Goal: Information Seeking & Learning: Learn about a topic

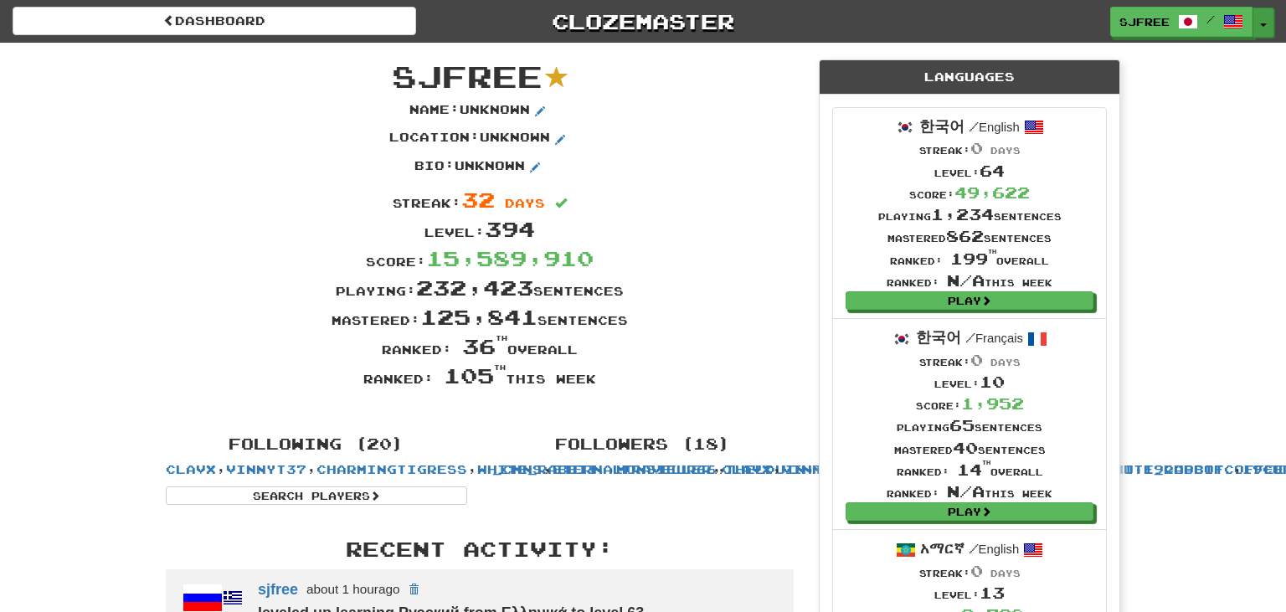
click at [1261, 22] on button "Toggle Dropdown" at bounding box center [1264, 23] width 22 height 30
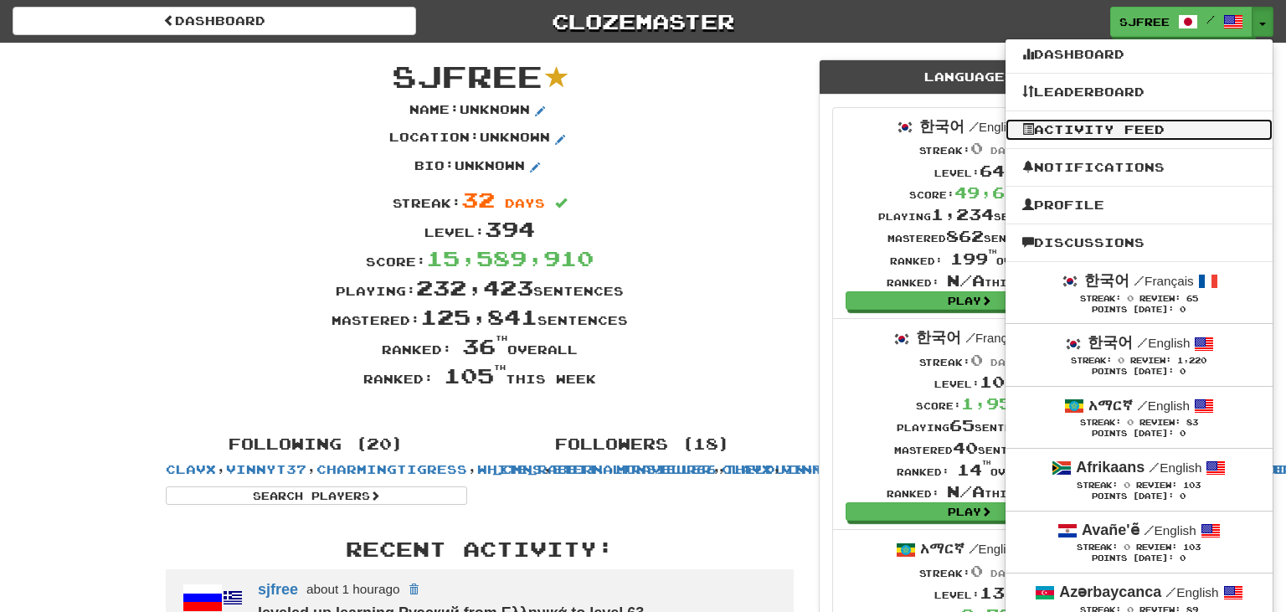
click at [1177, 131] on link "Activity Feed" at bounding box center [1139, 130] width 267 height 22
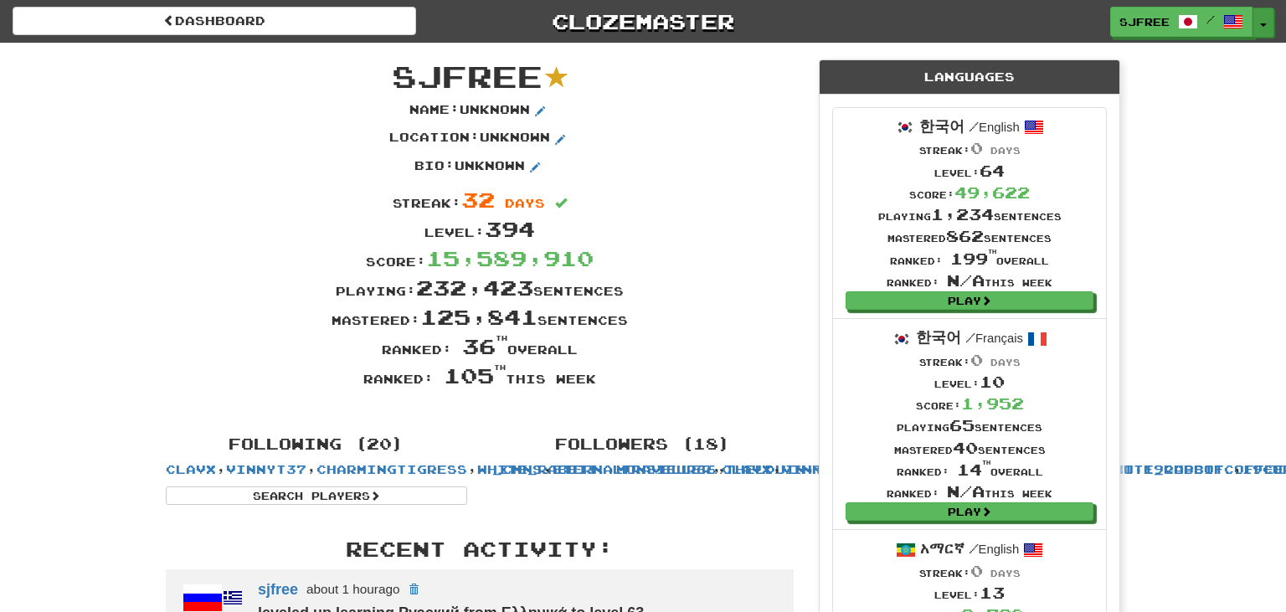
click at [1263, 27] on button "Toggle Dropdown" at bounding box center [1264, 23] width 22 height 30
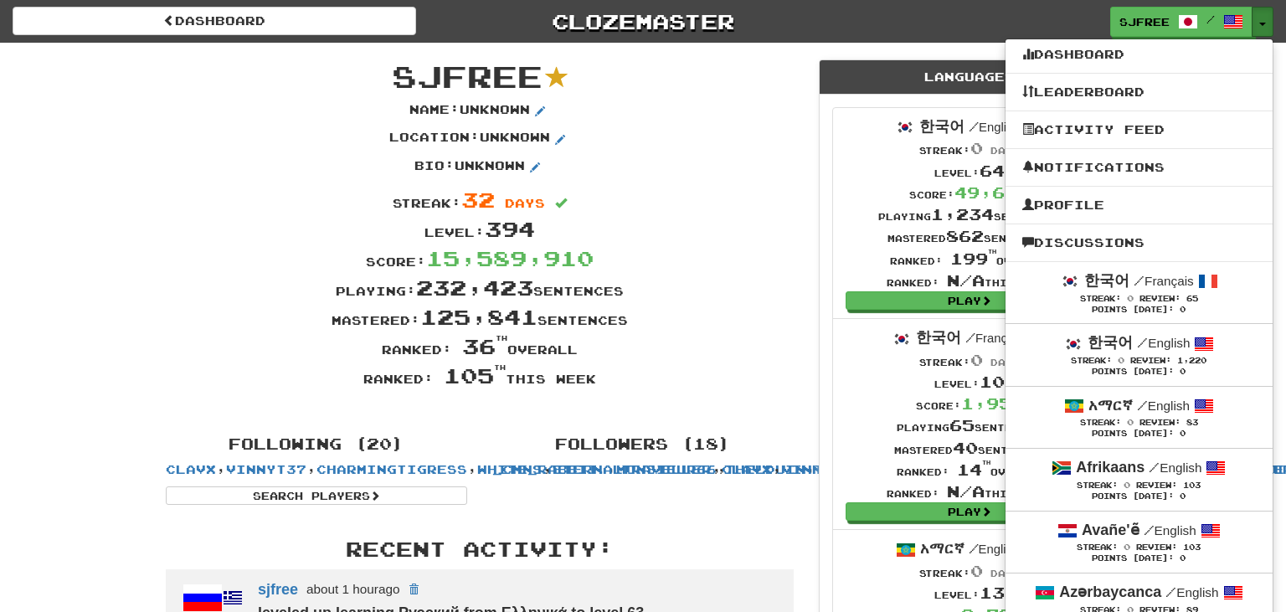
drag, startPoint x: 1281, startPoint y: 14, endPoint x: 1285, endPoint y: 87, distance: 73.0
drag, startPoint x: 1283, startPoint y: 8, endPoint x: 1285, endPoint y: 25, distance: 16.9
drag, startPoint x: 1281, startPoint y: 15, endPoint x: 1285, endPoint y: 90, distance: 75.5
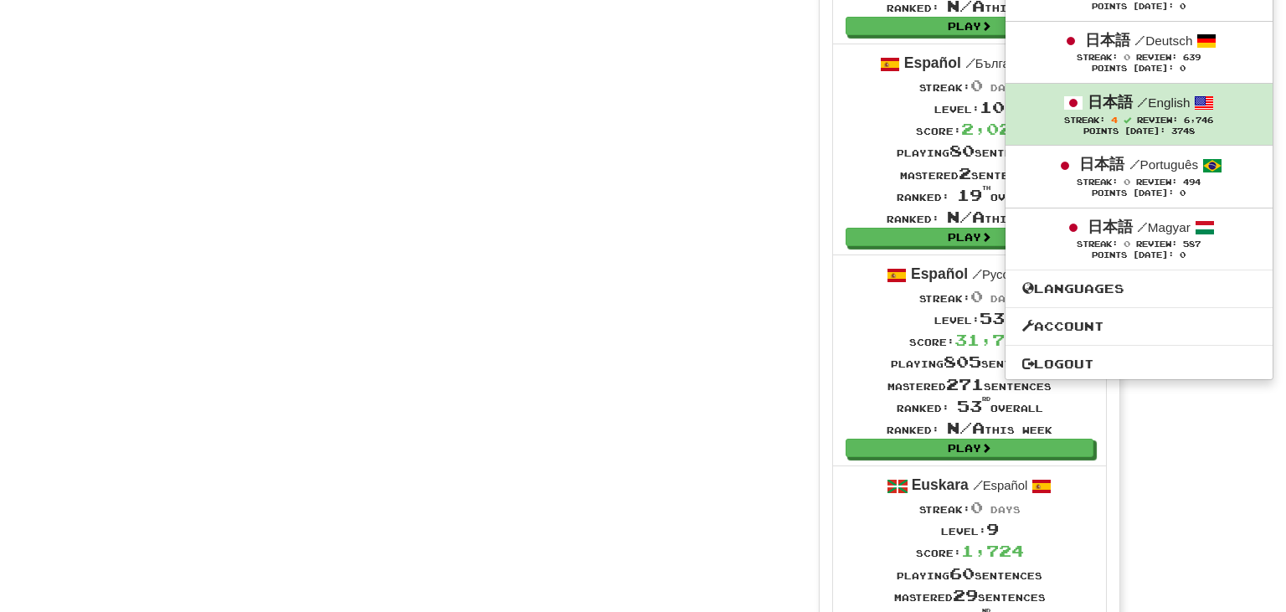
scroll to position [7027, 0]
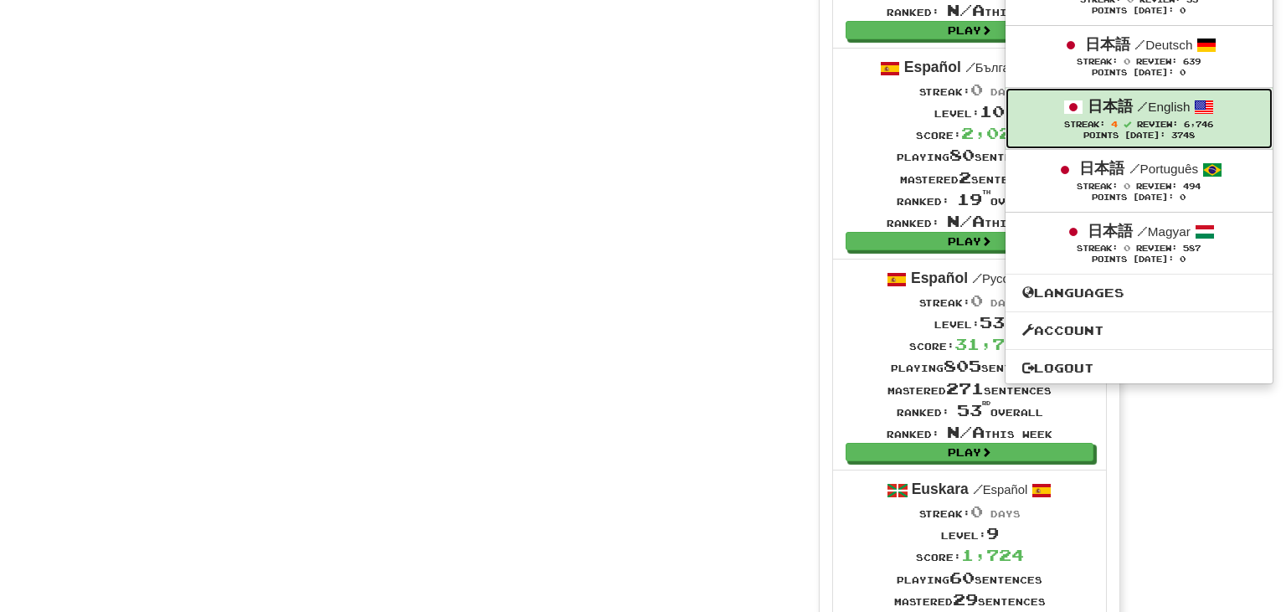
click at [1157, 118] on div "Streak: 4 Review: 6,746" at bounding box center [1140, 124] width 234 height 13
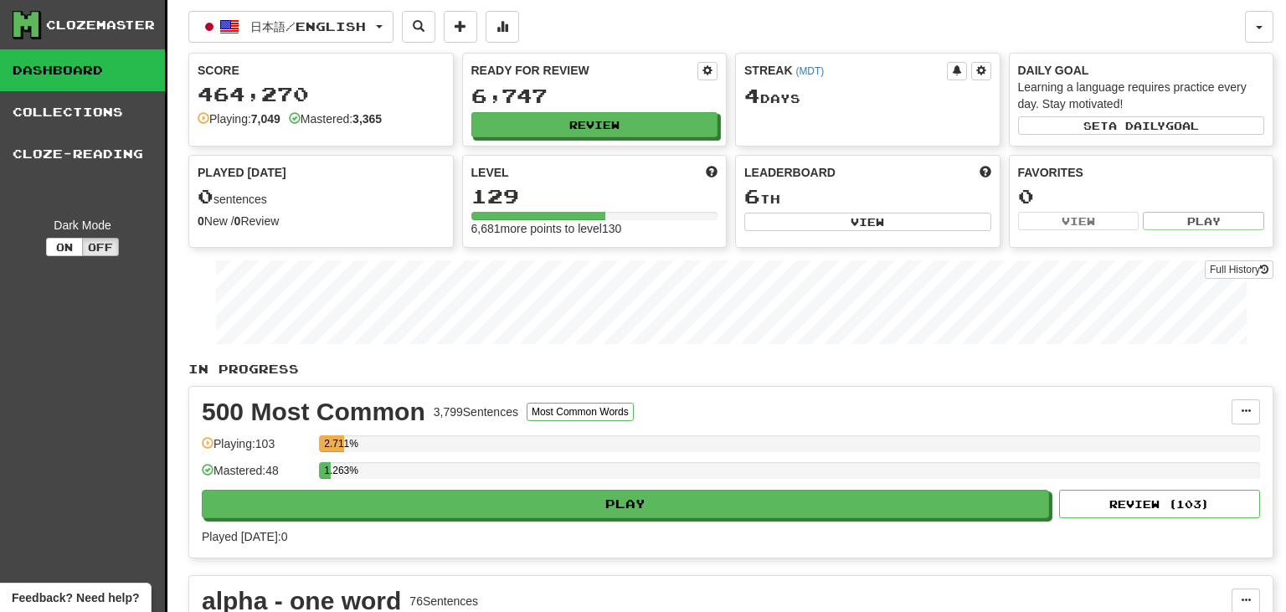
drag, startPoint x: 1281, startPoint y: 79, endPoint x: 1285, endPoint y: 116, distance: 37.1
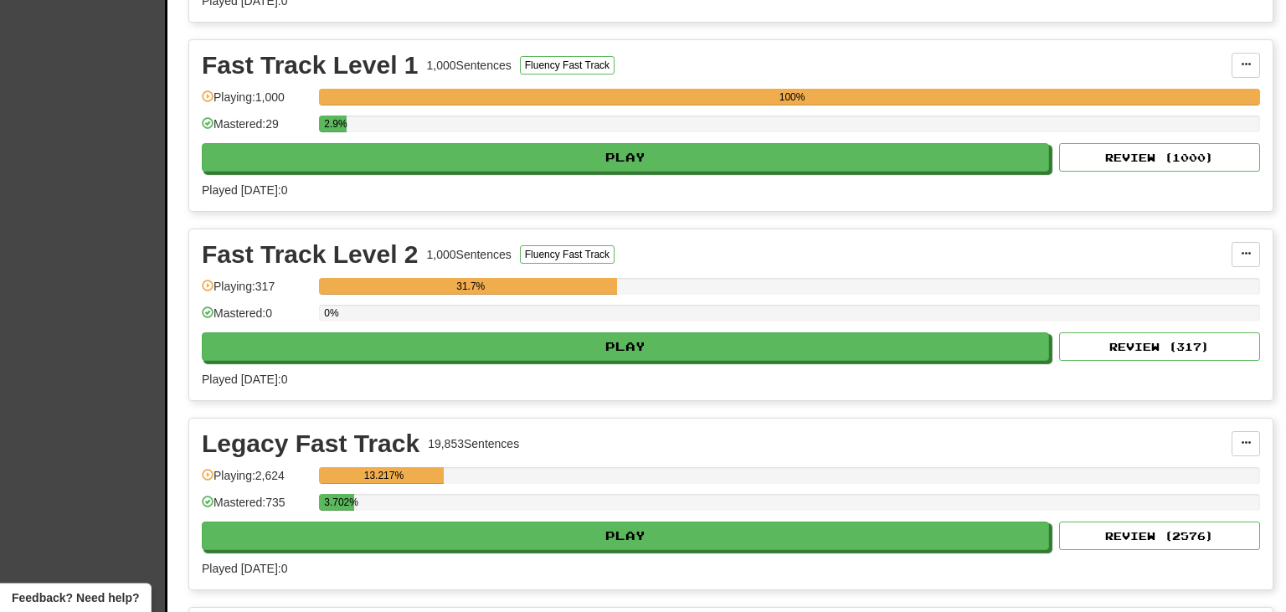
scroll to position [2439, 0]
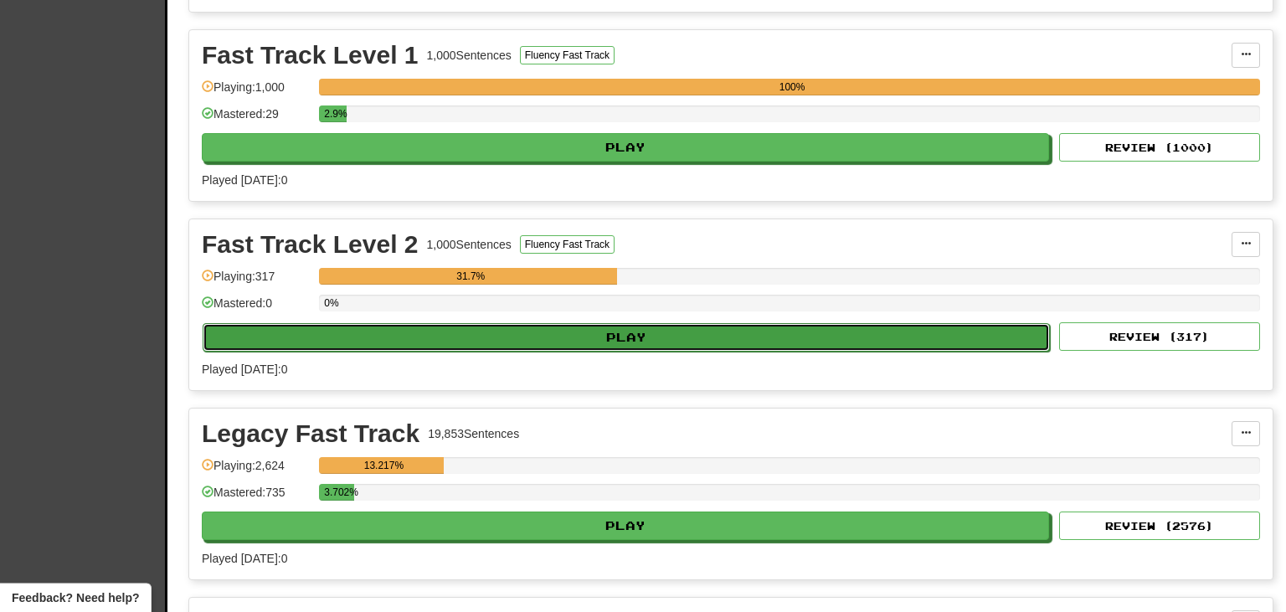
click at [708, 323] on button "Play" at bounding box center [626, 337] width 847 height 28
select select "***"
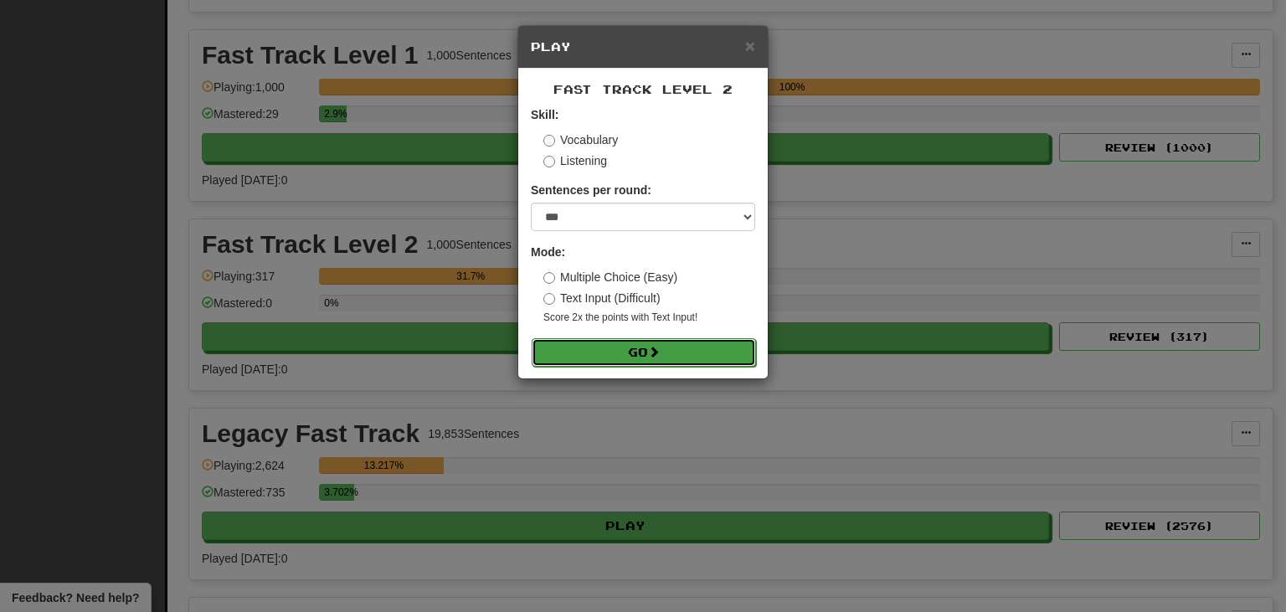
click at [636, 350] on button "Go" at bounding box center [644, 352] width 224 height 28
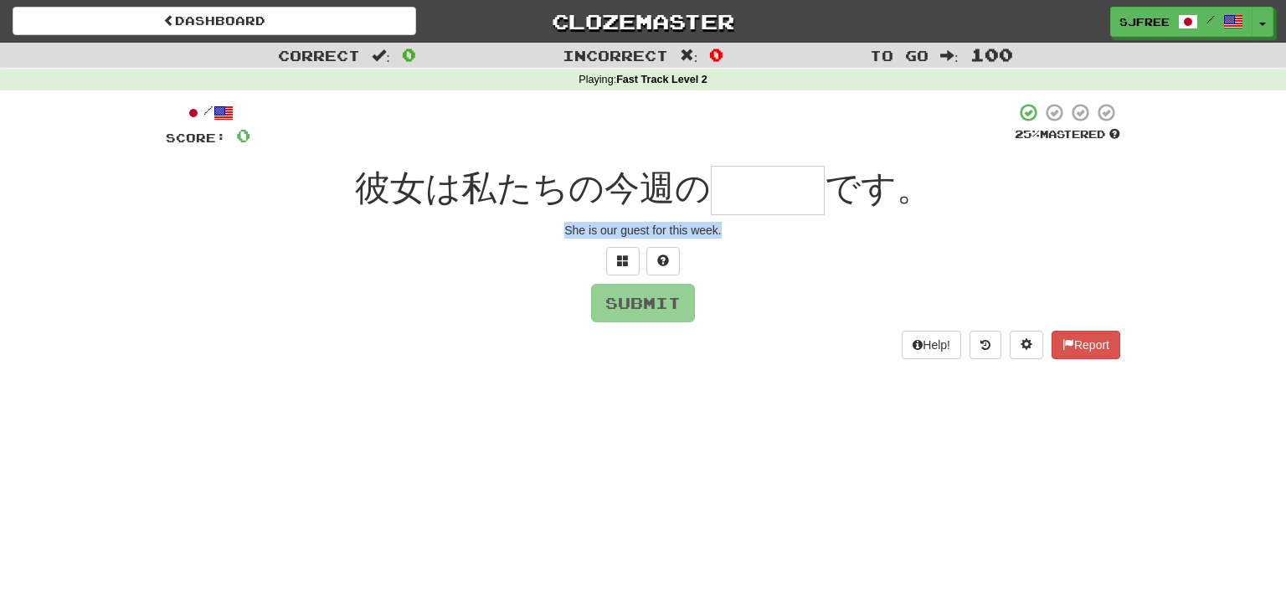
drag, startPoint x: 564, startPoint y: 224, endPoint x: 719, endPoint y: 246, distance: 155.6
click at [719, 246] on div "/ Score: 0 25 % Mastered 彼女は私たちの今週の です。 She is our guest for this week. Submit …" at bounding box center [643, 230] width 955 height 256
copy div "She is our guest for this week."
click at [745, 186] on input "text" at bounding box center [768, 190] width 114 height 49
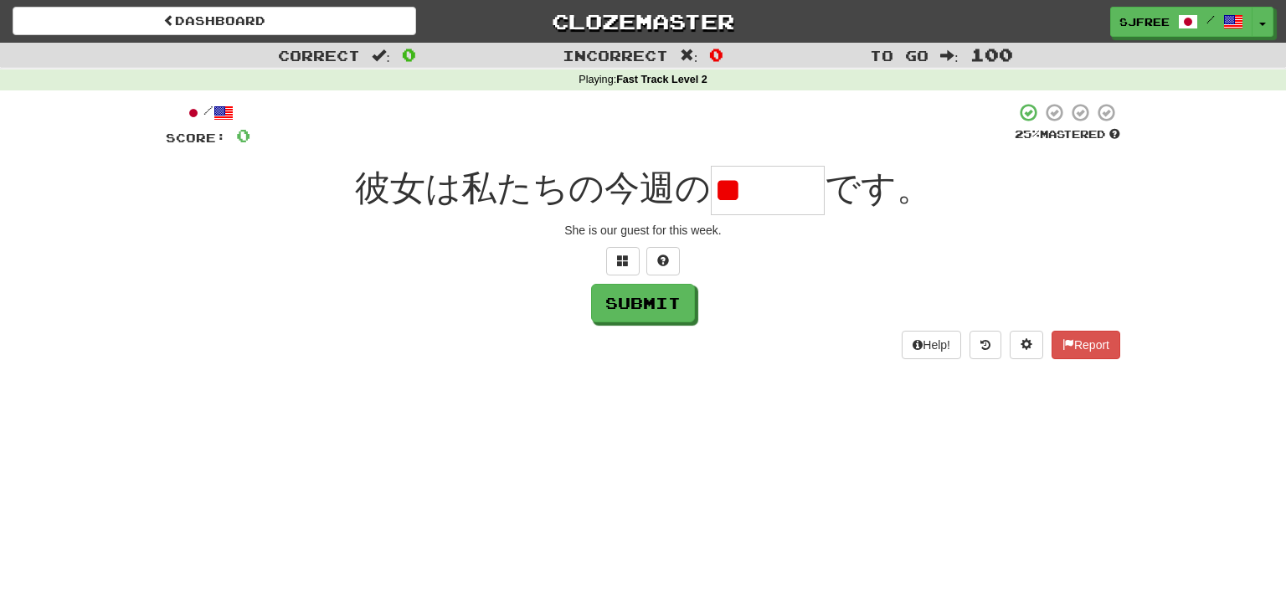
type input "*"
type input "***"
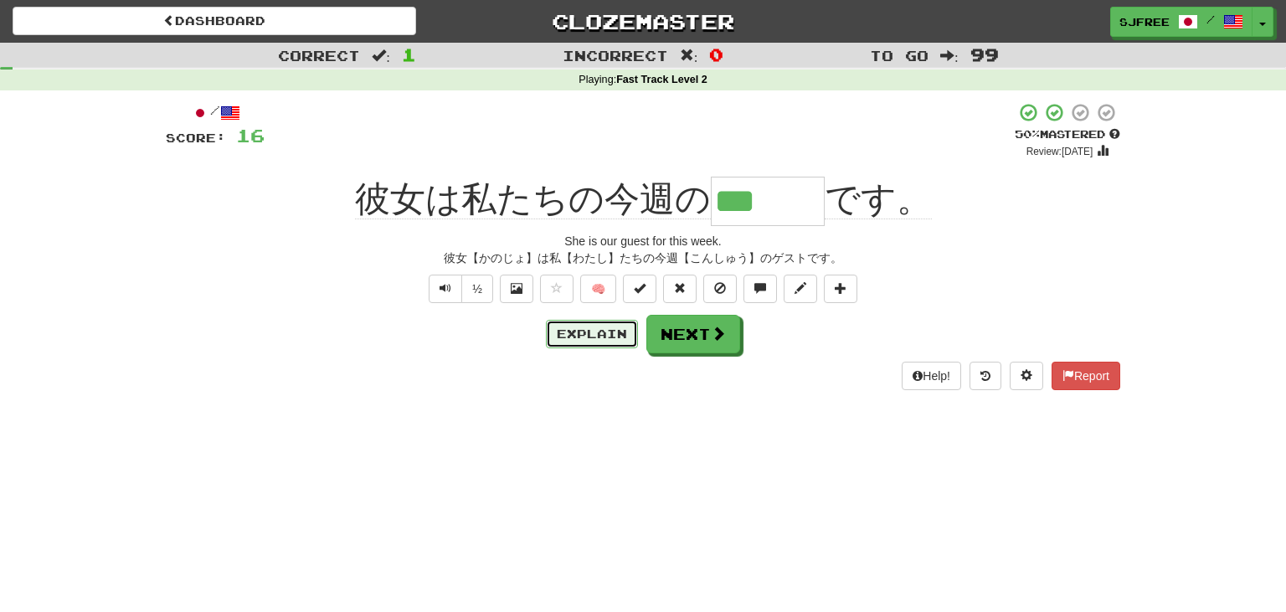
click at [591, 331] on button "Explain" at bounding box center [592, 334] width 92 height 28
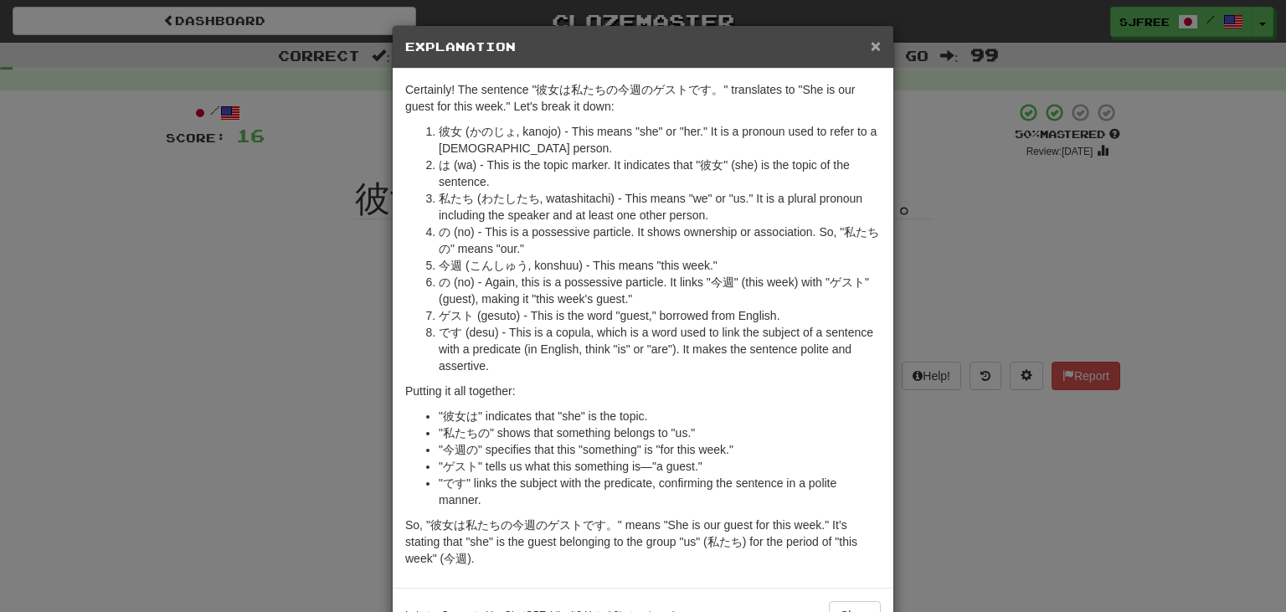
click at [871, 43] on span "×" at bounding box center [876, 45] width 10 height 19
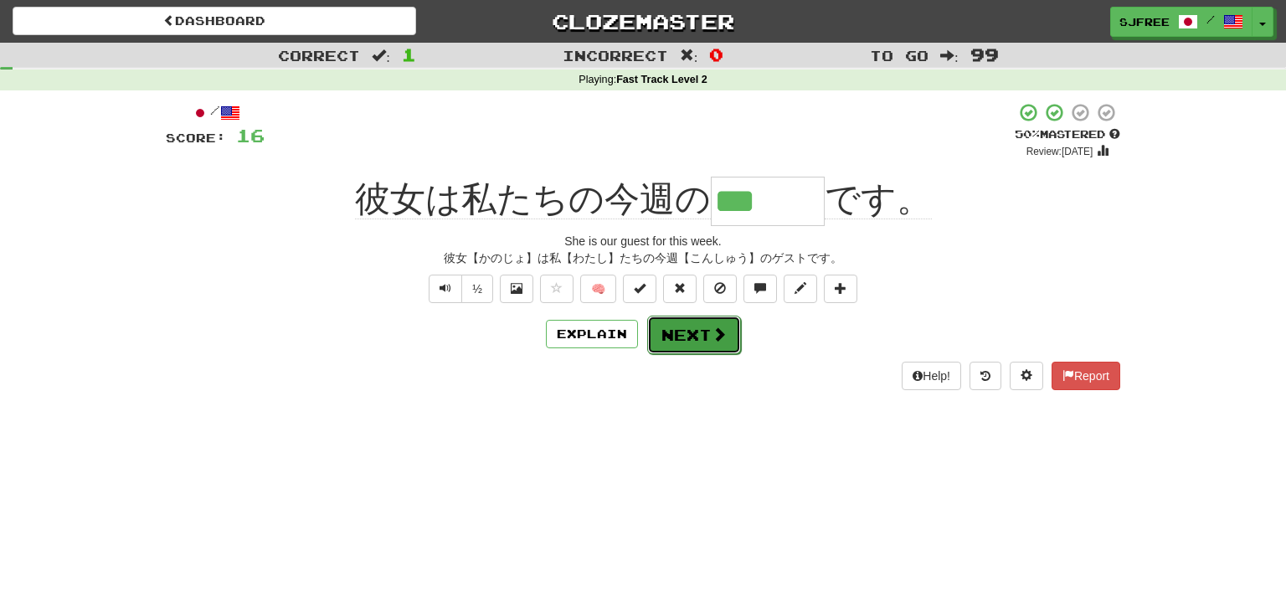
click at [706, 338] on button "Next" at bounding box center [694, 335] width 94 height 39
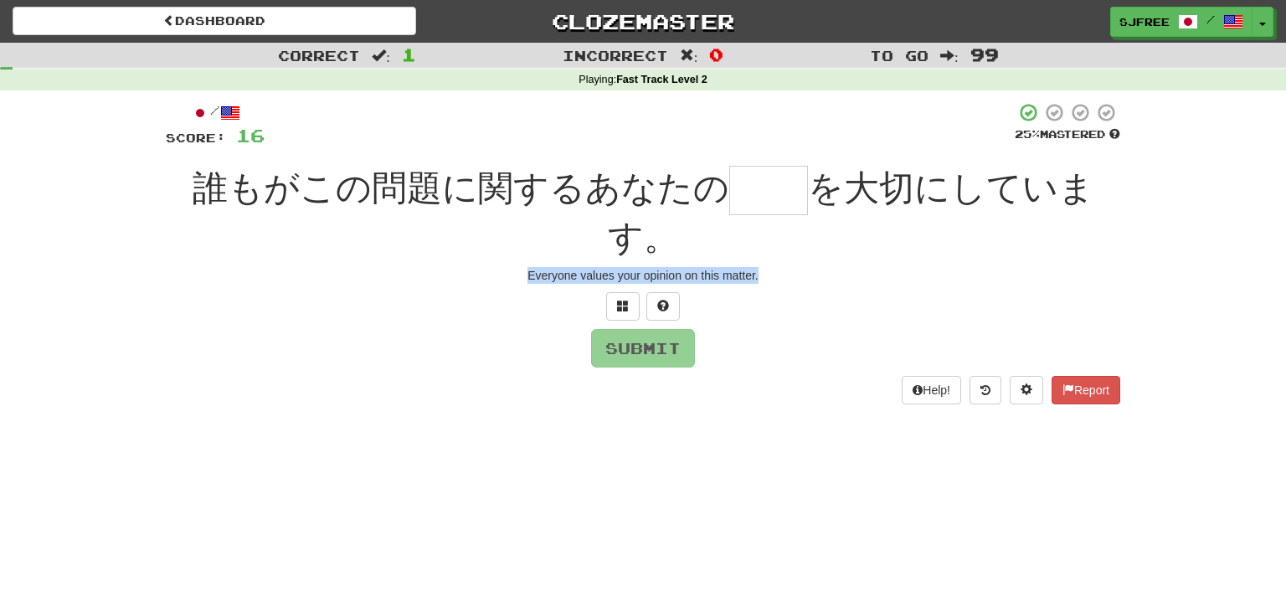
drag, startPoint x: 518, startPoint y: 270, endPoint x: 774, endPoint y: 291, distance: 257.0
click at [774, 291] on div "/ Score: 16 25 % Mastered 誰もがこの問題に関するあなたの を大切にしています。 Everyone values your opini…" at bounding box center [643, 253] width 955 height 302
copy div "Everyone values your opinion on this matter."
click at [750, 183] on input "text" at bounding box center [768, 190] width 79 height 49
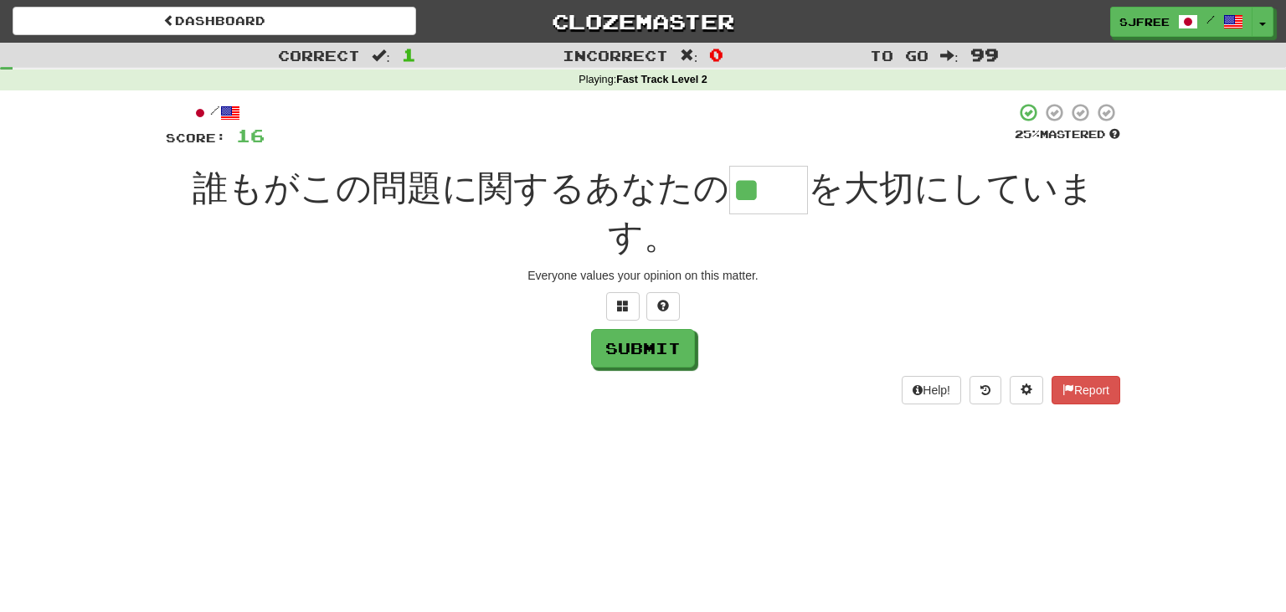
type input "**"
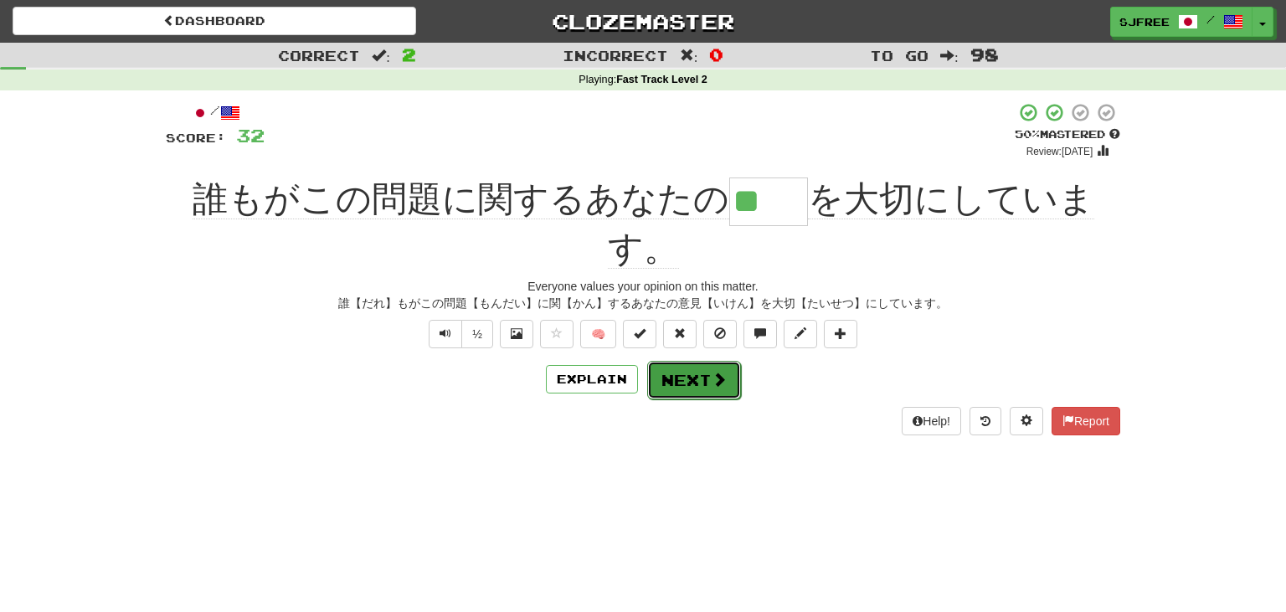
click at [714, 391] on button "Next" at bounding box center [694, 380] width 94 height 39
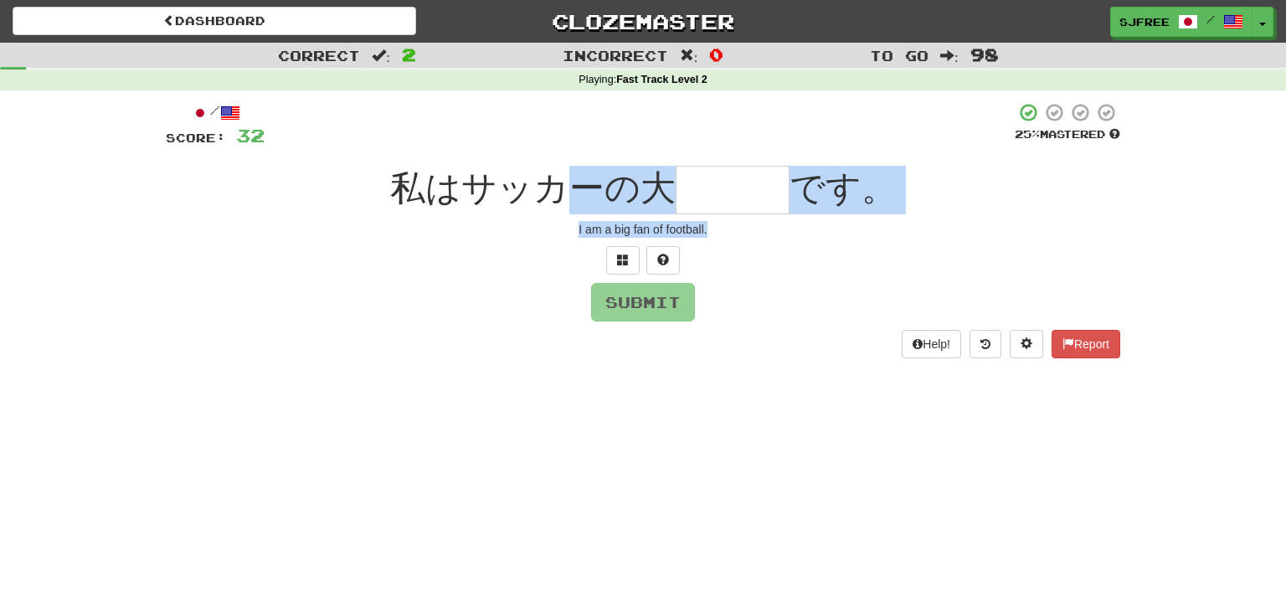
drag, startPoint x: 568, startPoint y: 216, endPoint x: 750, endPoint y: 229, distance: 182.2
click at [750, 229] on div "/ Score: 32 25 % Mastered 私はサッカーの大 です。 I am a big fan of football. Submit Help!…" at bounding box center [643, 230] width 955 height 256
click at [750, 229] on div "I am a big fan of football." at bounding box center [643, 229] width 955 height 17
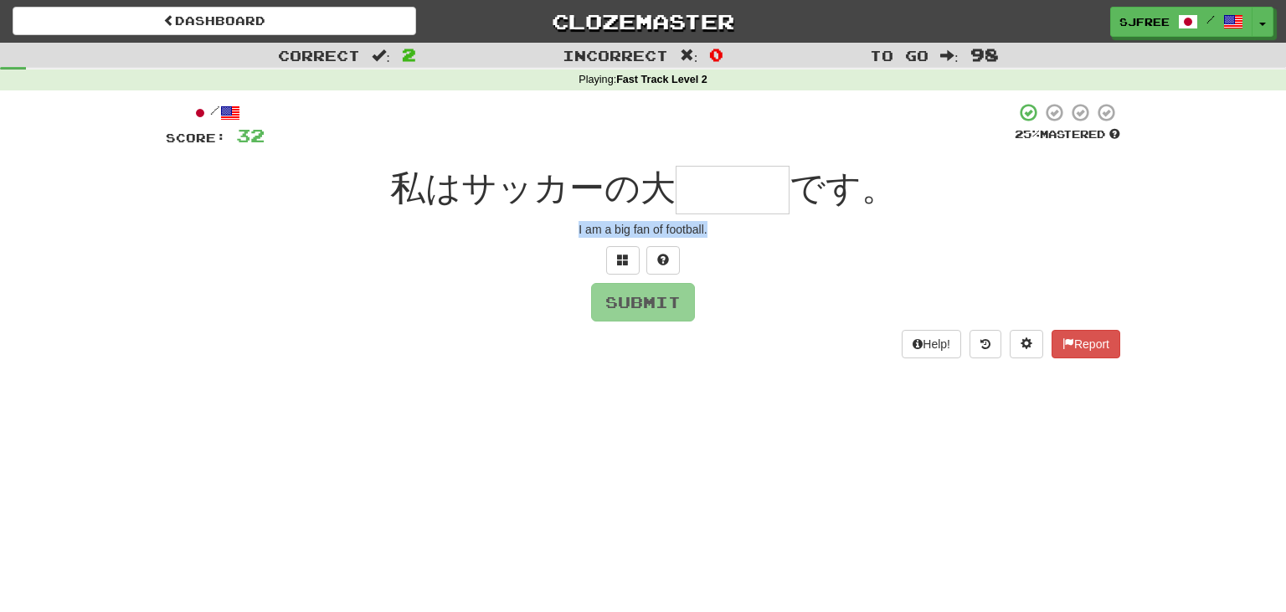
drag, startPoint x: 576, startPoint y: 229, endPoint x: 732, endPoint y: 241, distance: 156.2
click at [732, 241] on div "/ Score: 32 25 % Mastered 私はサッカーの大 です。 I am a big fan of football. Submit Help!…" at bounding box center [643, 230] width 955 height 256
copy div "I am a big fan of football."
click at [693, 184] on input "text" at bounding box center [733, 190] width 114 height 49
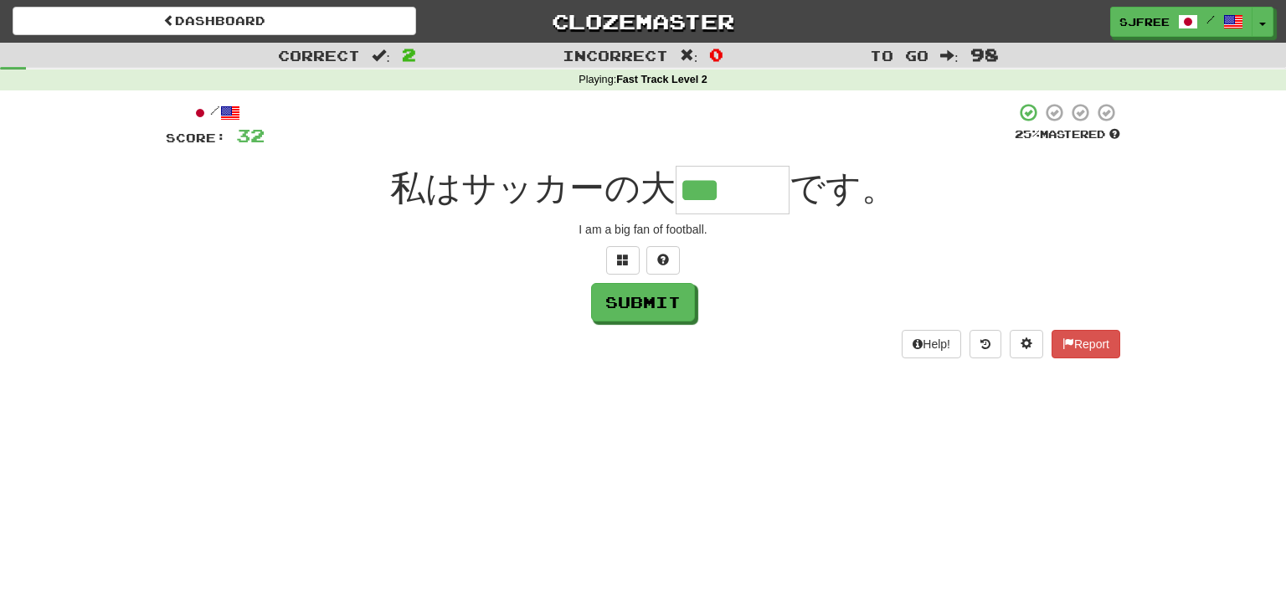
type input "***"
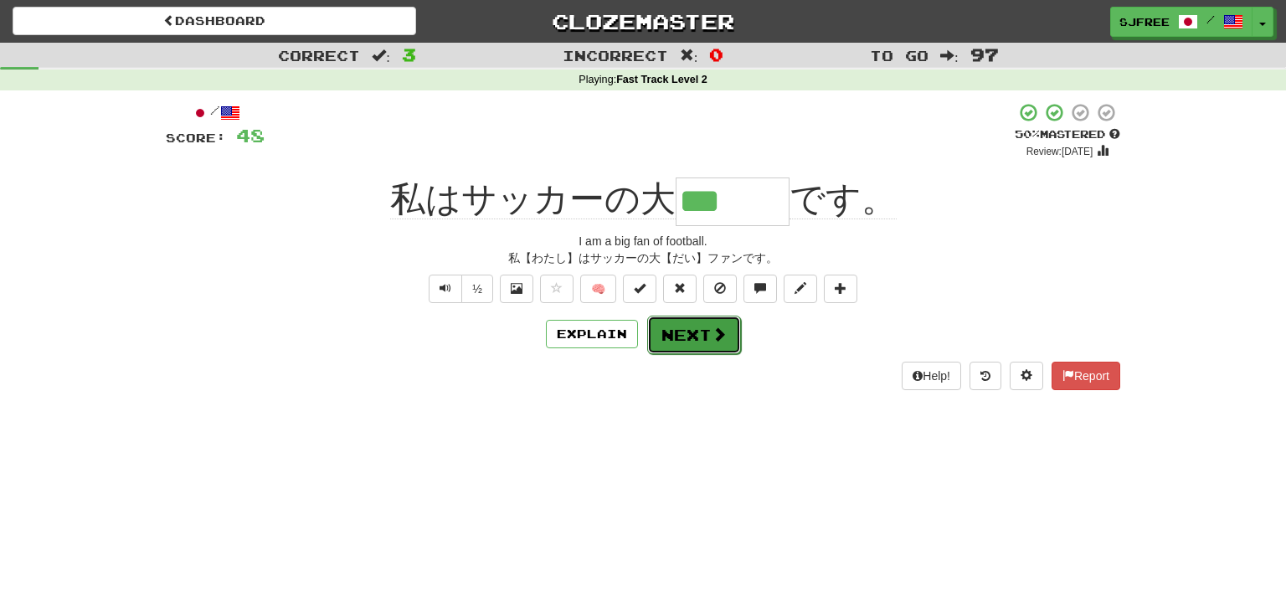
click at [705, 342] on button "Next" at bounding box center [694, 335] width 94 height 39
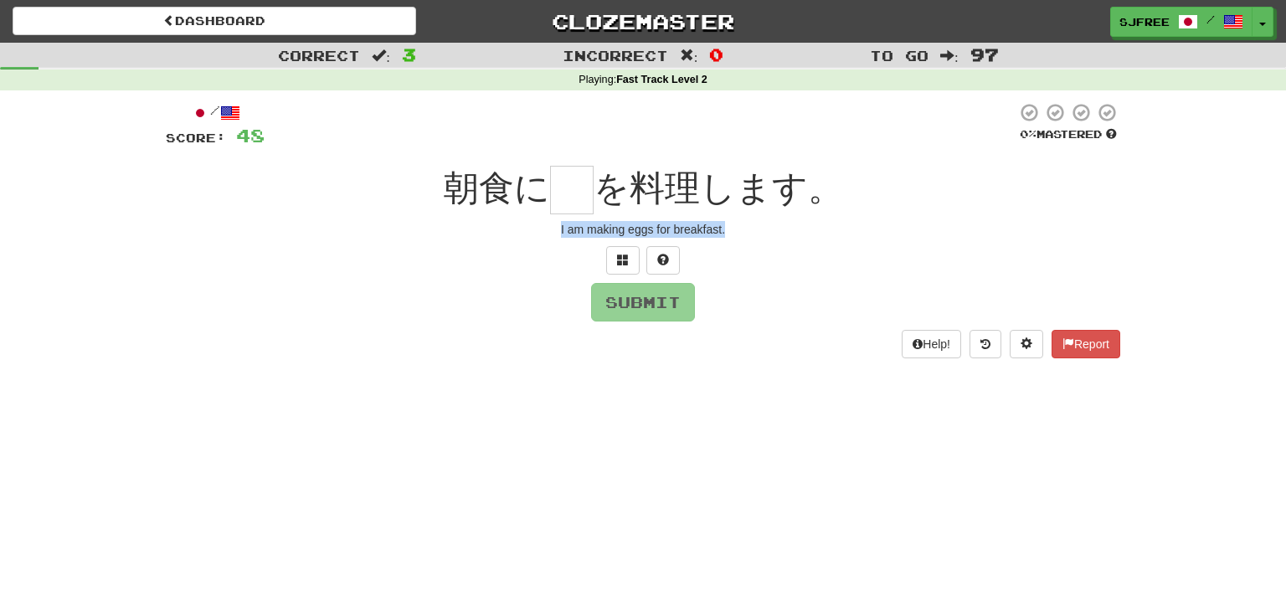
drag, startPoint x: 557, startPoint y: 229, endPoint x: 771, endPoint y: 240, distance: 214.7
click at [771, 240] on div "/ Score: 48 0 % Mastered 朝食に を料理します。 I am making eggs for breakfast. Submit Hel…" at bounding box center [643, 230] width 955 height 256
click at [569, 190] on input "text" at bounding box center [572, 190] width 44 height 49
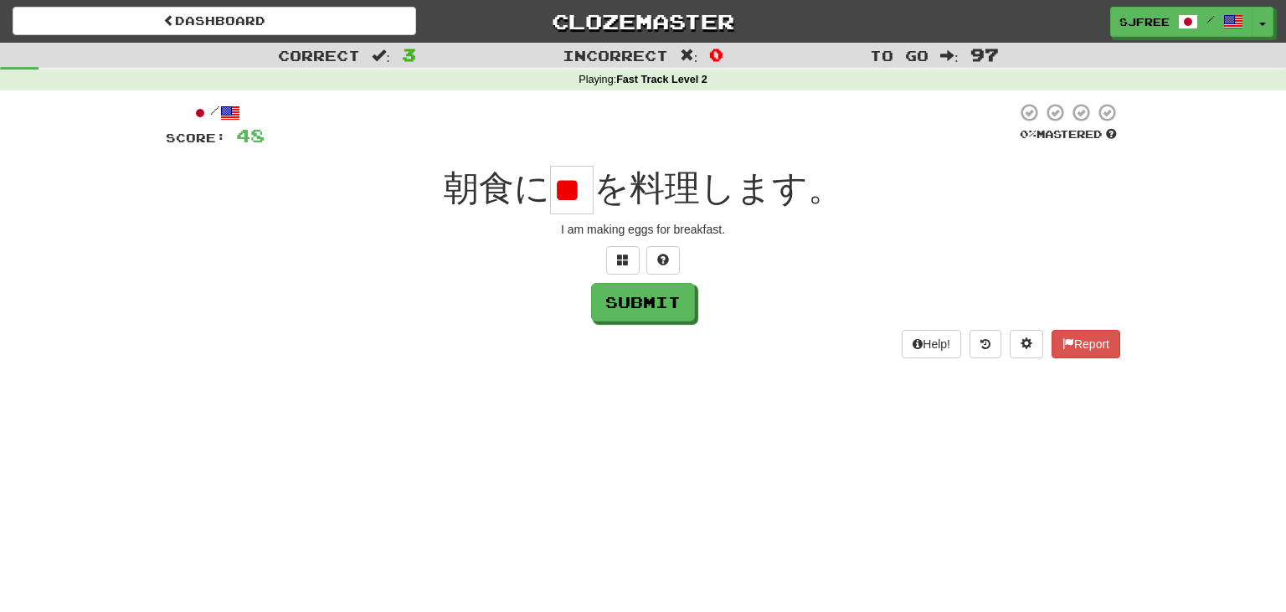
scroll to position [0, 33]
type input "*"
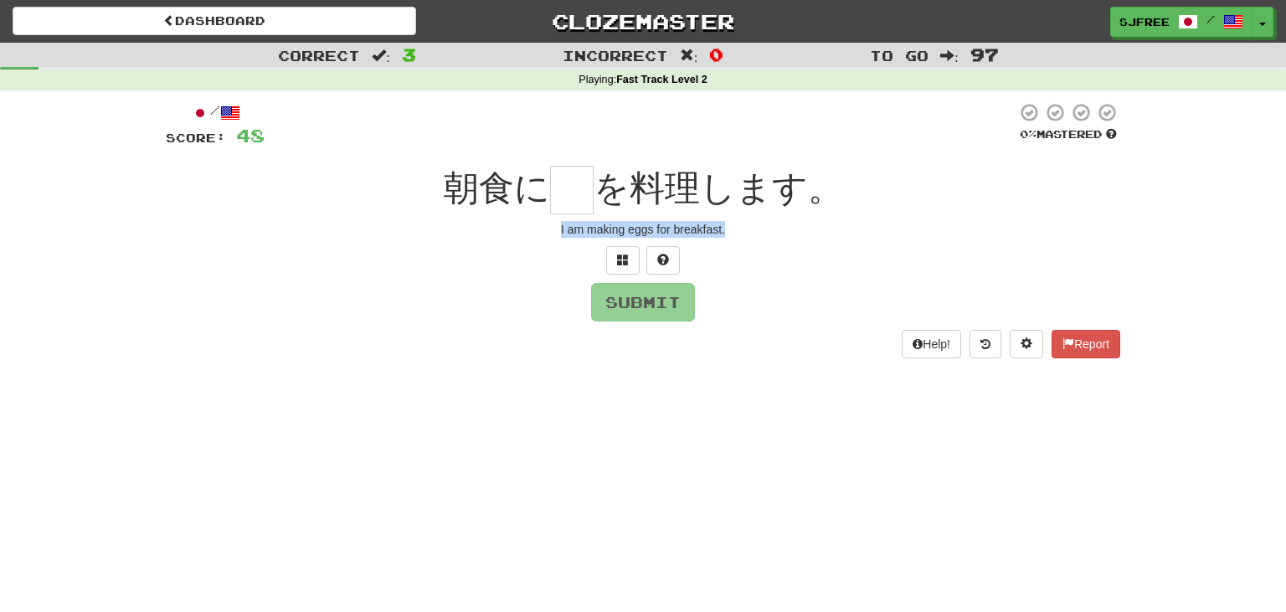
drag, startPoint x: 555, startPoint y: 229, endPoint x: 771, endPoint y: 229, distance: 216.1
click at [771, 229] on div "I am making eggs for breakfast." at bounding box center [643, 229] width 955 height 17
copy div "I am making eggs for breakfast."
click at [575, 183] on input "text" at bounding box center [572, 190] width 44 height 49
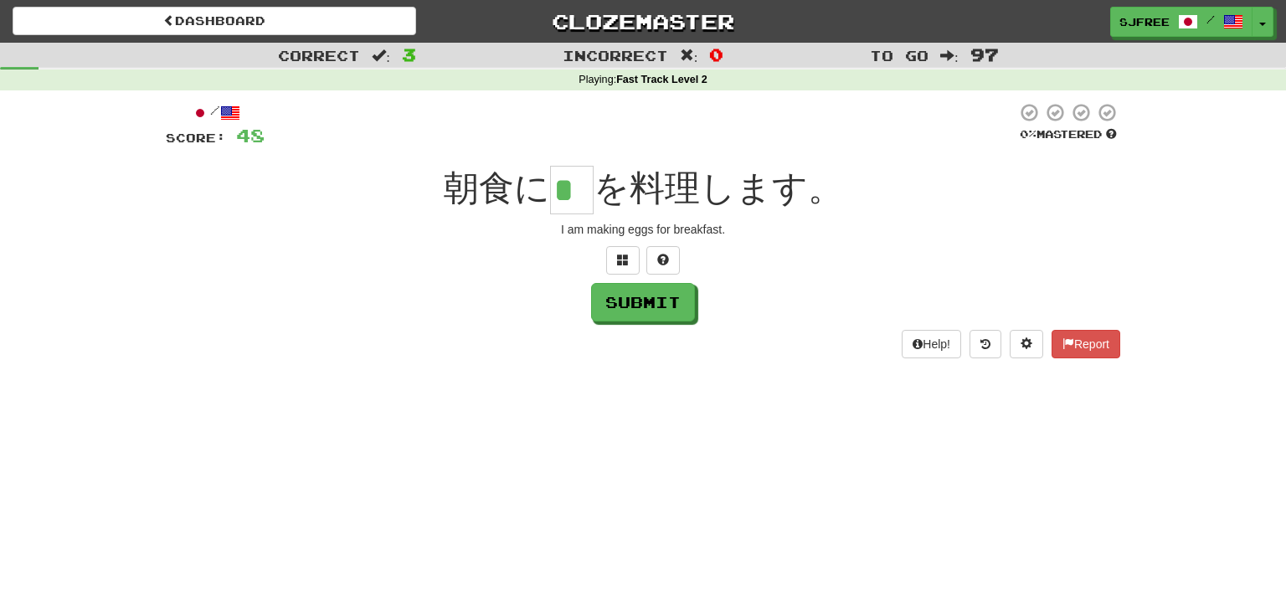
type input "*"
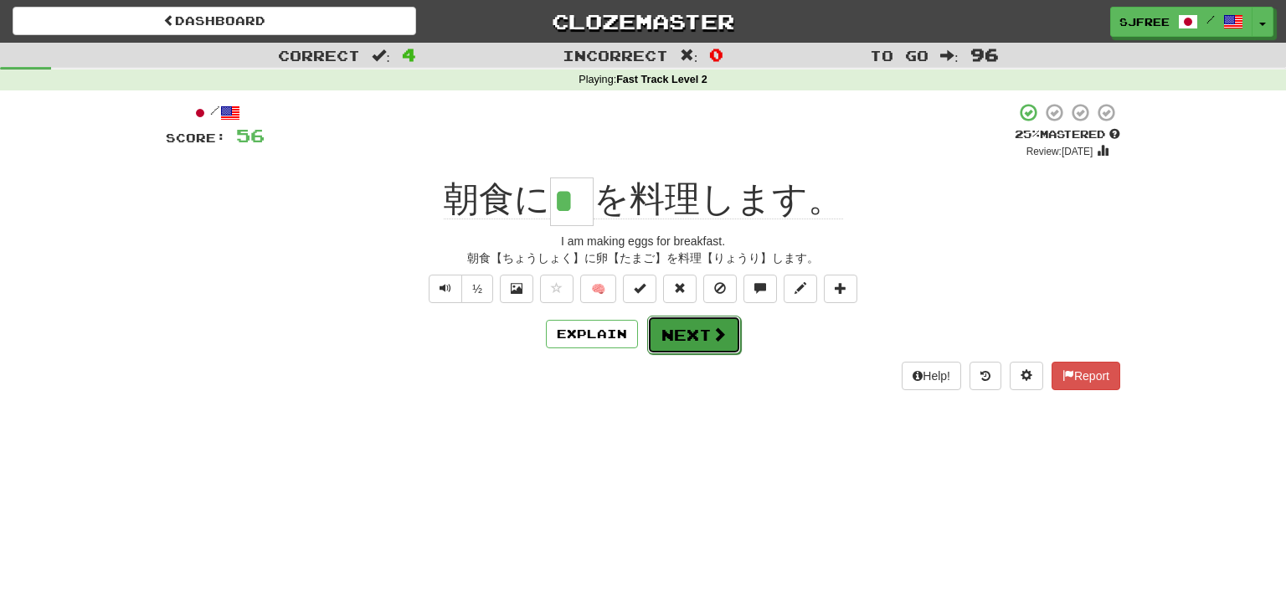
click at [704, 340] on button "Next" at bounding box center [694, 335] width 94 height 39
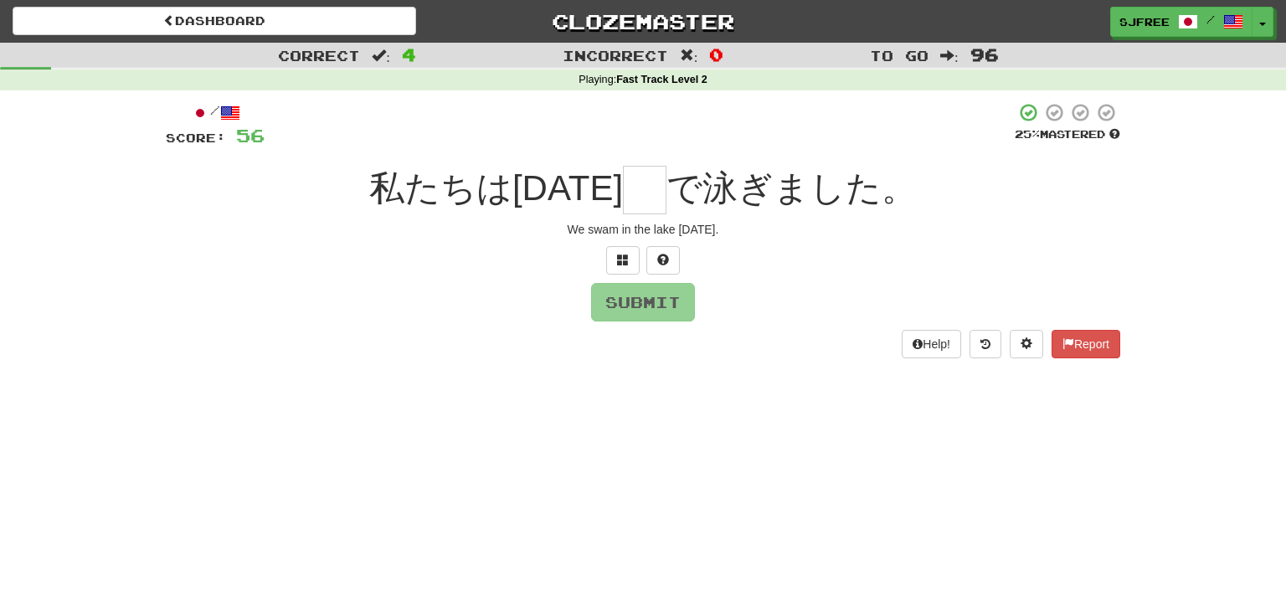
drag, startPoint x: 556, startPoint y: 223, endPoint x: 758, endPoint y: 242, distance: 202.7
click at [758, 242] on div "/ Score: 56 25 % Mastered 私たちは昨日 で泳ぎました。 We swam in the lake yesterday. Submit …" at bounding box center [643, 230] width 955 height 256
copy div "We swam in the lake yesterday."
click at [623, 202] on input "text" at bounding box center [645, 190] width 44 height 49
type input "*"
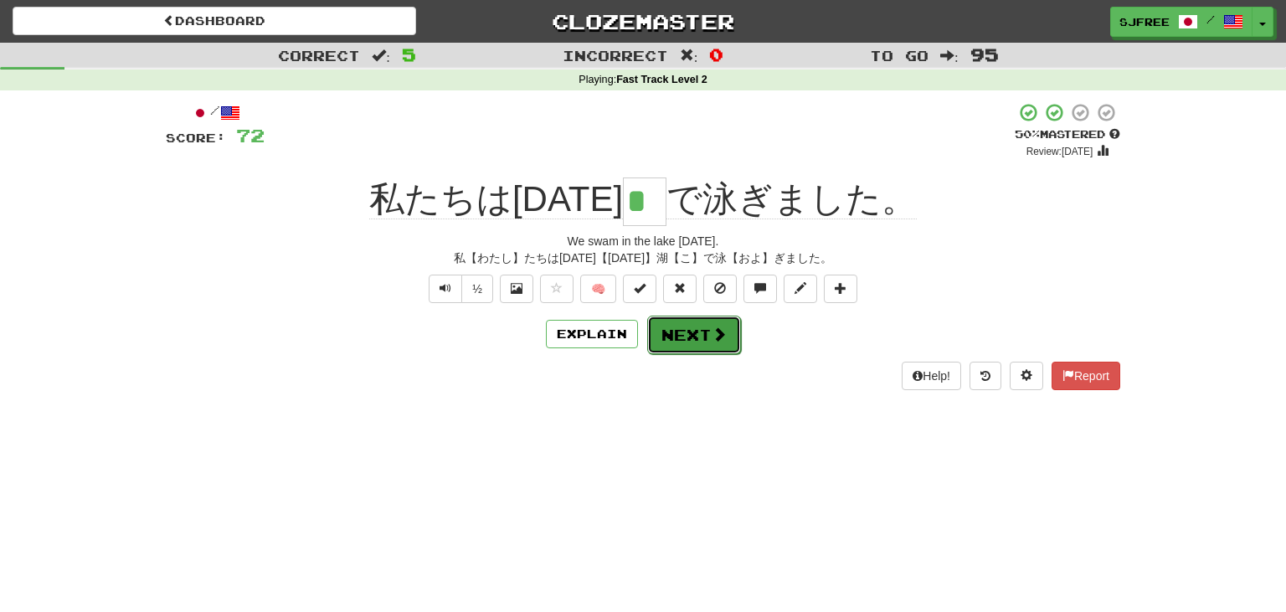
click at [698, 340] on button "Next" at bounding box center [694, 335] width 94 height 39
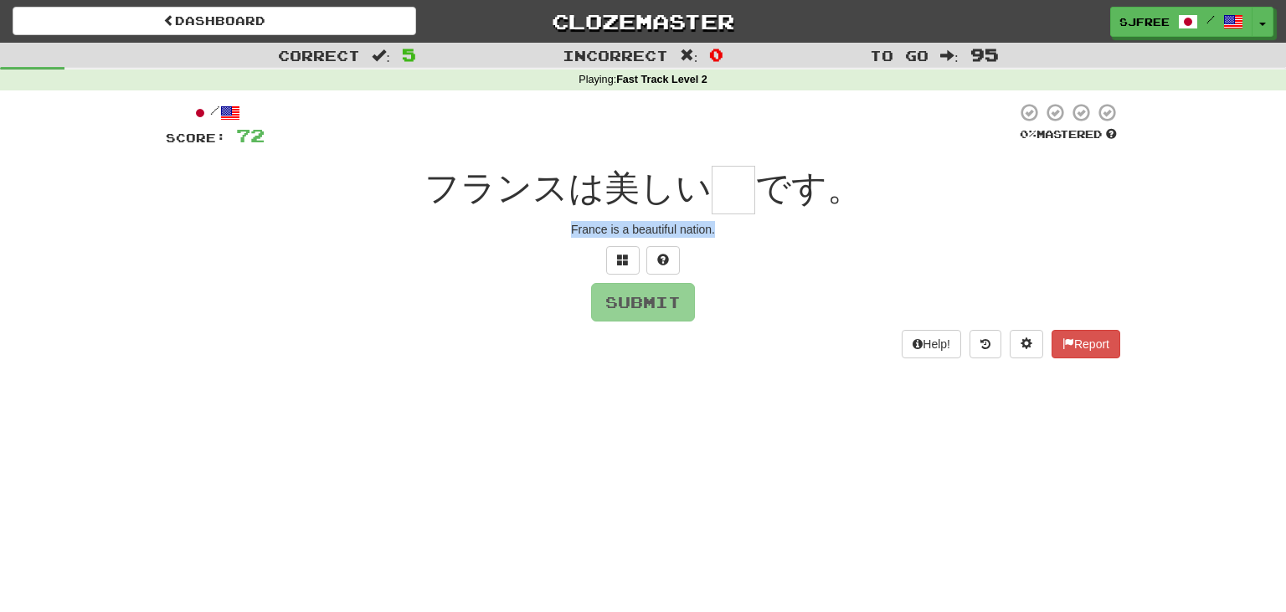
drag, startPoint x: 569, startPoint y: 230, endPoint x: 755, endPoint y: 245, distance: 186.5
click at [755, 245] on div "/ Score: 72 0 % Mastered フランスは美しい です。 France is a beautiful nation. Submit Help…" at bounding box center [643, 230] width 955 height 256
copy div "France is a beautiful nation."
click at [729, 186] on input "text" at bounding box center [734, 190] width 44 height 49
type input "*"
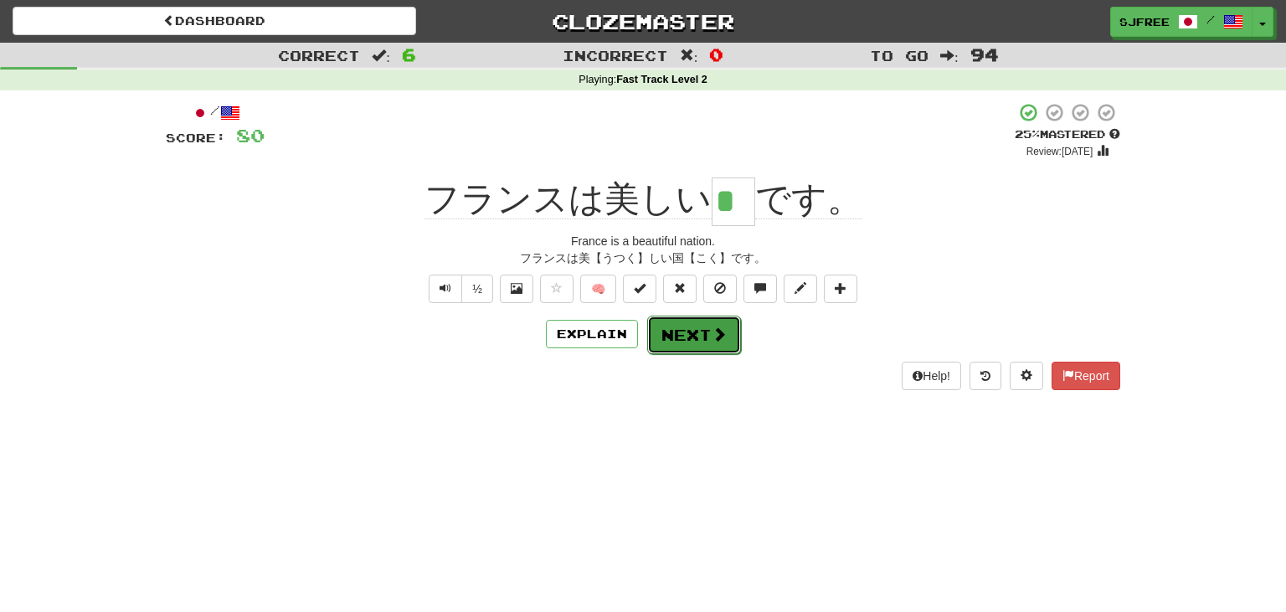
click at [688, 327] on button "Next" at bounding box center [694, 335] width 94 height 39
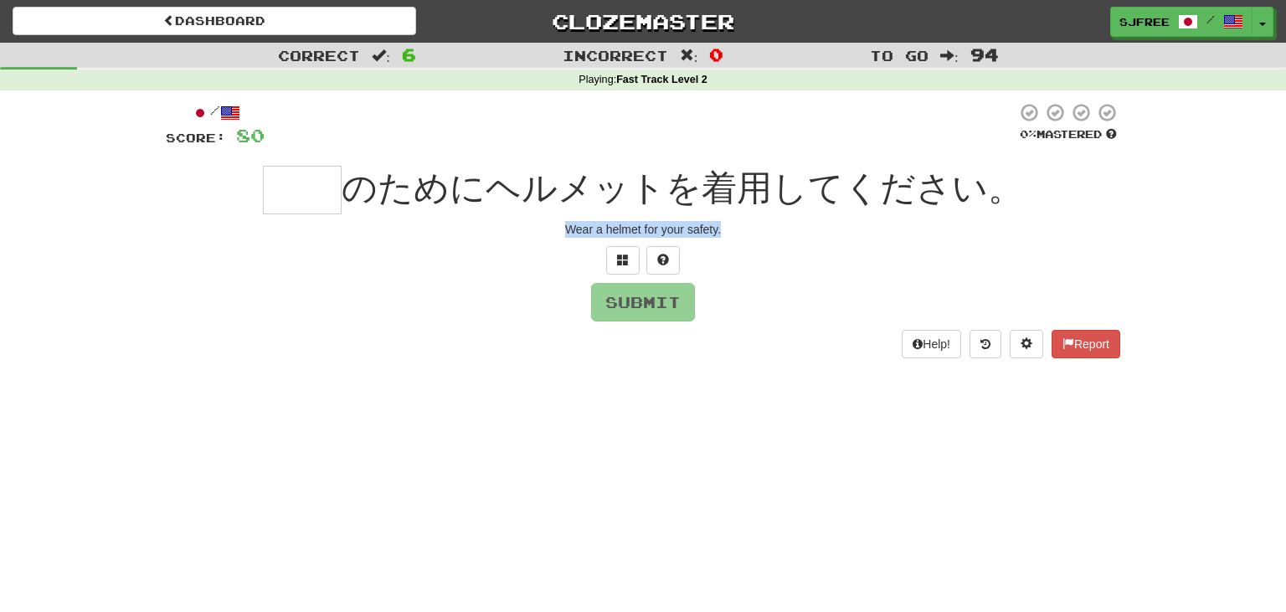
drag, startPoint x: 560, startPoint y: 226, endPoint x: 795, endPoint y: 239, distance: 234.8
click at [795, 238] on div "Wear a helmet for your safety." at bounding box center [643, 229] width 955 height 17
copy div "Wear a helmet for your safety."
click at [325, 203] on input "text" at bounding box center [302, 190] width 79 height 49
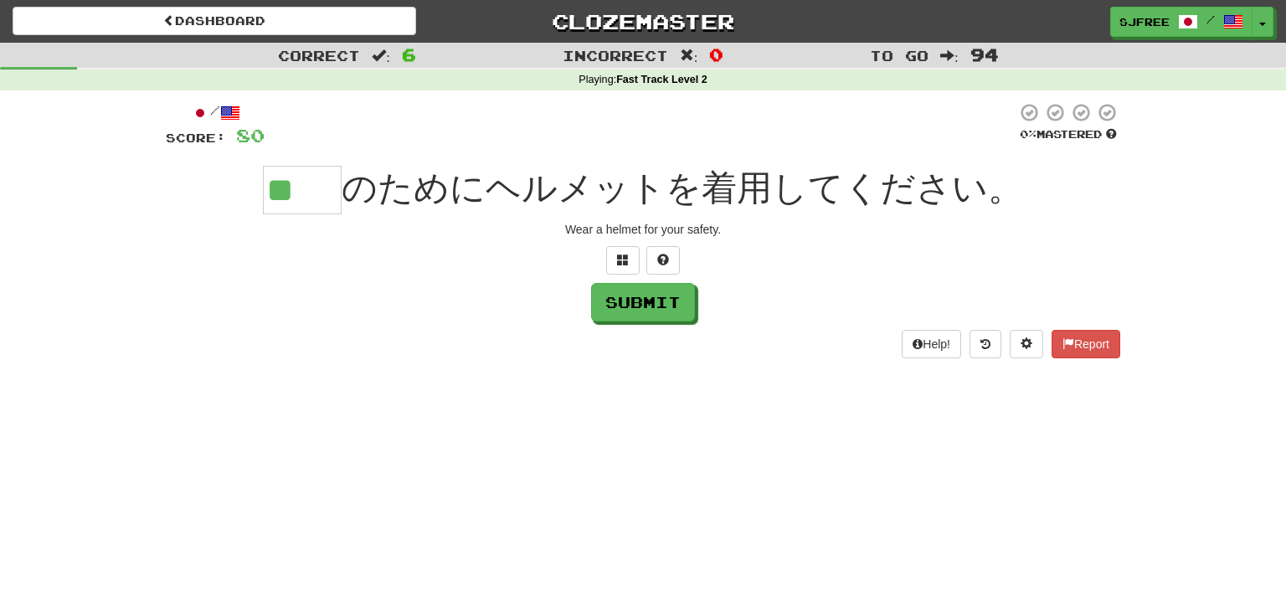
type input "**"
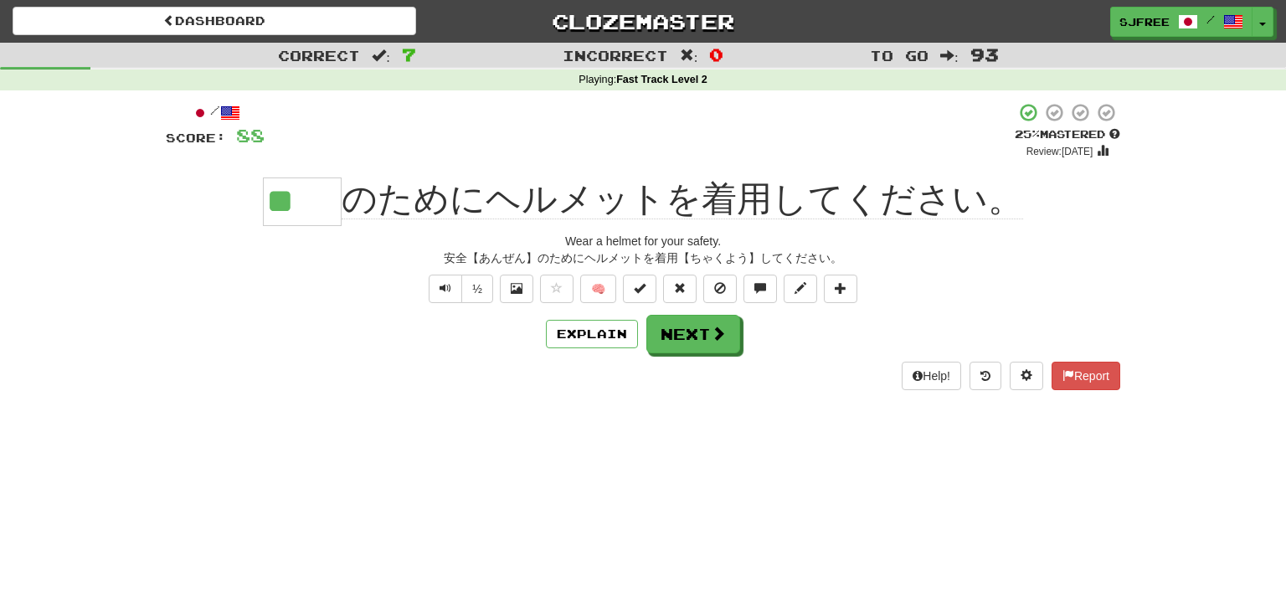
drag, startPoint x: 337, startPoint y: 193, endPoint x: 221, endPoint y: 198, distance: 115.6
click at [263, 198] on input "**" at bounding box center [302, 202] width 79 height 49
click at [203, 256] on div "安全【あんぜん】のためにヘルメットを着用【ちゃくよう】してください。" at bounding box center [643, 258] width 955 height 17
click at [402, 136] on div "+ 8" at bounding box center [640, 130] width 750 height 57
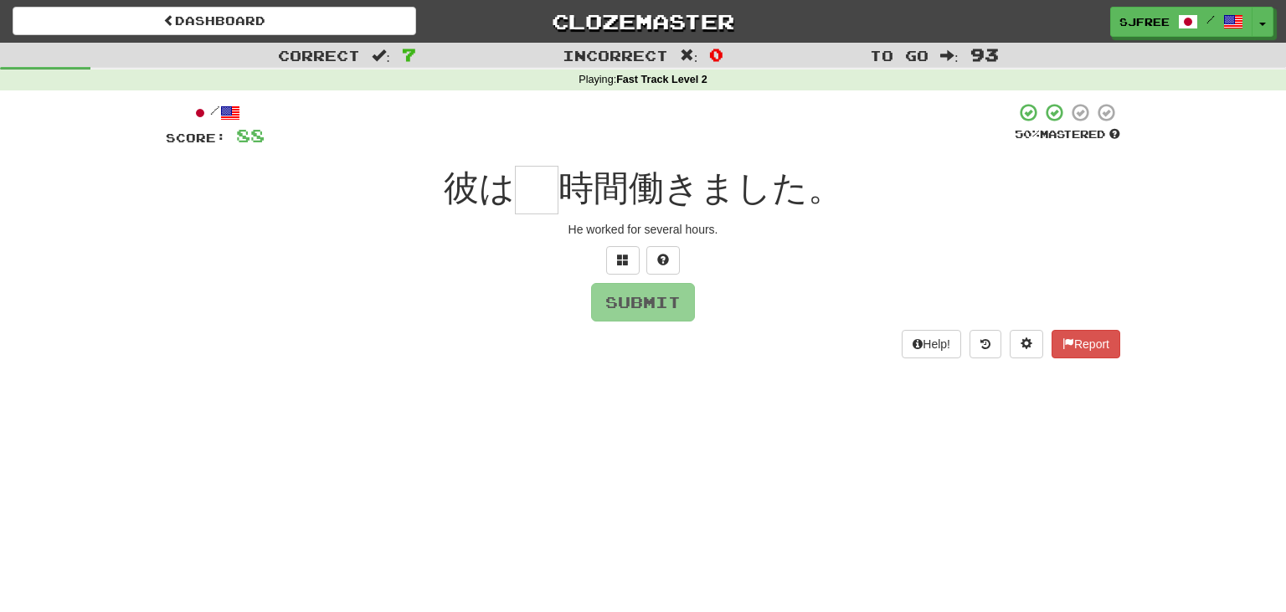
drag, startPoint x: 568, startPoint y: 226, endPoint x: 722, endPoint y: 242, distance: 154.9
drag, startPoint x: 724, startPoint y: 229, endPoint x: 527, endPoint y: 238, distance: 197.8
click at [527, 238] on div "He worked for several hours." at bounding box center [643, 229] width 955 height 17
copy div "He worked for several hours."
click at [531, 185] on input "text" at bounding box center [537, 190] width 44 height 49
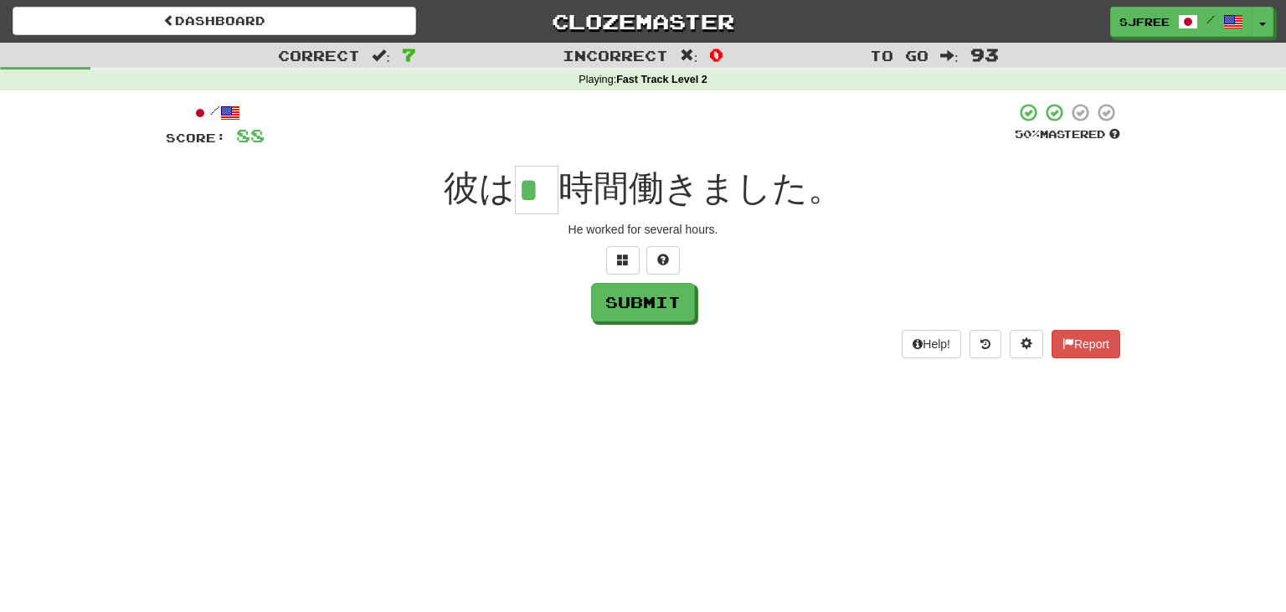
type input "*"
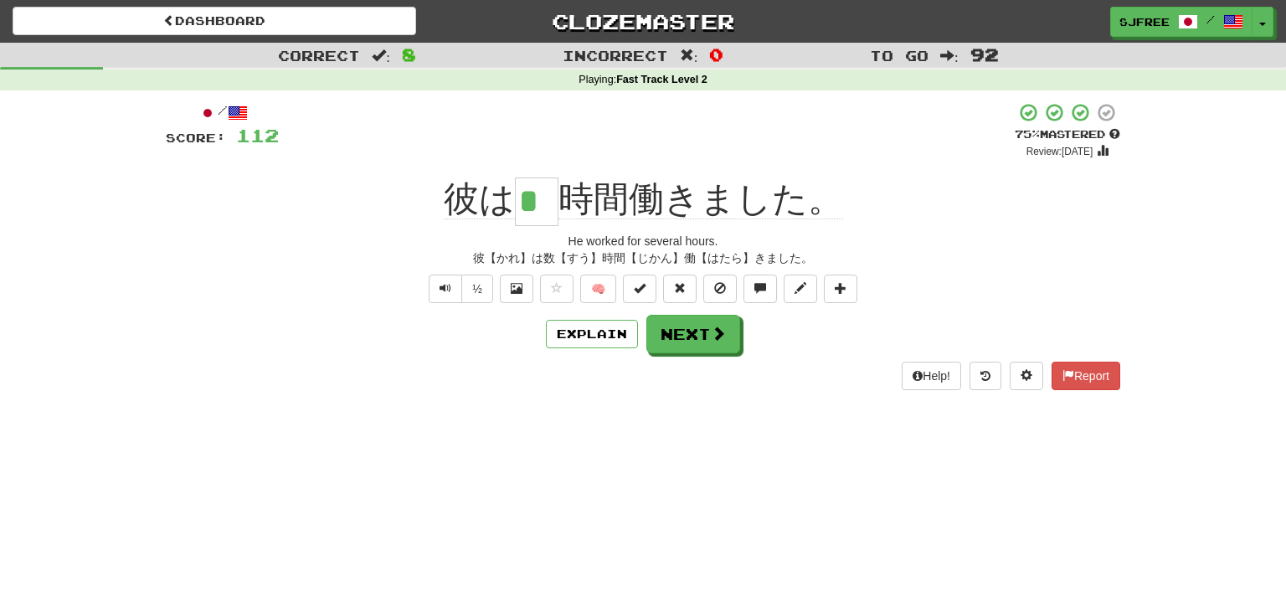
click at [320, 163] on div "/ Score: 112 + 24 75 % Mastered Review: 2025-10-18 彼は * 時間働きました。 He worked for …" at bounding box center [643, 245] width 955 height 287
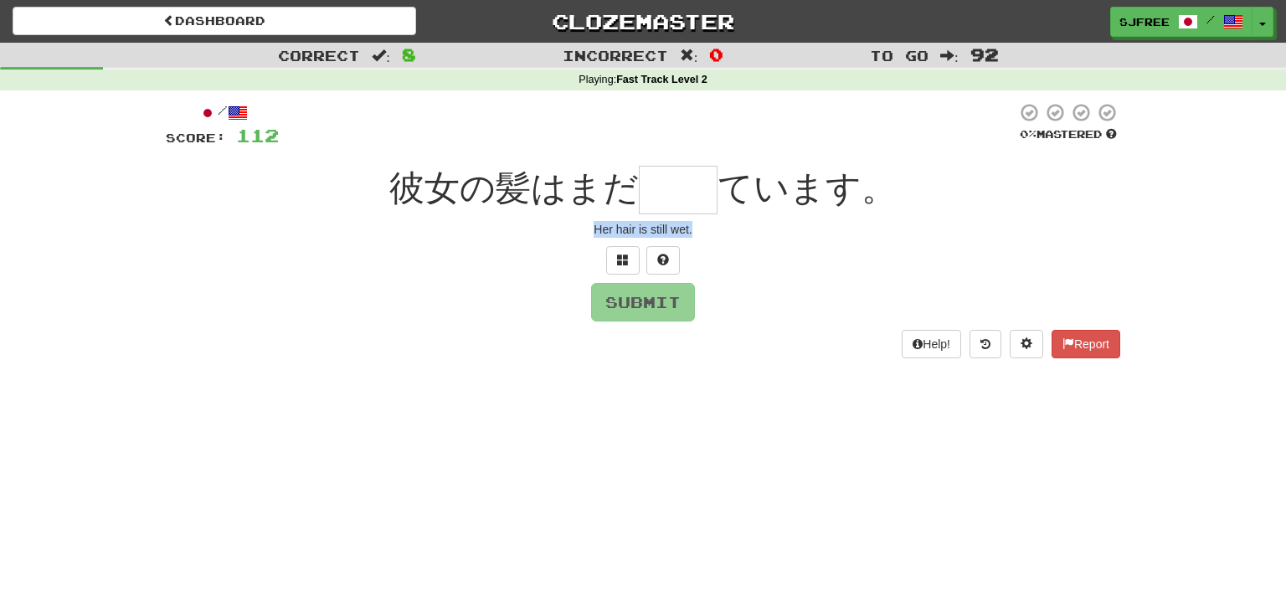
drag, startPoint x: 590, startPoint y: 224, endPoint x: 695, endPoint y: 246, distance: 107.1
click at [695, 246] on div "/ Score: 112 0 % Mastered 彼女の髪はまだ ています。 Her hair is still wet. Submit Help! Rep…" at bounding box center [643, 230] width 955 height 256
copy div "Her hair is still wet."
click at [665, 177] on input "text" at bounding box center [678, 190] width 79 height 49
type input "**"
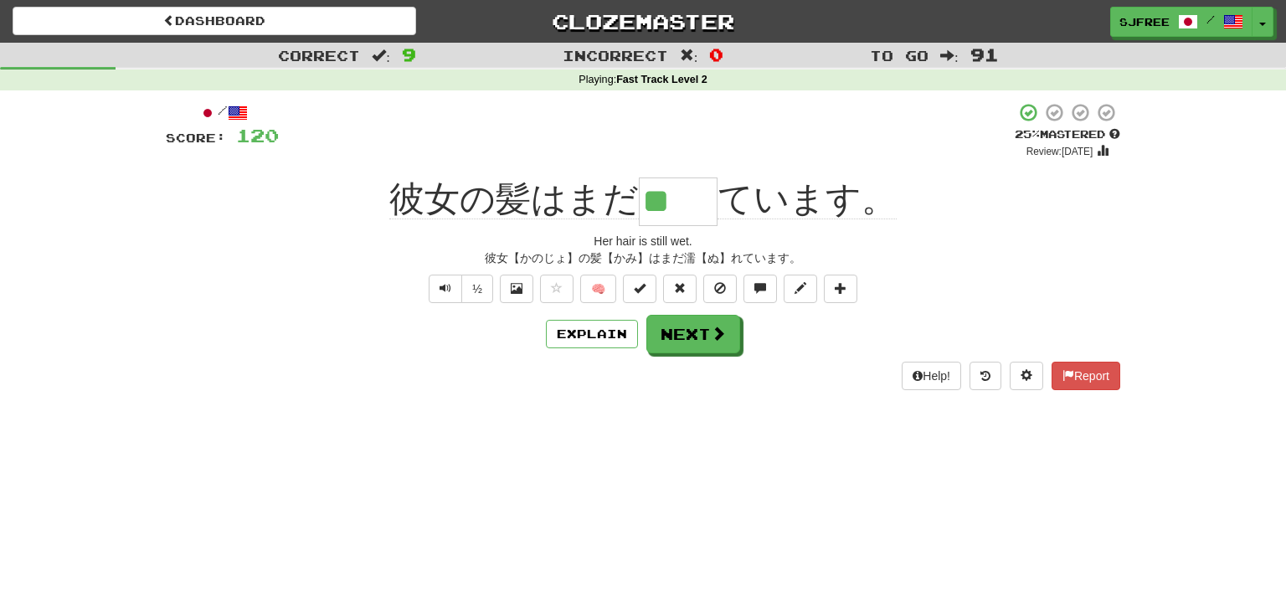
click at [382, 118] on div "+ 8" at bounding box center [647, 130] width 736 height 57
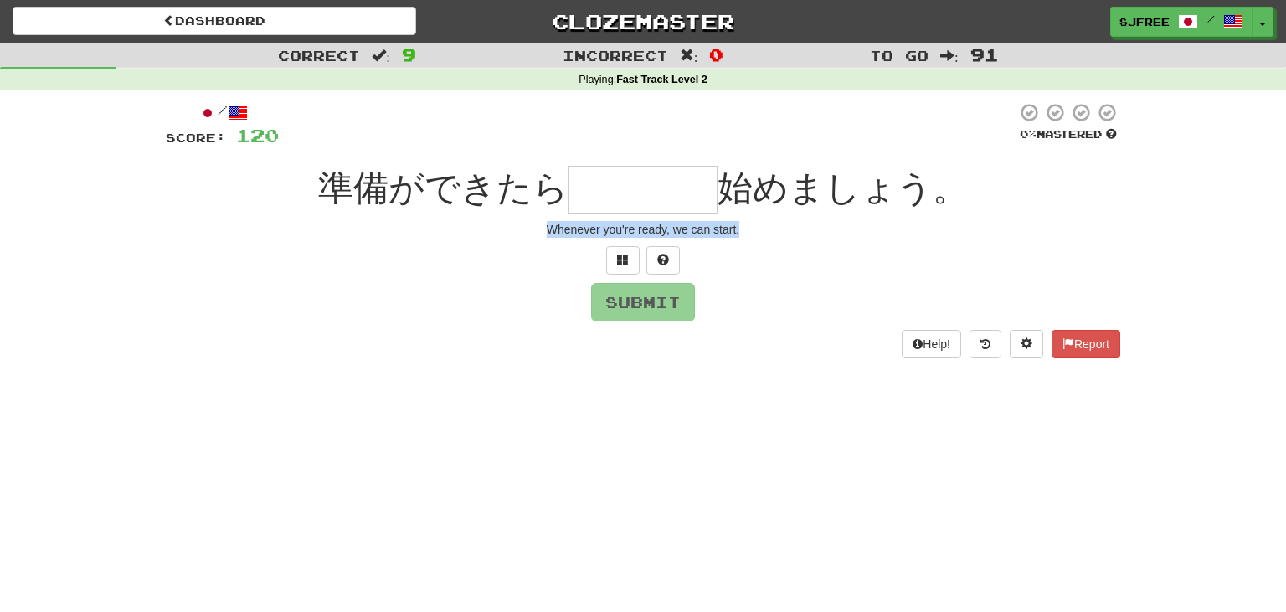
drag, startPoint x: 548, startPoint y: 226, endPoint x: 762, endPoint y: 247, distance: 215.4
click at [762, 247] on div "/ Score: 120 0 % Mastered 準備ができたら 始めましょう。 Whenever you're ready, we can start. …" at bounding box center [643, 230] width 955 height 256
copy div "Whenever you're ready, we can start."
click at [588, 190] on input "text" at bounding box center [643, 190] width 149 height 49
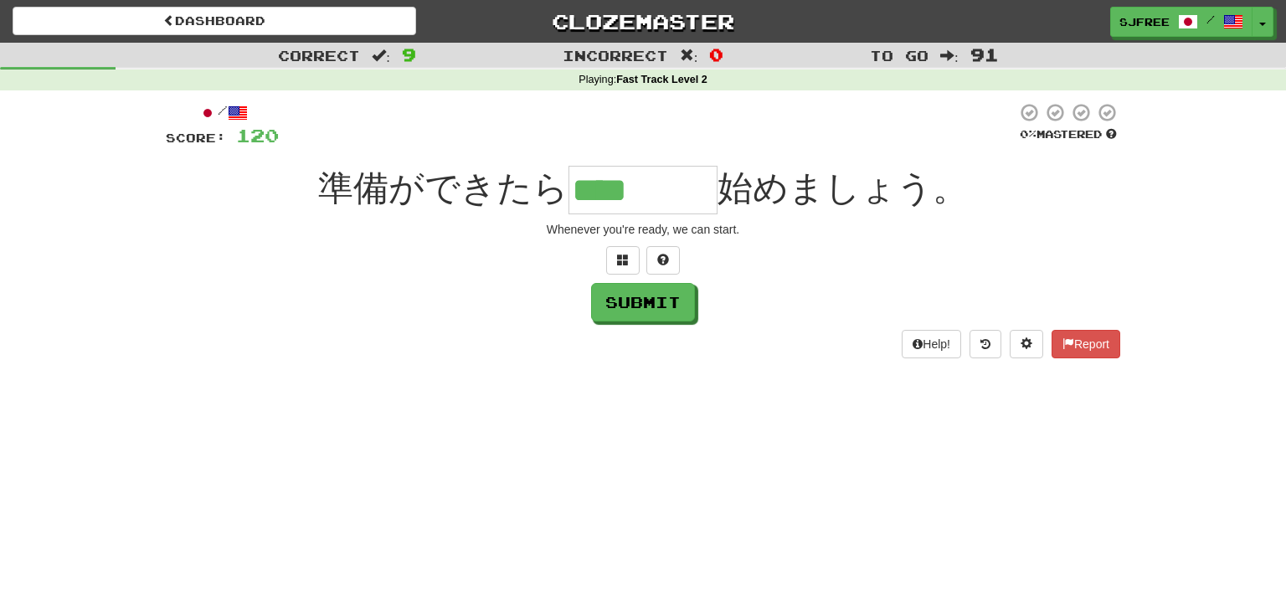
type input "****"
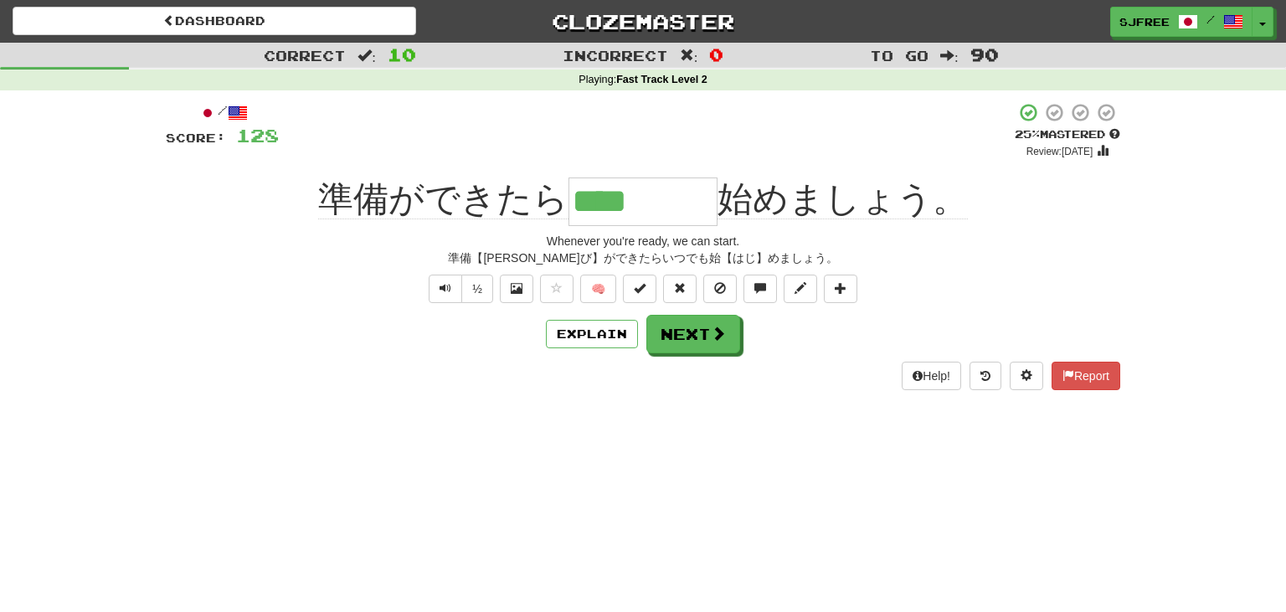
click at [447, 128] on div "+ 8" at bounding box center [647, 130] width 736 height 57
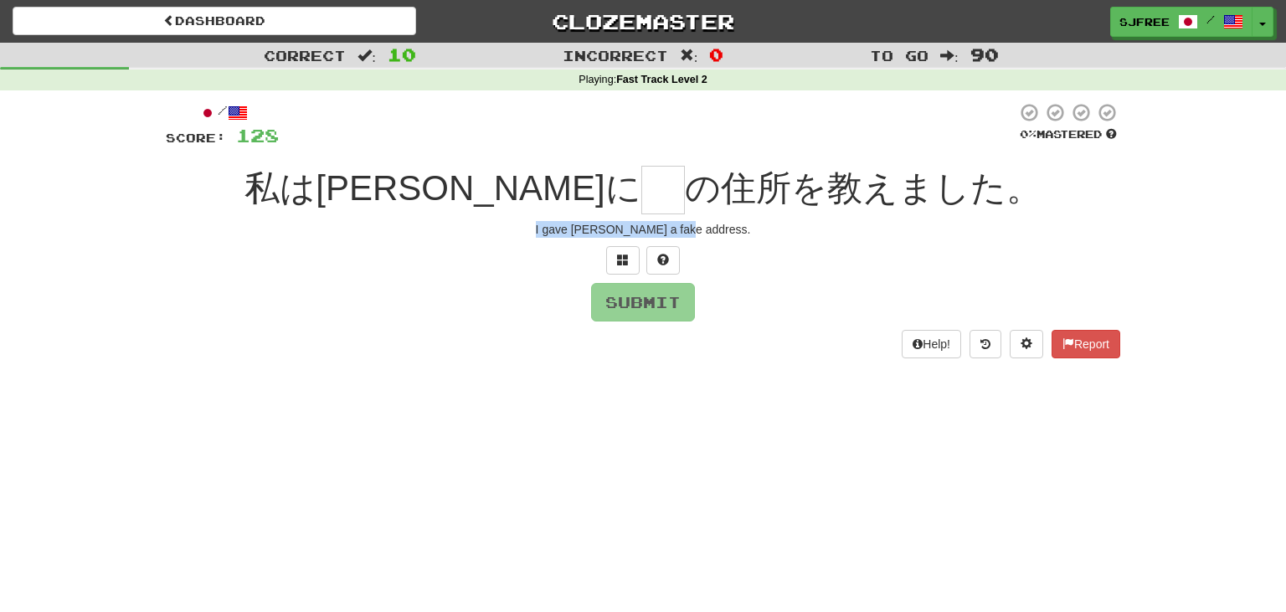
drag, startPoint x: 569, startPoint y: 228, endPoint x: 771, endPoint y: 243, distance: 203.2
click at [771, 243] on div "/ Score: 128 0 % Mastered 私はトムに の住所を教えました。 I gave Tom a fake address. Submit He…" at bounding box center [643, 230] width 955 height 256
click at [641, 183] on input "text" at bounding box center [663, 190] width 44 height 49
type input "*"
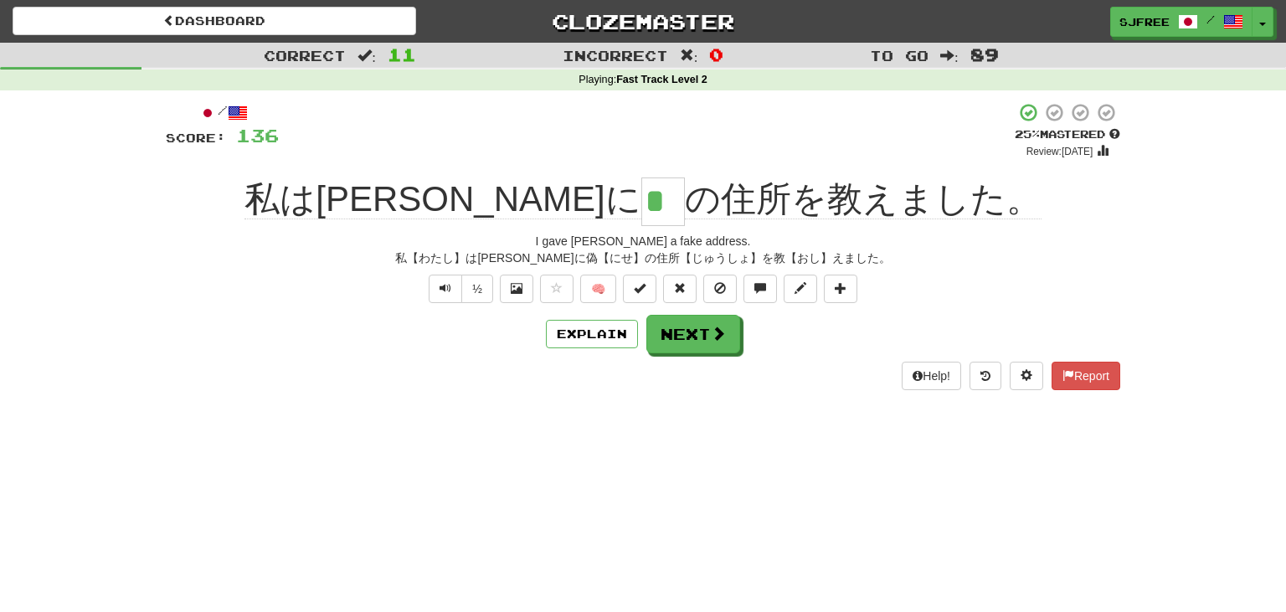
click at [200, 179] on div "私はトムに * の住所を教えました。" at bounding box center [643, 201] width 955 height 49
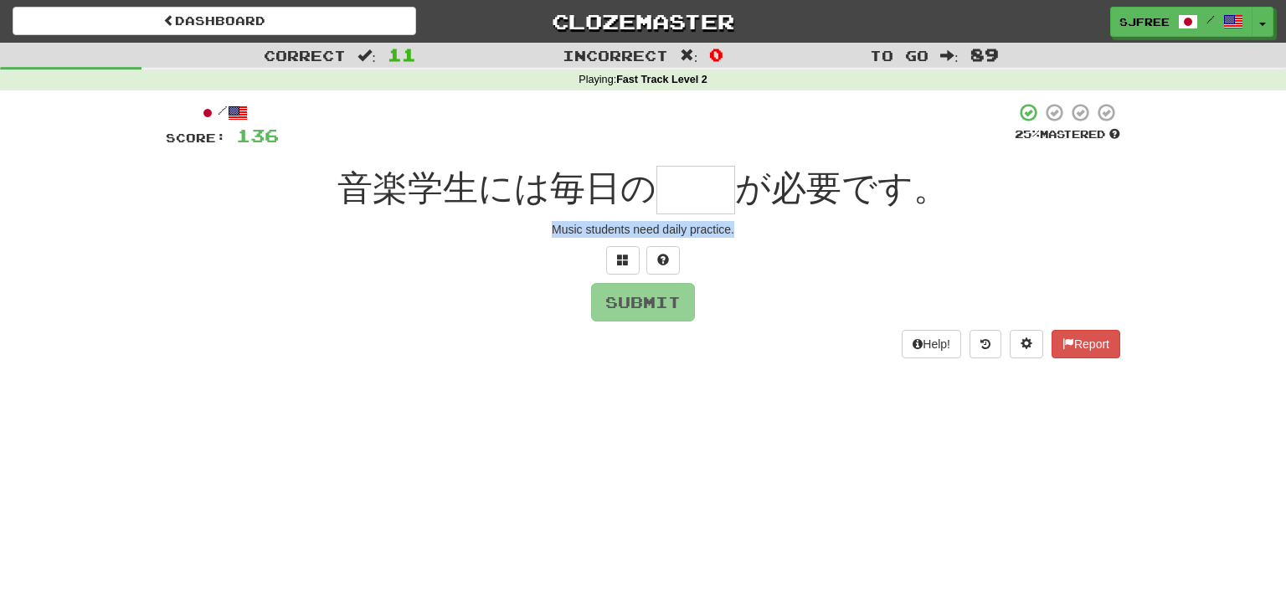
drag, startPoint x: 550, startPoint y: 226, endPoint x: 777, endPoint y: 233, distance: 227.0
click at [777, 233] on div "Music students need daily practice." at bounding box center [643, 229] width 955 height 17
click at [711, 188] on input "text" at bounding box center [696, 190] width 79 height 49
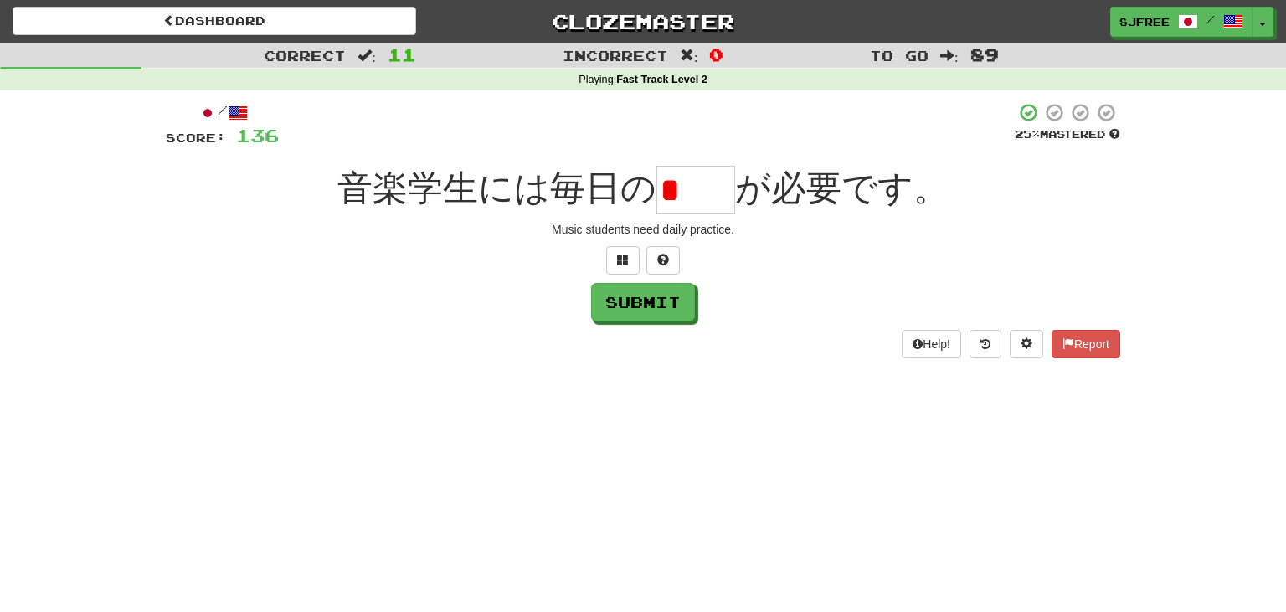
type input "*"
click at [711, 188] on input "text" at bounding box center [696, 190] width 79 height 49
type input "**"
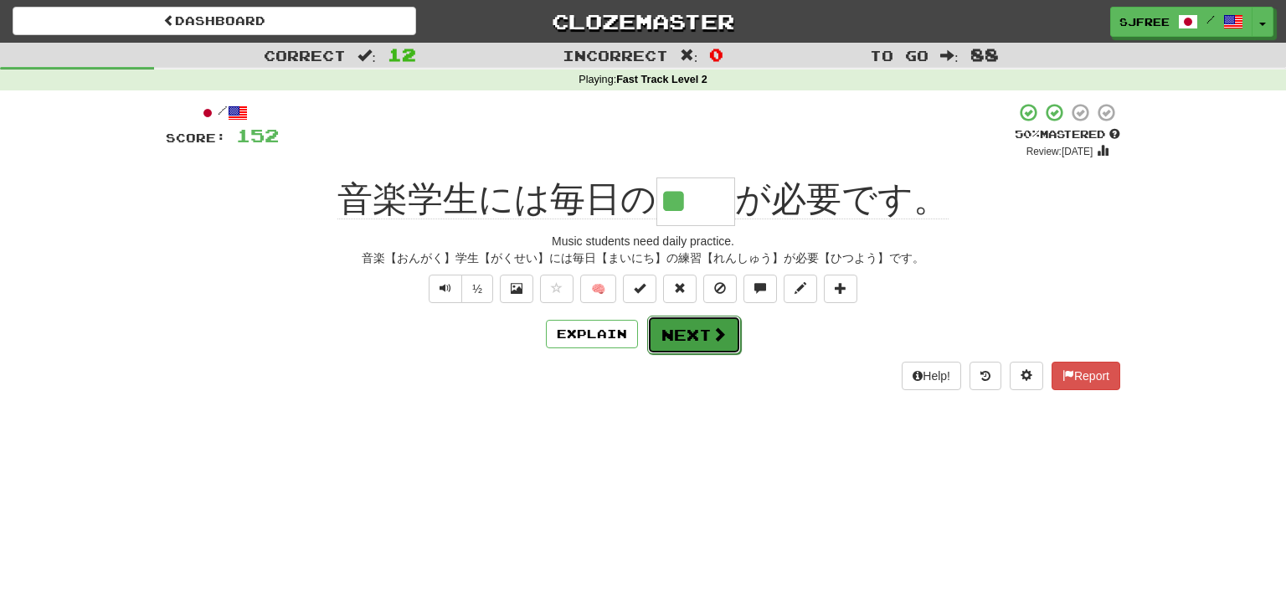
click at [707, 337] on button "Next" at bounding box center [694, 335] width 94 height 39
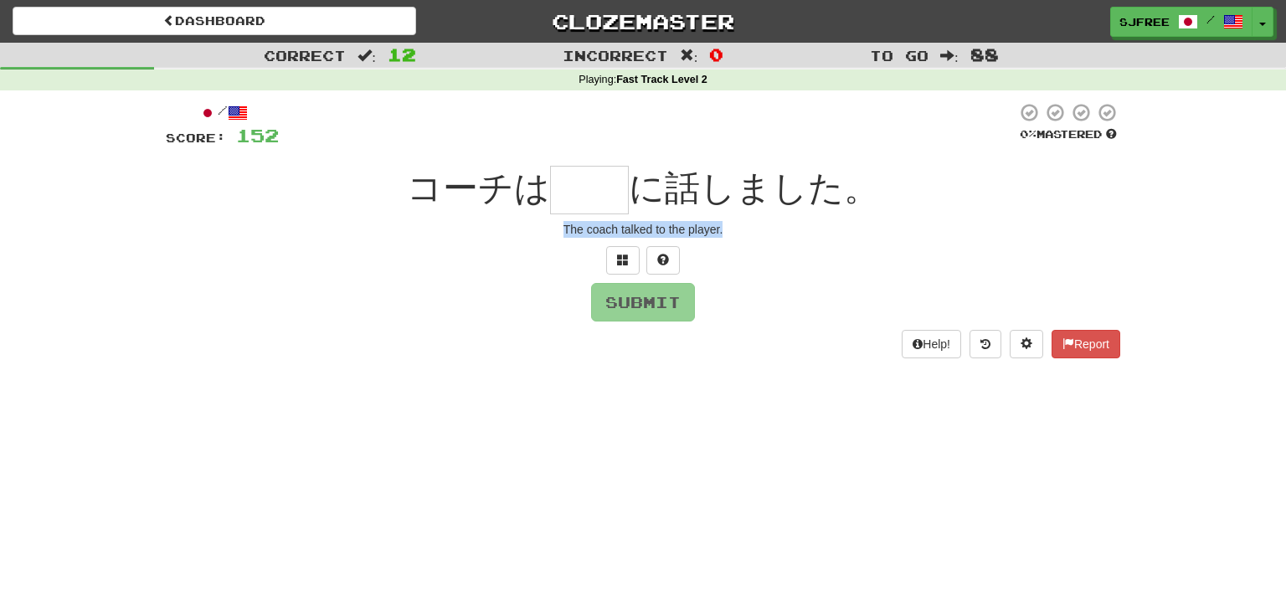
drag, startPoint x: 560, startPoint y: 230, endPoint x: 823, endPoint y: 253, distance: 263.9
click at [823, 253] on div "/ Score: 152 0 % Mastered コーチは に話しました。 The coach talked to the player. Submit H…" at bounding box center [643, 230] width 955 height 256
click at [589, 193] on input "text" at bounding box center [589, 190] width 79 height 49
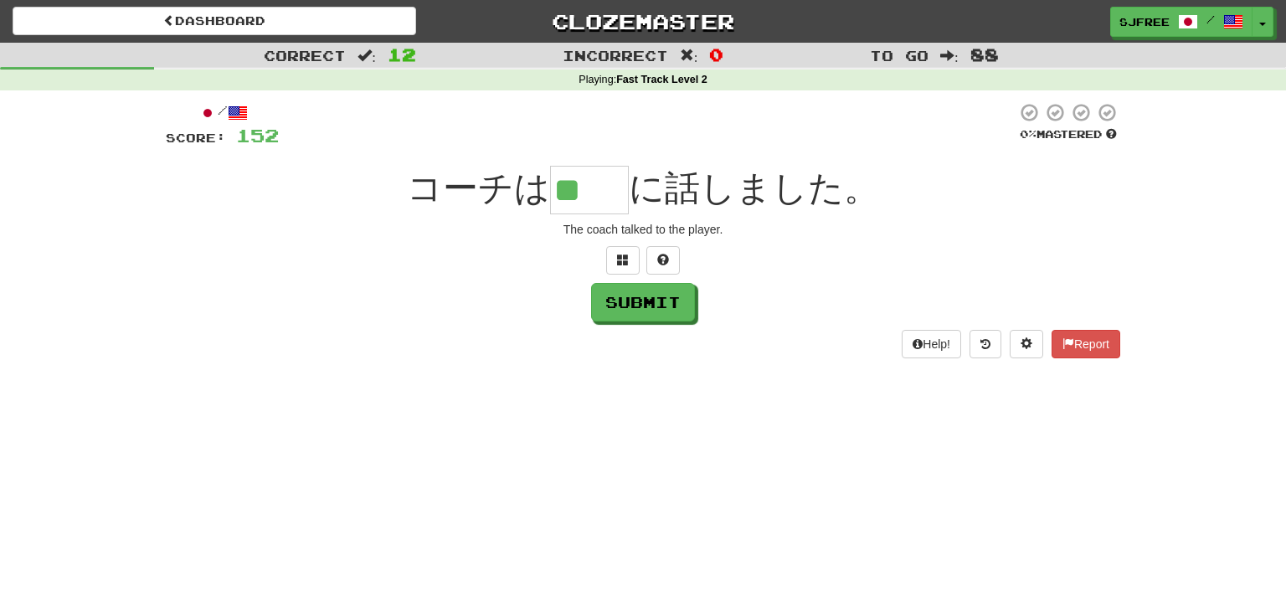
type input "**"
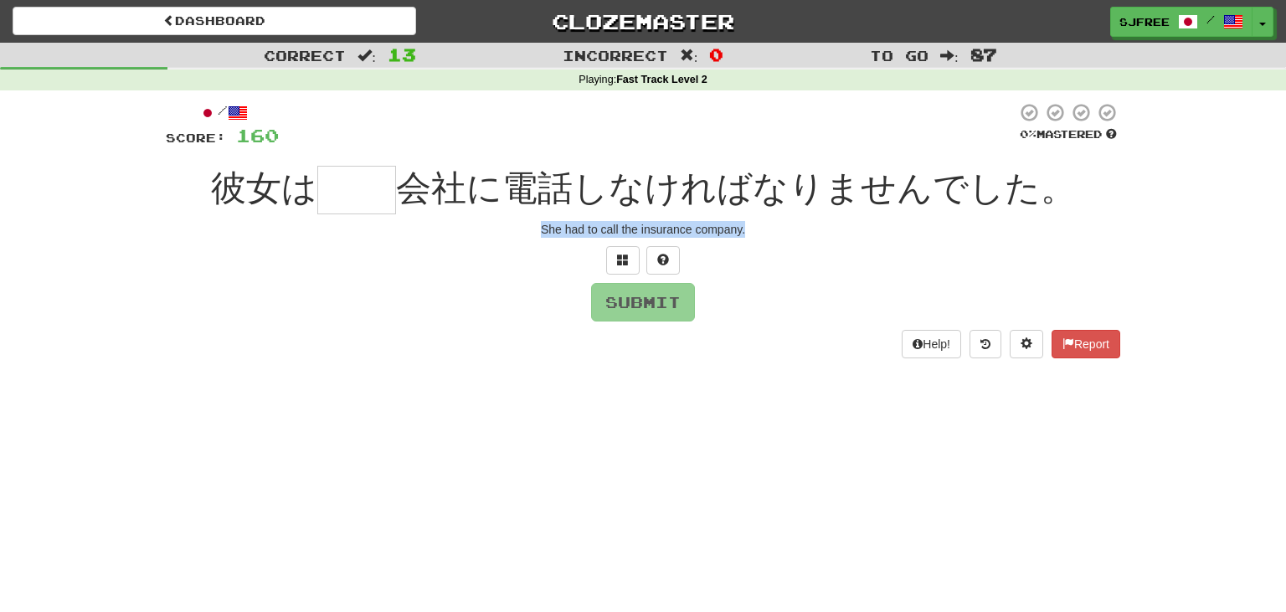
drag, startPoint x: 543, startPoint y: 229, endPoint x: 824, endPoint y: 250, distance: 282.1
click at [824, 250] on div "/ Score: 160 0 % Mastered 彼女は 会社に電話しなければなりませんでした。 She had to call the insurance…" at bounding box center [643, 230] width 955 height 256
click at [368, 179] on input "text" at bounding box center [356, 190] width 79 height 49
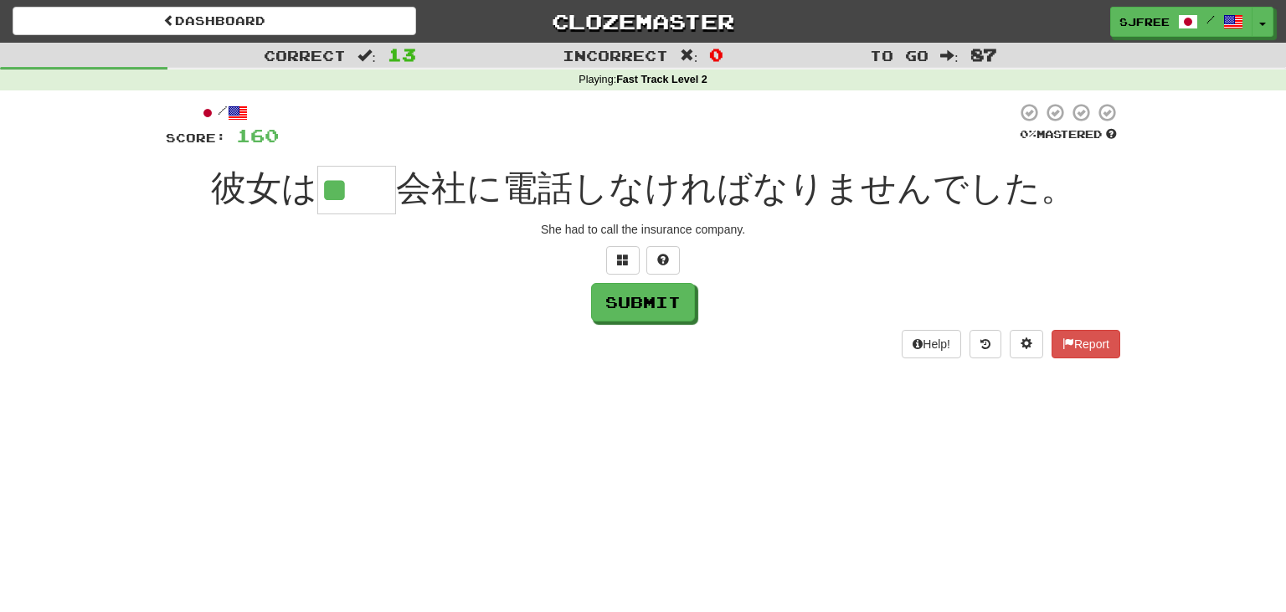
type input "**"
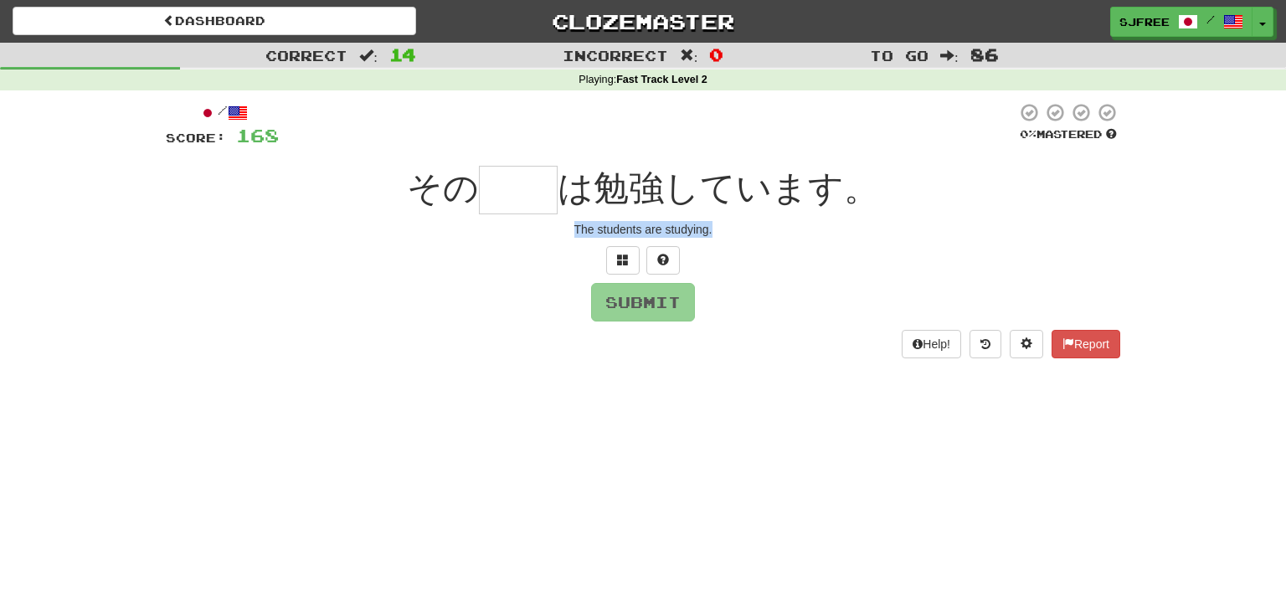
drag, startPoint x: 559, startPoint y: 233, endPoint x: 765, endPoint y: 243, distance: 206.3
click at [765, 243] on div "/ Score: 168 0 % Mastered その は勉強しています。 The students are studying. Submit Help! …" at bounding box center [643, 230] width 955 height 256
click at [507, 190] on input "text" at bounding box center [518, 190] width 79 height 49
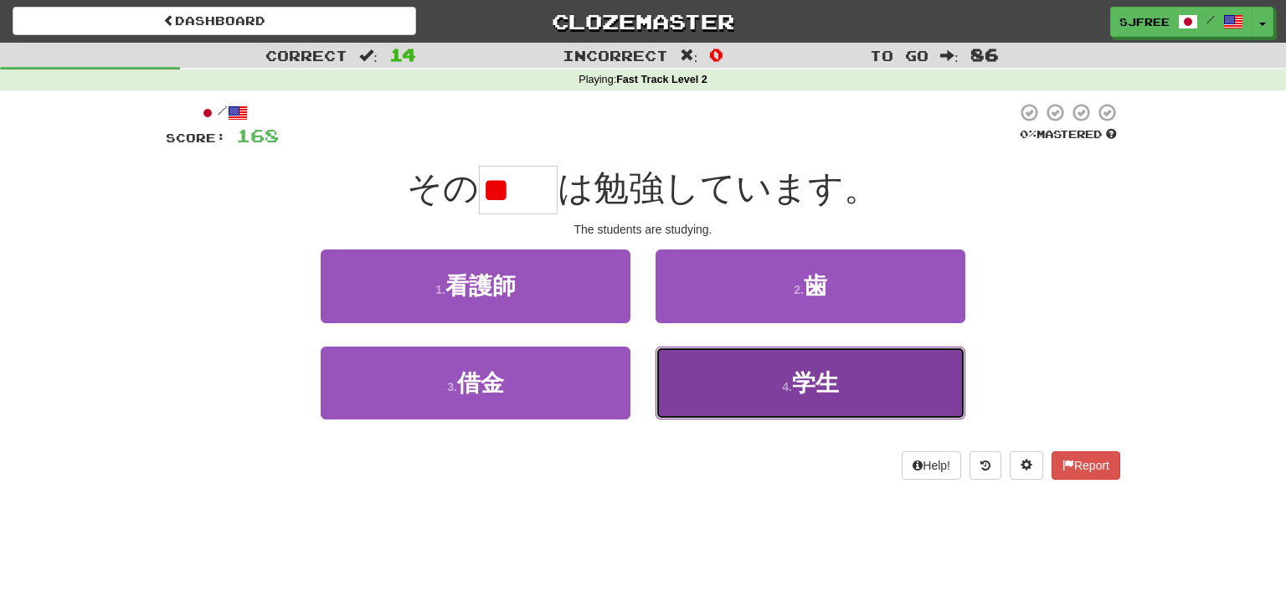
click at [745, 381] on button "4 . 学生" at bounding box center [811, 383] width 310 height 73
type input "**"
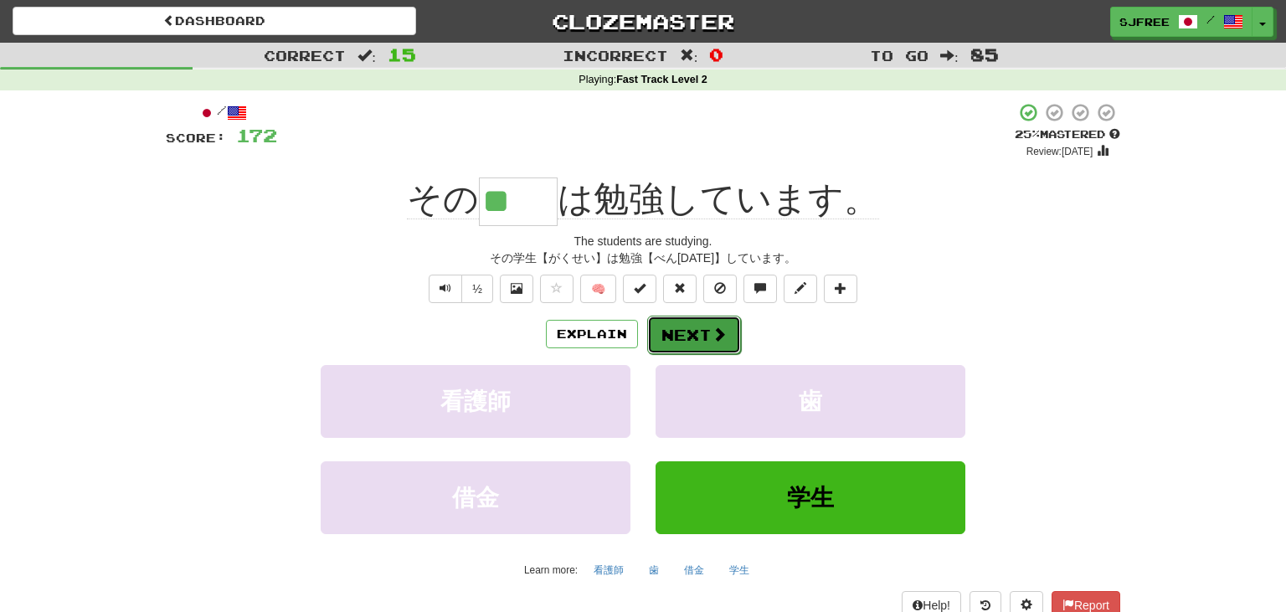
click at [692, 337] on button "Next" at bounding box center [694, 335] width 94 height 39
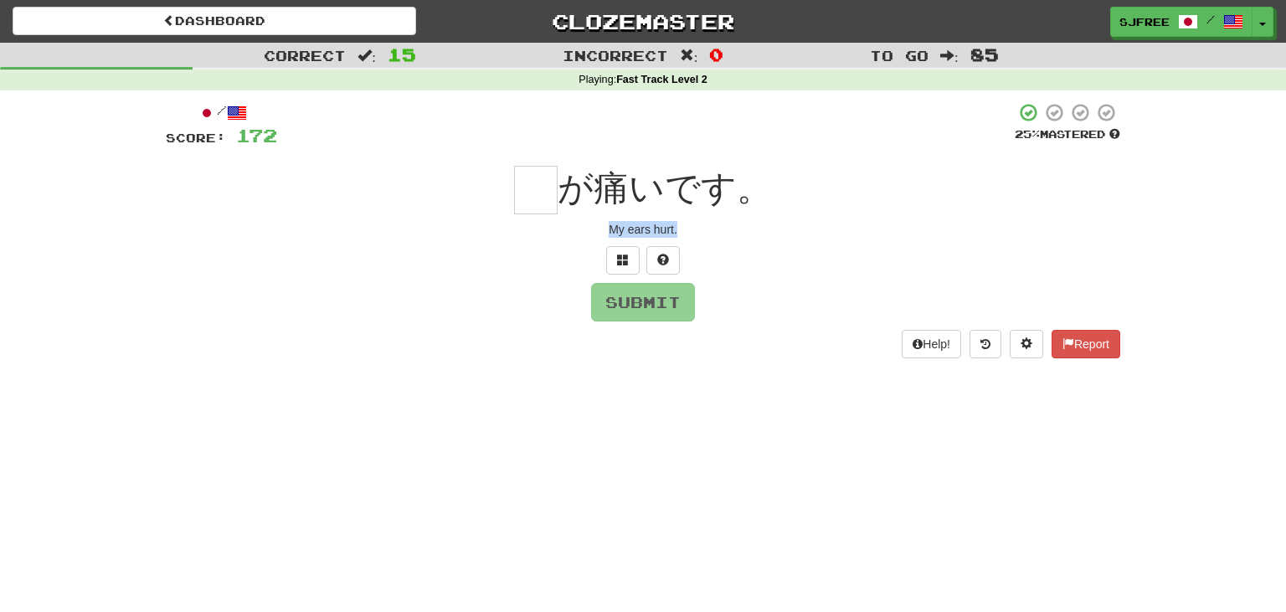
drag, startPoint x: 601, startPoint y: 224, endPoint x: 760, endPoint y: 234, distance: 159.4
click at [760, 234] on div "My ears hurt." at bounding box center [643, 229] width 955 height 17
click at [546, 190] on input "text" at bounding box center [536, 190] width 44 height 49
type input "*"
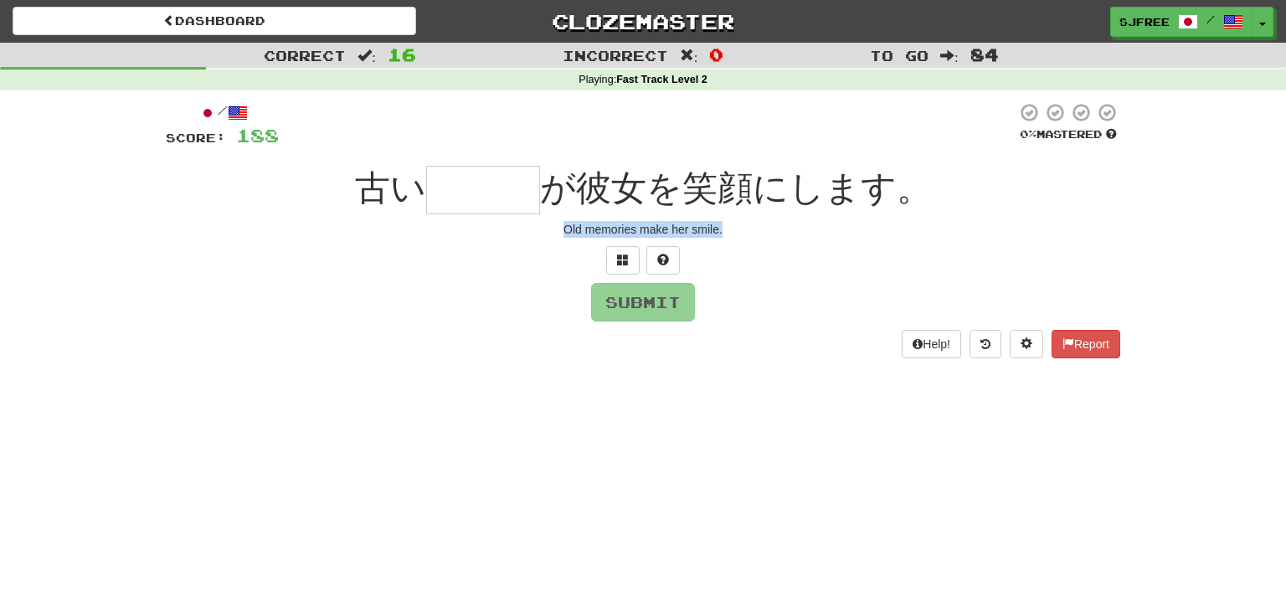
drag, startPoint x: 558, startPoint y: 225, endPoint x: 807, endPoint y: 244, distance: 250.2
click at [807, 244] on div "/ Score: 188 0 % Mastered 古い が彼女を笑顔にします。 Old memories make her smile. Submit He…" at bounding box center [643, 230] width 955 height 256
click at [471, 178] on input "text" at bounding box center [483, 190] width 114 height 49
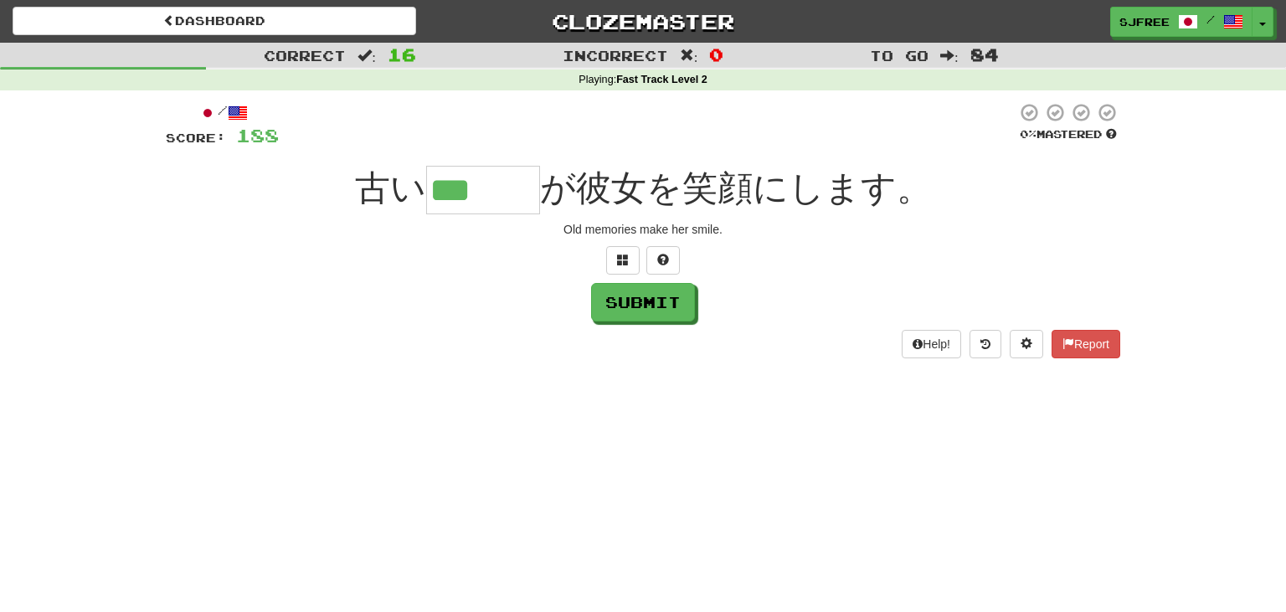
type input "***"
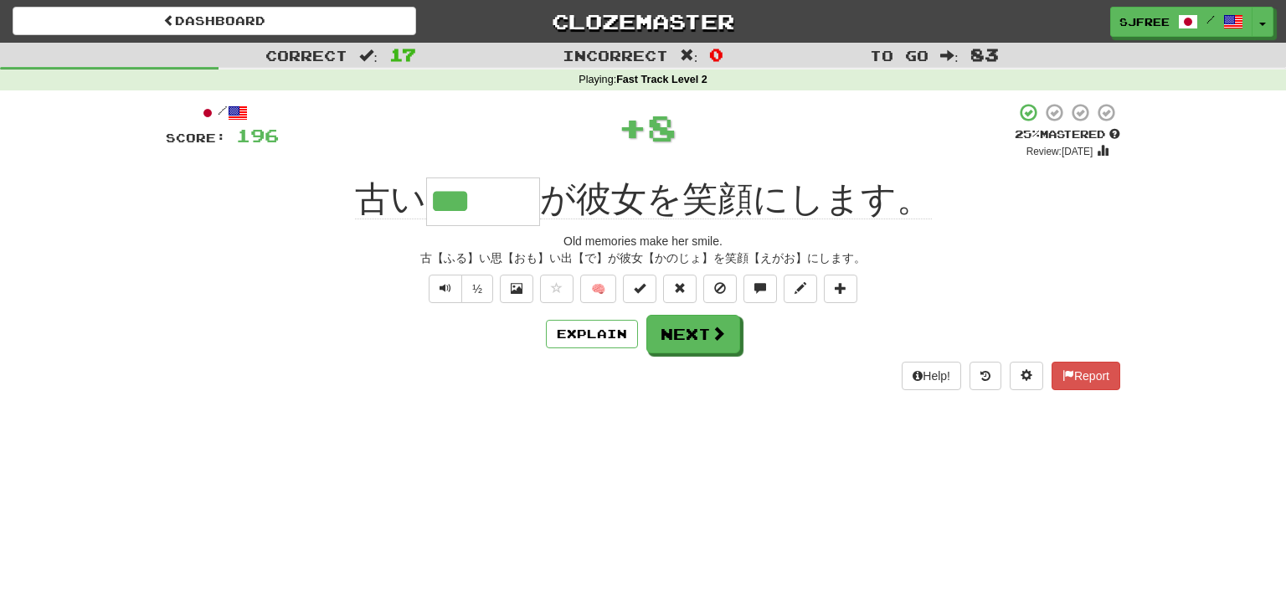
click at [430, 202] on input "***" at bounding box center [483, 202] width 114 height 49
click at [314, 203] on div "古い *** が彼女を笑顔にします。" at bounding box center [643, 201] width 955 height 49
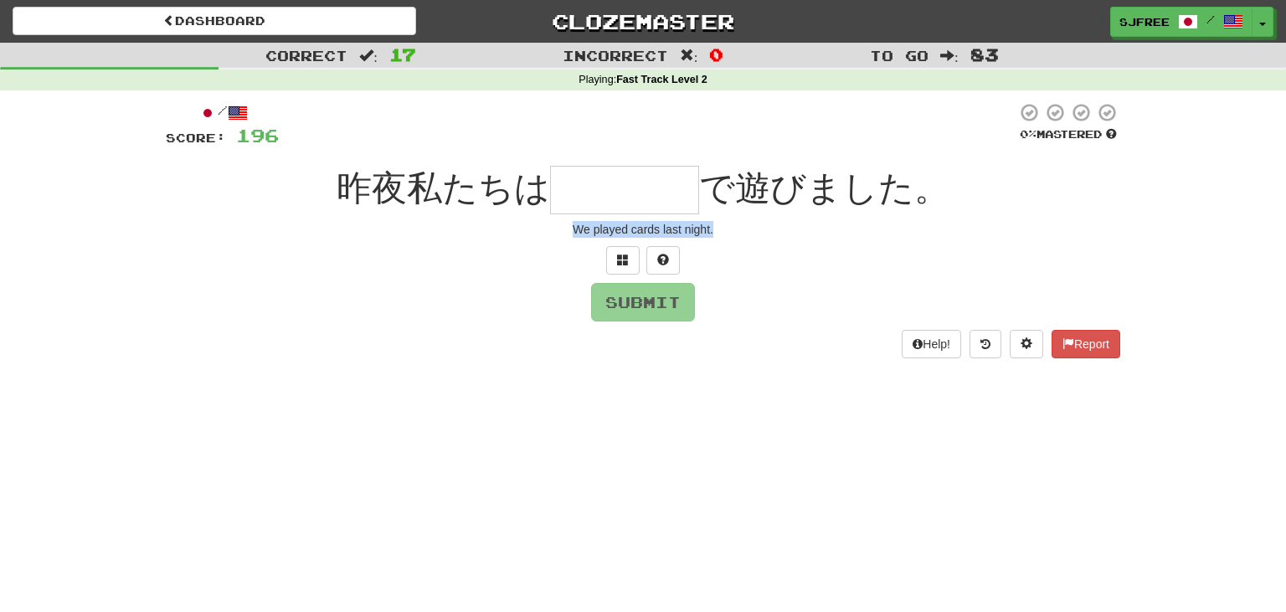
drag, startPoint x: 574, startPoint y: 226, endPoint x: 797, endPoint y: 246, distance: 223.7
click at [797, 246] on div "/ Score: 196 0 % Mastered 昨夜私たちは で遊びました。 We played cards last night. Submit Hel…" at bounding box center [643, 230] width 955 height 256
click at [743, 236] on div "We played cards last night." at bounding box center [643, 229] width 955 height 17
drag, startPoint x: 743, startPoint y: 236, endPoint x: 570, endPoint y: 240, distance: 172.5
click at [570, 240] on div "/ Score: 196 0 % Mastered 昨夜私たちは で遊びました。 We played cards last night. Submit Hel…" at bounding box center [643, 230] width 955 height 256
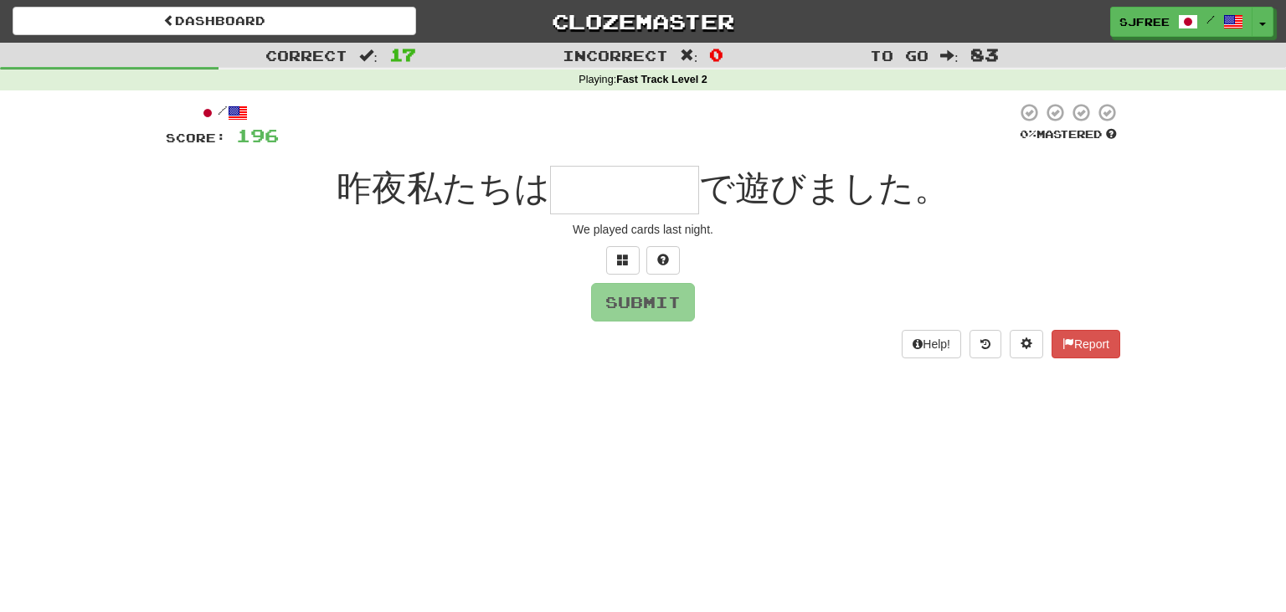
click at [634, 189] on input "text" at bounding box center [624, 190] width 149 height 49
type input "****"
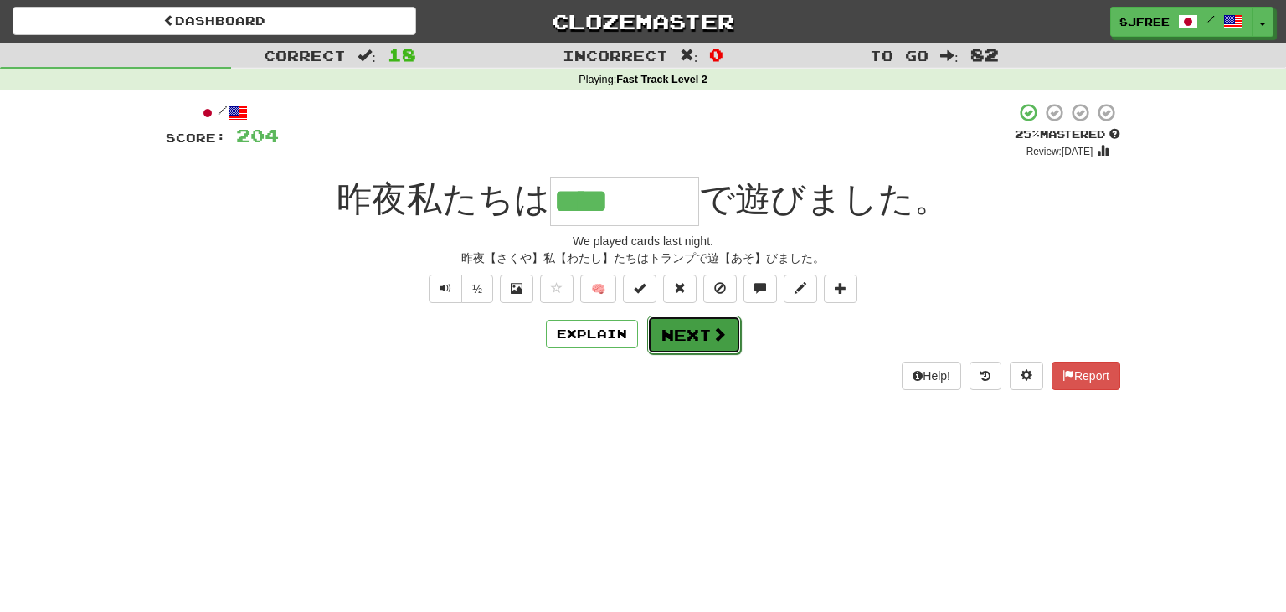
click at [722, 334] on span at bounding box center [719, 334] width 15 height 15
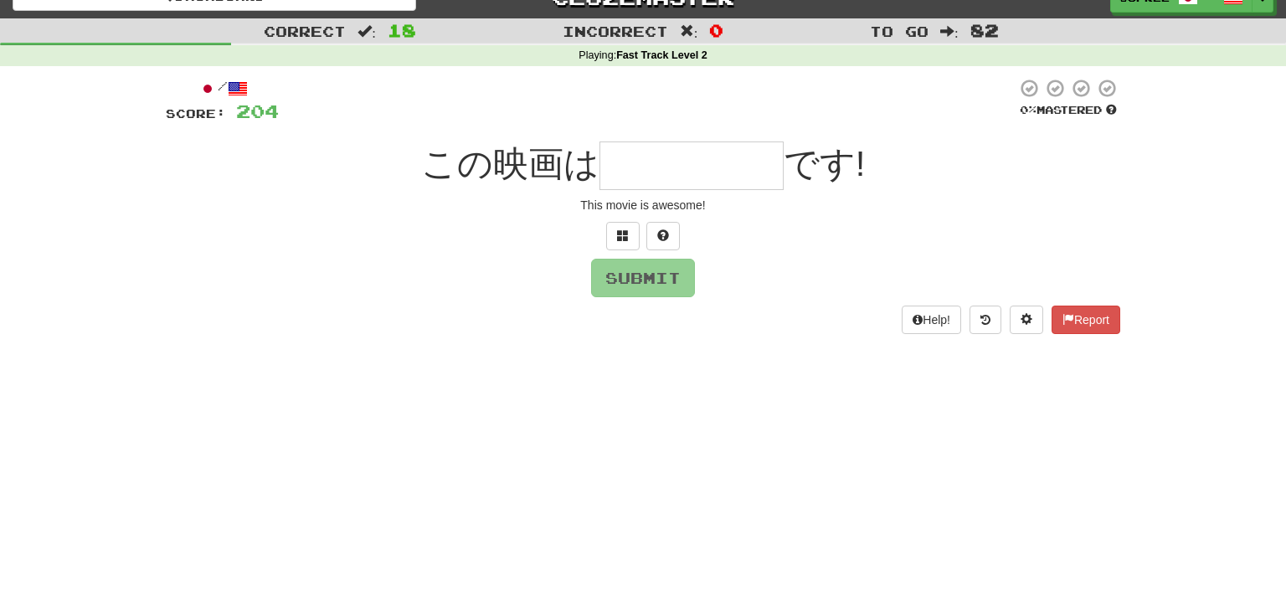
scroll to position [25, 0]
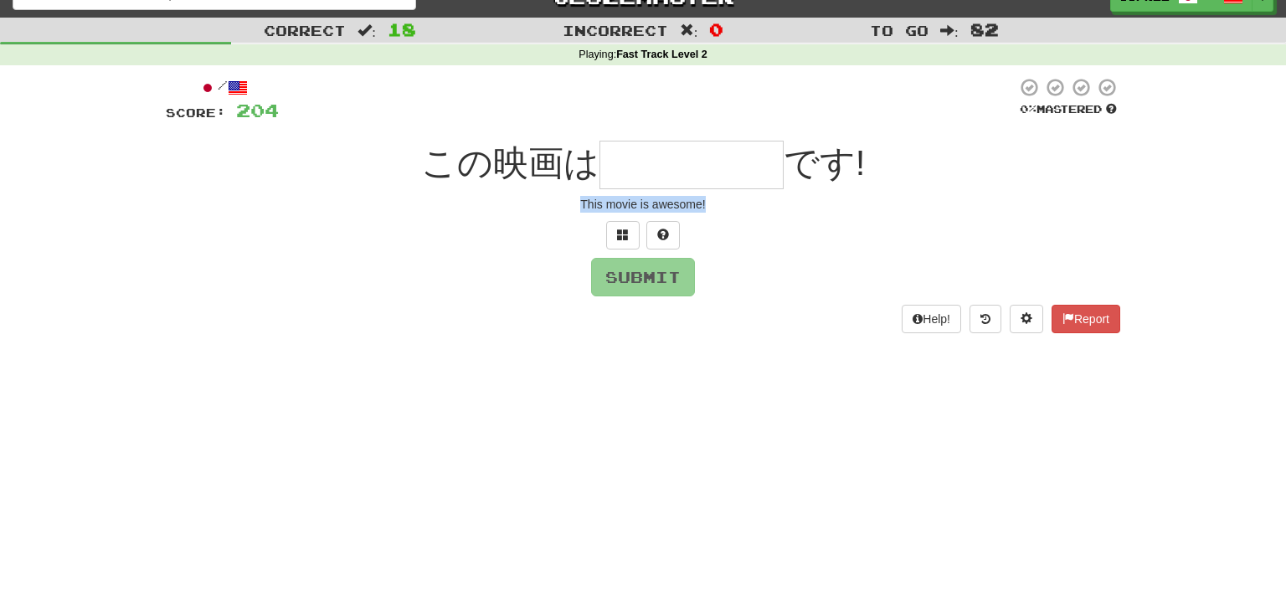
drag, startPoint x: 573, startPoint y: 198, endPoint x: 789, endPoint y: 215, distance: 216.7
click at [789, 215] on div "/ Score: 204 0 % Mastered この映画は です! This movie is awesome! Submit Help! Report" at bounding box center [643, 205] width 955 height 256
click at [649, 161] on input "text" at bounding box center [692, 165] width 184 height 49
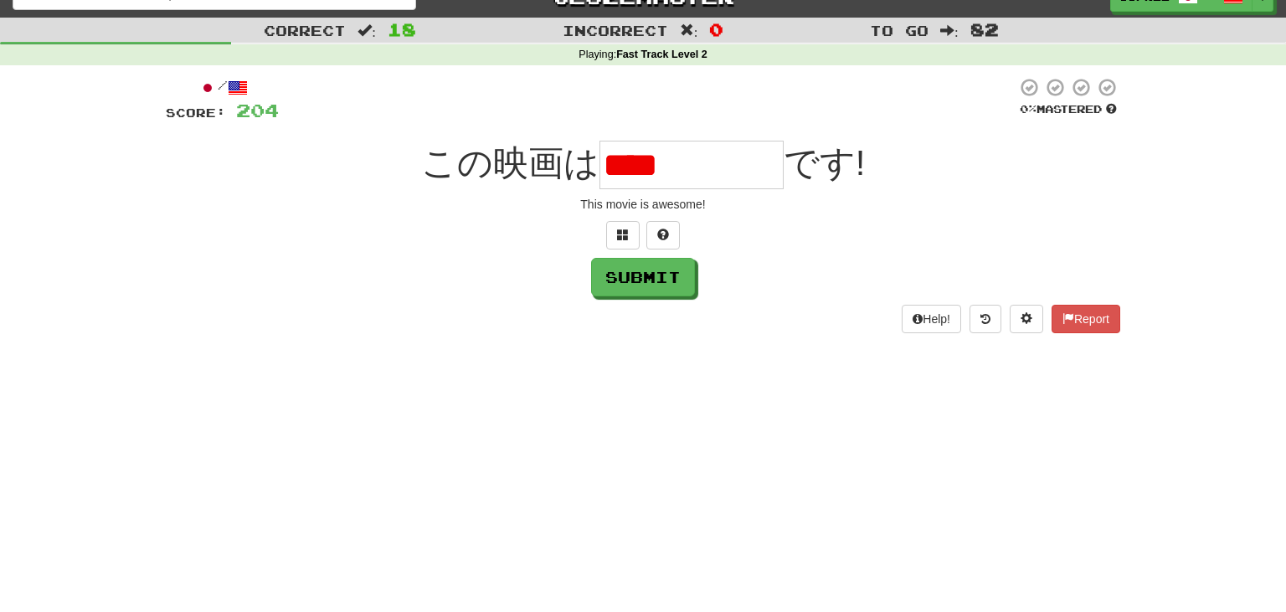
scroll to position [0, 0]
type input "*"
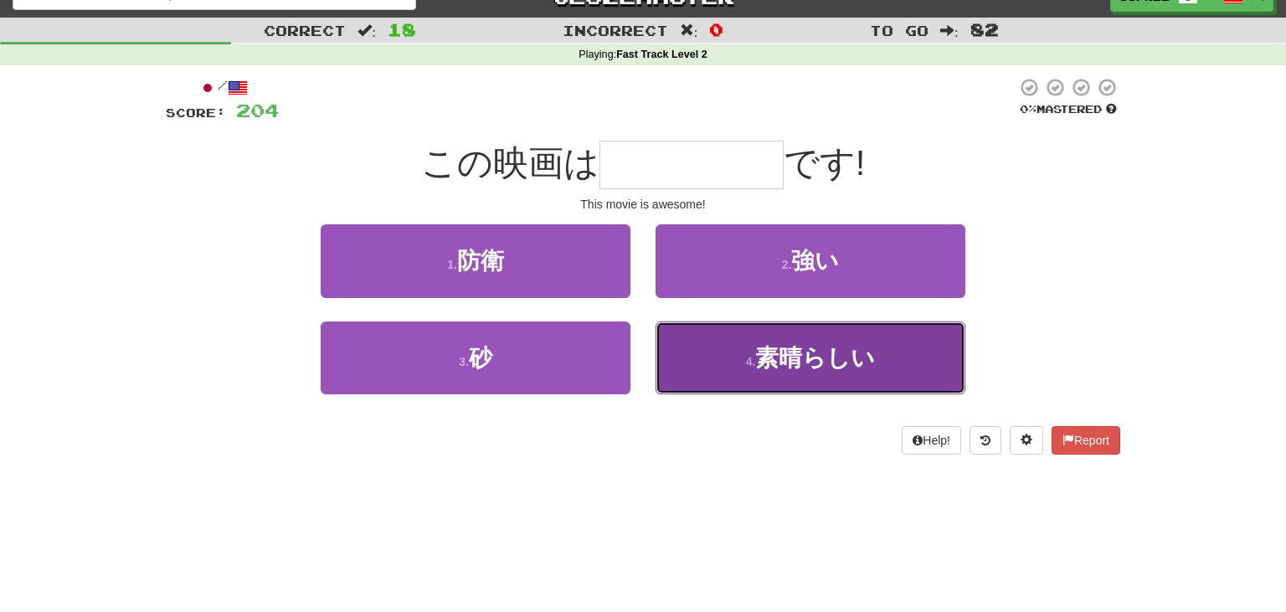
click at [750, 329] on button "4 . 素晴らしい" at bounding box center [811, 358] width 310 height 73
type input "*****"
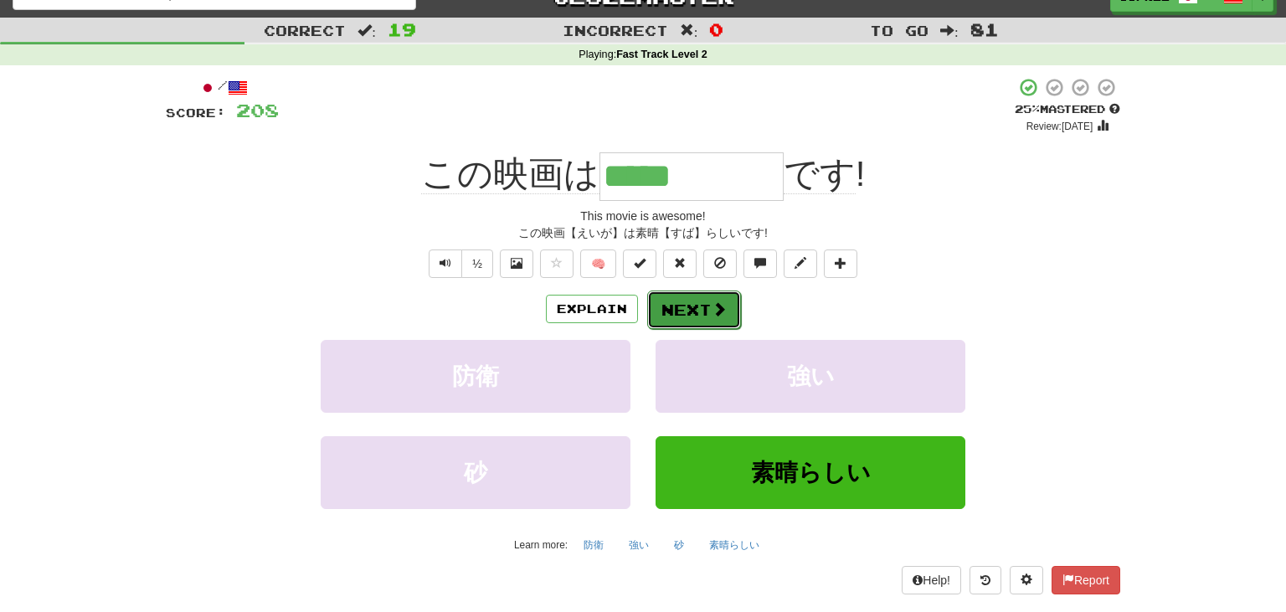
click at [720, 306] on span at bounding box center [719, 308] width 15 height 15
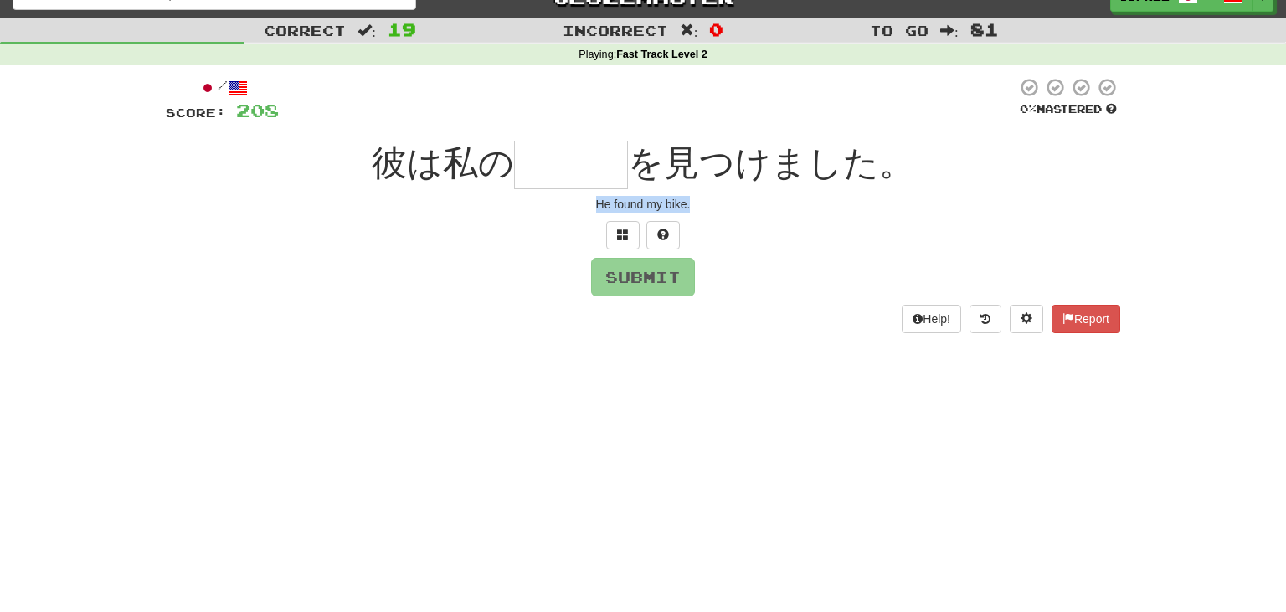
drag, startPoint x: 574, startPoint y: 210, endPoint x: 760, endPoint y: 215, distance: 186.0
click at [760, 215] on div "/ Score: 208 0 % Mastered 彼は私の を見つけました。 He found my bike. Submit Help! Report" at bounding box center [643, 205] width 955 height 256
click at [549, 162] on input "text" at bounding box center [571, 165] width 114 height 49
type input "***"
drag, startPoint x: 574, startPoint y: 200, endPoint x: 817, endPoint y: 219, distance: 243.6
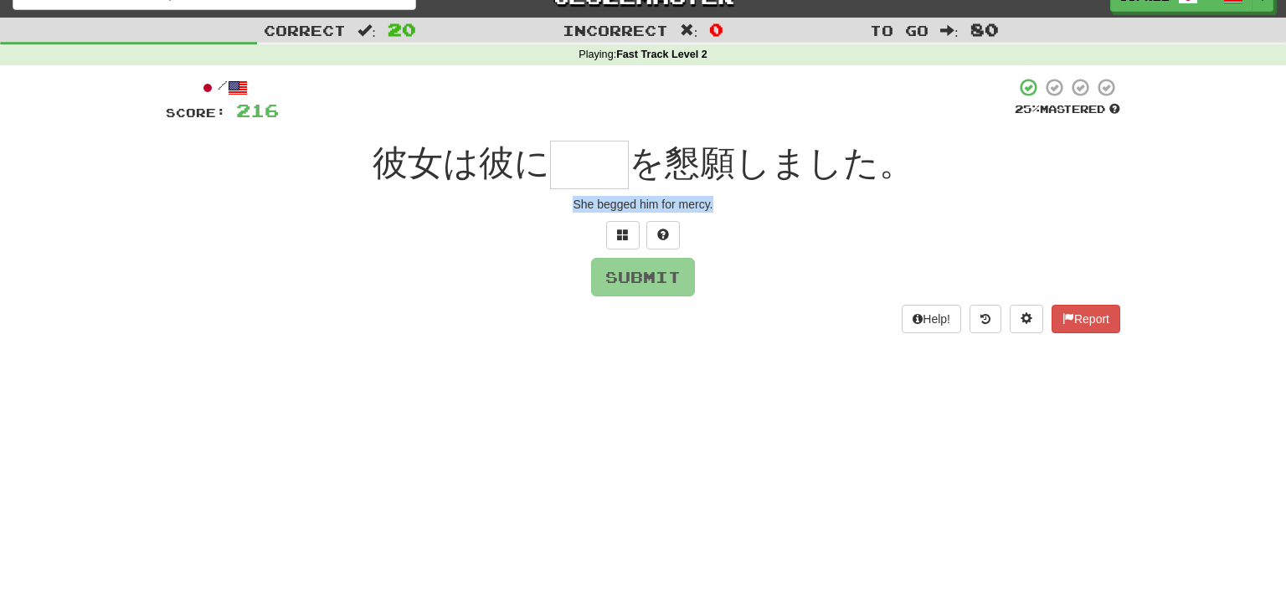
click at [817, 219] on div "/ Score: 216 25 % Mastered 彼女は彼に を懇願しました。 She begged him for mercy. Submit Help…" at bounding box center [643, 205] width 955 height 256
click at [597, 148] on input "text" at bounding box center [589, 165] width 79 height 49
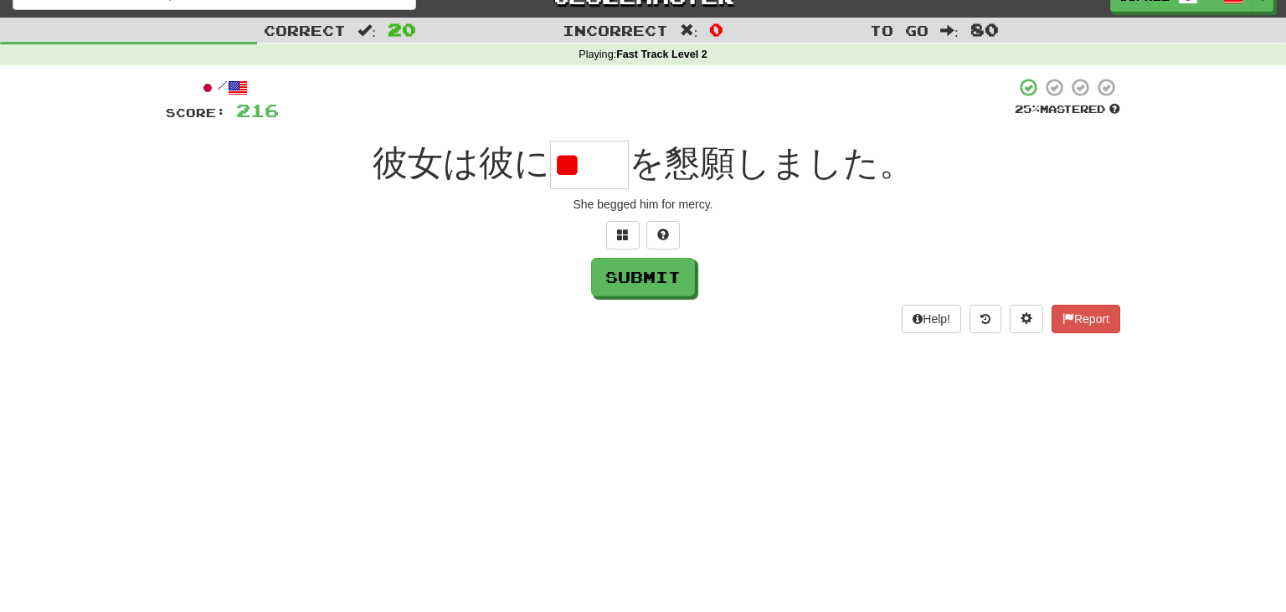
type input "*"
click at [577, 168] on input "text" at bounding box center [589, 165] width 79 height 49
type input "*"
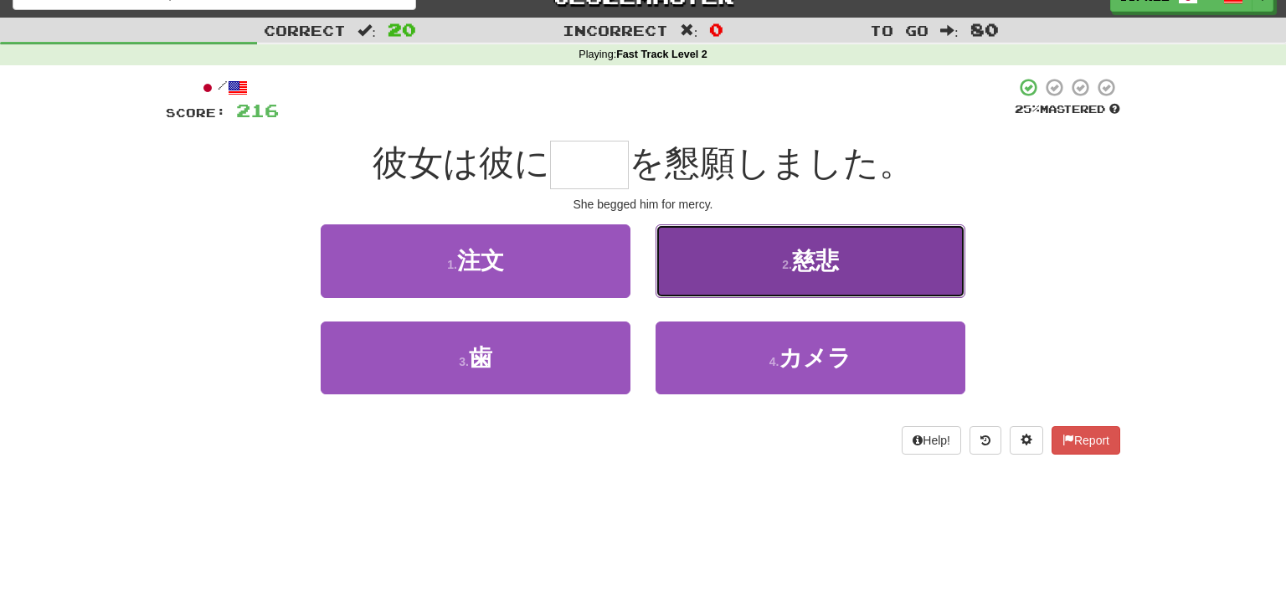
click at [806, 280] on button "2 . 慈悲" at bounding box center [811, 260] width 310 height 73
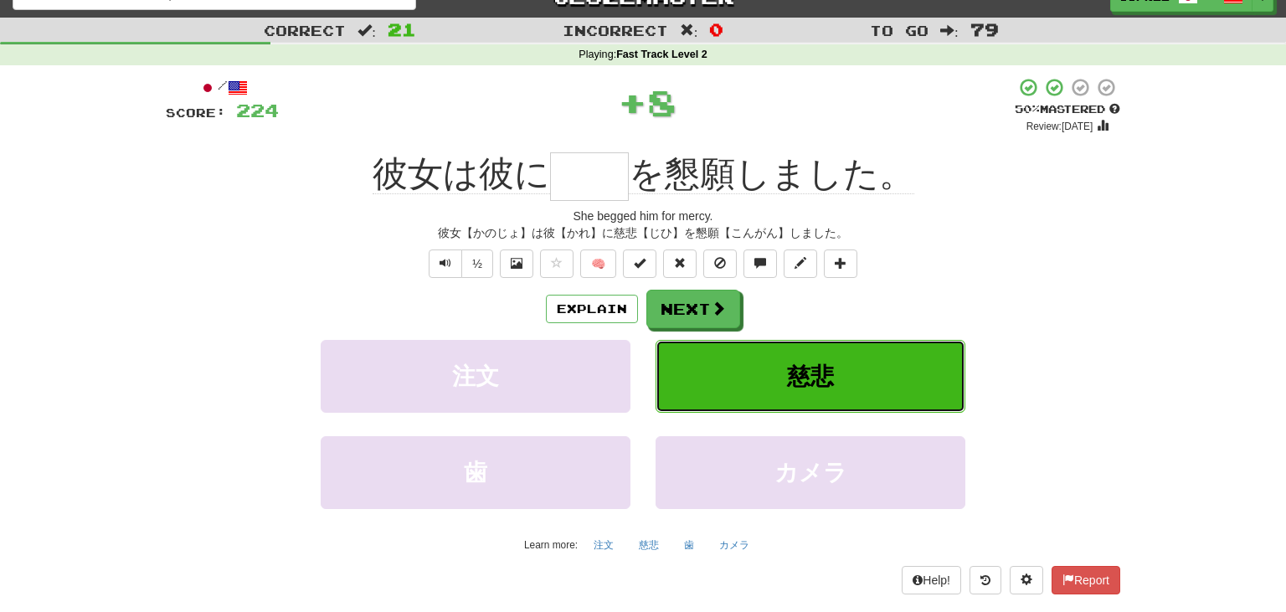
type input "**"
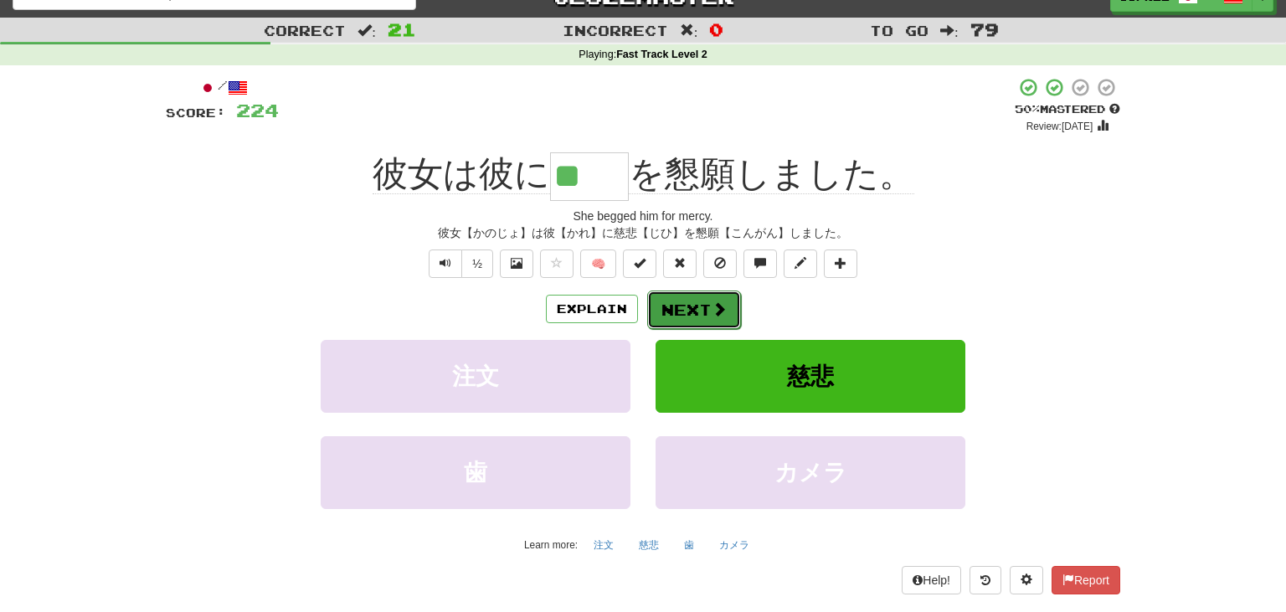
click at [683, 310] on button "Next" at bounding box center [694, 310] width 94 height 39
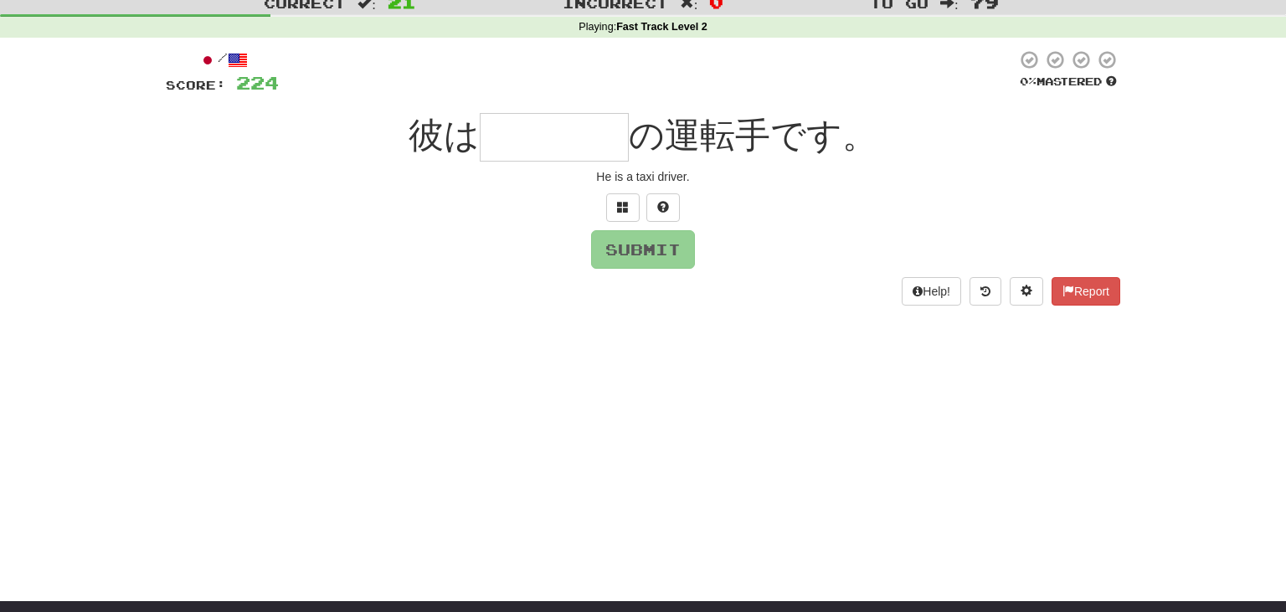
scroll to position [54, 0]
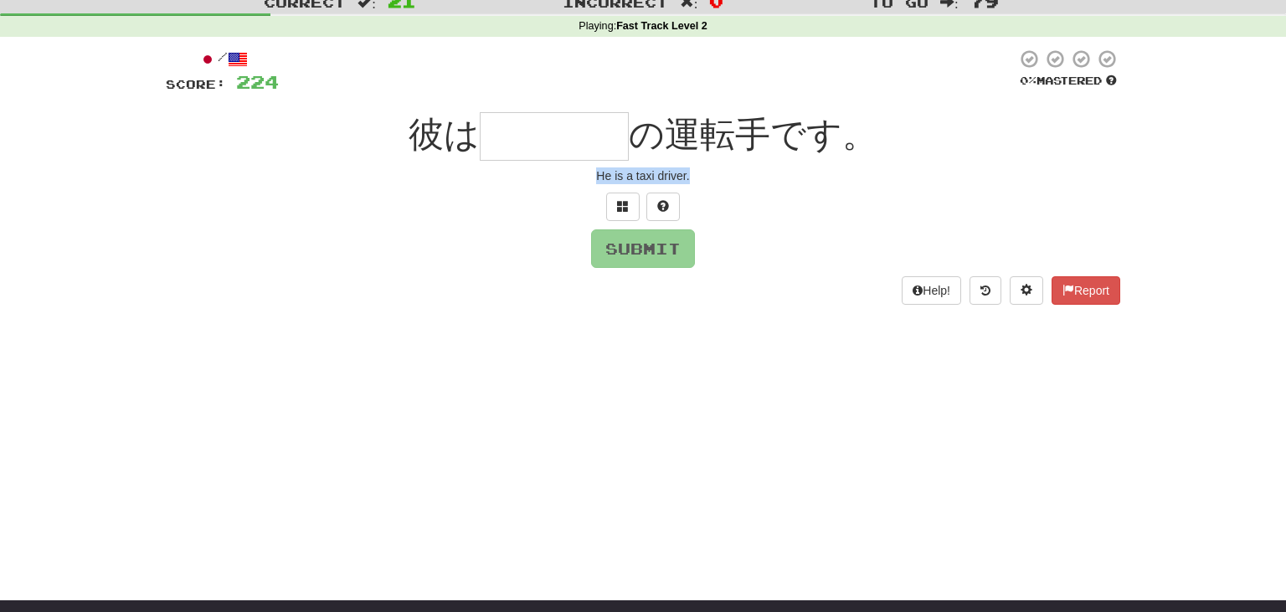
drag, startPoint x: 594, startPoint y: 181, endPoint x: 759, endPoint y: 192, distance: 165.3
click at [759, 192] on div "/ Score: 224 0 % Mastered 彼は の運転手です。 He is a taxi driver. Submit Help! Report" at bounding box center [643, 177] width 955 height 256
click at [574, 149] on input "text" at bounding box center [554, 136] width 149 height 49
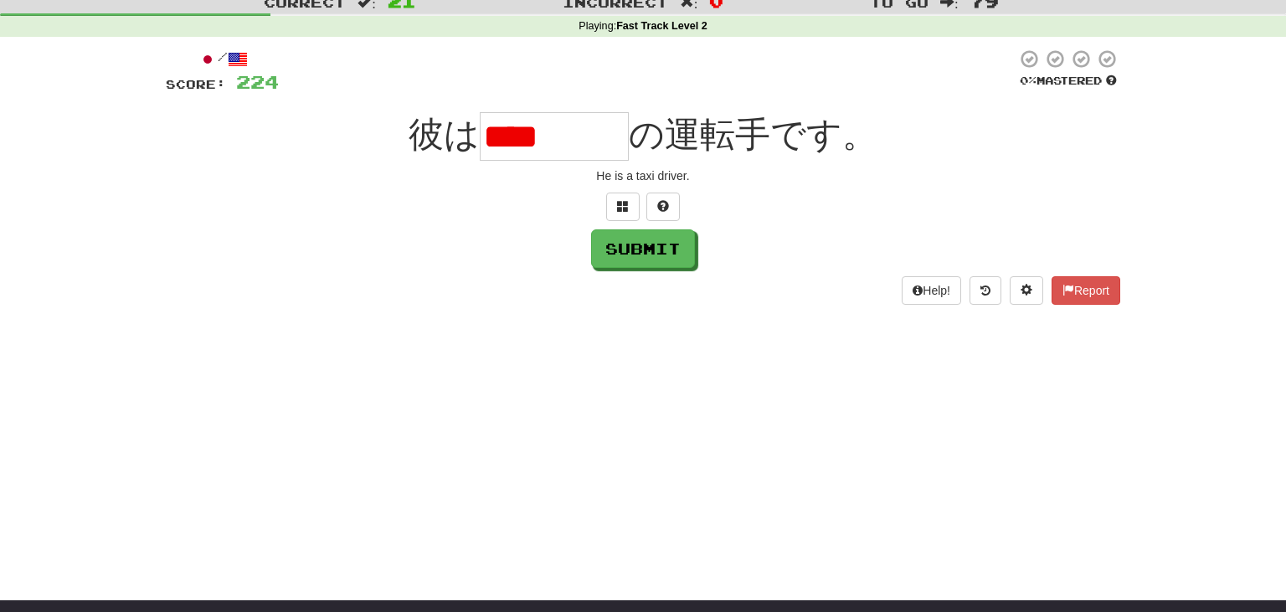
scroll to position [0, 0]
type input "****"
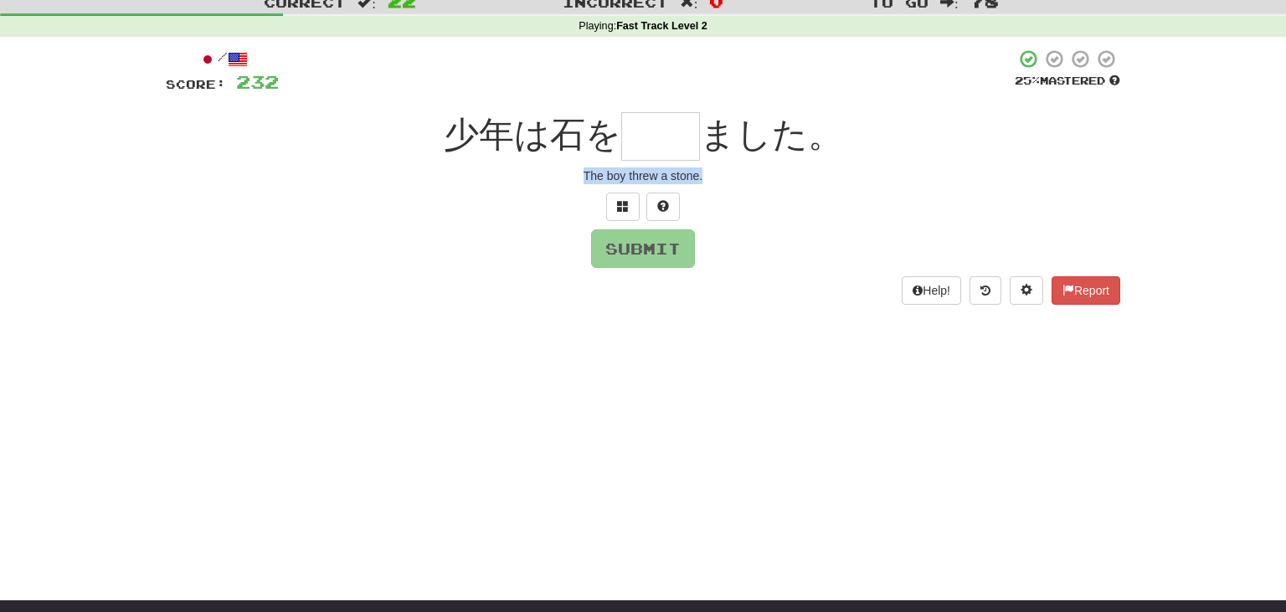
drag, startPoint x: 583, startPoint y: 173, endPoint x: 760, endPoint y: 175, distance: 176.7
click at [760, 175] on div "The boy threw a stone." at bounding box center [643, 175] width 955 height 17
click at [653, 131] on input "text" at bounding box center [660, 136] width 79 height 49
type input "**"
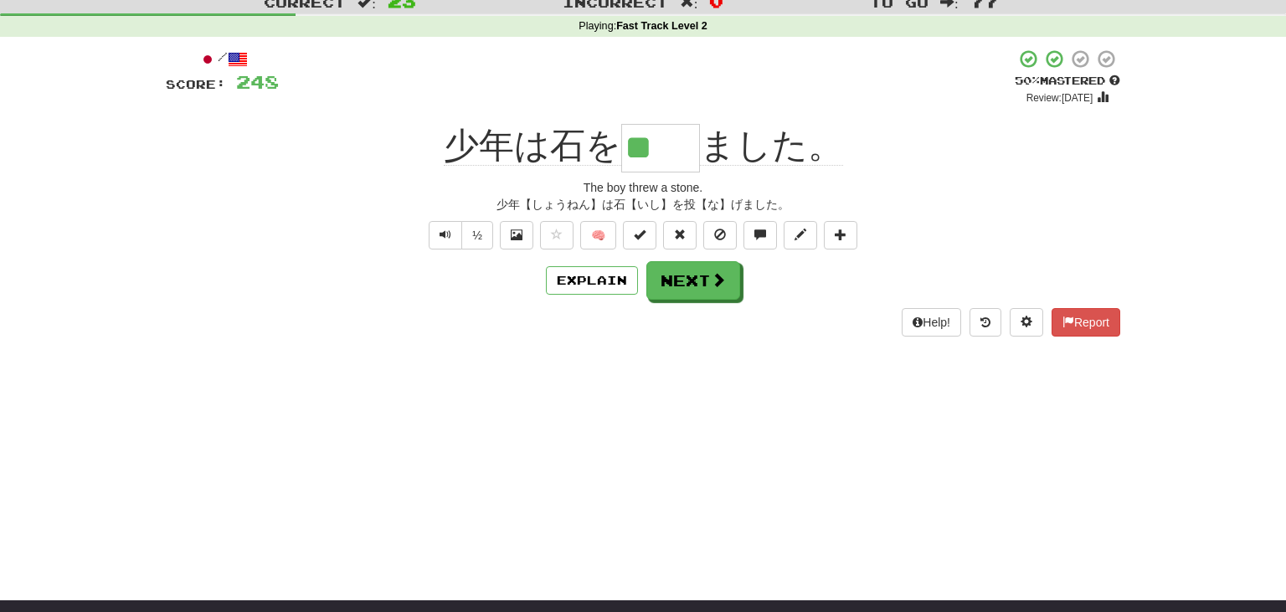
click at [343, 183] on div "The boy threw a stone." at bounding box center [643, 187] width 955 height 17
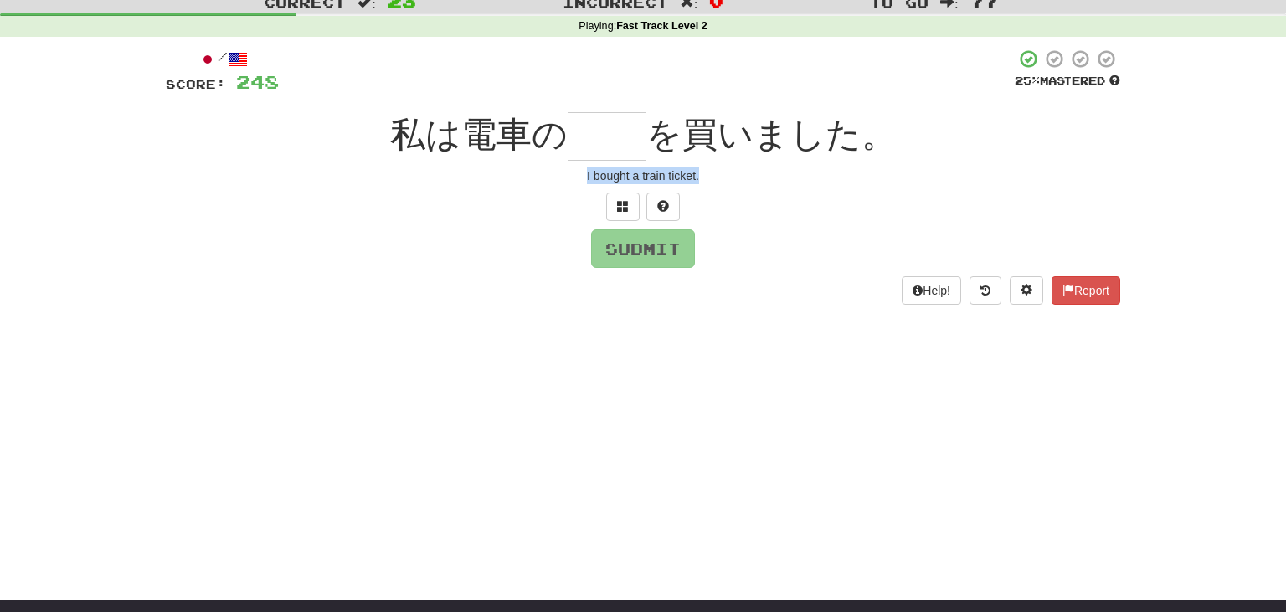
drag, startPoint x: 585, startPoint y: 182, endPoint x: 739, endPoint y: 183, distance: 153.3
click at [739, 183] on div "I bought a train ticket." at bounding box center [643, 175] width 955 height 17
click at [585, 135] on input "text" at bounding box center [607, 136] width 79 height 49
type input "*"
type input "**"
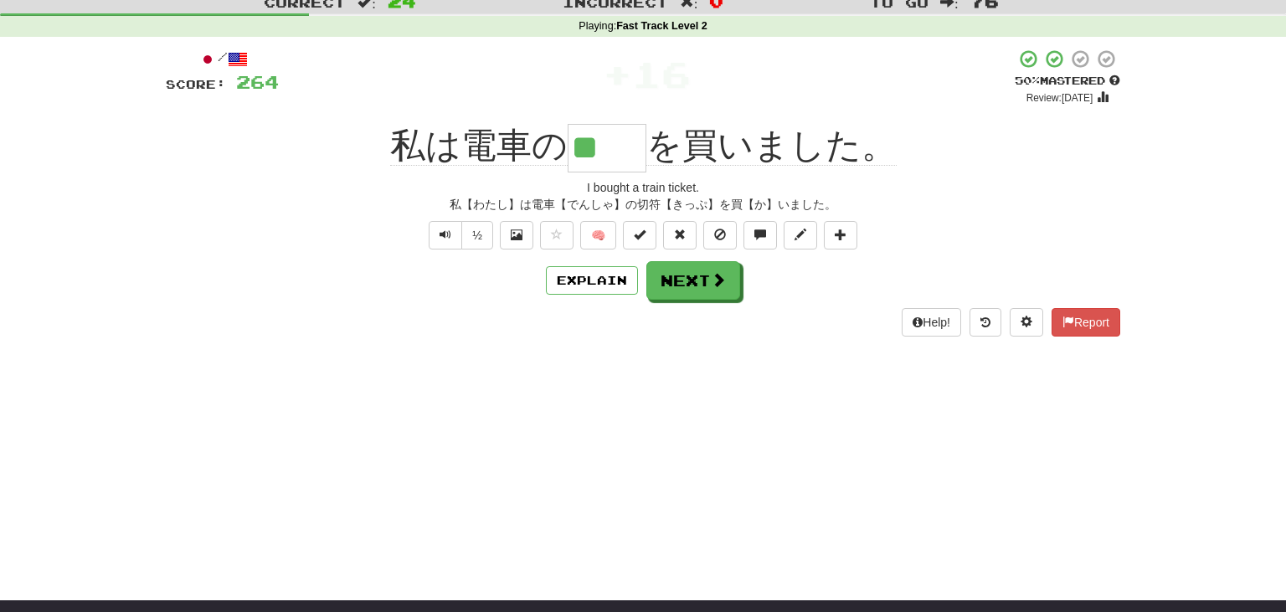
click at [359, 125] on div "私は電車の ** を買いました。" at bounding box center [643, 147] width 955 height 49
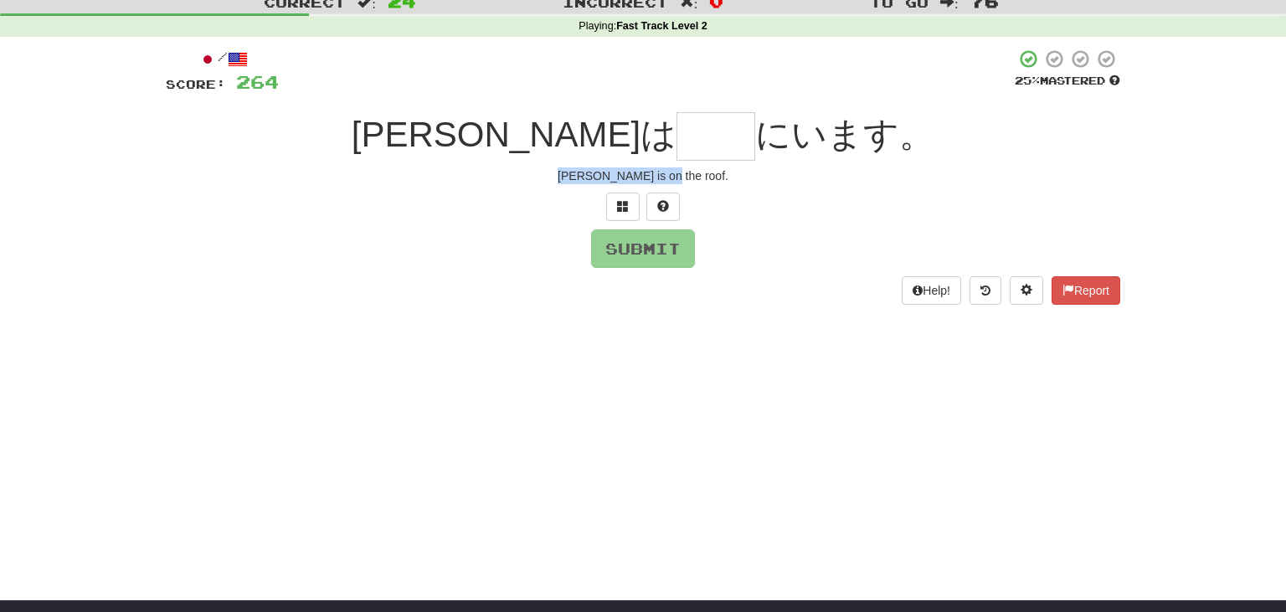
drag, startPoint x: 594, startPoint y: 167, endPoint x: 742, endPoint y: 180, distance: 148.8
click at [742, 180] on div "/ Score: 264 25 % Mastered トムは にいます。 Tom is on the roof. Submit Help! Report" at bounding box center [643, 177] width 955 height 256
click at [677, 126] on input "text" at bounding box center [716, 136] width 79 height 49
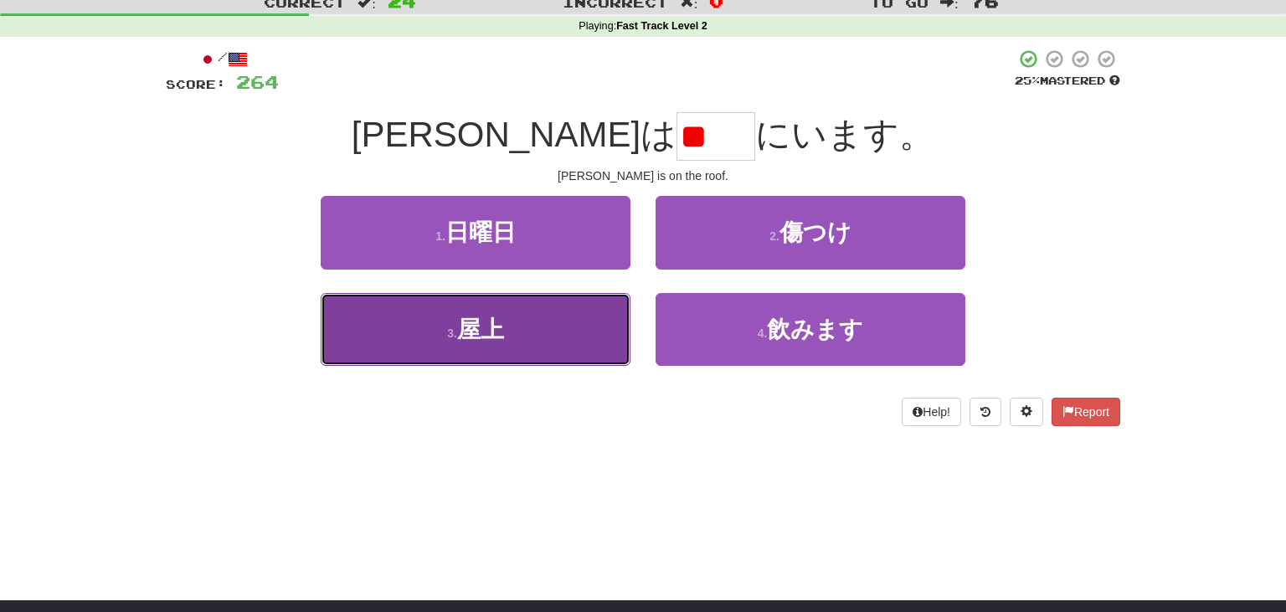
click at [534, 322] on button "3 . 屋上" at bounding box center [476, 329] width 310 height 73
type input "**"
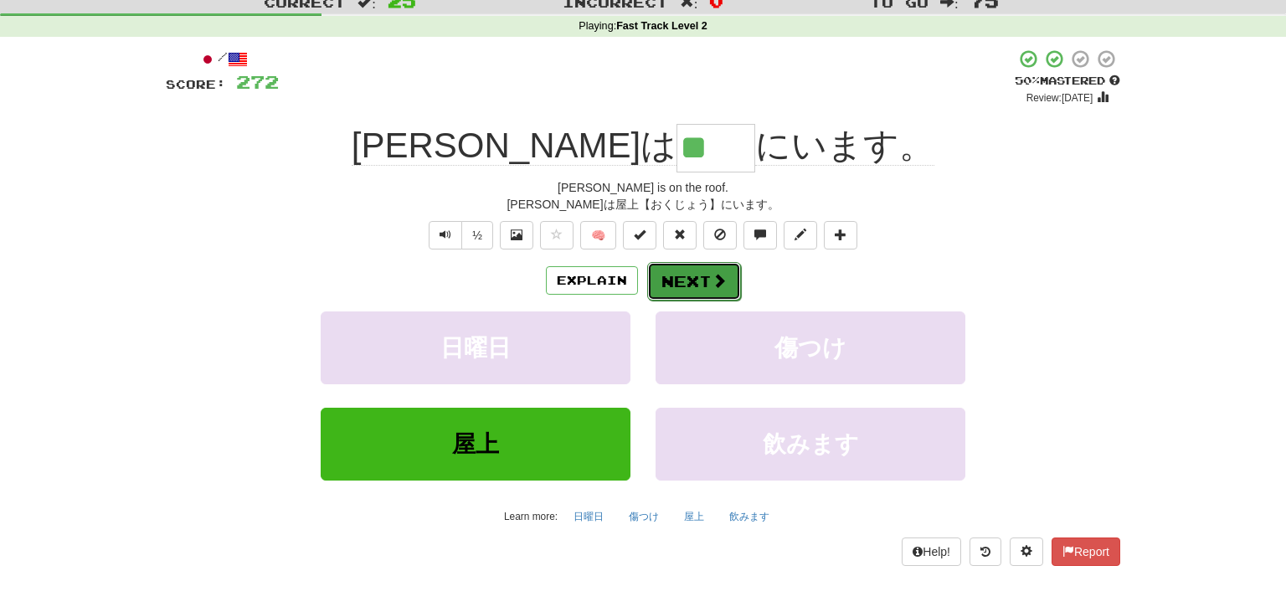
click at [695, 271] on button "Next" at bounding box center [694, 281] width 94 height 39
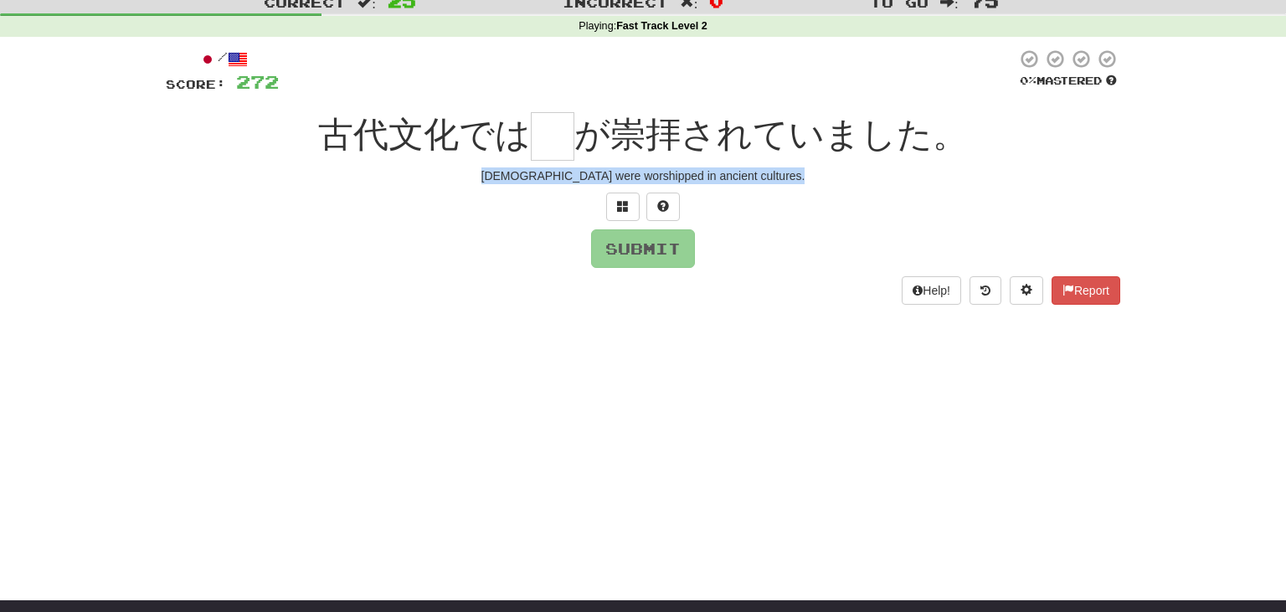
drag, startPoint x: 531, startPoint y: 172, endPoint x: 865, endPoint y: 195, distance: 335.0
click at [865, 195] on div "/ Score: 272 0 % Mastered 古代文化では が崇拝されていました。 Gods were worshipped in ancient cu…" at bounding box center [643, 177] width 955 height 256
click at [554, 138] on input "text" at bounding box center [553, 136] width 44 height 49
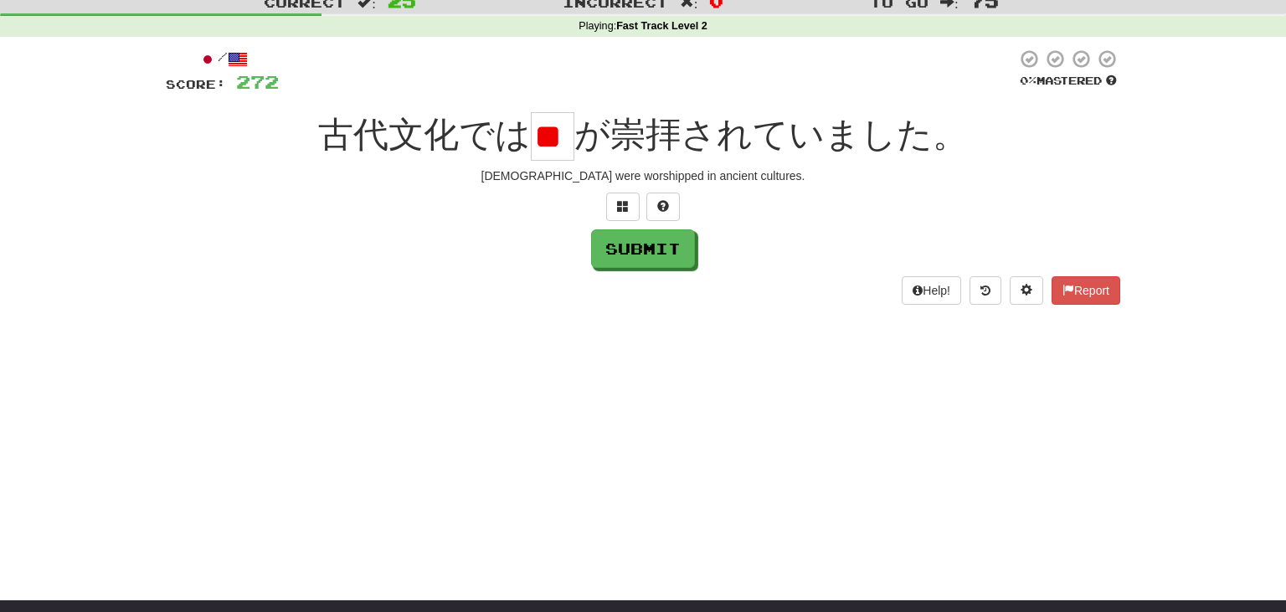
scroll to position [0, 33]
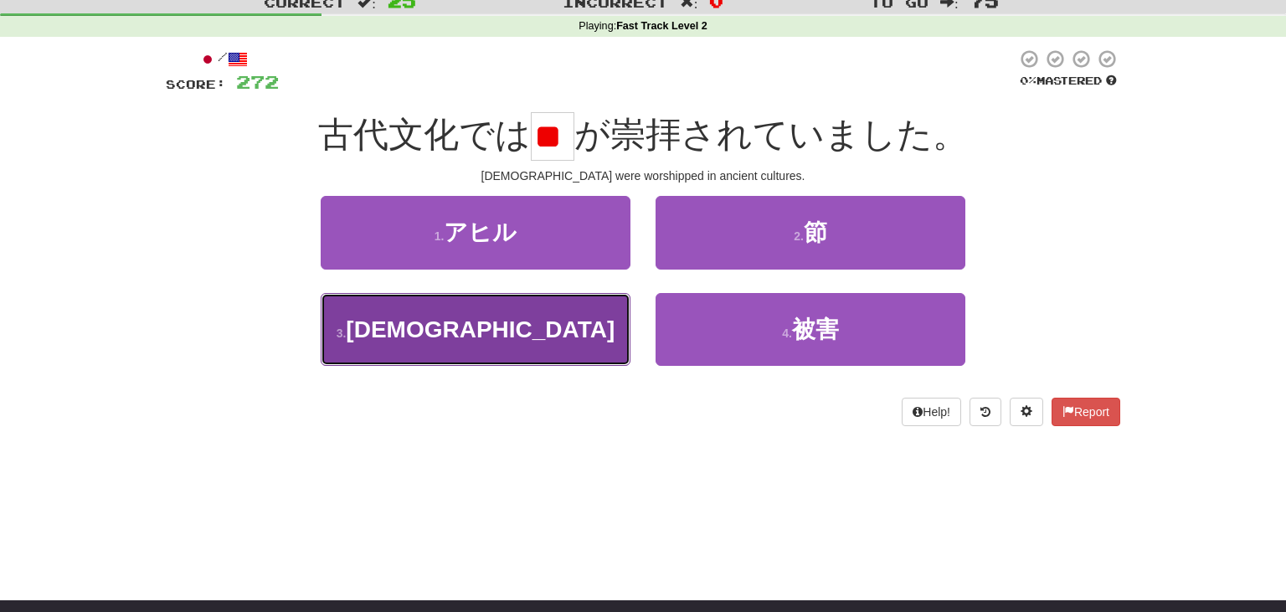
click at [502, 316] on button "3 . 神" at bounding box center [476, 329] width 310 height 73
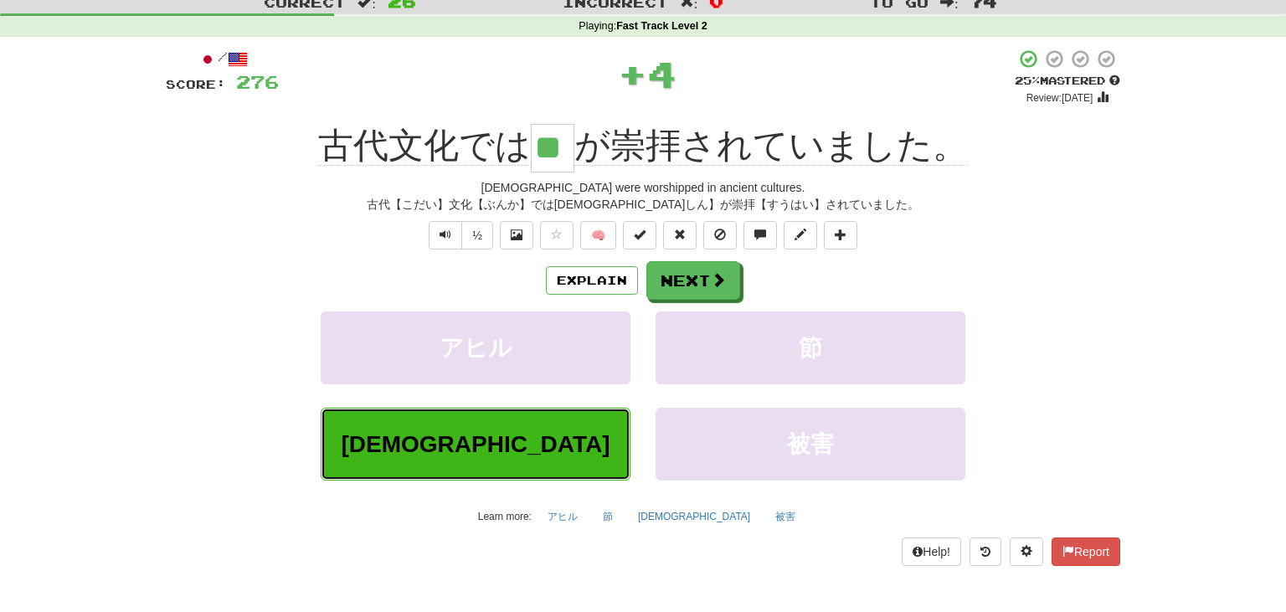
type input "*"
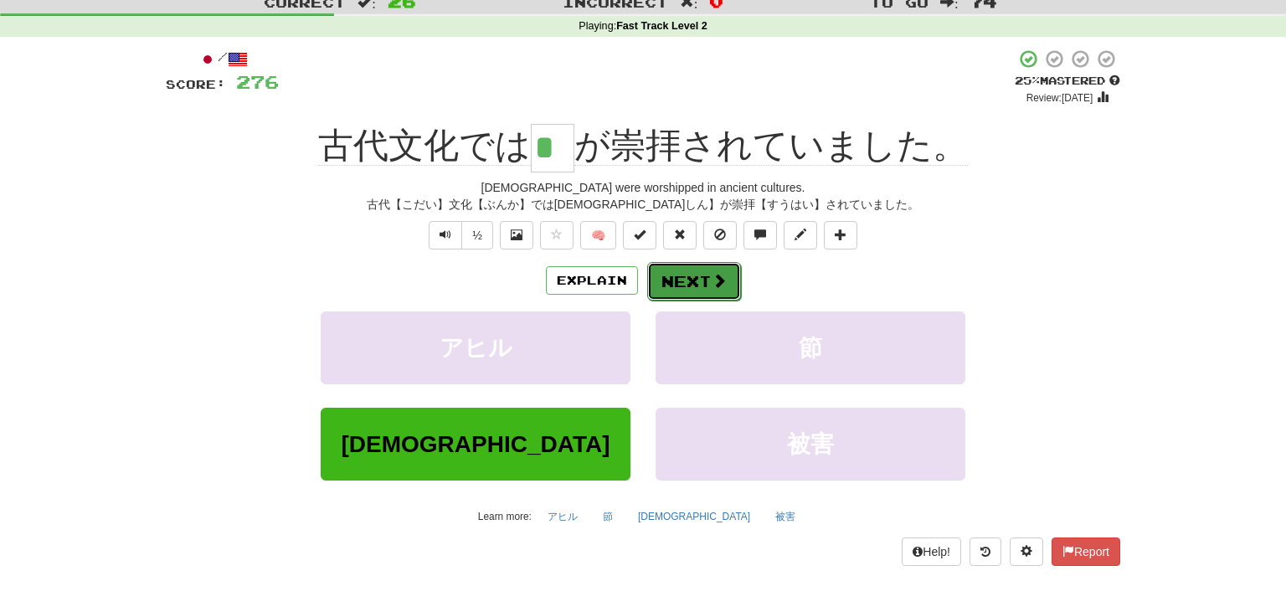
click at [719, 273] on span at bounding box center [719, 280] width 15 height 15
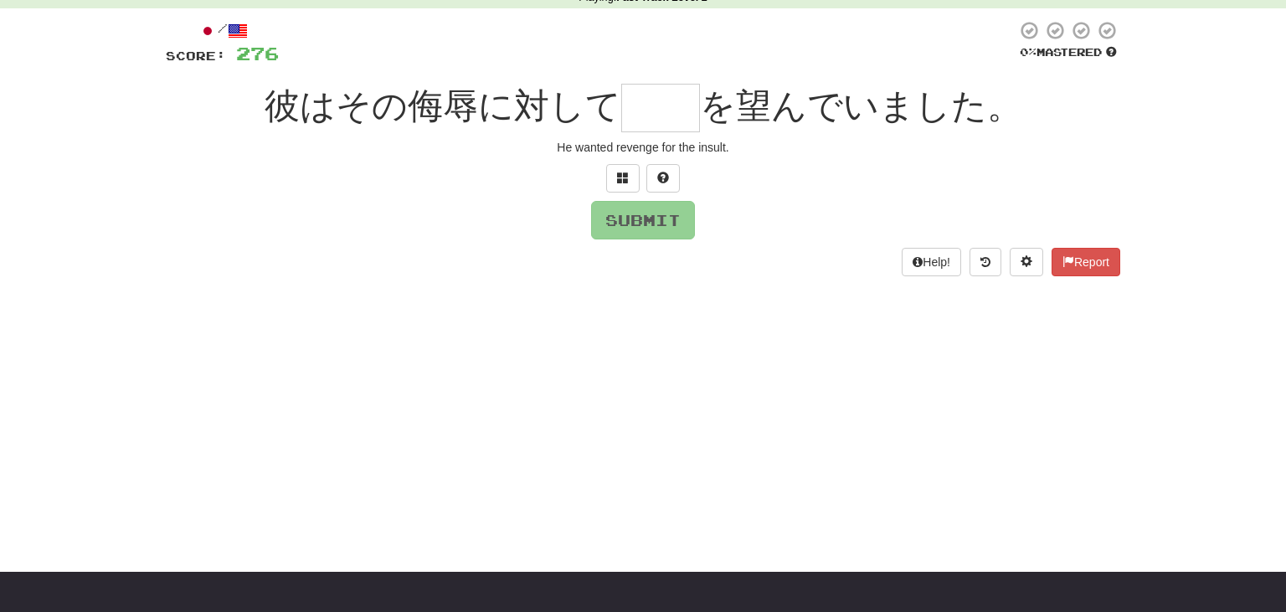
scroll to position [85, 0]
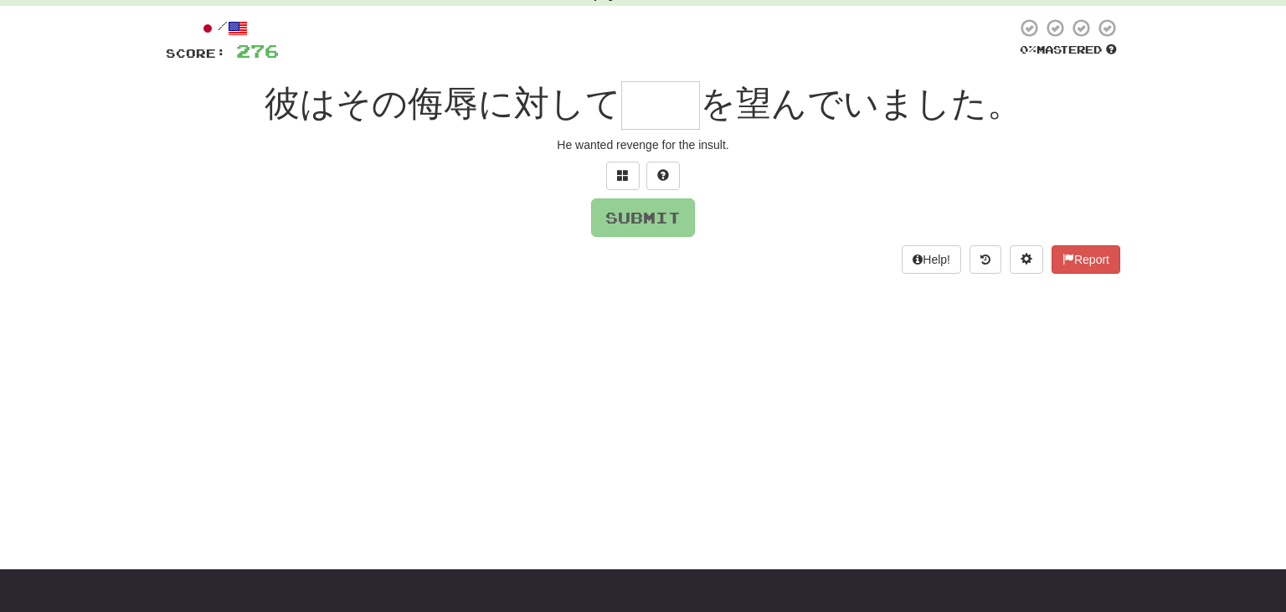
click at [559, 152] on div "He wanted revenge for the insult." at bounding box center [643, 145] width 955 height 17
drag, startPoint x: 559, startPoint y: 150, endPoint x: 814, endPoint y: 170, distance: 256.2
click at [814, 170] on div "/ Score: 276 0 % Mastered 彼はその侮辱に対して を望んでいました。 He wanted revenge for the insult…" at bounding box center [643, 146] width 955 height 256
click at [673, 100] on input "text" at bounding box center [660, 105] width 79 height 49
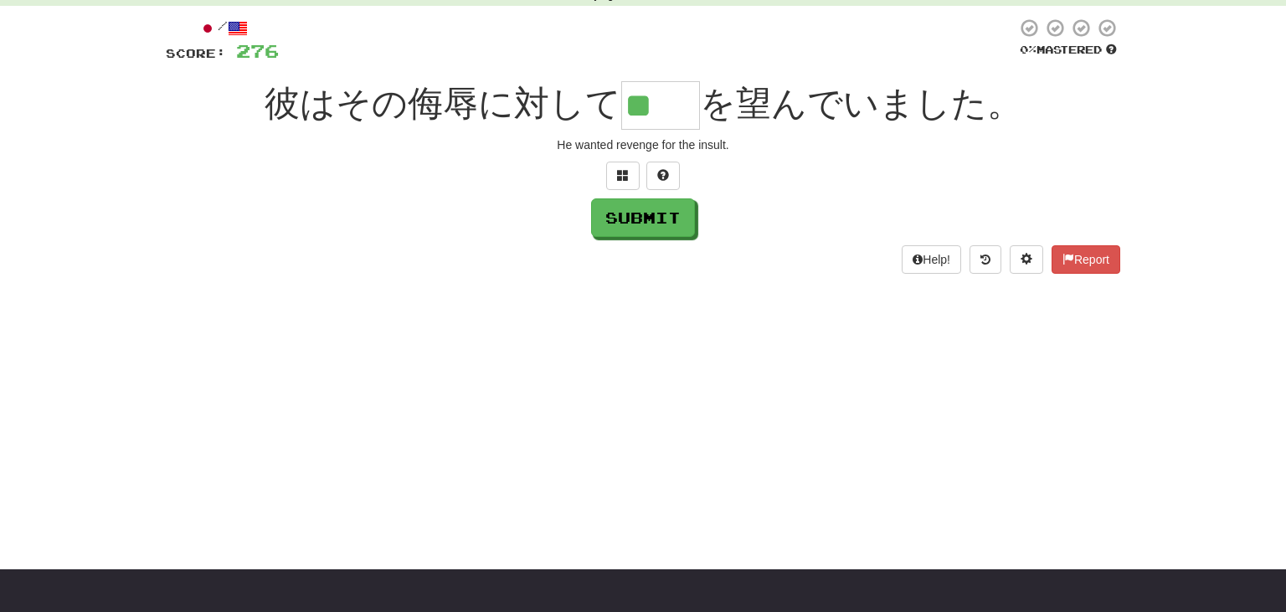
type input "**"
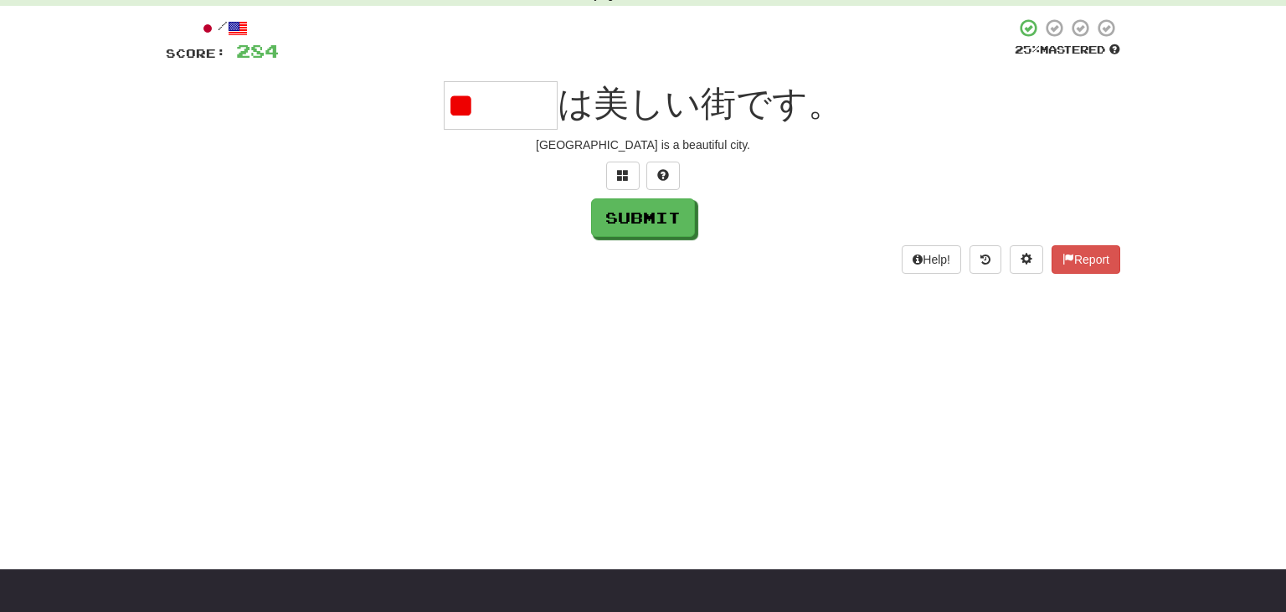
type input "*"
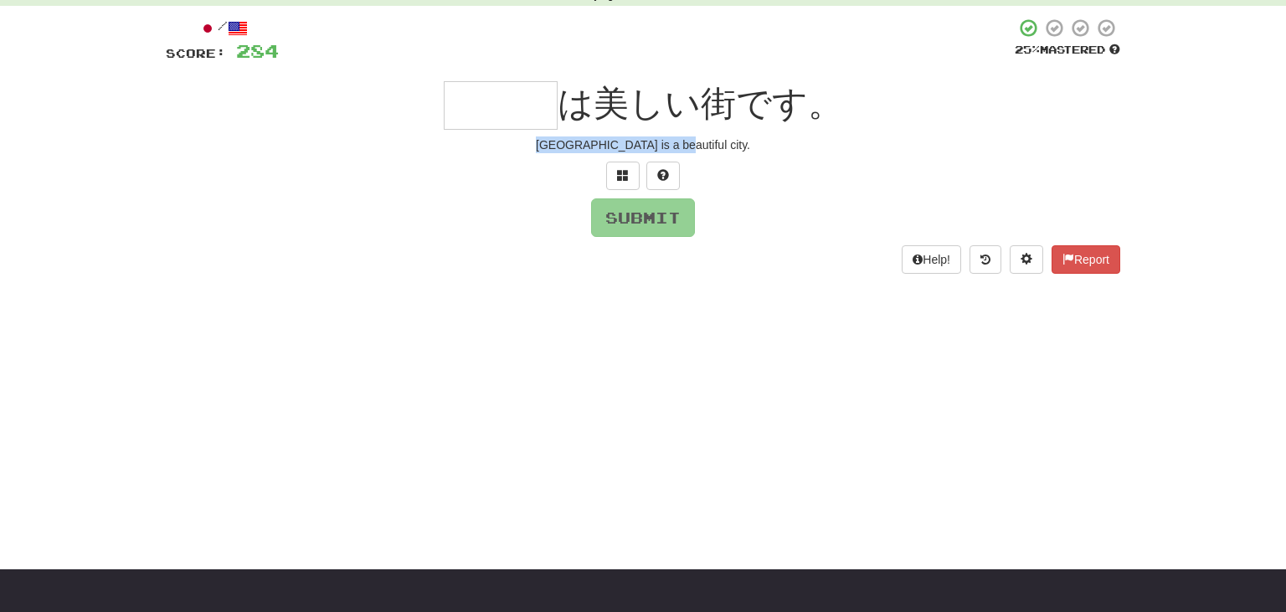
drag, startPoint x: 581, startPoint y: 141, endPoint x: 806, endPoint y: 147, distance: 225.3
click at [806, 147] on div "Rome is a beautiful city." at bounding box center [643, 145] width 955 height 17
click at [477, 106] on input "text" at bounding box center [501, 105] width 114 height 49
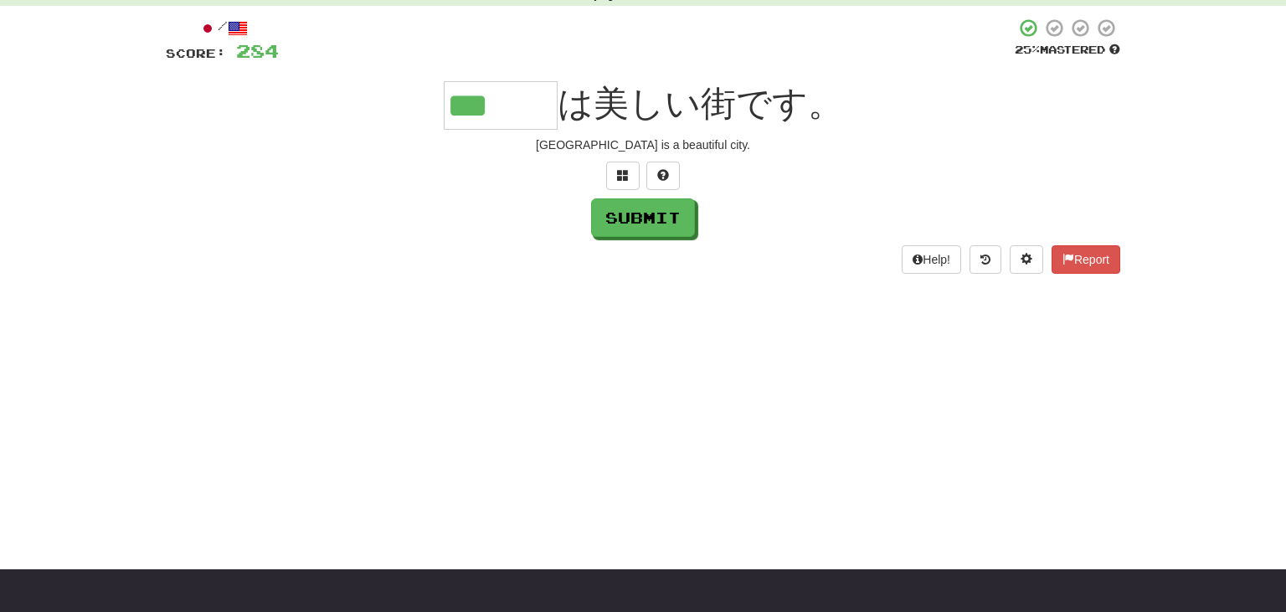
type input "***"
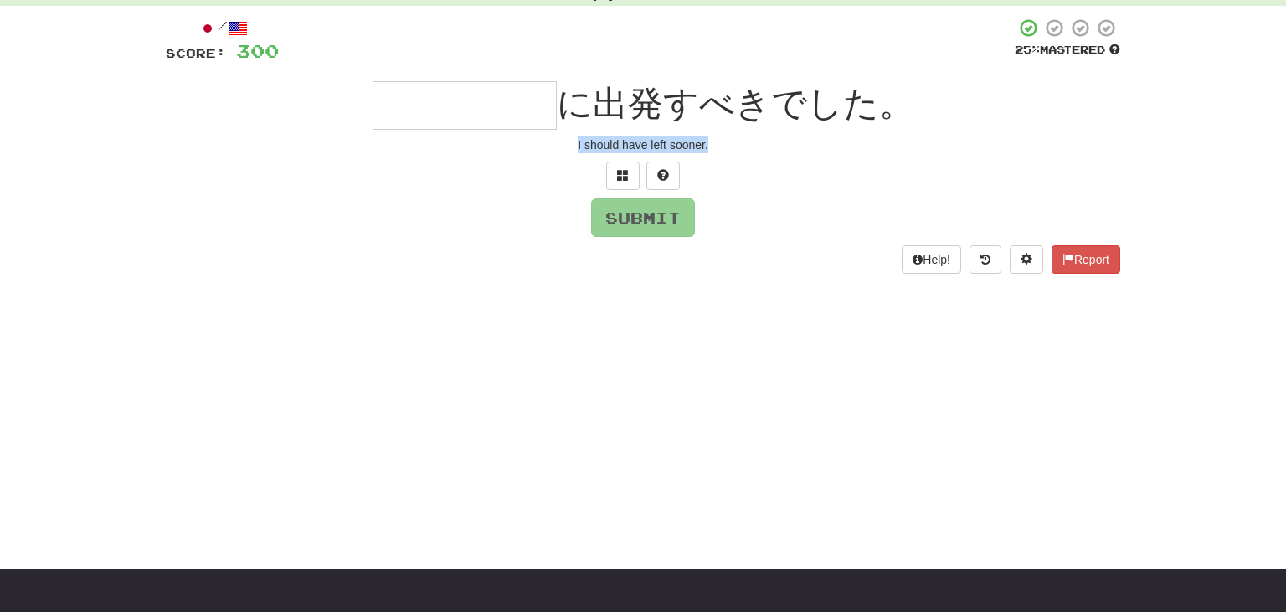
drag, startPoint x: 576, startPoint y: 143, endPoint x: 792, endPoint y: 152, distance: 216.3
click at [792, 152] on div "I should have left sooner." at bounding box center [643, 145] width 955 height 17
click at [425, 116] on input "text" at bounding box center [465, 105] width 184 height 49
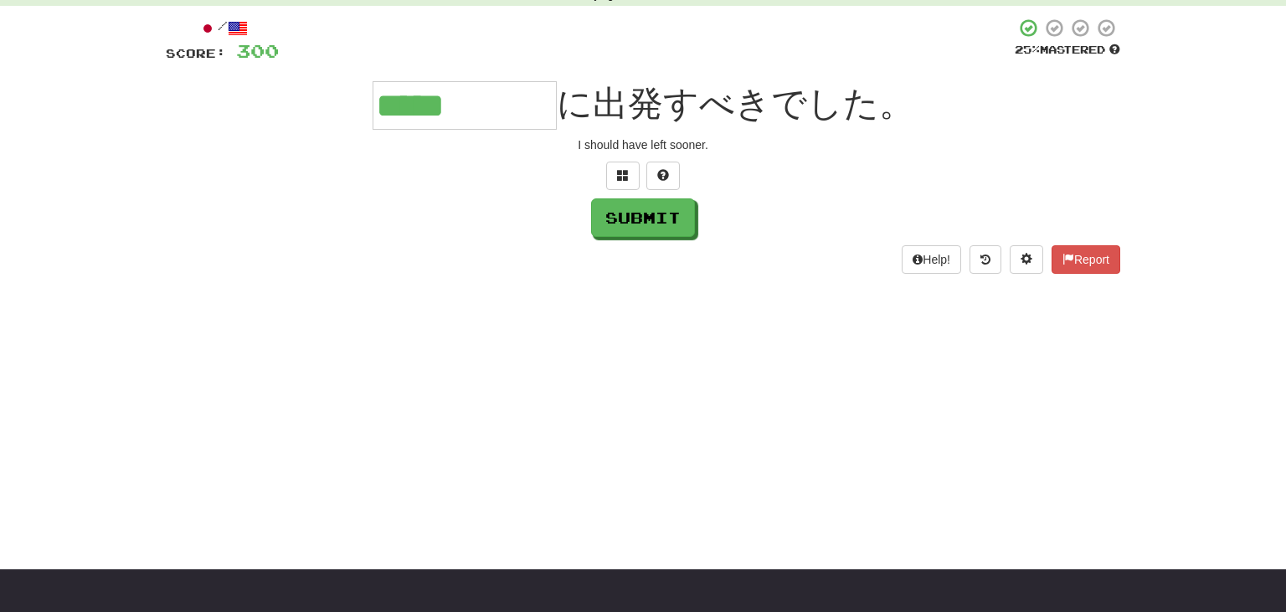
type input "*****"
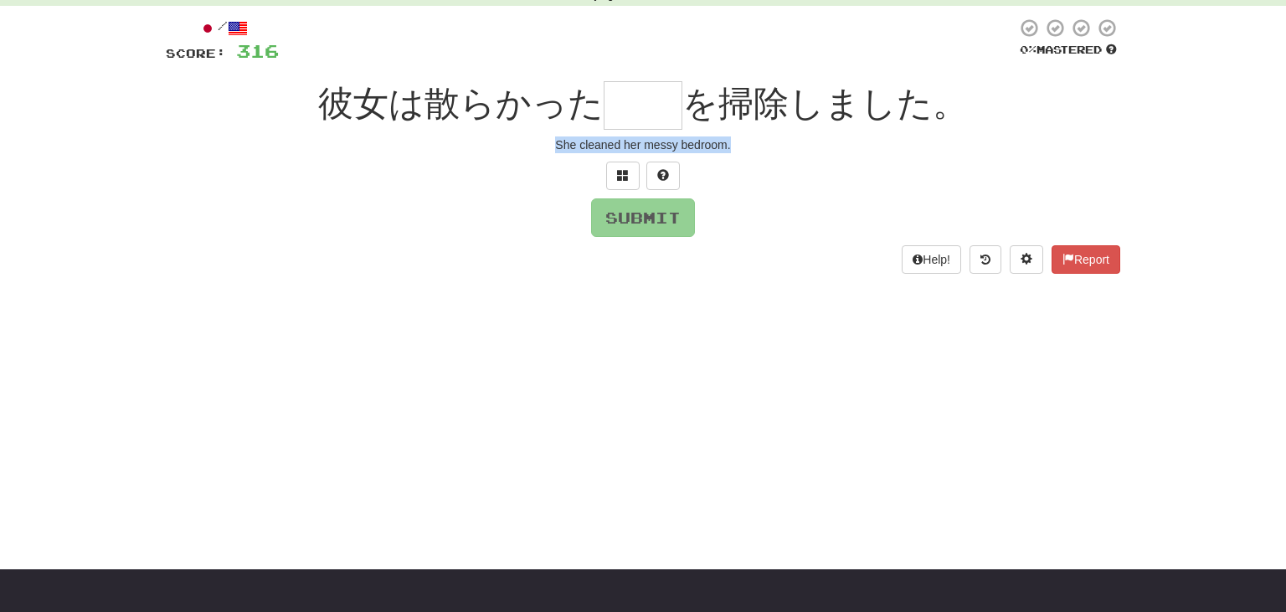
drag, startPoint x: 554, startPoint y: 142, endPoint x: 775, endPoint y: 154, distance: 222.3
click at [775, 154] on div "/ Score: 316 0 % Mastered 彼女は散らかった を掃除しました。 She cleaned her messy bedroom. Subm…" at bounding box center [643, 146] width 955 height 256
click at [670, 93] on input "text" at bounding box center [643, 105] width 79 height 49
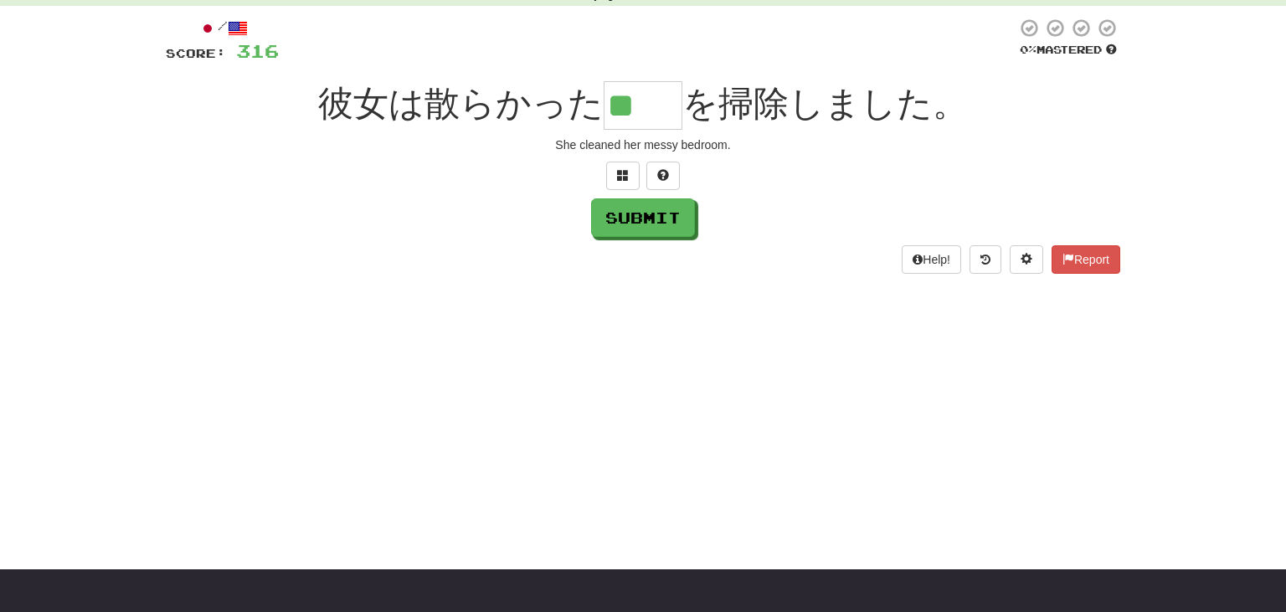
type input "**"
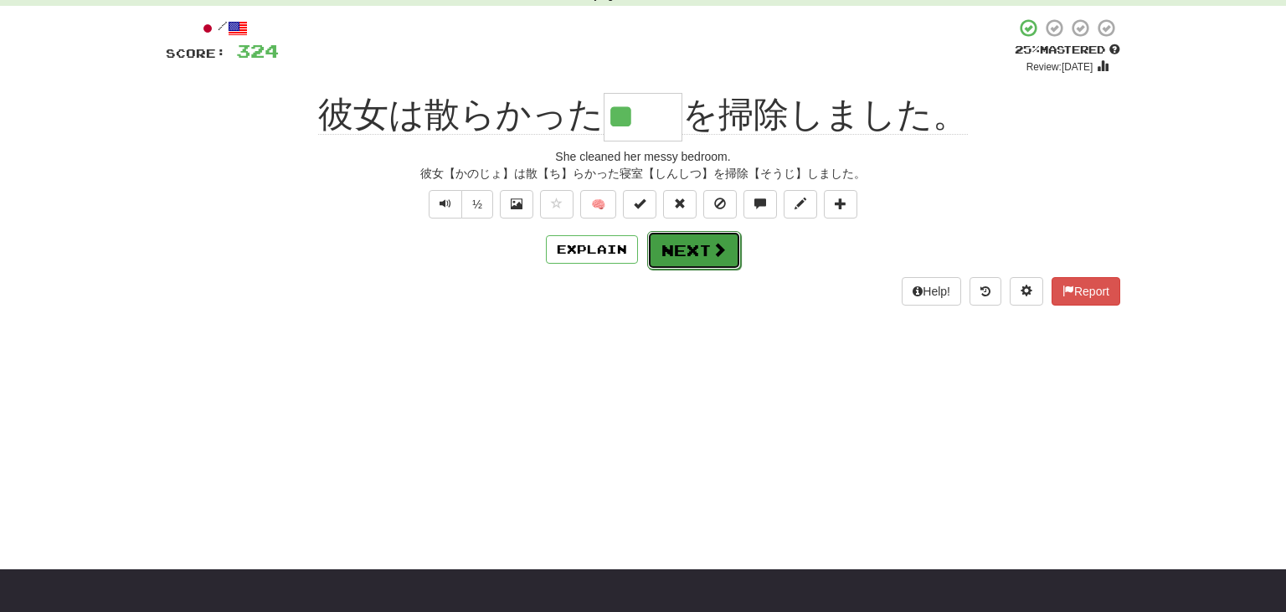
click at [688, 249] on button "Next" at bounding box center [694, 250] width 94 height 39
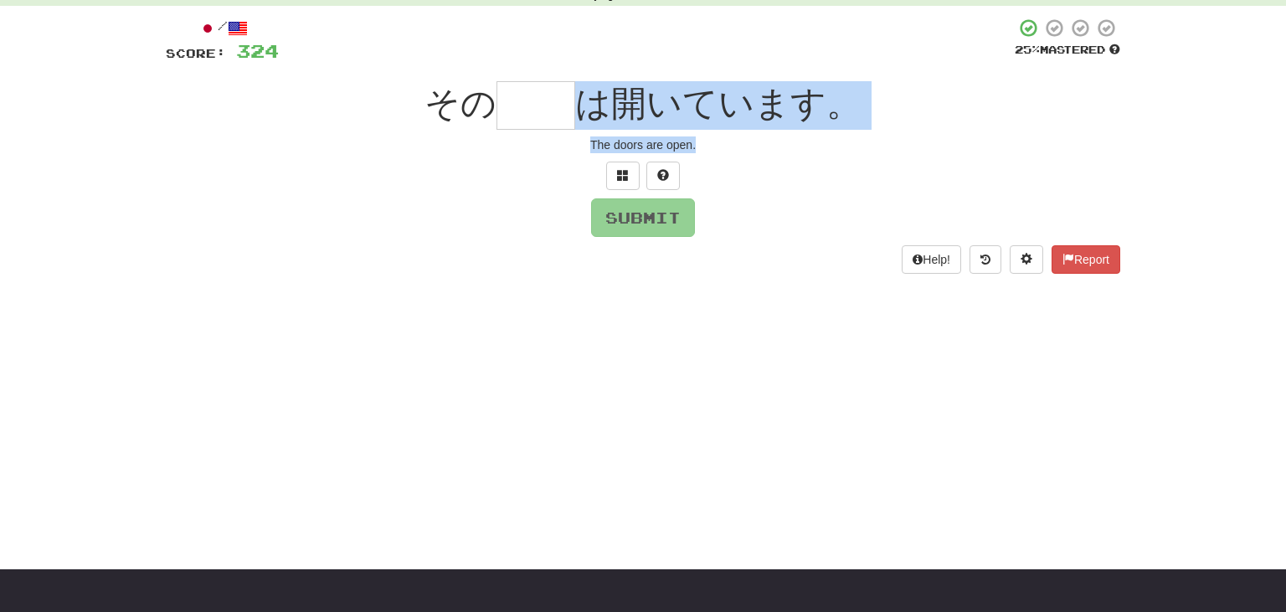
drag, startPoint x: 589, startPoint y: 130, endPoint x: 737, endPoint y: 147, distance: 149.2
click at [737, 147] on div "/ Score: 324 25 % Mastered その は開いています。 The doors are open. Submit Help! Report" at bounding box center [643, 146] width 955 height 256
click at [737, 147] on div "The doors are open." at bounding box center [643, 145] width 955 height 17
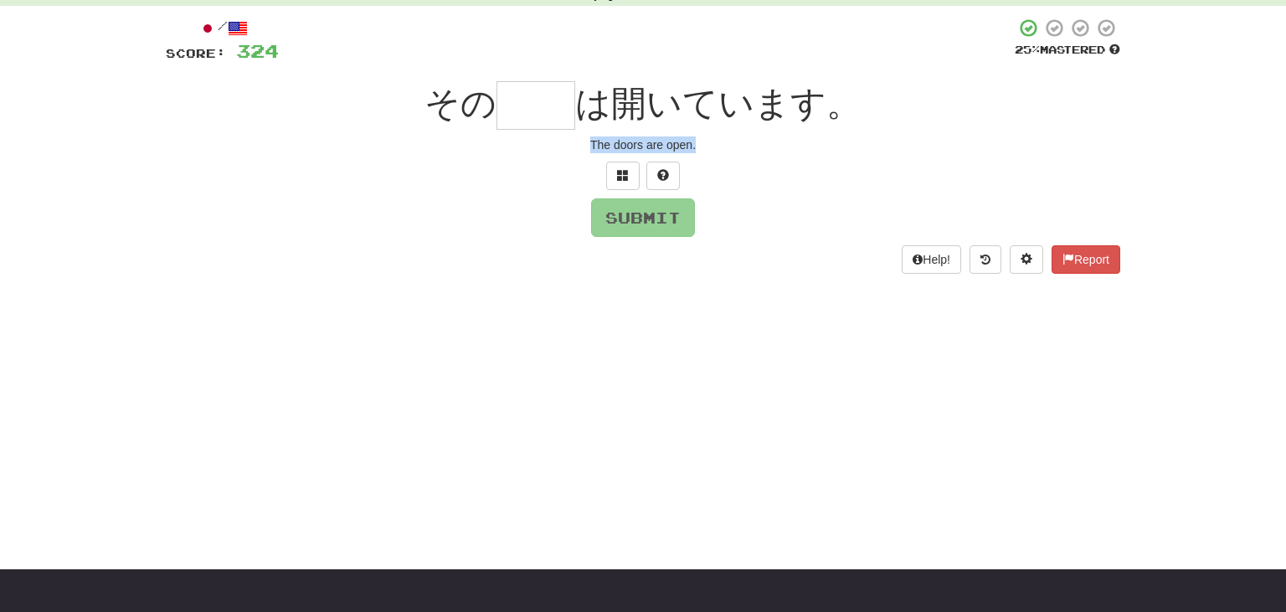
drag, startPoint x: 591, startPoint y: 139, endPoint x: 736, endPoint y: 152, distance: 145.4
click at [736, 152] on div "The doors are open." at bounding box center [643, 145] width 955 height 17
click at [527, 102] on input "text" at bounding box center [536, 105] width 79 height 49
type input "**"
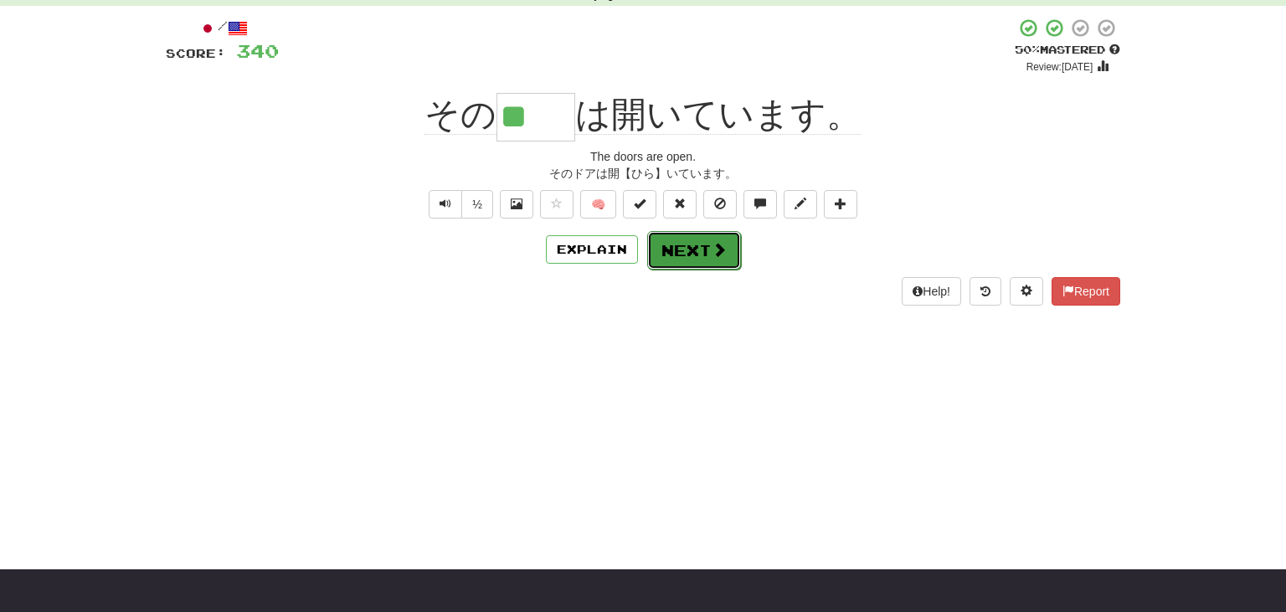
click at [725, 255] on button "Next" at bounding box center [694, 250] width 94 height 39
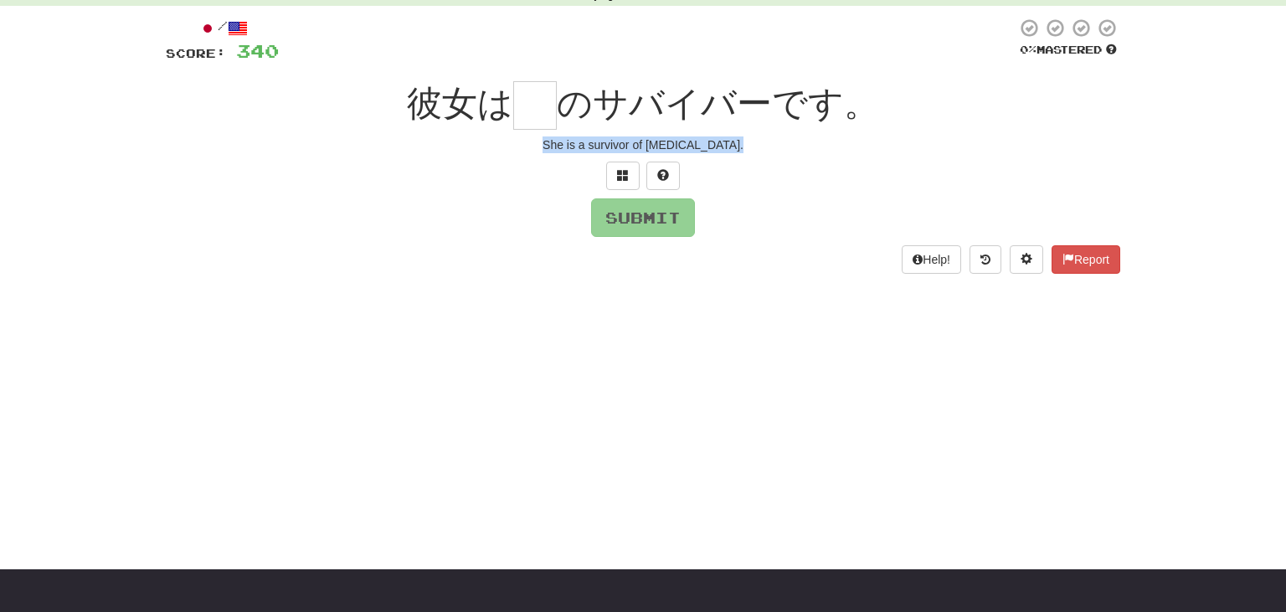
drag, startPoint x: 572, startPoint y: 142, endPoint x: 806, endPoint y: 161, distance: 234.4
click at [806, 161] on div "/ Score: 340 0 % Mastered 彼女は のサバイバーです。 She is a survivor of cancer. Submit Hel…" at bounding box center [643, 146] width 955 height 256
click at [621, 164] on button at bounding box center [622, 176] width 33 height 28
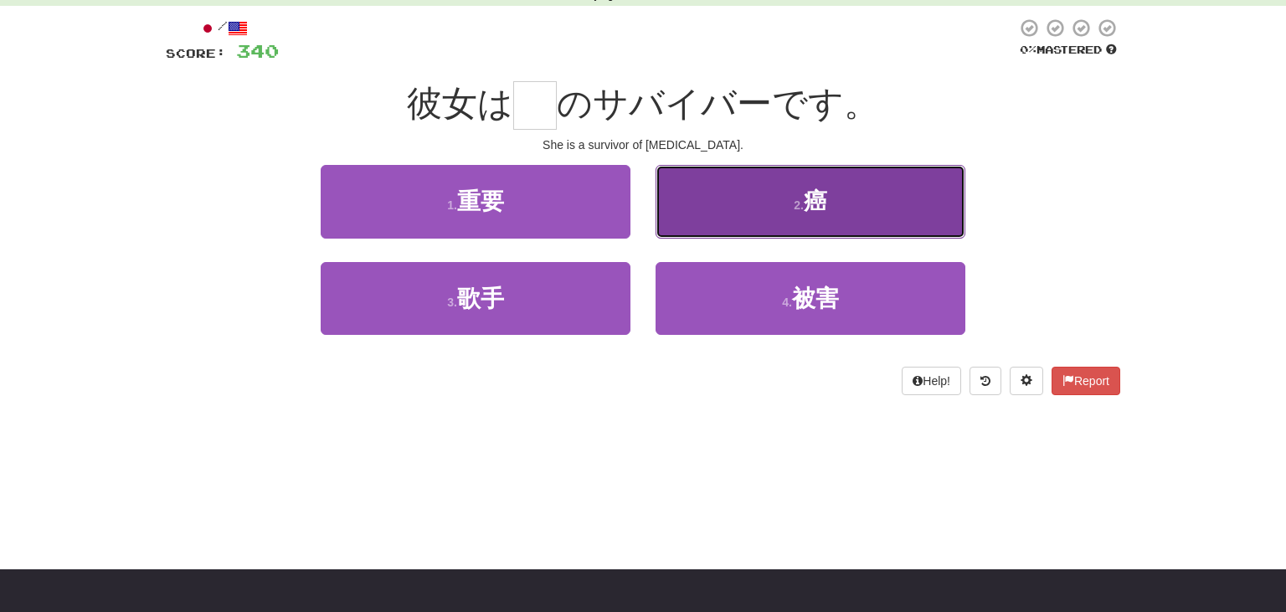
click at [772, 210] on button "2 . 癌" at bounding box center [811, 201] width 310 height 73
type input "*"
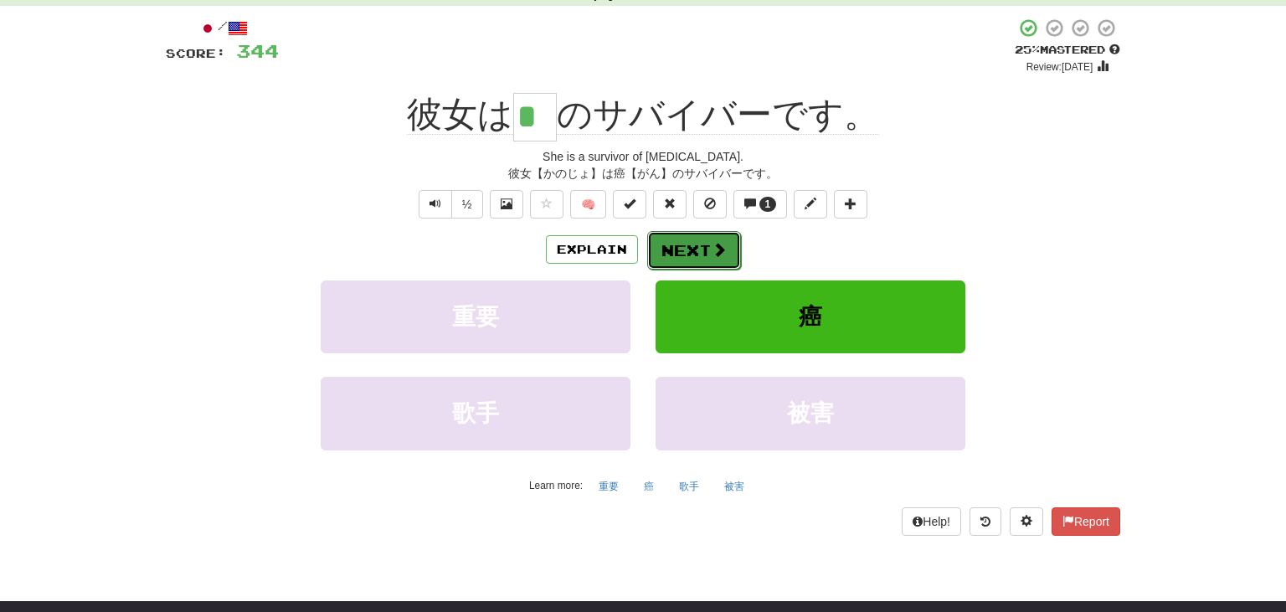
click at [693, 252] on button "Next" at bounding box center [694, 250] width 94 height 39
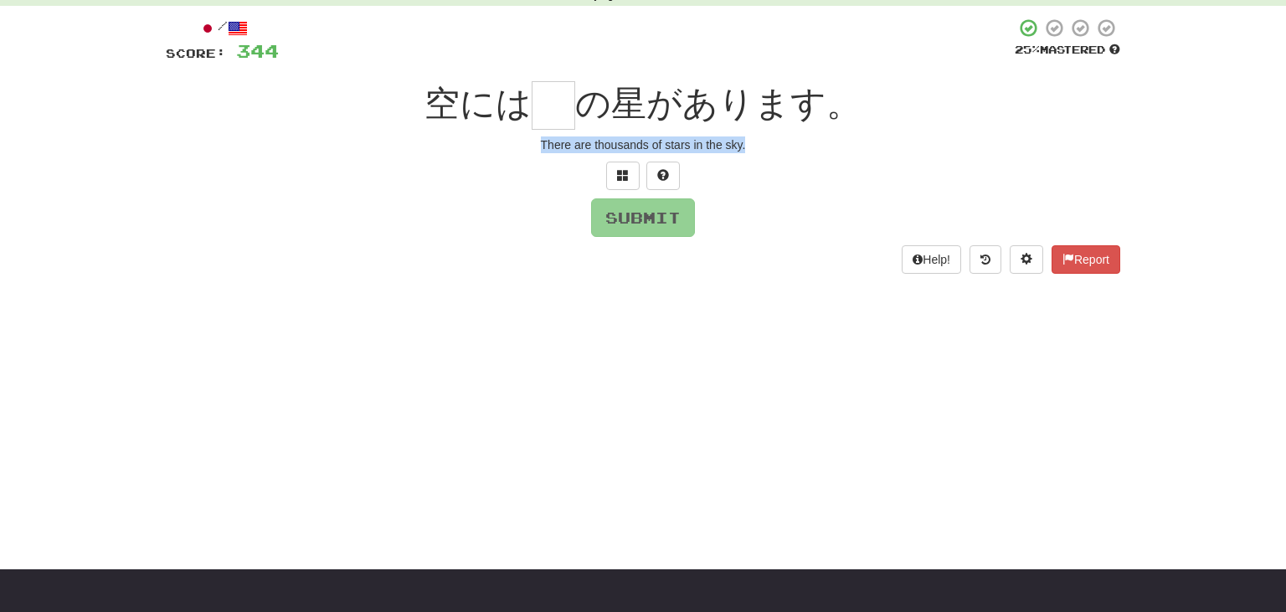
drag, startPoint x: 540, startPoint y: 150, endPoint x: 863, endPoint y: 168, distance: 323.8
click at [863, 168] on div "/ Score: 344 25 % Mastered 空には の星があります。 There are thousands of stars in the sky…" at bounding box center [643, 146] width 955 height 256
click at [566, 115] on input "text" at bounding box center [554, 105] width 44 height 49
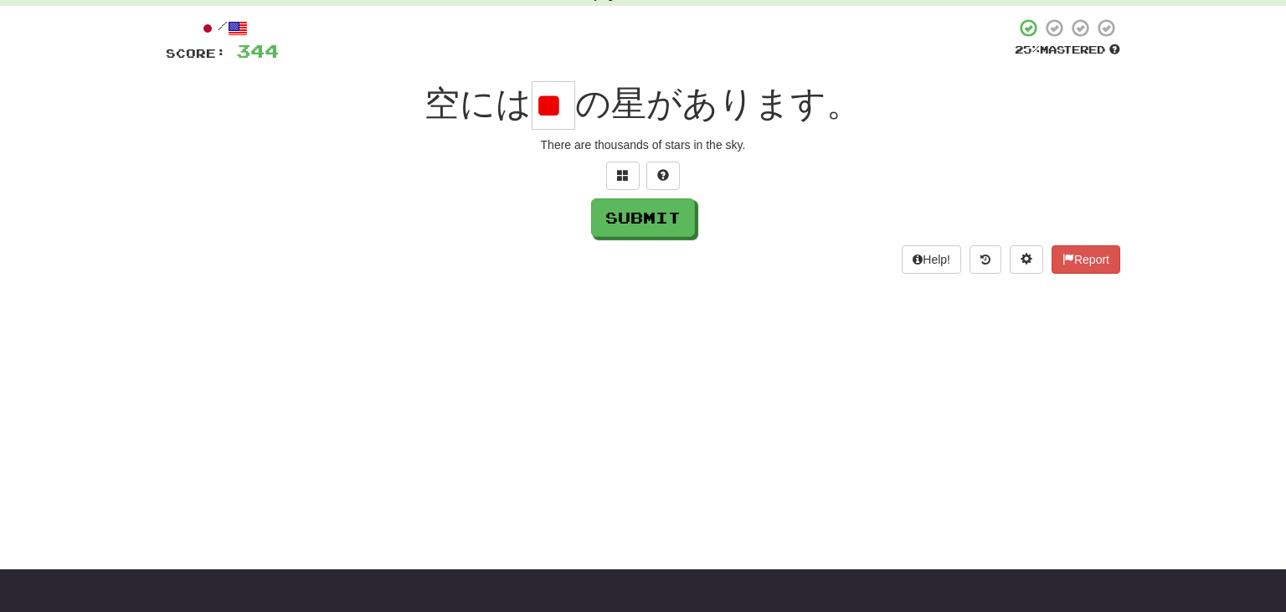
scroll to position [0, 33]
type input "*"
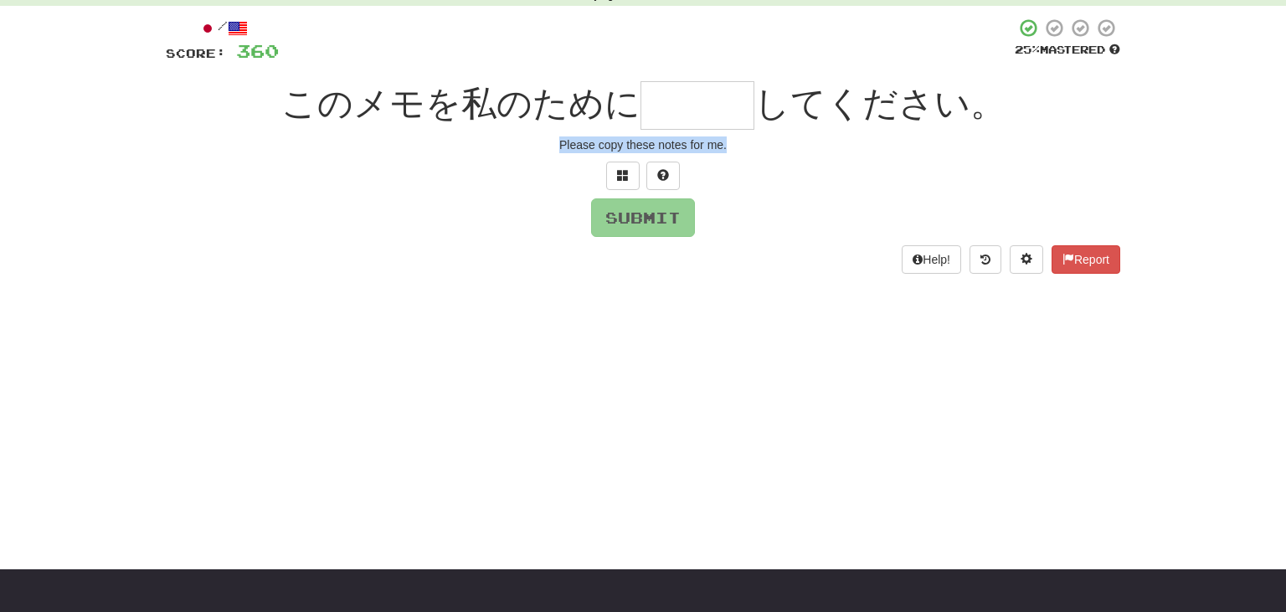
drag, startPoint x: 557, startPoint y: 147, endPoint x: 792, endPoint y: 153, distance: 235.4
click at [792, 153] on div "/ Score: 360 25 % Mastered このメモを私のために してください。 Please copy these notes for me. S…" at bounding box center [643, 146] width 955 height 256
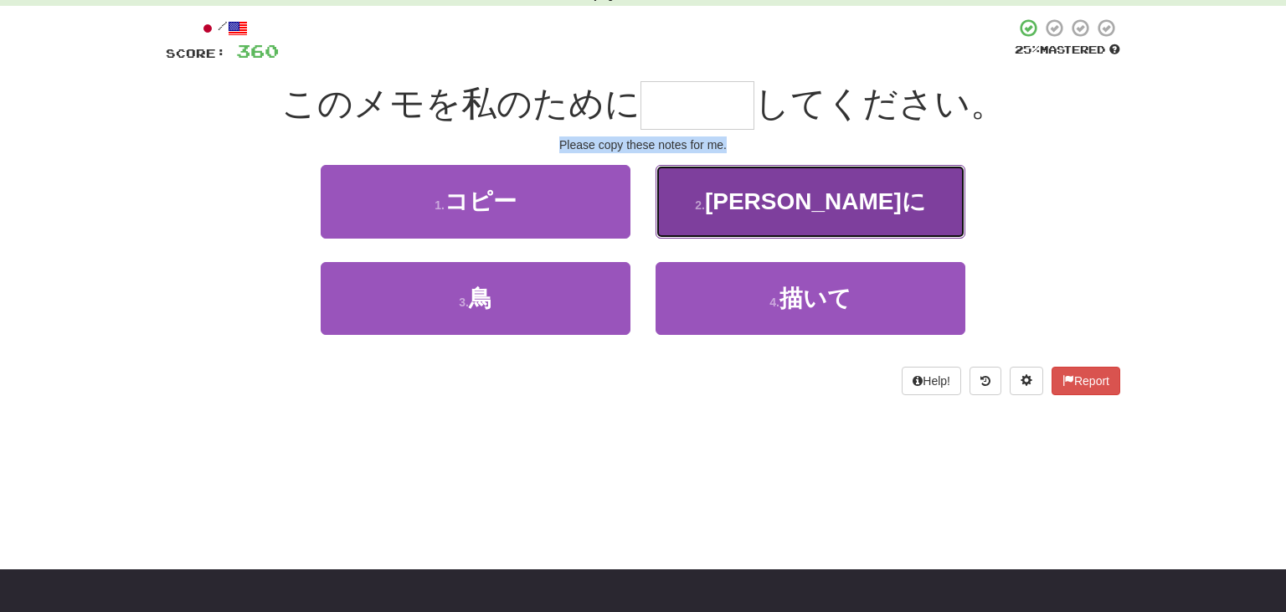
click at [821, 198] on span "正直に" at bounding box center [815, 201] width 221 height 26
type input "***"
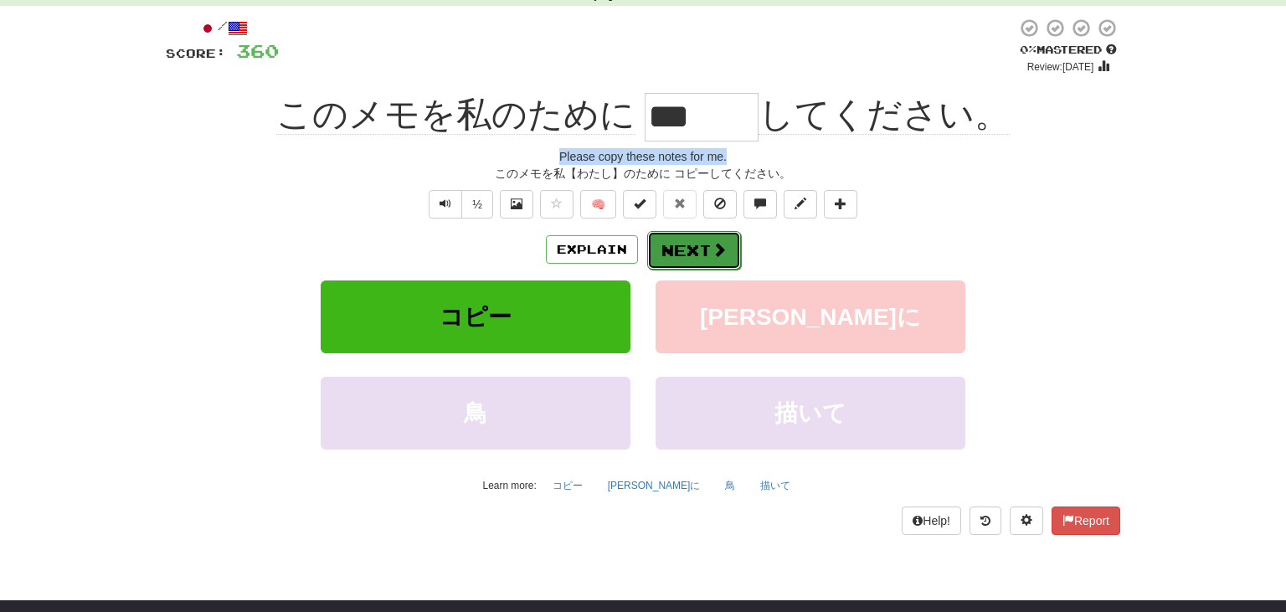
click at [708, 235] on button "Next" at bounding box center [694, 250] width 94 height 39
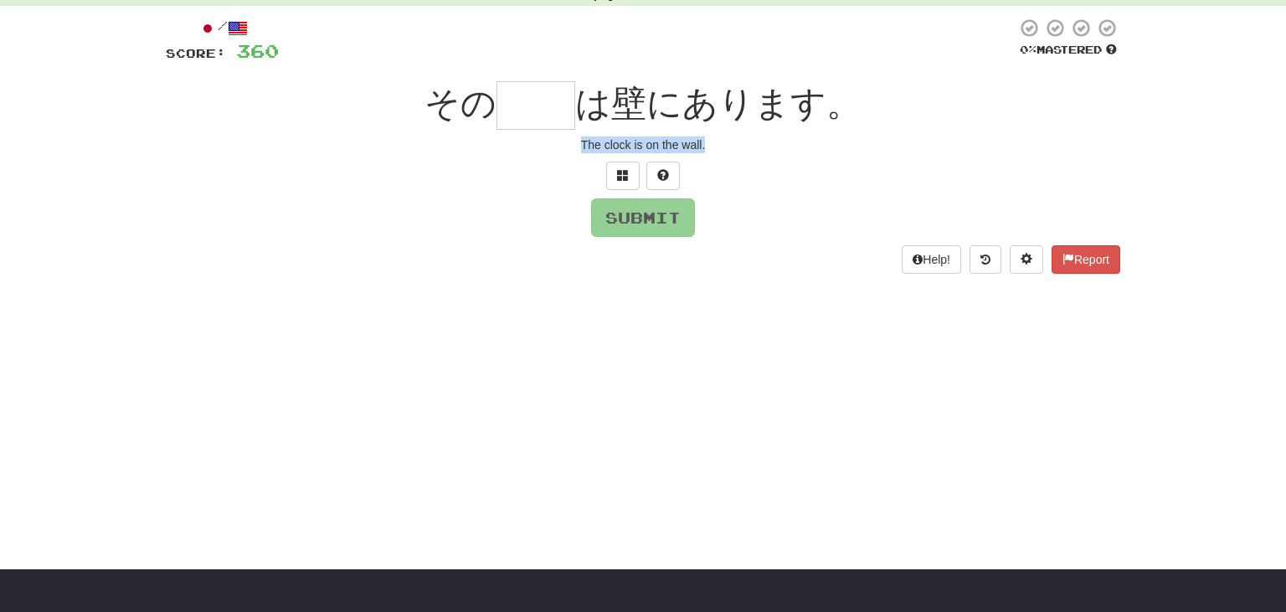
drag, startPoint x: 580, startPoint y: 141, endPoint x: 779, endPoint y: 153, distance: 198.9
click at [779, 153] on div "The clock is on the wall." at bounding box center [643, 145] width 955 height 17
click at [517, 100] on input "text" at bounding box center [536, 105] width 79 height 49
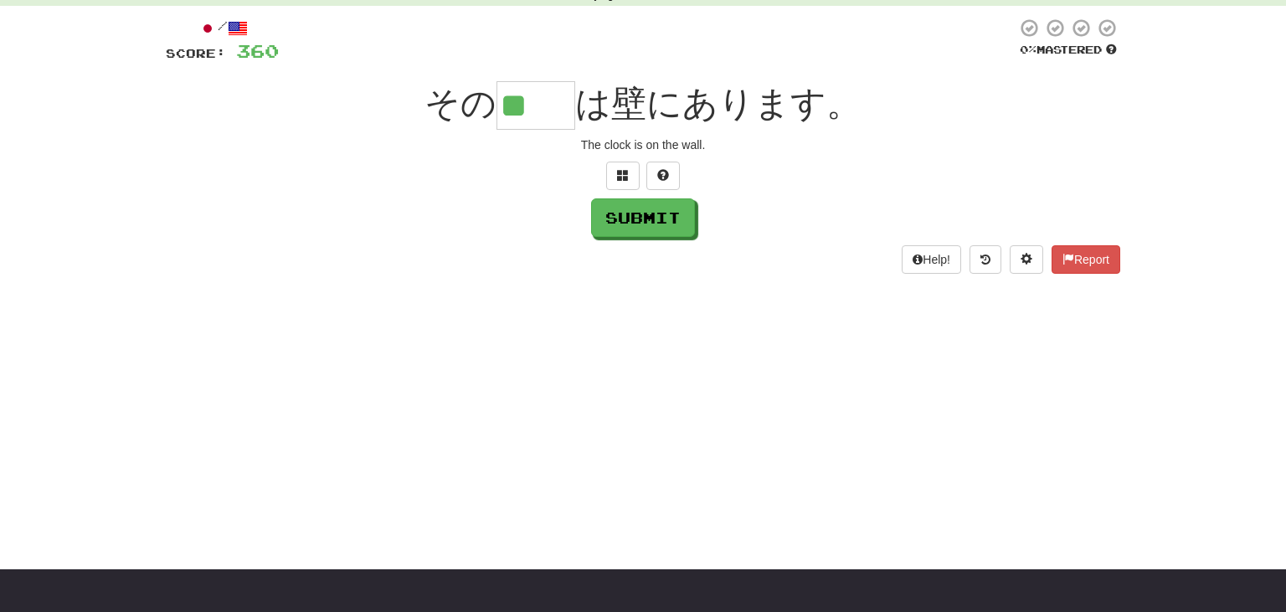
type input "**"
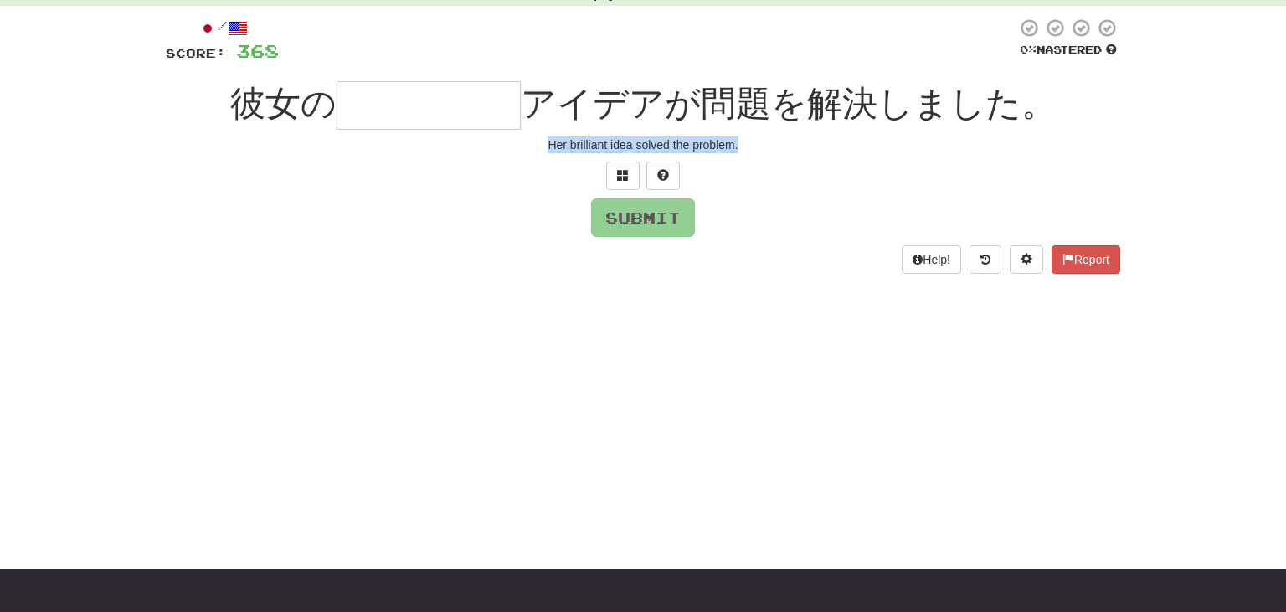
drag, startPoint x: 543, startPoint y: 147, endPoint x: 825, endPoint y: 181, distance: 284.3
click at [825, 181] on div "/ Score: 368 0 % Mastered 彼女の アイデアが問題を解決しました。 Her brilliant idea solved the pro…" at bounding box center [643, 146] width 955 height 256
click at [373, 113] on input "text" at bounding box center [429, 105] width 184 height 49
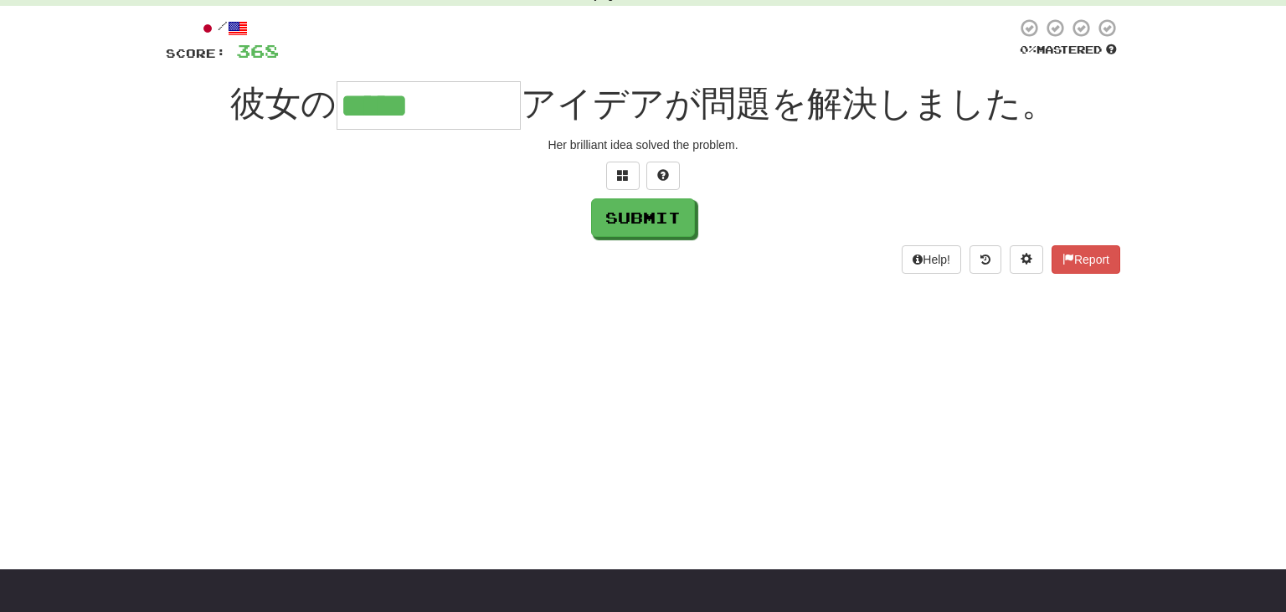
type input "*****"
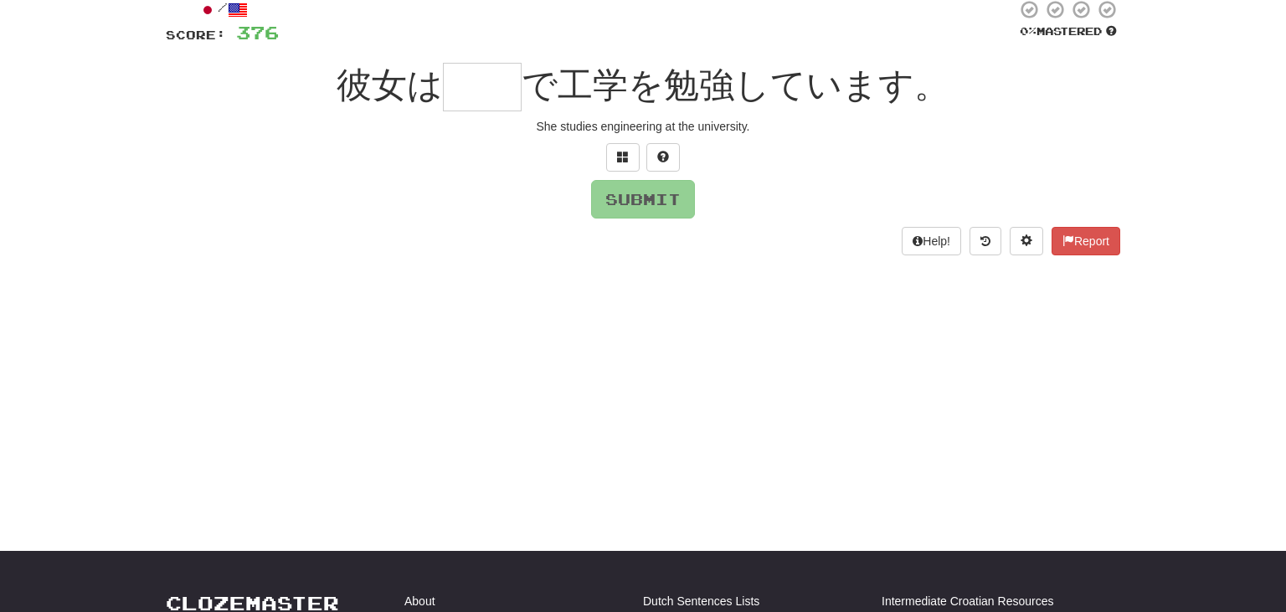
scroll to position [104, 0]
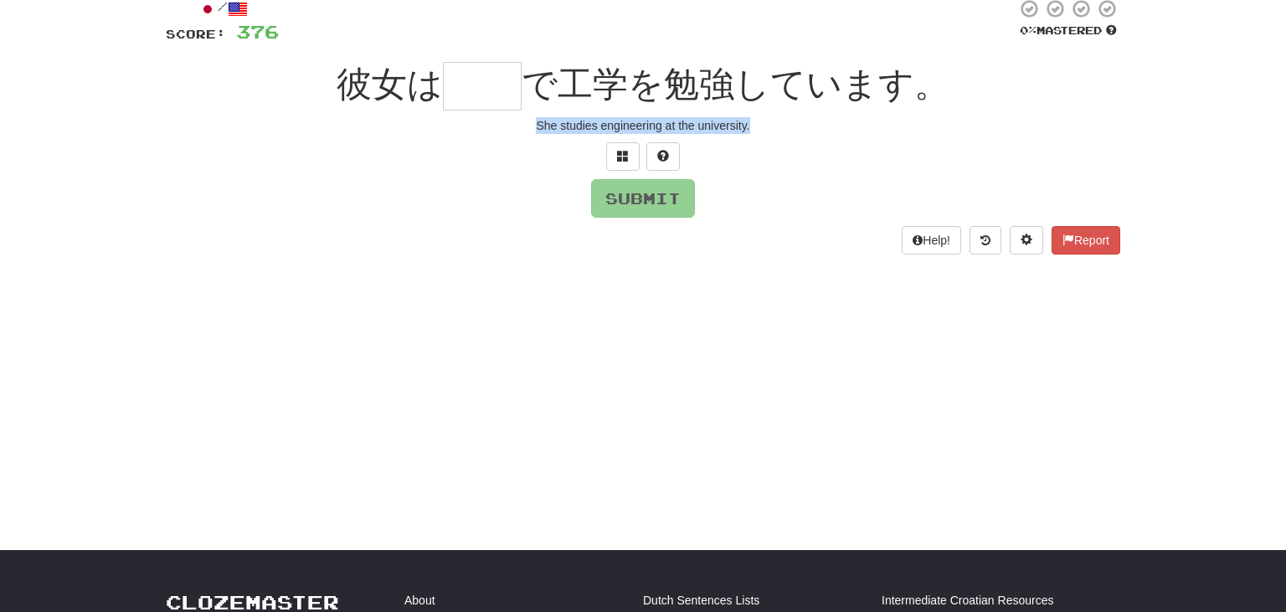
drag, startPoint x: 528, startPoint y: 127, endPoint x: 775, endPoint y: 154, distance: 249.3
click at [775, 154] on div "/ Score: 376 0 % Mastered 彼女は で工学を勉強しています。 She studies engineering at the unive…" at bounding box center [643, 126] width 955 height 256
click at [464, 84] on input "text" at bounding box center [482, 86] width 79 height 49
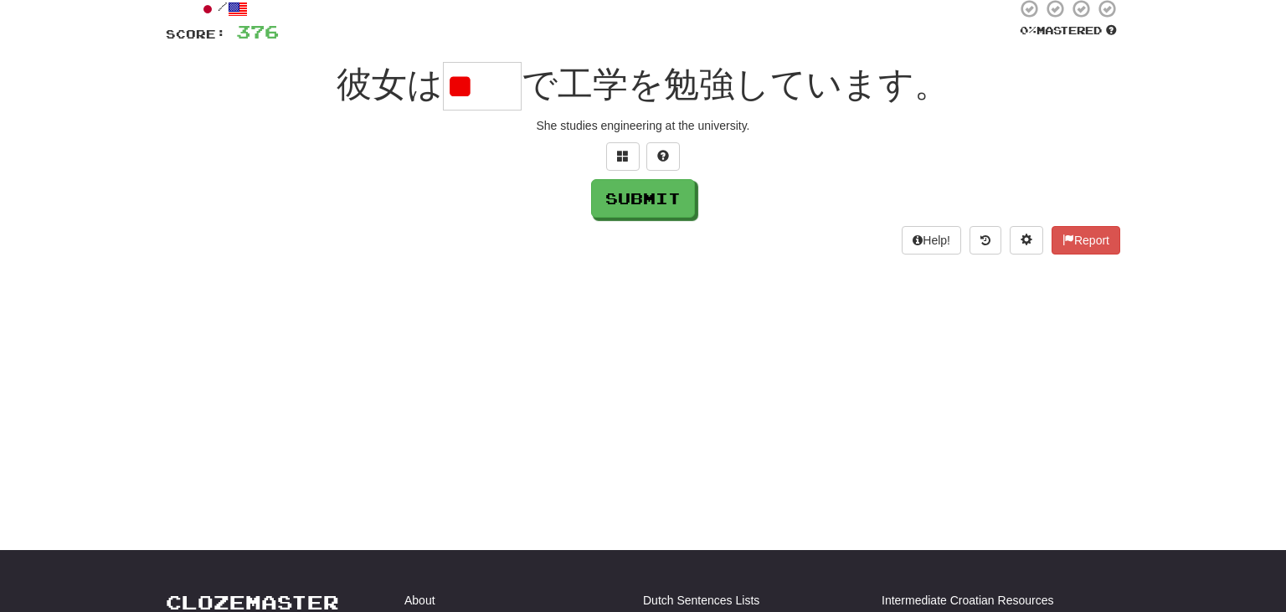
scroll to position [0, 0]
type input "**"
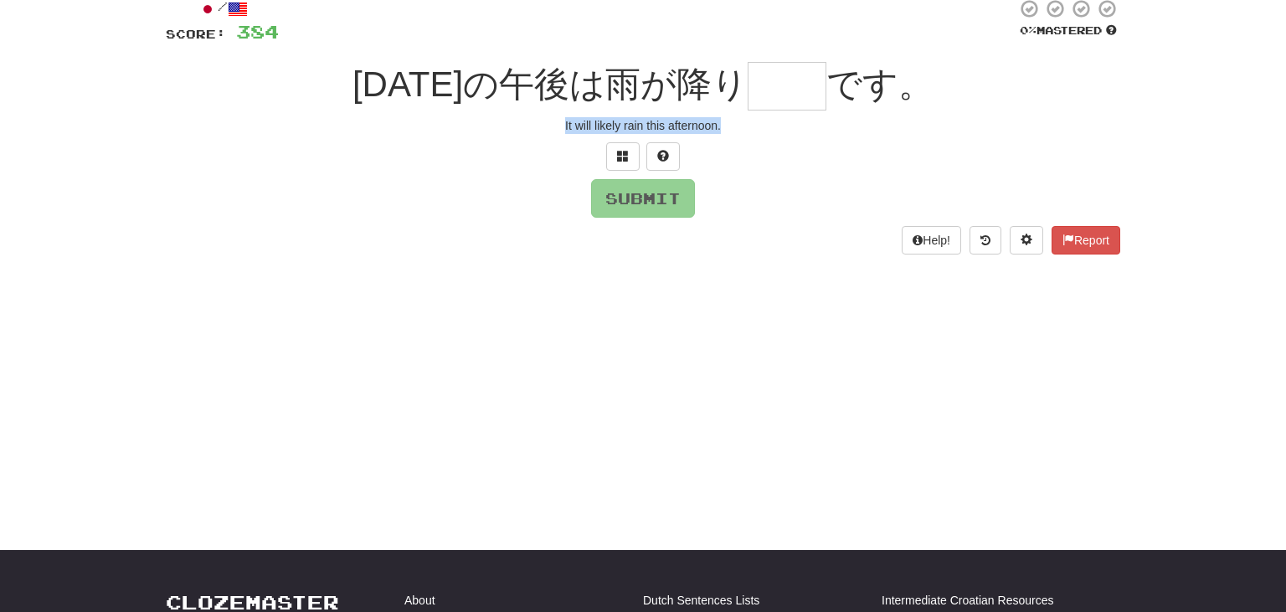
drag, startPoint x: 561, startPoint y: 126, endPoint x: 777, endPoint y: 142, distance: 216.7
click at [777, 142] on div "/ Score: 384 0 % Mastered 今日の午後は雨が降り です。 It will likely rain this afternoon. Su…" at bounding box center [643, 126] width 955 height 256
click at [755, 89] on input "text" at bounding box center [787, 86] width 79 height 49
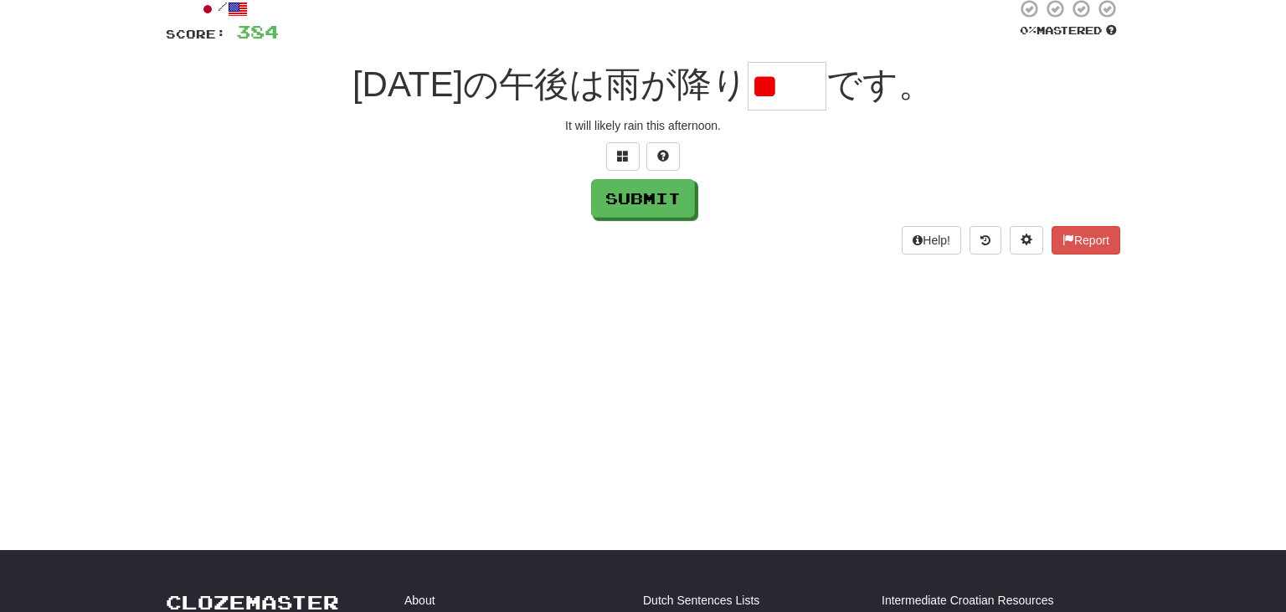
type input "*"
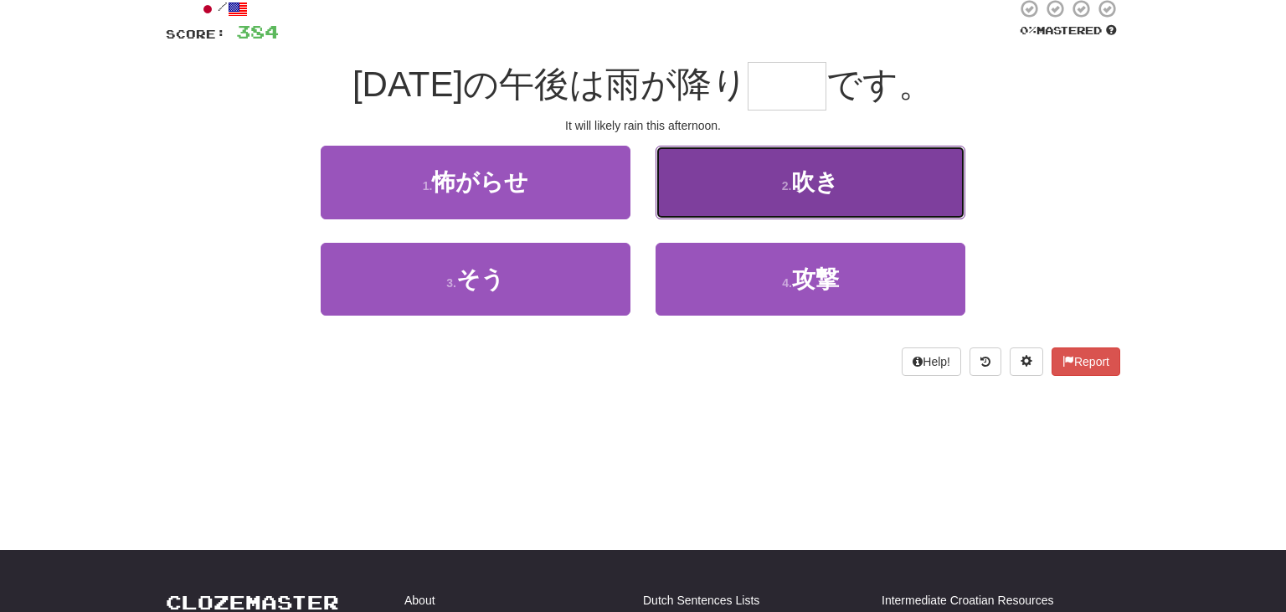
click at [920, 193] on button "2 . 吹き" at bounding box center [811, 182] width 310 height 73
type input "**"
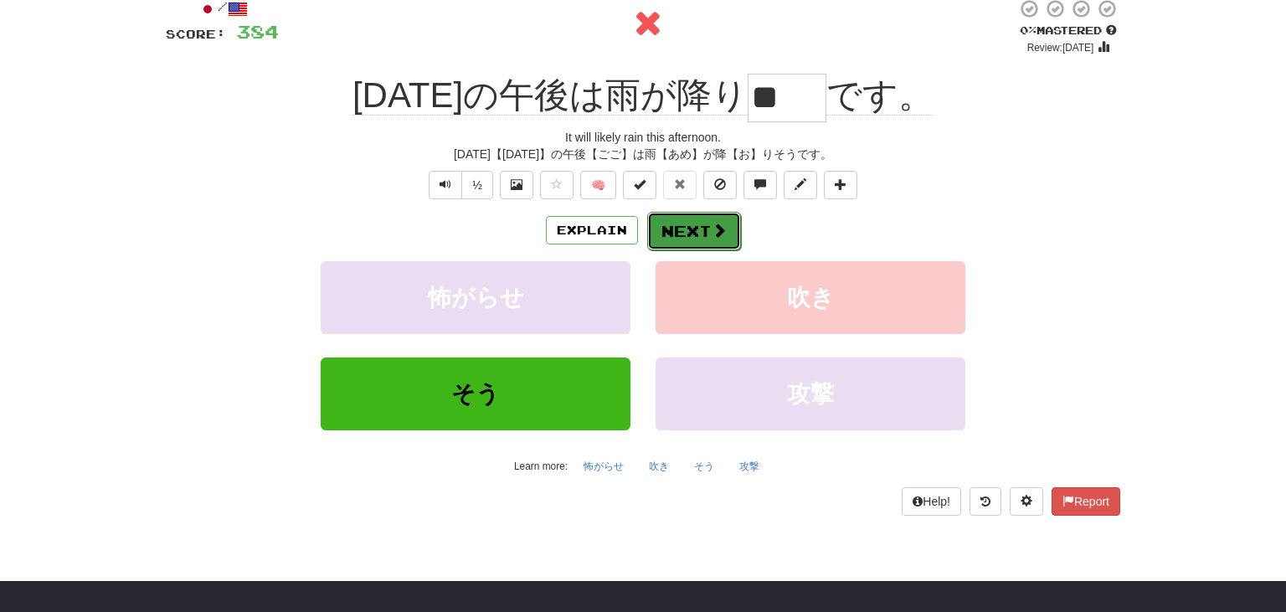
click at [714, 231] on span at bounding box center [719, 230] width 15 height 15
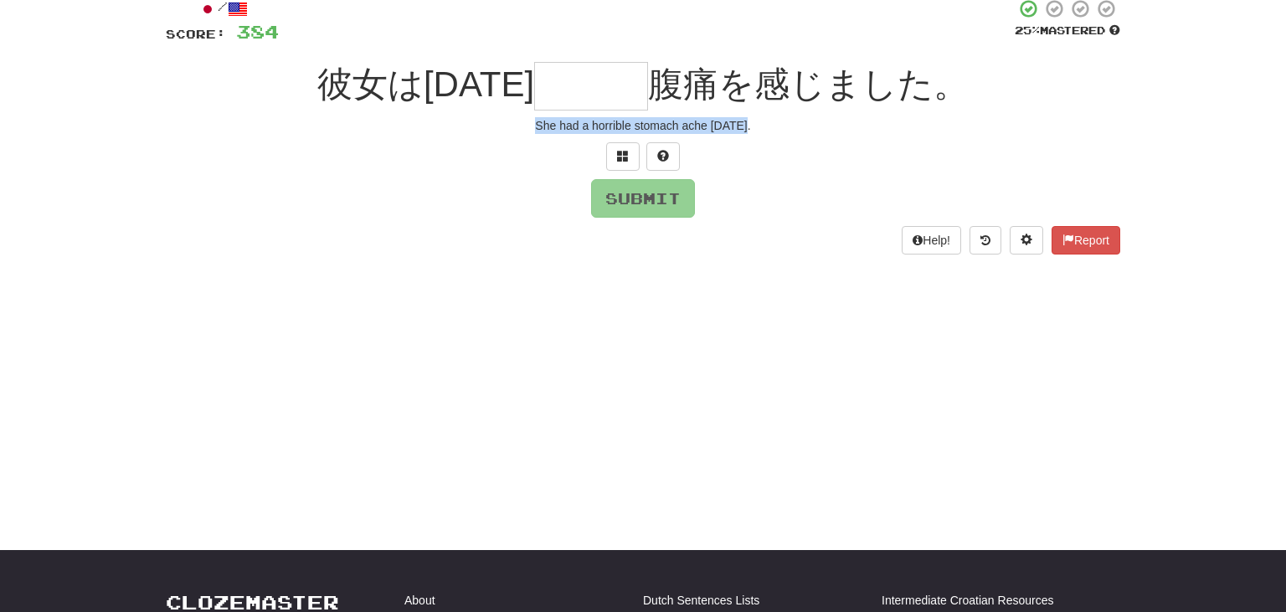
drag, startPoint x: 538, startPoint y: 122, endPoint x: 829, endPoint y: 132, distance: 291.6
click at [829, 132] on div "She had a horrible stomach ache today." at bounding box center [643, 125] width 955 height 17
click at [538, 89] on input "text" at bounding box center [591, 86] width 114 height 49
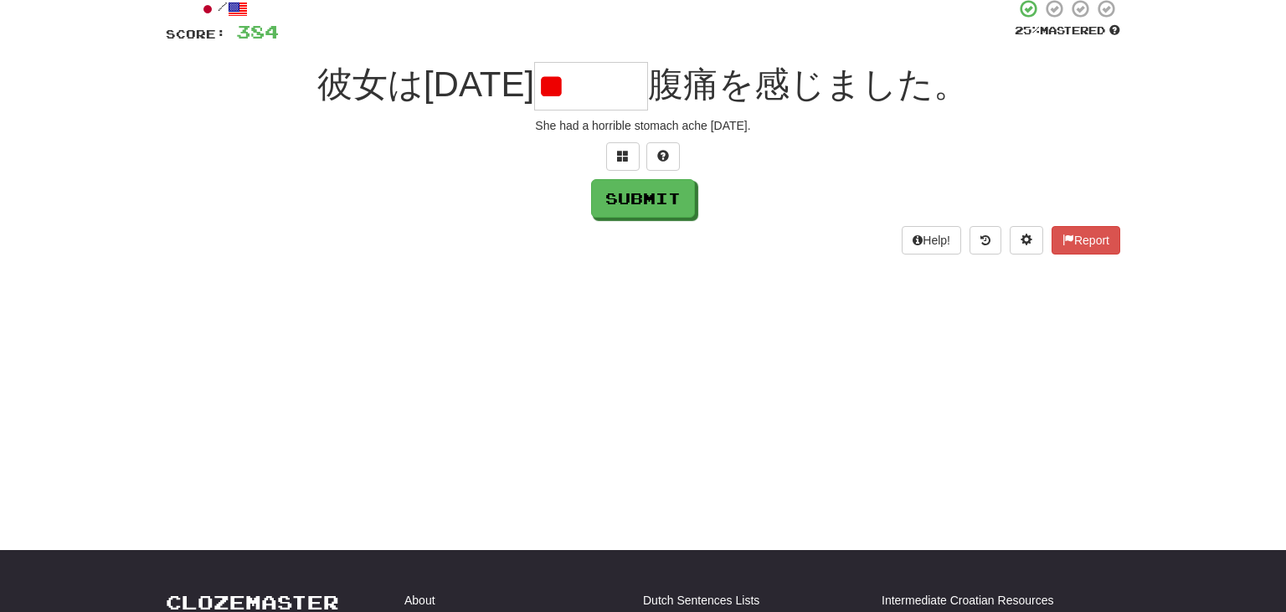
type input "*"
click at [541, 88] on input "text" at bounding box center [591, 86] width 114 height 49
type input "***"
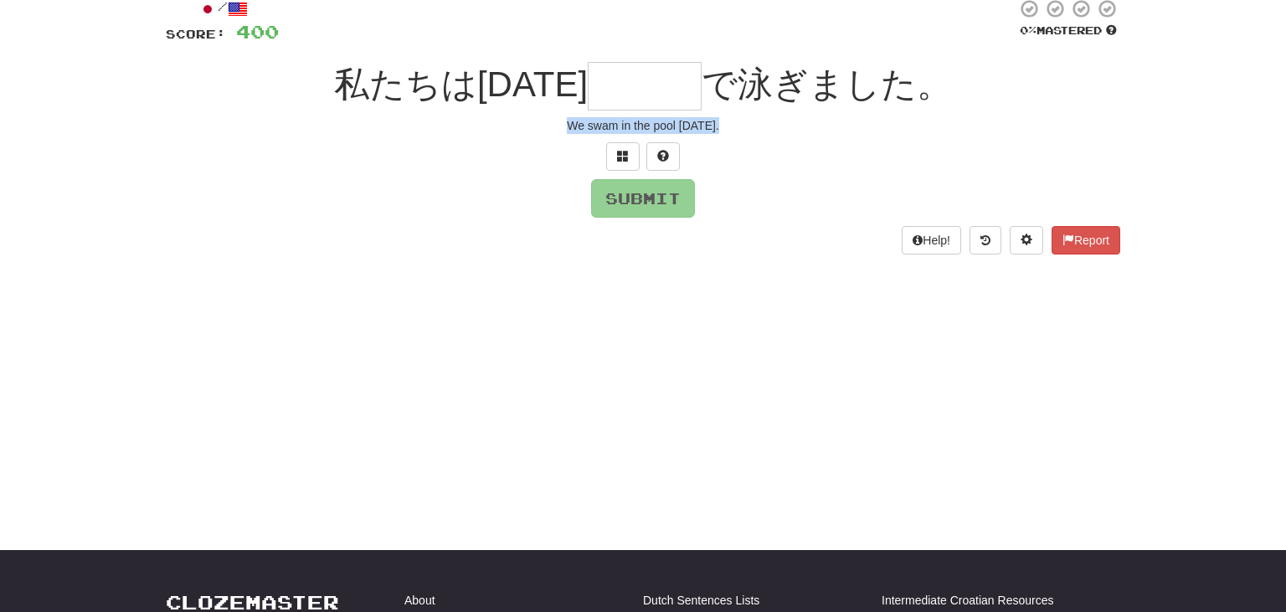
drag, startPoint x: 555, startPoint y: 126, endPoint x: 764, endPoint y: 149, distance: 209.8
click at [764, 149] on div "/ Score: 400 0 % Mastered 私たちは昨日 で泳ぎました。 We swam in the pool yesterday. Submit …" at bounding box center [643, 126] width 955 height 256
click at [615, 92] on input "text" at bounding box center [645, 86] width 114 height 49
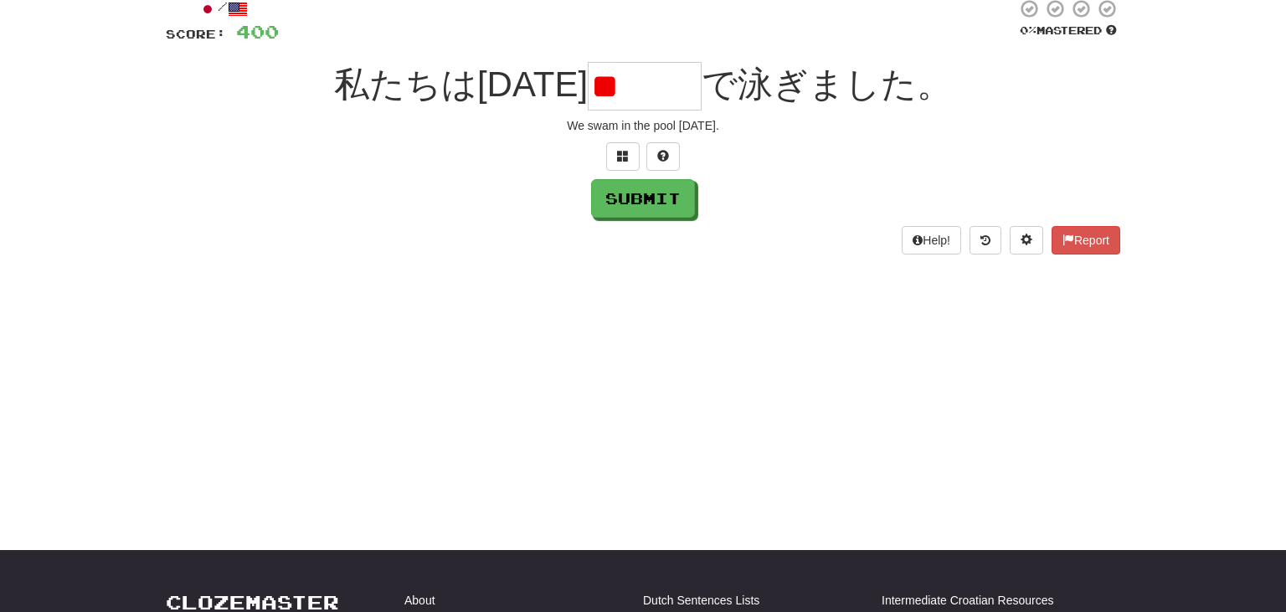
type input "*"
click at [412, 14] on div at bounding box center [648, 21] width 738 height 46
click at [606, 98] on input "text" at bounding box center [645, 86] width 114 height 49
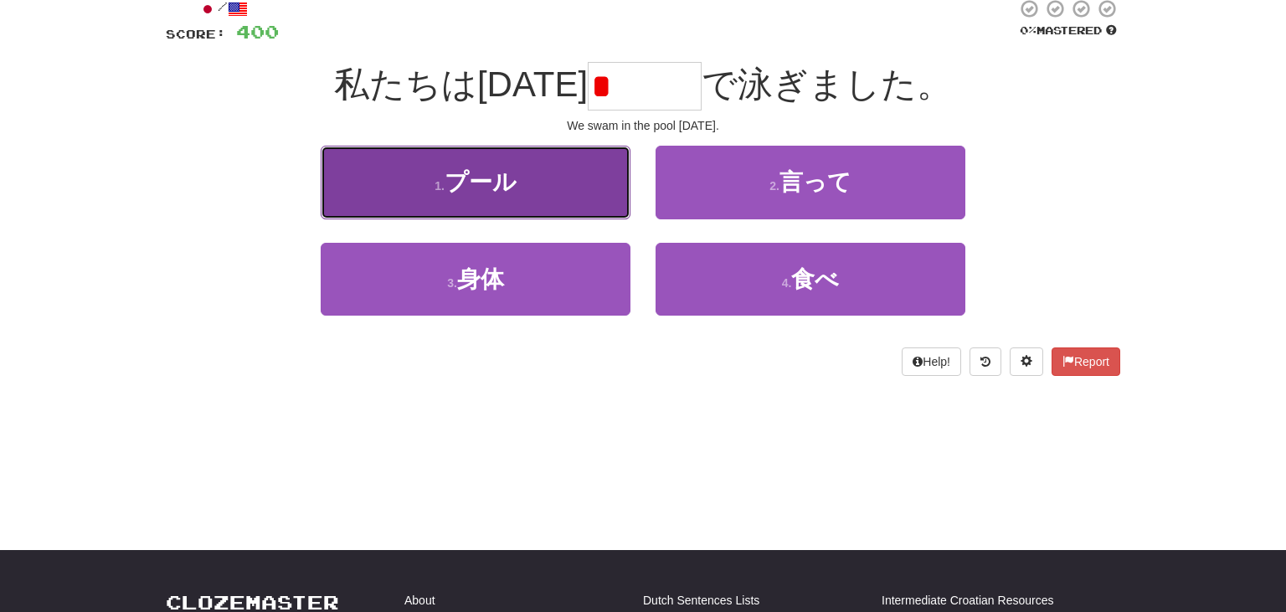
click at [486, 175] on span "プール" at bounding box center [481, 182] width 72 height 26
type input "***"
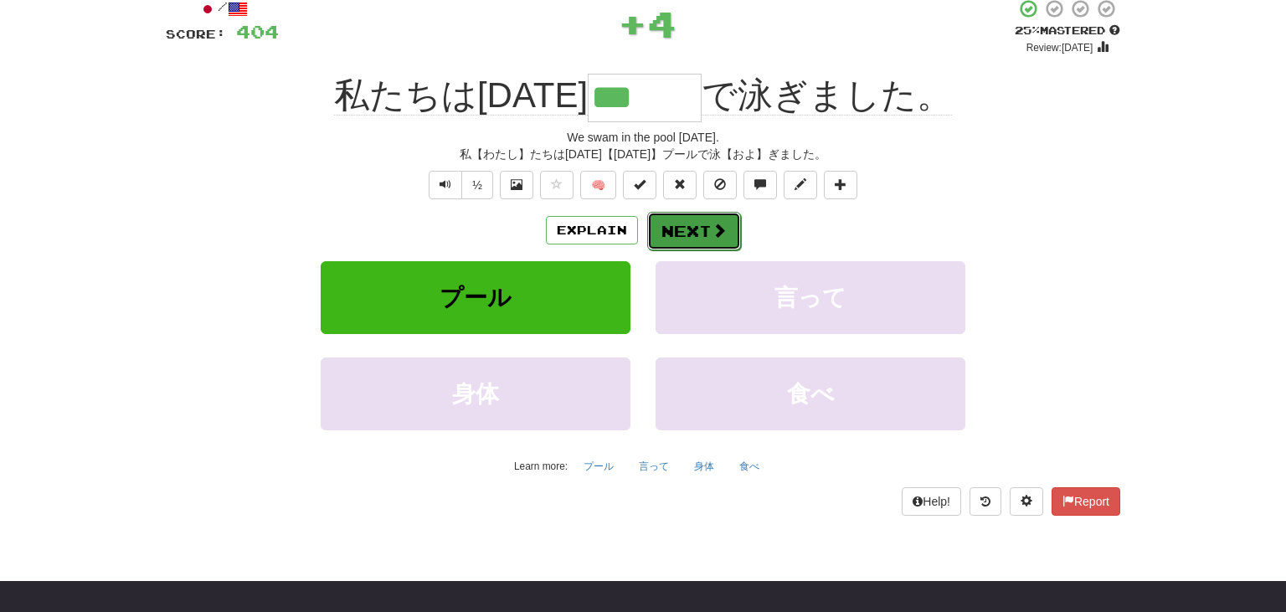
click at [709, 240] on button "Next" at bounding box center [694, 231] width 94 height 39
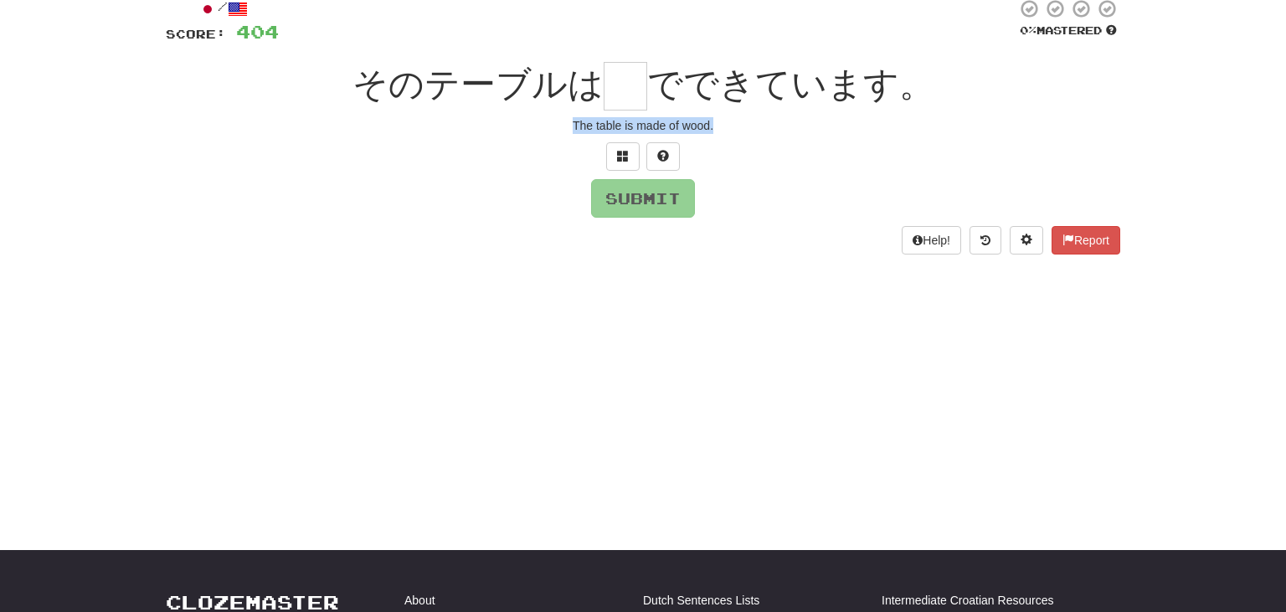
drag, startPoint x: 559, startPoint y: 125, endPoint x: 773, endPoint y: 142, distance: 214.2
click at [773, 142] on div "/ Score: 404 0 % Mastered そのテーブルは でできています。 The table is made of wood. Submit He…" at bounding box center [643, 126] width 955 height 256
click at [628, 86] on input "text" at bounding box center [626, 86] width 44 height 49
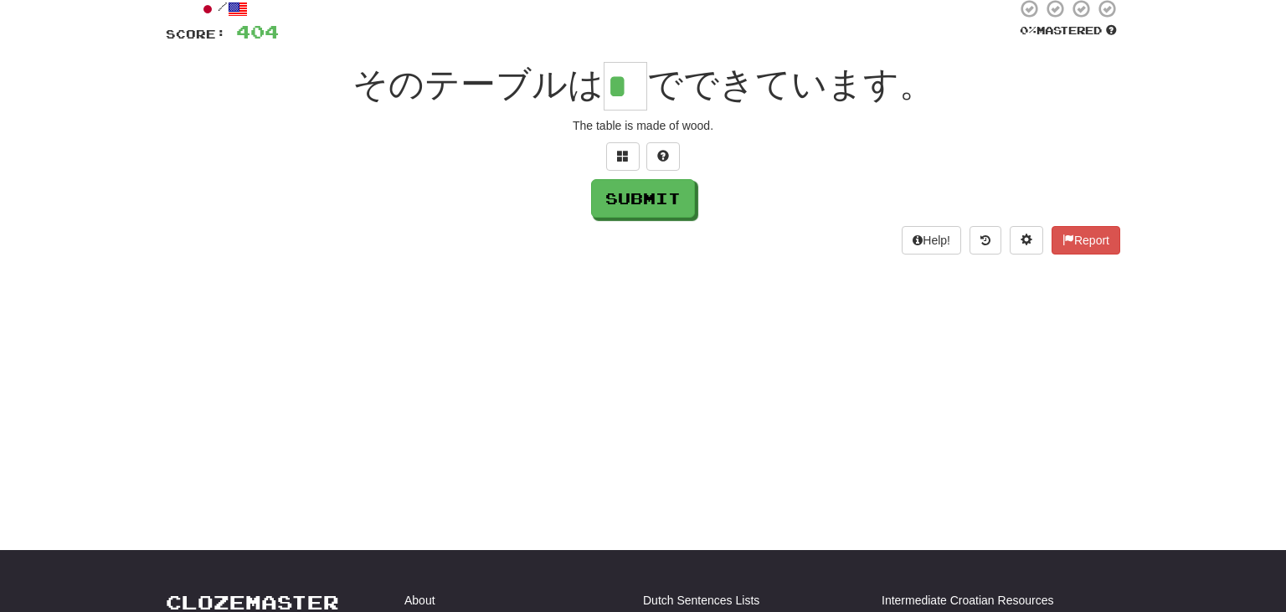
type input "*"
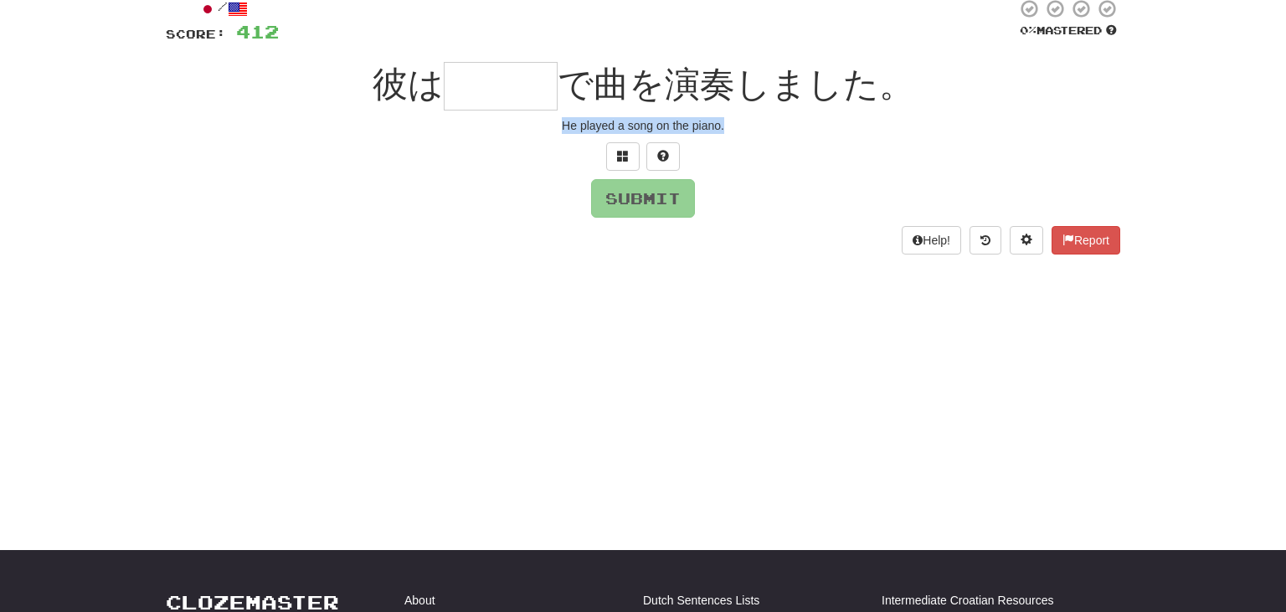
drag, startPoint x: 563, startPoint y: 123, endPoint x: 804, endPoint y: 131, distance: 241.3
click at [804, 131] on div "He played a song on the piano." at bounding box center [643, 125] width 955 height 17
click at [479, 89] on input "text" at bounding box center [501, 86] width 114 height 49
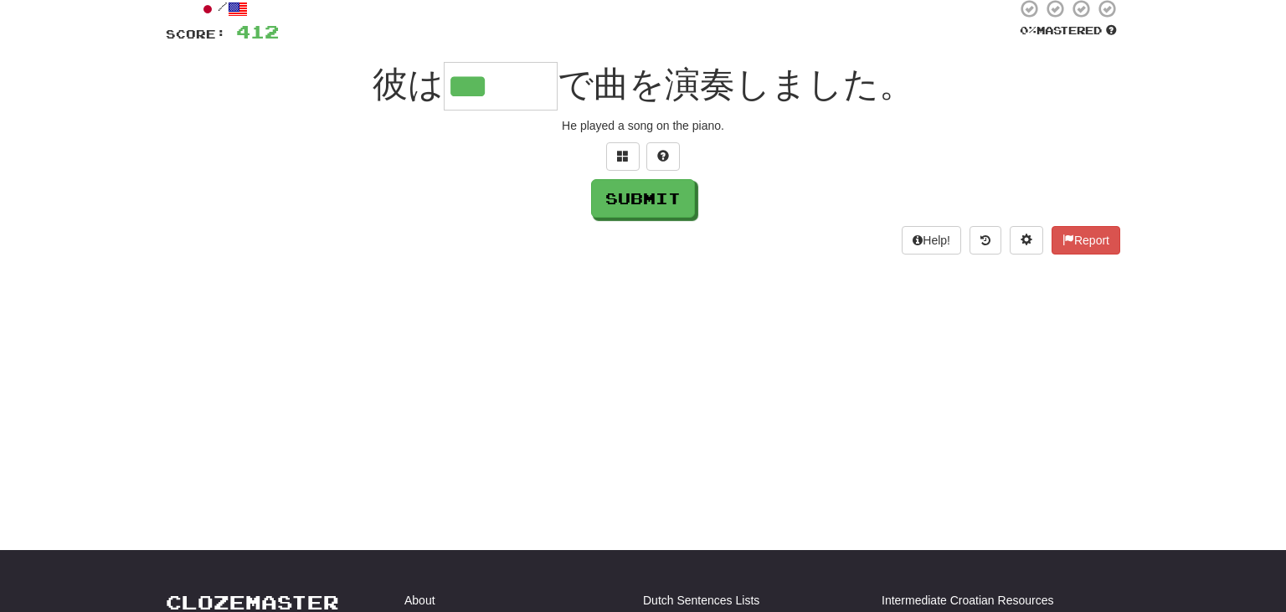
type input "***"
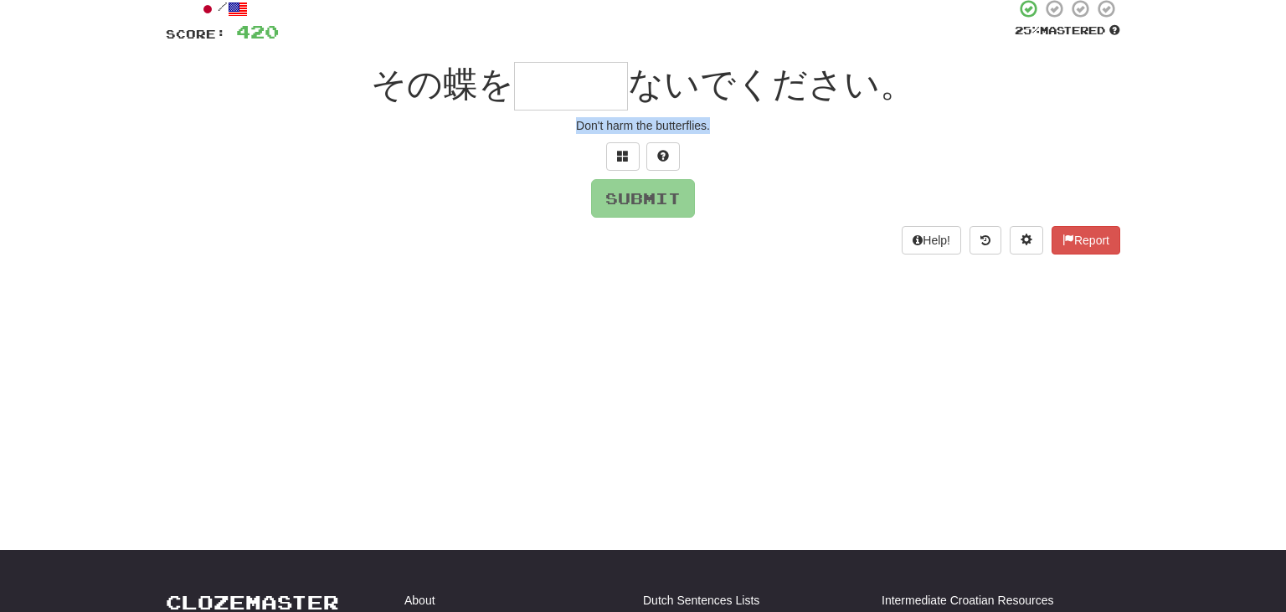
drag, startPoint x: 563, startPoint y: 123, endPoint x: 765, endPoint y: 129, distance: 201.9
click at [765, 129] on div "Don't harm the butterflies." at bounding box center [643, 125] width 955 height 17
click at [549, 82] on input "text" at bounding box center [571, 86] width 114 height 49
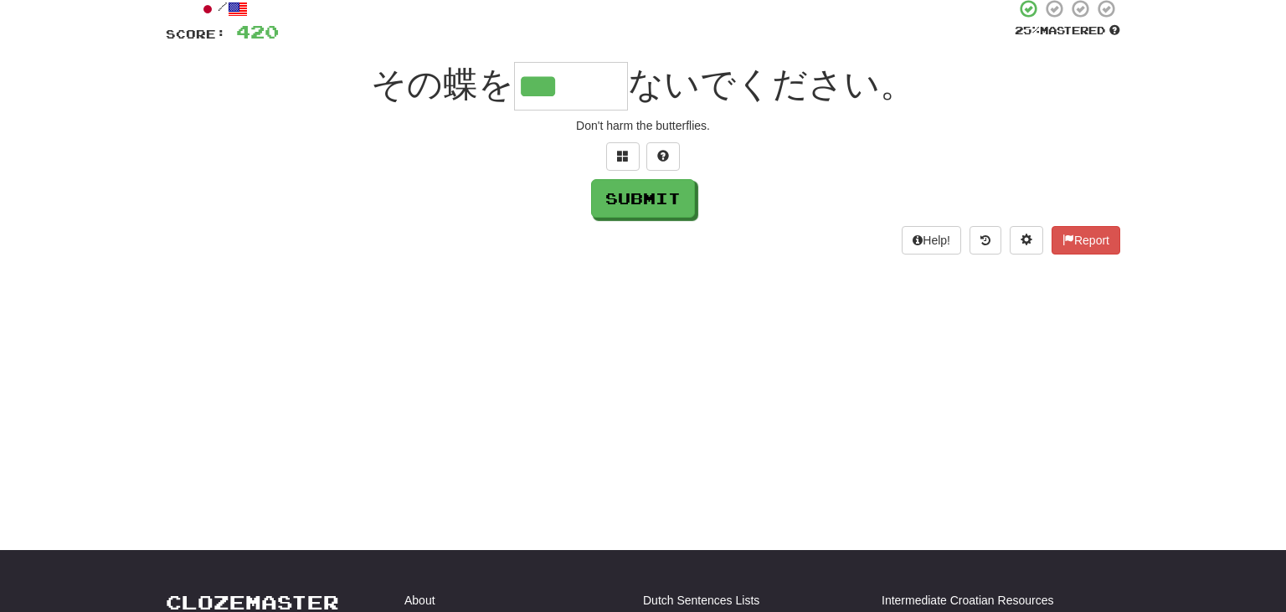
type input "***"
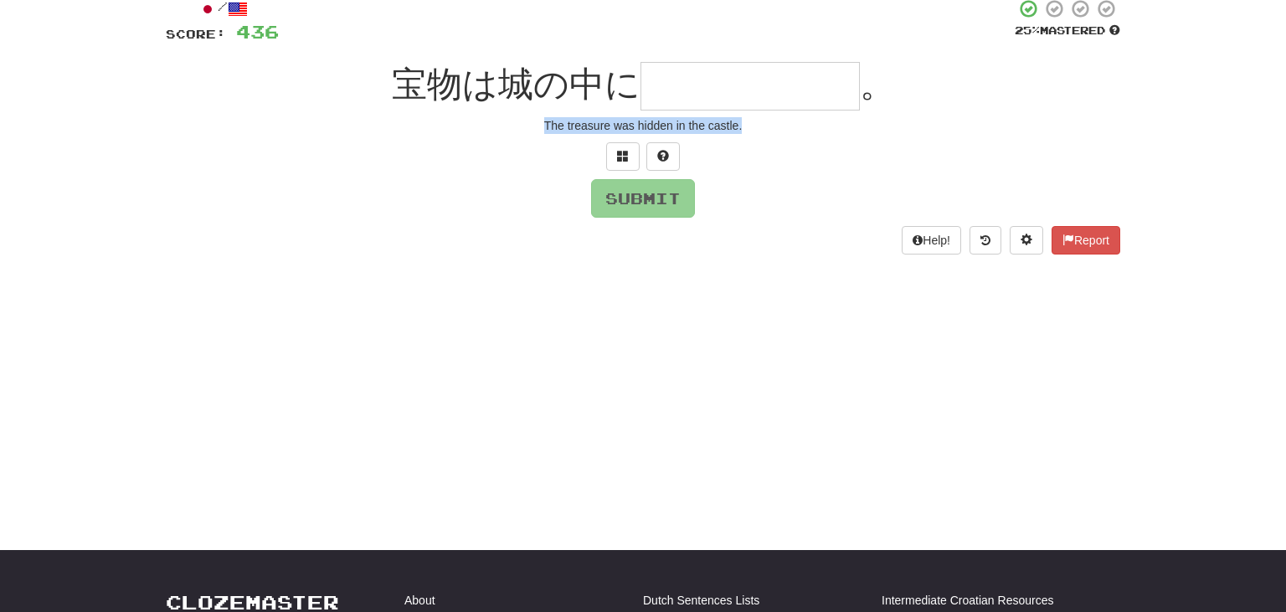
drag, startPoint x: 542, startPoint y: 125, endPoint x: 816, endPoint y: 146, distance: 274.6
click at [816, 146] on div "/ Score: 436 25 % Mastered 宝物は城の中に 。 The treasure was hidden in the castle. Sub…" at bounding box center [643, 126] width 955 height 256
click at [702, 87] on input "text" at bounding box center [750, 86] width 219 height 49
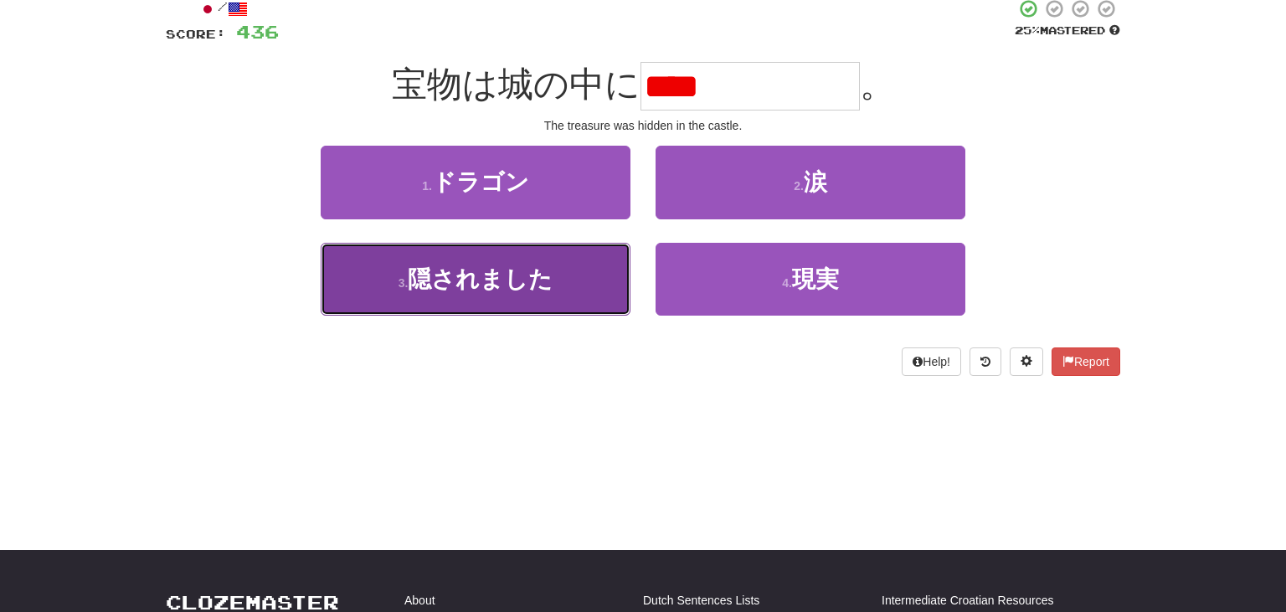
click at [507, 302] on button "3 . 隠されました" at bounding box center [476, 279] width 310 height 73
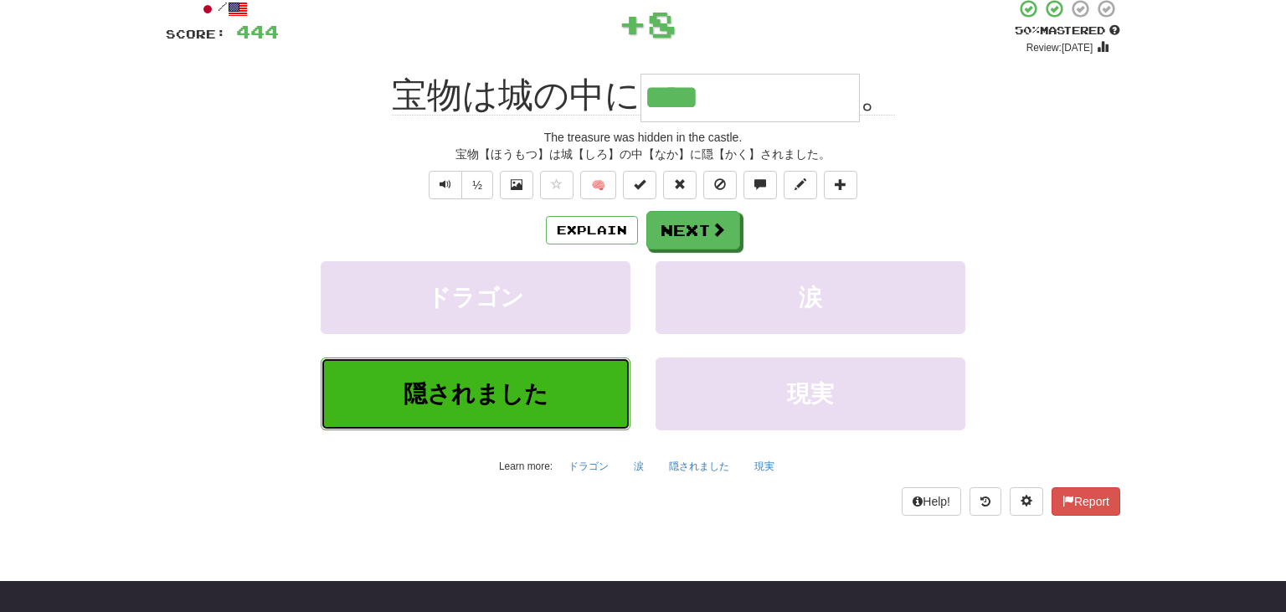
type input "******"
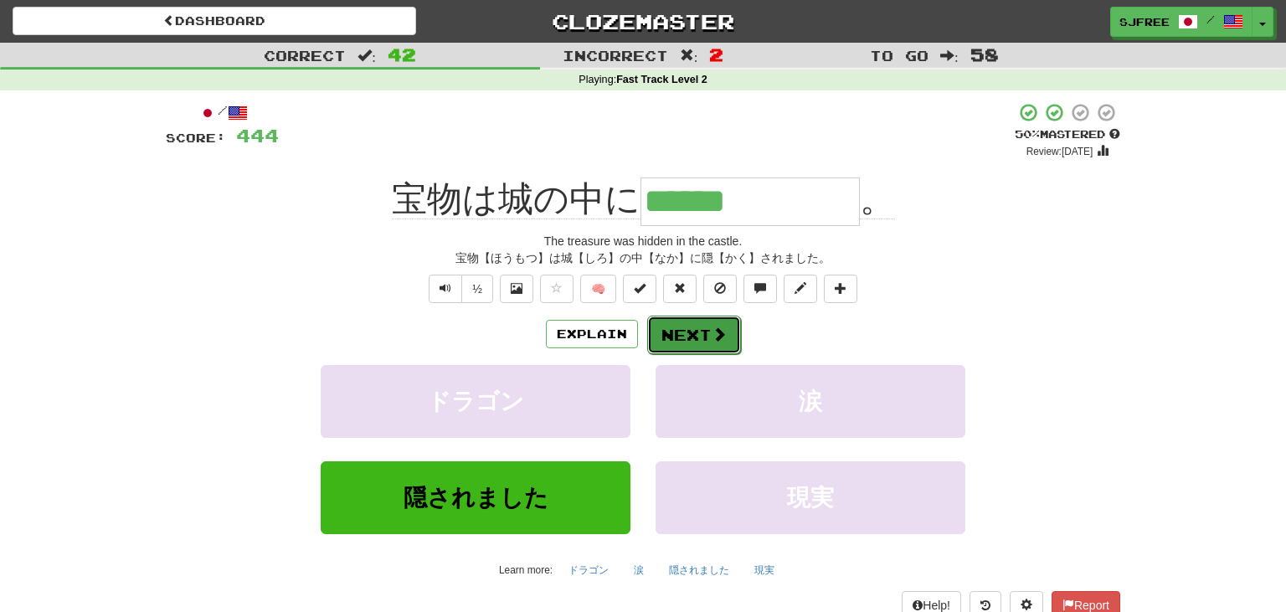
click at [682, 343] on button "Next" at bounding box center [694, 335] width 94 height 39
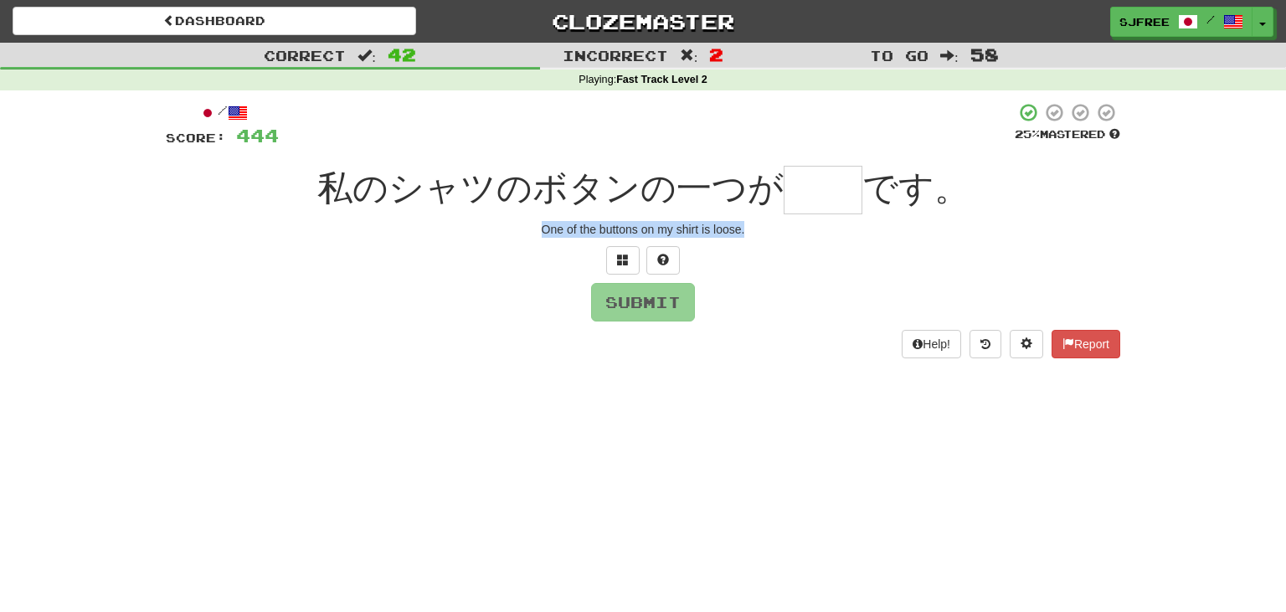
drag, startPoint x: 538, startPoint y: 231, endPoint x: 820, endPoint y: 239, distance: 282.3
click at [820, 238] on div "One of the buttons on my shirt is loose." at bounding box center [643, 229] width 955 height 17
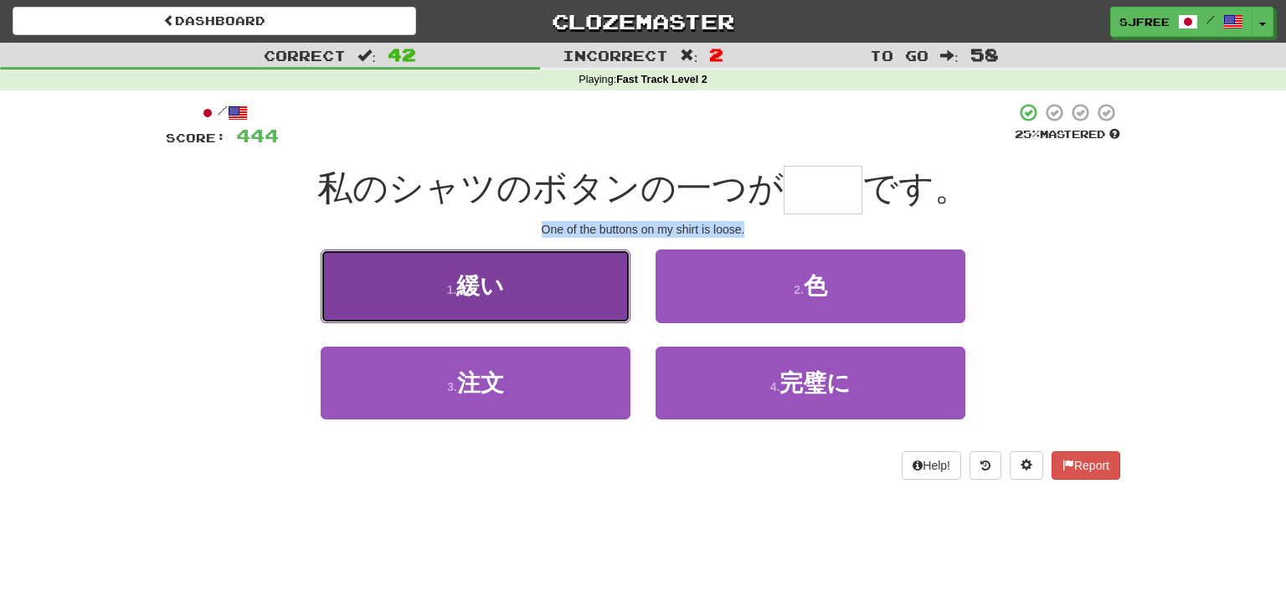
click at [500, 291] on span "緩い" at bounding box center [480, 286] width 48 height 26
type input "**"
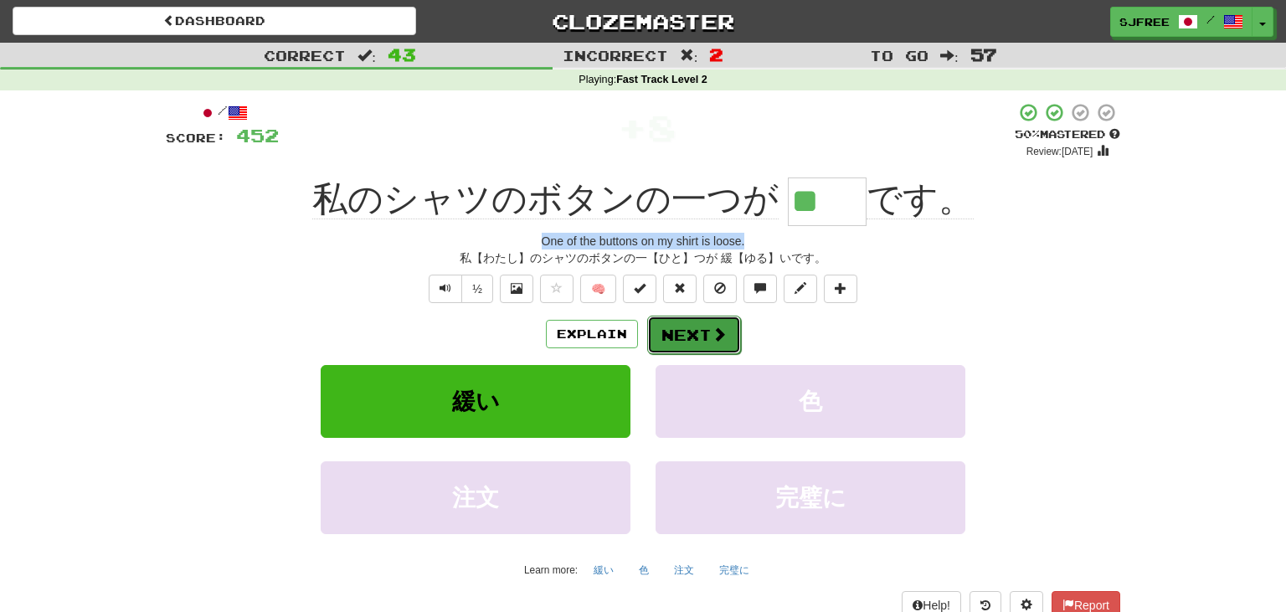
click at [678, 347] on button "Next" at bounding box center [694, 335] width 94 height 39
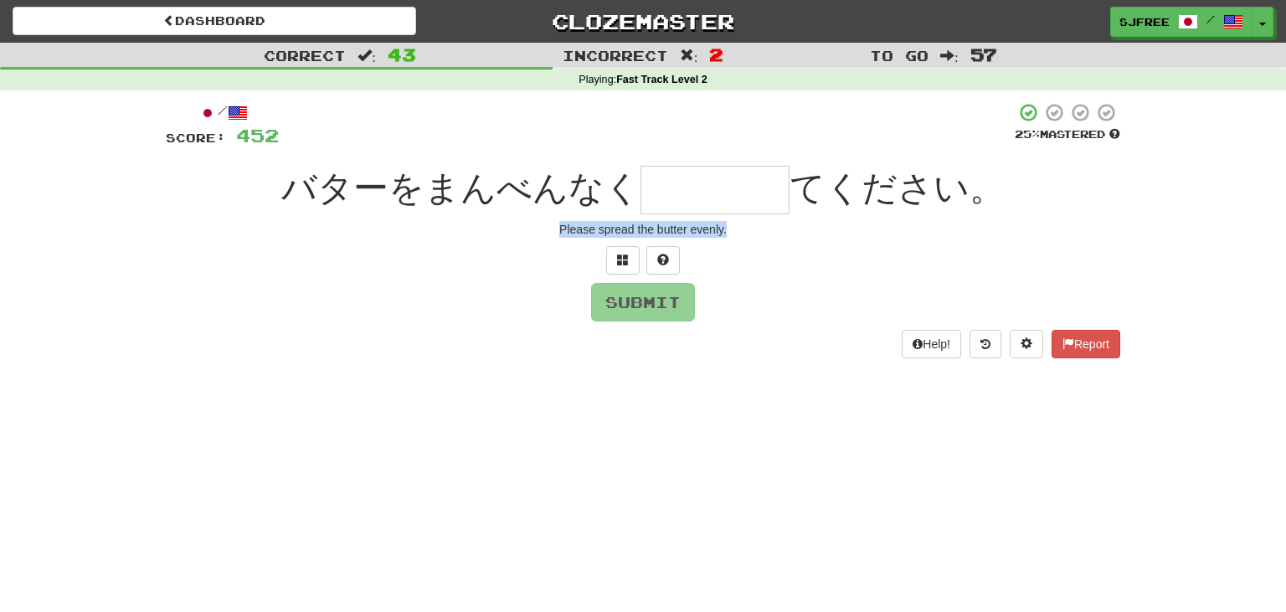
drag, startPoint x: 554, startPoint y: 224, endPoint x: 822, endPoint y: 243, distance: 268.6
click at [822, 243] on div "/ Score: 452 25 % Mastered バターをまんべんなく てください。 Please spread the butter evenly. S…" at bounding box center [643, 230] width 955 height 256
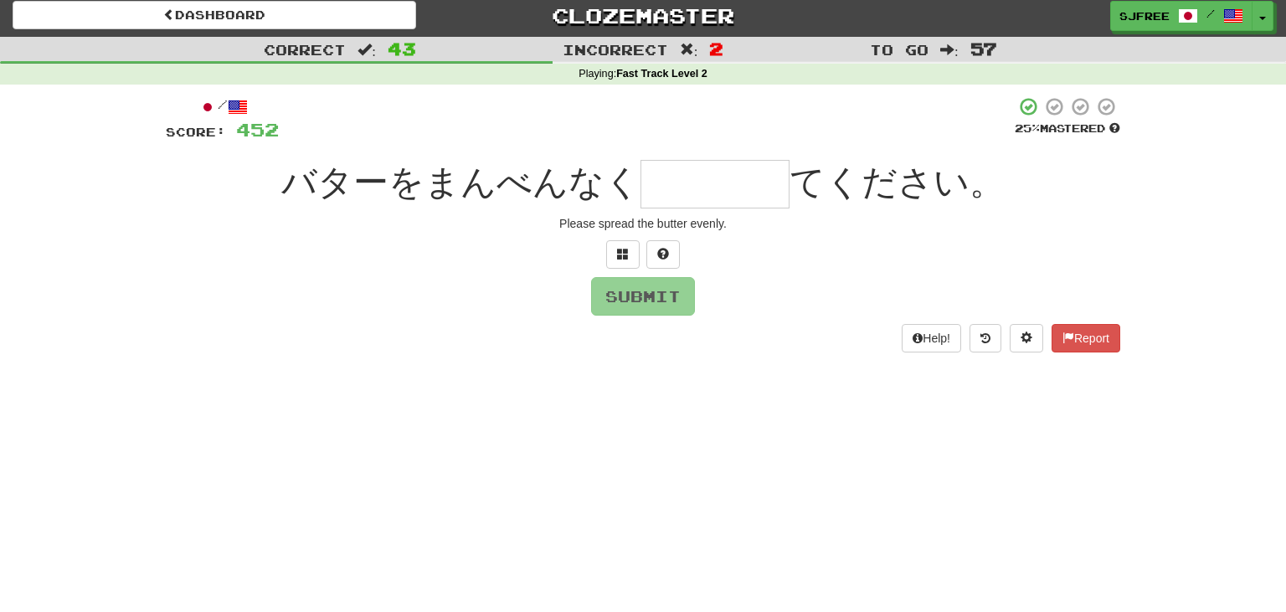
click at [673, 184] on input "text" at bounding box center [715, 184] width 149 height 49
type input "*"
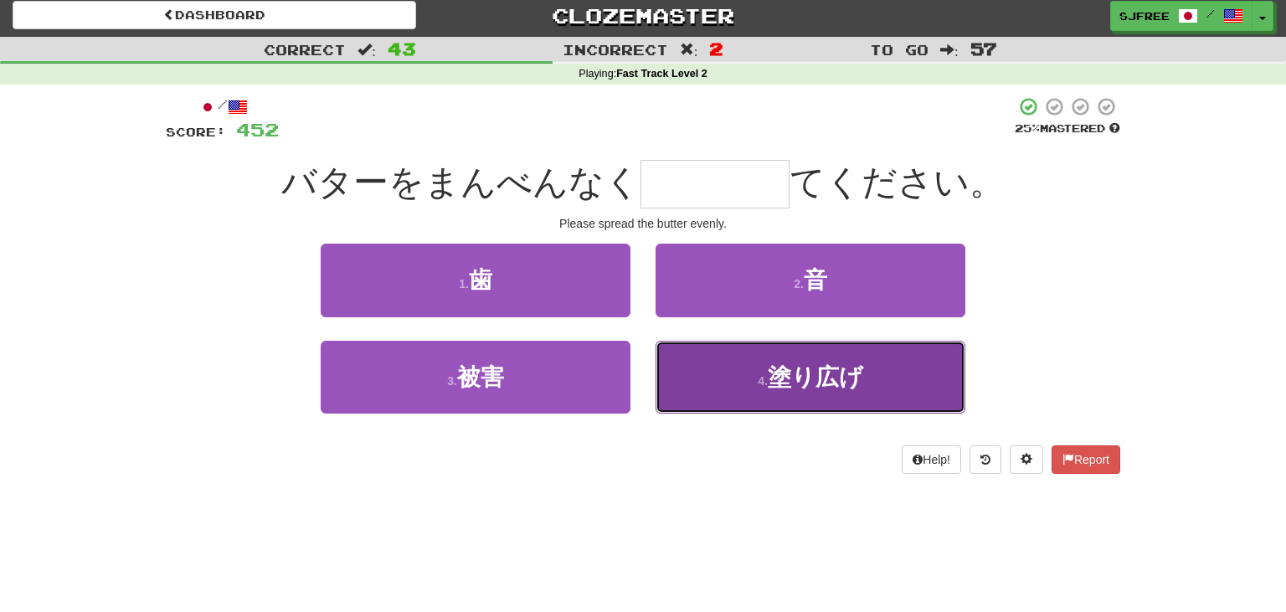
click at [782, 392] on button "4 . 塗り広げ" at bounding box center [811, 377] width 310 height 73
type input "****"
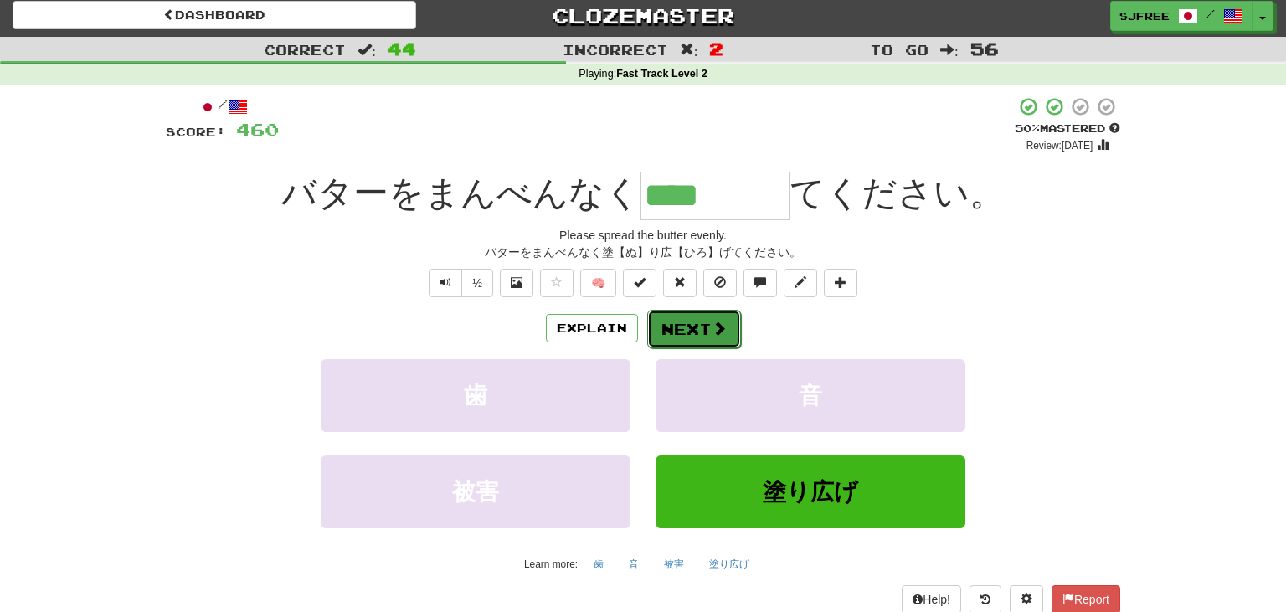
click at [692, 331] on button "Next" at bounding box center [694, 329] width 94 height 39
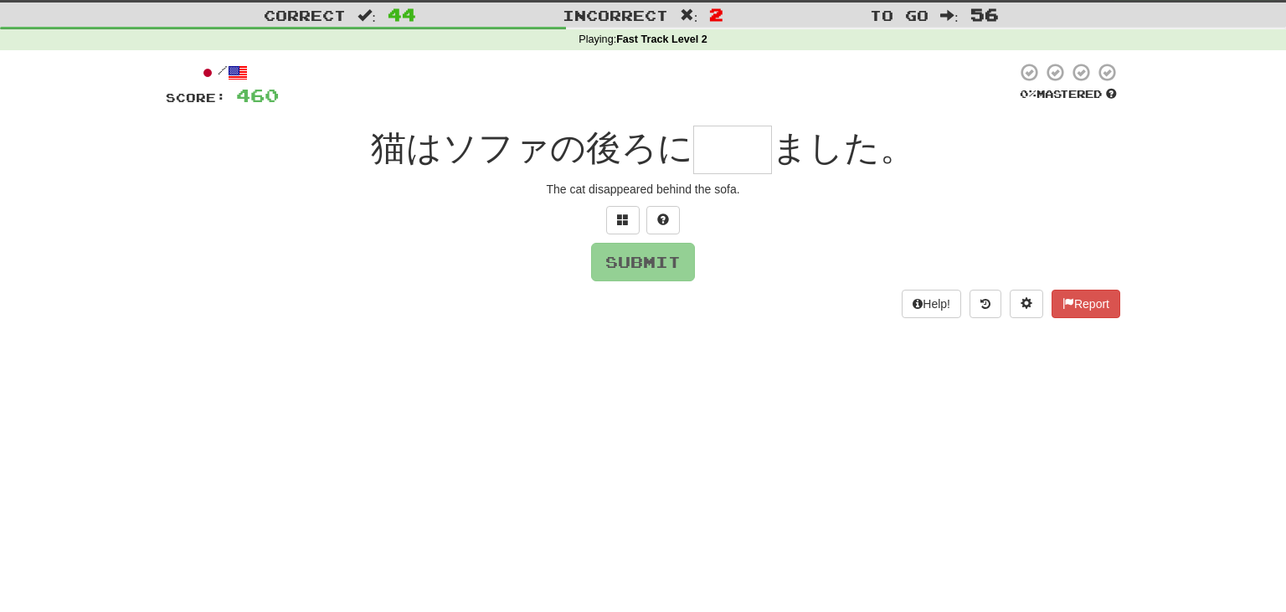
scroll to position [42, 0]
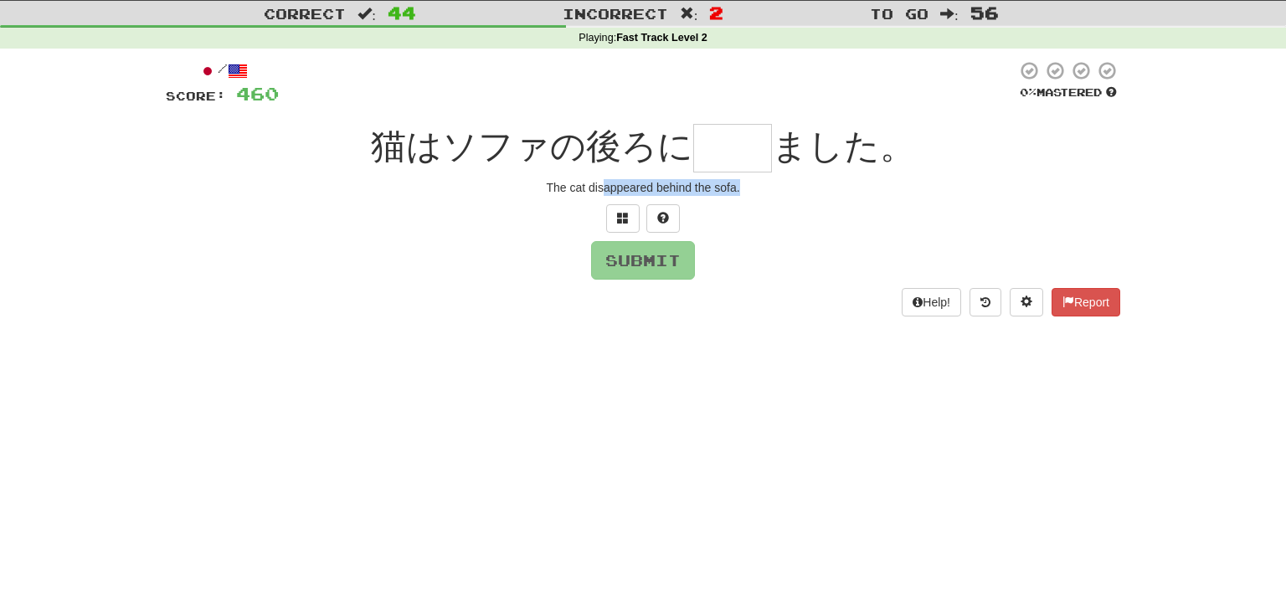
drag, startPoint x: 549, startPoint y: 222, endPoint x: 600, endPoint y: 189, distance: 61.3
click at [600, 189] on div "/ Score: 460 0 % Mastered 猫はソファの後ろに ました。 The cat disappeared behind the sofa. S…" at bounding box center [643, 188] width 955 height 256
click at [786, 166] on span "ました。" at bounding box center [843, 145] width 143 height 39
drag, startPoint x: 545, startPoint y: 184, endPoint x: 771, endPoint y: 218, distance: 228.6
click at [771, 218] on div "/ Score: 460 0 % Mastered 猫はソファの後ろに ました。 The cat disappeared behind the sofa. S…" at bounding box center [643, 188] width 955 height 256
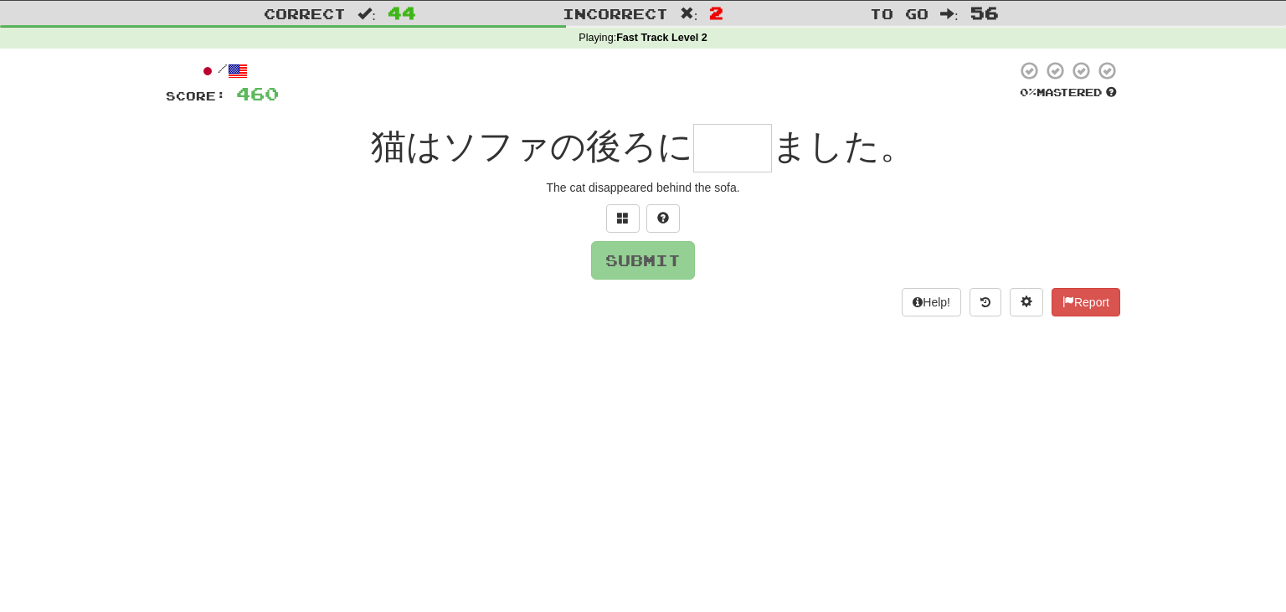
click at [711, 157] on input "text" at bounding box center [732, 148] width 79 height 49
click at [725, 143] on input "text" at bounding box center [732, 148] width 79 height 49
type input "**"
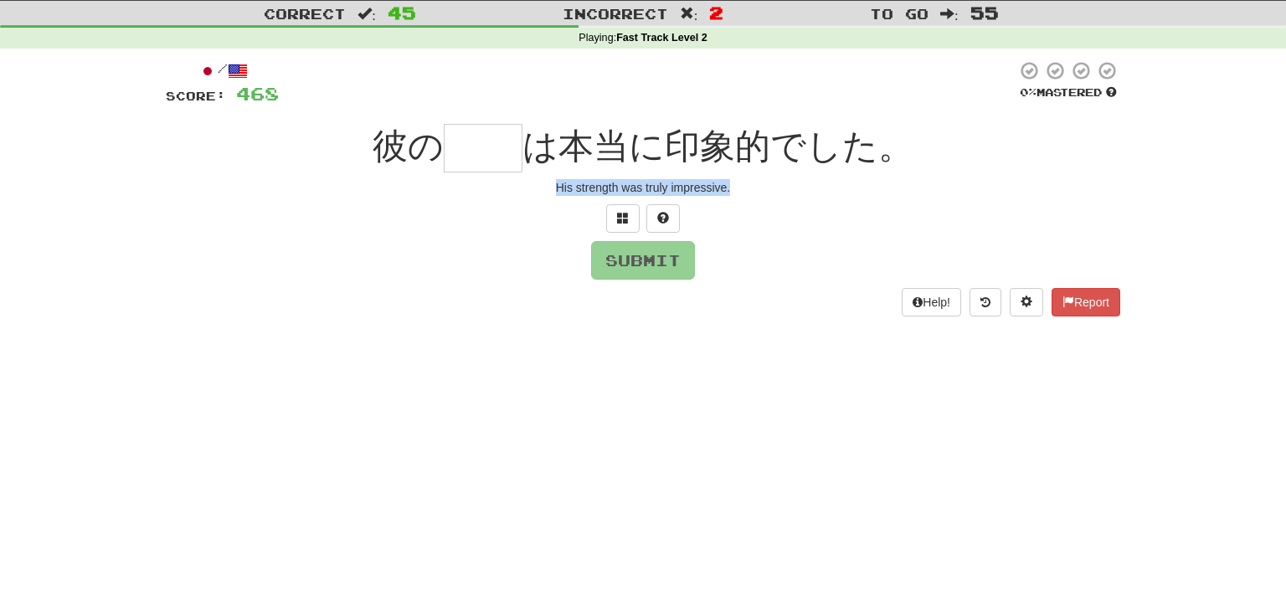
drag, startPoint x: 554, startPoint y: 188, endPoint x: 834, endPoint y: 211, distance: 280.6
click at [834, 211] on div "/ Score: 468 0 % Mastered 彼の は本当に印象的でした。 His strength was truly impressive. Sub…" at bounding box center [643, 188] width 955 height 256
click at [470, 152] on input "text" at bounding box center [483, 148] width 79 height 49
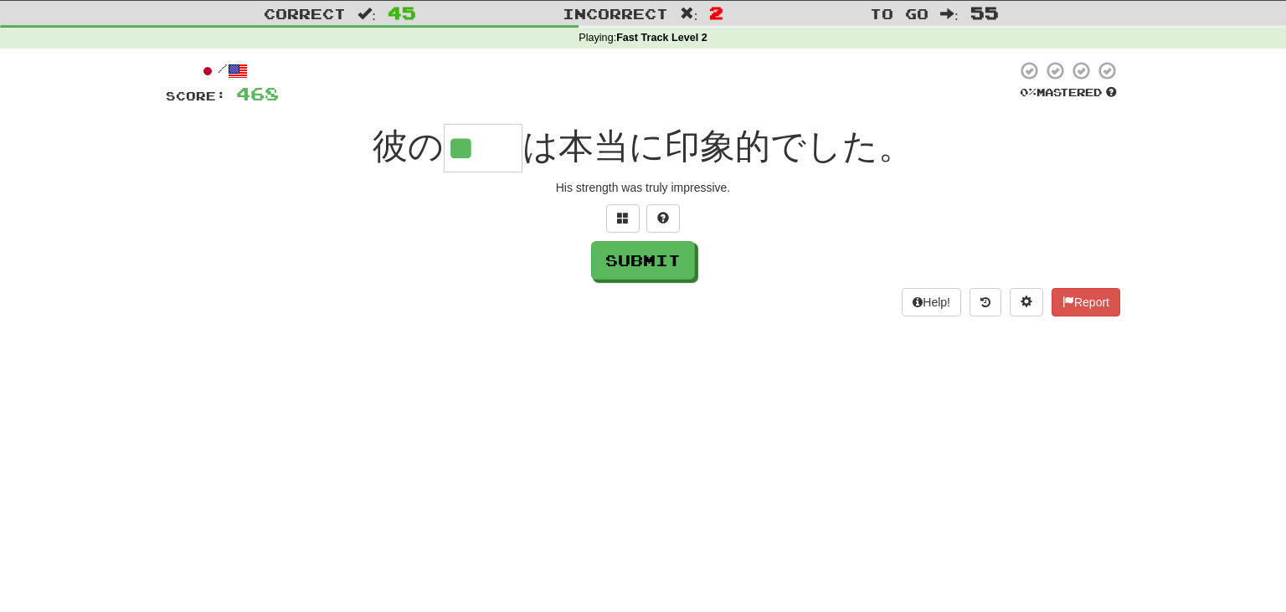
type input "**"
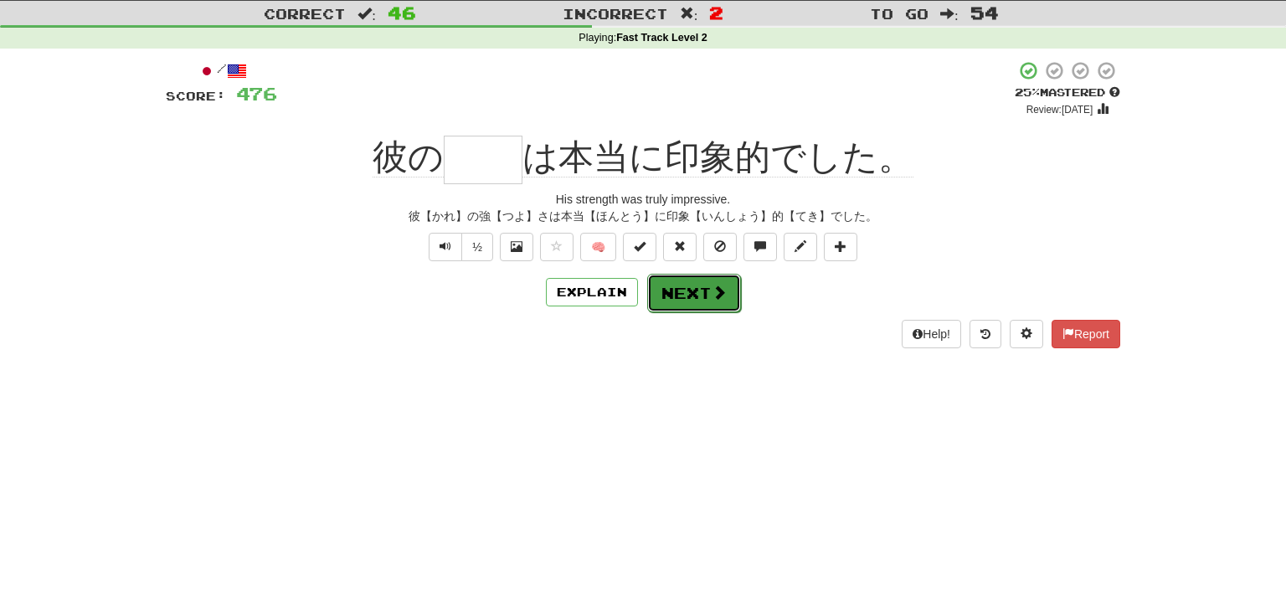
click at [703, 292] on button "Next" at bounding box center [694, 293] width 94 height 39
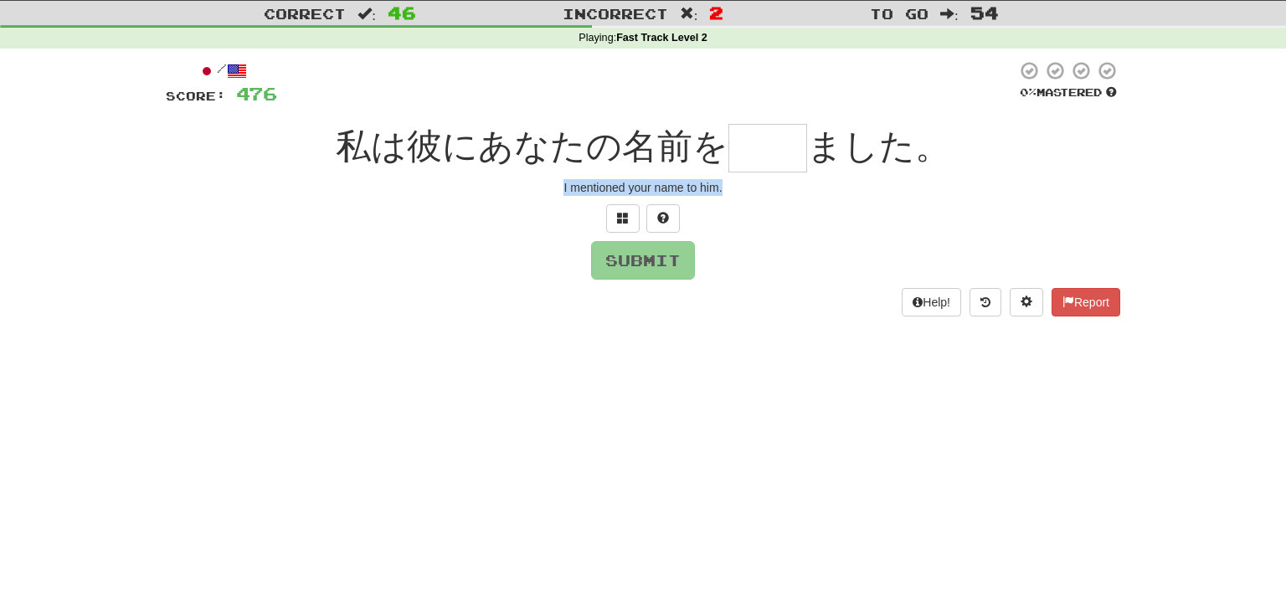
drag, startPoint x: 564, startPoint y: 183, endPoint x: 817, endPoint y: 203, distance: 252.9
click at [817, 203] on div "/ Score: 476 0 % Mastered 私は彼にあなたの名前を ました。 I mentioned your name to him. Submit…" at bounding box center [643, 188] width 955 height 256
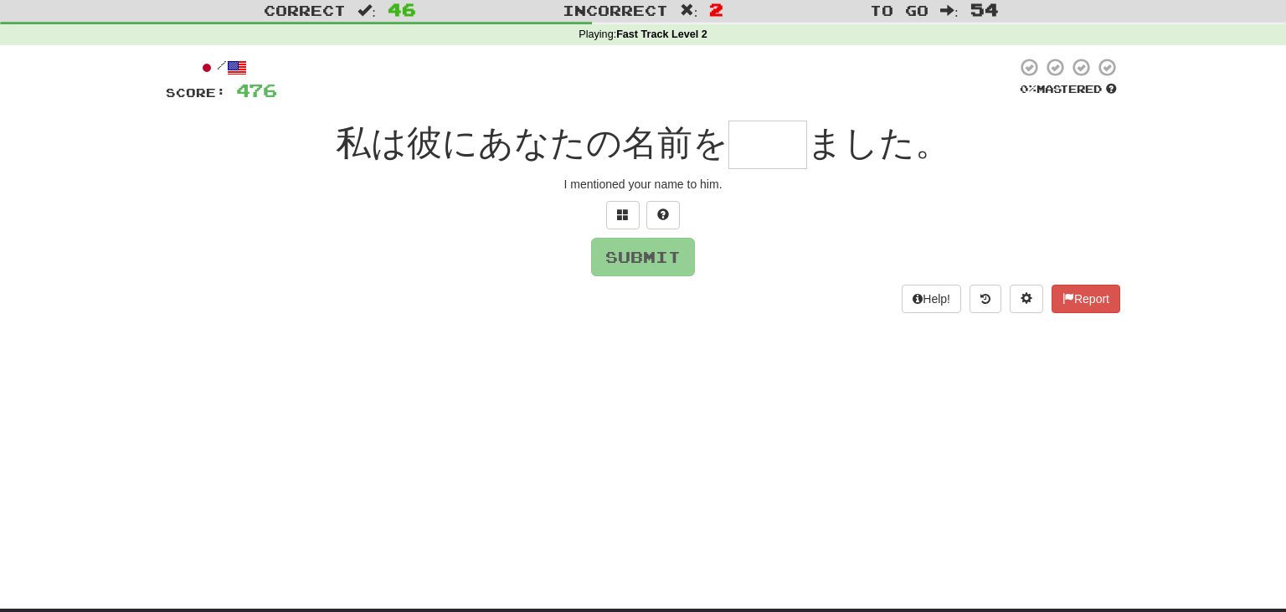
click at [750, 152] on input "text" at bounding box center [768, 145] width 79 height 49
type input "**"
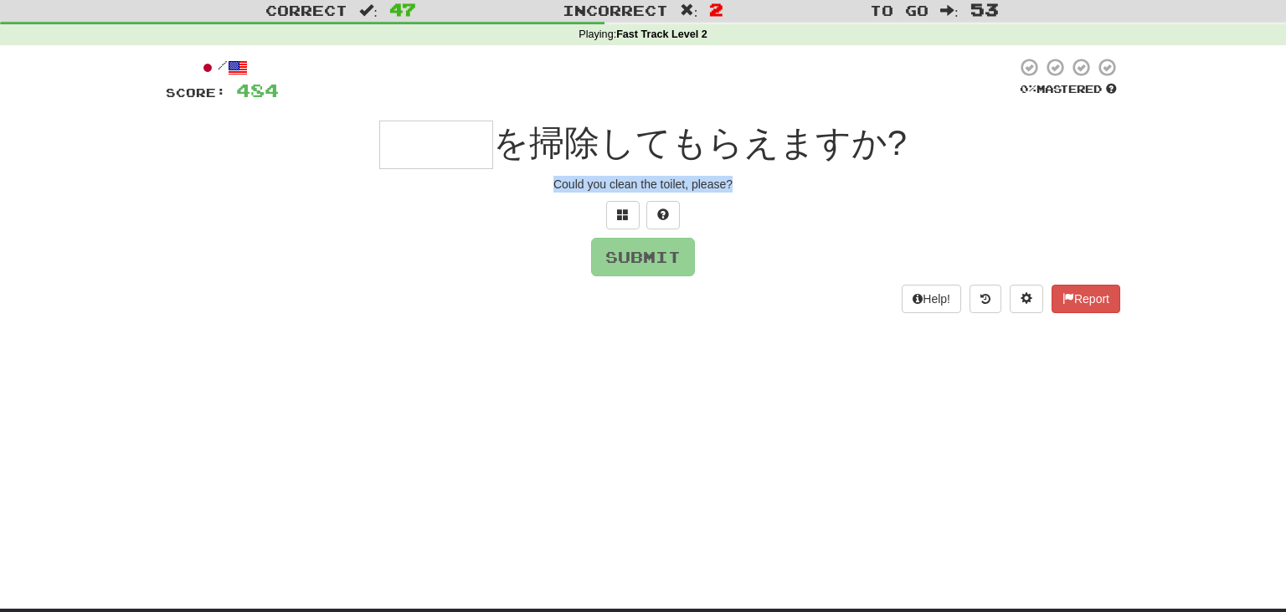
drag, startPoint x: 552, startPoint y: 183, endPoint x: 802, endPoint y: 192, distance: 250.5
click at [802, 192] on div "Could you clean the toilet, please?" at bounding box center [643, 184] width 955 height 17
click at [452, 143] on input "text" at bounding box center [436, 145] width 114 height 49
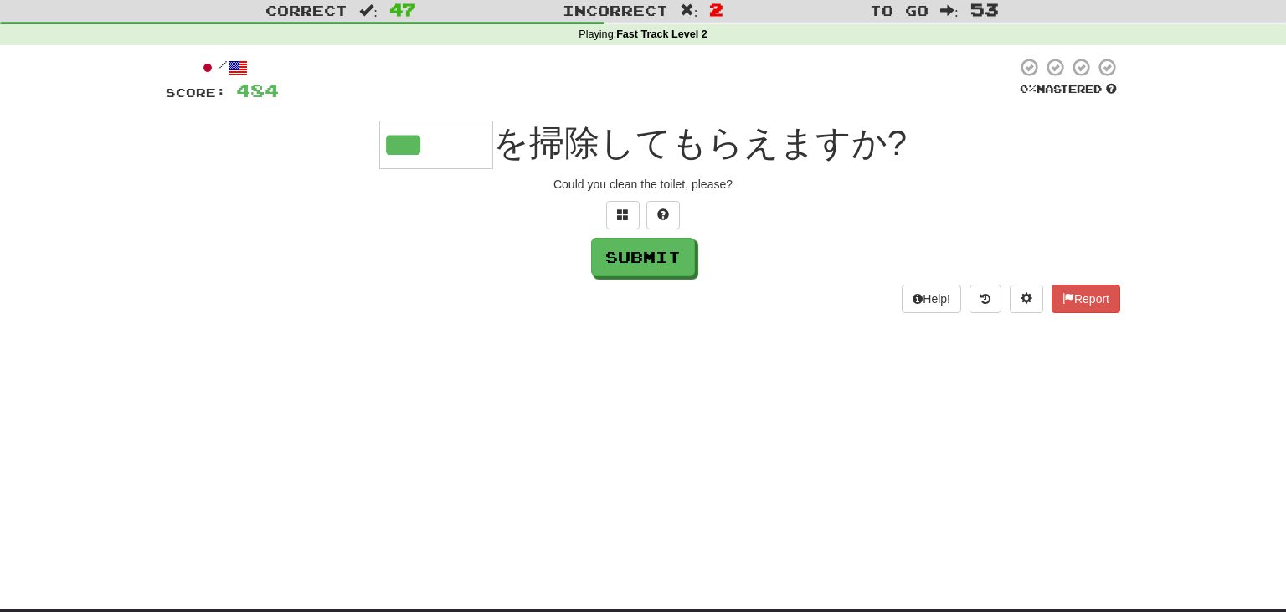
type input "***"
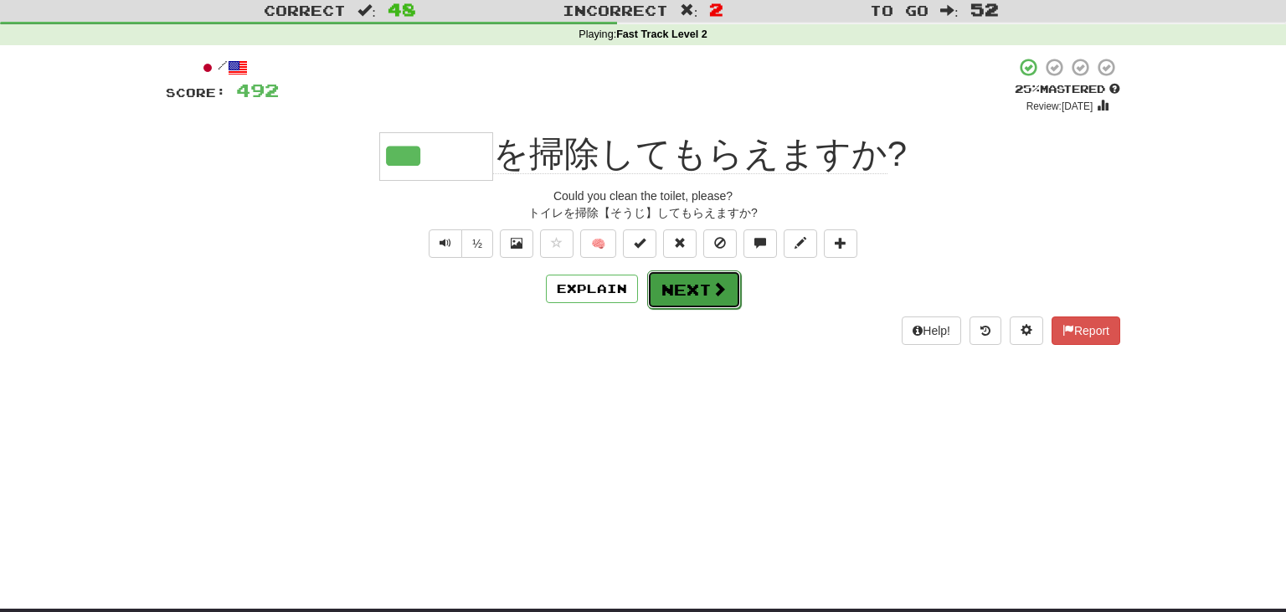
click at [709, 290] on button "Next" at bounding box center [694, 289] width 94 height 39
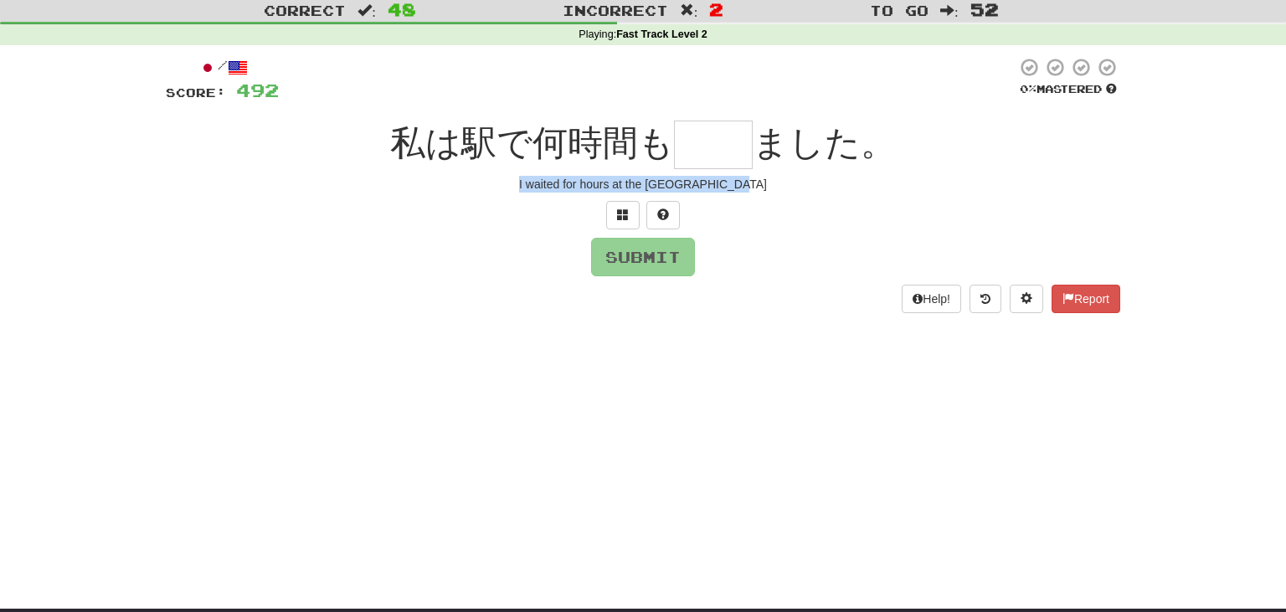
drag, startPoint x: 547, startPoint y: 182, endPoint x: 822, endPoint y: 197, distance: 275.9
click at [822, 197] on div "/ Score: 492 0 % Mastered 私は駅で何時間も ました。 I waited for hours at the train station…" at bounding box center [643, 185] width 955 height 256
click at [697, 138] on input "text" at bounding box center [713, 145] width 79 height 49
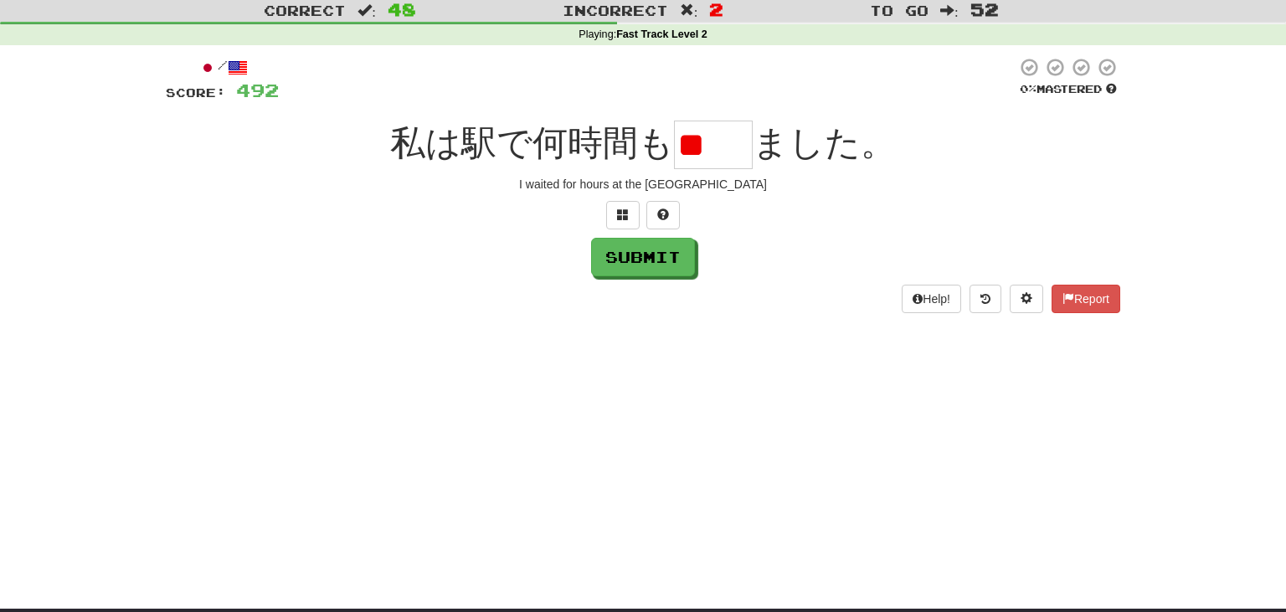
type input "*"
click at [700, 143] on input "text" at bounding box center [713, 145] width 79 height 49
type input "*"
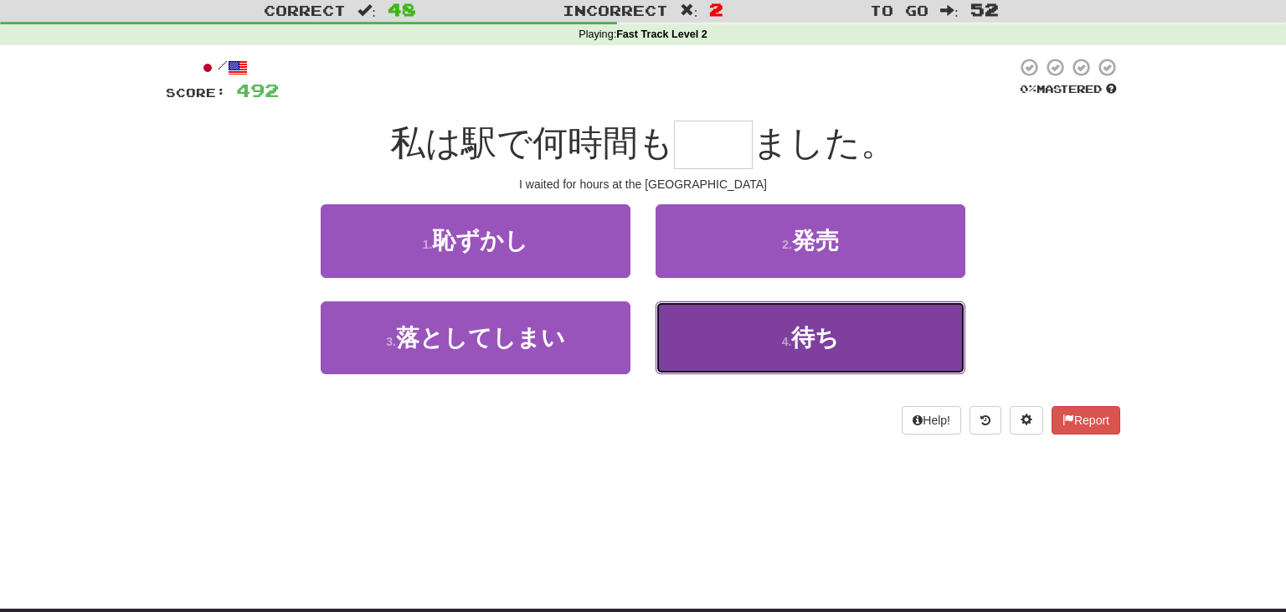
click at [751, 345] on button "4 . 待ち" at bounding box center [811, 337] width 310 height 73
type input "**"
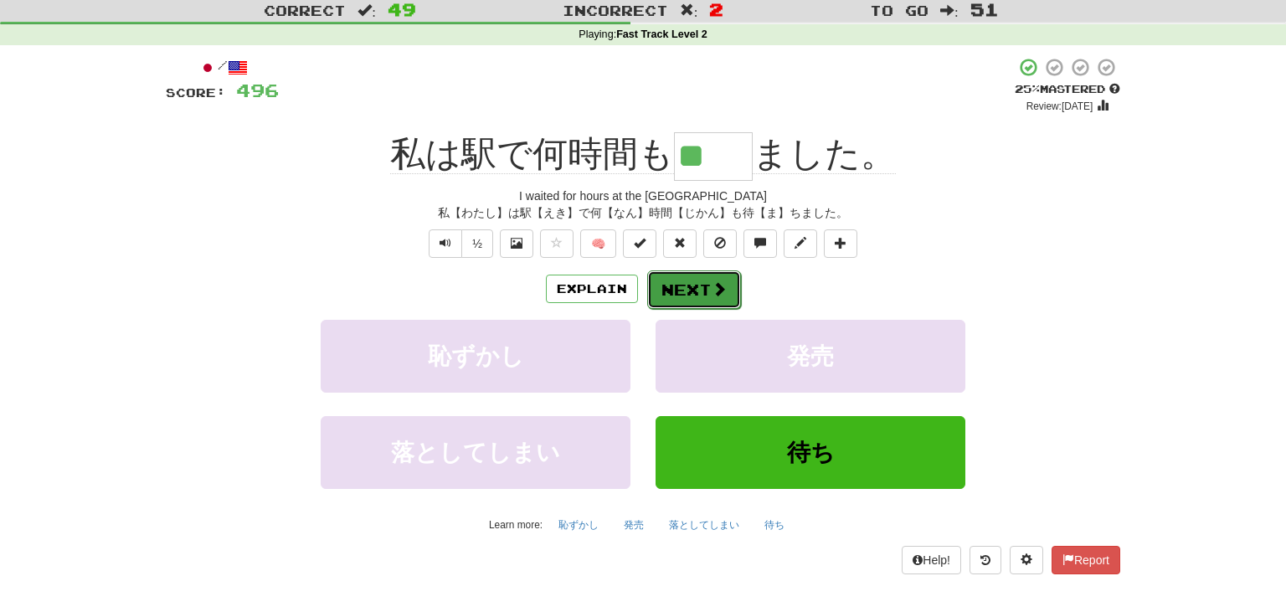
click at [710, 294] on button "Next" at bounding box center [694, 289] width 94 height 39
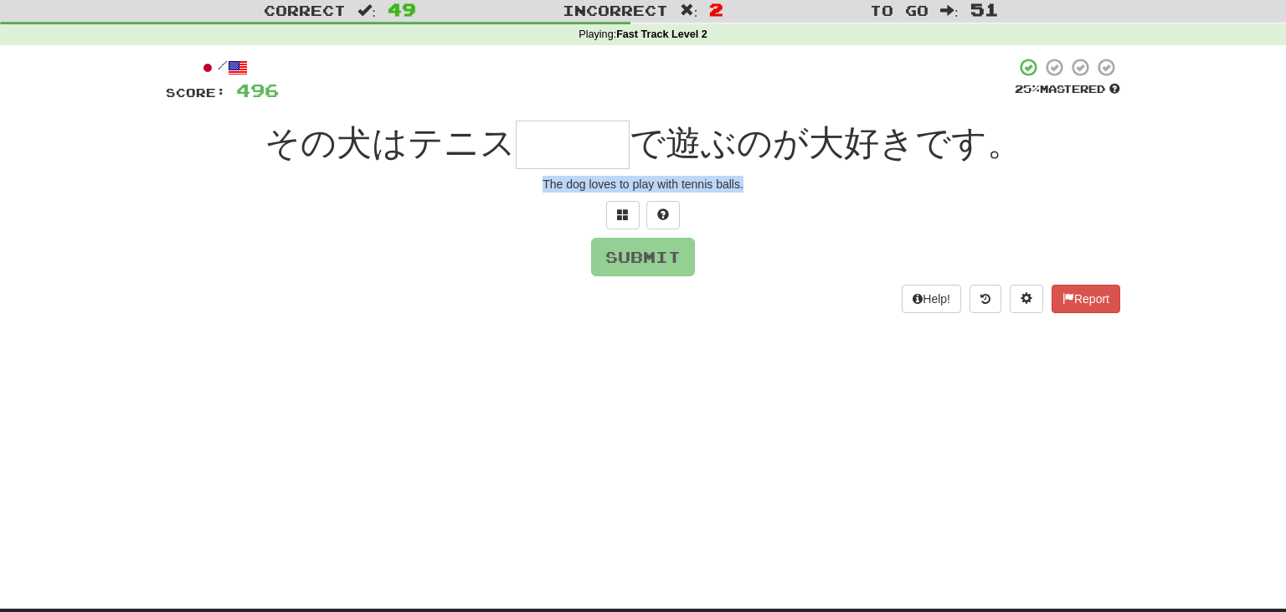
drag, startPoint x: 544, startPoint y: 183, endPoint x: 813, endPoint y: 214, distance: 271.5
click at [813, 214] on div "/ Score: 496 25 % Mastered その犬はテニス で遊ぶのが大好きです。 The dog loves to play with tenni…" at bounding box center [643, 185] width 955 height 256
click at [564, 146] on input "text" at bounding box center [573, 145] width 114 height 49
click at [581, 152] on input "text" at bounding box center [573, 145] width 114 height 49
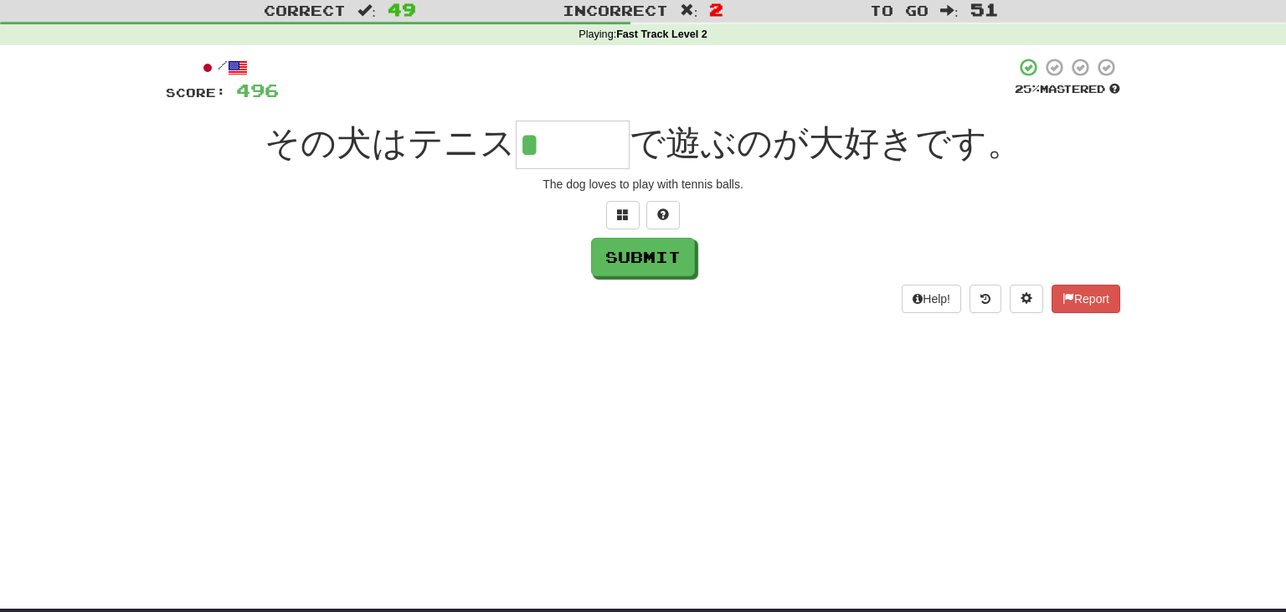
type input "*"
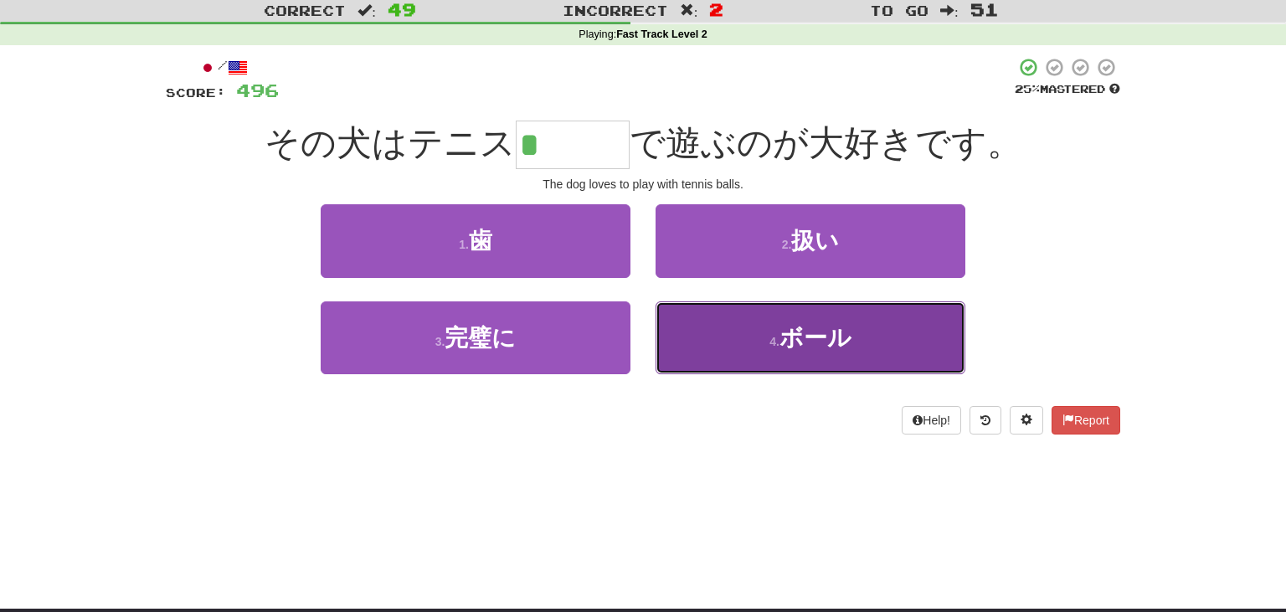
click at [790, 334] on span "ボール" at bounding box center [816, 338] width 72 height 26
type input "***"
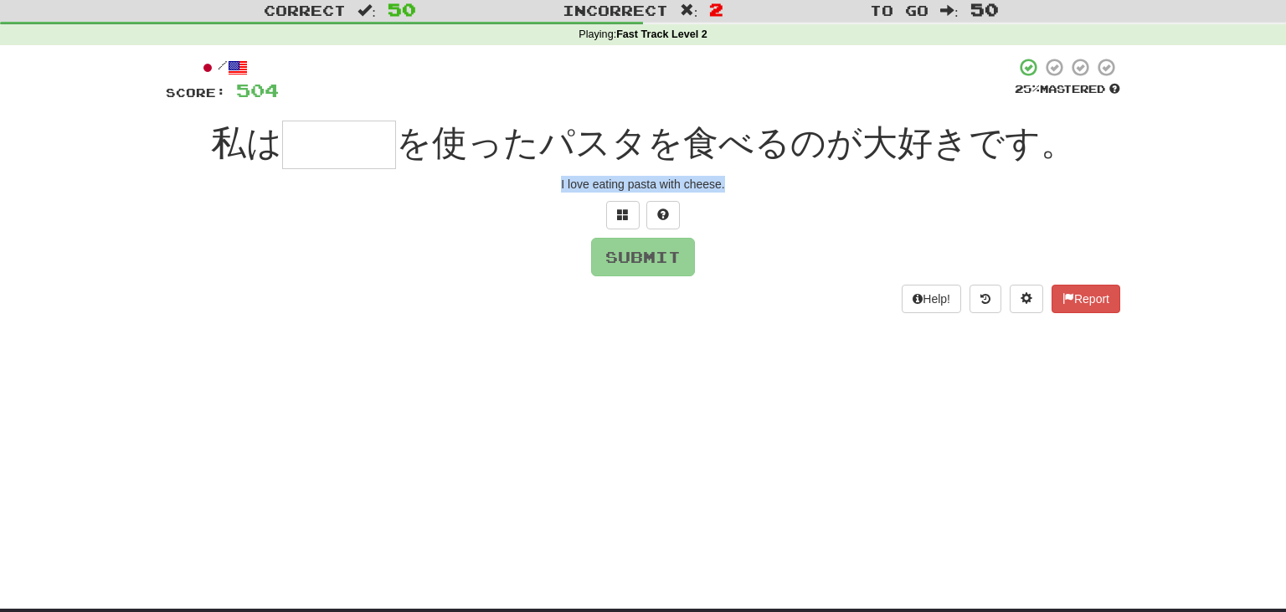
drag, startPoint x: 554, startPoint y: 183, endPoint x: 786, endPoint y: 197, distance: 231.6
click at [786, 197] on div "/ Score: 504 25 % Mastered 私は を使ったパスタを食べるのが大好きです。 I love eating pasta with chee…" at bounding box center [643, 185] width 955 height 256
click at [355, 144] on input "text" at bounding box center [339, 145] width 114 height 49
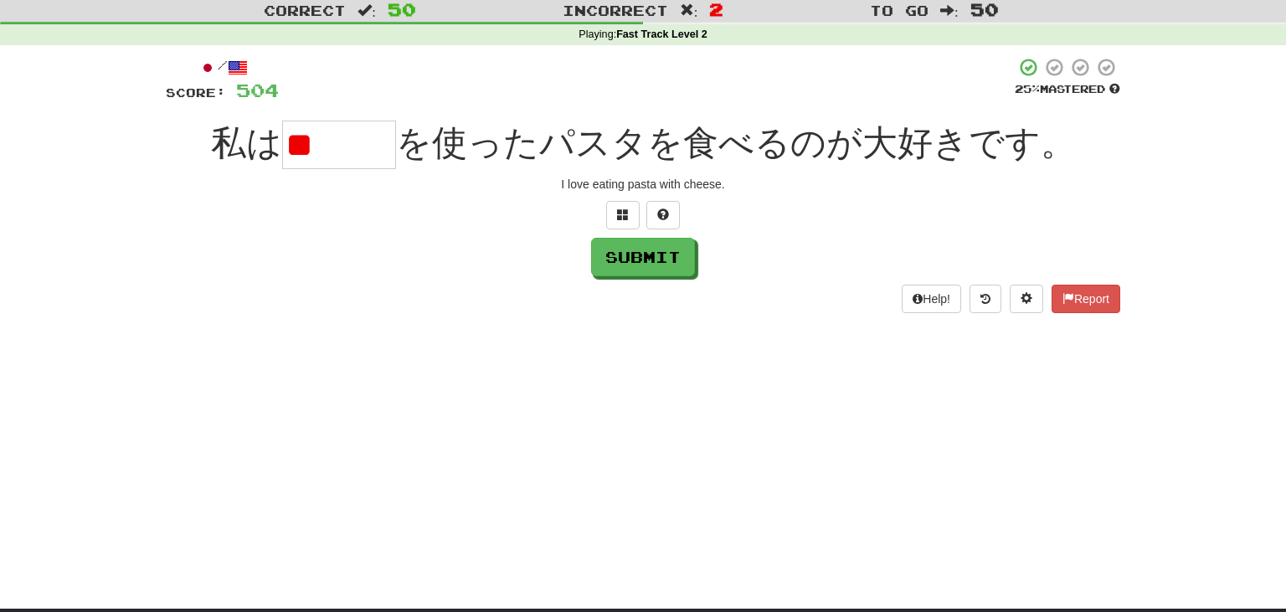
type input "*"
click at [343, 131] on input "text" at bounding box center [339, 145] width 114 height 49
type input "*"
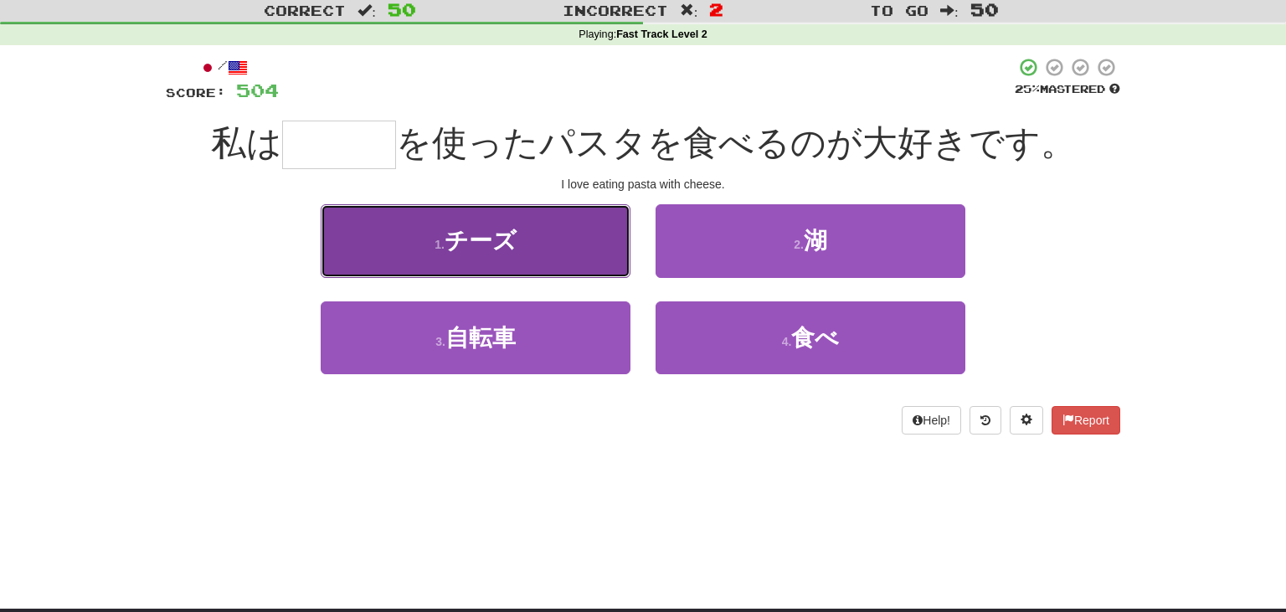
click at [425, 240] on button "1 . チーズ" at bounding box center [476, 240] width 310 height 73
type input "***"
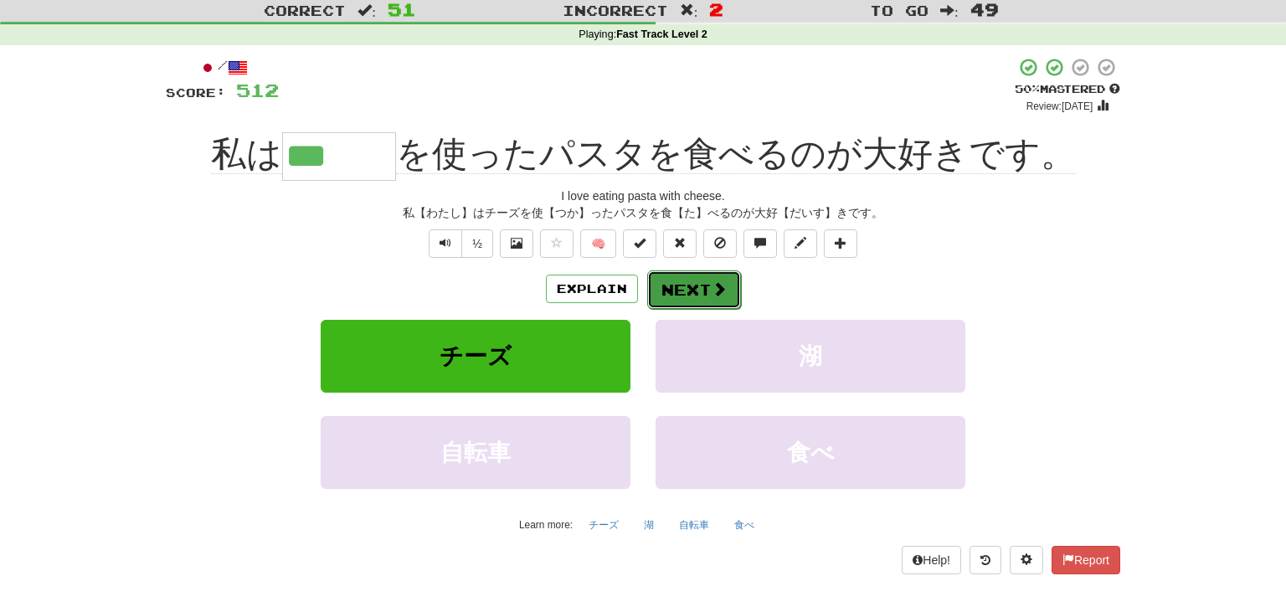
click at [688, 301] on button "Next" at bounding box center [694, 289] width 94 height 39
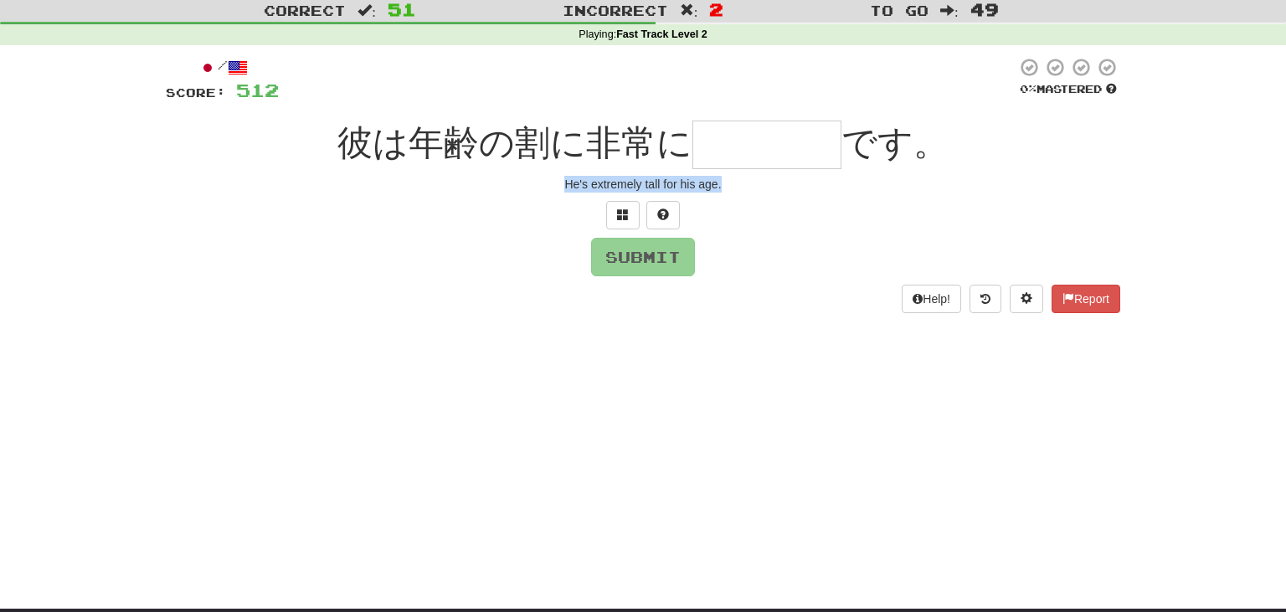
drag, startPoint x: 554, startPoint y: 183, endPoint x: 804, endPoint y: 194, distance: 249.8
click at [804, 194] on div "/ Score: 512 0 % Mastered 彼は年齢の割に非常に です。 He's extremely tall for his age. Submi…" at bounding box center [643, 185] width 955 height 256
click at [739, 140] on input "text" at bounding box center [767, 145] width 149 height 49
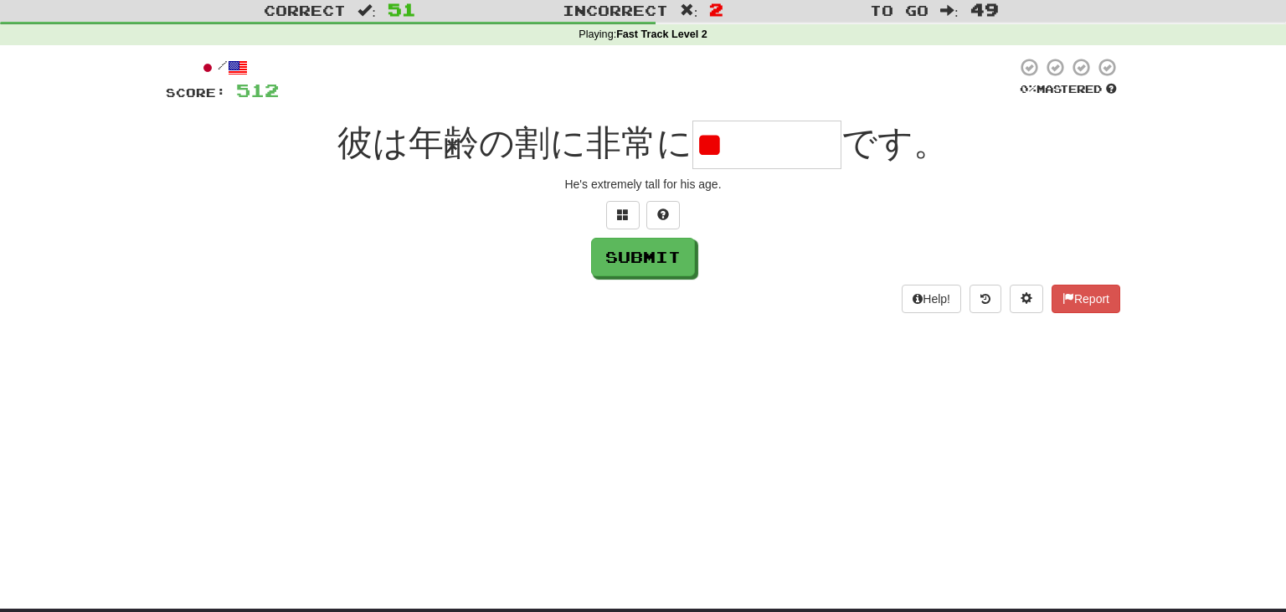
type input "*"
click at [720, 145] on input "text" at bounding box center [767, 145] width 149 height 49
type input "****"
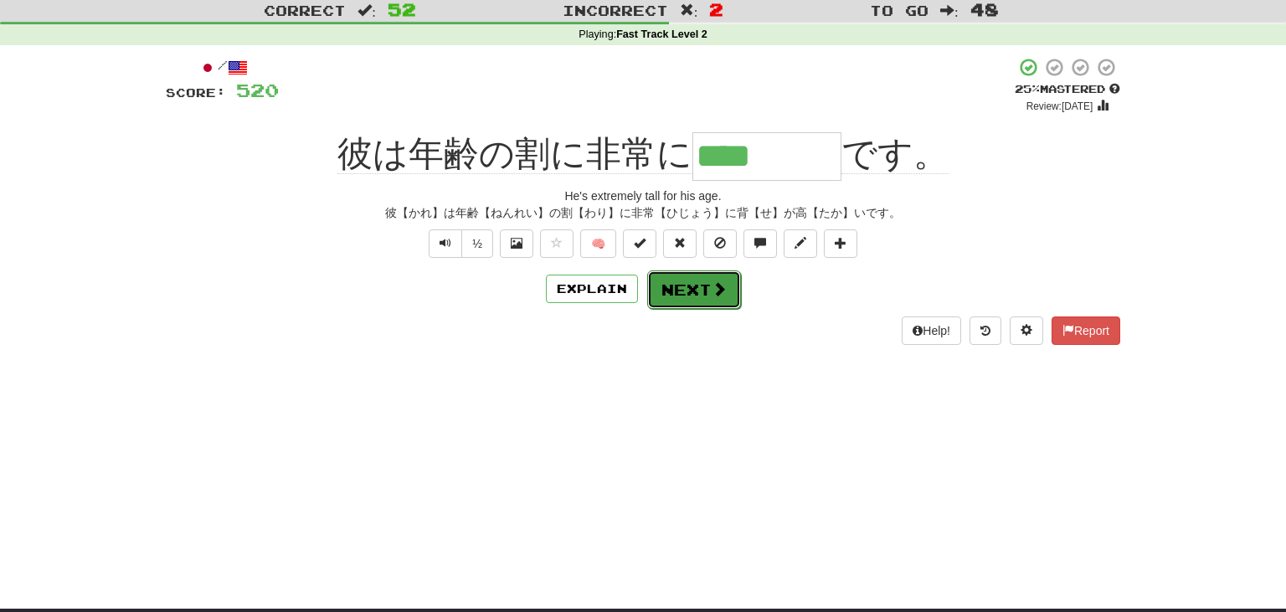
click at [721, 301] on button "Next" at bounding box center [694, 289] width 94 height 39
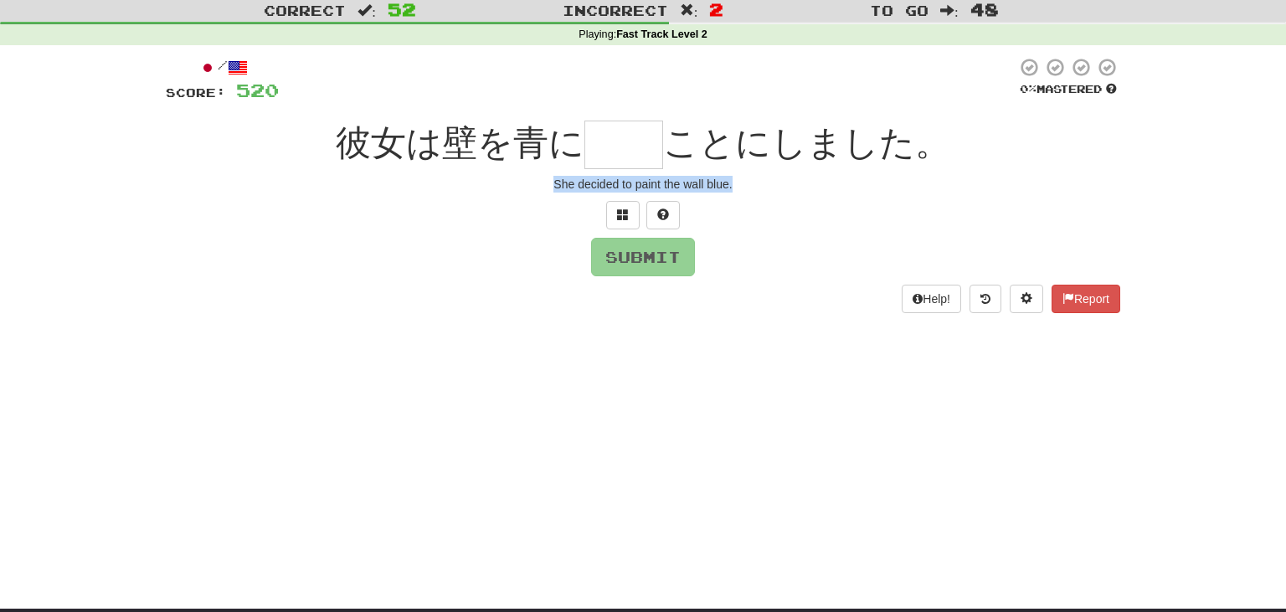
drag, startPoint x: 547, startPoint y: 180, endPoint x: 793, endPoint y: 189, distance: 246.4
click at [793, 189] on div "She decided to paint the wall blue." at bounding box center [643, 184] width 955 height 17
click at [634, 151] on input "text" at bounding box center [624, 145] width 79 height 49
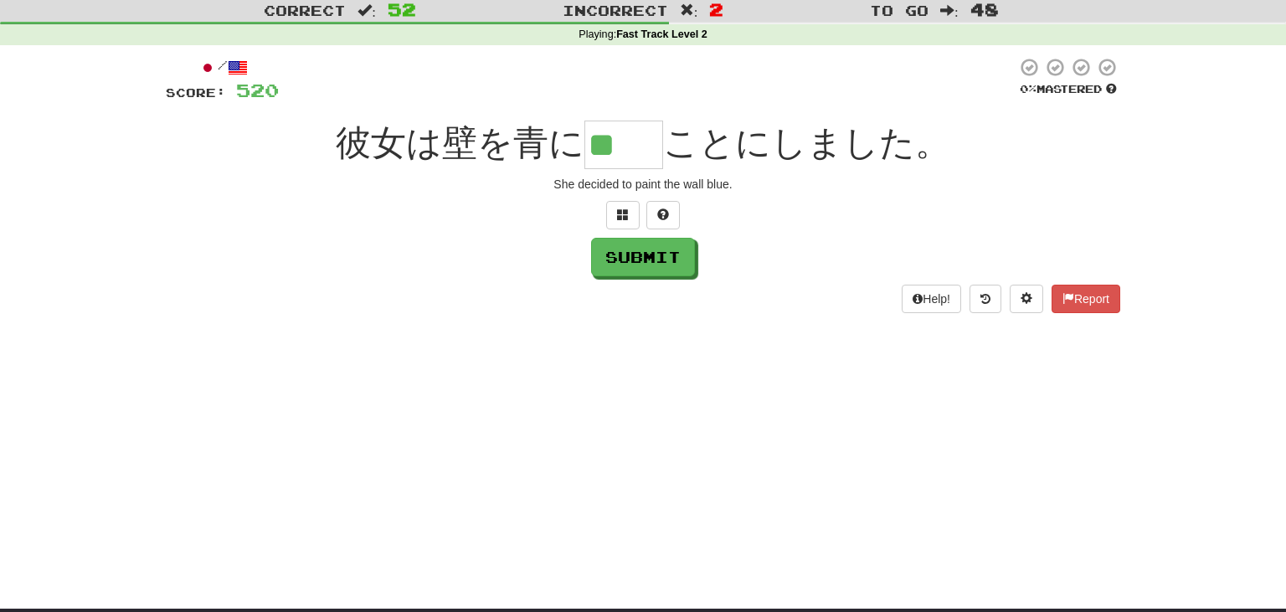
type input "**"
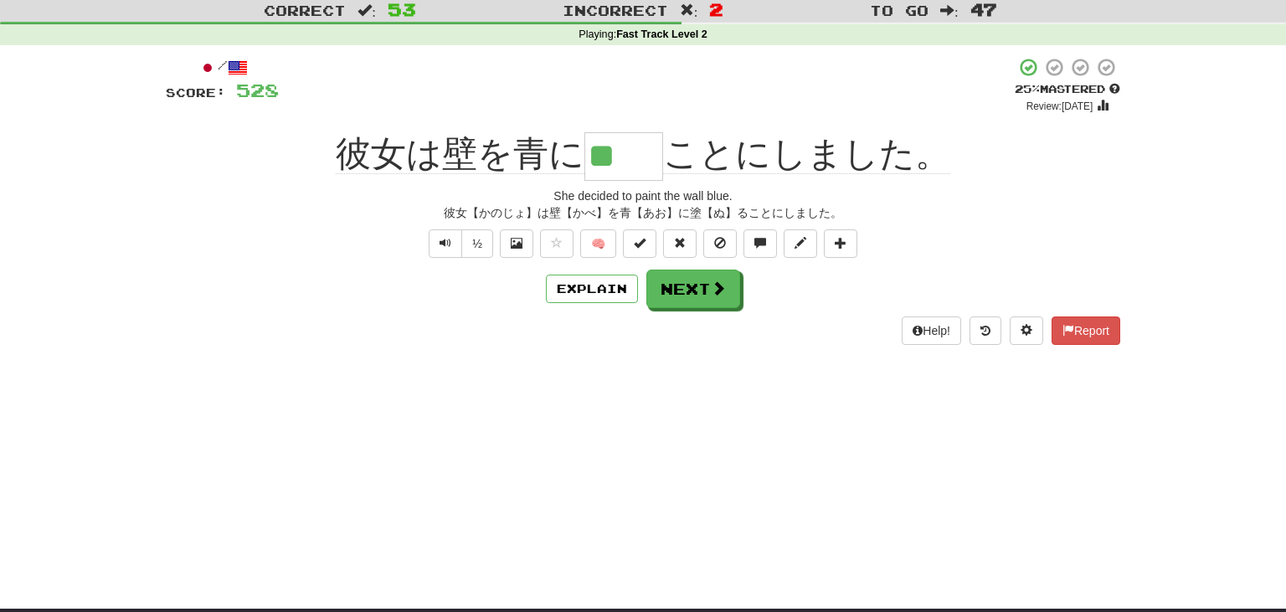
drag, startPoint x: 598, startPoint y: 150, endPoint x: 681, endPoint y: 173, distance: 85.9
click at [663, 173] on input "**" at bounding box center [624, 156] width 79 height 49
click at [605, 207] on div "彼女【かのじょ】は壁【かべ】を青【あお】に塗【ぬ】ることにしました。" at bounding box center [643, 212] width 955 height 17
click at [715, 274] on button "Next" at bounding box center [694, 289] width 94 height 39
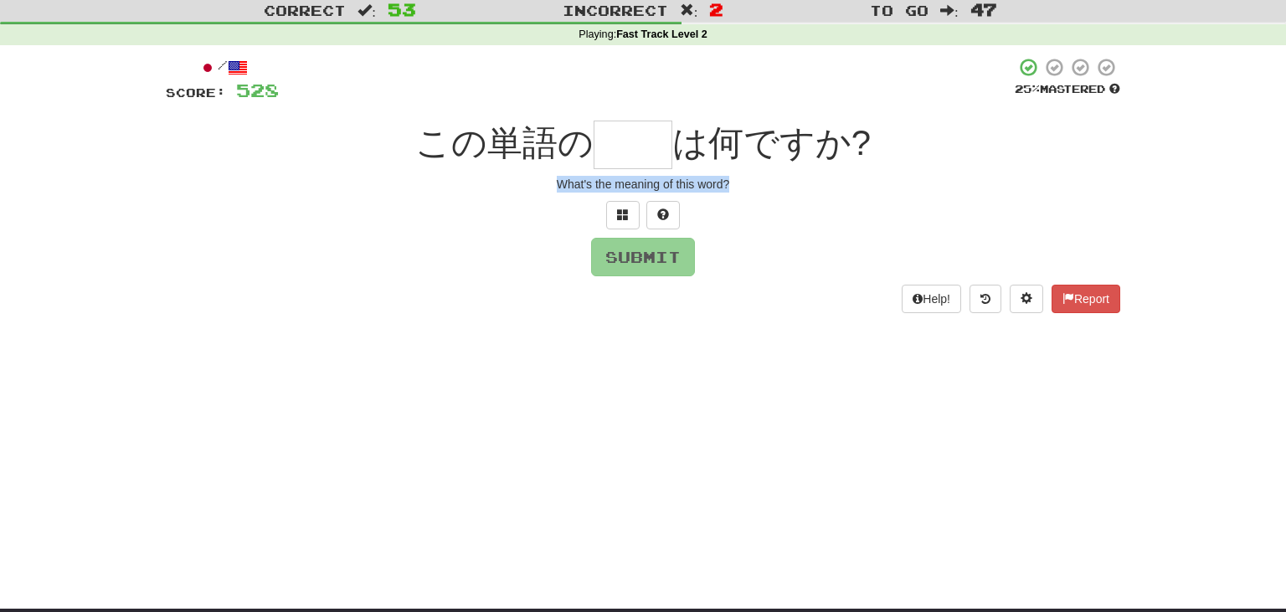
drag, startPoint x: 551, startPoint y: 183, endPoint x: 797, endPoint y: 190, distance: 246.3
click at [797, 190] on div "What's the meaning of this word?" at bounding box center [643, 184] width 955 height 17
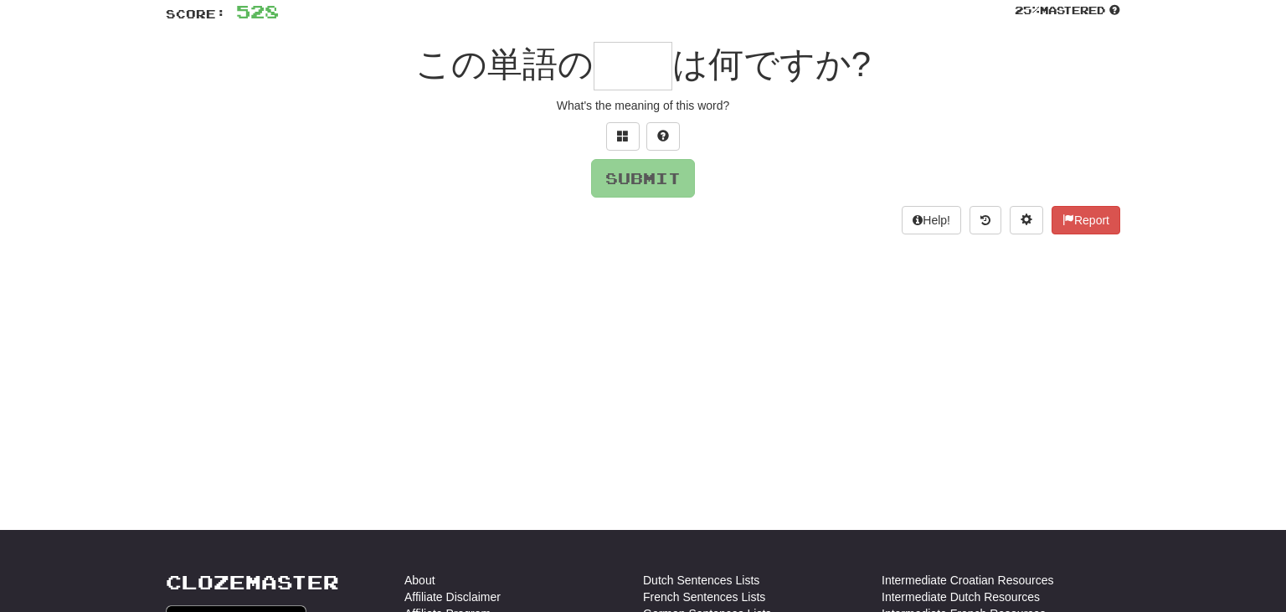
scroll to position [90, 0]
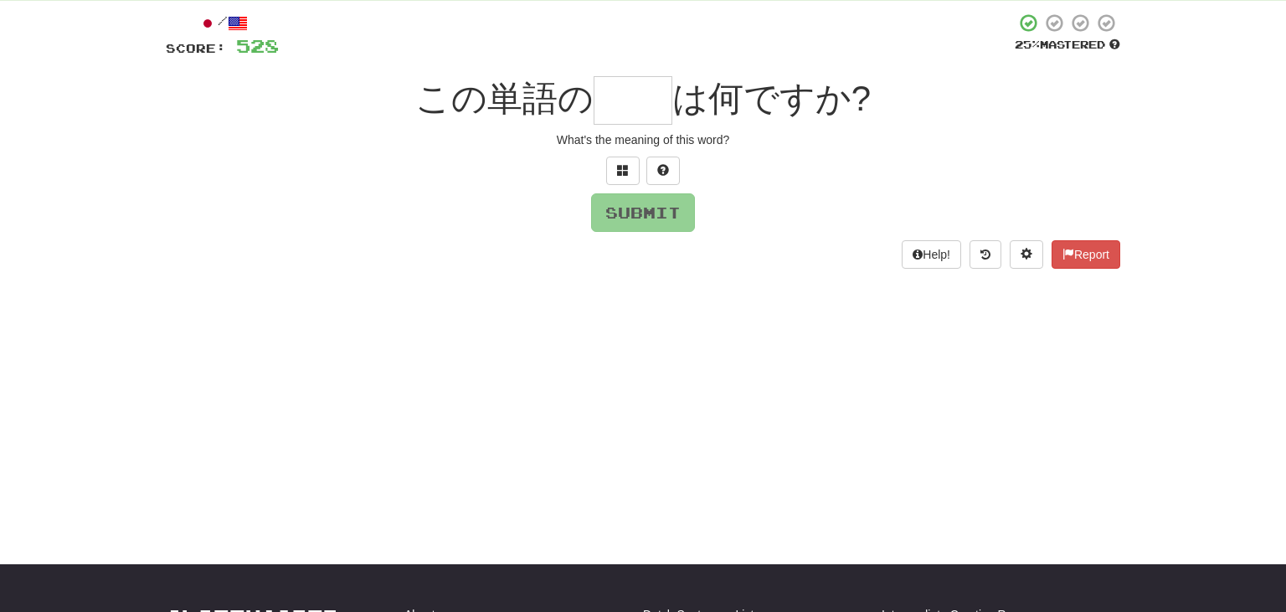
click at [641, 101] on input "text" at bounding box center [633, 100] width 79 height 49
type input "**"
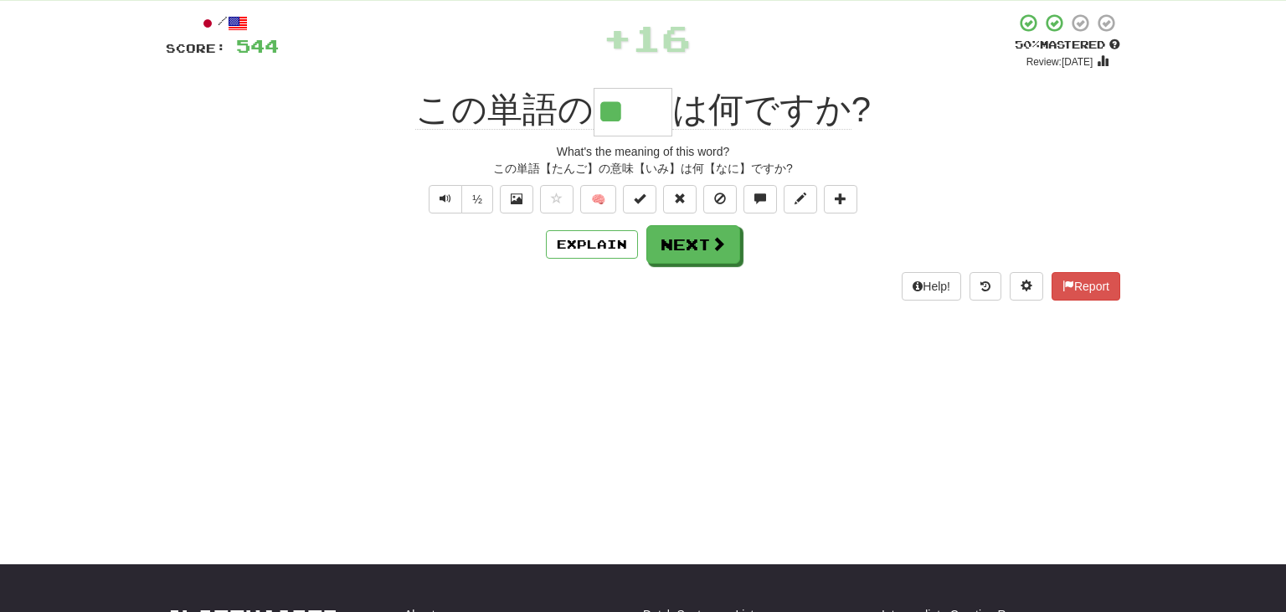
drag, startPoint x: 606, startPoint y: 111, endPoint x: 708, endPoint y: 130, distance: 104.0
click at [672, 130] on input "**" at bounding box center [633, 112] width 79 height 49
click at [712, 251] on span at bounding box center [719, 244] width 15 height 15
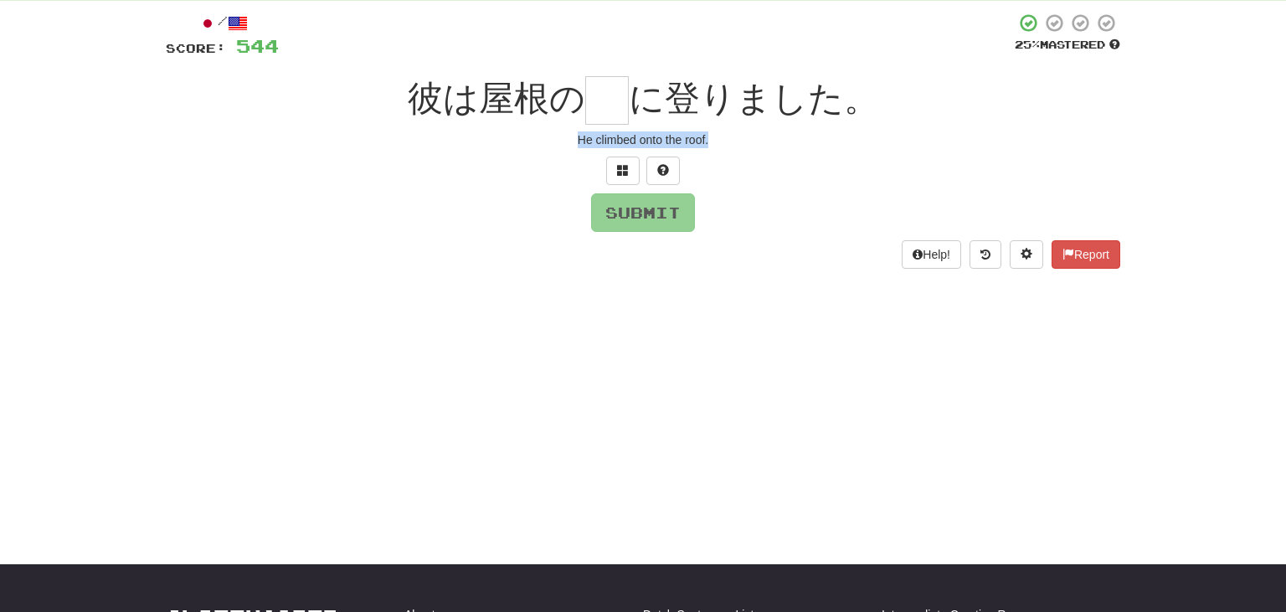
drag, startPoint x: 574, startPoint y: 138, endPoint x: 769, endPoint y: 150, distance: 194.6
click at [769, 150] on div "/ Score: 544 25 % Mastered 彼は屋根の に登りました。 He climbed onto the roof. Submit Help!…" at bounding box center [643, 141] width 955 height 256
click at [610, 99] on input "text" at bounding box center [607, 100] width 44 height 49
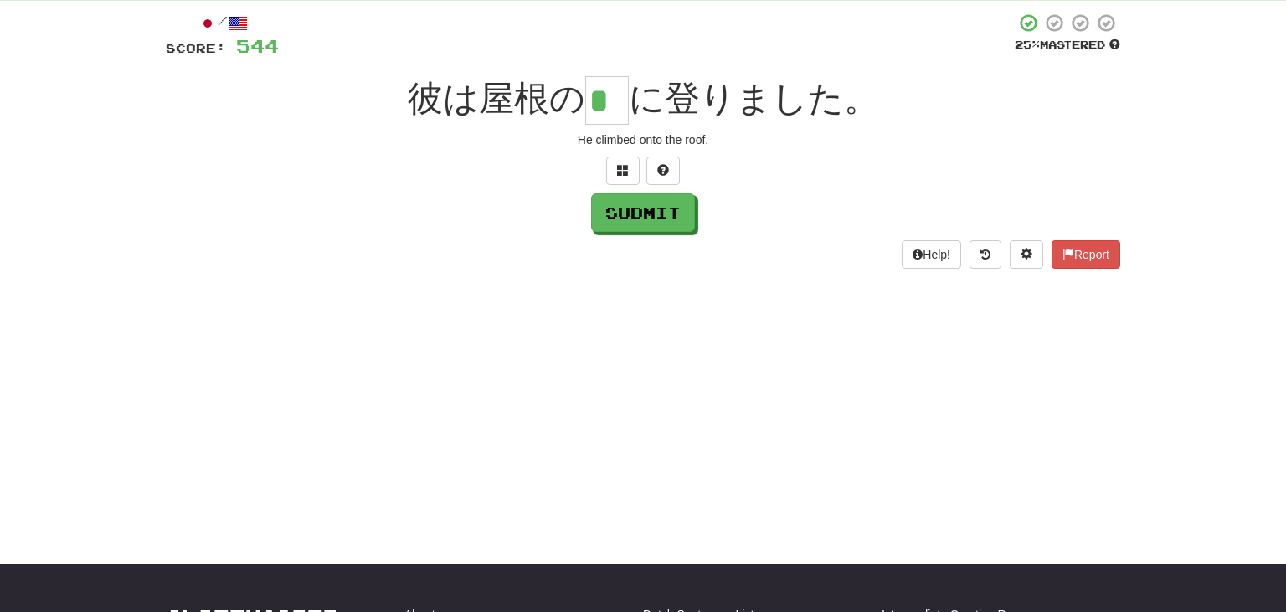
type input "*"
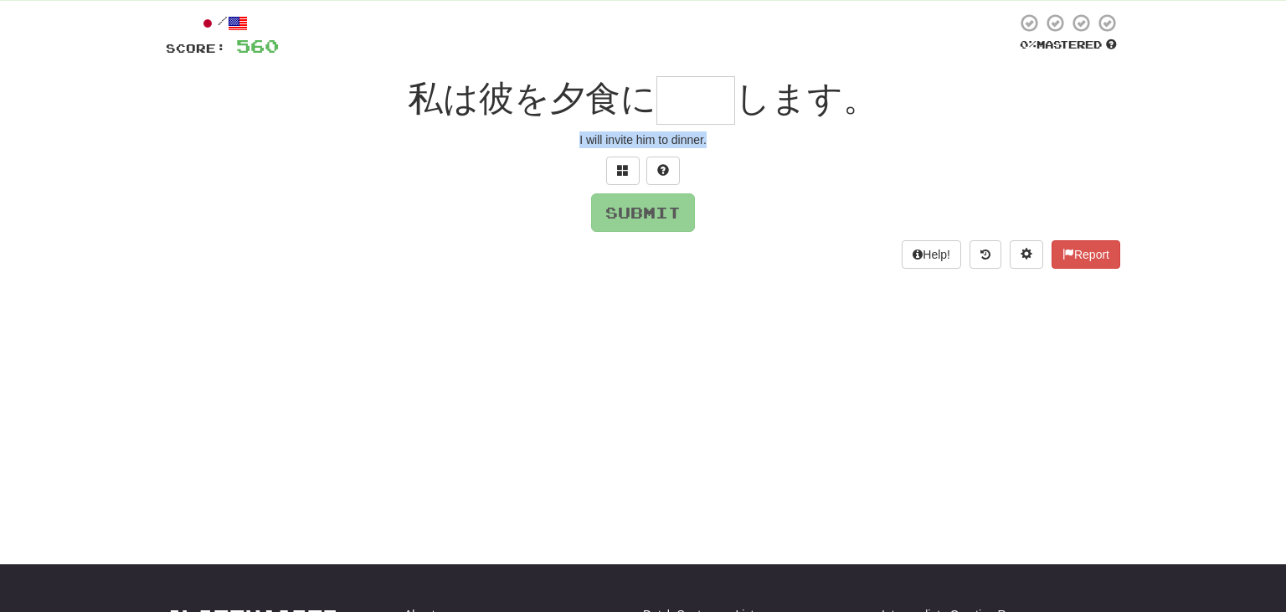
drag, startPoint x: 577, startPoint y: 139, endPoint x: 772, endPoint y: 154, distance: 195.7
click at [772, 154] on div "/ Score: 560 0 % Mastered 私は彼を夕食に します。 I will invite him to dinner. Submit Help…" at bounding box center [643, 141] width 955 height 256
click at [707, 100] on input "text" at bounding box center [696, 100] width 79 height 49
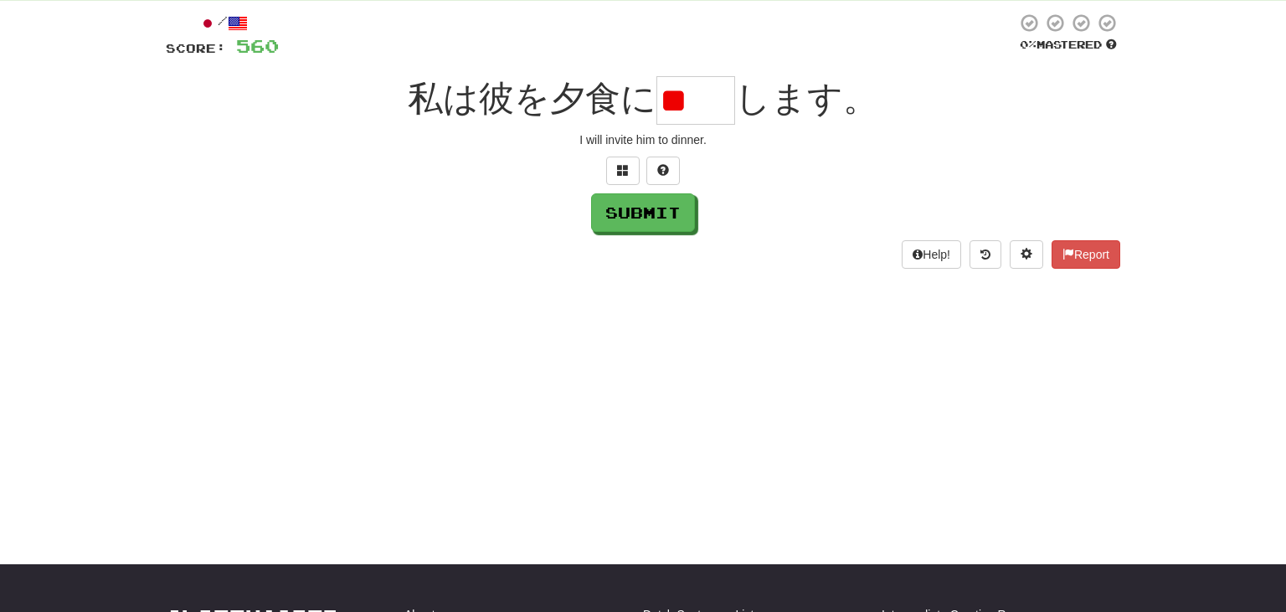
drag, startPoint x: 748, startPoint y: 104, endPoint x: 726, endPoint y: 100, distance: 22.0
click at [726, 100] on div "私は彼を夕食に ** します。" at bounding box center [643, 100] width 955 height 49
click at [726, 100] on input "**" at bounding box center [696, 100] width 79 height 49
type input "*"
click at [618, 166] on span at bounding box center [623, 170] width 12 height 12
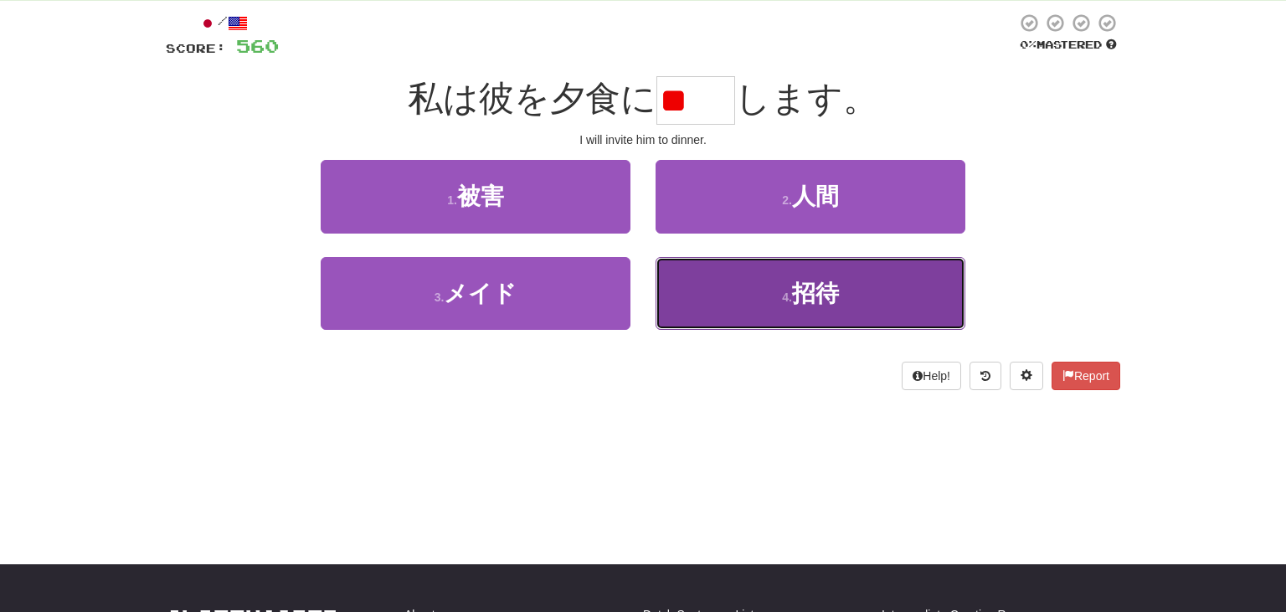
click at [868, 307] on button "4 . 招待" at bounding box center [811, 293] width 310 height 73
type input "**"
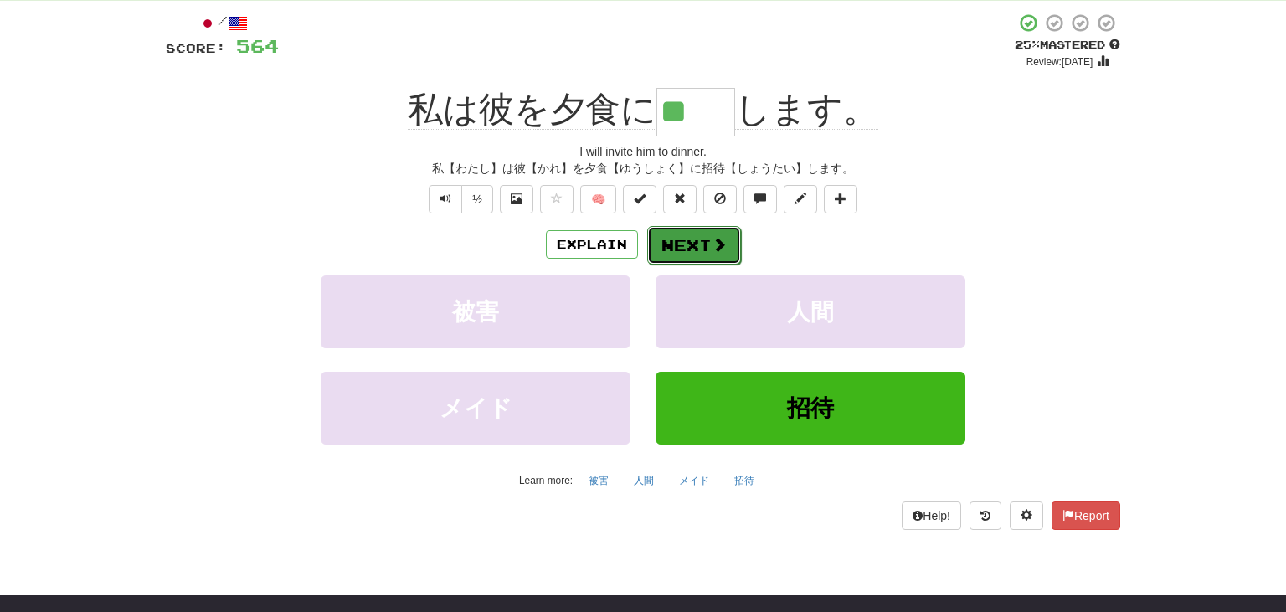
click at [702, 255] on button "Next" at bounding box center [694, 245] width 94 height 39
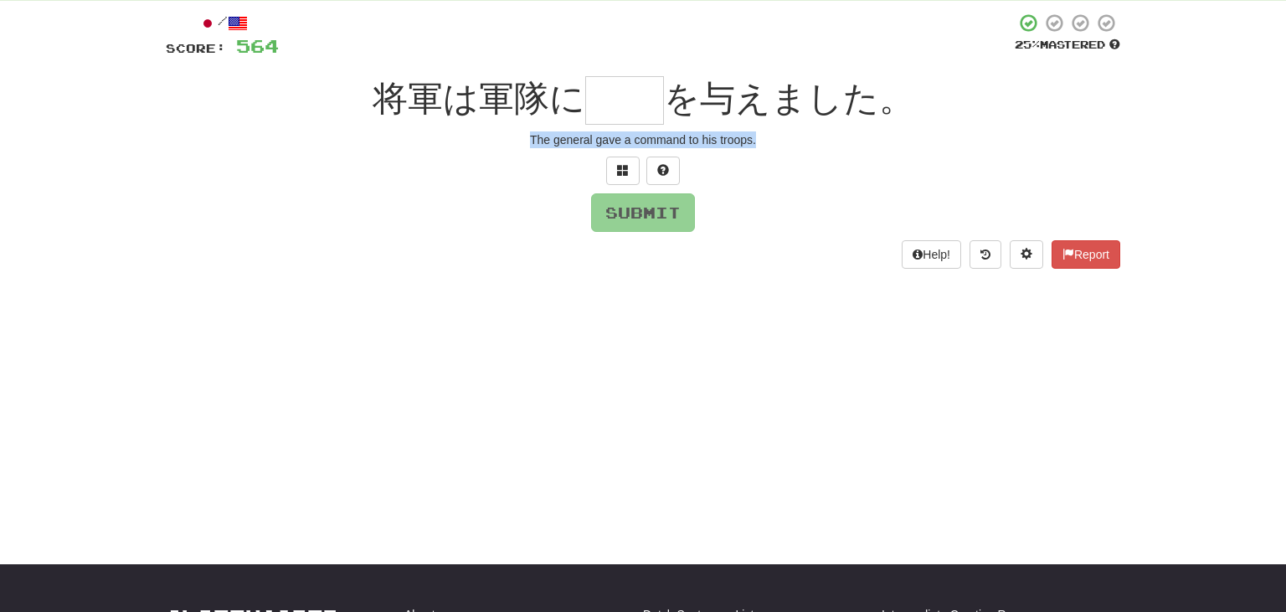
drag, startPoint x: 523, startPoint y: 142, endPoint x: 883, endPoint y: 185, distance: 361.8
click at [883, 185] on div "/ Score: 564 25 % Mastered 将軍は軍隊に を与えました。 The general gave a command to his tro…" at bounding box center [643, 141] width 955 height 256
click at [615, 107] on input "text" at bounding box center [624, 100] width 79 height 49
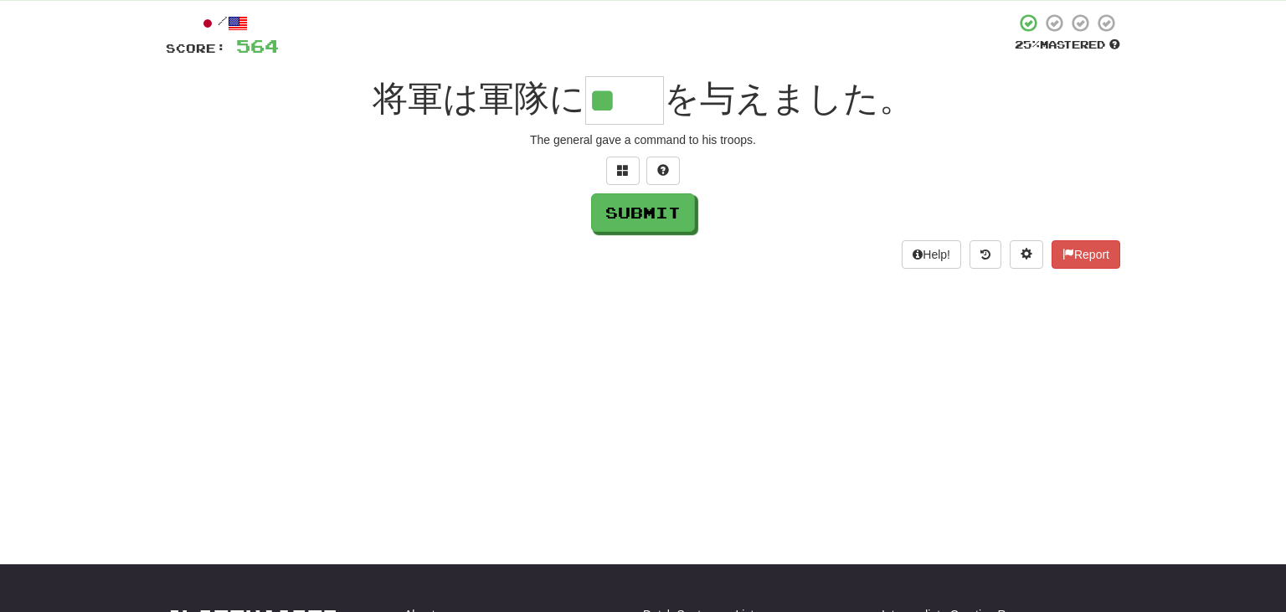
type input "**"
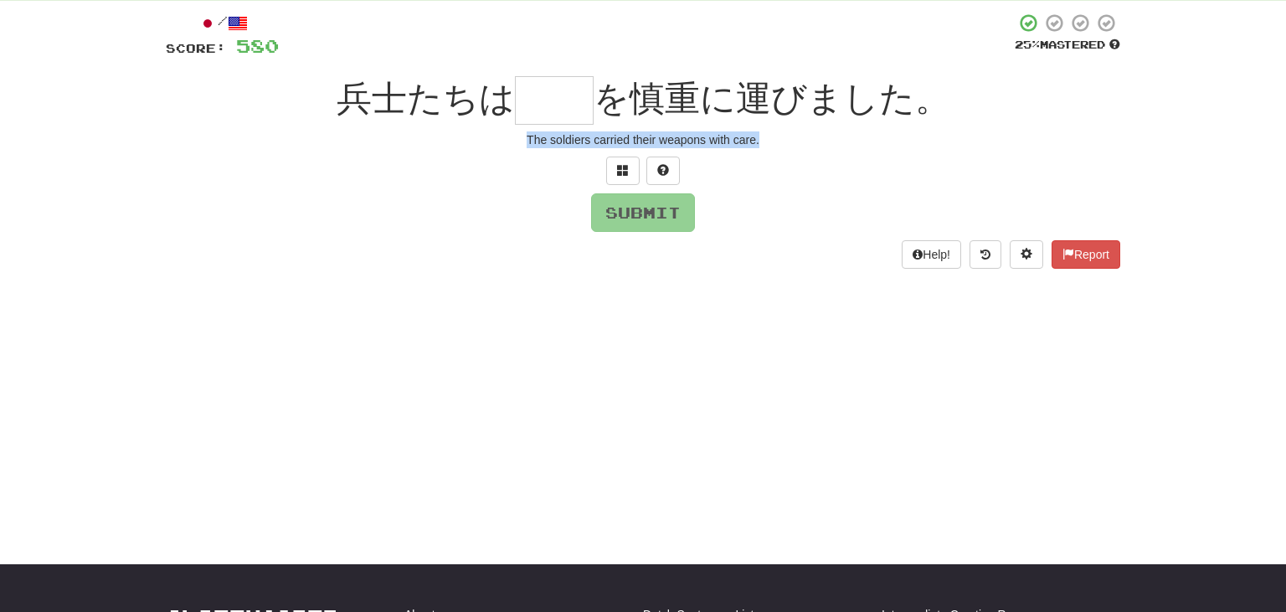
drag, startPoint x: 526, startPoint y: 138, endPoint x: 839, endPoint y: 162, distance: 314.1
click at [839, 162] on div "/ Score: 580 25 % Mastered 兵士たちは を慎重に運びました。 The soldiers carried their weapons …" at bounding box center [643, 141] width 955 height 256
click at [527, 100] on input "text" at bounding box center [554, 100] width 79 height 49
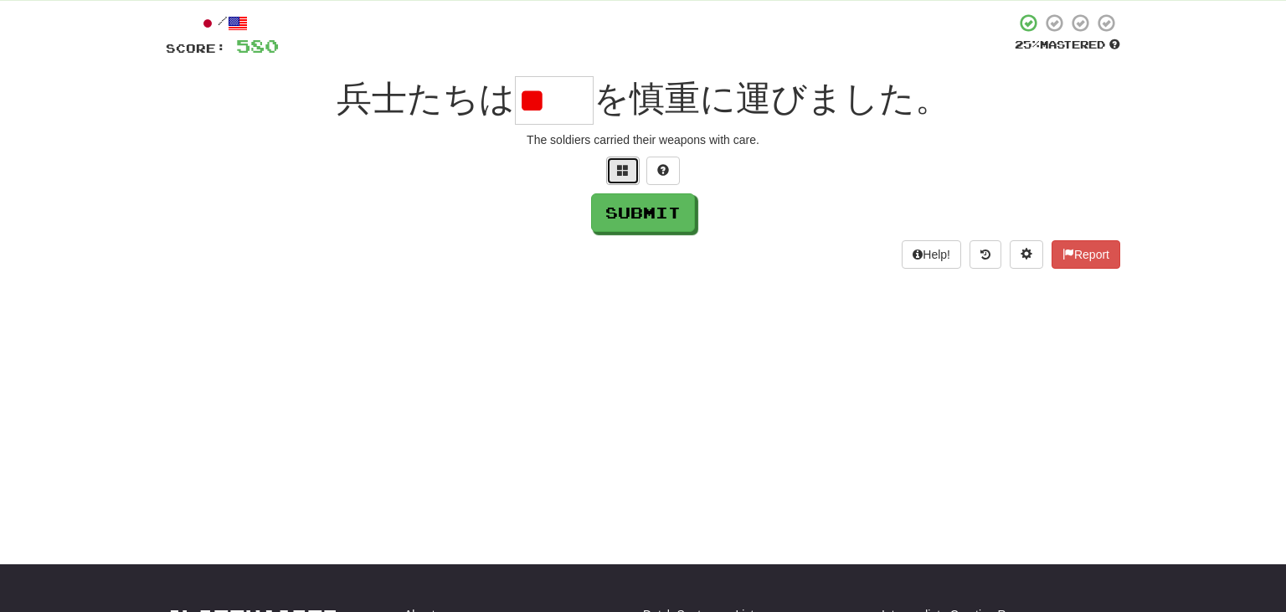
click at [625, 167] on span at bounding box center [623, 170] width 12 height 12
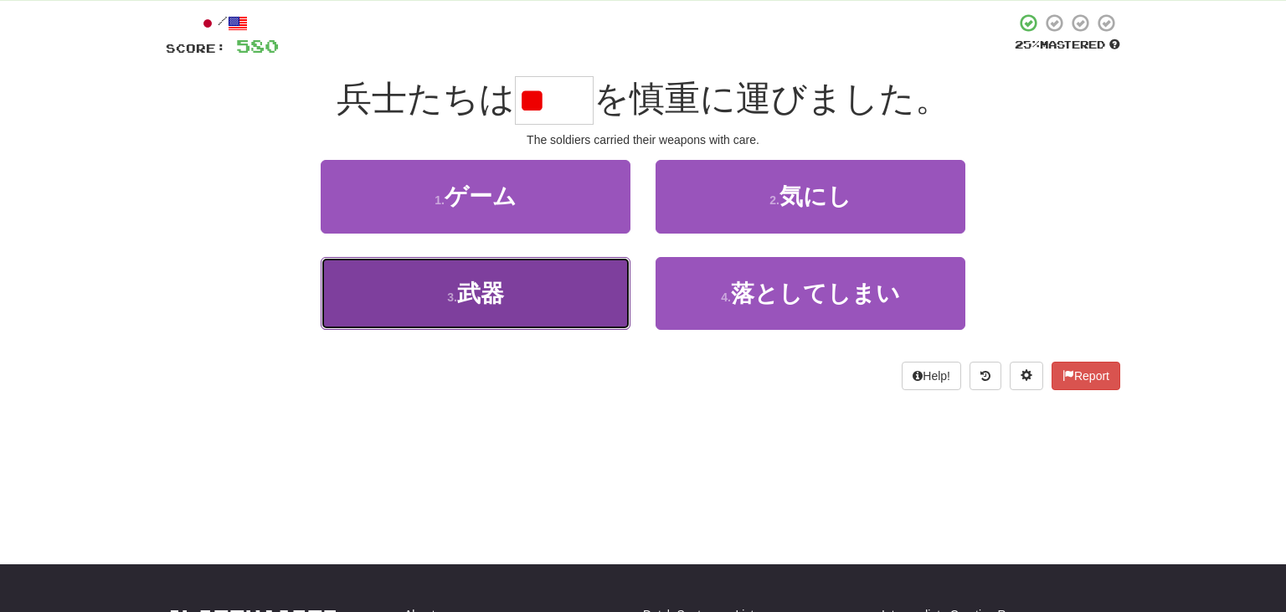
click at [497, 308] on button "3 . 武器" at bounding box center [476, 293] width 310 height 73
type input "**"
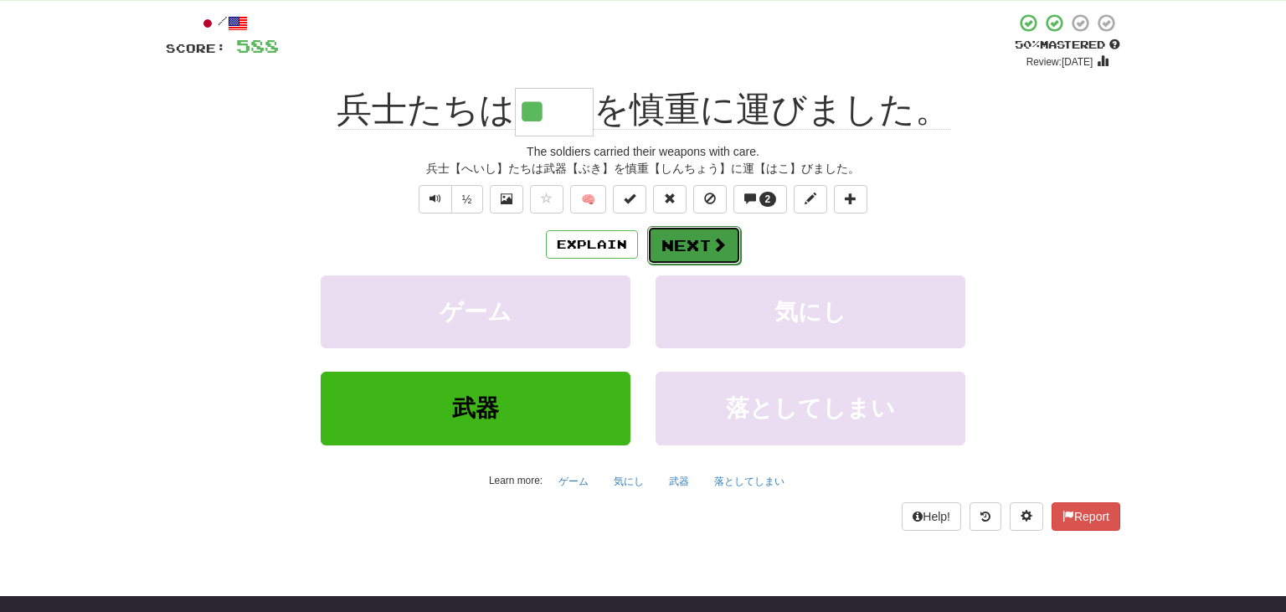
click at [707, 245] on button "Next" at bounding box center [694, 245] width 94 height 39
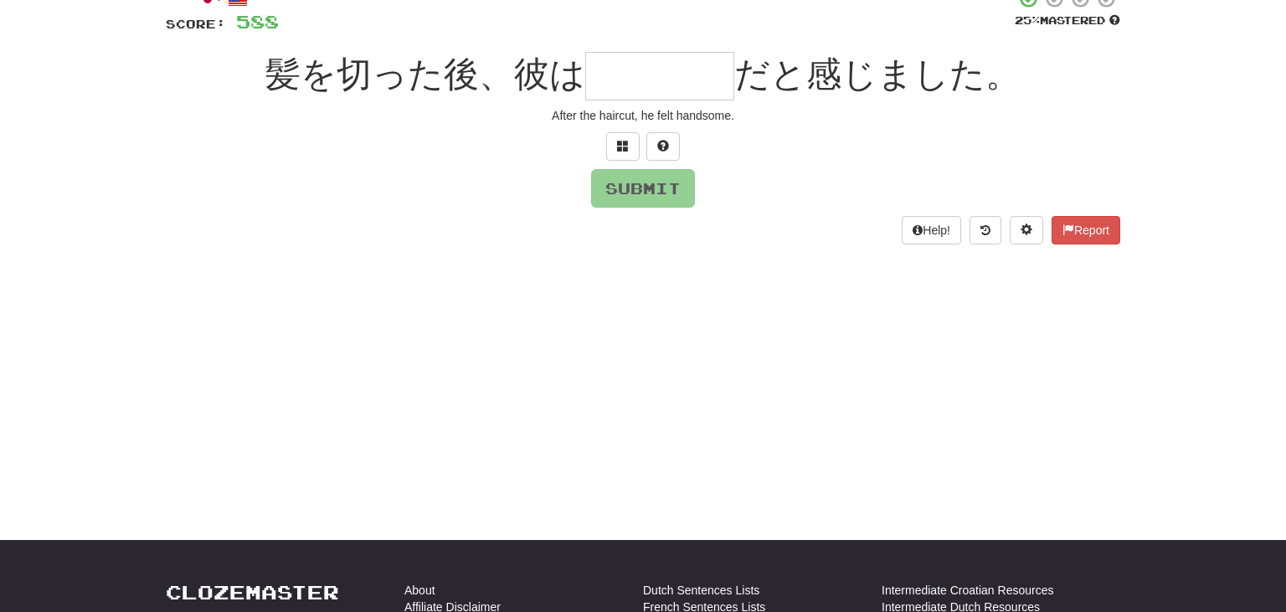
scroll to position [116, 0]
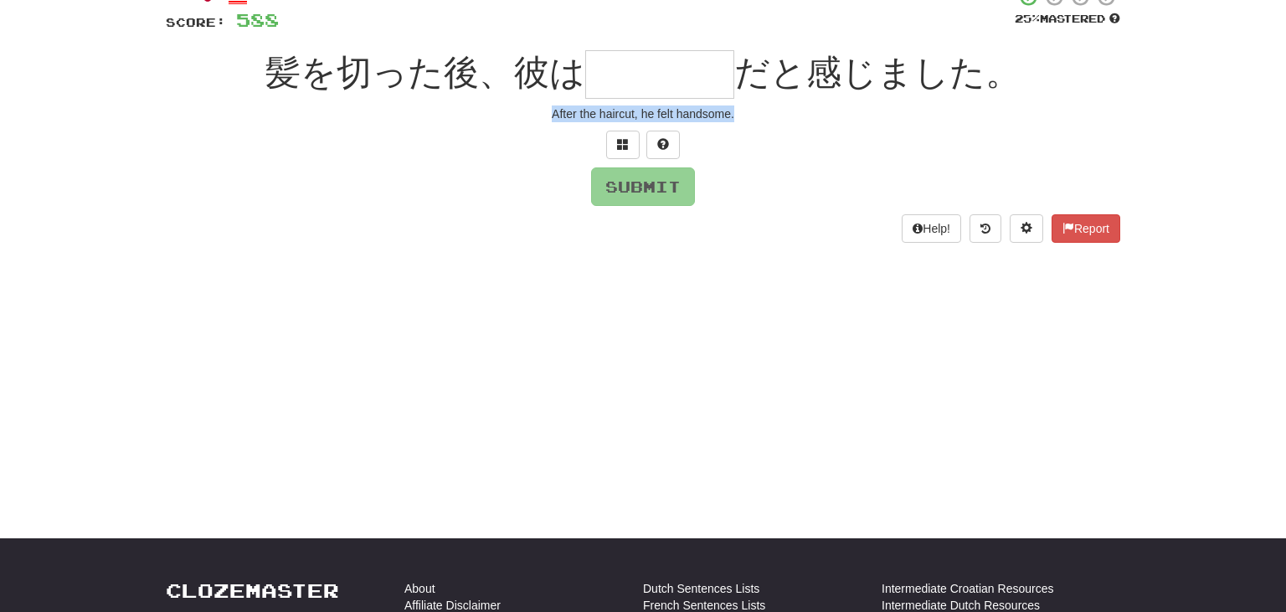
drag, startPoint x: 547, startPoint y: 116, endPoint x: 836, endPoint y: 132, distance: 289.4
click at [836, 132] on div "/ Score: 588 25 % Mastered 髪を切った後、彼は だと感じました。 After the haircut, he felt handso…" at bounding box center [643, 115] width 955 height 256
click at [619, 70] on input "text" at bounding box center [659, 74] width 149 height 49
click at [694, 69] on input "text" at bounding box center [659, 74] width 149 height 49
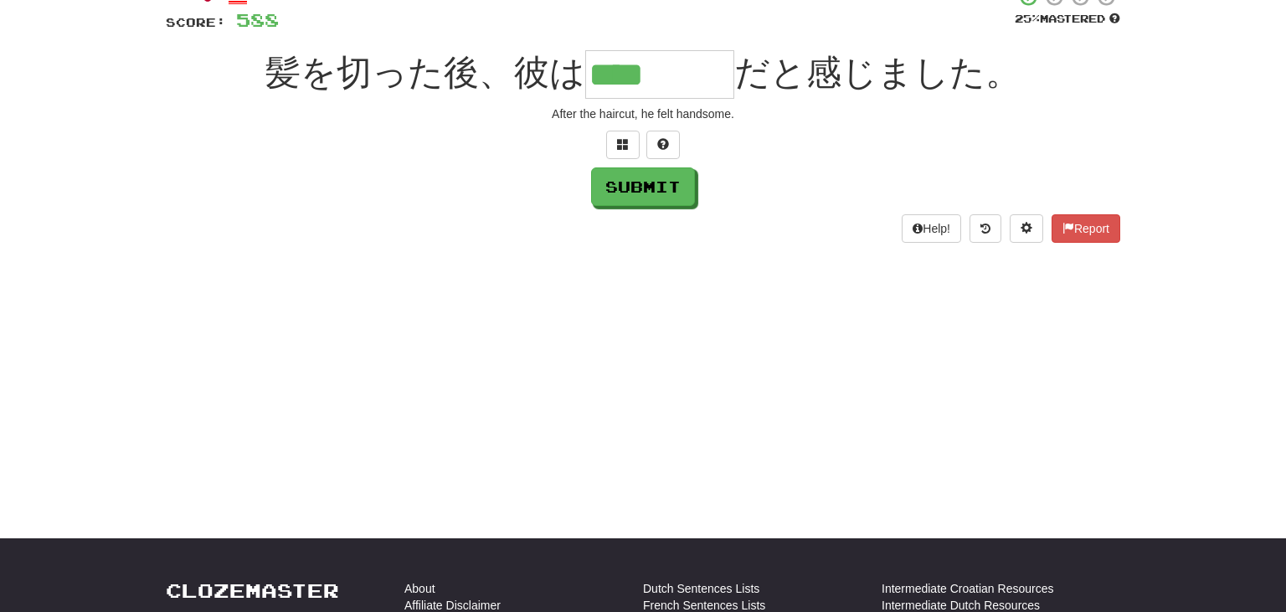
type input "****"
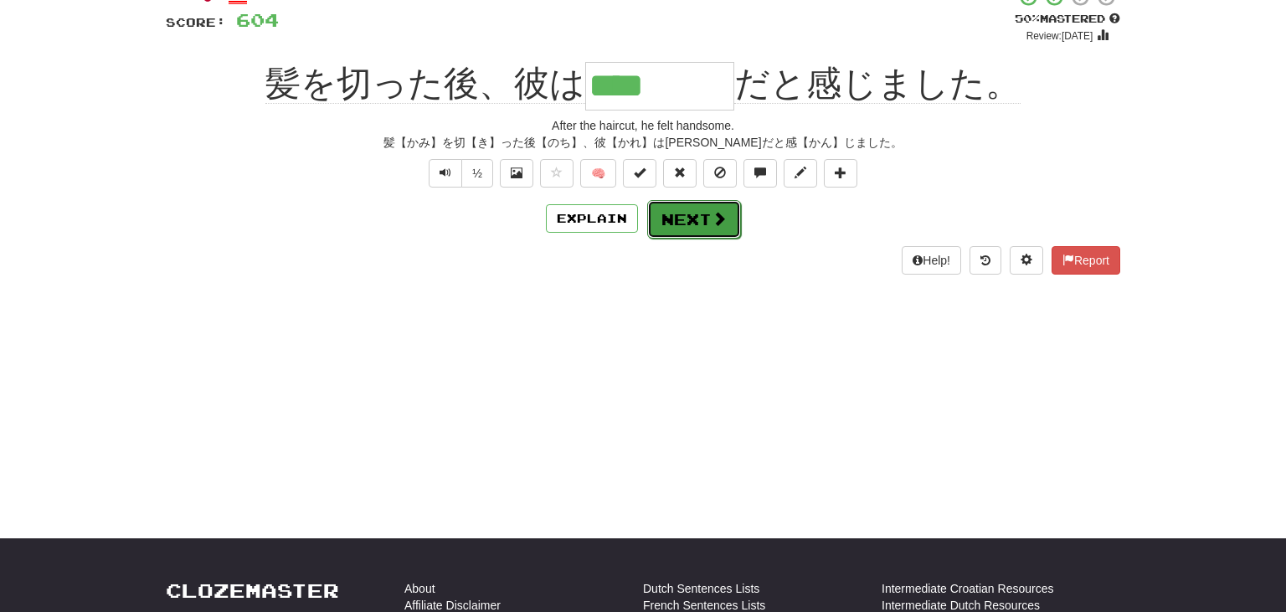
click at [707, 216] on button "Next" at bounding box center [694, 219] width 94 height 39
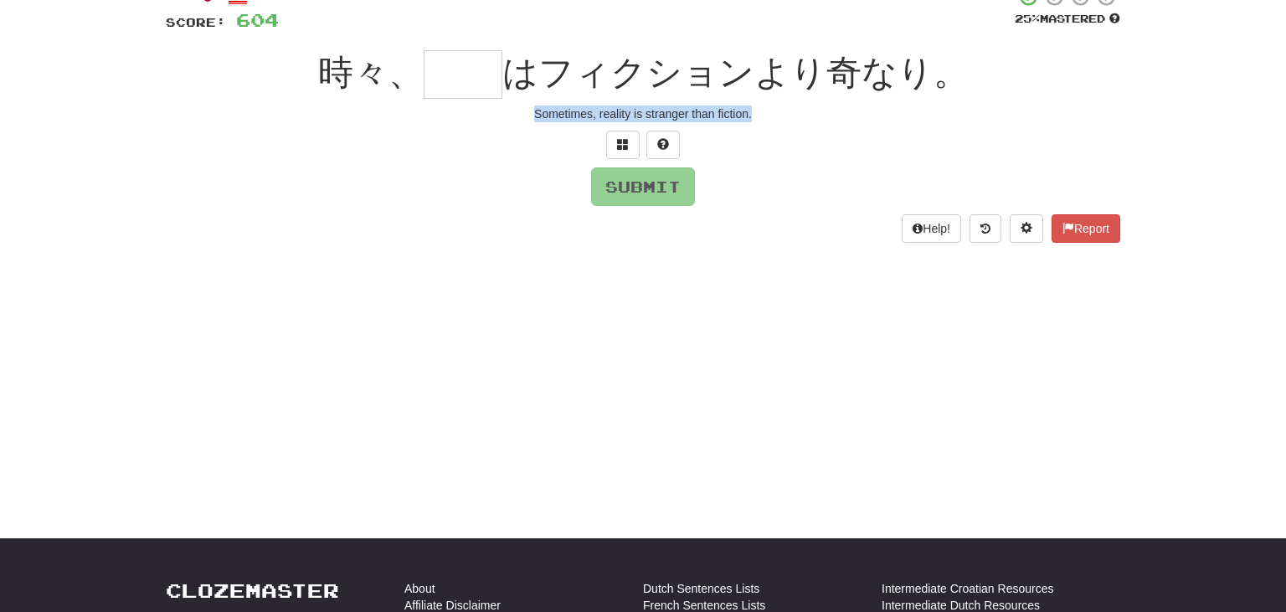
drag, startPoint x: 531, startPoint y: 112, endPoint x: 773, endPoint y: 139, distance: 243.5
click at [773, 139] on div "/ Score: 604 25 % Mastered 時々、 はフィクションより奇なり。 Sometimes, reality is stranger tha…" at bounding box center [643, 115] width 955 height 256
click at [474, 82] on input "text" at bounding box center [463, 74] width 79 height 49
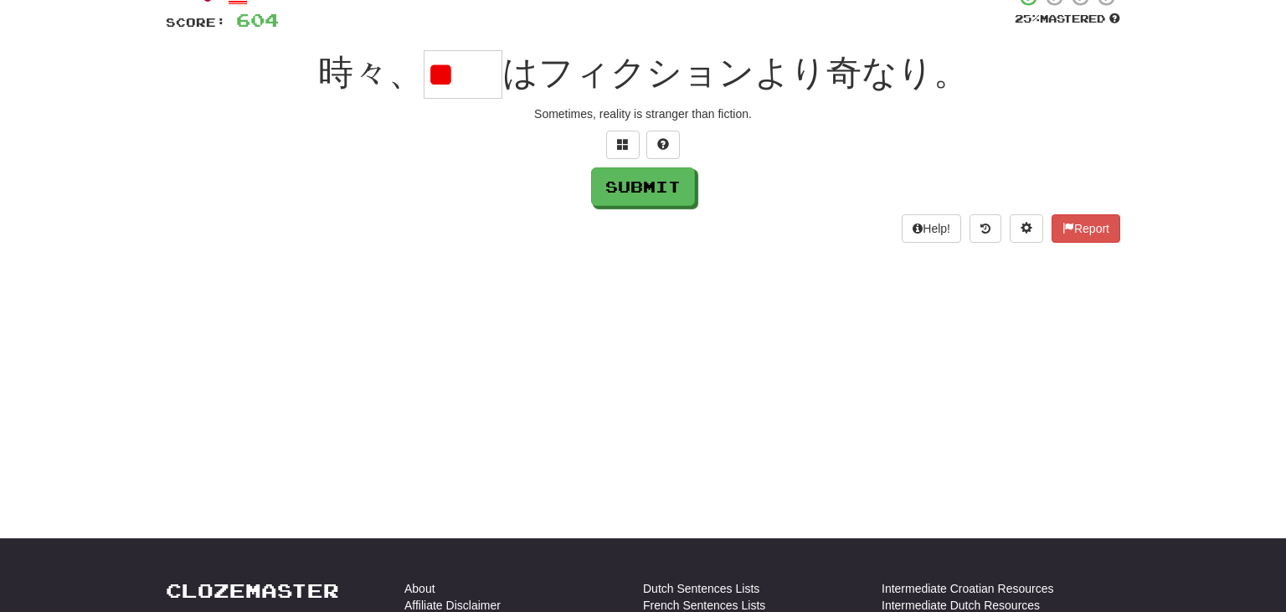
scroll to position [0, 0]
type input "**"
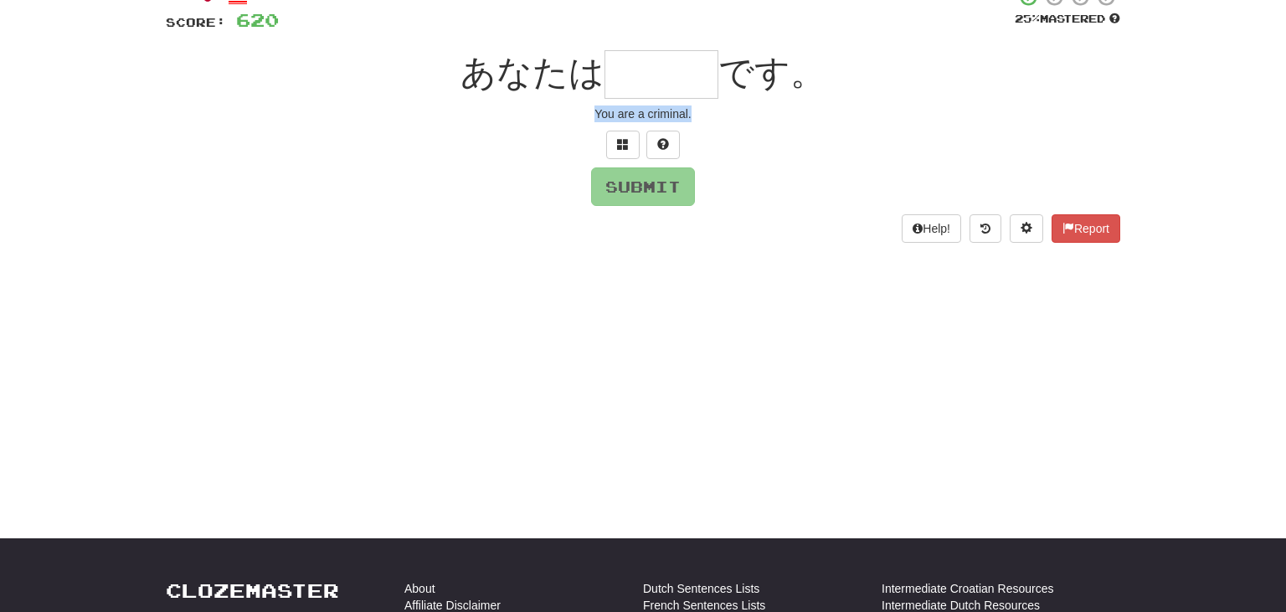
drag, startPoint x: 595, startPoint y: 115, endPoint x: 765, endPoint y: 146, distance: 172.8
click at [765, 146] on div "/ Score: 620 25 % Mastered あなたは です。 You are a criminal. Submit Help! Report" at bounding box center [643, 115] width 955 height 256
click at [667, 70] on input "text" at bounding box center [662, 74] width 114 height 49
type input "*"
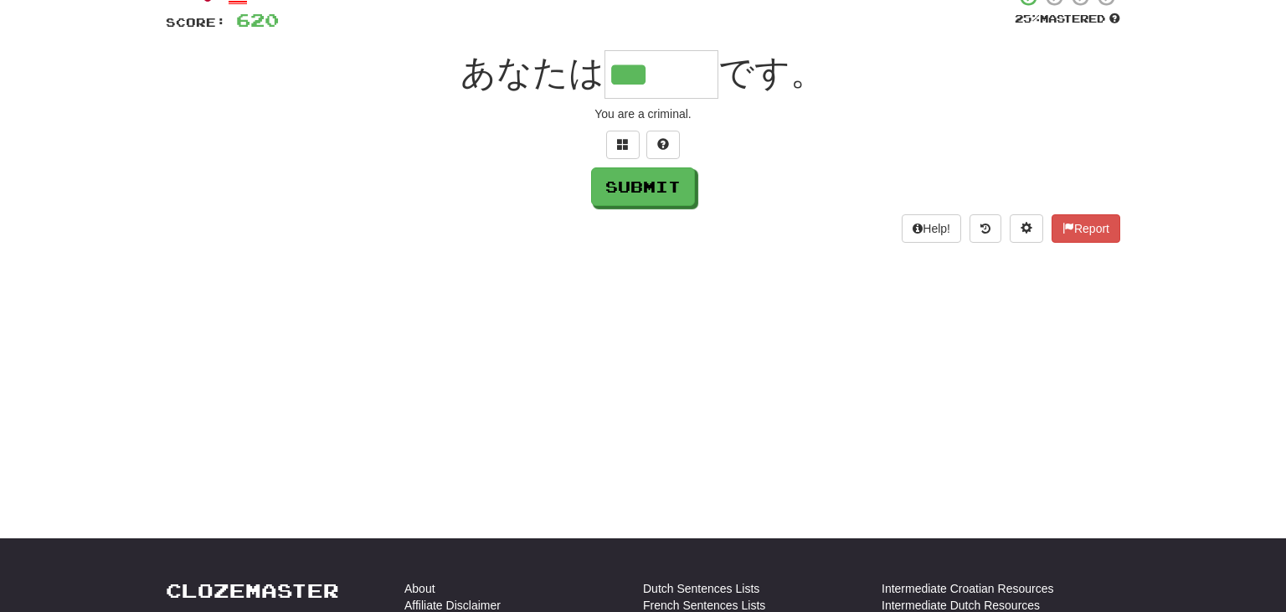
type input "***"
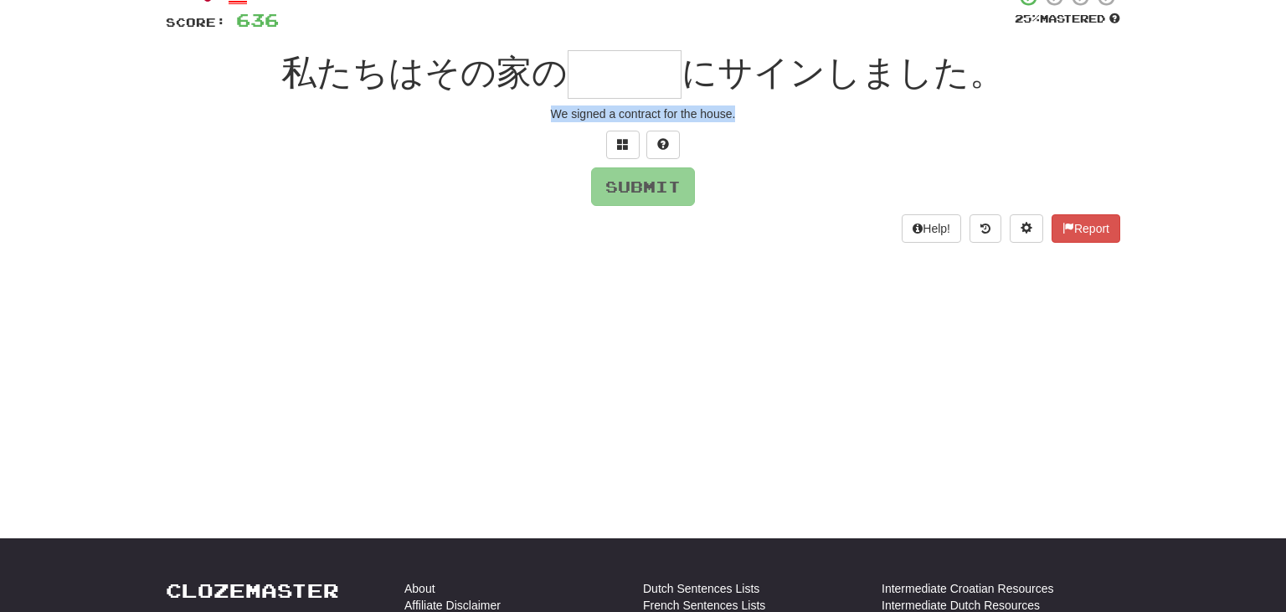
drag, startPoint x: 551, startPoint y: 110, endPoint x: 802, endPoint y: 117, distance: 251.3
click at [802, 117] on div "We signed a contract for the house." at bounding box center [643, 114] width 955 height 17
click at [650, 68] on input "text" at bounding box center [625, 74] width 114 height 49
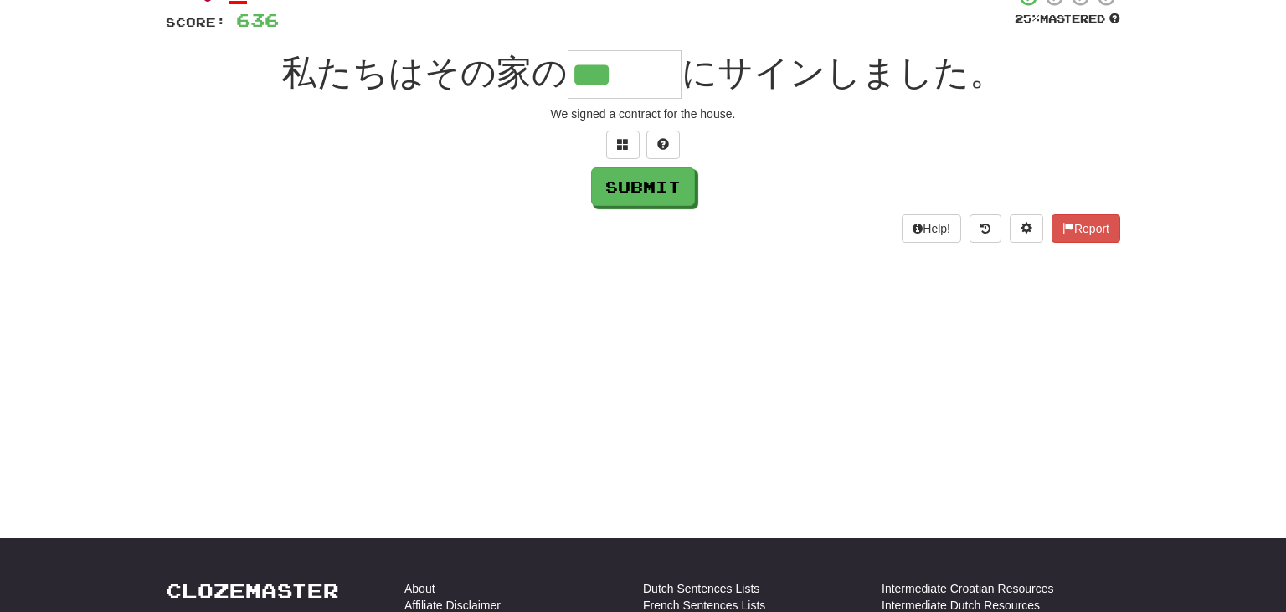
type input "***"
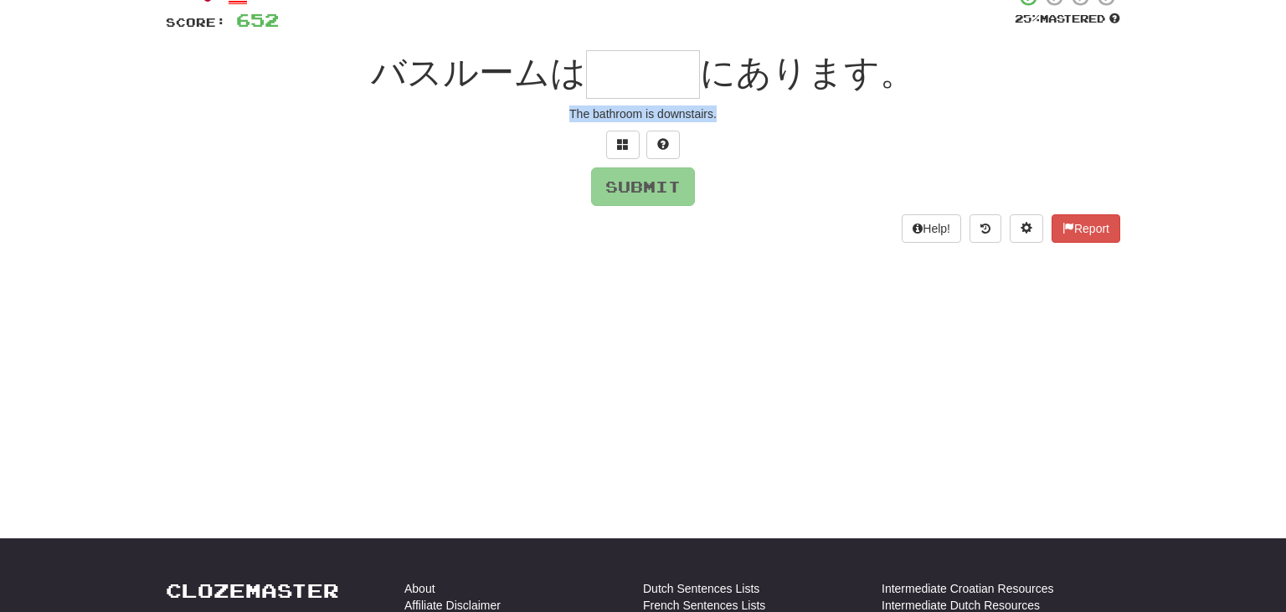
drag, startPoint x: 570, startPoint y: 108, endPoint x: 775, endPoint y: 119, distance: 204.6
click at [775, 119] on div "The bathroom is downstairs." at bounding box center [643, 114] width 955 height 17
click at [609, 73] on input "text" at bounding box center [643, 74] width 114 height 49
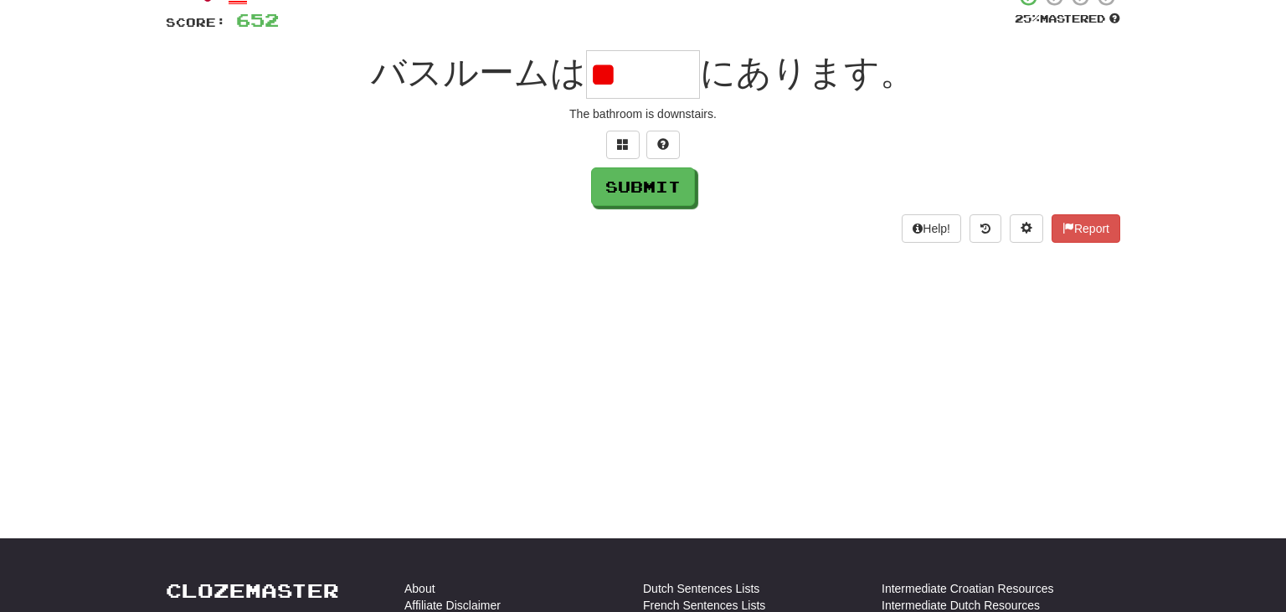
type input "*"
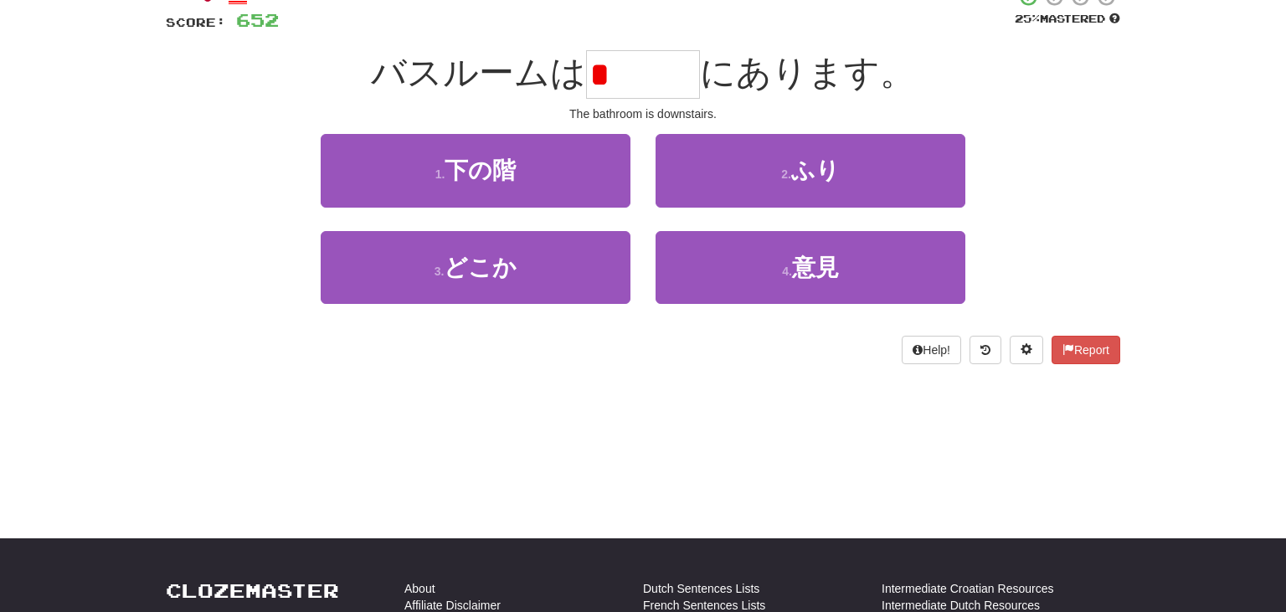
type input "*"
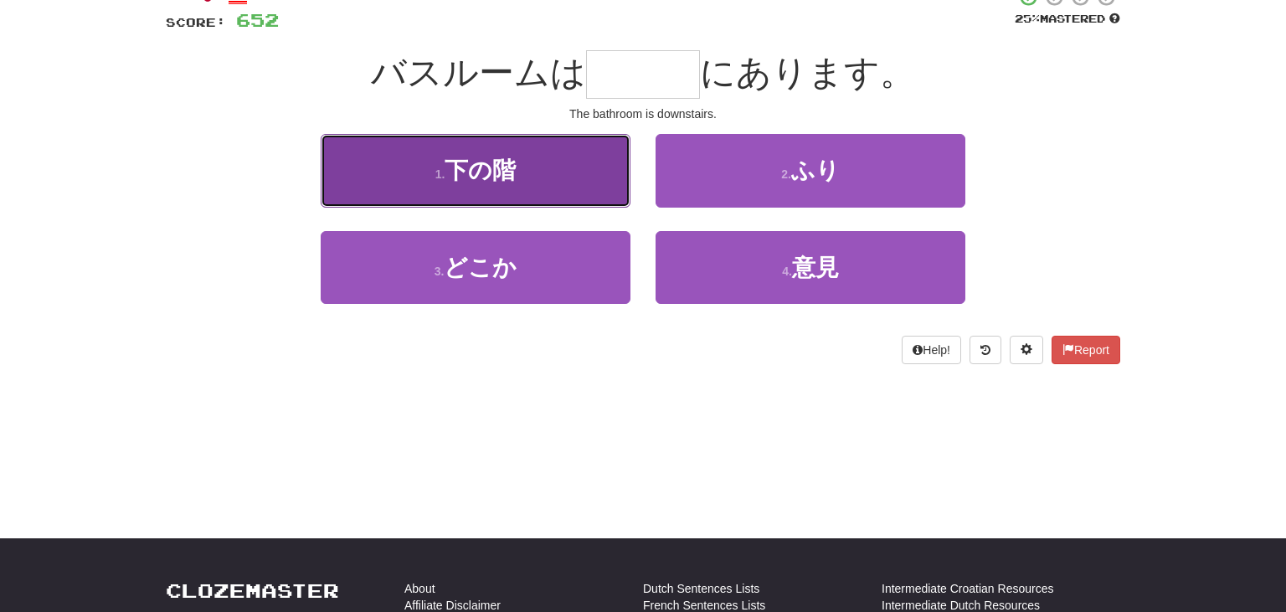
click at [492, 176] on span "下の階" at bounding box center [480, 170] width 71 height 26
type input "***"
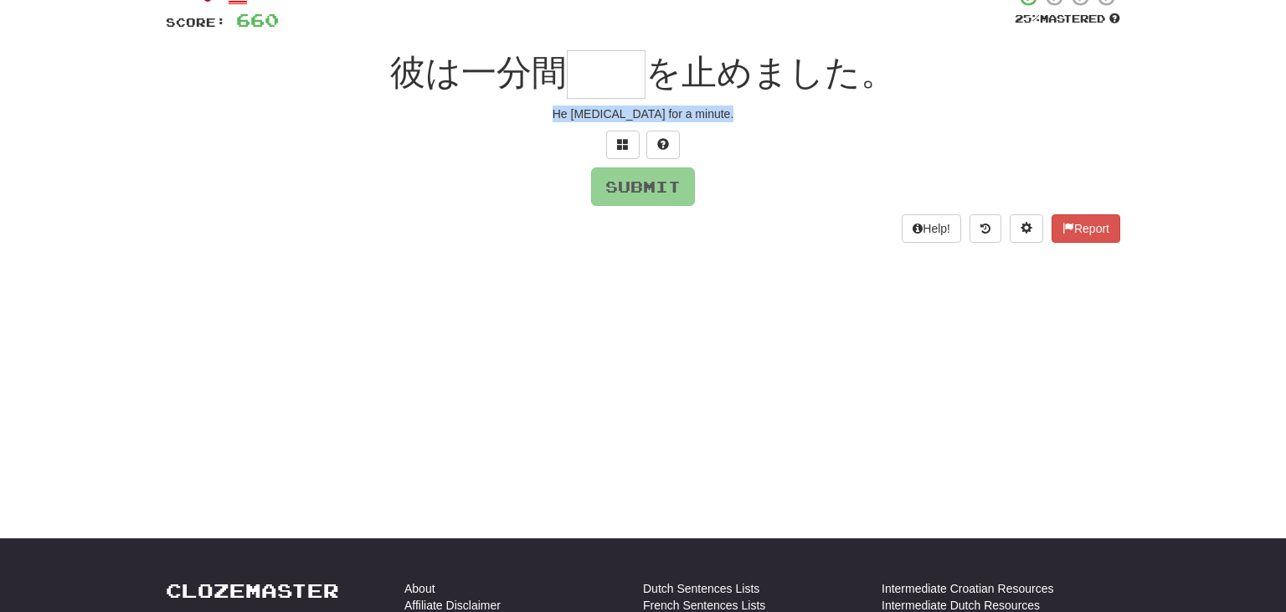
drag, startPoint x: 548, startPoint y: 116, endPoint x: 780, endPoint y: 136, distance: 233.7
click at [780, 136] on div "/ Score: 660 25 % Mastered 彼は一分間 を止めました。 He stopped breathing for a minute. Sub…" at bounding box center [643, 115] width 955 height 256
click at [602, 69] on input "text" at bounding box center [606, 74] width 79 height 49
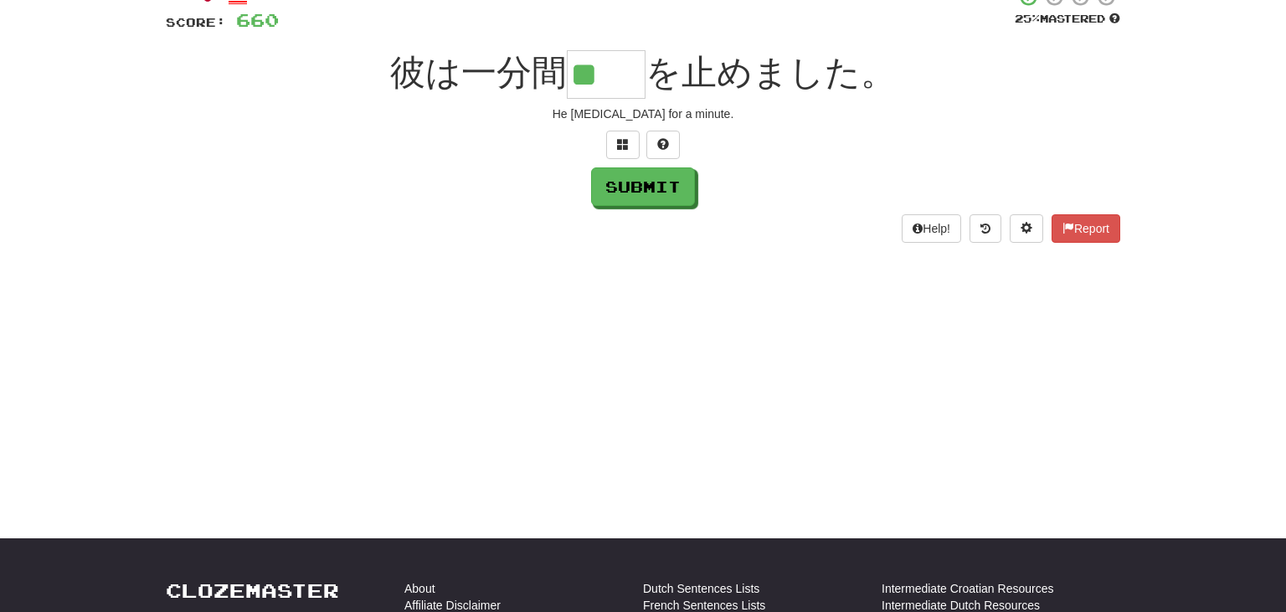
type input "**"
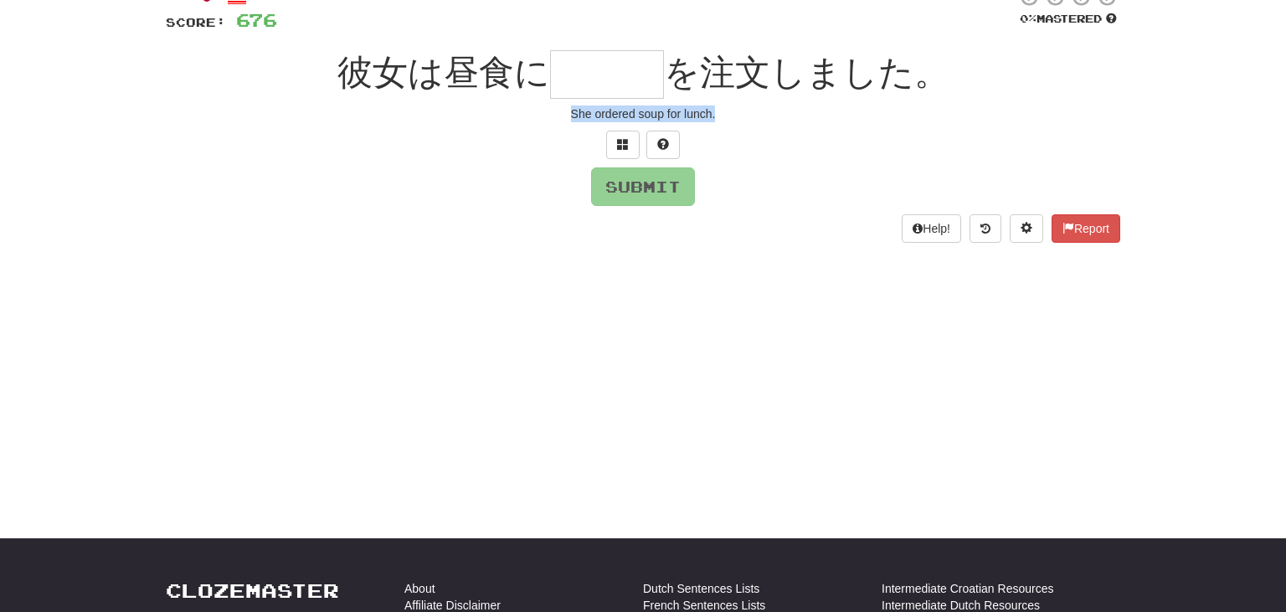
drag, startPoint x: 571, startPoint y: 116, endPoint x: 806, endPoint y: 119, distance: 234.5
click at [806, 119] on div "She ordered soup for lunch." at bounding box center [643, 114] width 955 height 17
click at [588, 83] on input "text" at bounding box center [607, 74] width 114 height 49
click at [617, 72] on input "text" at bounding box center [607, 74] width 114 height 49
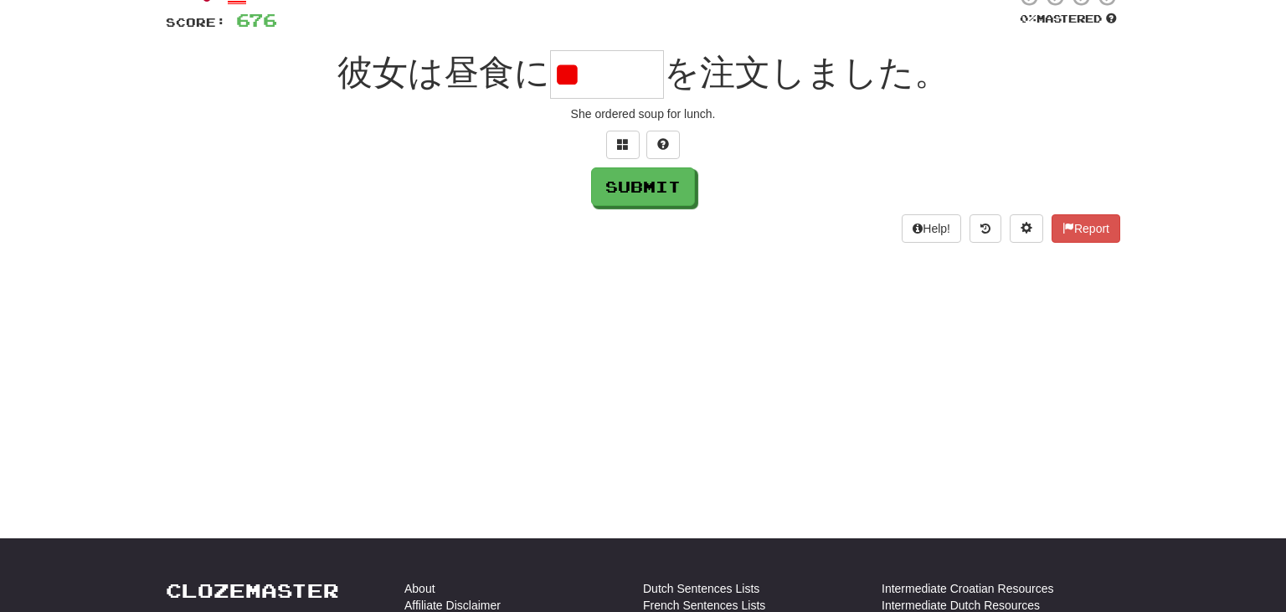
type input "*"
click at [621, 75] on input "***" at bounding box center [607, 74] width 114 height 49
paste input "**********"
type input "***"
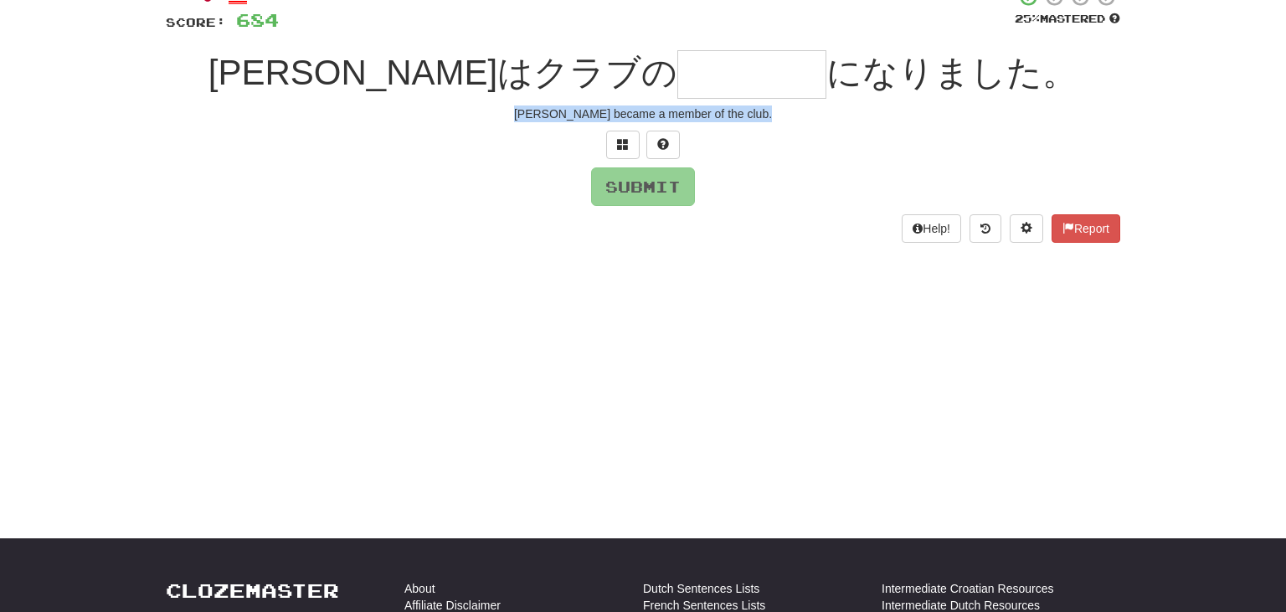
drag, startPoint x: 549, startPoint y: 113, endPoint x: 798, endPoint y: 129, distance: 250.1
click at [798, 129] on div "/ Score: 684 25 % Mastered ジョンはクラブの になりました。 John became a member of the club. S…" at bounding box center [643, 115] width 955 height 256
click at [677, 82] on input "text" at bounding box center [751, 74] width 149 height 49
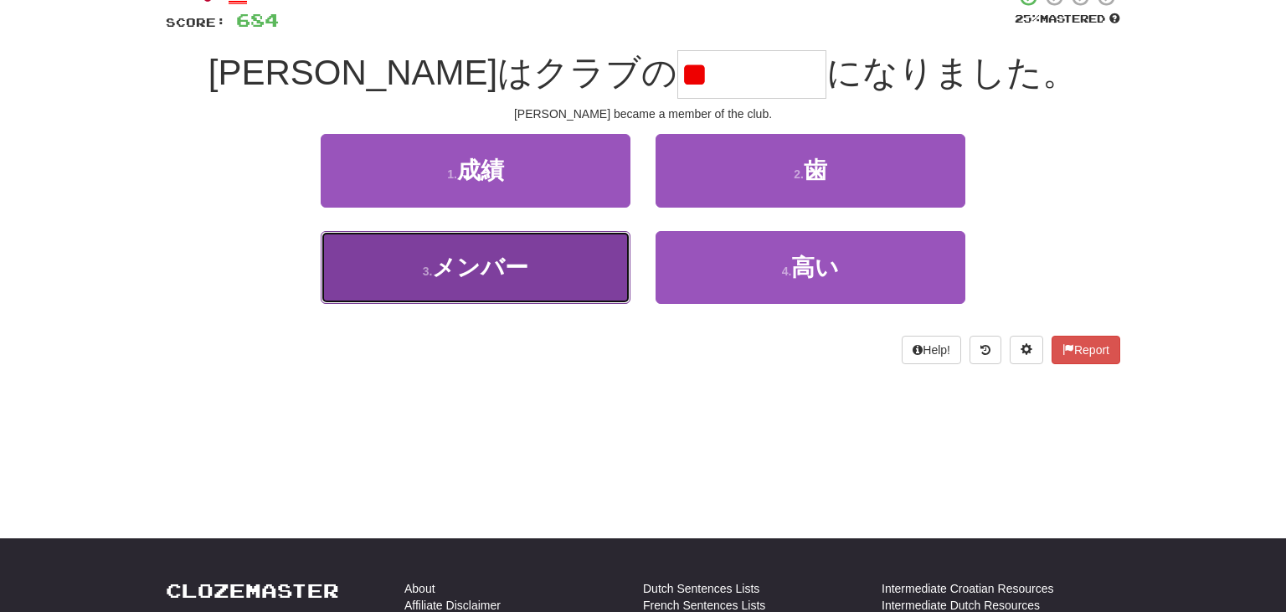
click at [533, 269] on button "3 . メンバー" at bounding box center [476, 267] width 310 height 73
type input "****"
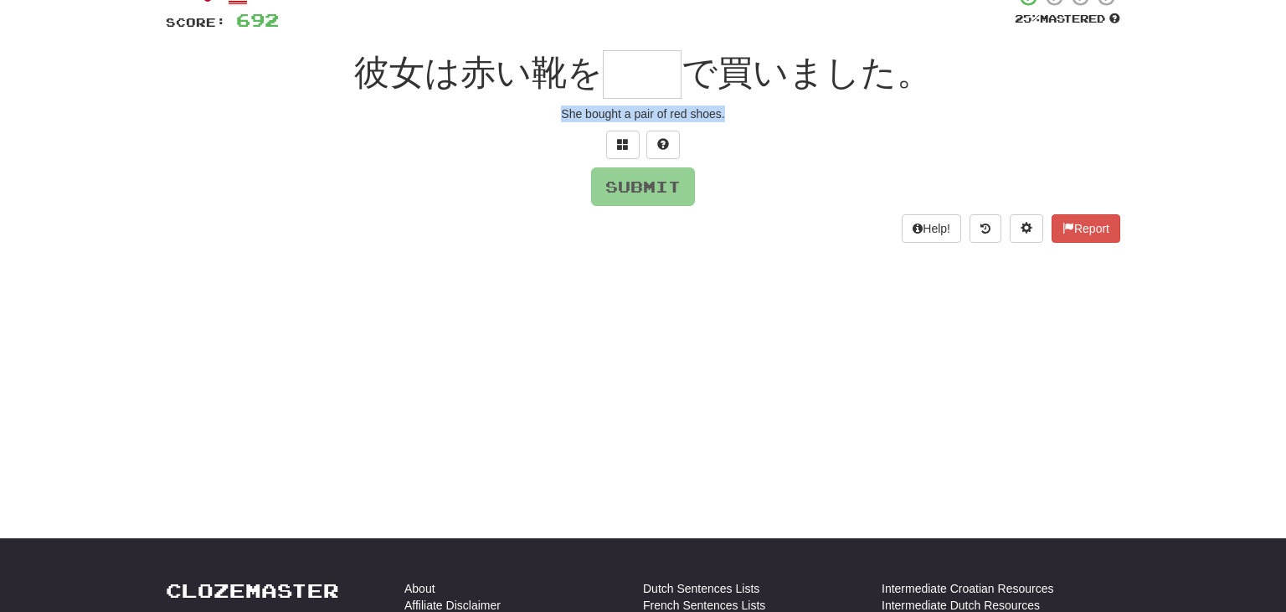
drag, startPoint x: 562, startPoint y: 110, endPoint x: 779, endPoint y: 121, distance: 217.2
click at [779, 121] on div "She bought a pair of red shoes." at bounding box center [643, 114] width 955 height 17
click at [646, 64] on input "text" at bounding box center [642, 74] width 79 height 49
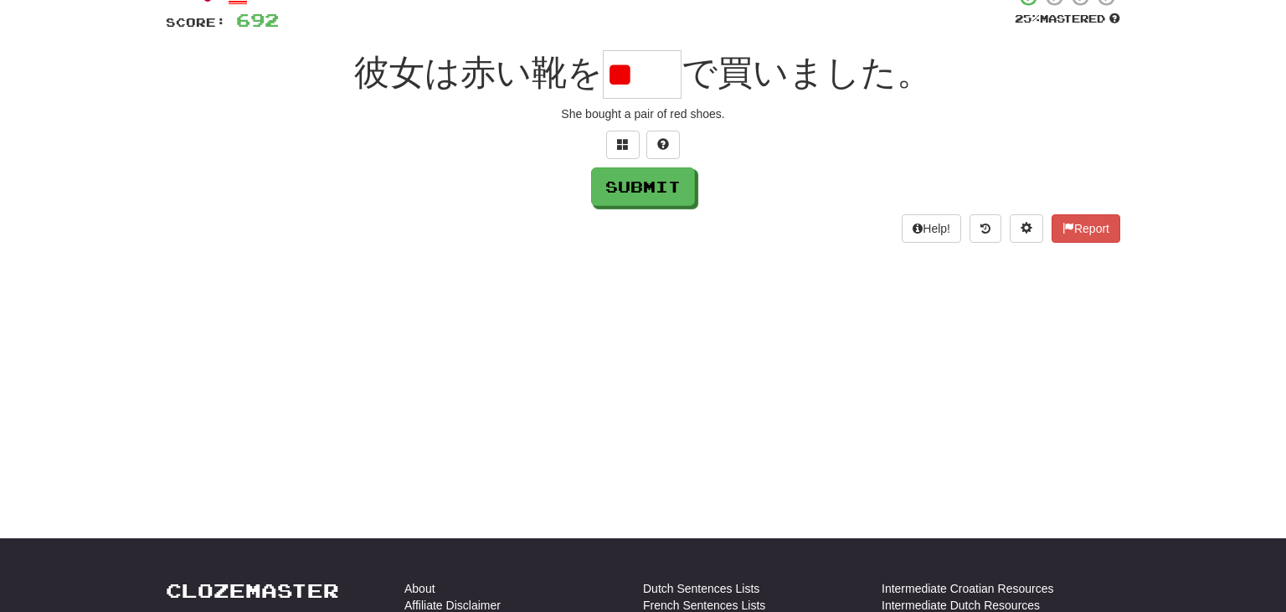
type input "*"
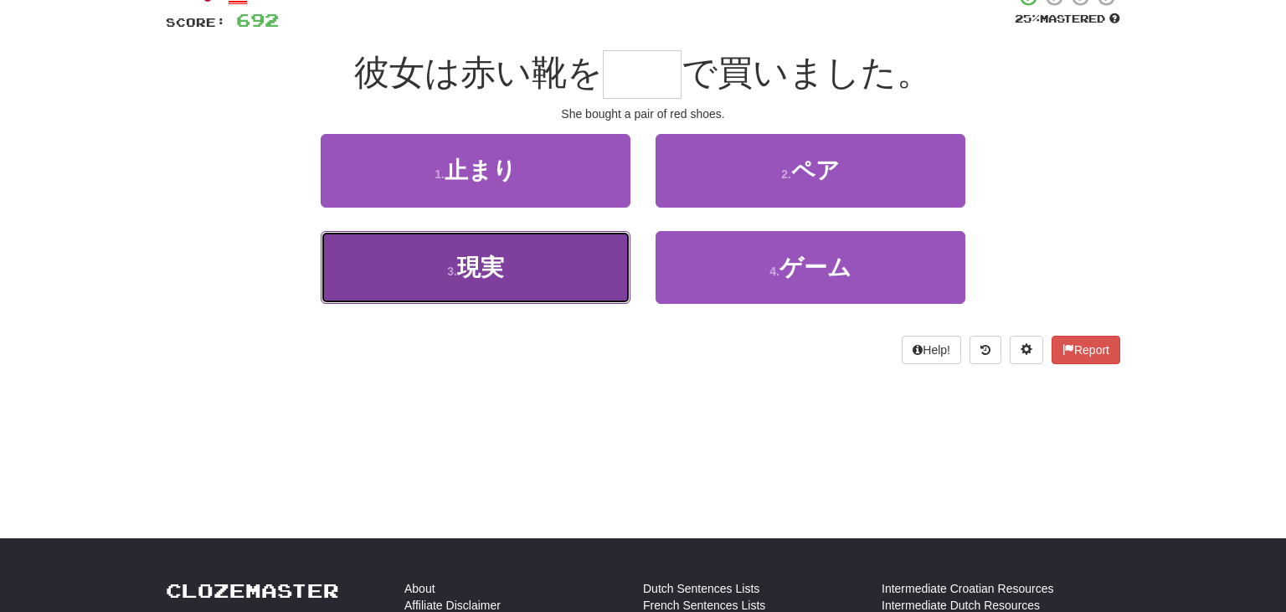
click at [574, 271] on button "3 . 現実" at bounding box center [476, 267] width 310 height 73
type input "**"
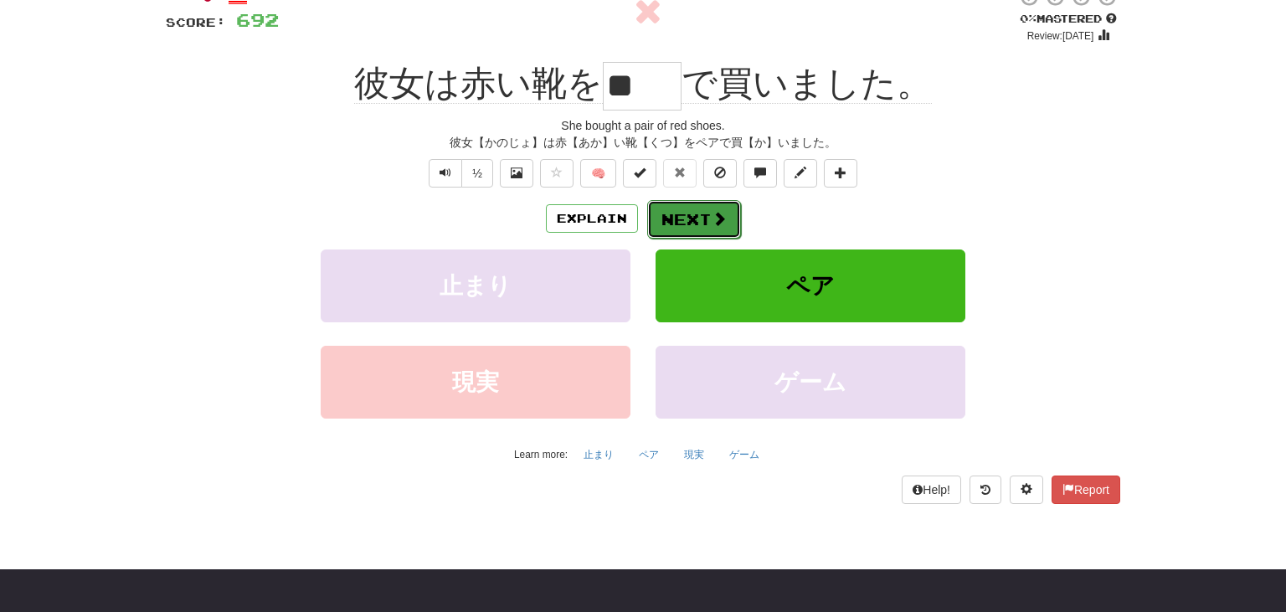
click at [700, 220] on button "Next" at bounding box center [694, 219] width 94 height 39
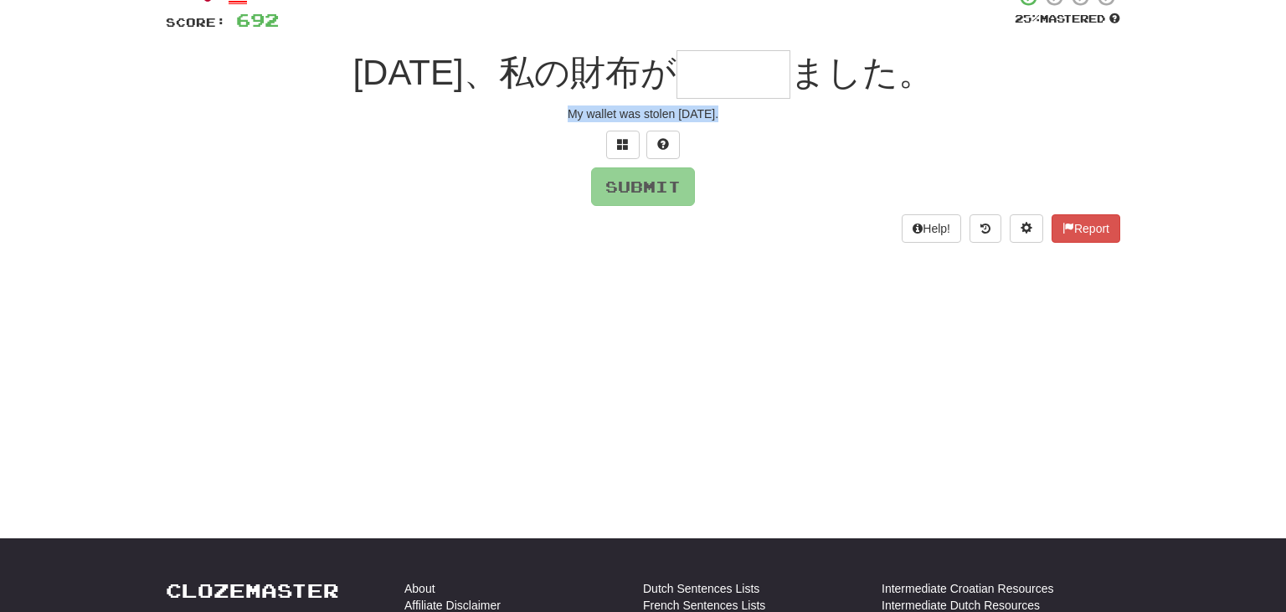
drag, startPoint x: 554, startPoint y: 111, endPoint x: 792, endPoint y: 142, distance: 239.7
click at [792, 142] on div "/ Score: 692 25 % Mastered 昨日、私の財布が ました。 My wallet was stolen yesterday. Submit…" at bounding box center [643, 115] width 955 height 256
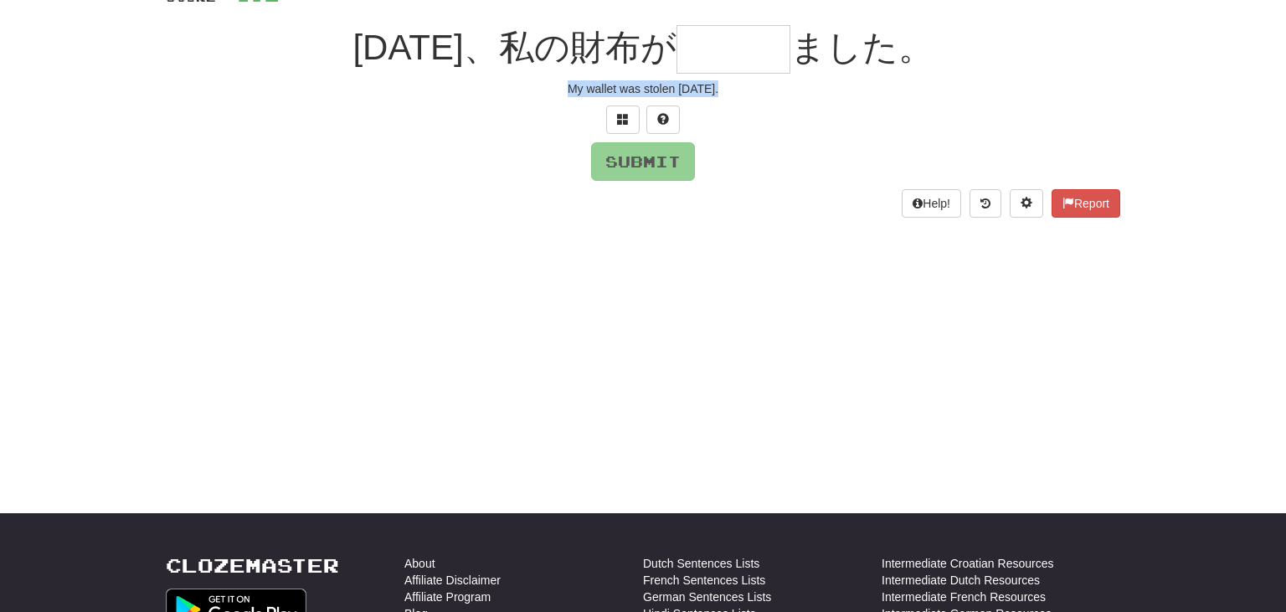
scroll to position [137, 0]
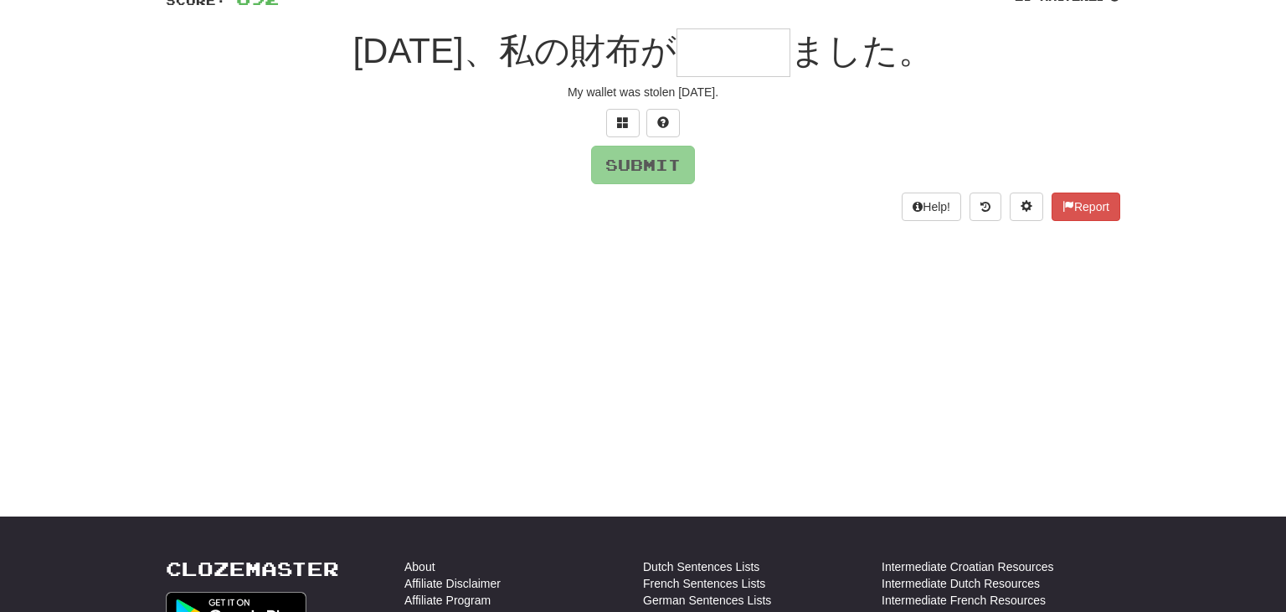
click at [705, 54] on input "text" at bounding box center [734, 52] width 114 height 49
type input "*"
click at [705, 54] on input "*" at bounding box center [734, 52] width 114 height 49
type input "*"
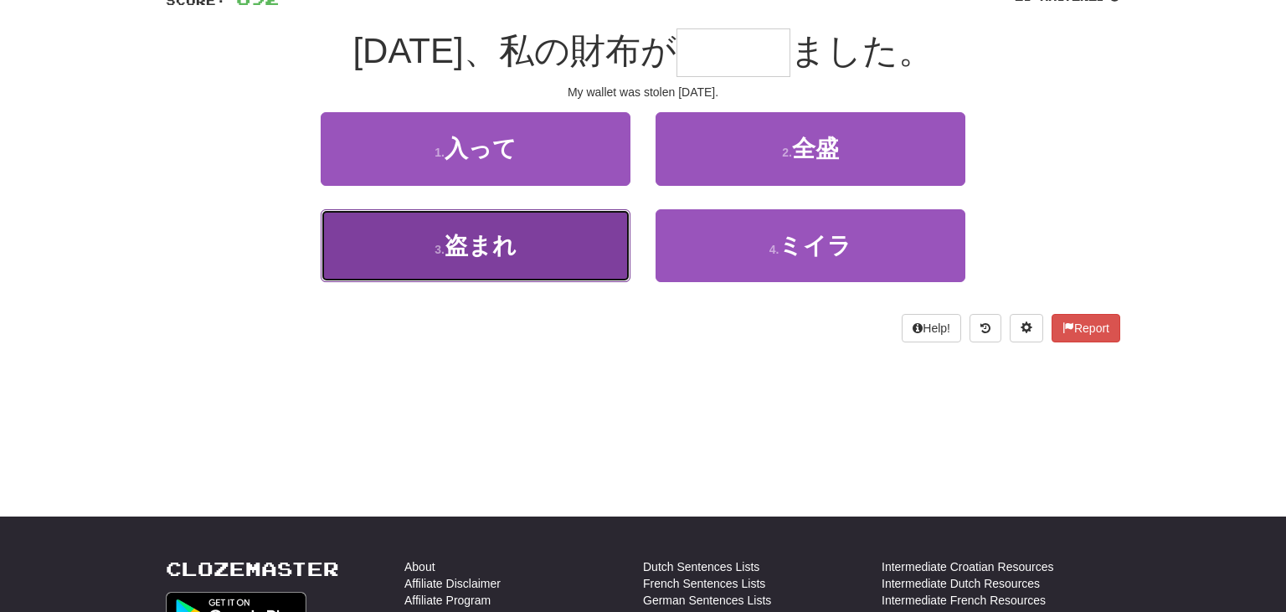
click at [497, 271] on button "3 . 盗まれ" at bounding box center [476, 245] width 310 height 73
type input "***"
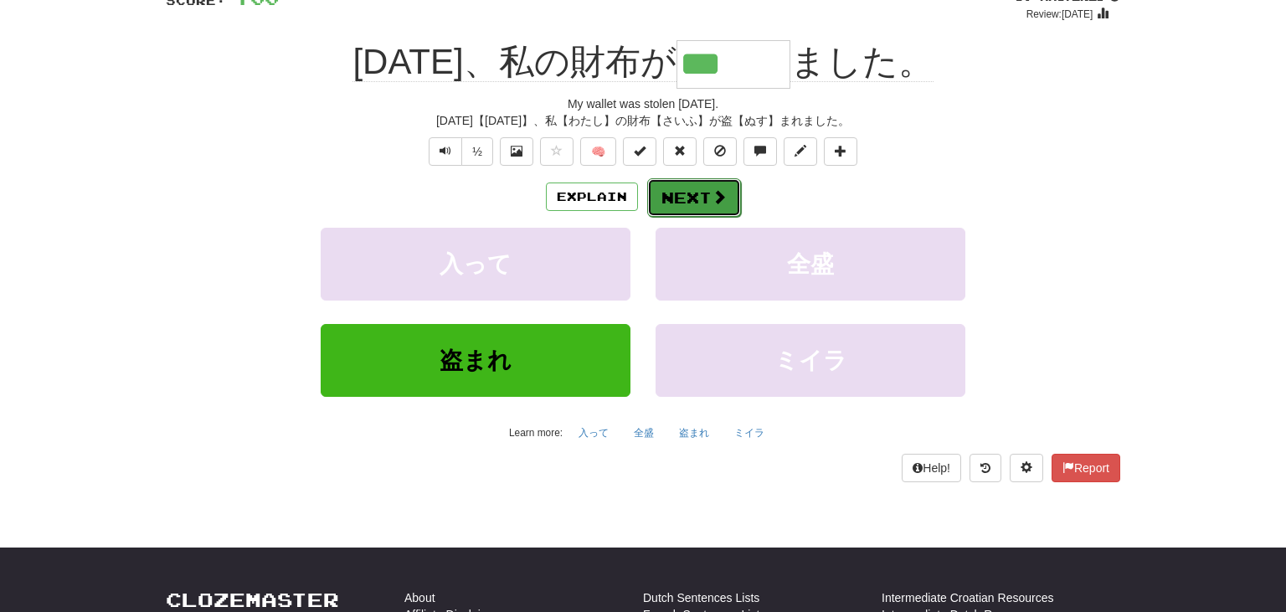
click at [679, 195] on button "Next" at bounding box center [694, 197] width 94 height 39
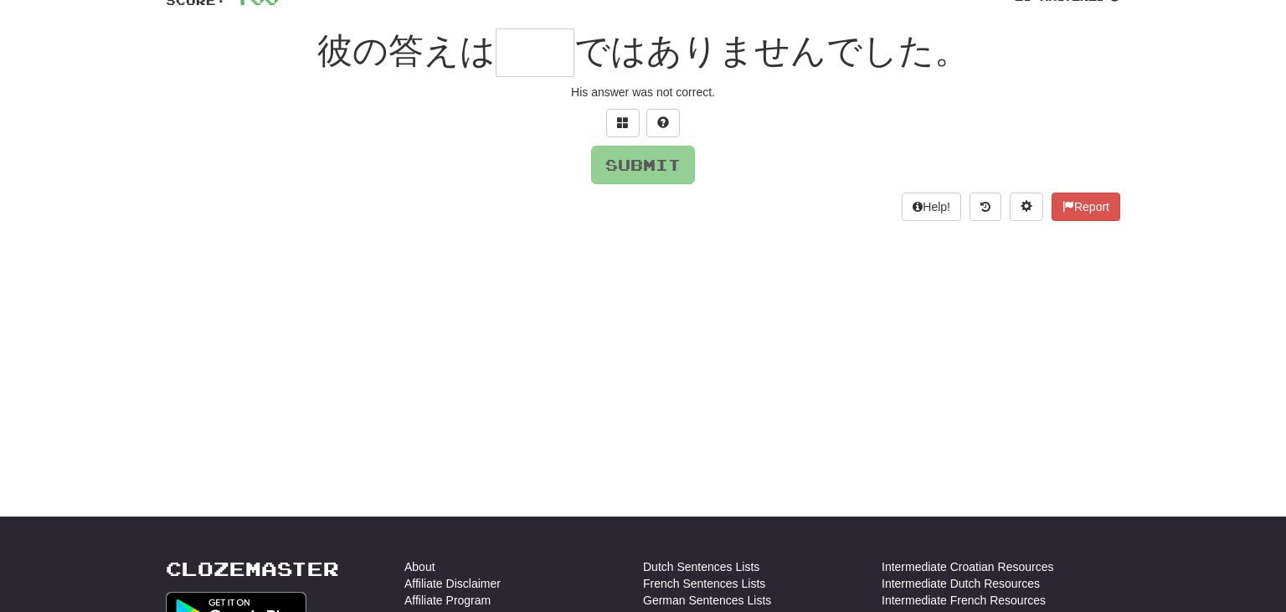
scroll to position [162, 0]
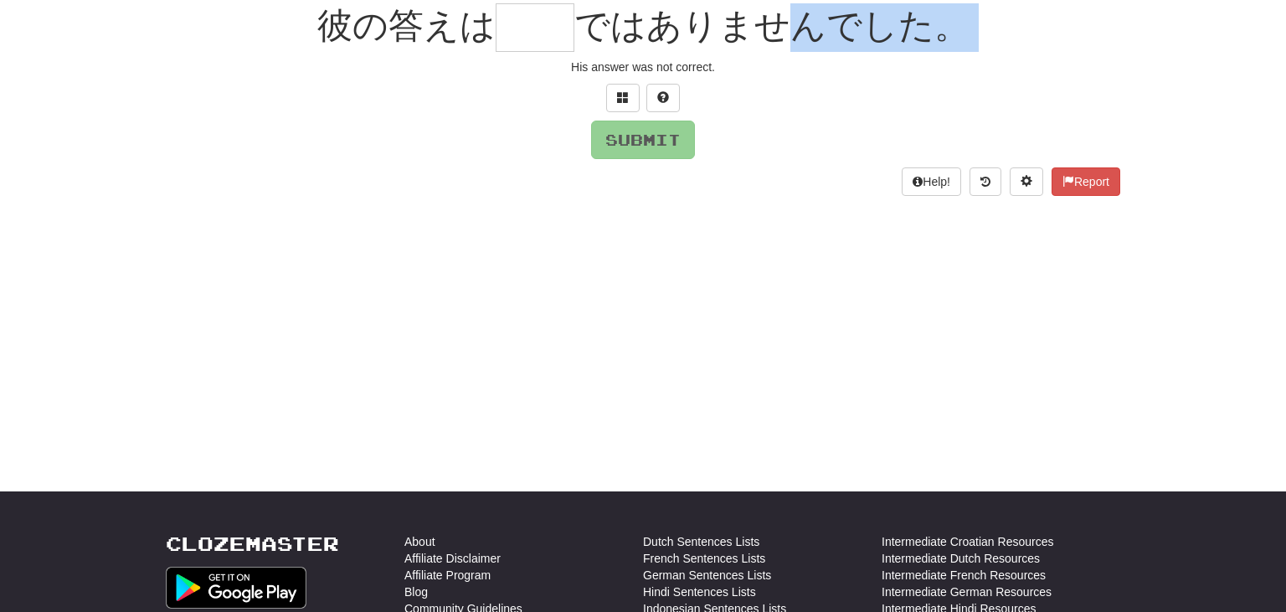
drag, startPoint x: 571, startPoint y: 64, endPoint x: 801, endPoint y: 48, distance: 230.9
click at [801, 48] on div "/ Score: 700 25 % Mastered 彼の答えは ではありませんでした。 His answer was not correct. Submit…" at bounding box center [643, 68] width 955 height 256
click at [722, 74] on div "His answer was not correct." at bounding box center [643, 67] width 955 height 17
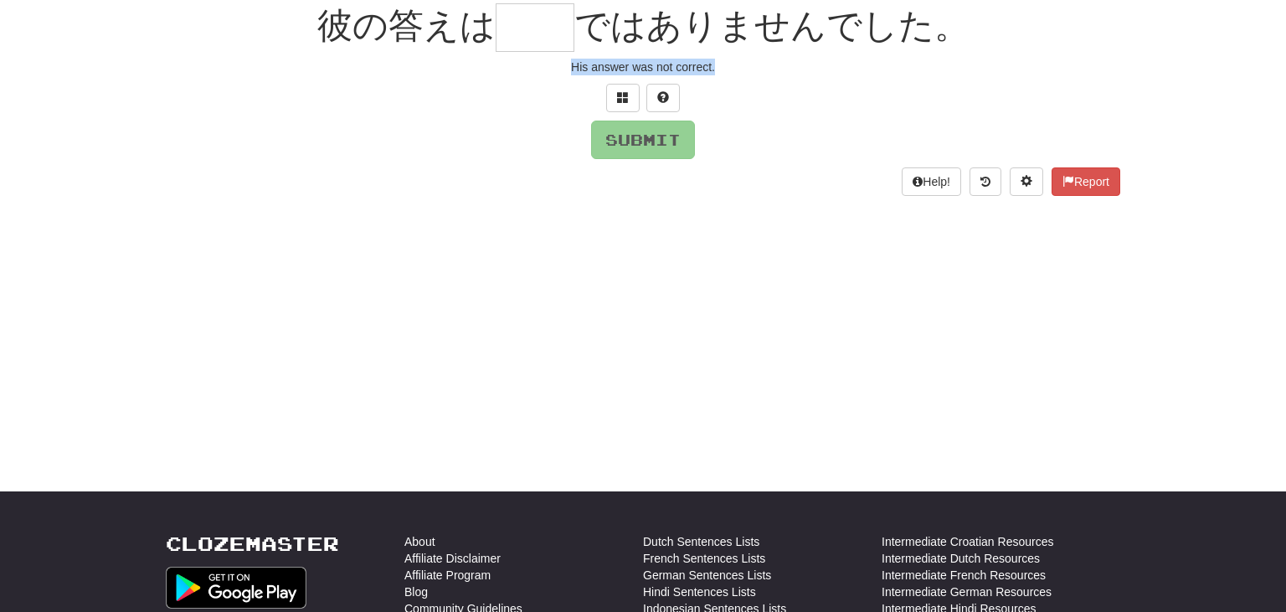
drag, startPoint x: 722, startPoint y: 73, endPoint x: 495, endPoint y: 68, distance: 227.0
click at [495, 68] on div "His answer was not correct." at bounding box center [643, 67] width 955 height 17
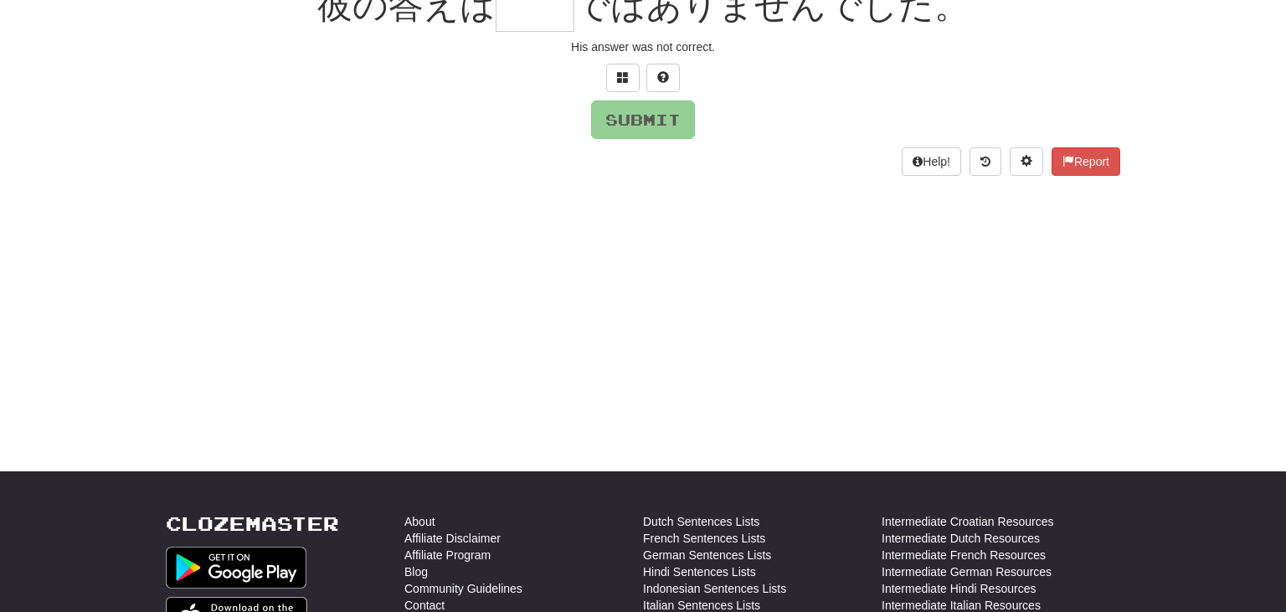
click at [533, 21] on input "text" at bounding box center [535, 7] width 79 height 49
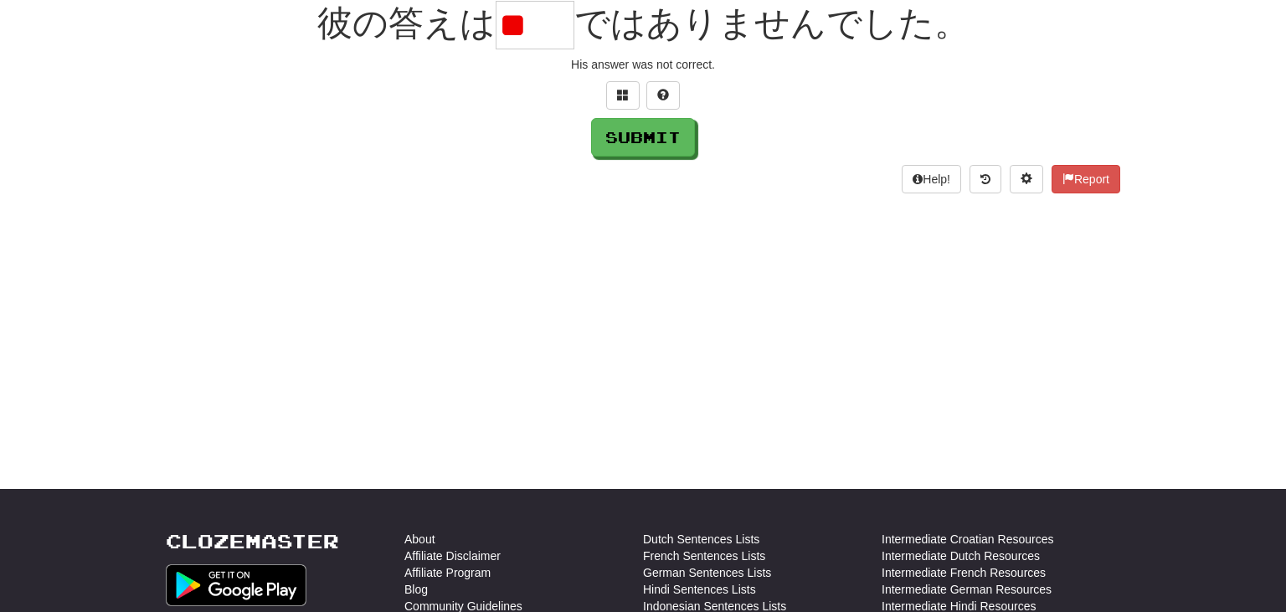
scroll to position [0, 0]
type input "*"
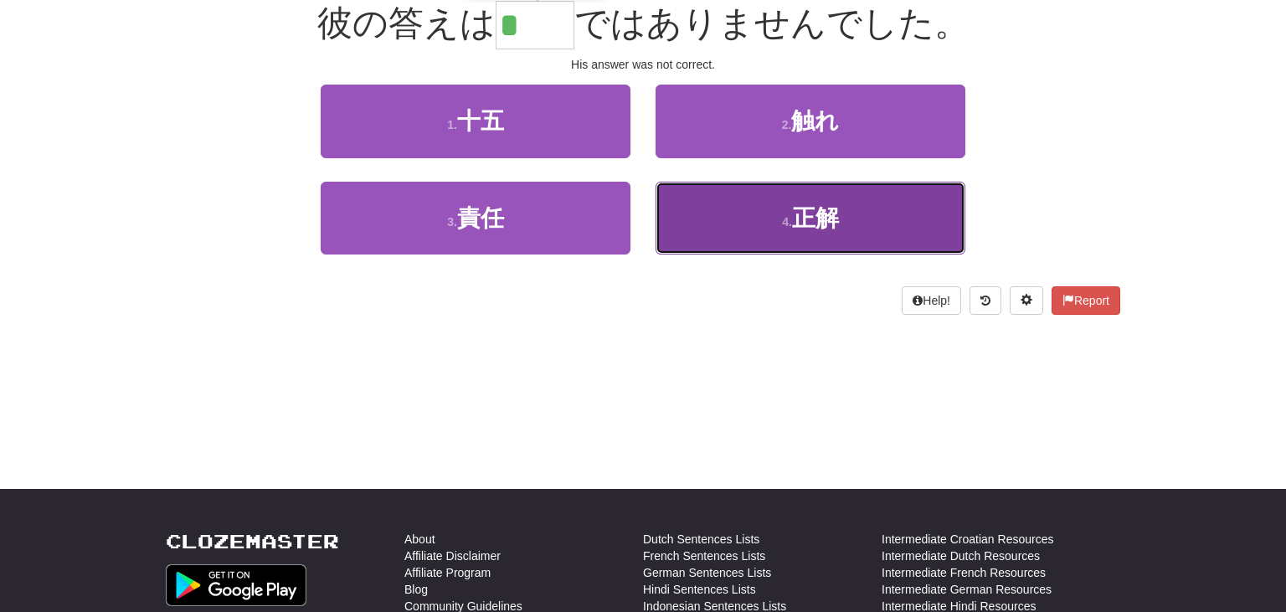
click at [757, 219] on button "4 . 正解" at bounding box center [811, 218] width 310 height 73
type input "**"
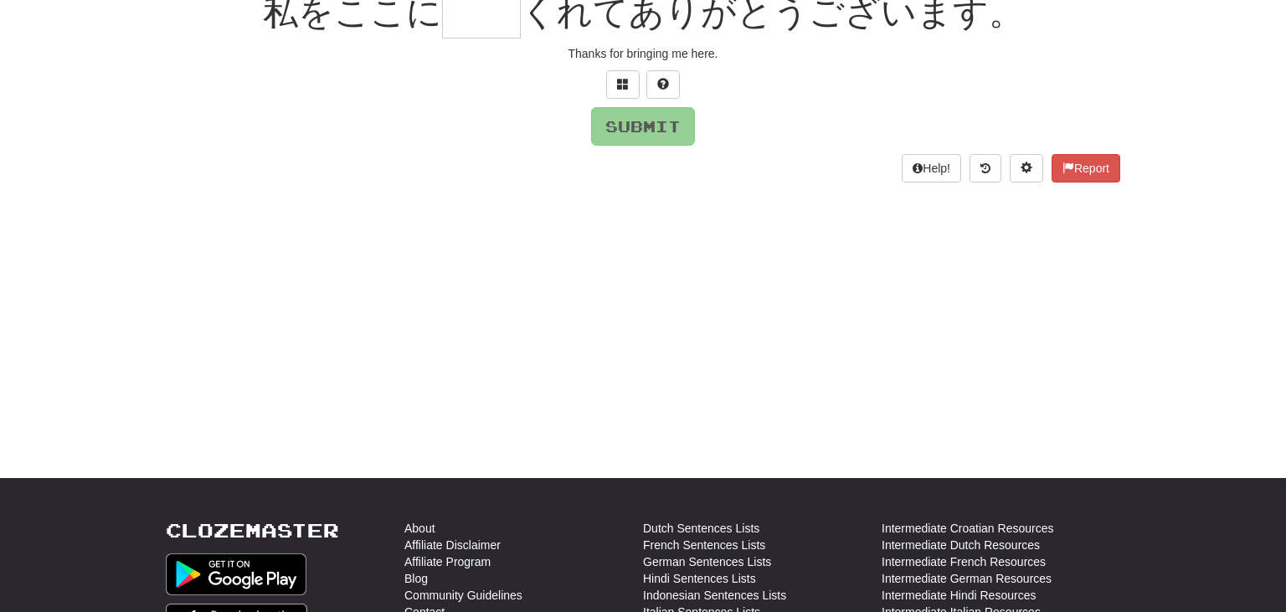
scroll to position [165, 0]
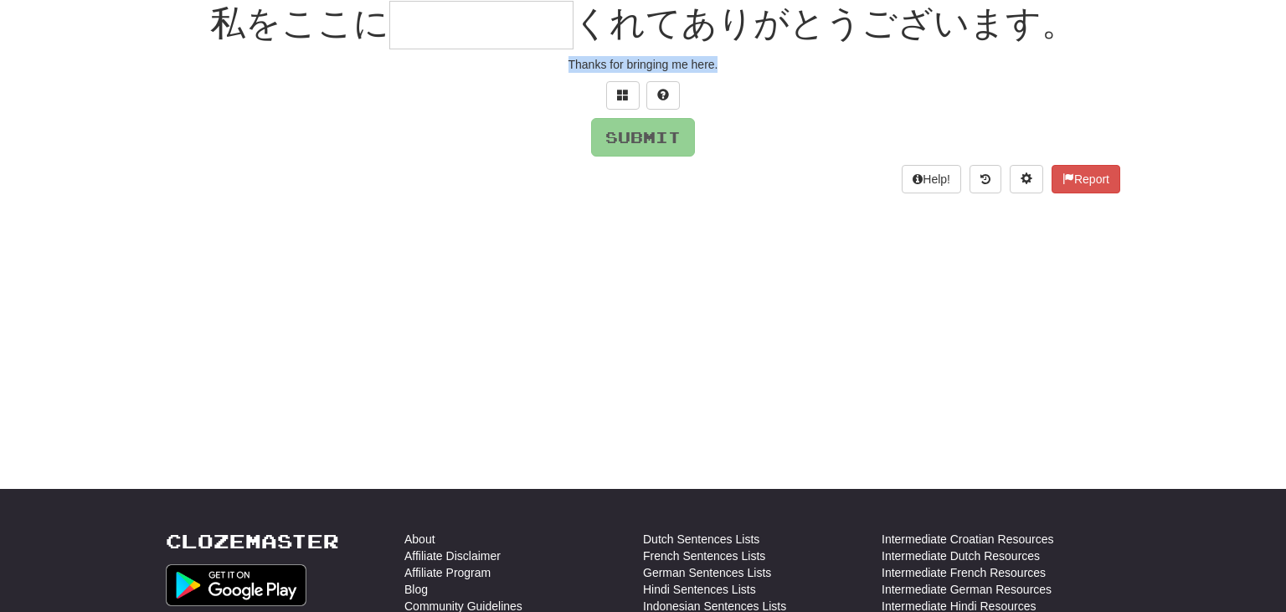
drag, startPoint x: 568, startPoint y: 59, endPoint x: 780, endPoint y: 58, distance: 212.7
click at [780, 58] on div "Thanks for bringing me here." at bounding box center [643, 64] width 955 height 17
click at [487, 31] on input "text" at bounding box center [481, 25] width 184 height 49
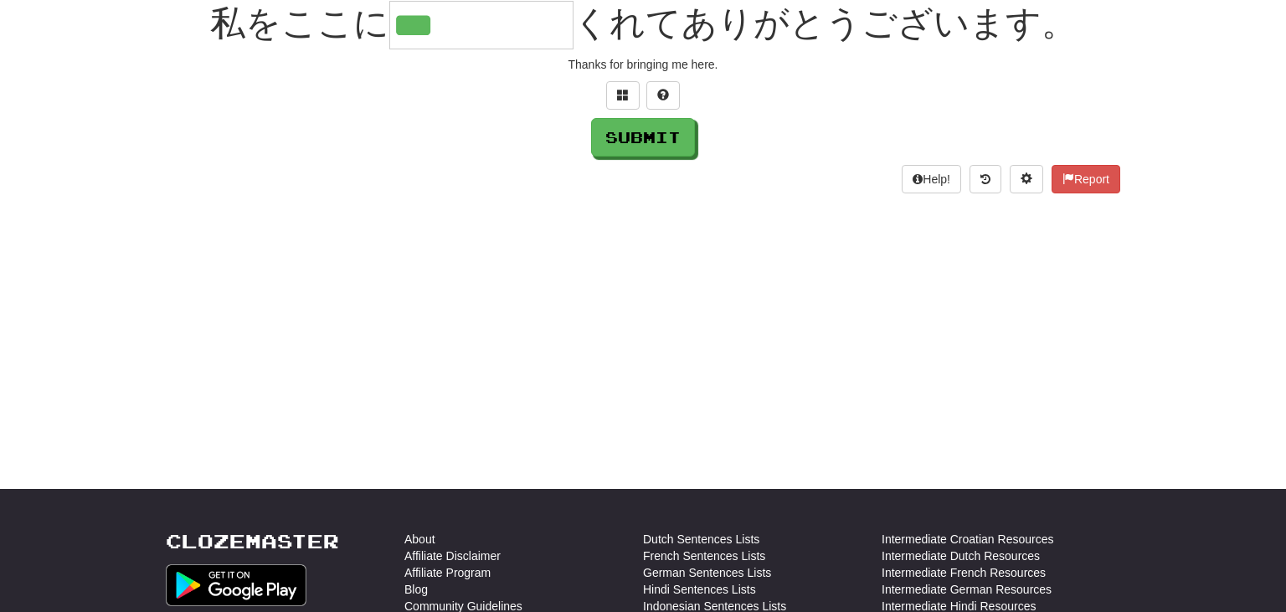
scroll to position [0, 0]
type input "*****"
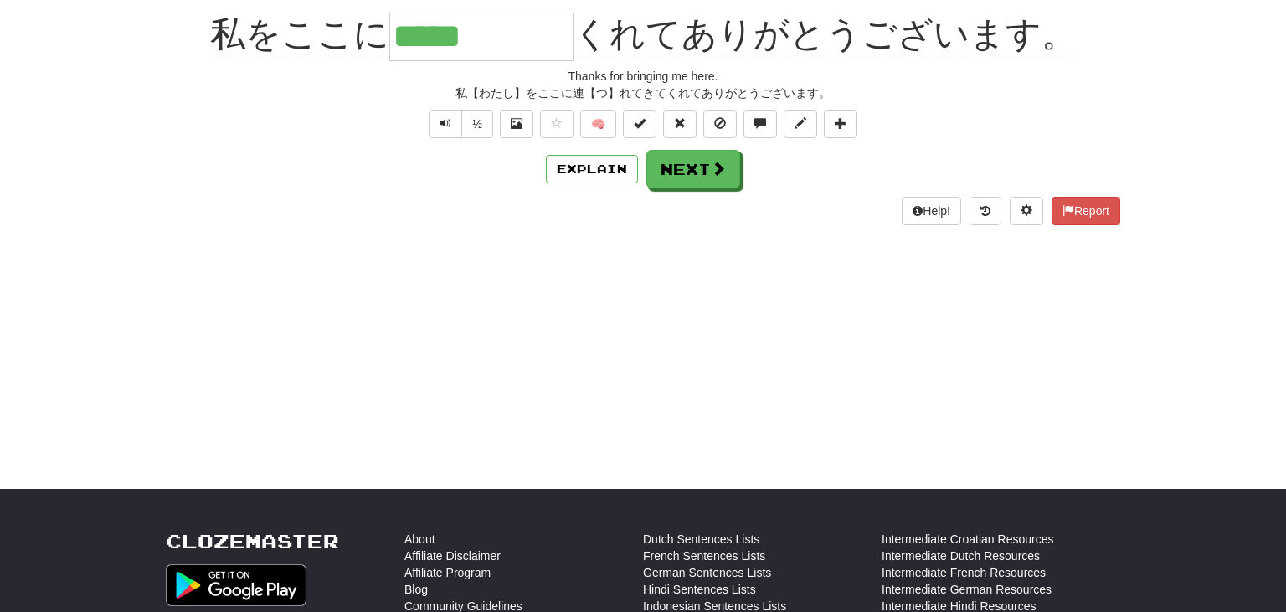
scroll to position [176, 0]
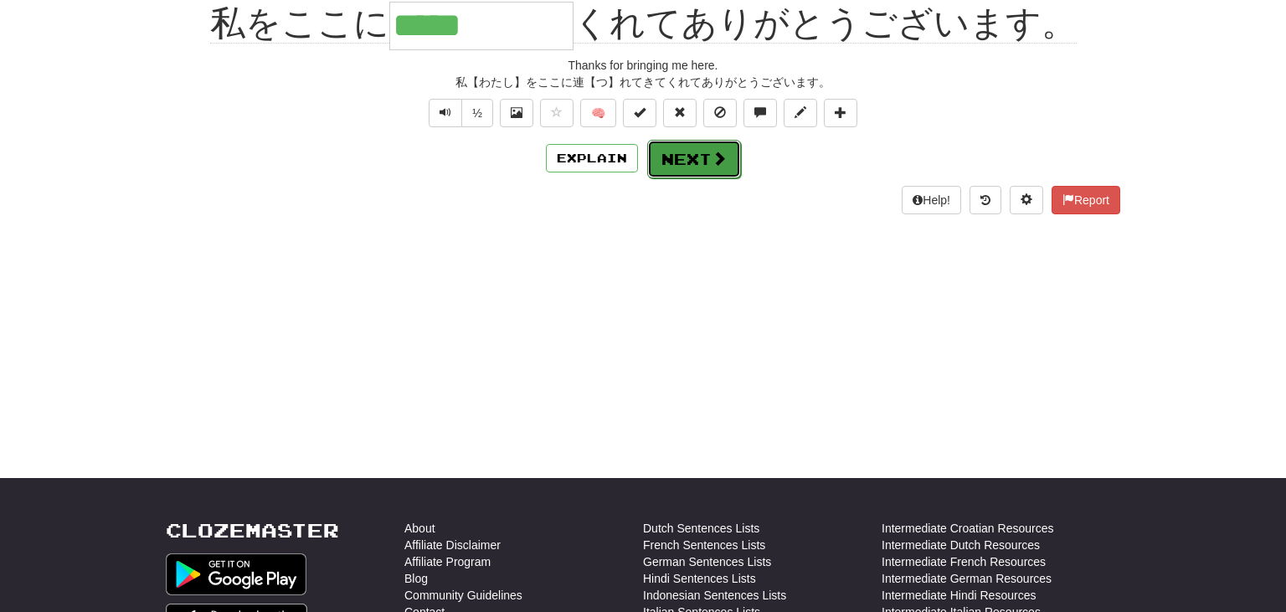
click at [712, 154] on span at bounding box center [719, 158] width 15 height 15
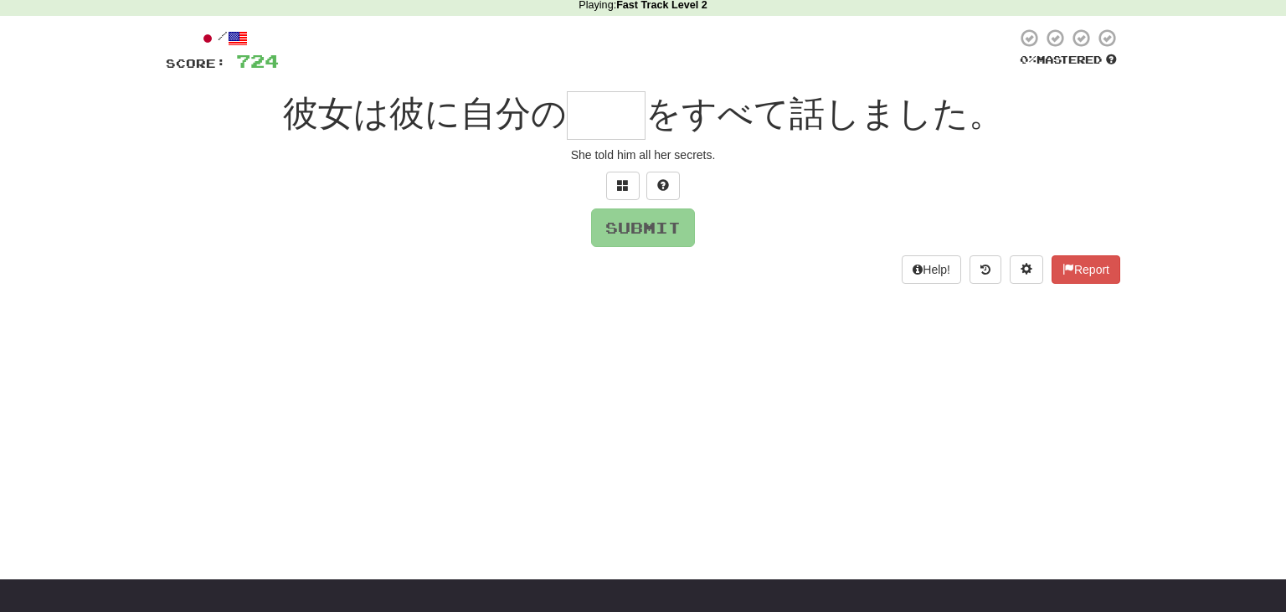
scroll to position [0, 0]
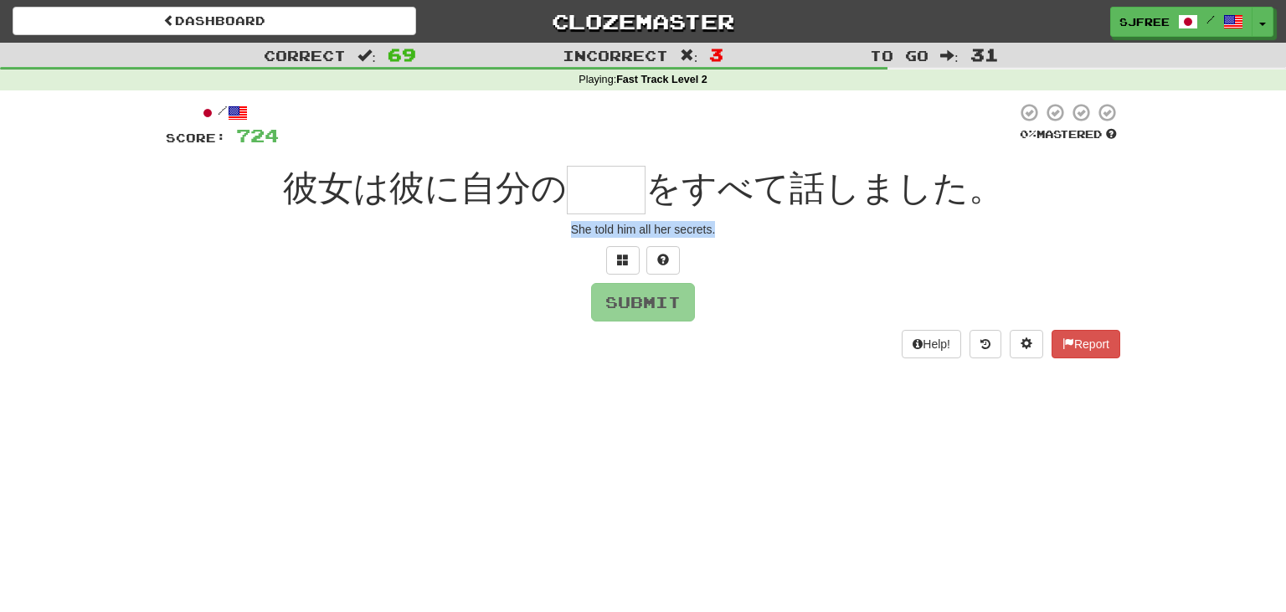
drag, startPoint x: 568, startPoint y: 230, endPoint x: 791, endPoint y: 243, distance: 223.1
click at [791, 243] on div "/ Score: 724 0 % Mastered 彼女は彼に自分の をすべて話しました。 She told him all her secrets. Sub…" at bounding box center [643, 230] width 955 height 256
click at [602, 169] on input "text" at bounding box center [606, 190] width 79 height 49
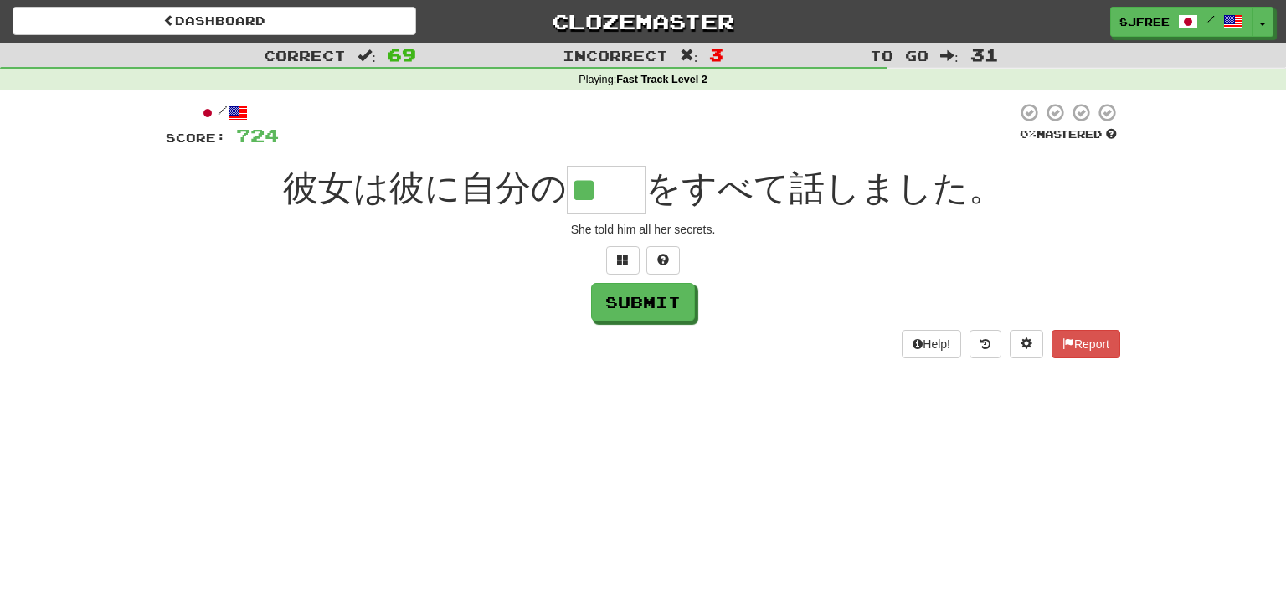
type input "**"
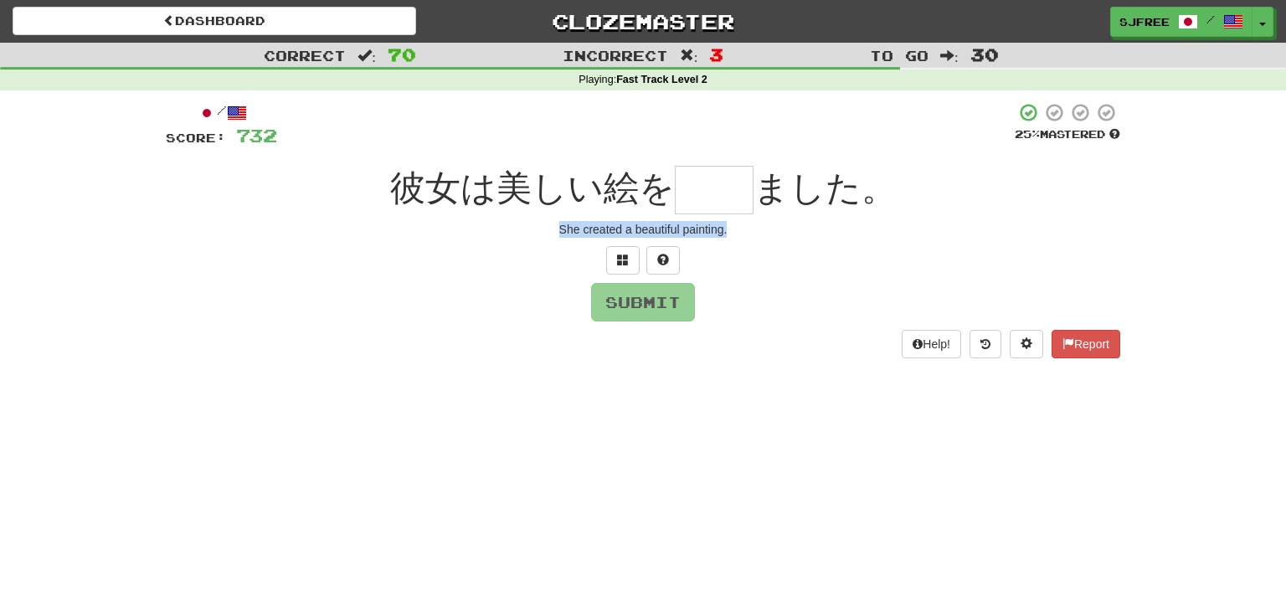
drag, startPoint x: 557, startPoint y: 229, endPoint x: 782, endPoint y: 233, distance: 225.3
click at [782, 233] on div "She created a beautiful painting." at bounding box center [643, 229] width 955 height 17
click at [696, 179] on input "text" at bounding box center [714, 190] width 79 height 49
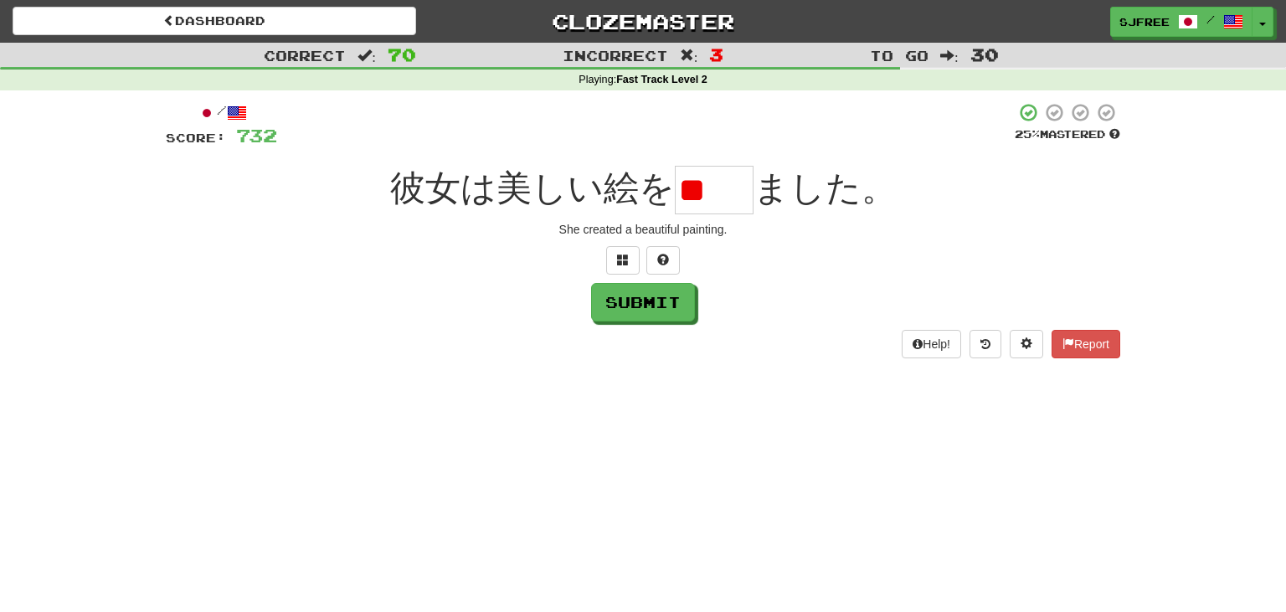
type input "*"
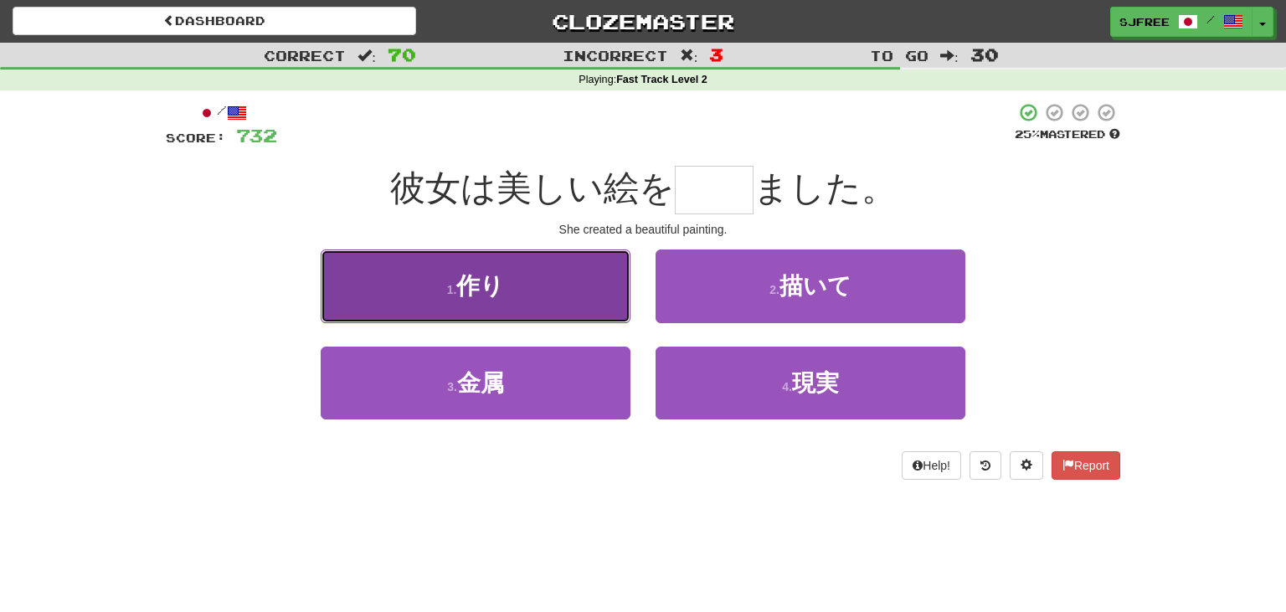
click at [524, 293] on button "1 . 作り" at bounding box center [476, 286] width 310 height 73
type input "**"
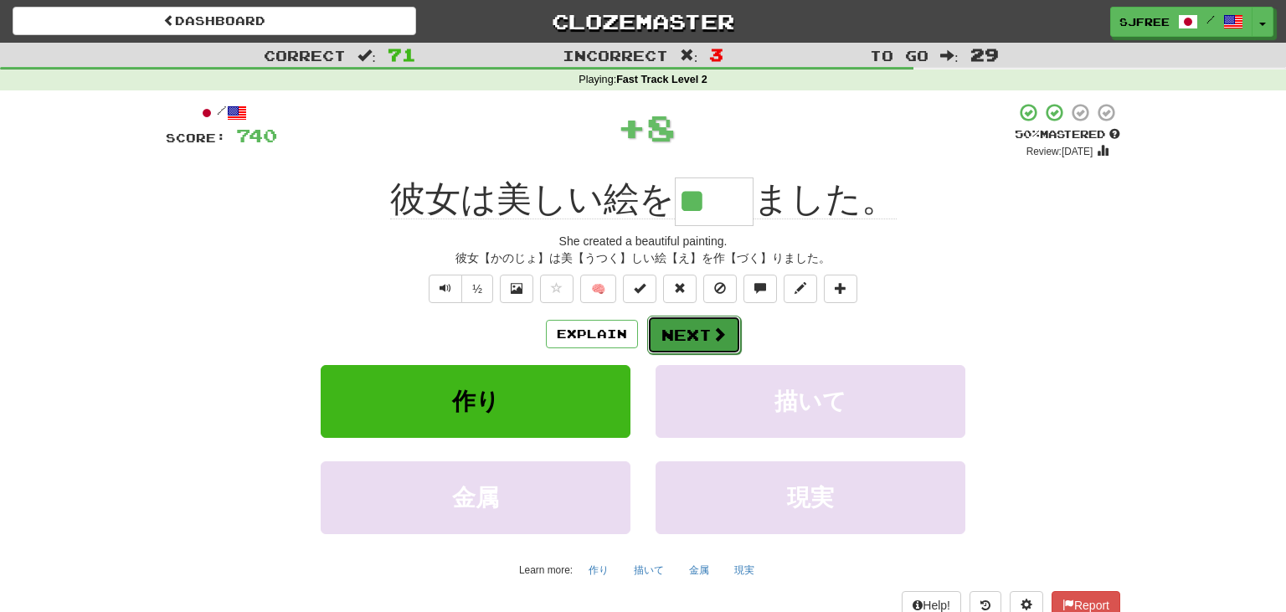
click at [695, 337] on button "Next" at bounding box center [694, 335] width 94 height 39
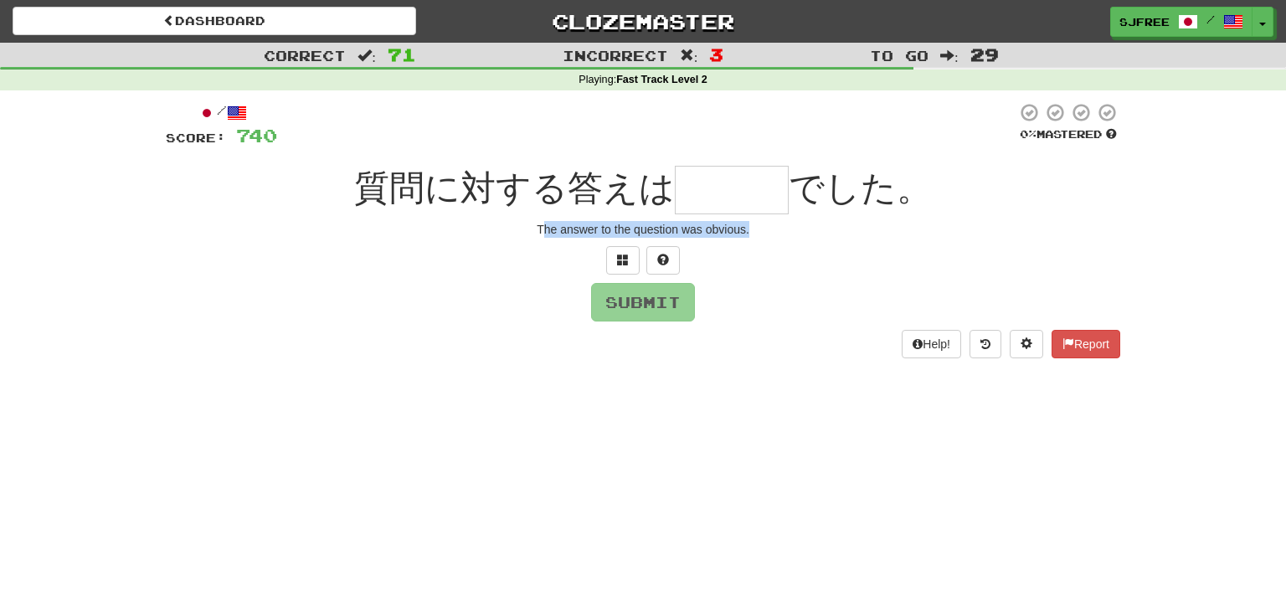
drag, startPoint x: 542, startPoint y: 227, endPoint x: 840, endPoint y: 248, distance: 298.9
click at [840, 248] on div "/ Score: 740 0 % Mastered 質問に対する答えは でした。 The answer to the question was obvious…" at bounding box center [643, 230] width 955 height 256
click at [542, 224] on div "The answer to the question was obvious." at bounding box center [643, 229] width 955 height 17
drag, startPoint x: 537, startPoint y: 229, endPoint x: 822, endPoint y: 243, distance: 285.9
click at [822, 243] on div "/ Score: 740 0 % Mastered 質問に対する答えは でした。 The answer to the question was obvious…" at bounding box center [643, 230] width 955 height 256
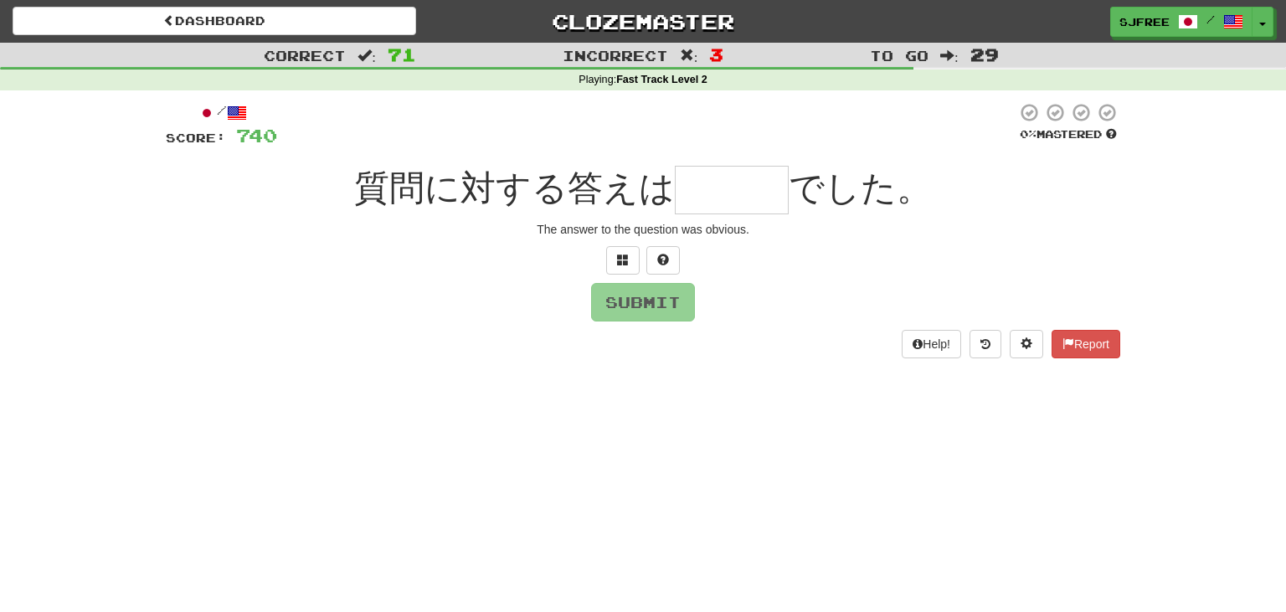
click at [715, 193] on input "text" at bounding box center [732, 190] width 114 height 49
click at [617, 257] on button at bounding box center [622, 260] width 33 height 28
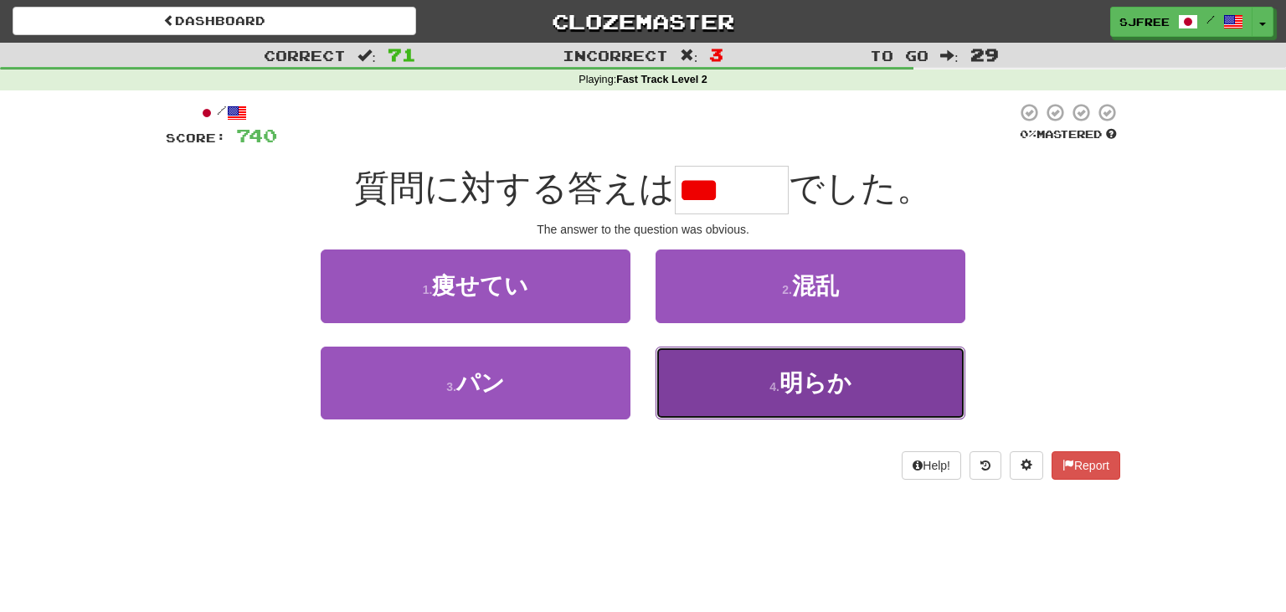
click at [886, 387] on button "4 . 明らか" at bounding box center [811, 383] width 310 height 73
type input "***"
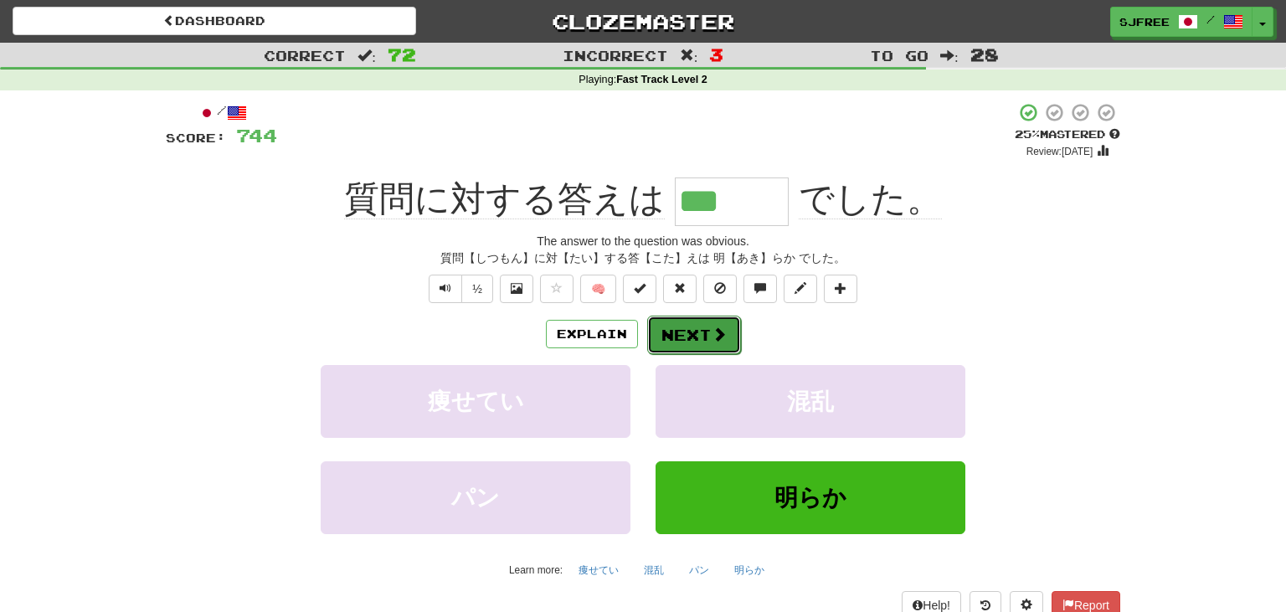
click at [680, 320] on button "Next" at bounding box center [694, 335] width 94 height 39
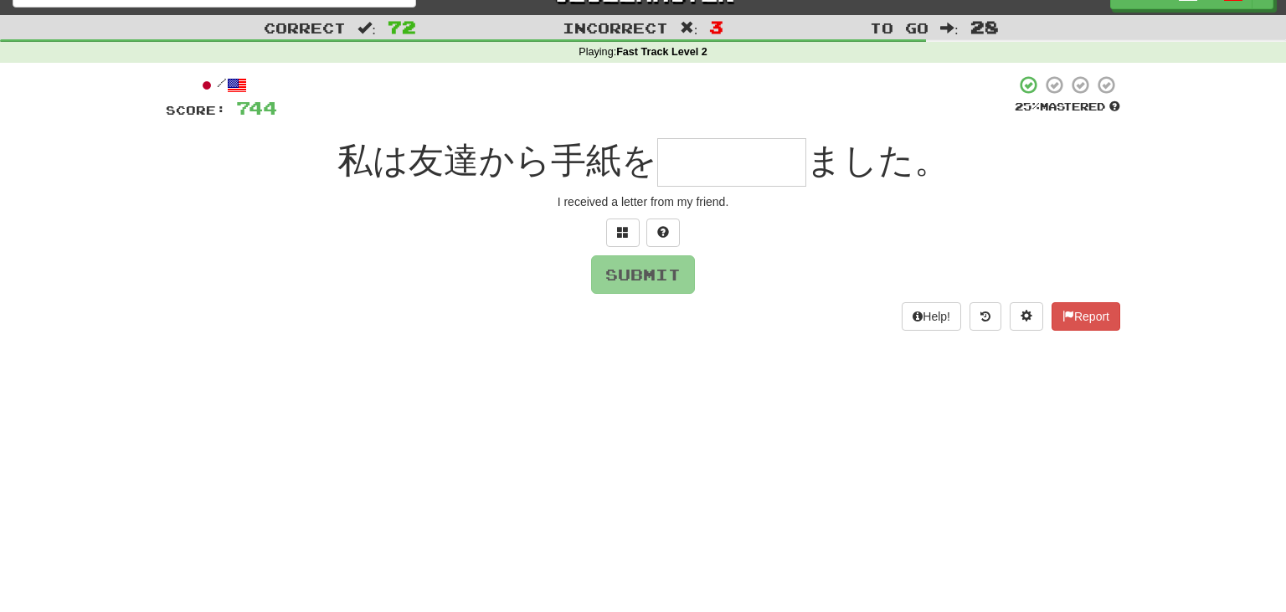
scroll to position [26, 0]
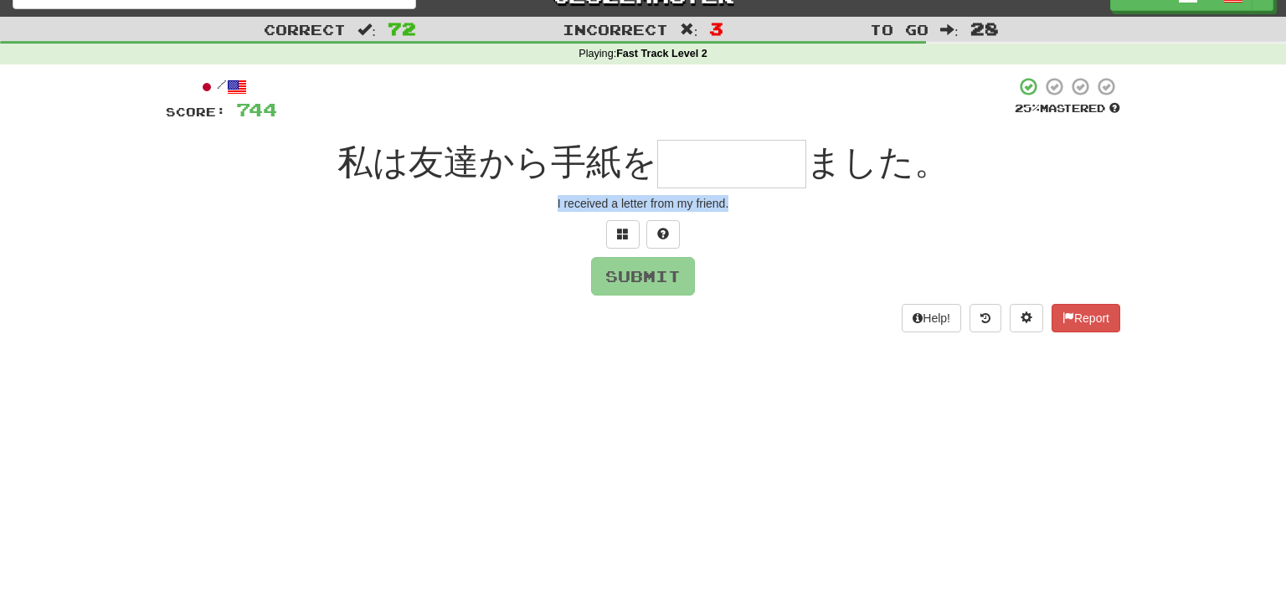
drag, startPoint x: 554, startPoint y: 194, endPoint x: 894, endPoint y: 221, distance: 340.2
click at [894, 221] on div "/ Score: 744 25 % Mastered 私は友達から手紙を ました。 I received a letter from my friend. S…" at bounding box center [643, 204] width 955 height 256
click at [682, 166] on input "text" at bounding box center [731, 164] width 149 height 49
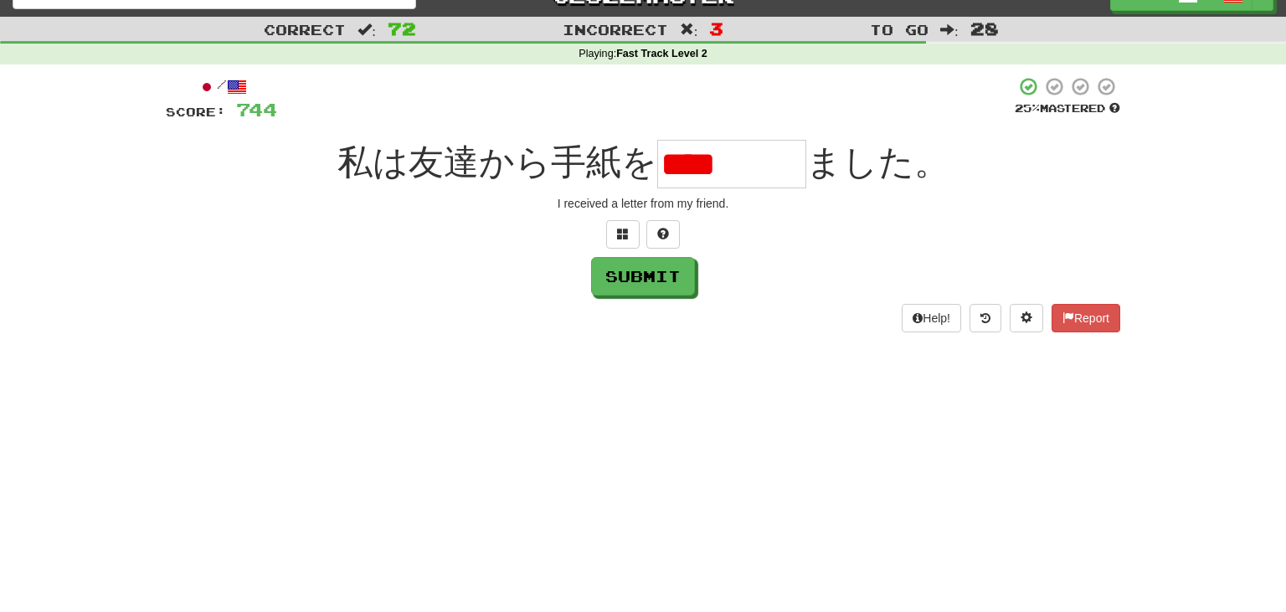
scroll to position [0, 0]
type input "*"
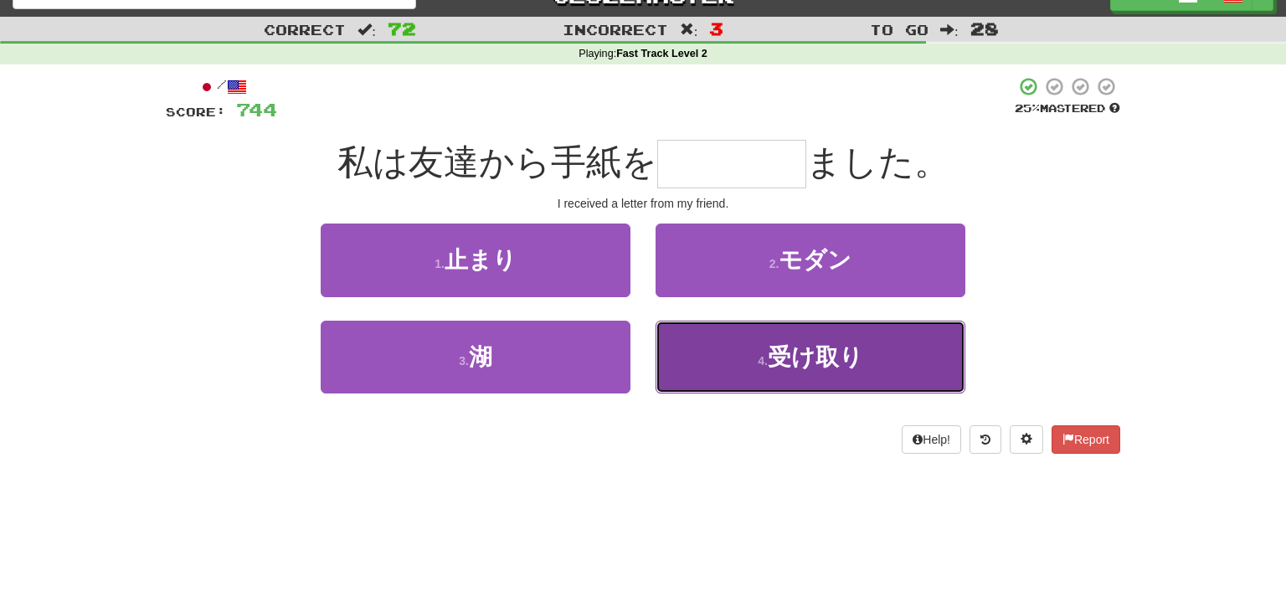
click at [822, 344] on span "受け取り" at bounding box center [815, 357] width 95 height 26
type input "****"
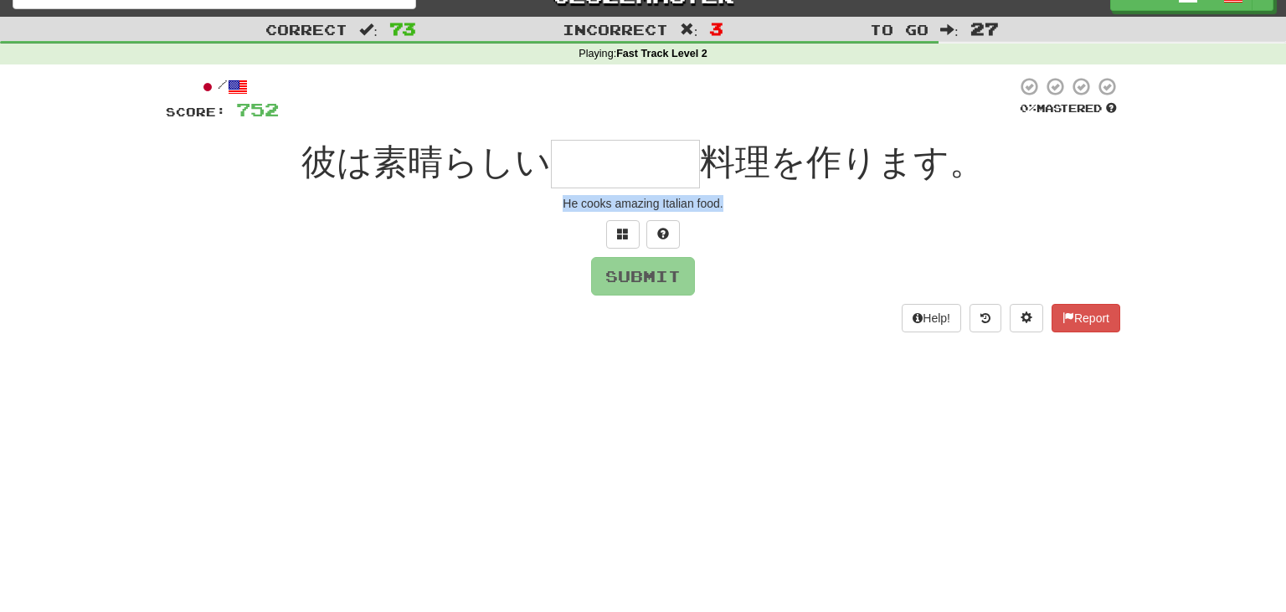
drag, startPoint x: 557, startPoint y: 203, endPoint x: 809, endPoint y: 218, distance: 252.5
click at [809, 218] on div "/ Score: 752 0 % Mastered 彼は素晴らしい 料理を作ります。 He cooks amazing Italian food. Submi…" at bounding box center [643, 204] width 955 height 256
click at [626, 156] on input "text" at bounding box center [625, 164] width 149 height 49
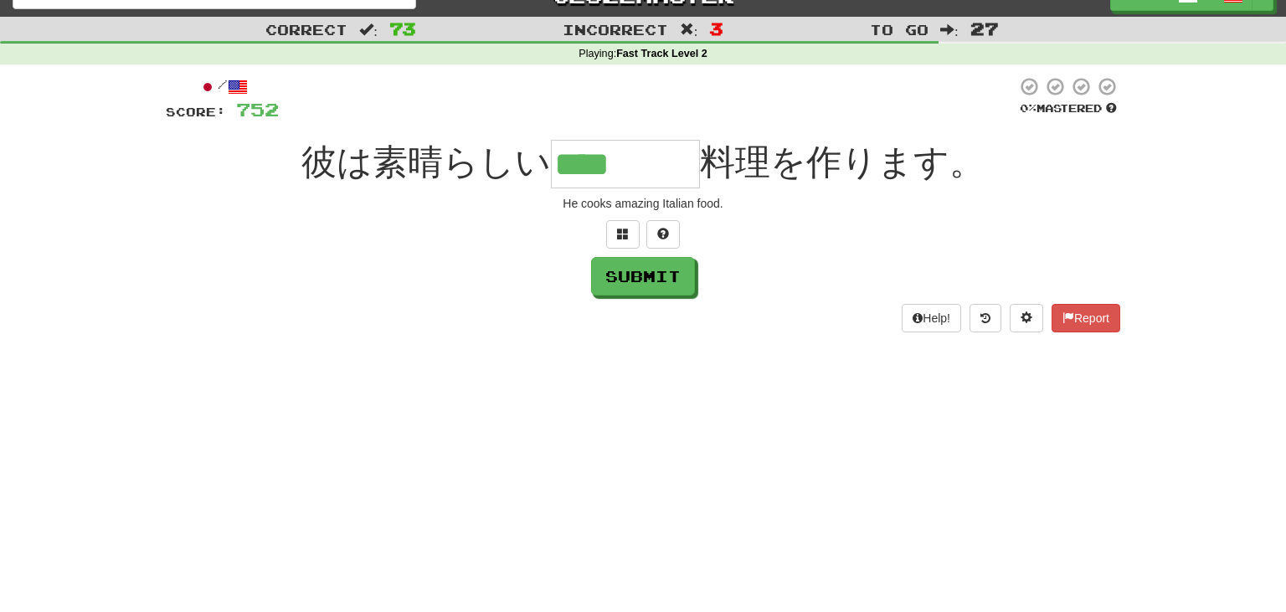
type input "****"
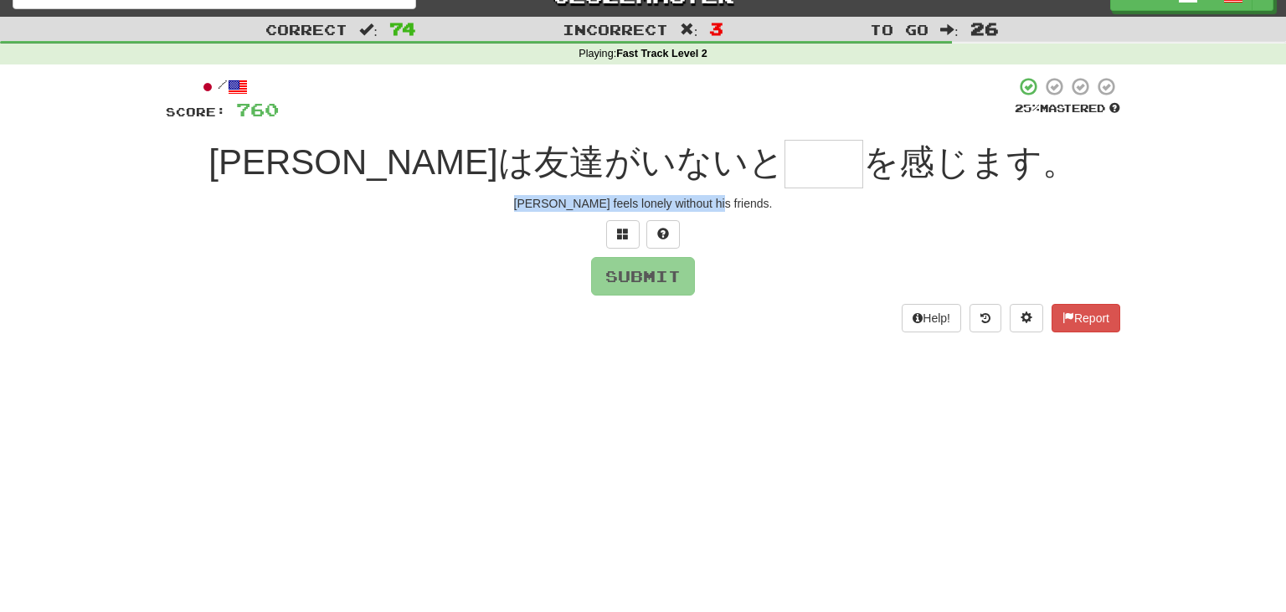
drag, startPoint x: 549, startPoint y: 205, endPoint x: 746, endPoint y: 214, distance: 197.0
click at [746, 214] on div "/ Score: 760 25 % Mastered サムは友達がいないと を感じます。 Sam feels lonely without his frien…" at bounding box center [643, 204] width 955 height 256
click at [785, 163] on input "text" at bounding box center [824, 164] width 79 height 49
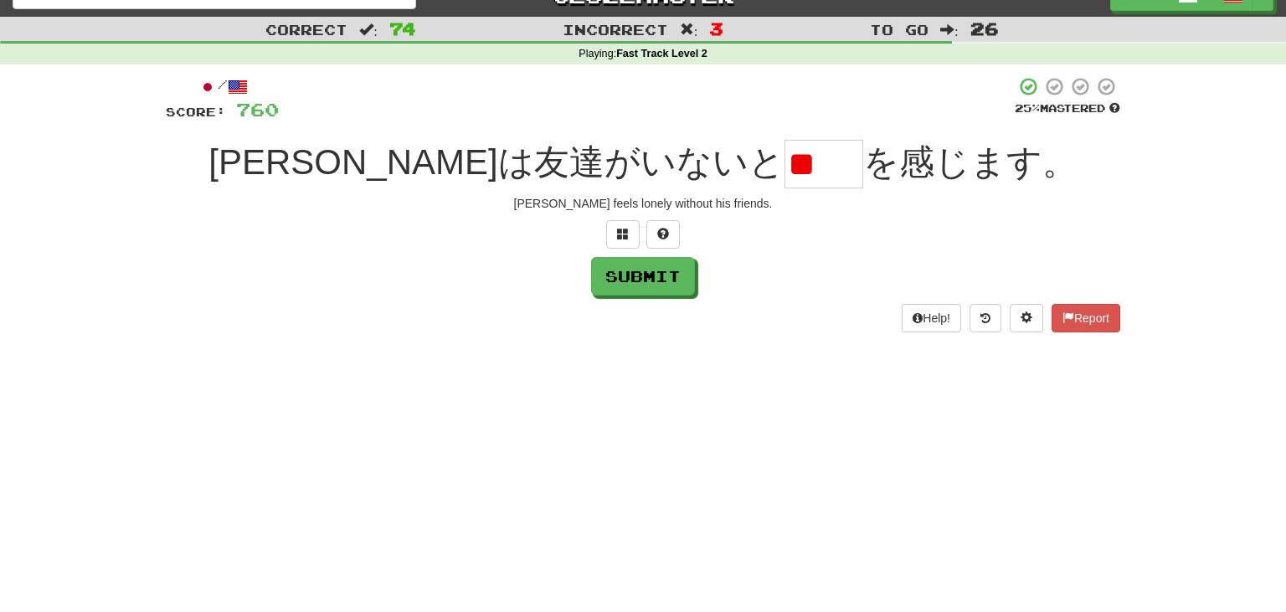
type input "*"
drag, startPoint x: 543, startPoint y: 201, endPoint x: 798, endPoint y: 219, distance: 256.0
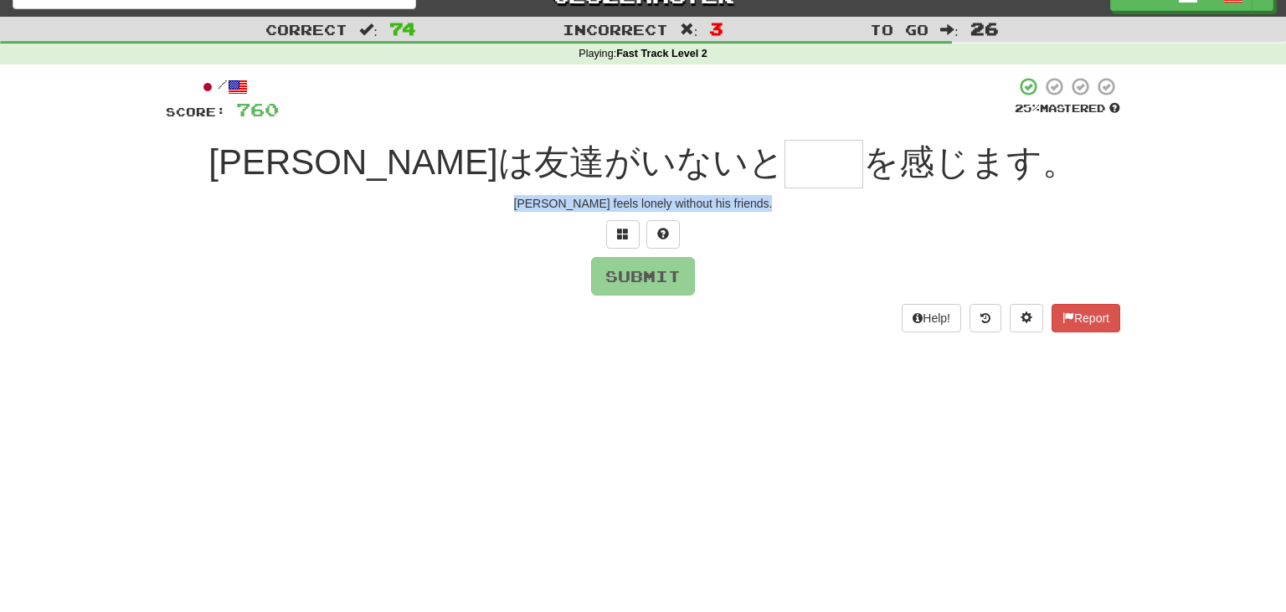
drag, startPoint x: 550, startPoint y: 201, endPoint x: 812, endPoint y: 224, distance: 263.2
click at [812, 224] on div "/ Score: 760 25 % Mastered サムは友達がいないと を感じます。 Sam feels lonely without his frien…" at bounding box center [643, 204] width 955 height 256
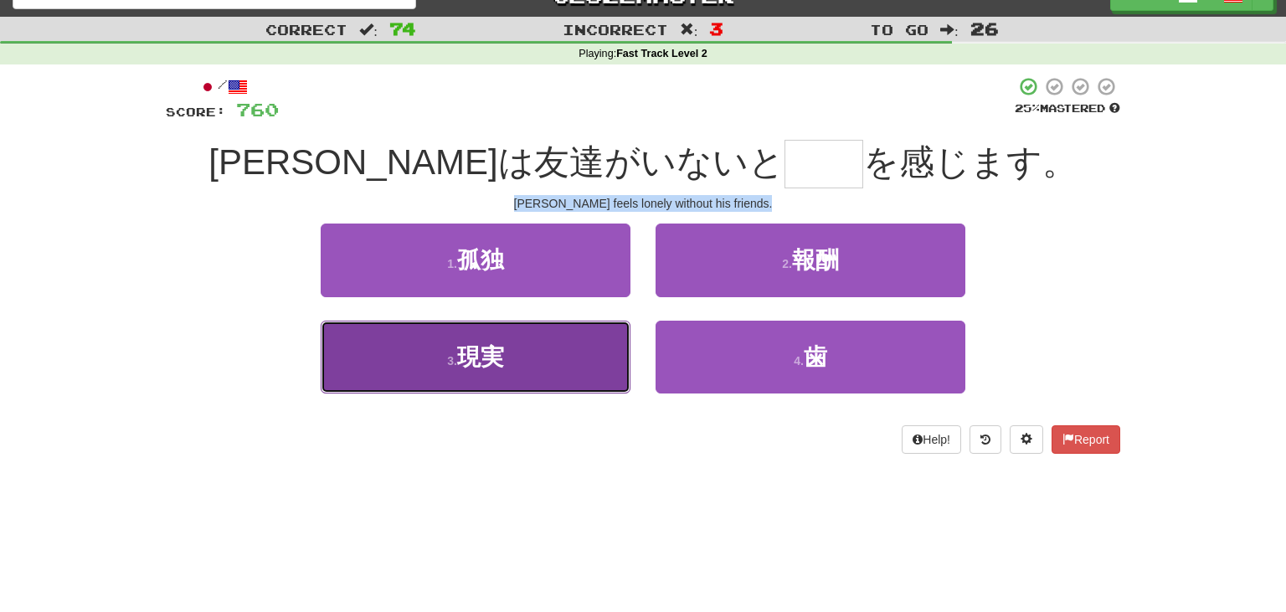
click at [516, 362] on button "3 . 現実" at bounding box center [476, 357] width 310 height 73
type input "**"
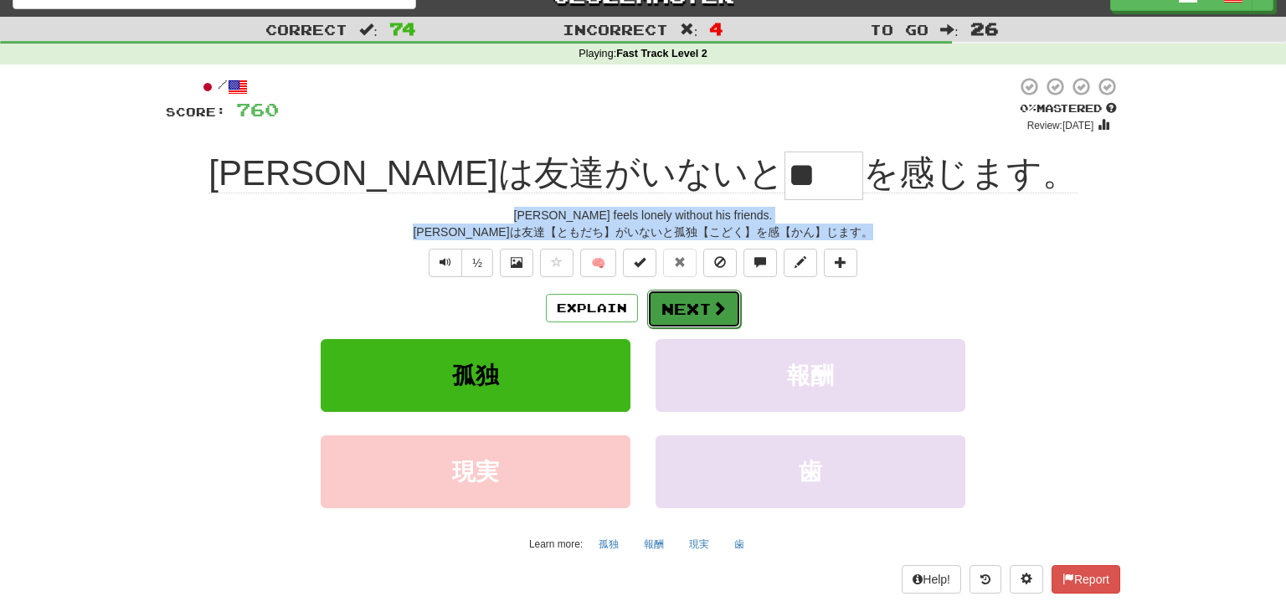
click at [705, 301] on button "Next" at bounding box center [694, 309] width 94 height 39
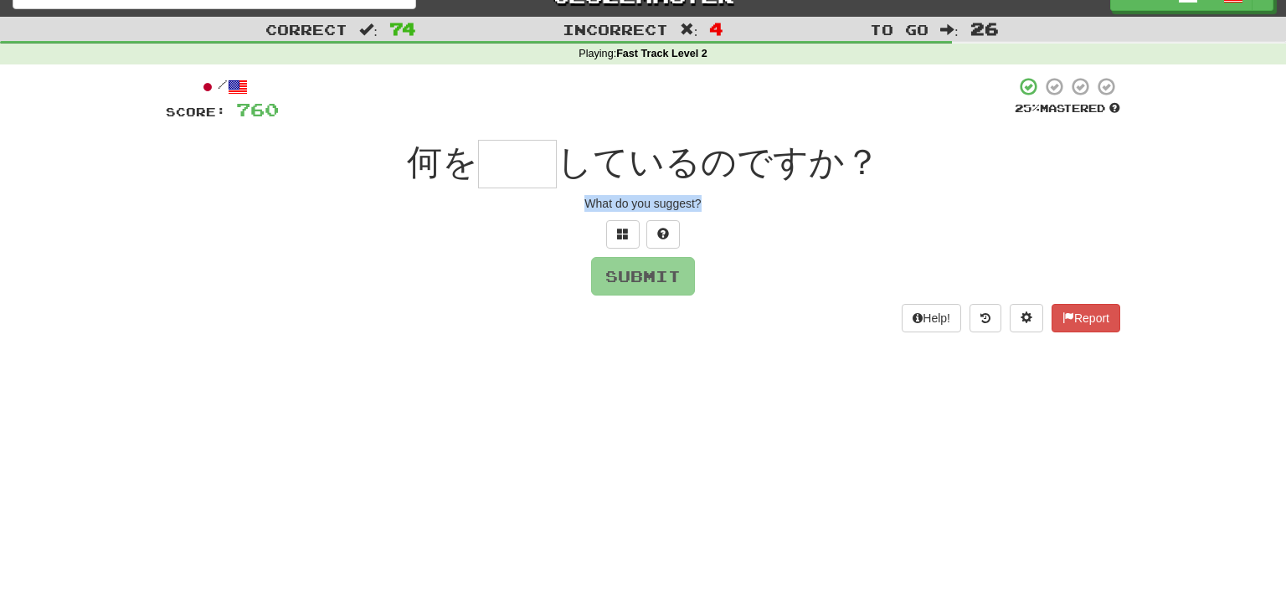
drag, startPoint x: 586, startPoint y: 197, endPoint x: 798, endPoint y: 198, distance: 211.9
click at [798, 198] on div "What do you suggest?" at bounding box center [643, 203] width 955 height 17
click at [502, 147] on input "text" at bounding box center [517, 164] width 79 height 49
type input "*"
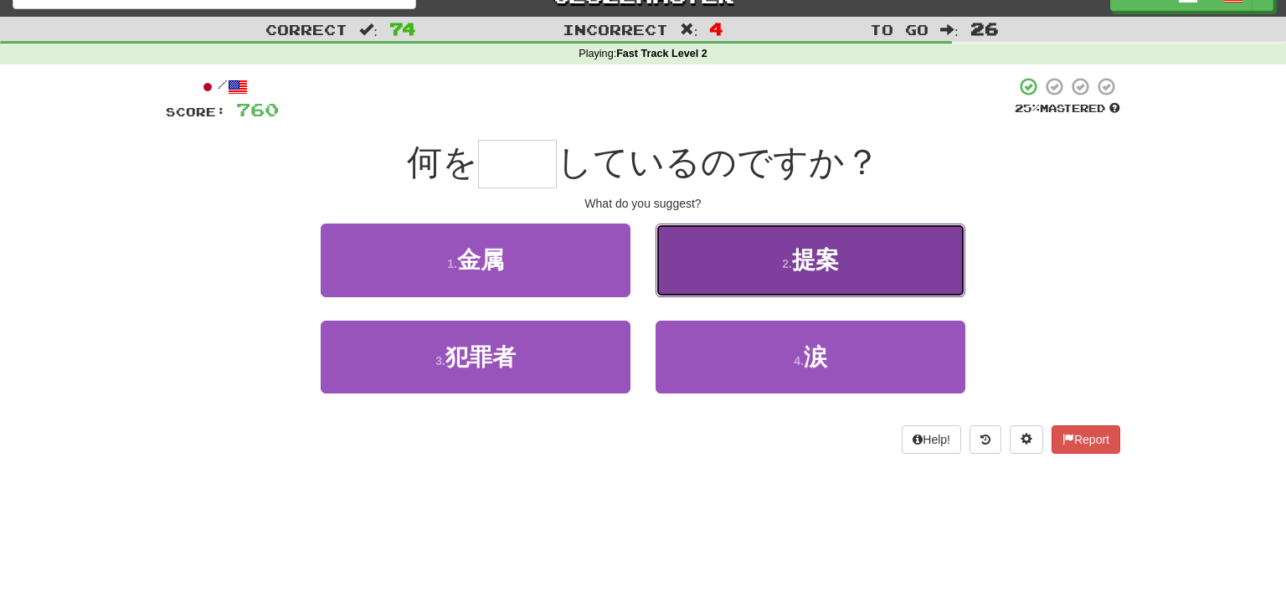
click at [820, 287] on button "2 . 提案" at bounding box center [811, 260] width 310 height 73
type input "**"
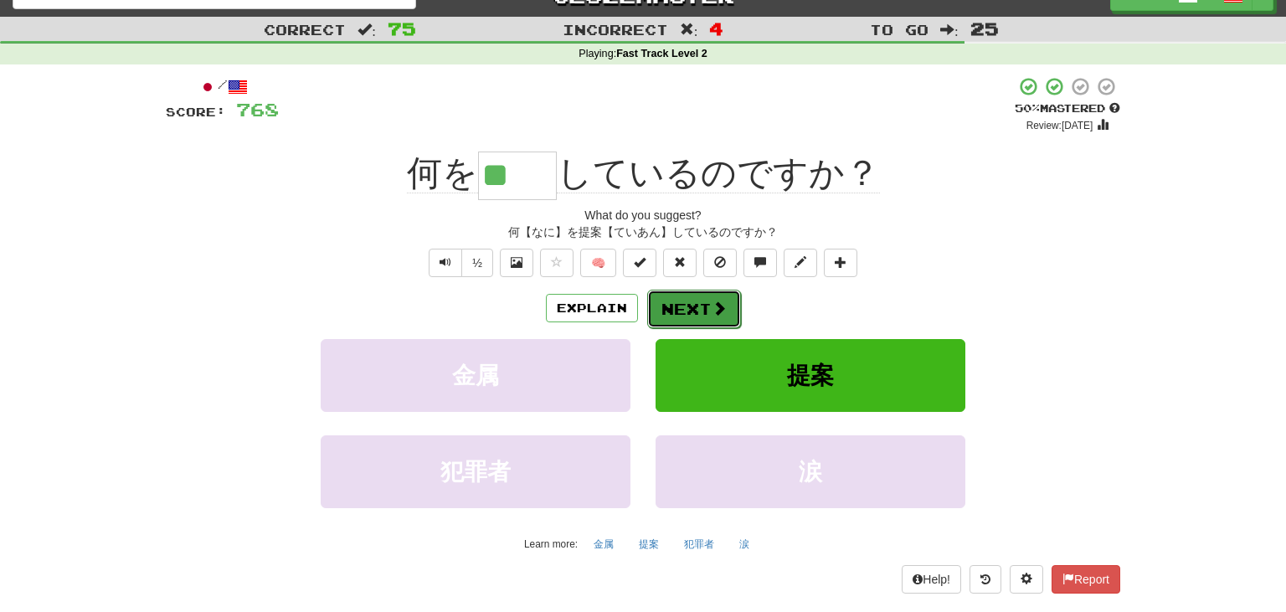
click at [714, 296] on button "Next" at bounding box center [694, 309] width 94 height 39
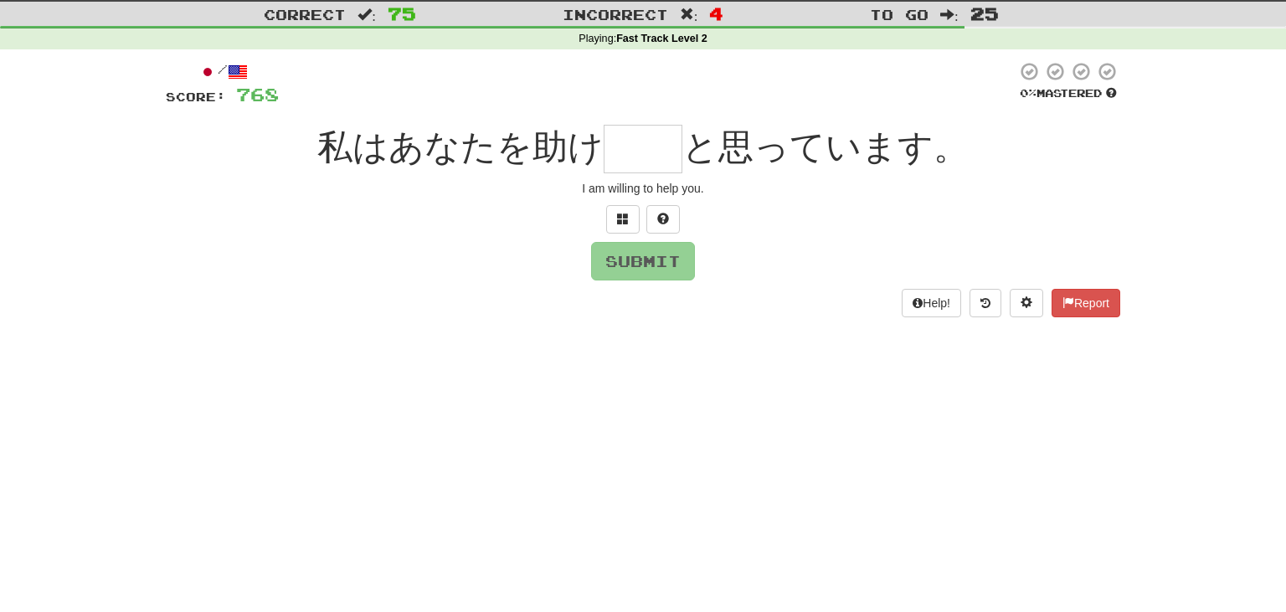
scroll to position [46, 0]
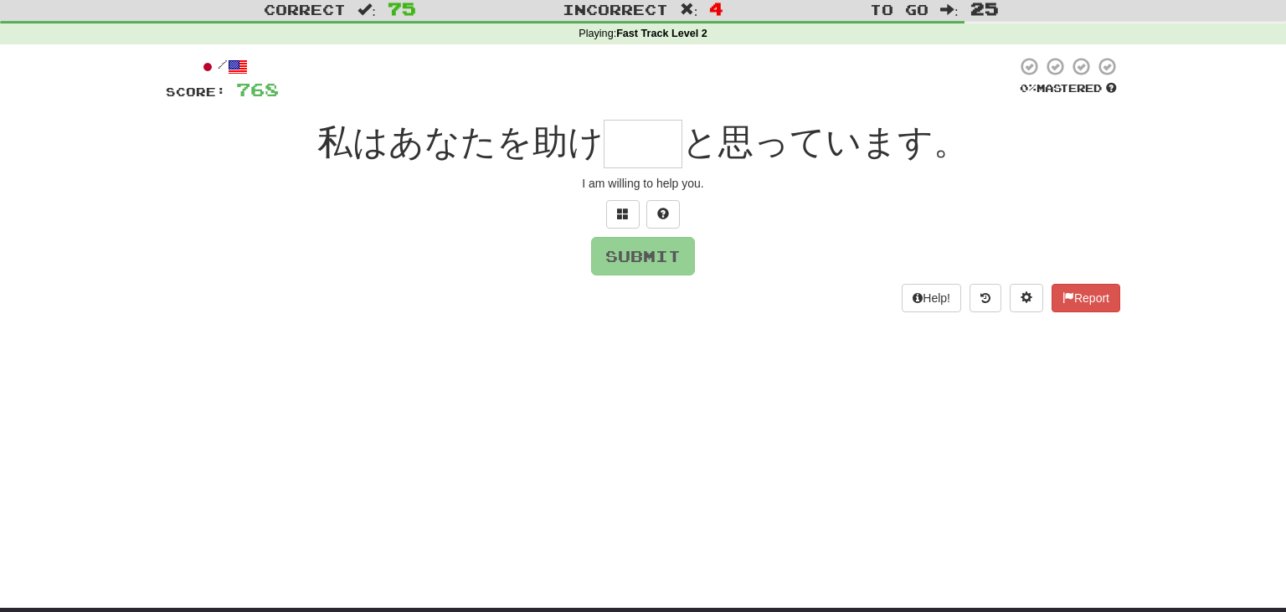
click at [561, 181] on div "I am willing to help you." at bounding box center [643, 183] width 955 height 17
drag, startPoint x: 578, startPoint y: 182, endPoint x: 814, endPoint y: 199, distance: 236.8
click at [814, 199] on div "/ Score: 768 0 % Mastered 私はあなたを助け と思っています。 I am willing to help you. Submit He…" at bounding box center [643, 184] width 955 height 256
drag, startPoint x: 319, startPoint y: 134, endPoint x: 464, endPoint y: 141, distance: 145.0
click at [464, 141] on div "私はあなたを助け と思っています。" at bounding box center [643, 144] width 955 height 49
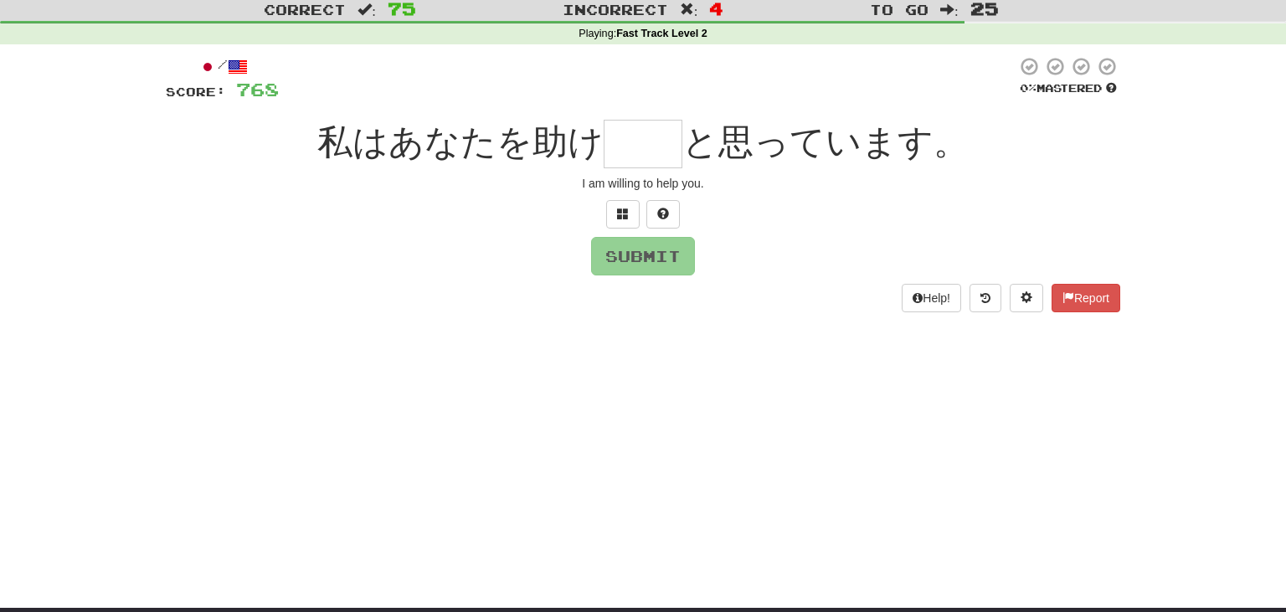
click at [460, 82] on div at bounding box center [648, 79] width 738 height 46
click at [627, 148] on input "text" at bounding box center [643, 144] width 79 height 49
type input "*"
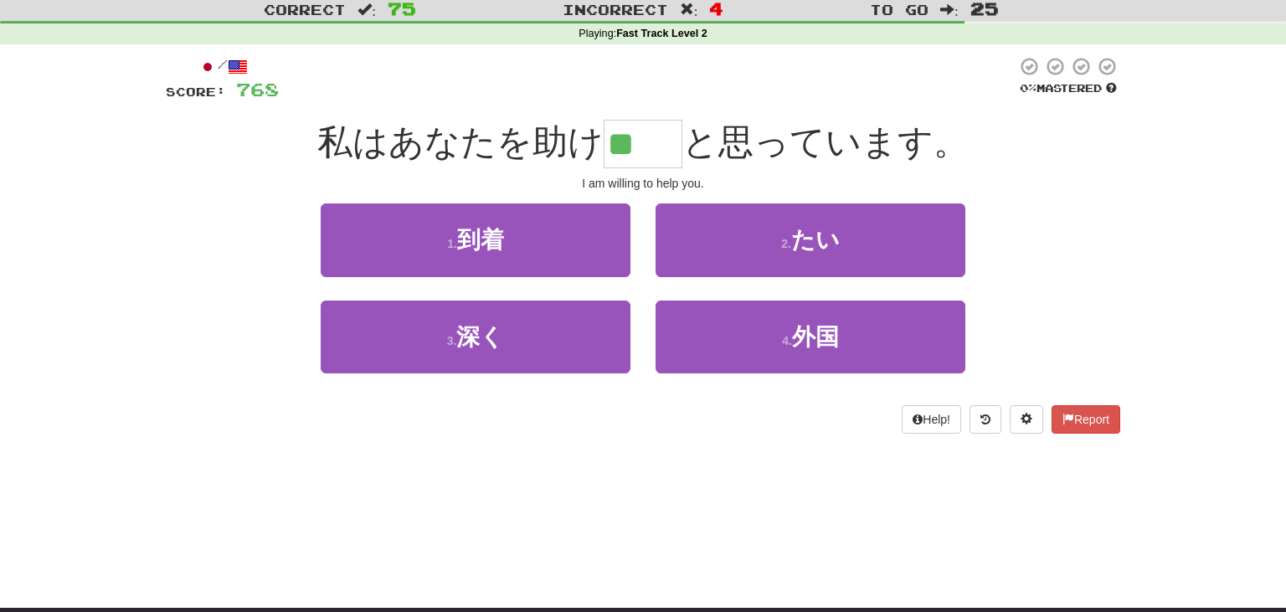
type input "**"
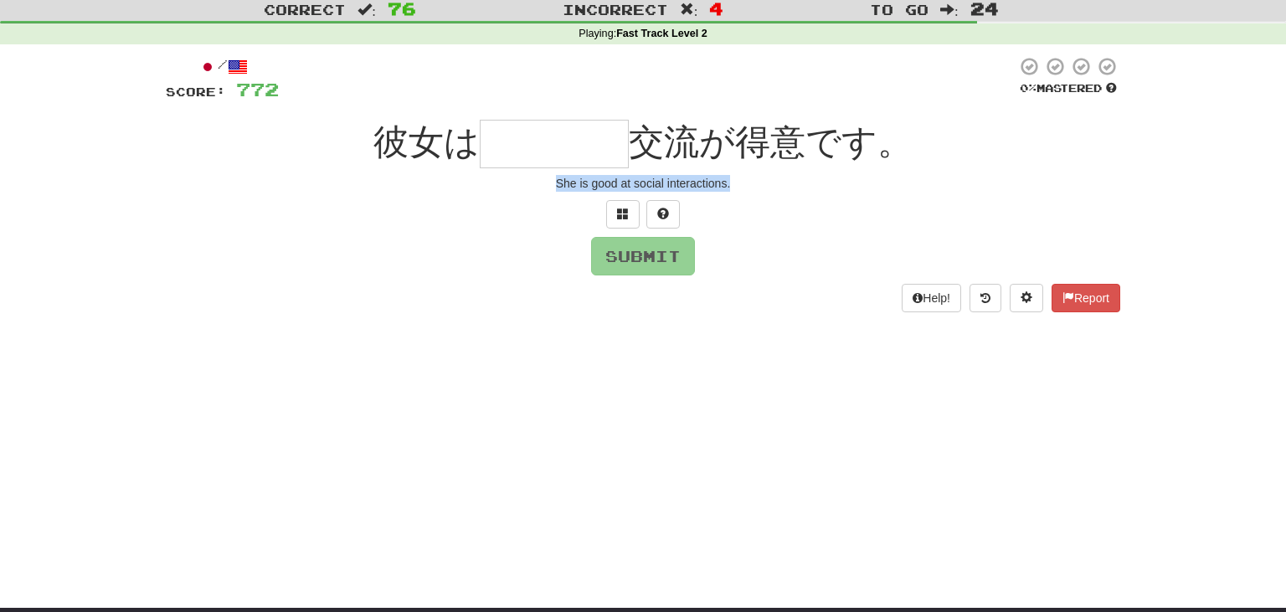
drag, startPoint x: 558, startPoint y: 181, endPoint x: 796, endPoint y: 209, distance: 239.5
click at [796, 209] on div "/ Score: 772 0 % Mastered 彼女は 交流が得意です。 She is good at social interactions. Subm…" at bounding box center [643, 184] width 955 height 256
click at [501, 129] on input "text" at bounding box center [554, 144] width 149 height 49
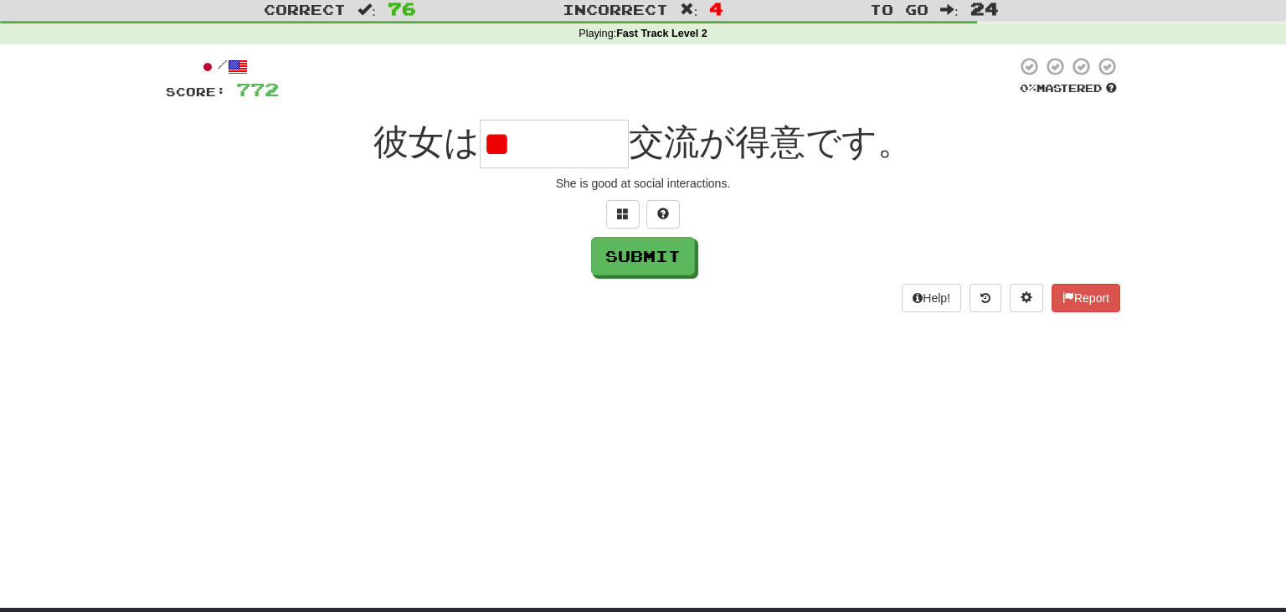
type input "*"
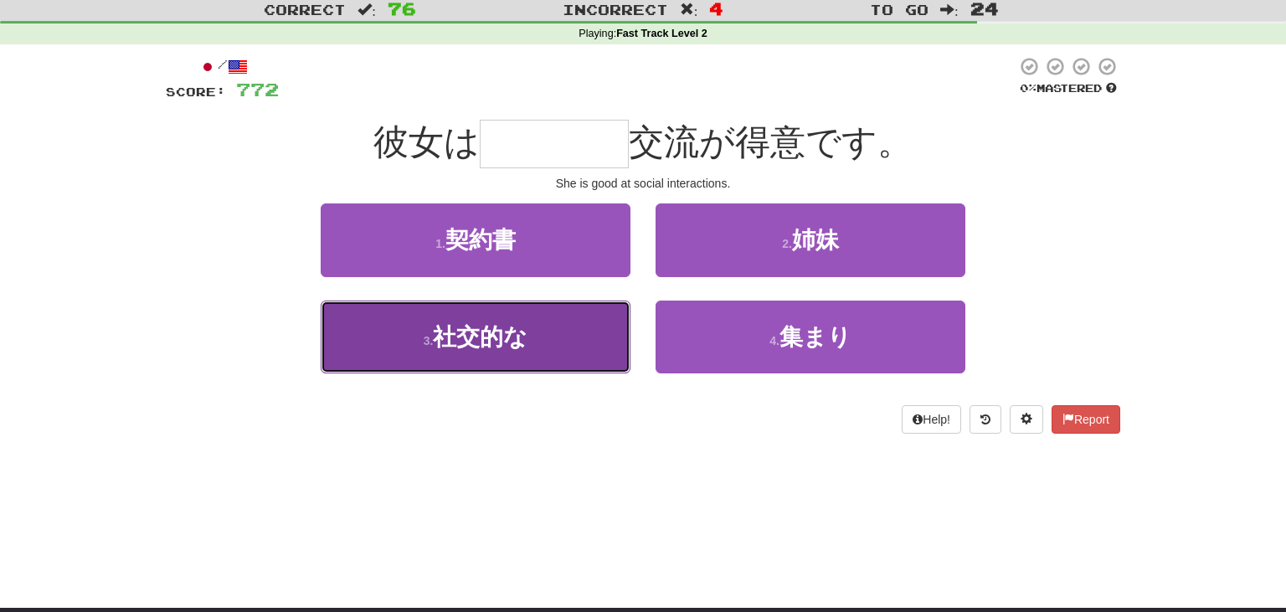
click at [531, 336] on button "3 . 社交的な" at bounding box center [476, 337] width 310 height 73
type input "****"
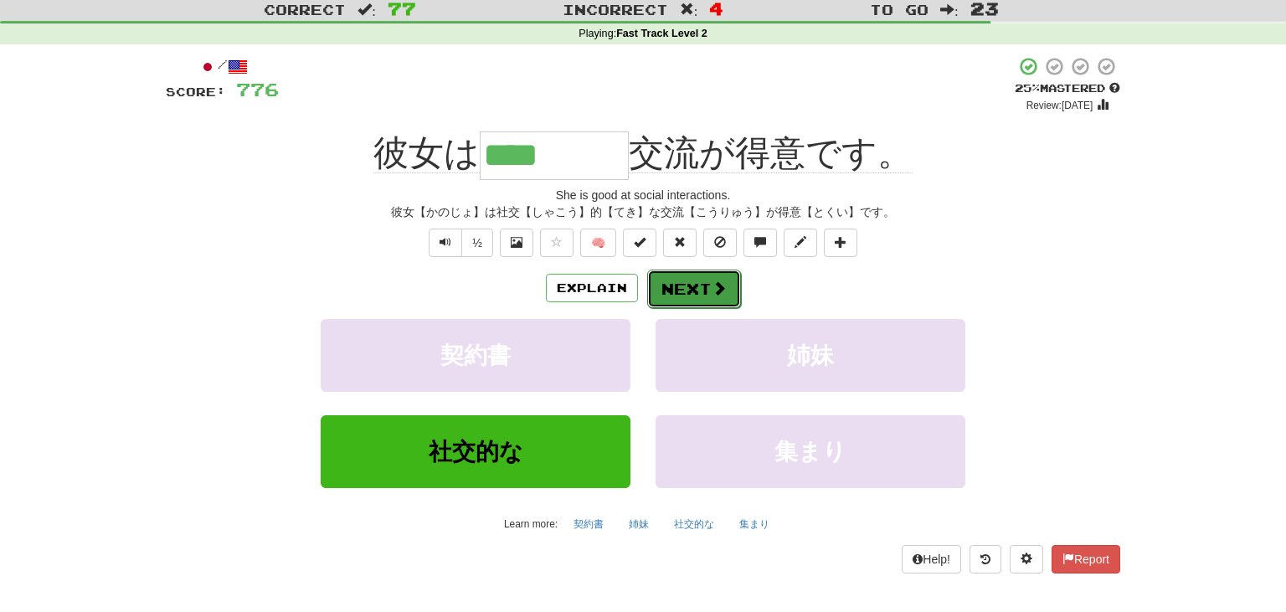
click at [713, 287] on span at bounding box center [719, 288] width 15 height 15
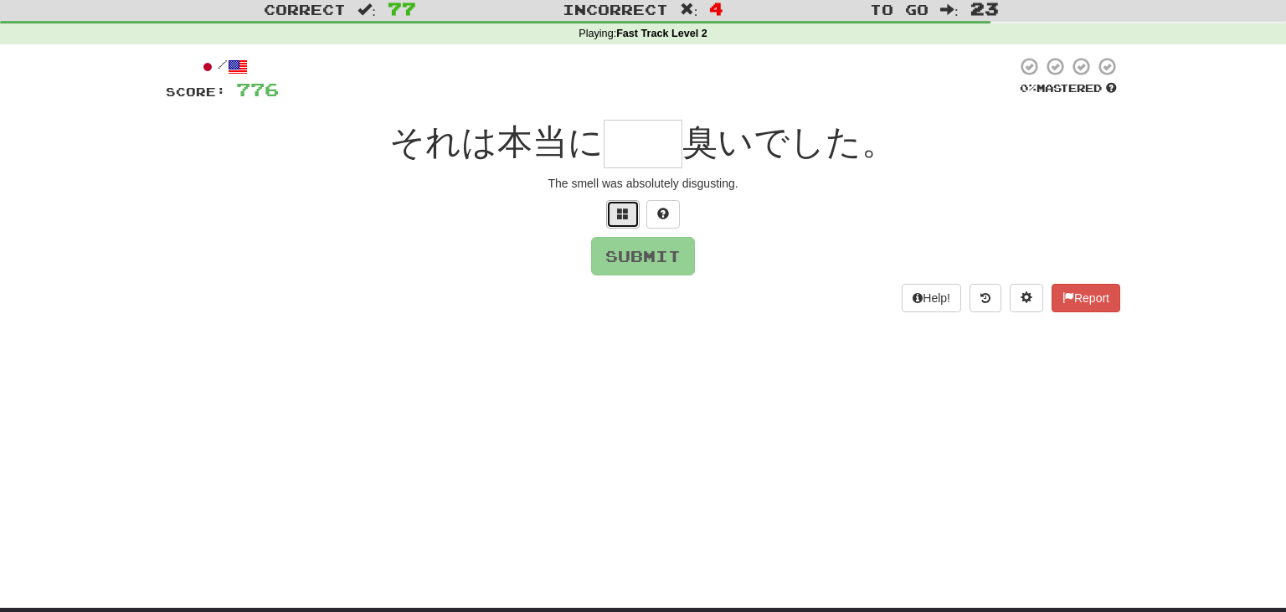
click at [616, 210] on button at bounding box center [622, 214] width 33 height 28
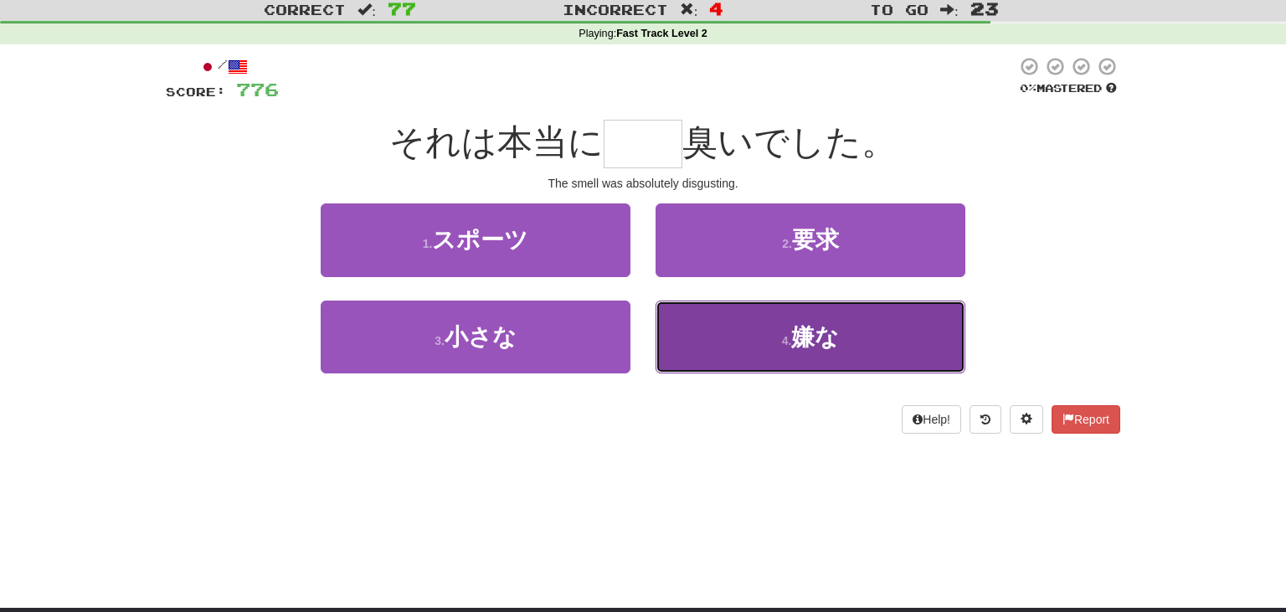
click at [886, 363] on button "4 . 嫌な" at bounding box center [811, 337] width 310 height 73
type input "**"
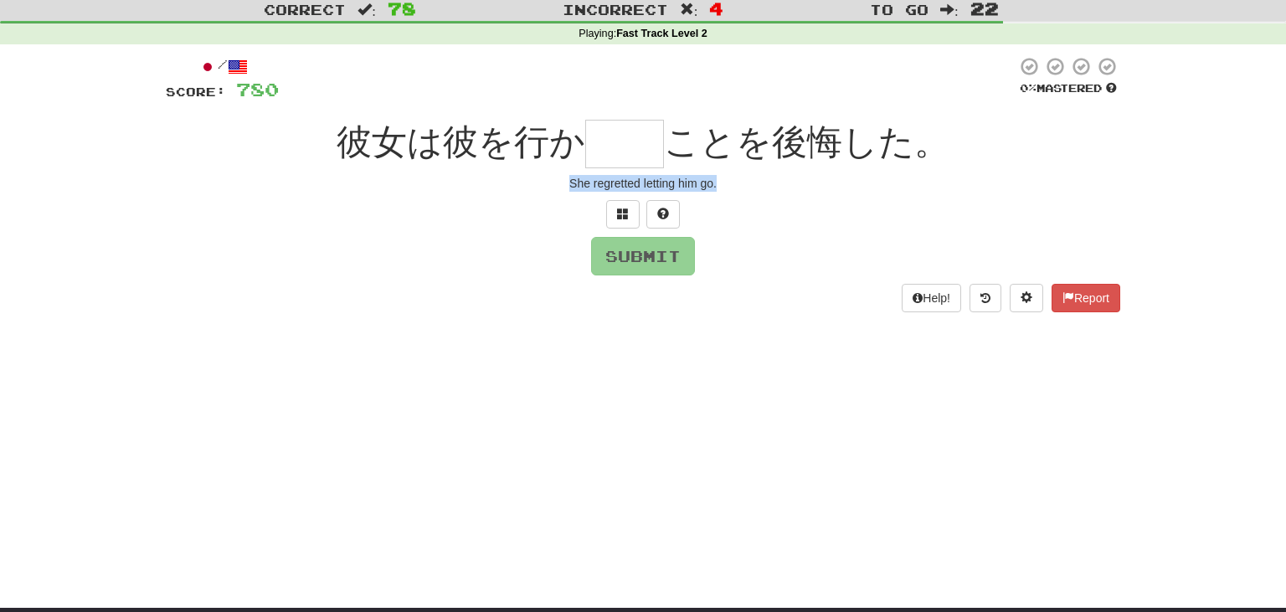
drag, startPoint x: 567, startPoint y: 183, endPoint x: 789, endPoint y: 198, distance: 222.5
click at [789, 198] on div "/ Score: 780 0 % Mastered 彼女は彼を行か ことを後悔した。 She regretted letting him go. Submit…" at bounding box center [643, 184] width 955 height 256
click at [629, 140] on input "text" at bounding box center [624, 144] width 79 height 49
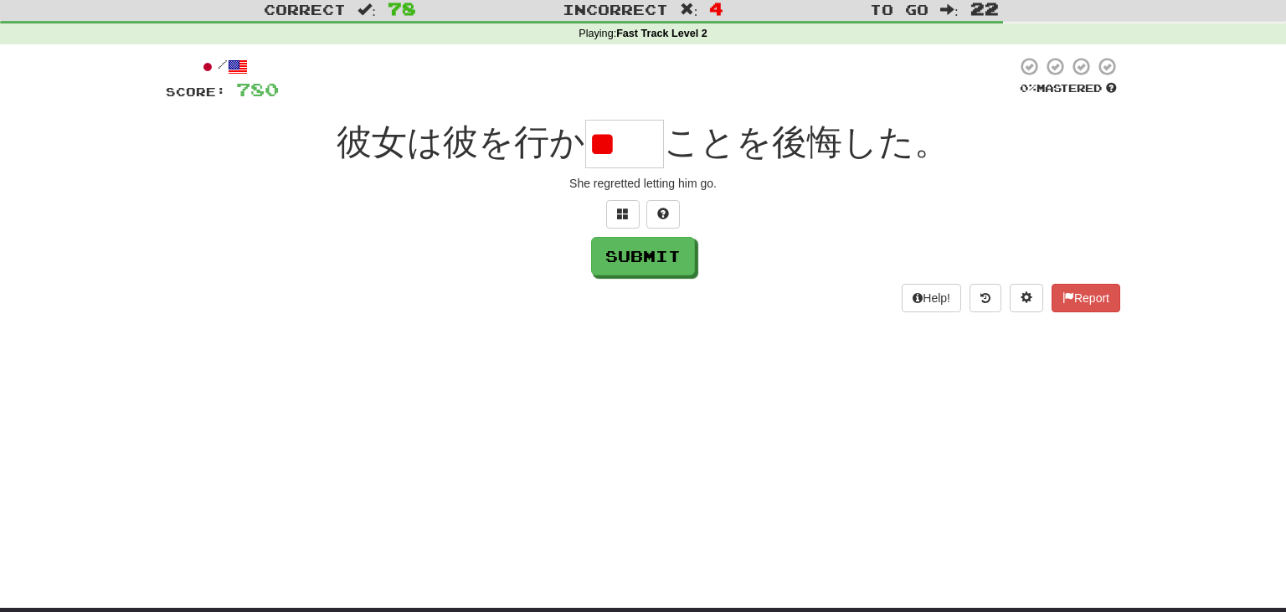
type input "*"
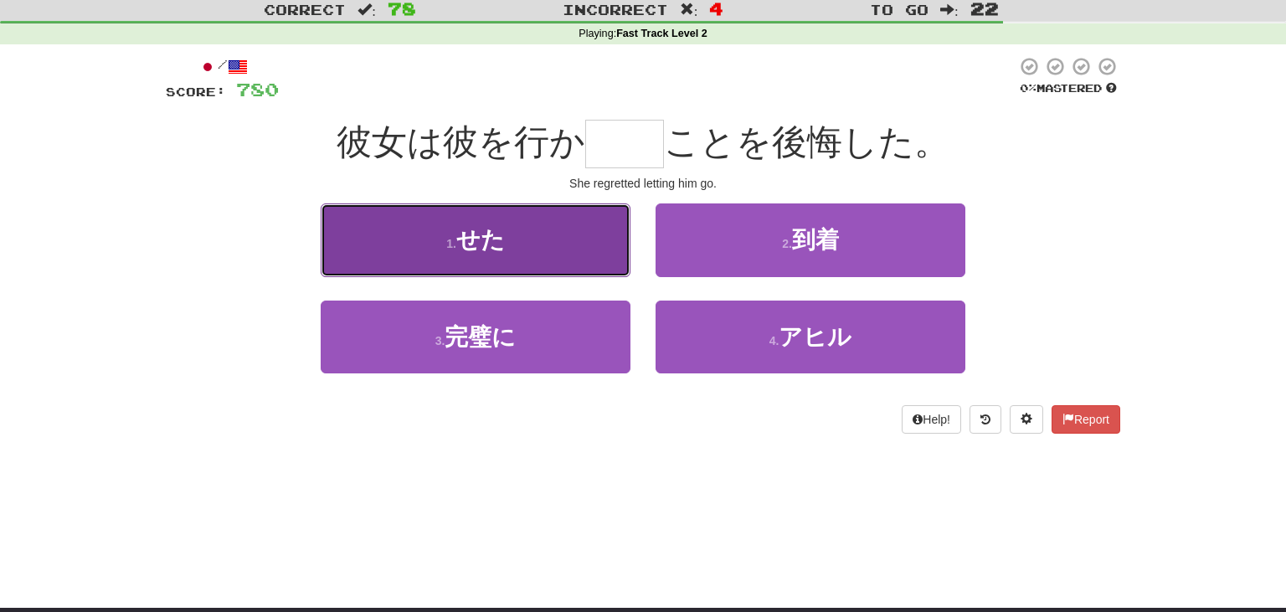
click at [548, 260] on button "1 . せた" at bounding box center [476, 239] width 310 height 73
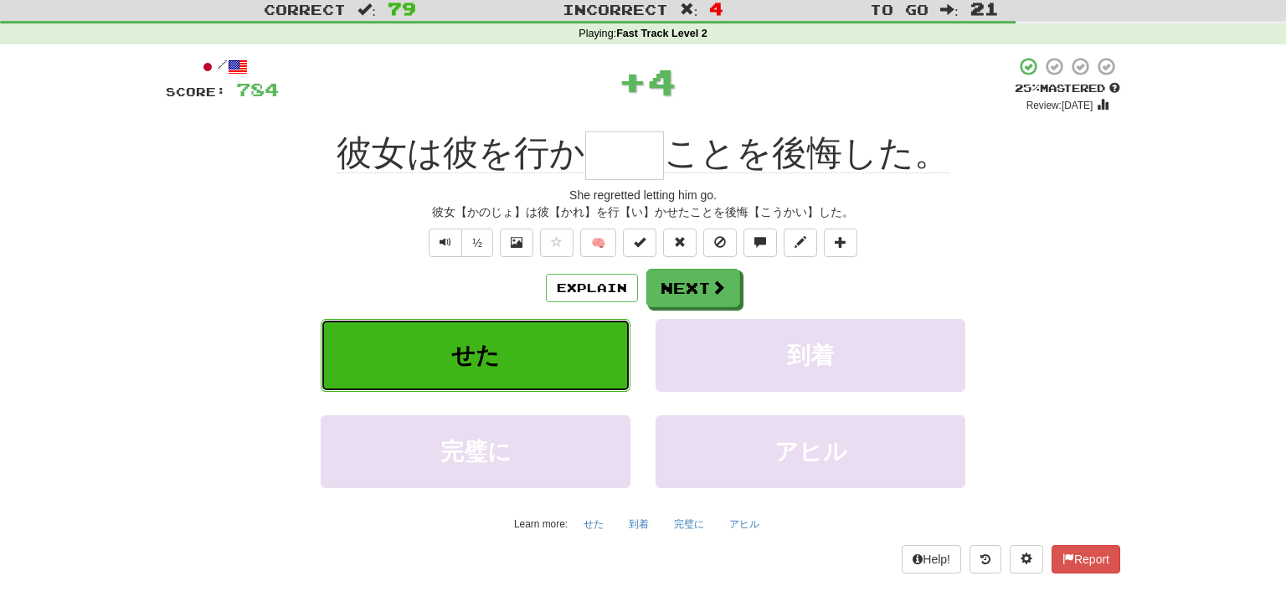
type input "**"
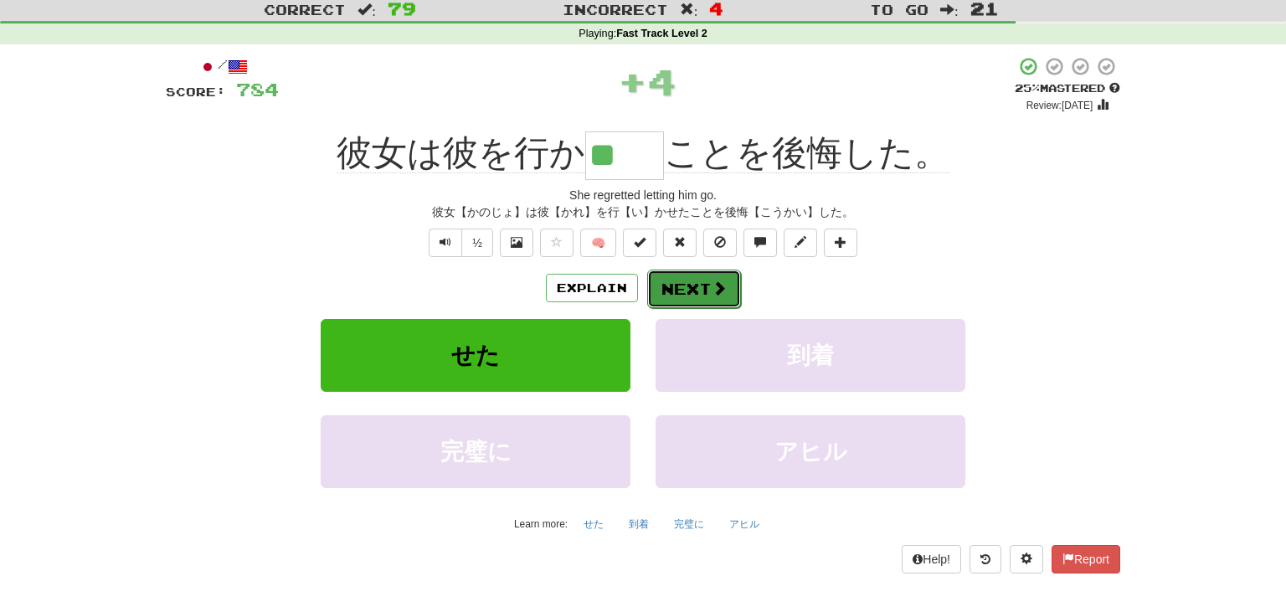
click at [718, 283] on span at bounding box center [719, 288] width 15 height 15
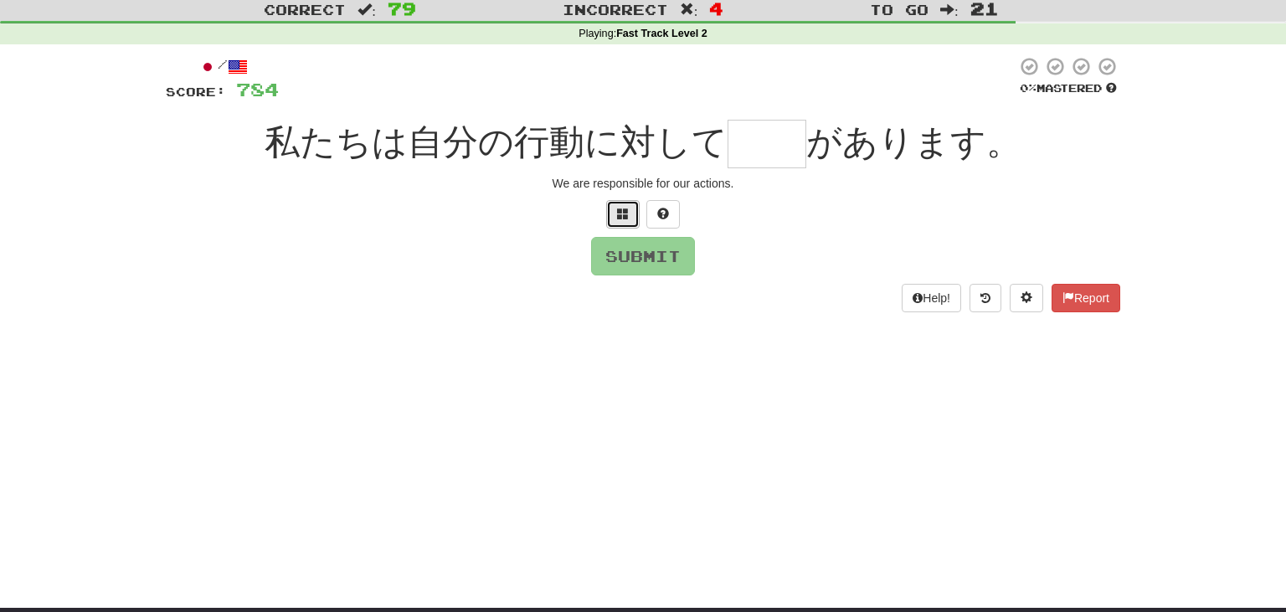
click at [616, 207] on button at bounding box center [622, 214] width 33 height 28
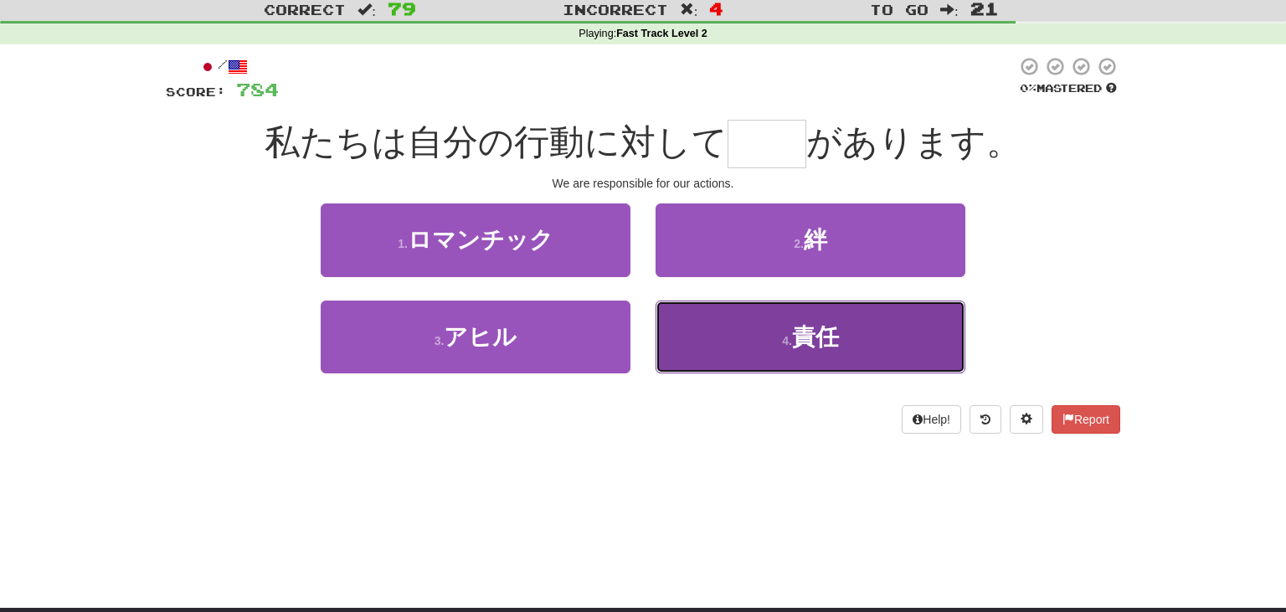
click at [929, 304] on button "4 . 責任" at bounding box center [811, 337] width 310 height 73
type input "**"
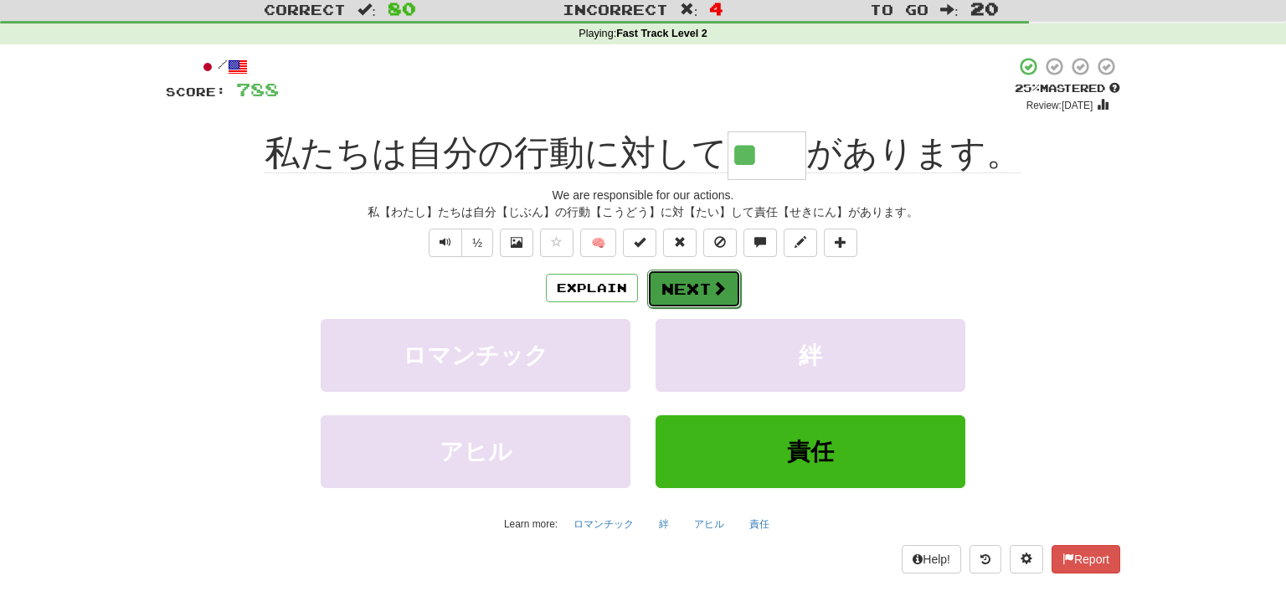
click at [678, 282] on button "Next" at bounding box center [694, 289] width 94 height 39
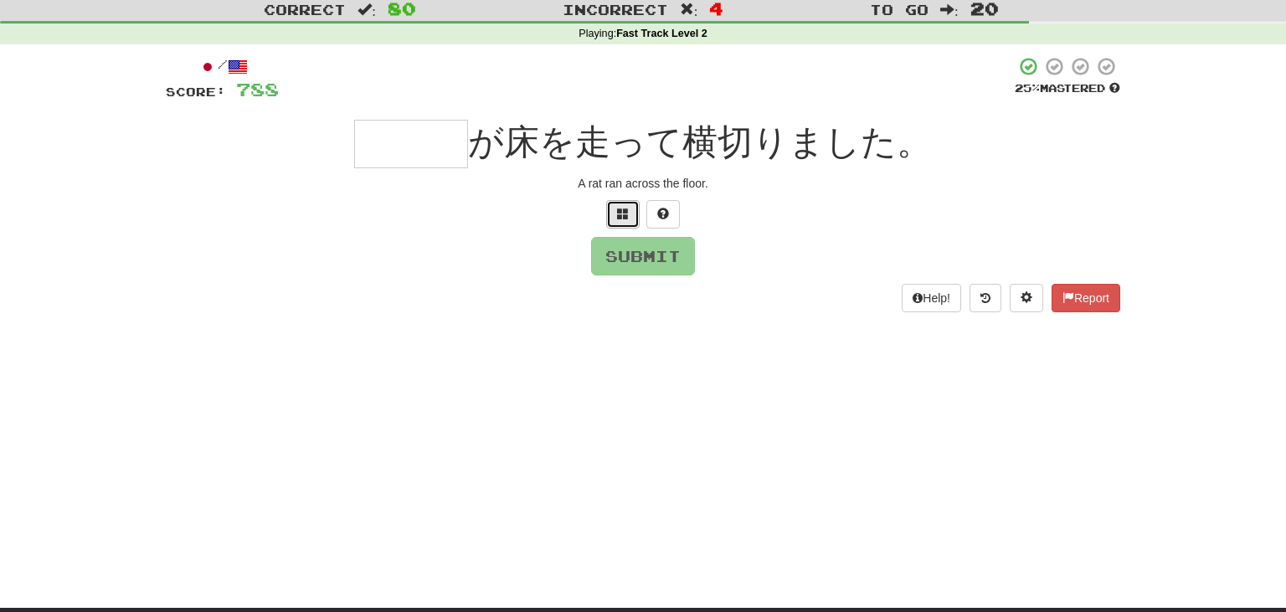
click at [621, 205] on button at bounding box center [622, 214] width 33 height 28
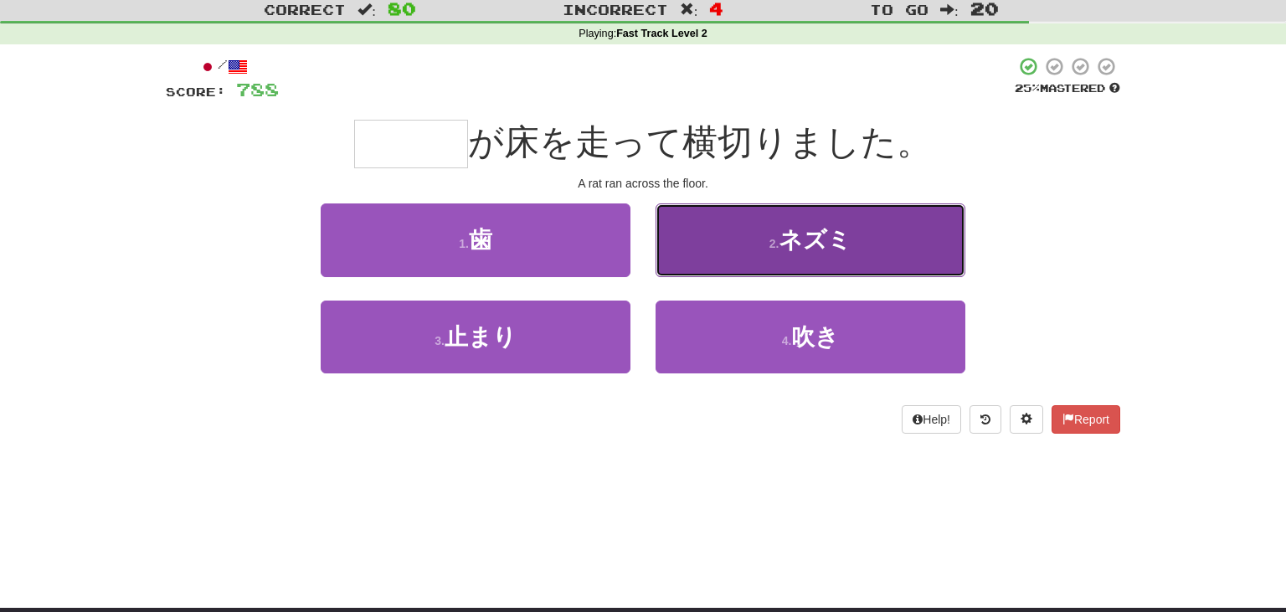
click at [718, 270] on button "2 . ネズミ" at bounding box center [811, 239] width 310 height 73
type input "***"
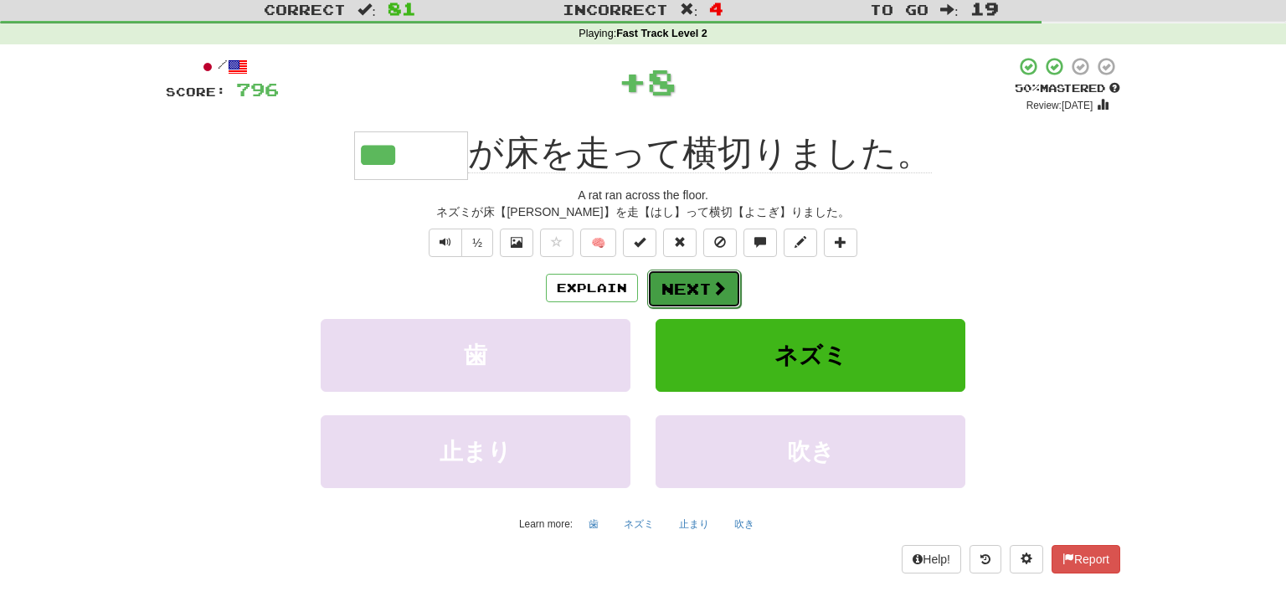
click at [727, 286] on button "Next" at bounding box center [694, 289] width 94 height 39
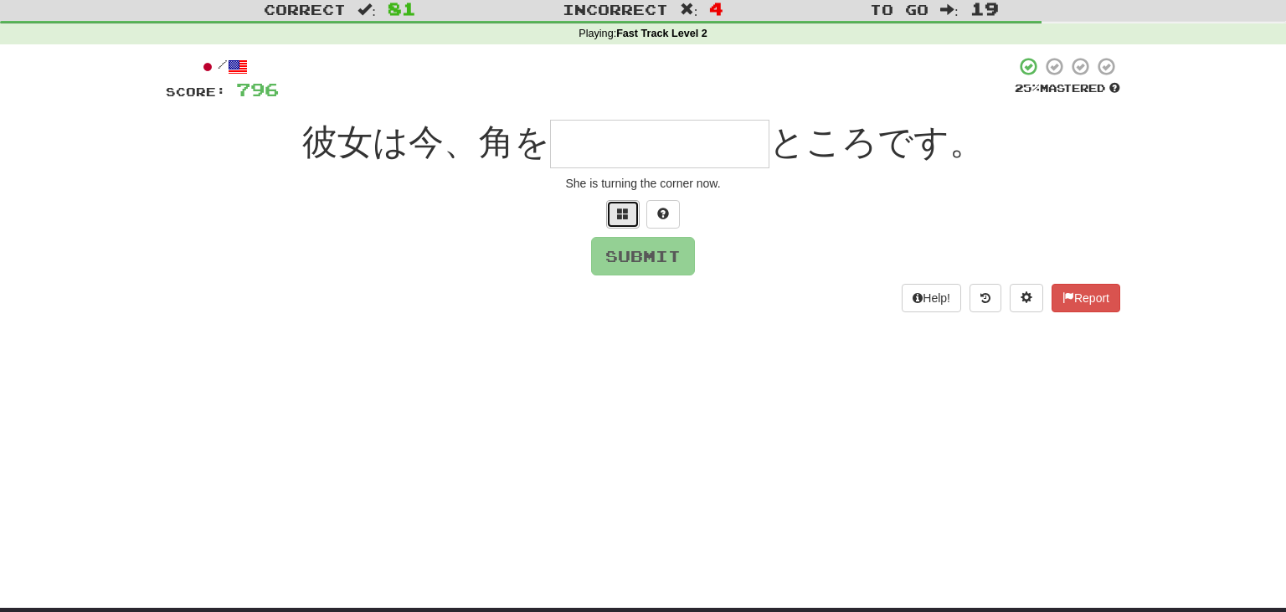
click at [623, 209] on span at bounding box center [623, 214] width 12 height 12
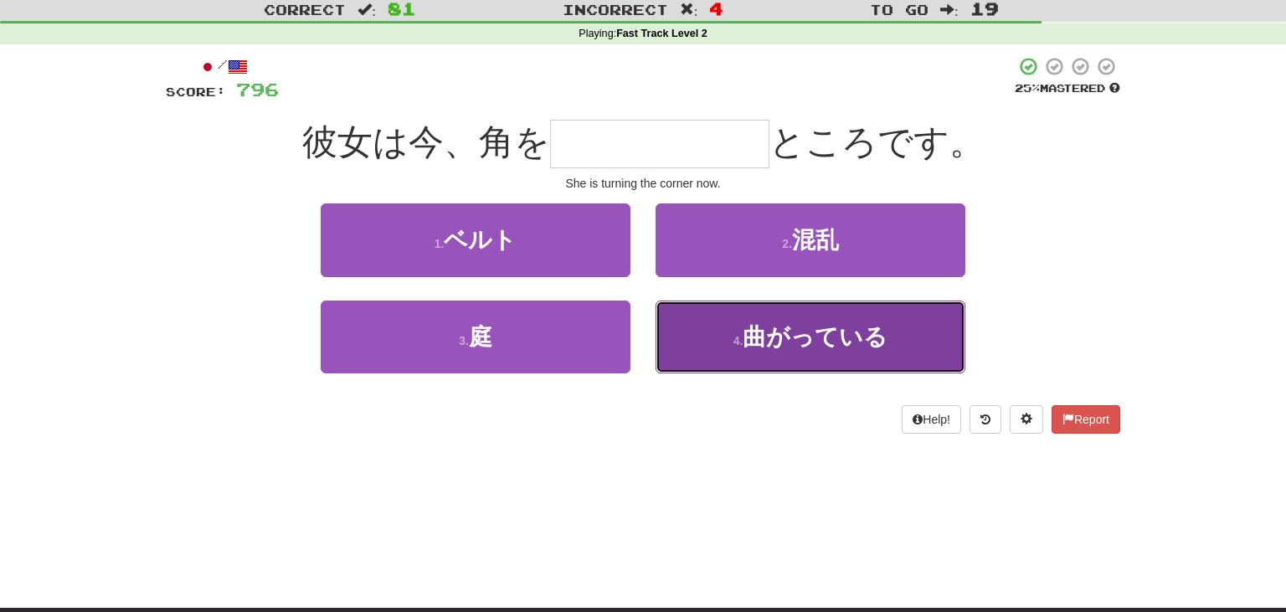
click at [742, 321] on button "4 . 曲がっている" at bounding box center [811, 337] width 310 height 73
type input "******"
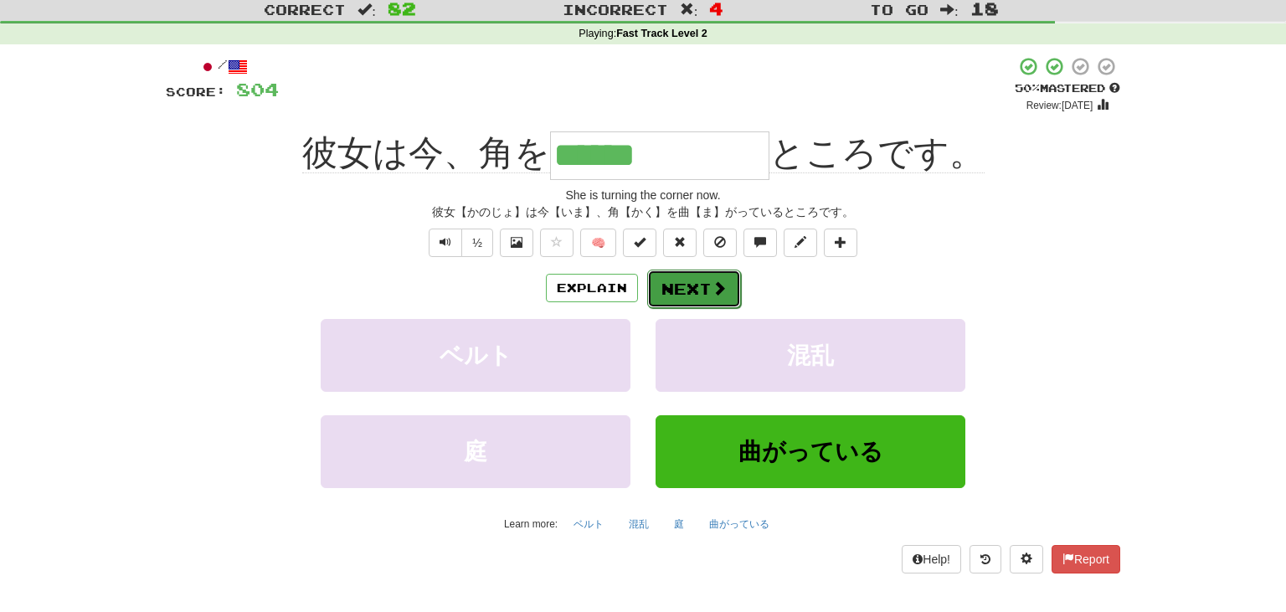
click at [679, 287] on button "Next" at bounding box center [694, 289] width 94 height 39
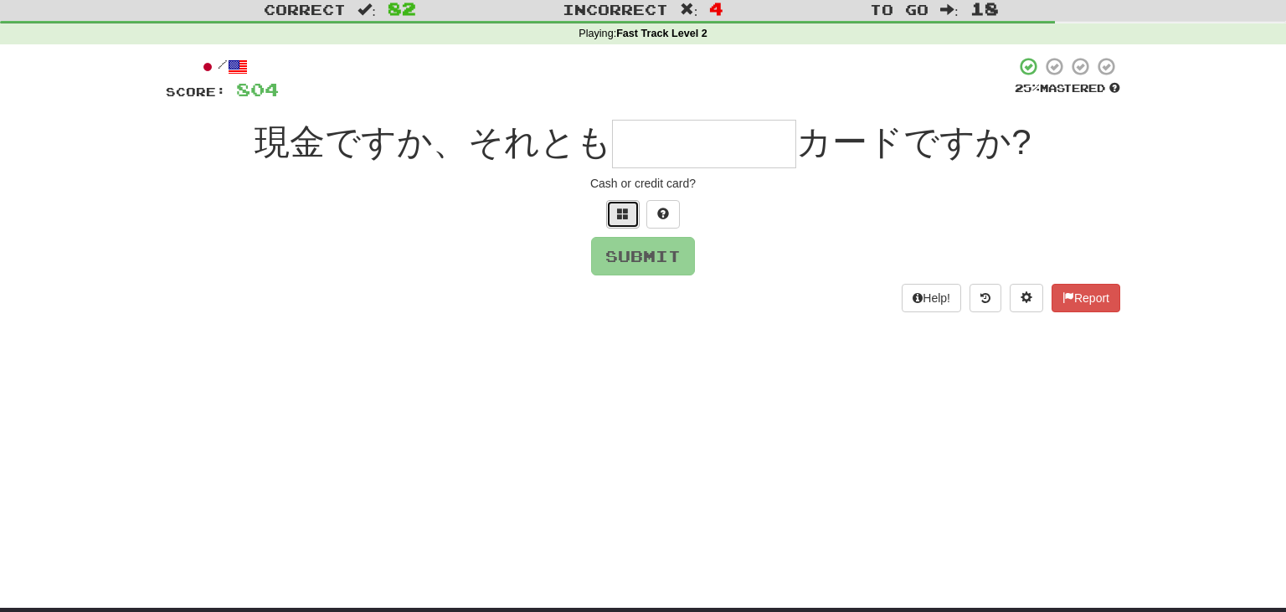
click at [616, 209] on button at bounding box center [622, 214] width 33 height 28
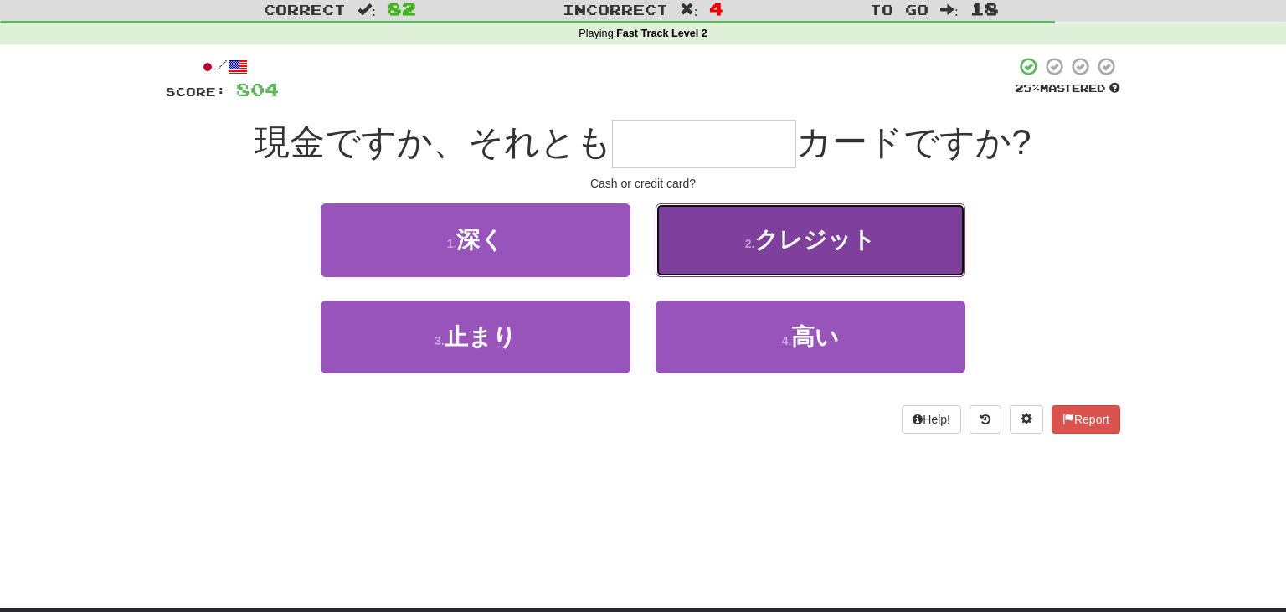
click at [703, 260] on button "2 . クレジット" at bounding box center [811, 239] width 310 height 73
type input "*****"
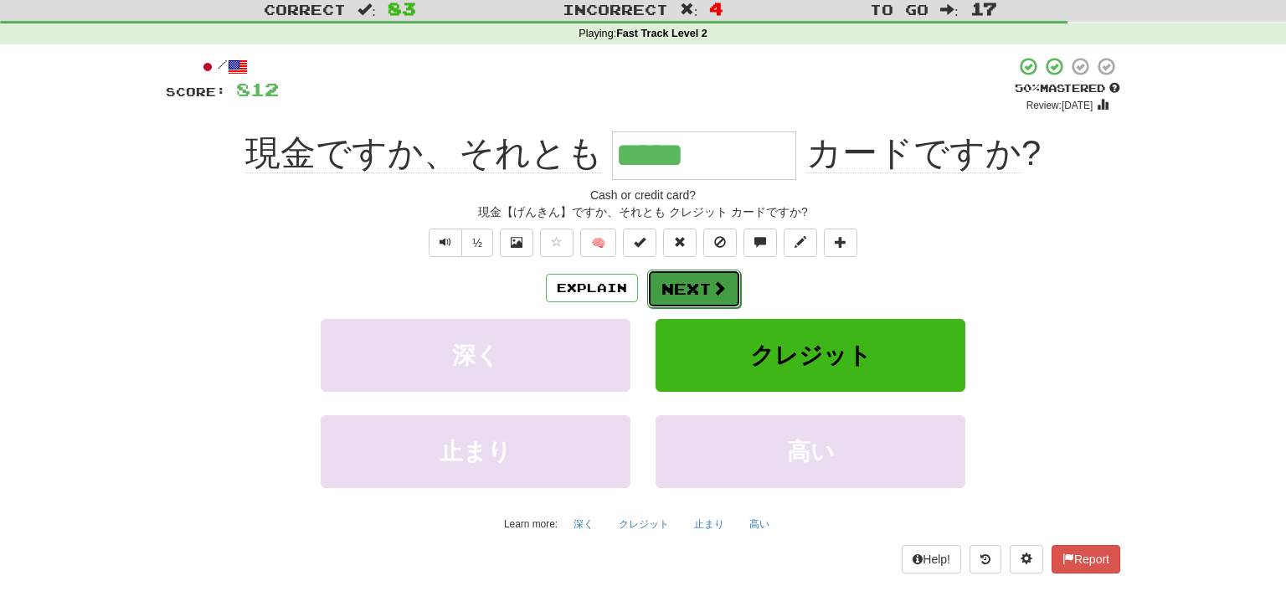
click at [712, 283] on span at bounding box center [719, 288] width 15 height 15
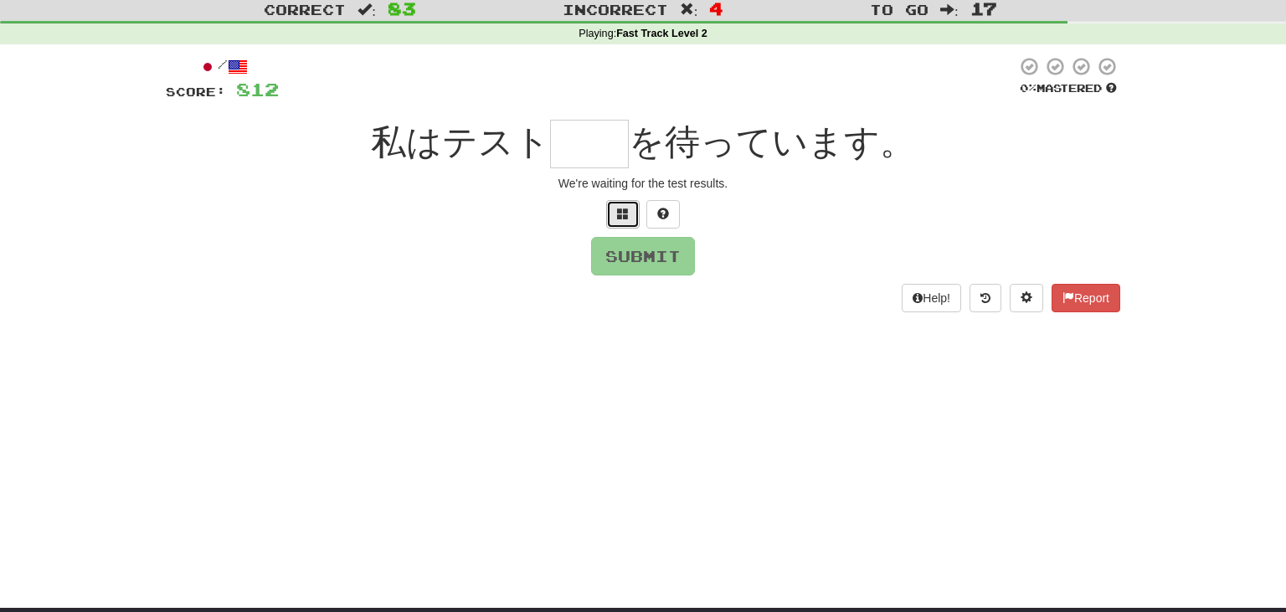
click at [628, 205] on button at bounding box center [622, 214] width 33 height 28
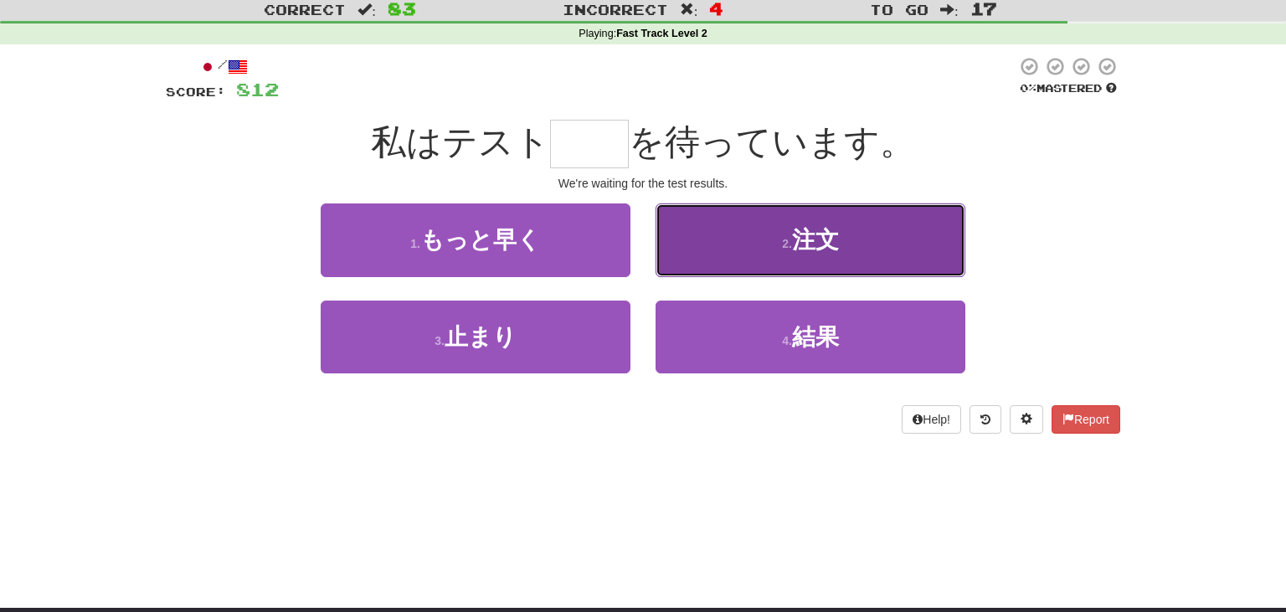
click at [839, 250] on span "注文" at bounding box center [815, 240] width 47 height 26
type input "**"
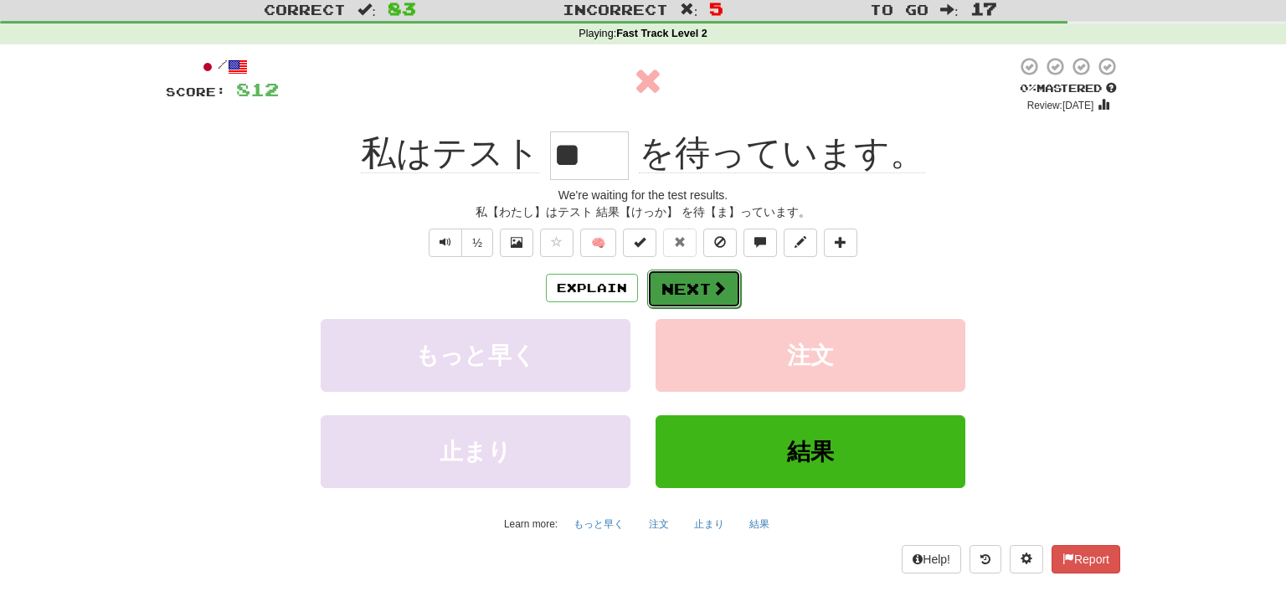
click at [702, 296] on button "Next" at bounding box center [694, 289] width 94 height 39
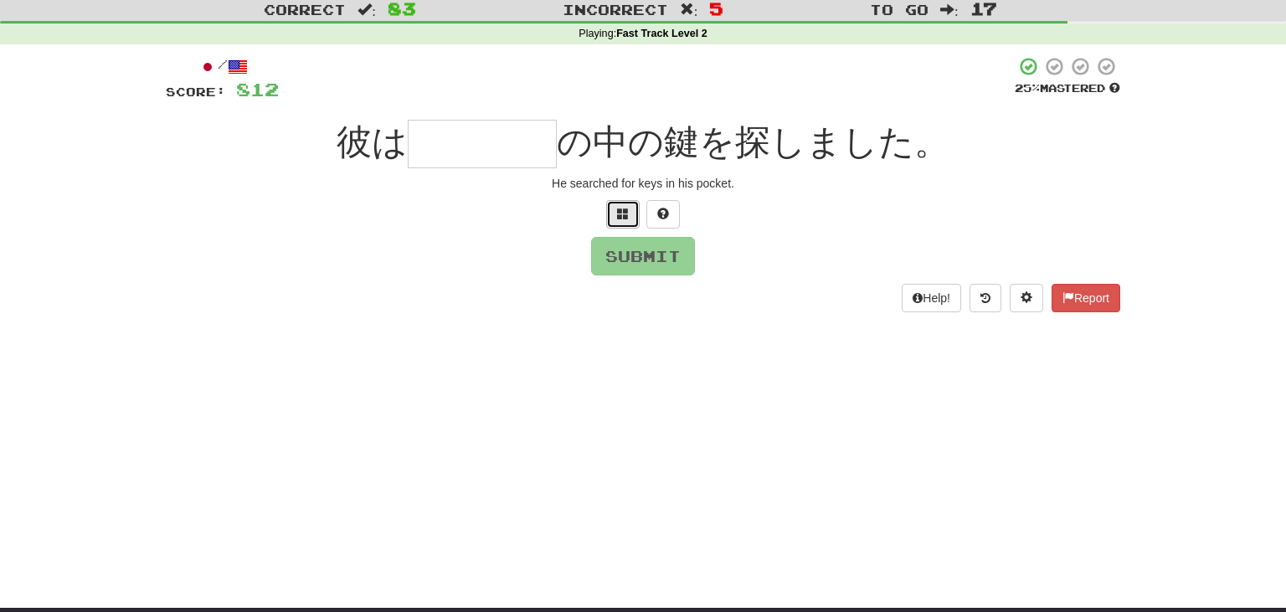
click at [621, 204] on button at bounding box center [622, 214] width 33 height 28
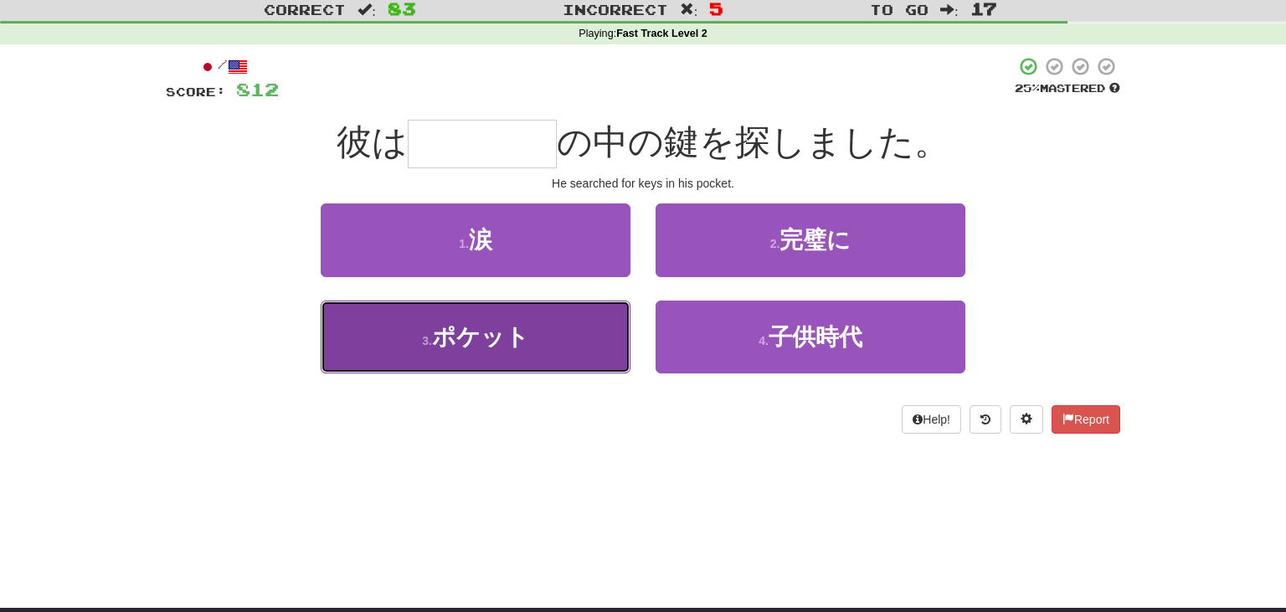
click at [527, 353] on button "3 . ポケット" at bounding box center [476, 337] width 310 height 73
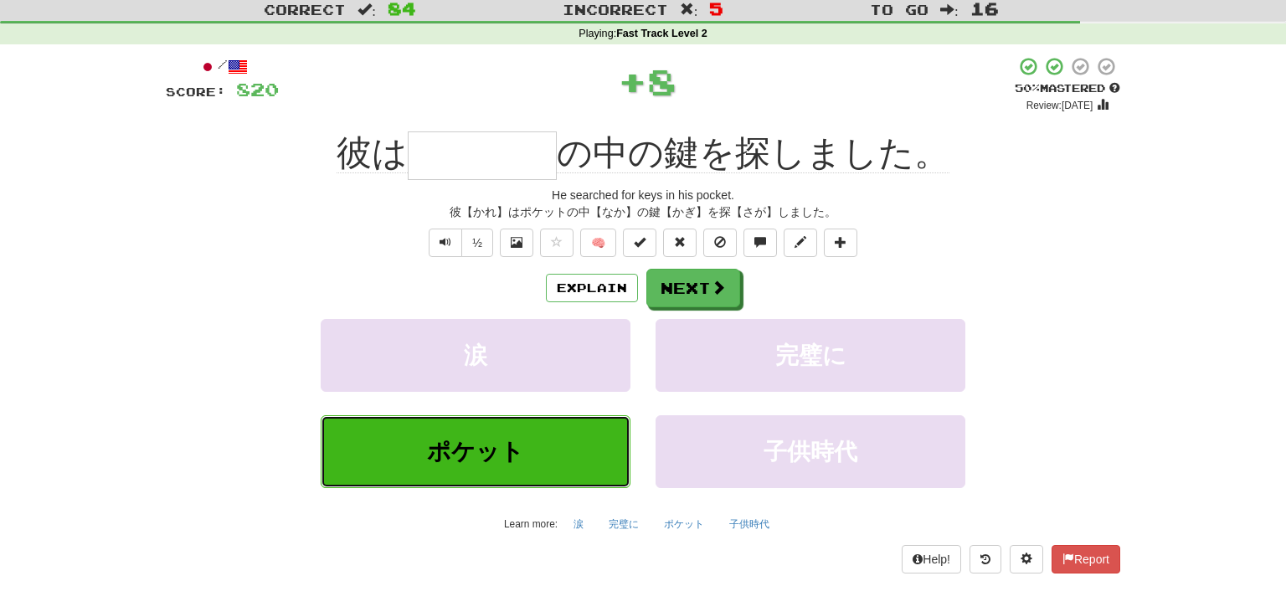
type input "****"
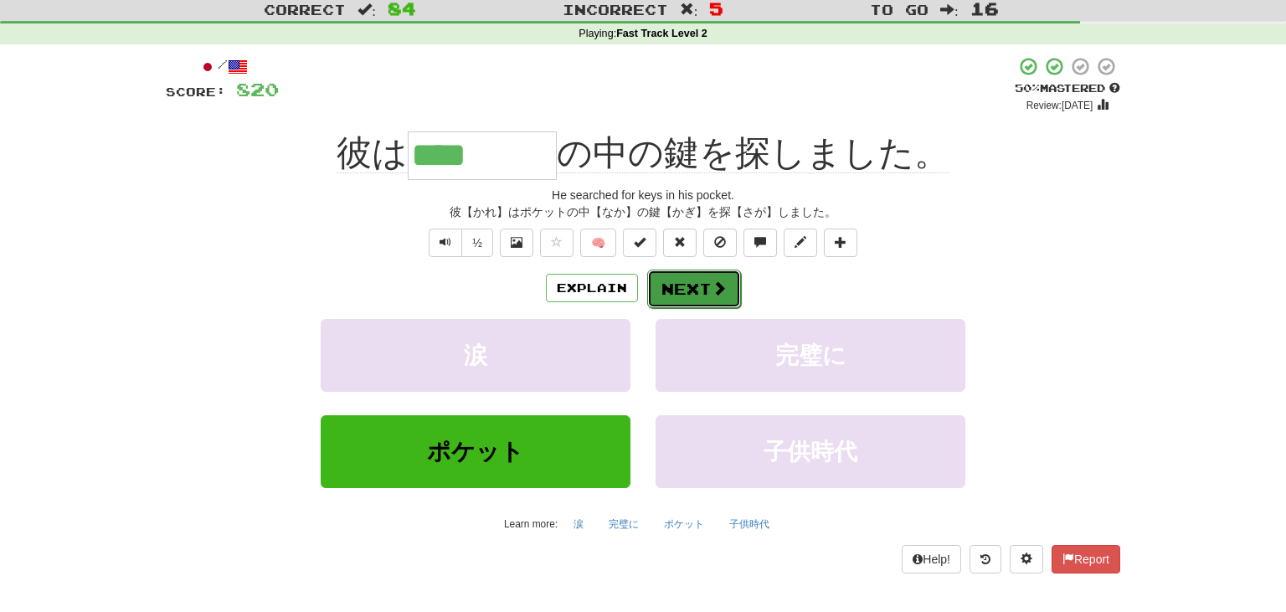
click at [704, 289] on button "Next" at bounding box center [694, 289] width 94 height 39
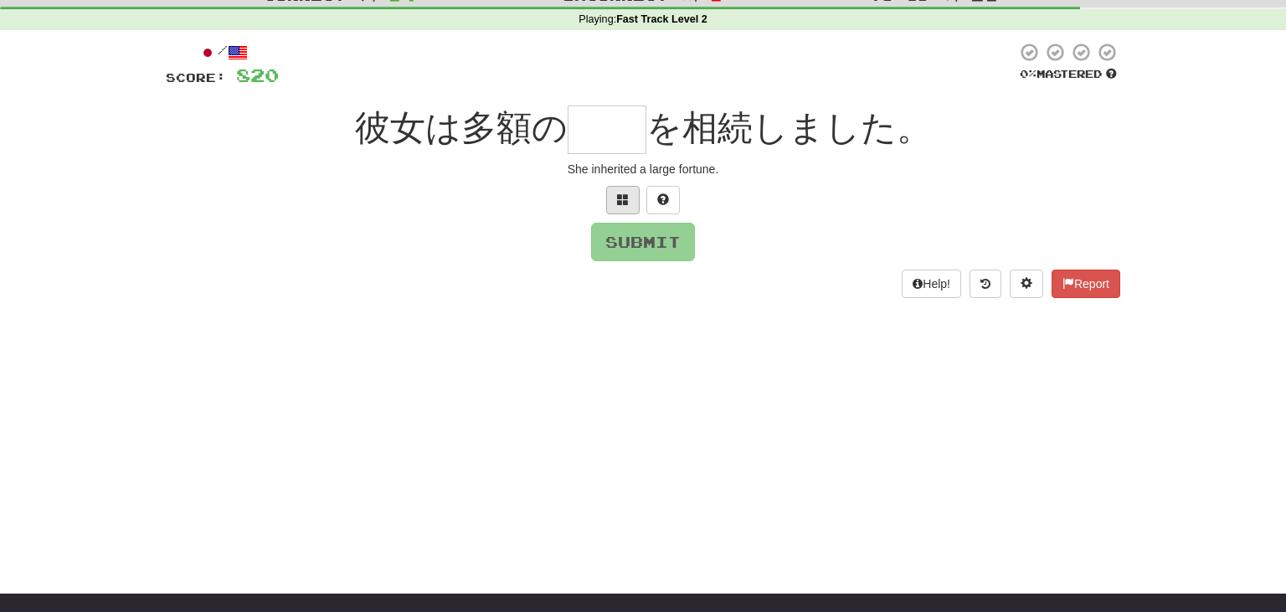
scroll to position [60, 0]
click at [620, 199] on span at bounding box center [623, 199] width 12 height 12
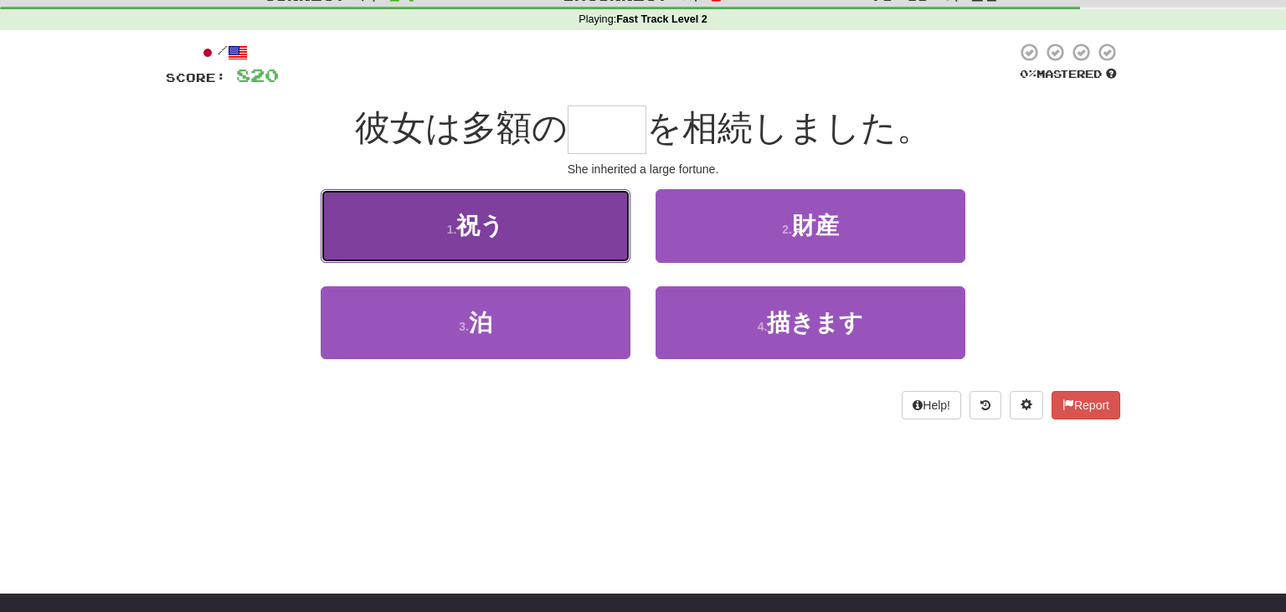
click at [595, 221] on button "1 . 祝う" at bounding box center [476, 225] width 310 height 73
type input "**"
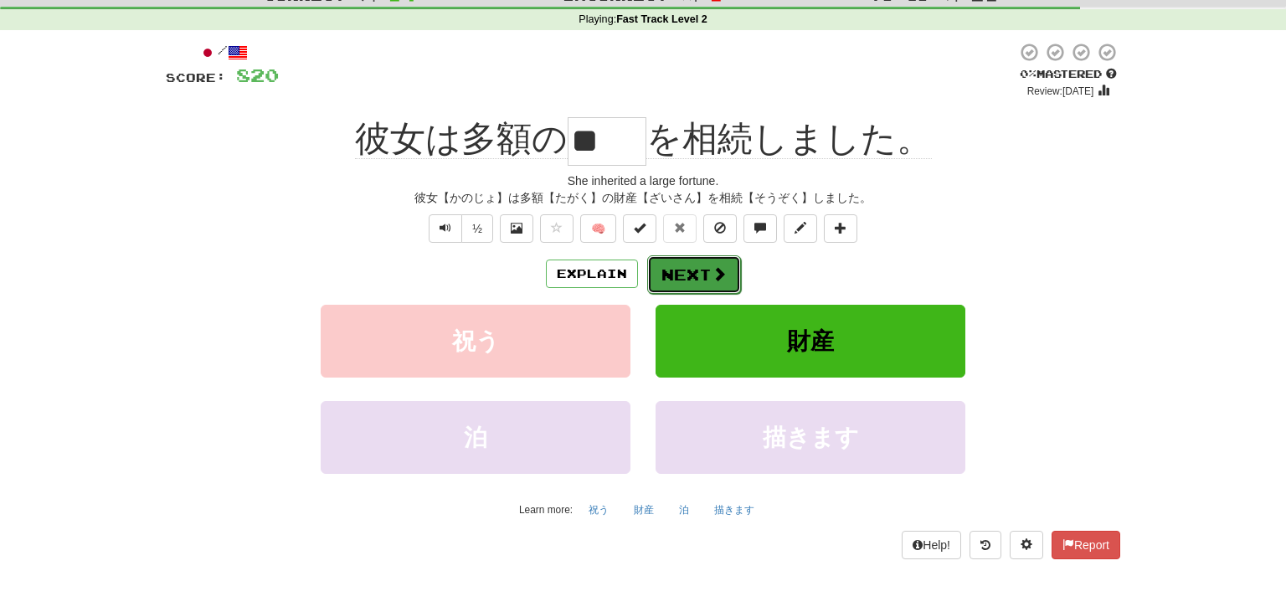
click at [716, 276] on span at bounding box center [719, 273] width 15 height 15
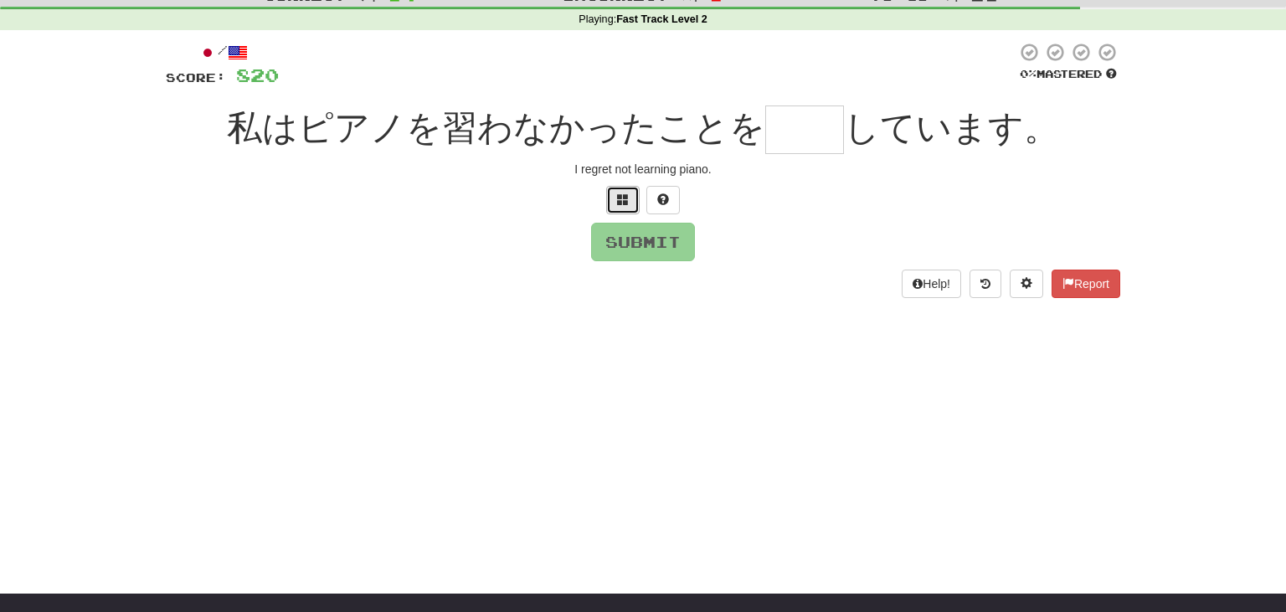
click at [610, 188] on button at bounding box center [622, 200] width 33 height 28
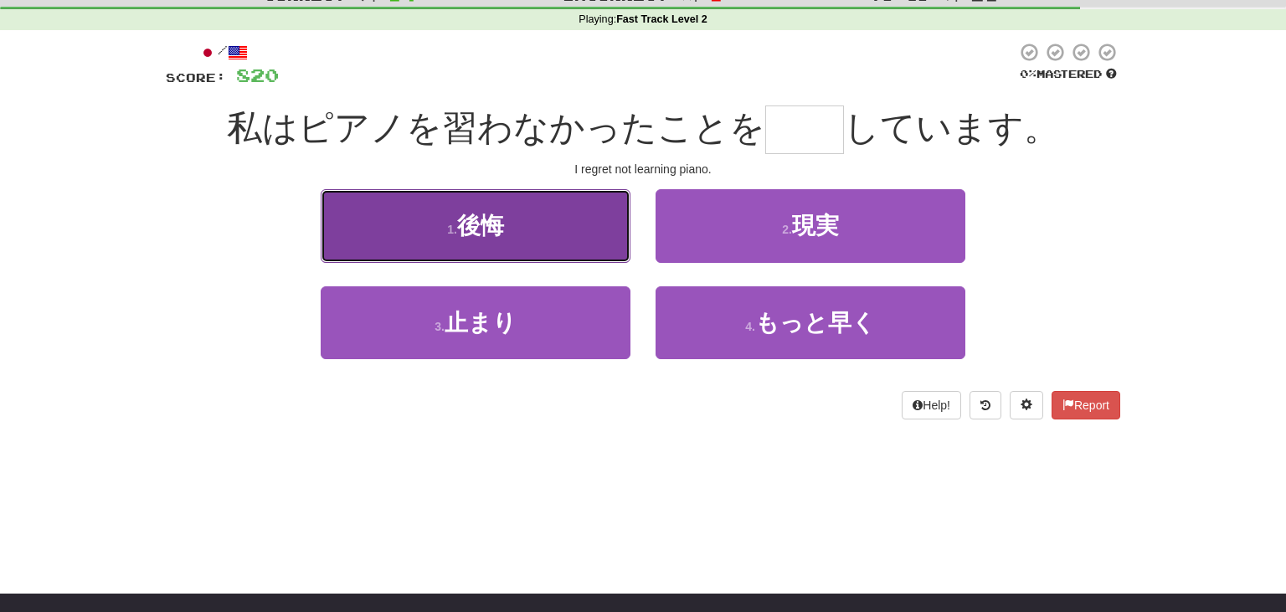
click at [554, 219] on button "1 . 後悔" at bounding box center [476, 225] width 310 height 73
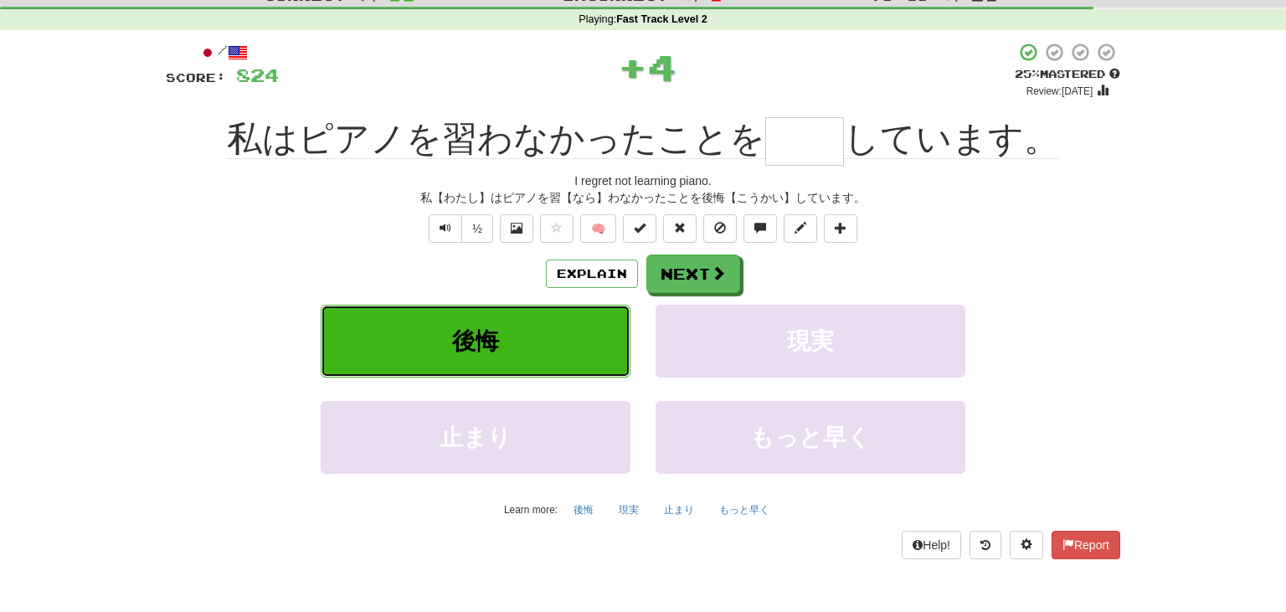
type input "**"
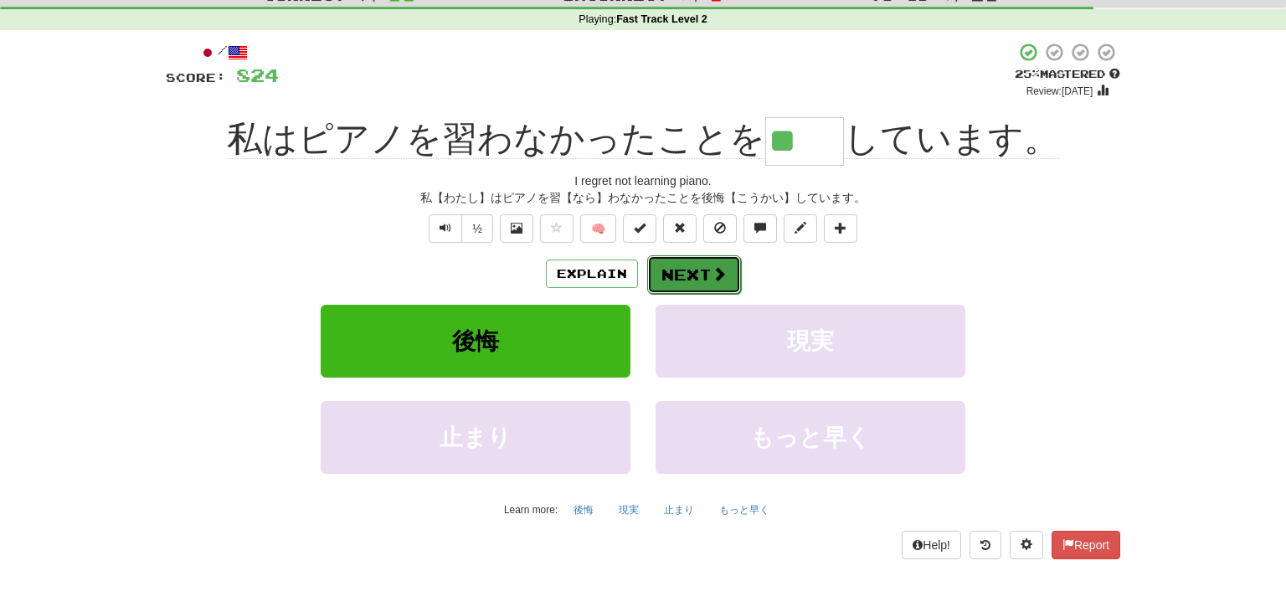
click at [725, 271] on span at bounding box center [719, 273] width 15 height 15
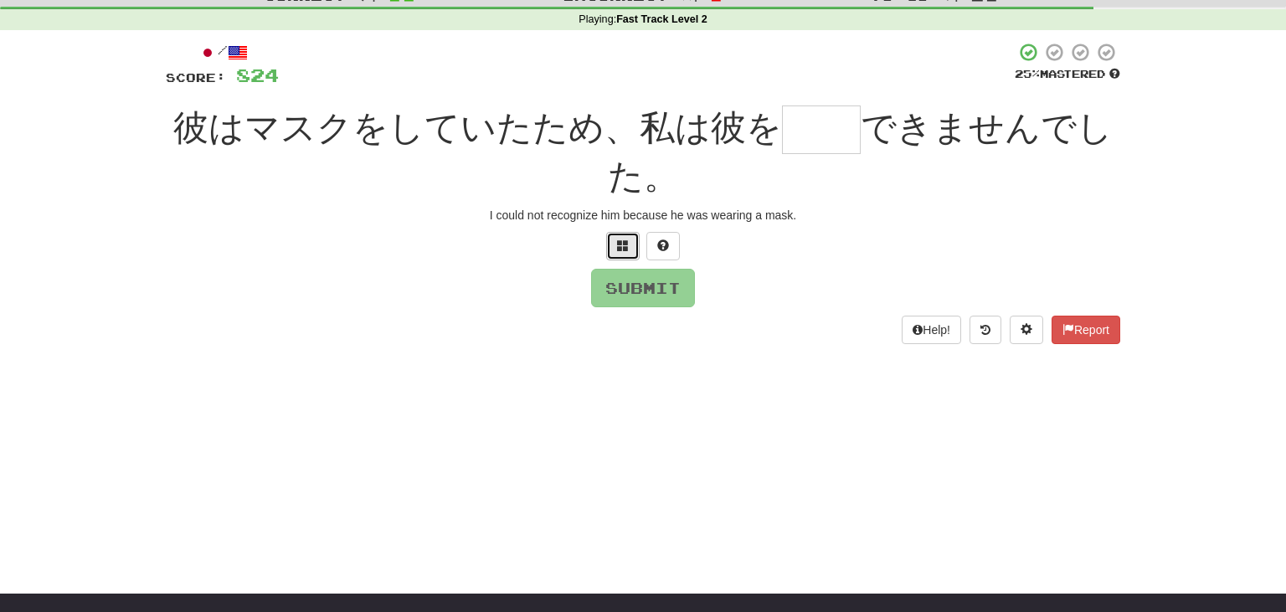
click at [616, 237] on button at bounding box center [622, 246] width 33 height 28
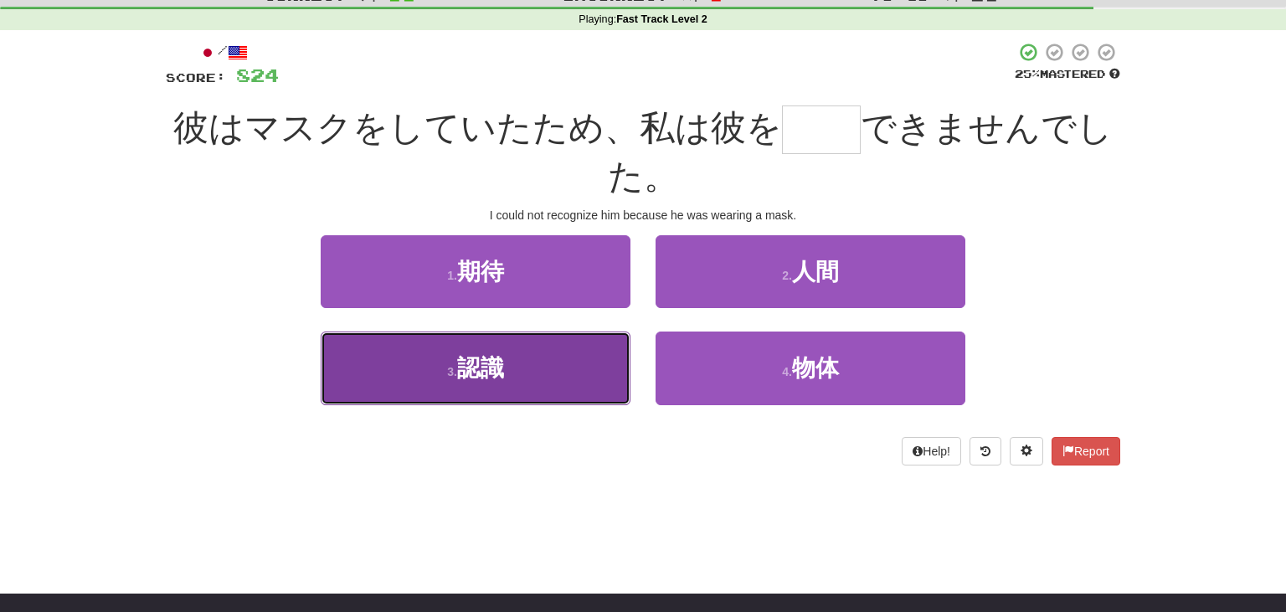
click at [564, 373] on button "3 . 認識" at bounding box center [476, 368] width 310 height 73
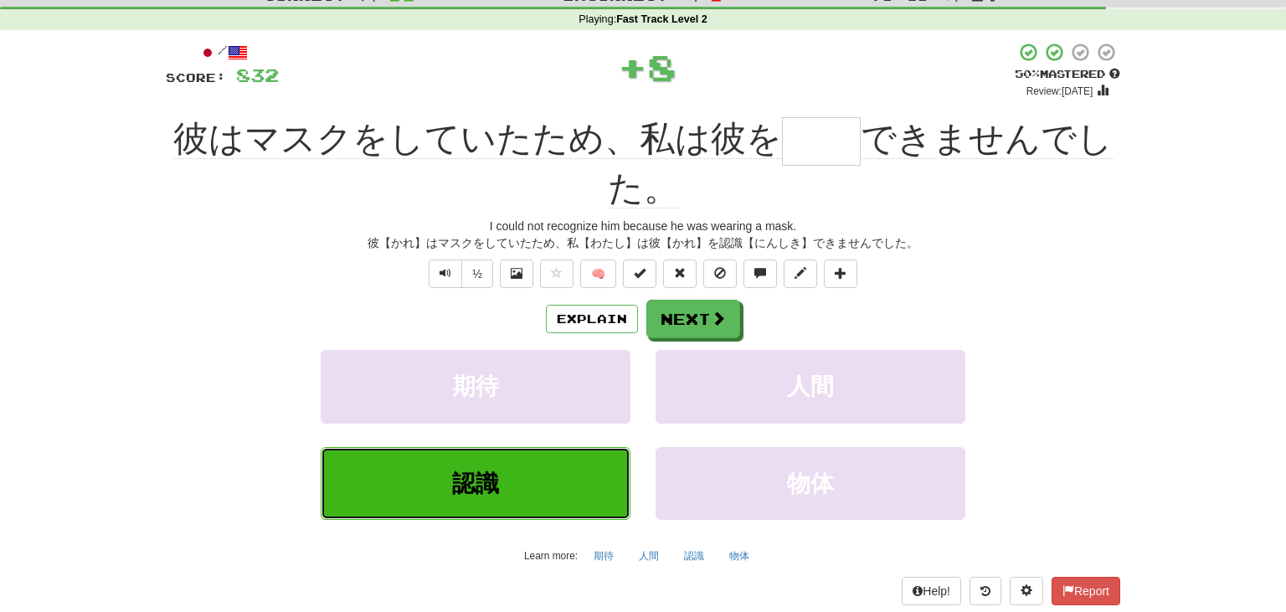
type input "**"
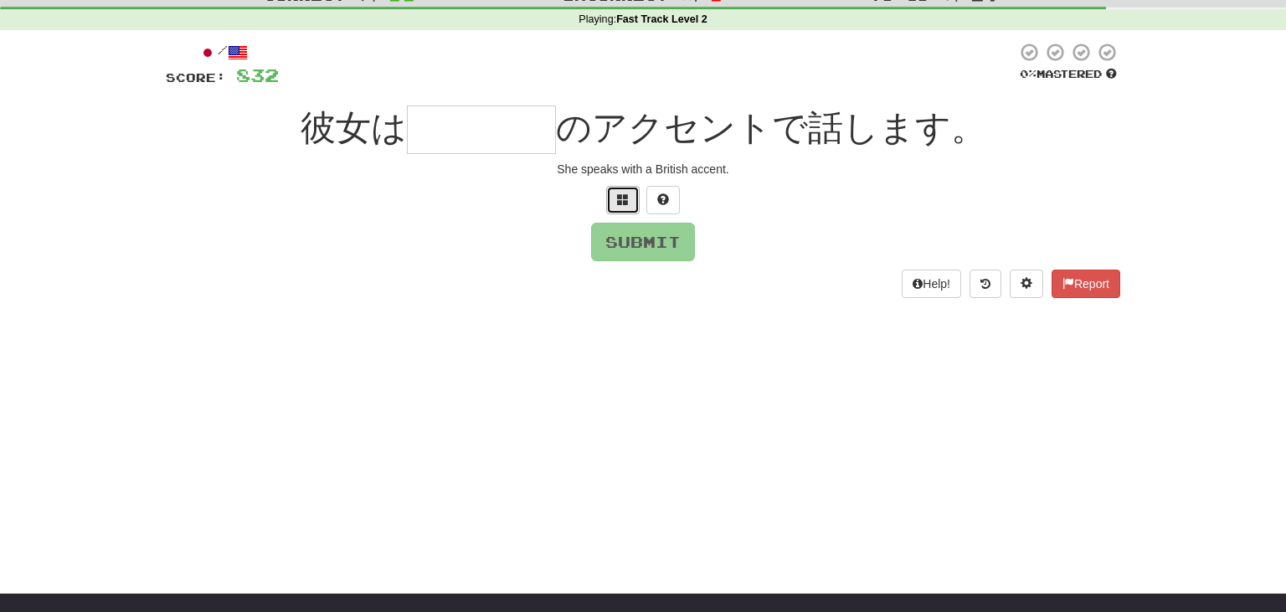
click at [615, 201] on button at bounding box center [622, 200] width 33 height 28
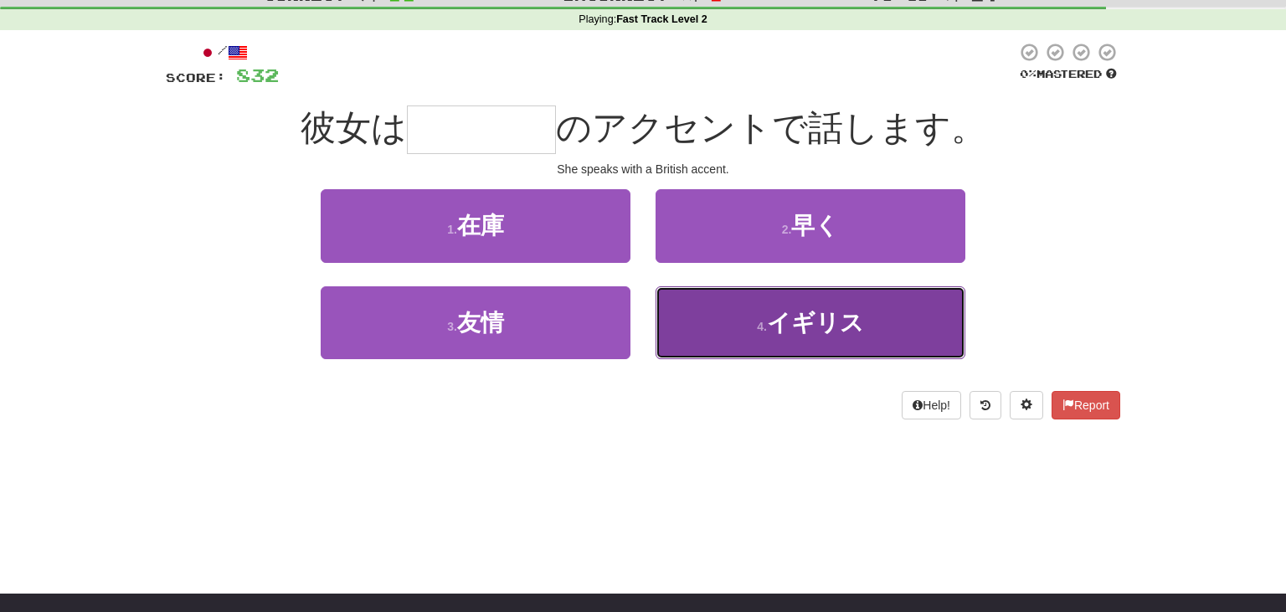
click at [854, 314] on span "イギリス" at bounding box center [815, 323] width 97 height 26
type input "****"
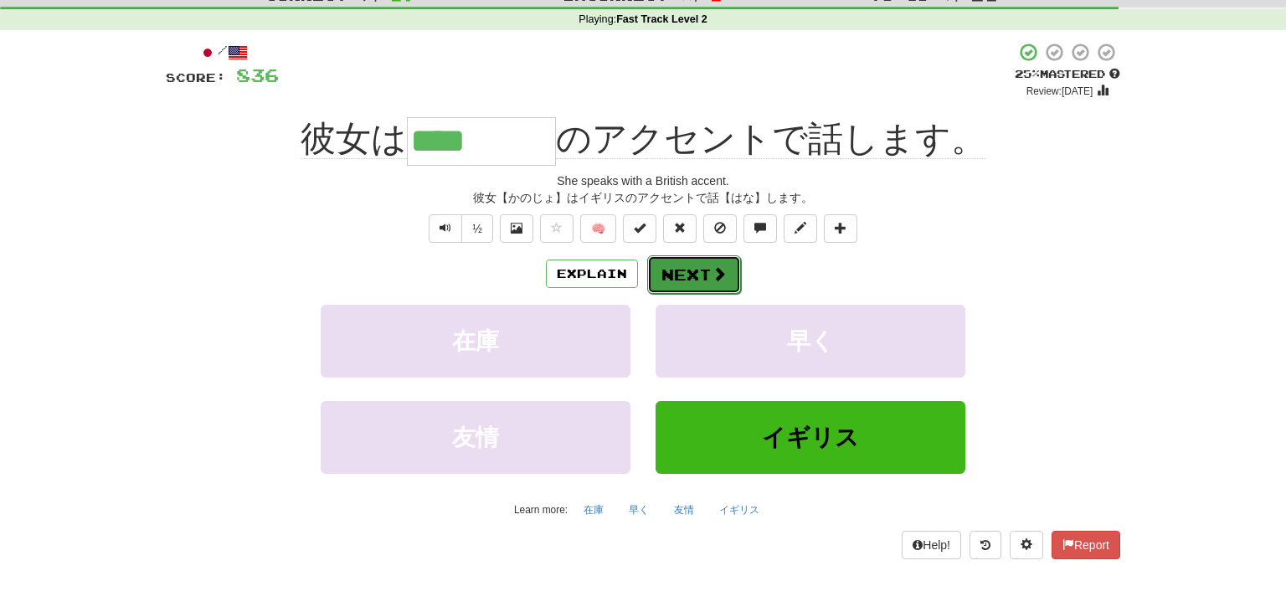
click at [700, 274] on button "Next" at bounding box center [694, 274] width 94 height 39
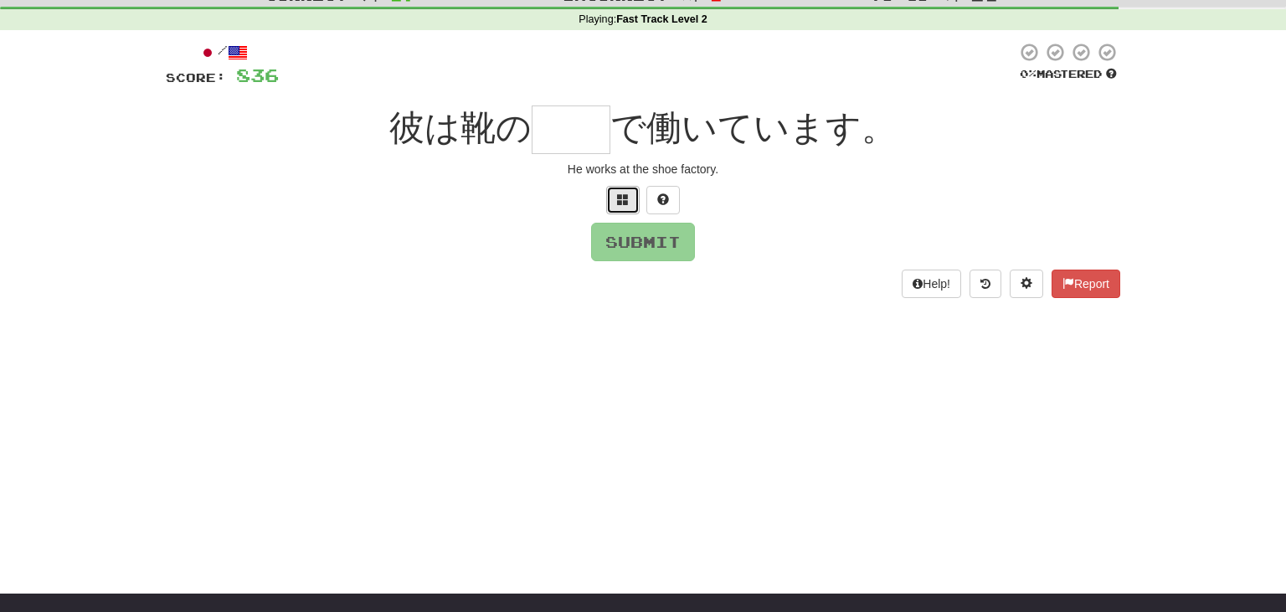
click at [621, 199] on span at bounding box center [623, 199] width 12 height 12
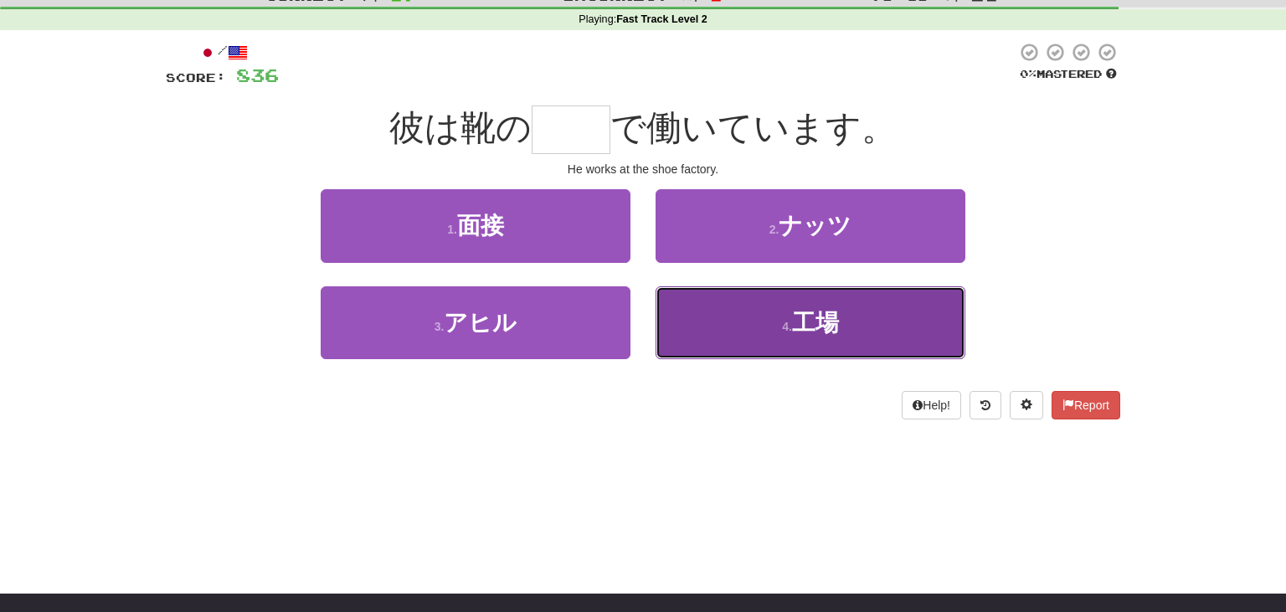
click at [909, 337] on button "4 . 工場" at bounding box center [811, 322] width 310 height 73
type input "**"
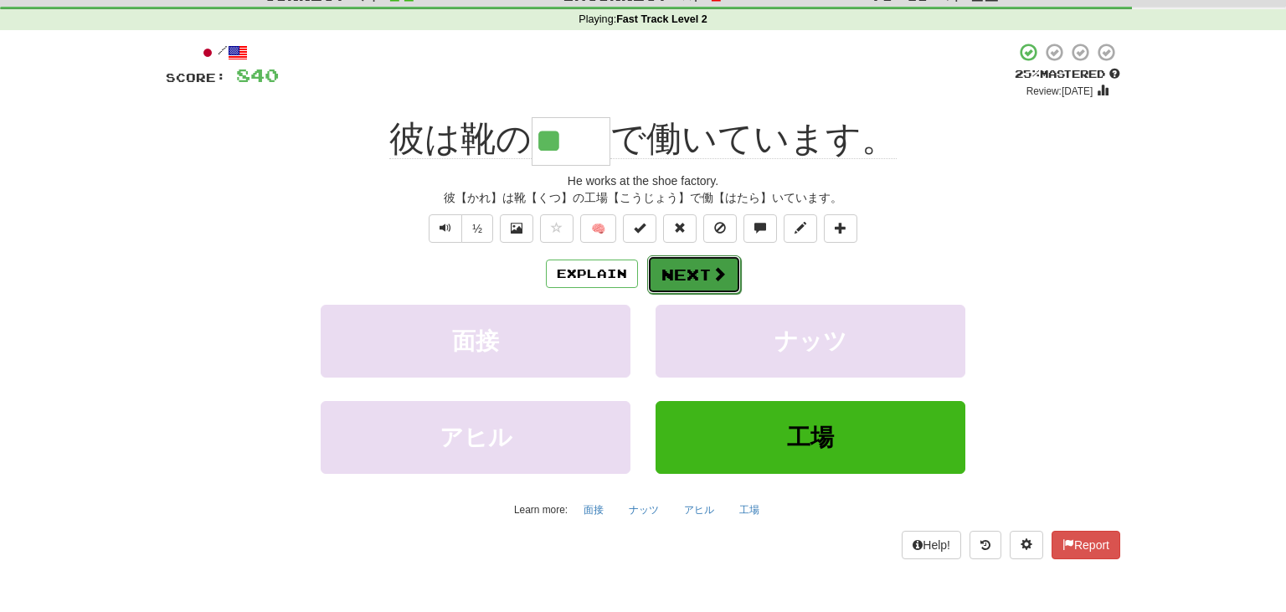
click at [714, 273] on span at bounding box center [719, 273] width 15 height 15
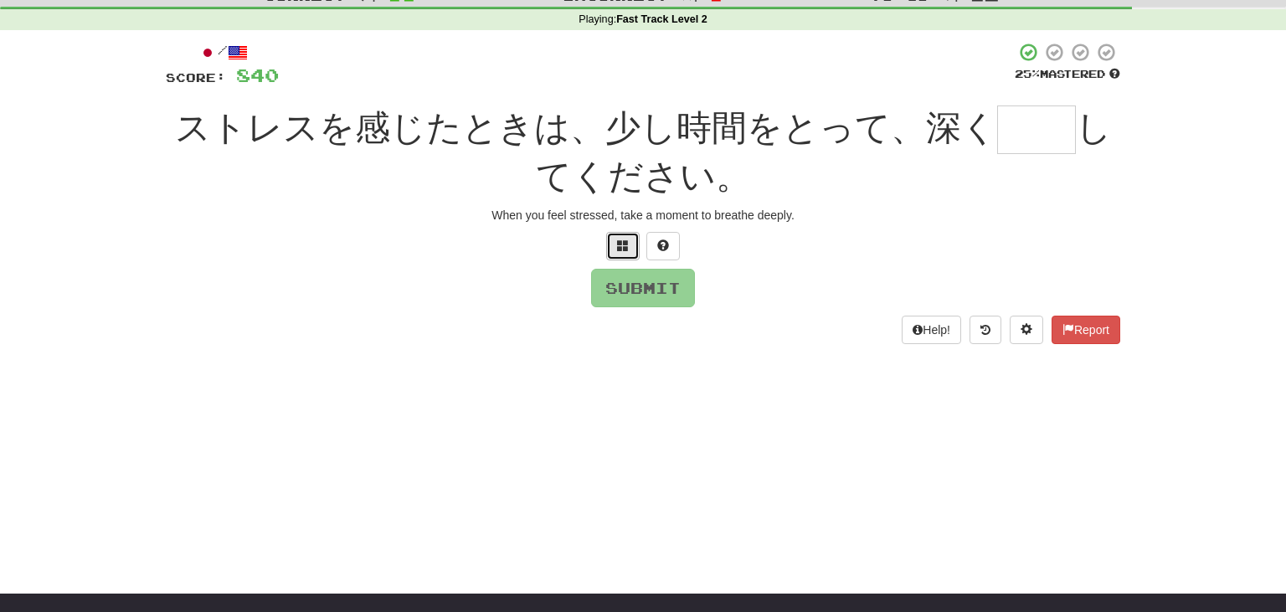
click at [626, 250] on span at bounding box center [623, 246] width 12 height 12
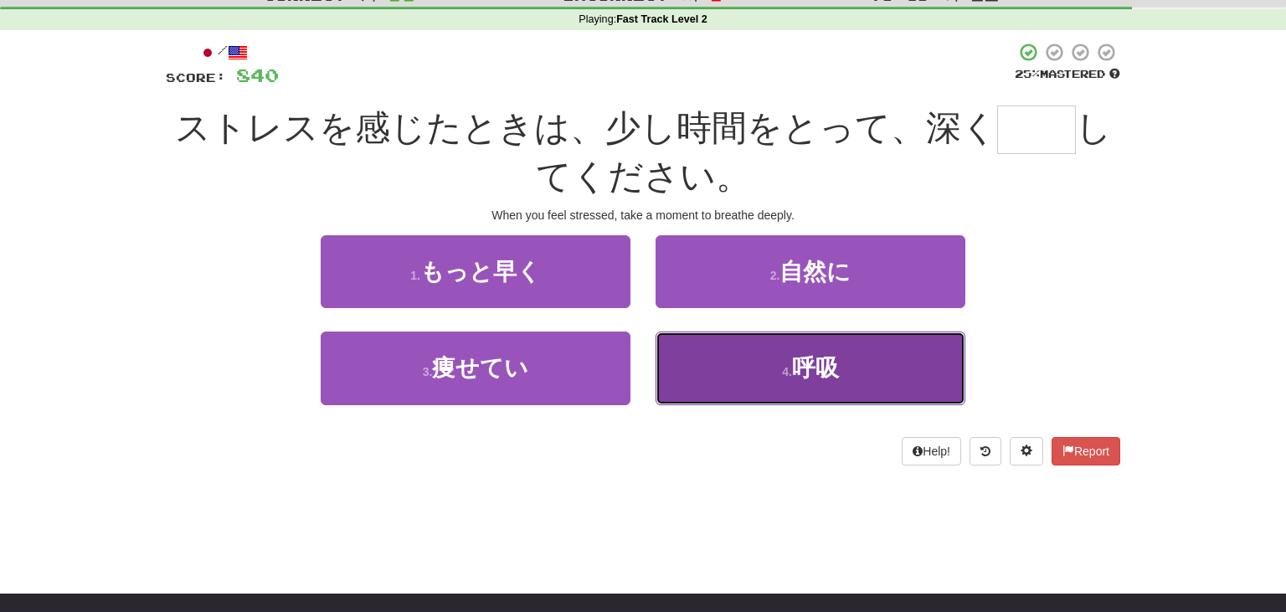
click at [777, 365] on button "4 . 呼吸" at bounding box center [811, 368] width 310 height 73
type input "**"
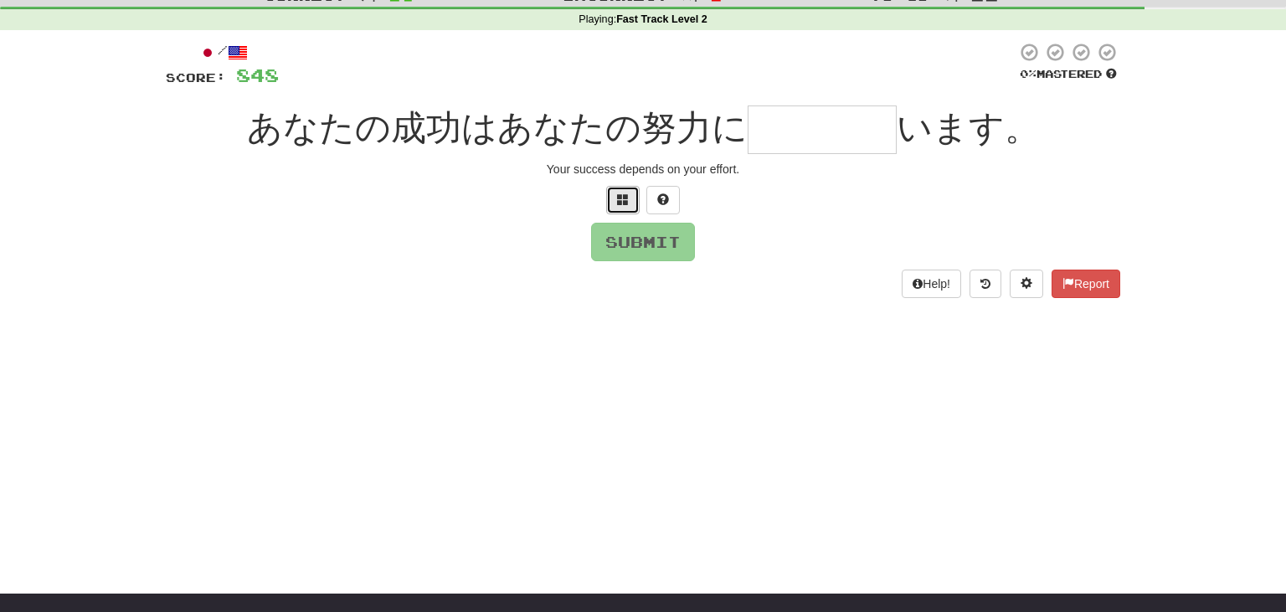
click at [624, 207] on button at bounding box center [622, 200] width 33 height 28
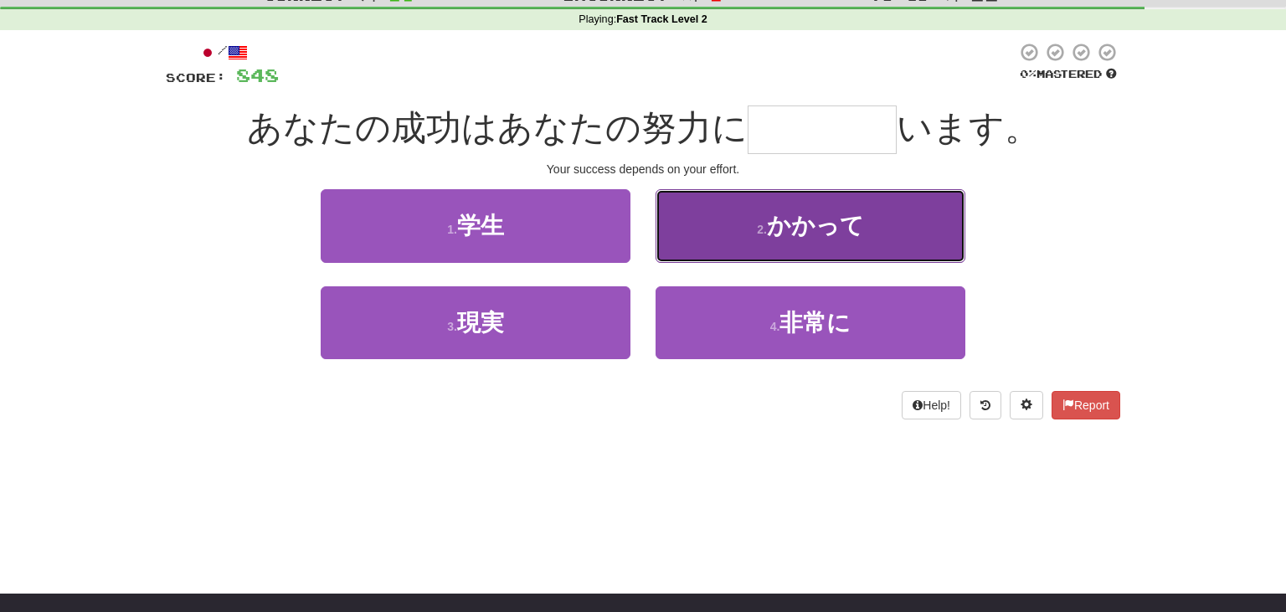
click at [759, 227] on small "2 ." at bounding box center [762, 229] width 10 height 13
type input "****"
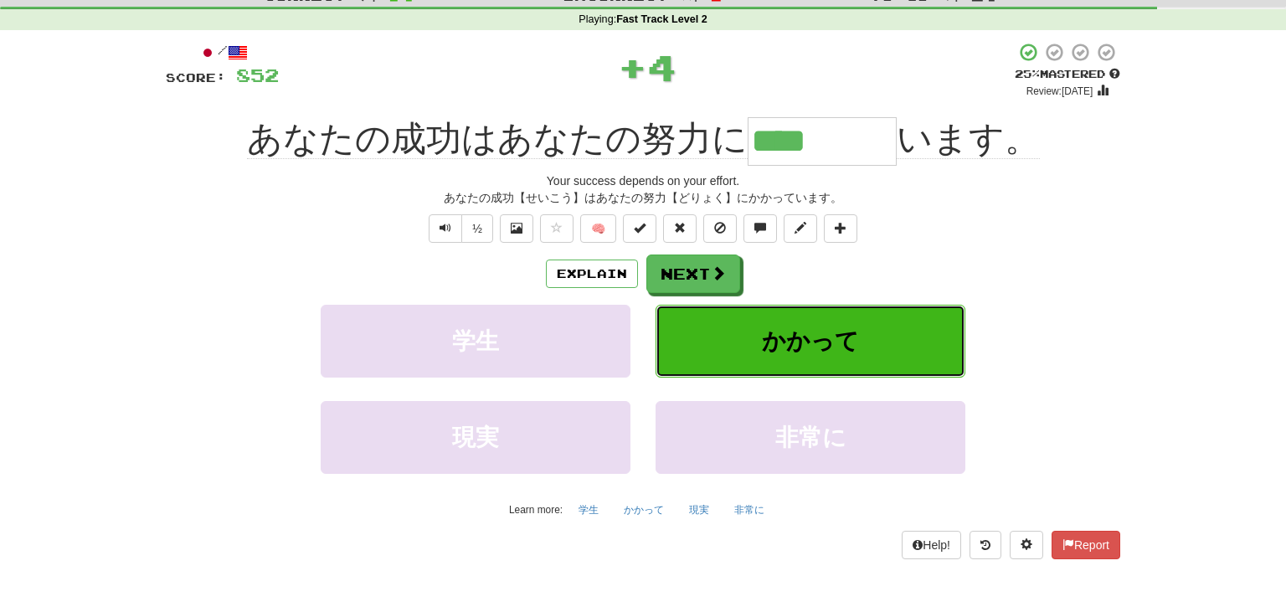
scroll to position [0, 0]
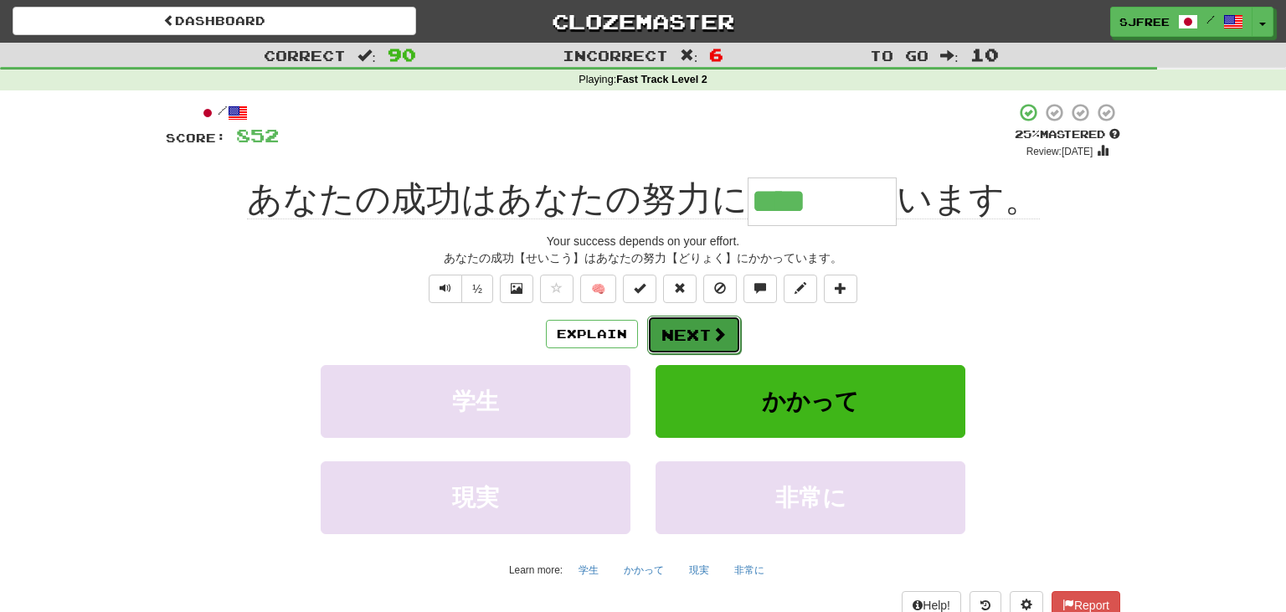
click at [702, 332] on button "Next" at bounding box center [694, 335] width 94 height 39
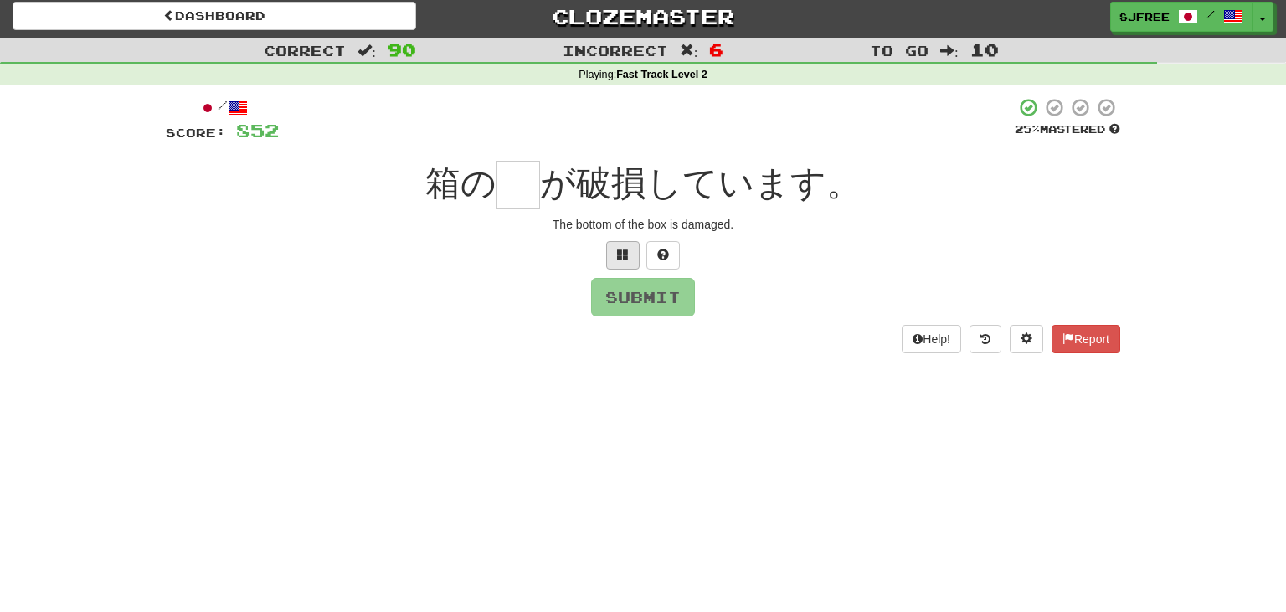
scroll to position [6, 0]
click at [618, 260] on span at bounding box center [623, 254] width 12 height 12
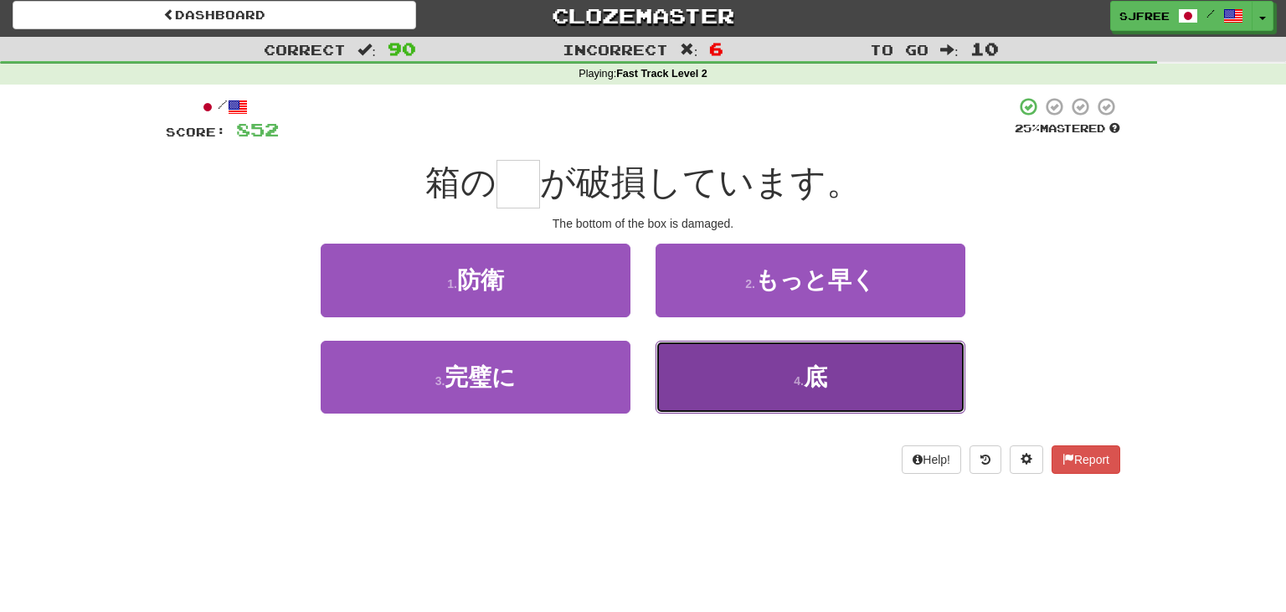
click at [715, 377] on button "4 . 底" at bounding box center [811, 377] width 310 height 73
type input "*"
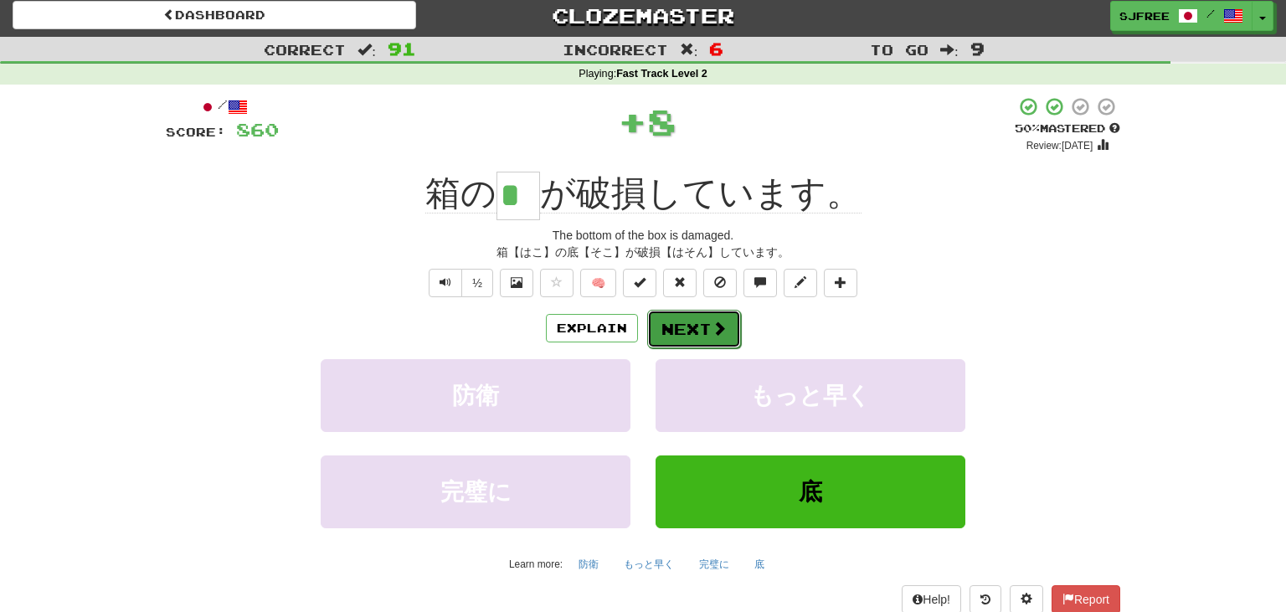
click at [731, 313] on button "Next" at bounding box center [694, 329] width 94 height 39
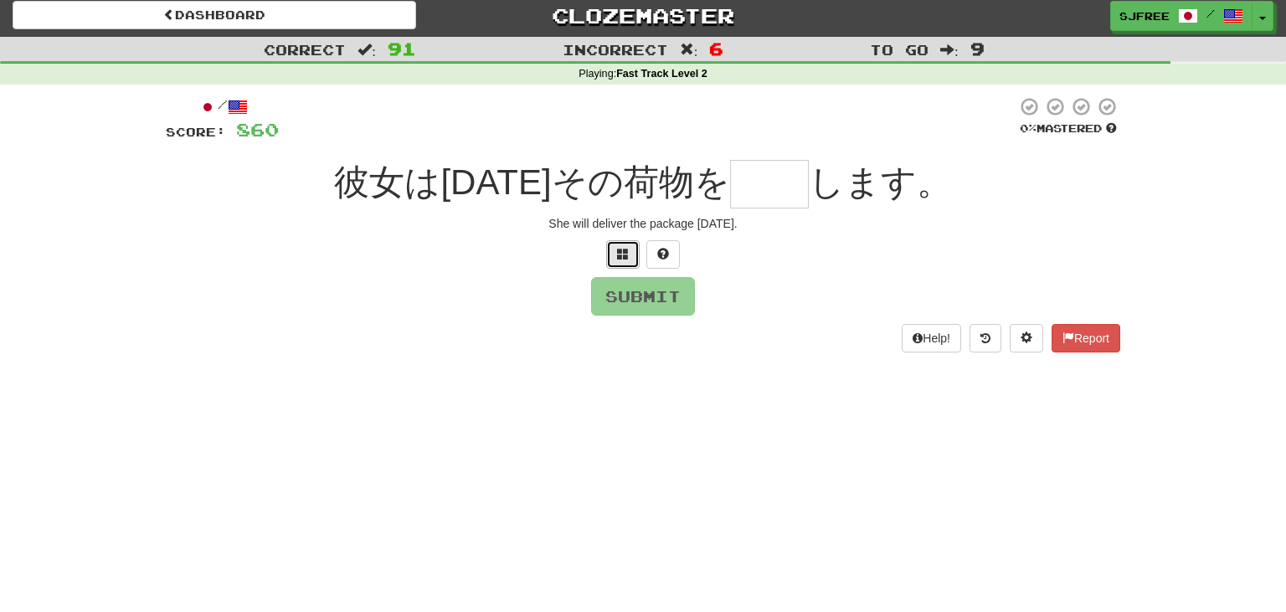
click at [625, 260] on span at bounding box center [623, 254] width 12 height 12
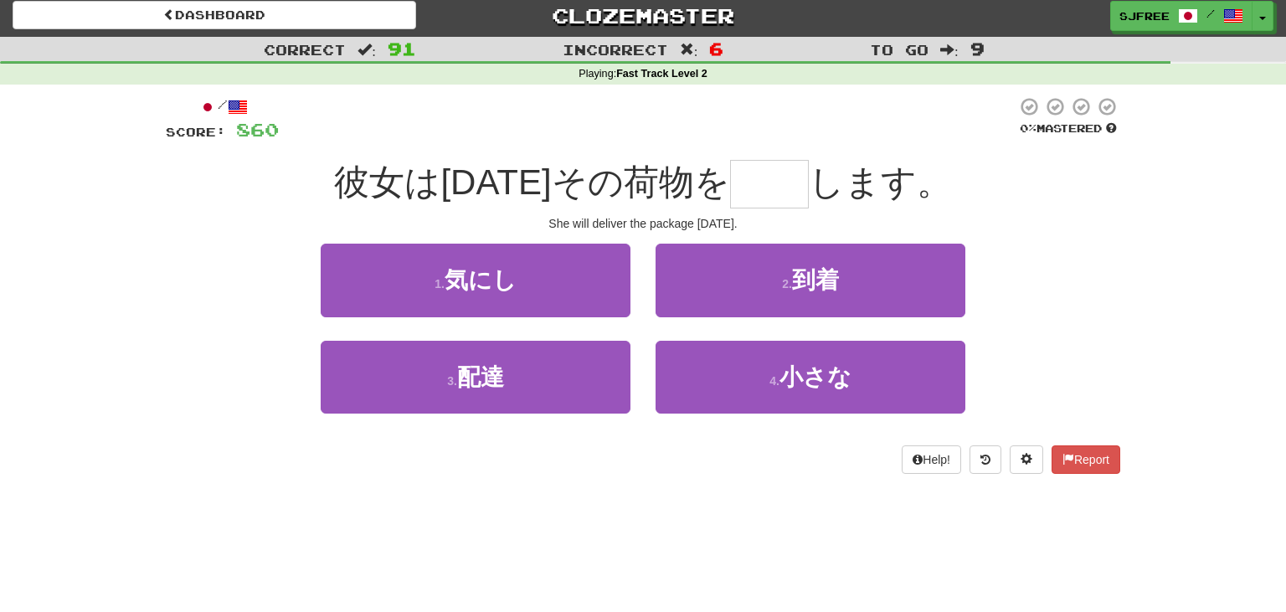
click at [743, 330] on div "2 . 到着" at bounding box center [810, 292] width 335 height 96
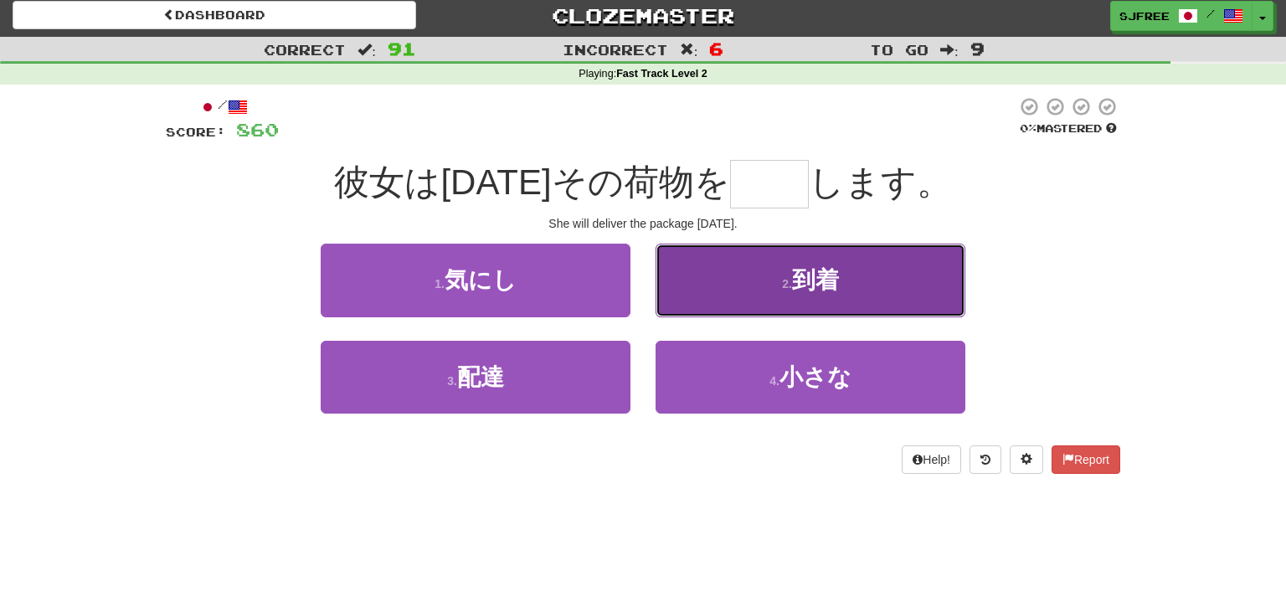
click at [887, 291] on button "2 . 到着" at bounding box center [811, 280] width 310 height 73
type input "**"
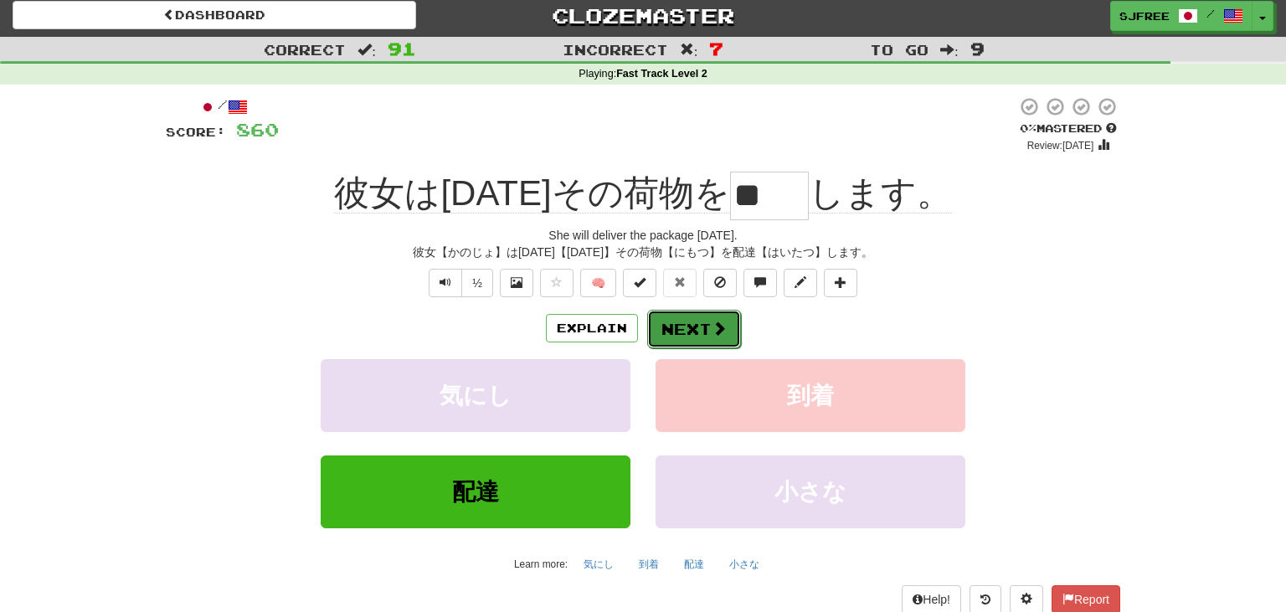
click at [698, 322] on button "Next" at bounding box center [694, 329] width 94 height 39
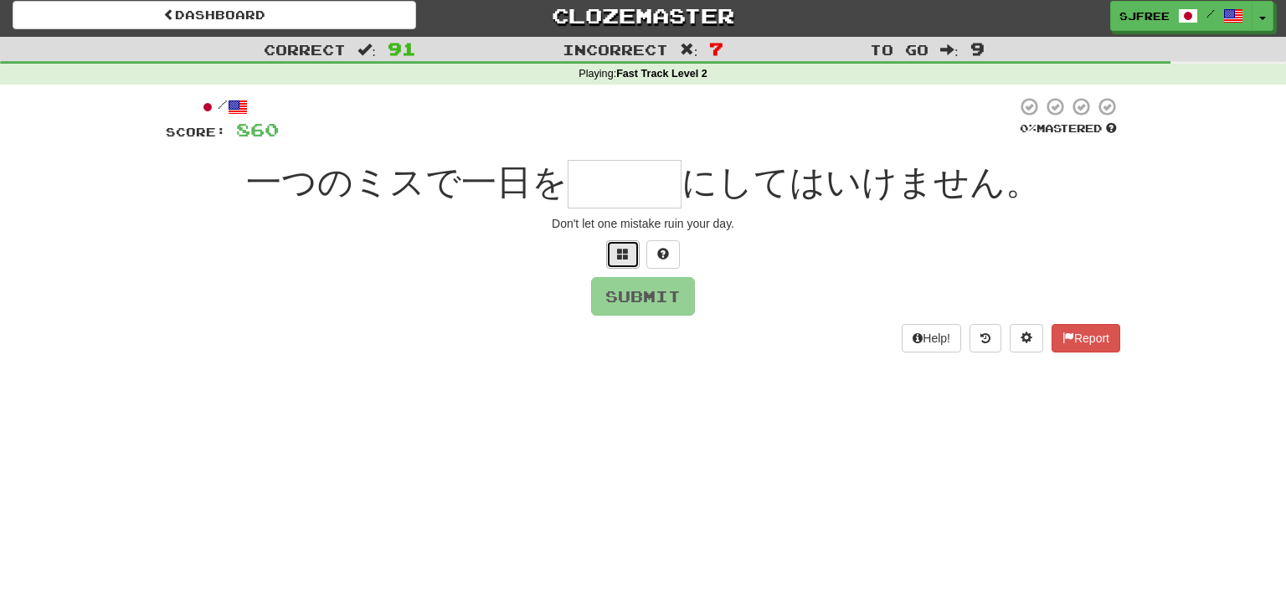
click at [618, 254] on span at bounding box center [623, 254] width 12 height 12
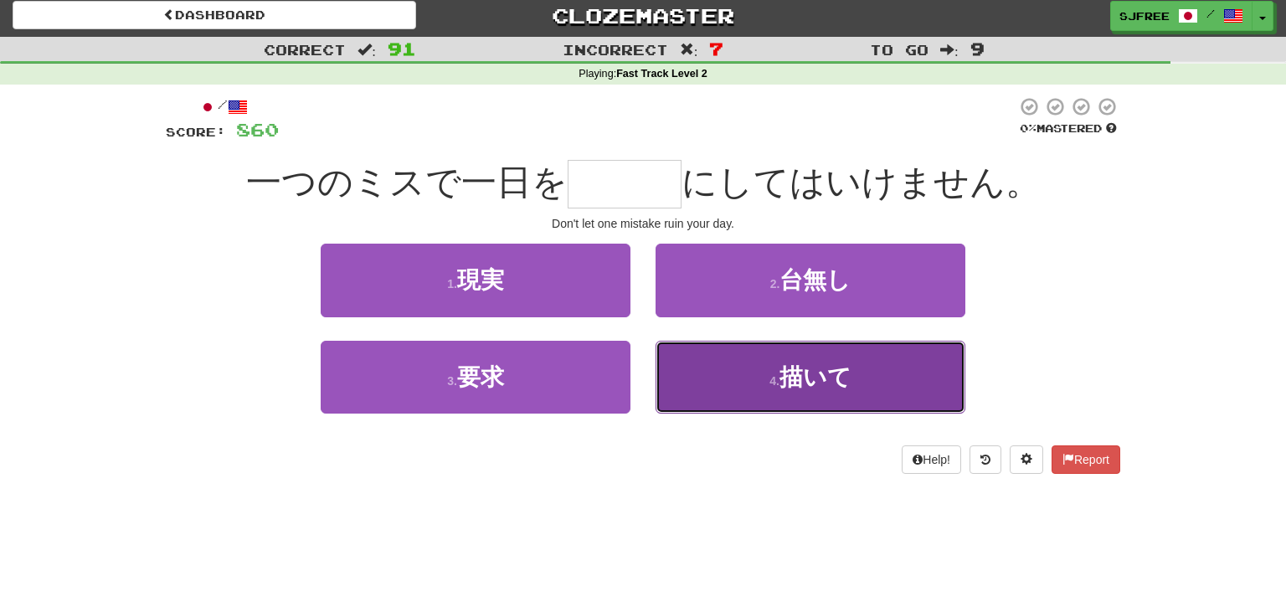
click at [753, 400] on button "4 . 描いて" at bounding box center [811, 377] width 310 height 73
type input "***"
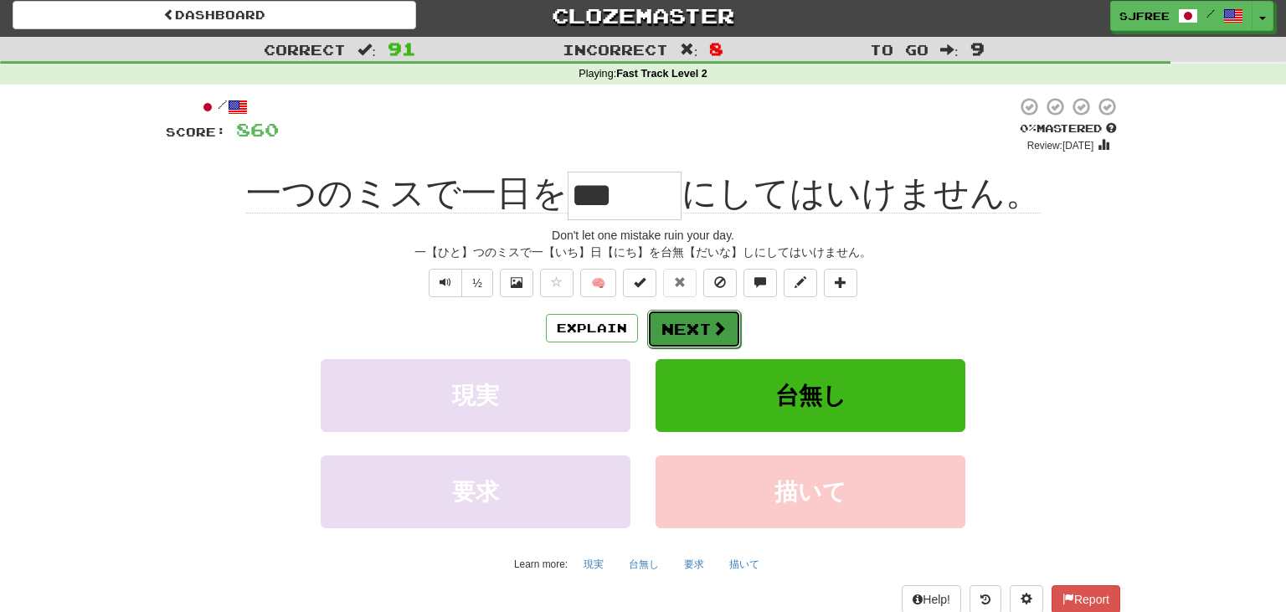
click at [696, 329] on button "Next" at bounding box center [694, 329] width 94 height 39
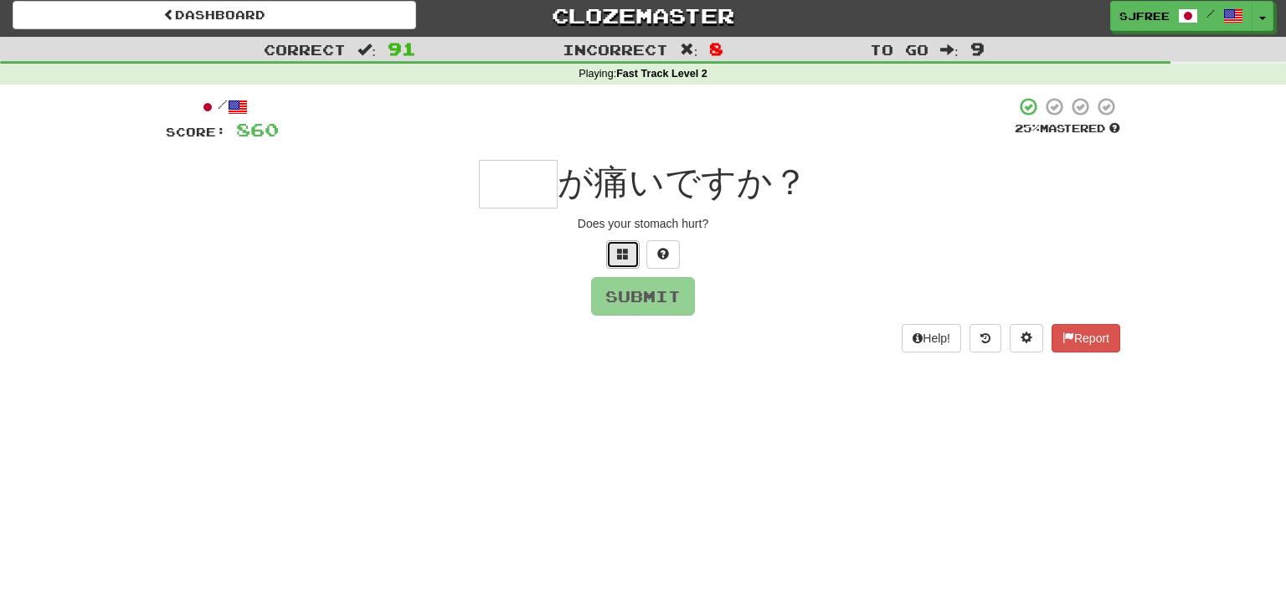
click at [620, 256] on span at bounding box center [623, 254] width 12 height 12
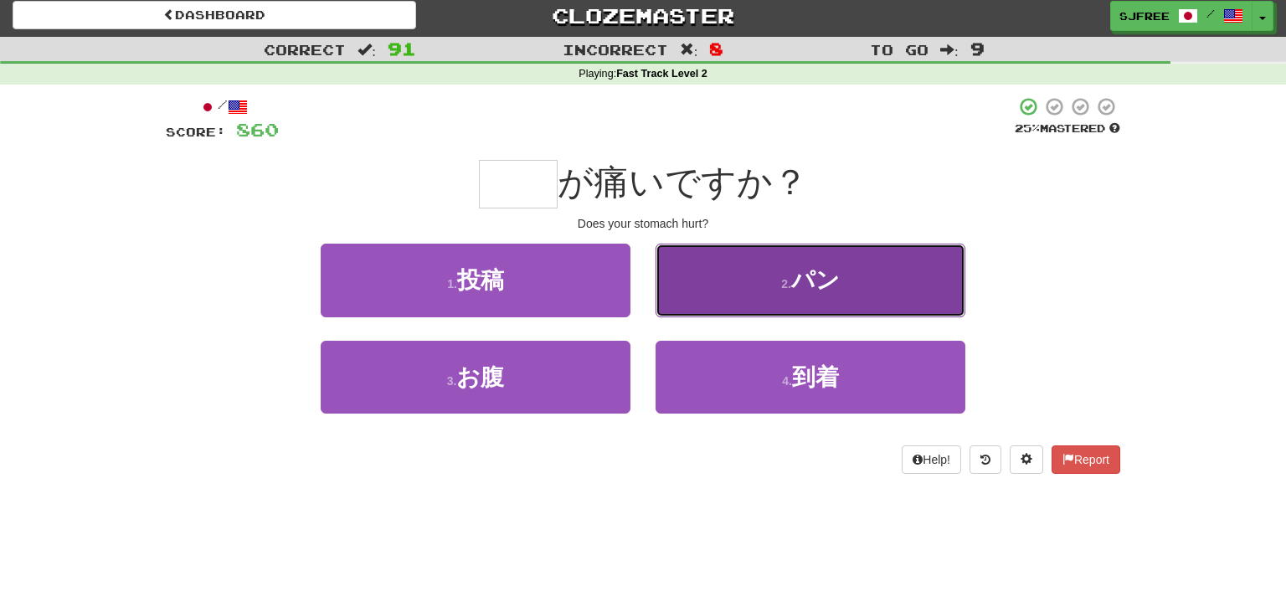
click at [748, 289] on button "2 . パン" at bounding box center [811, 280] width 310 height 73
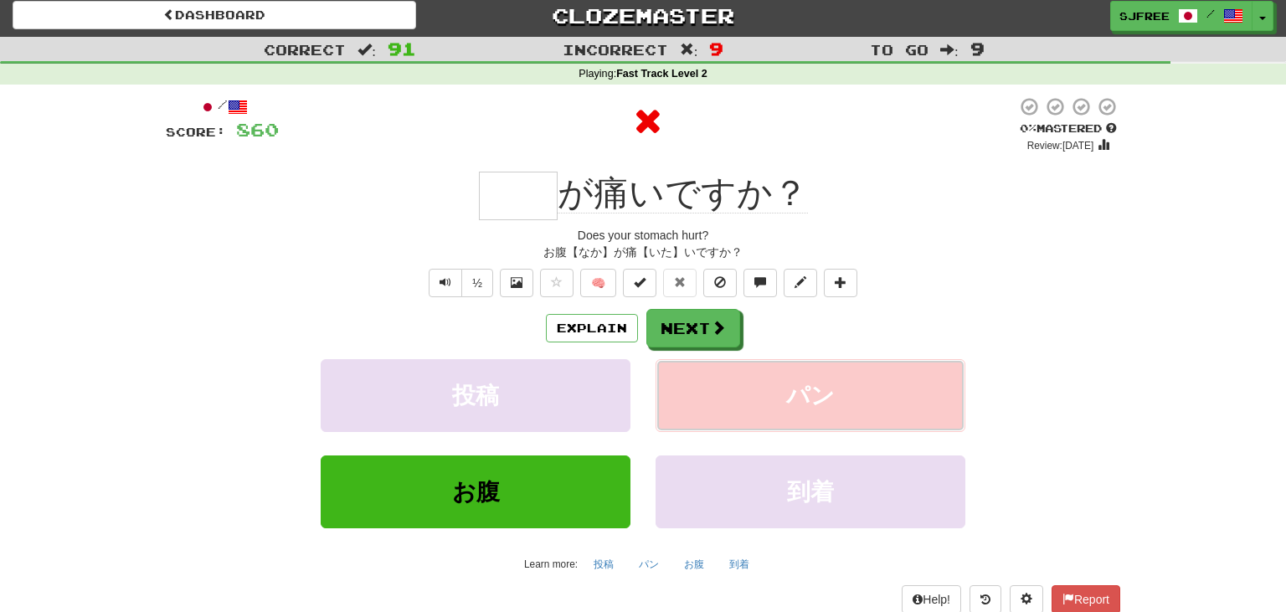
type input "**"
click at [719, 338] on button "Next" at bounding box center [694, 329] width 94 height 39
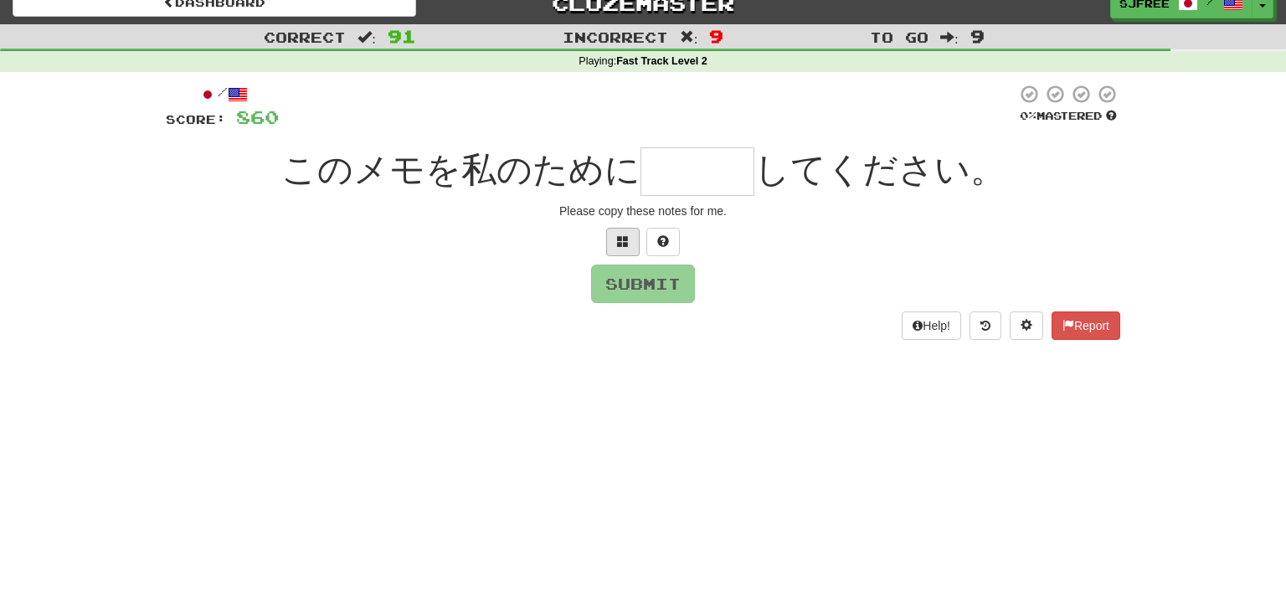
scroll to position [23, 0]
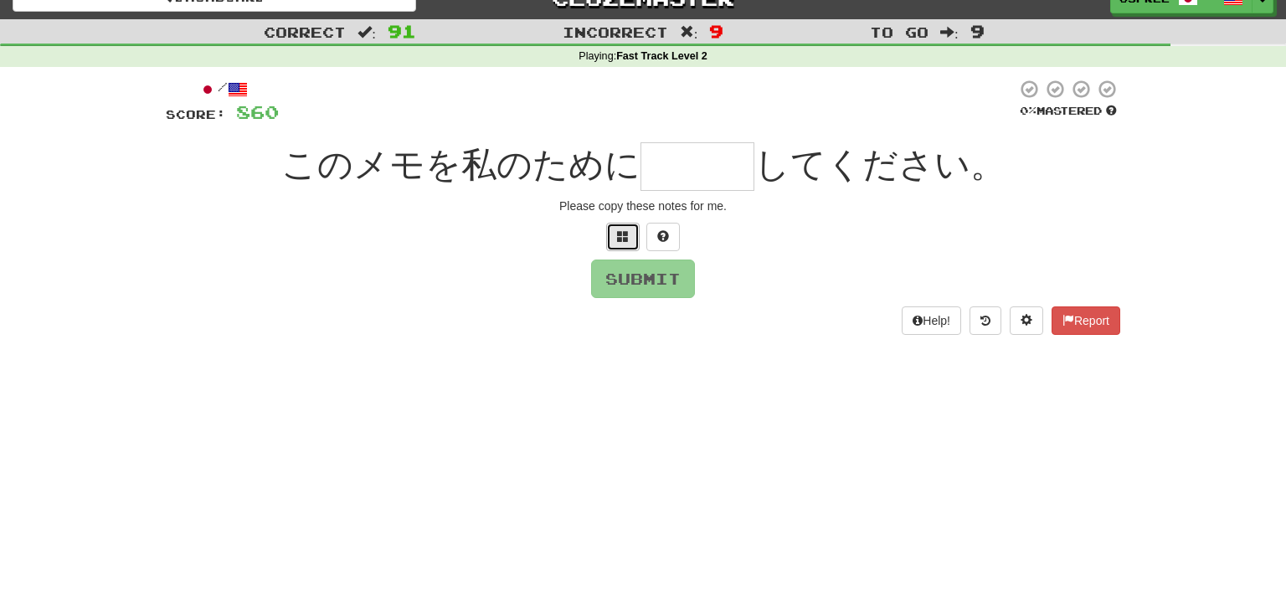
click at [615, 246] on button at bounding box center [622, 237] width 33 height 28
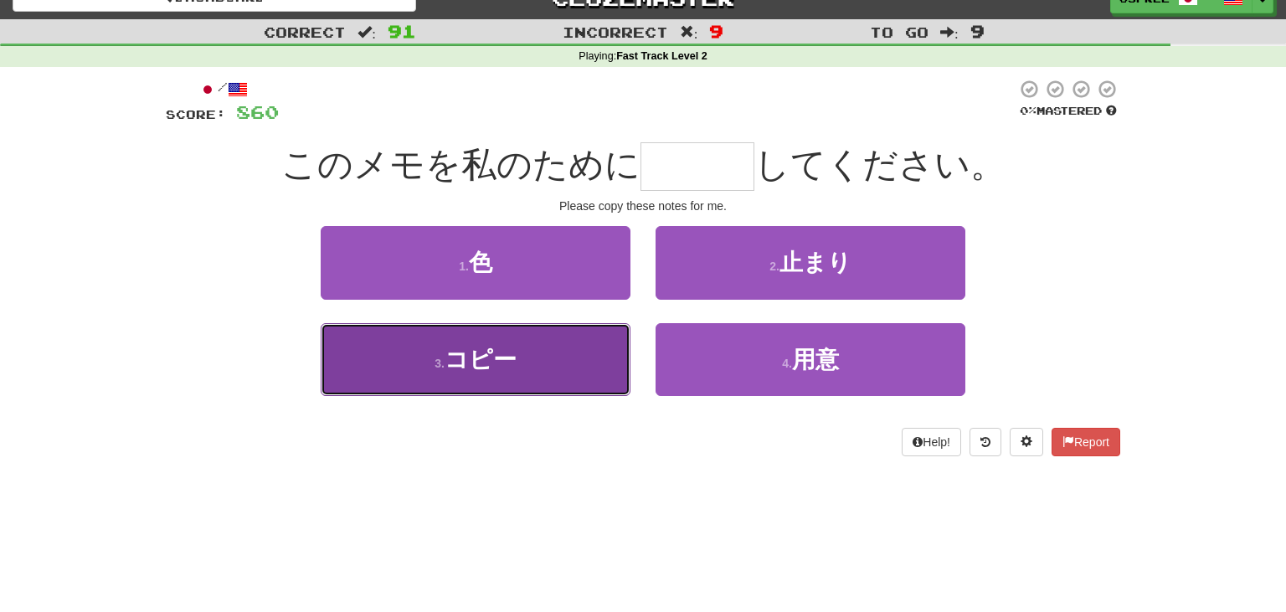
click at [564, 368] on button "3 . コピー" at bounding box center [476, 359] width 310 height 73
type input "***"
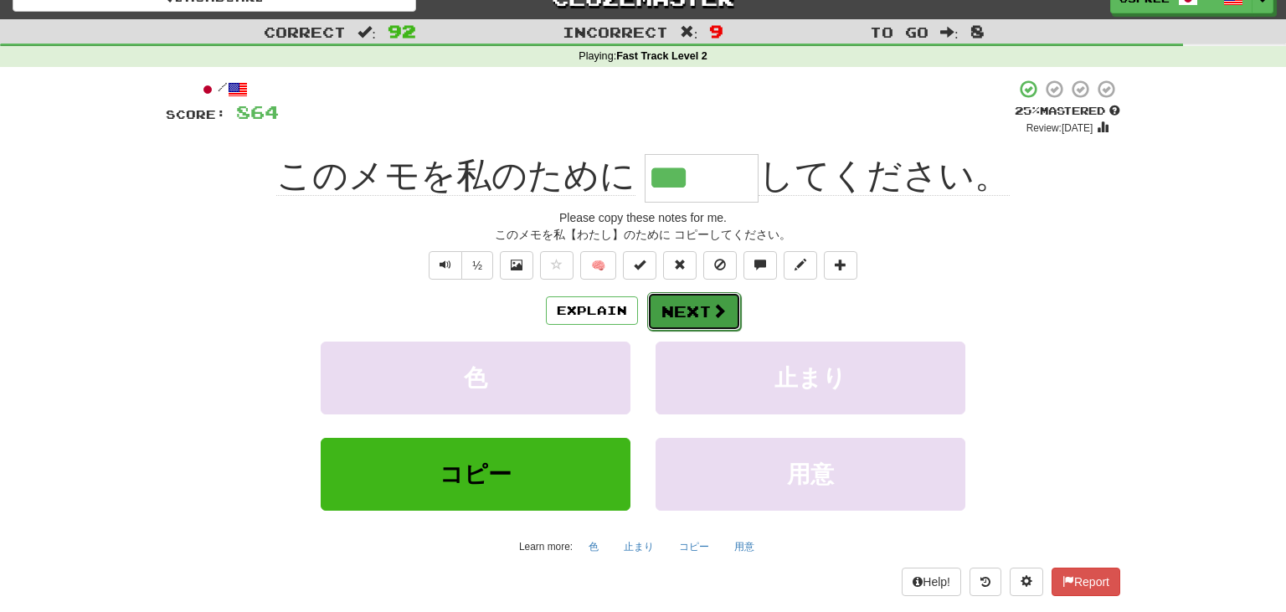
click at [707, 309] on button "Next" at bounding box center [694, 311] width 94 height 39
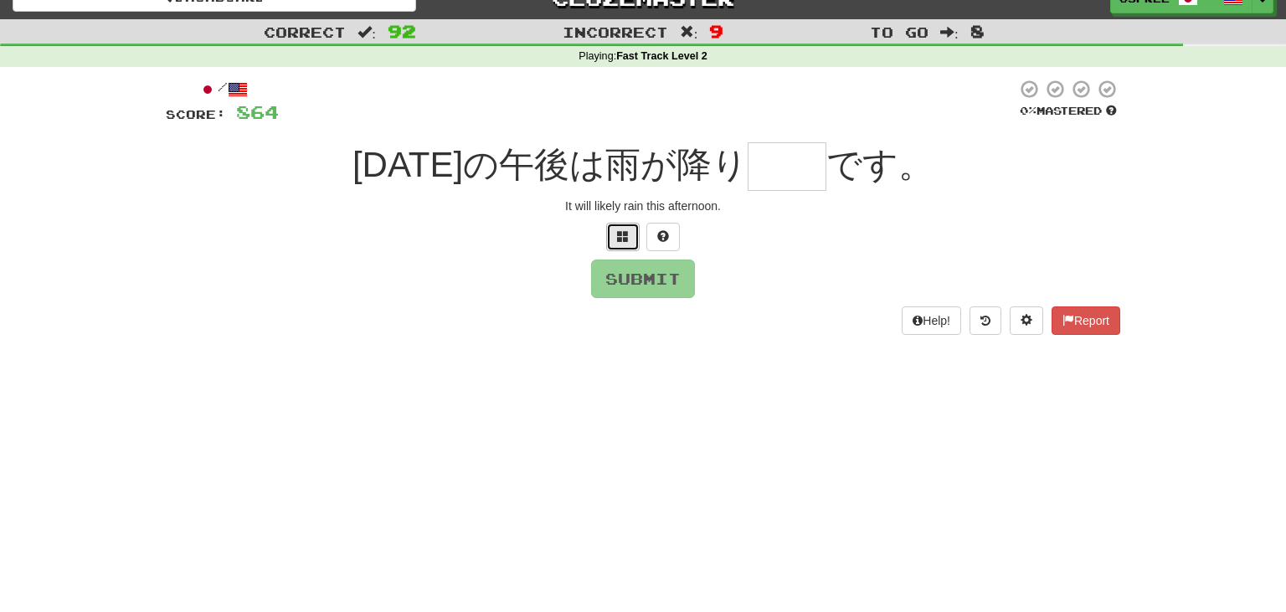
click at [628, 234] on span at bounding box center [623, 236] width 12 height 12
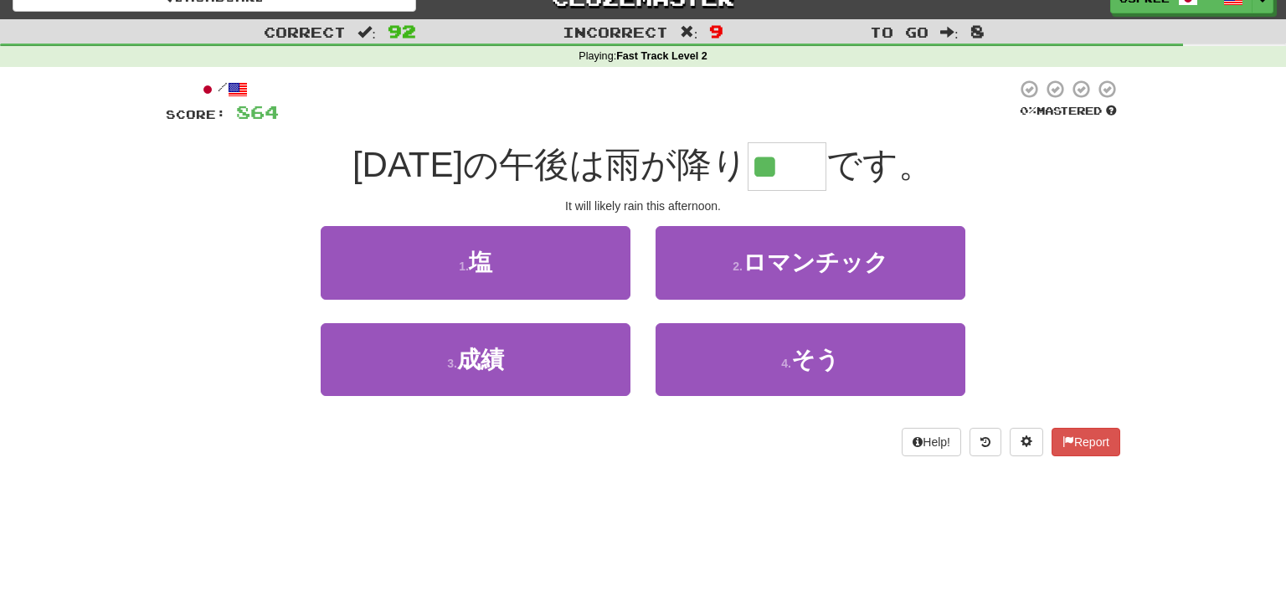
type input "**"
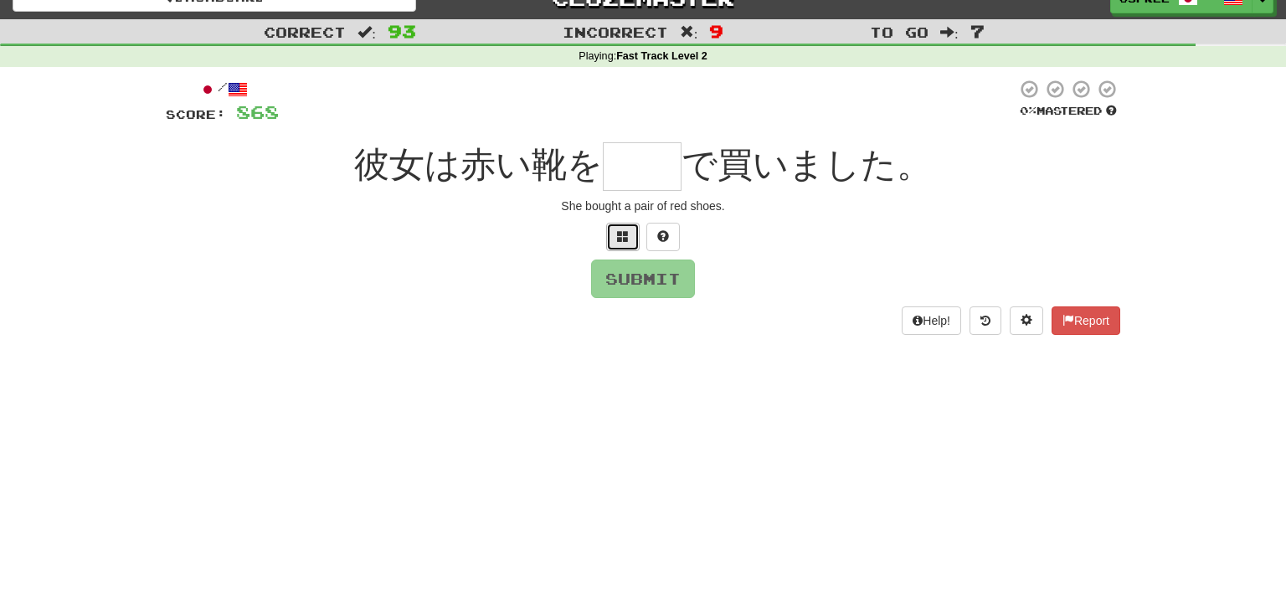
click at [621, 239] on span at bounding box center [623, 236] width 12 height 12
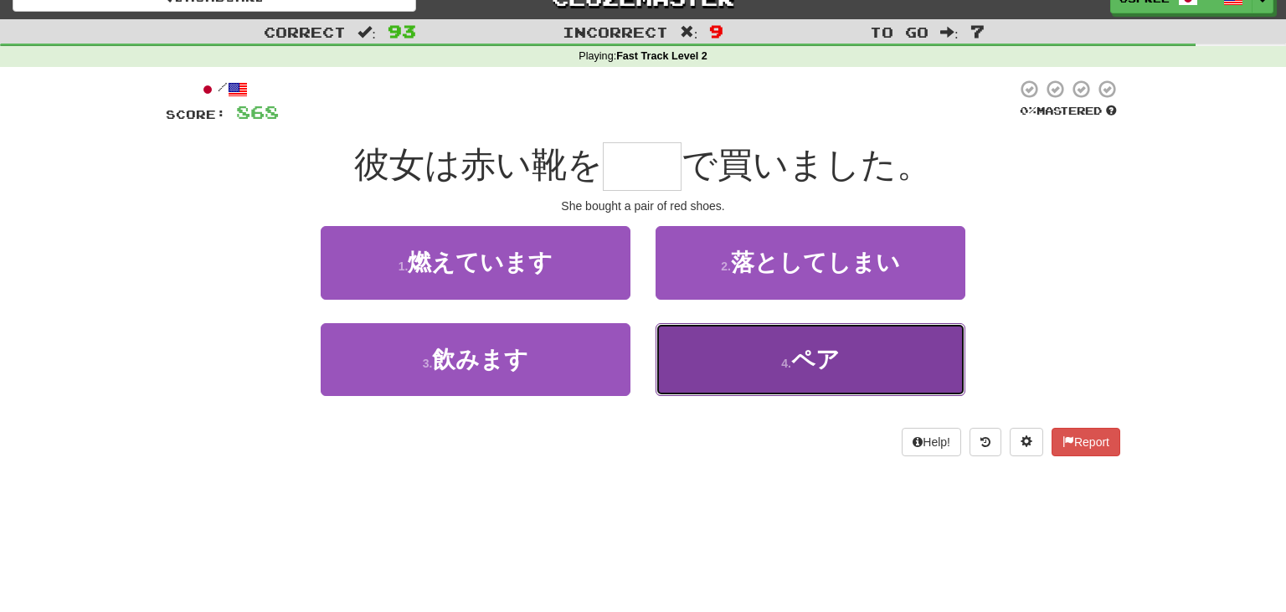
click at [766, 350] on button "4 . ペア" at bounding box center [811, 359] width 310 height 73
type input "**"
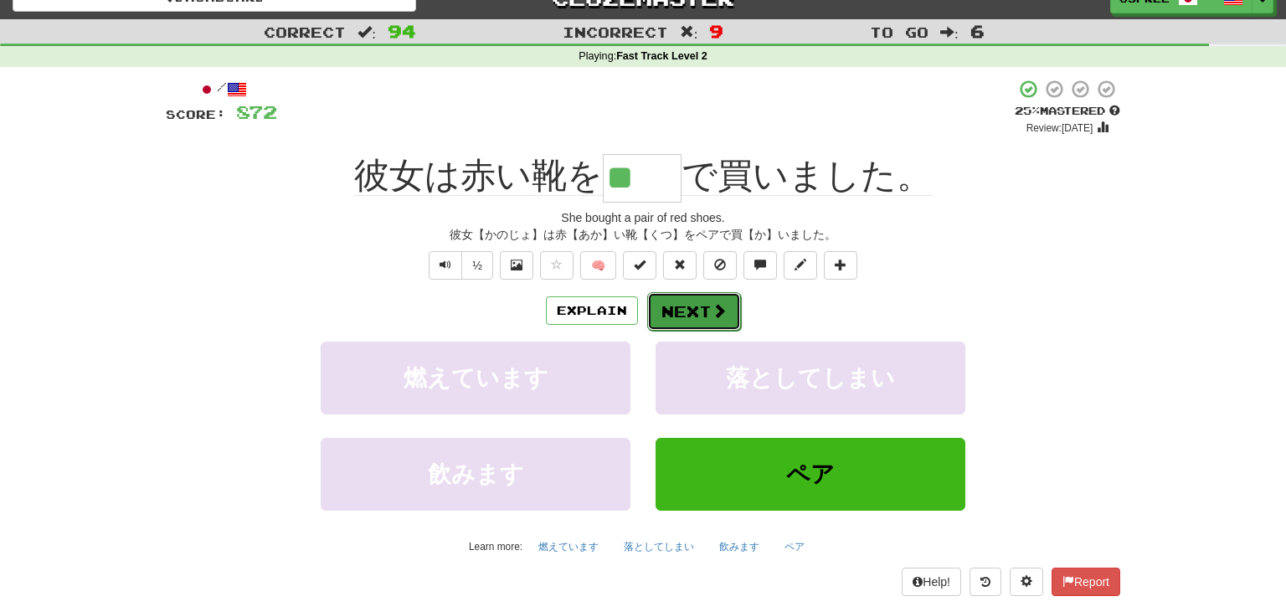
click at [708, 305] on button "Next" at bounding box center [694, 311] width 94 height 39
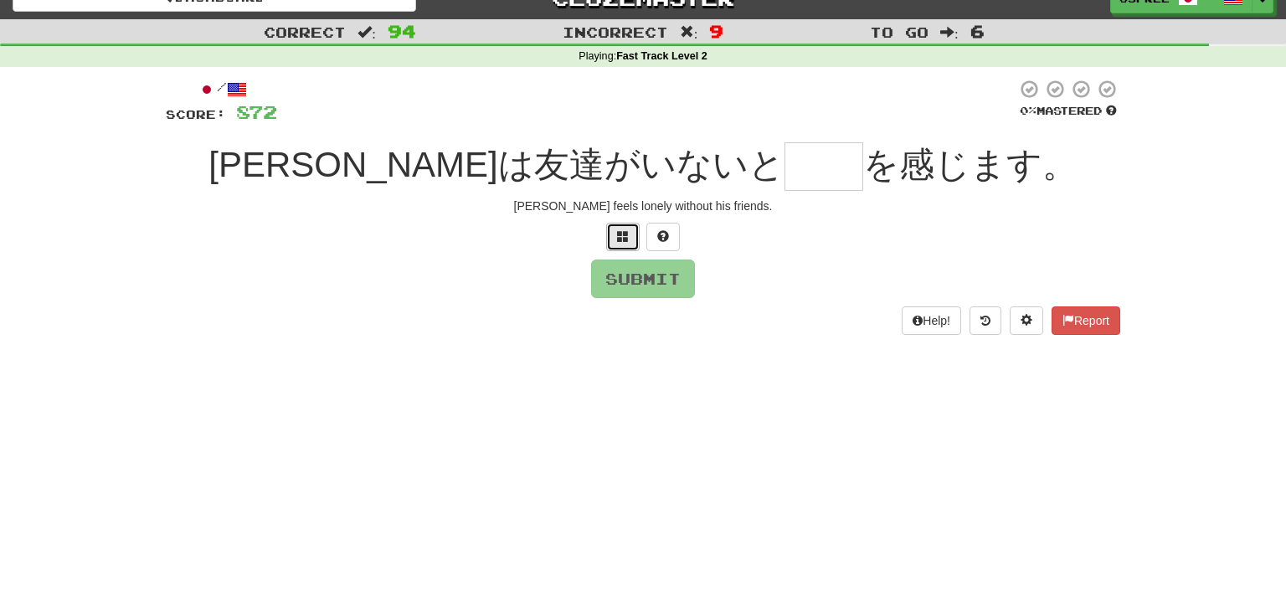
click at [622, 228] on button at bounding box center [622, 237] width 33 height 28
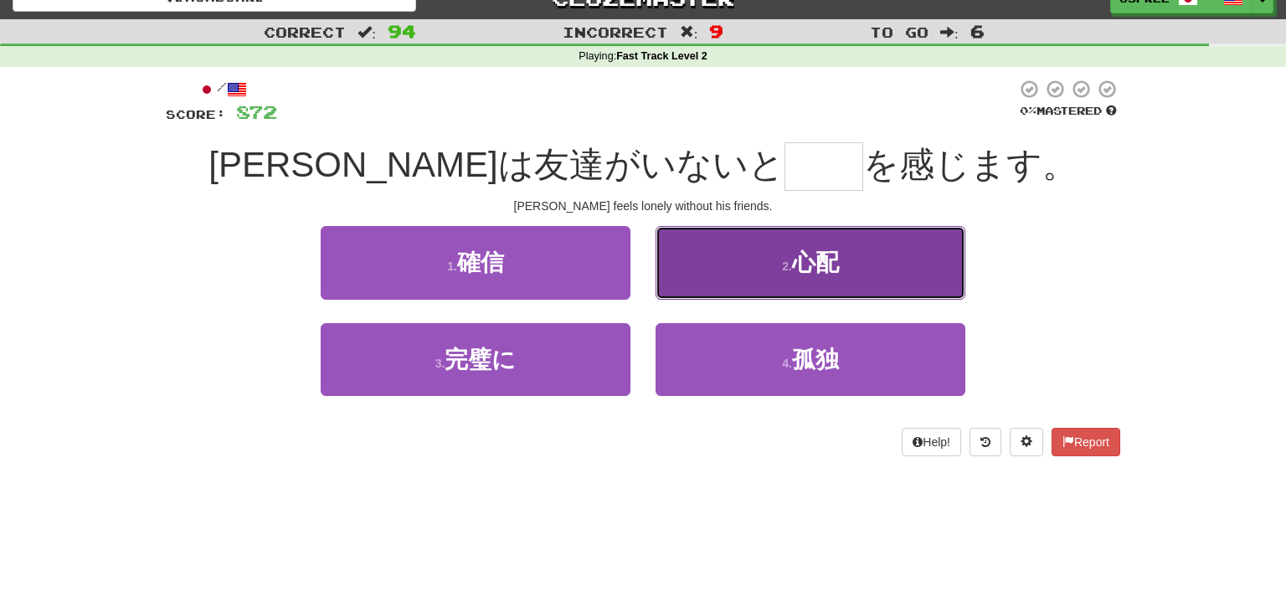
click at [775, 274] on button "2 . 心配" at bounding box center [811, 262] width 310 height 73
type input "**"
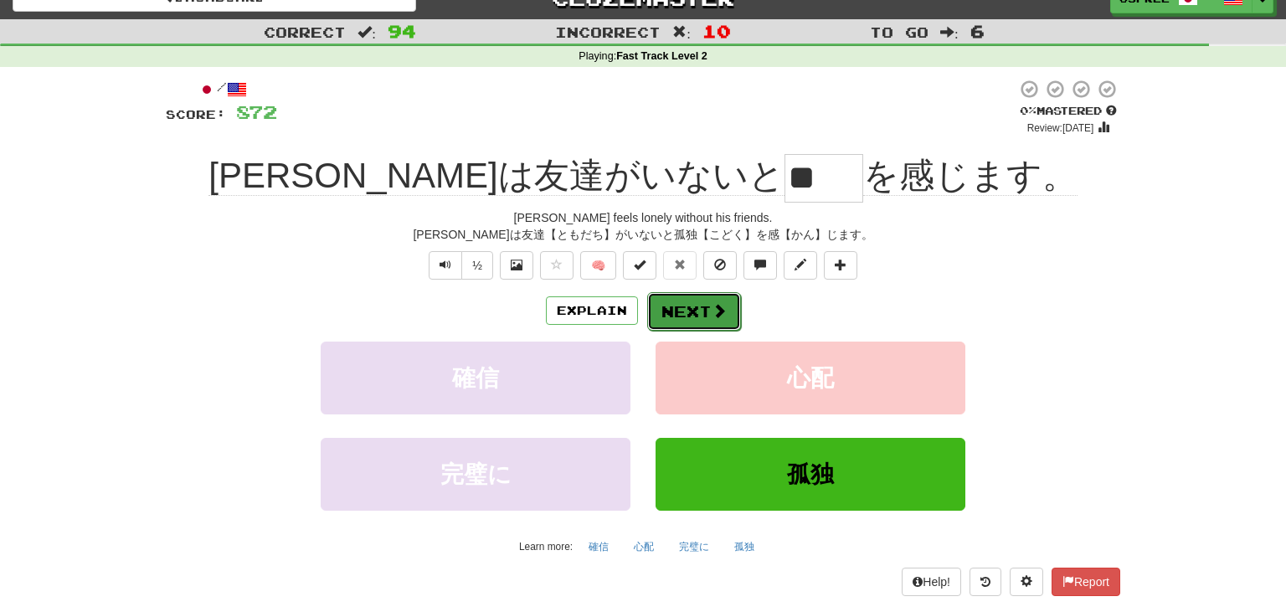
click at [719, 306] on span at bounding box center [719, 310] width 15 height 15
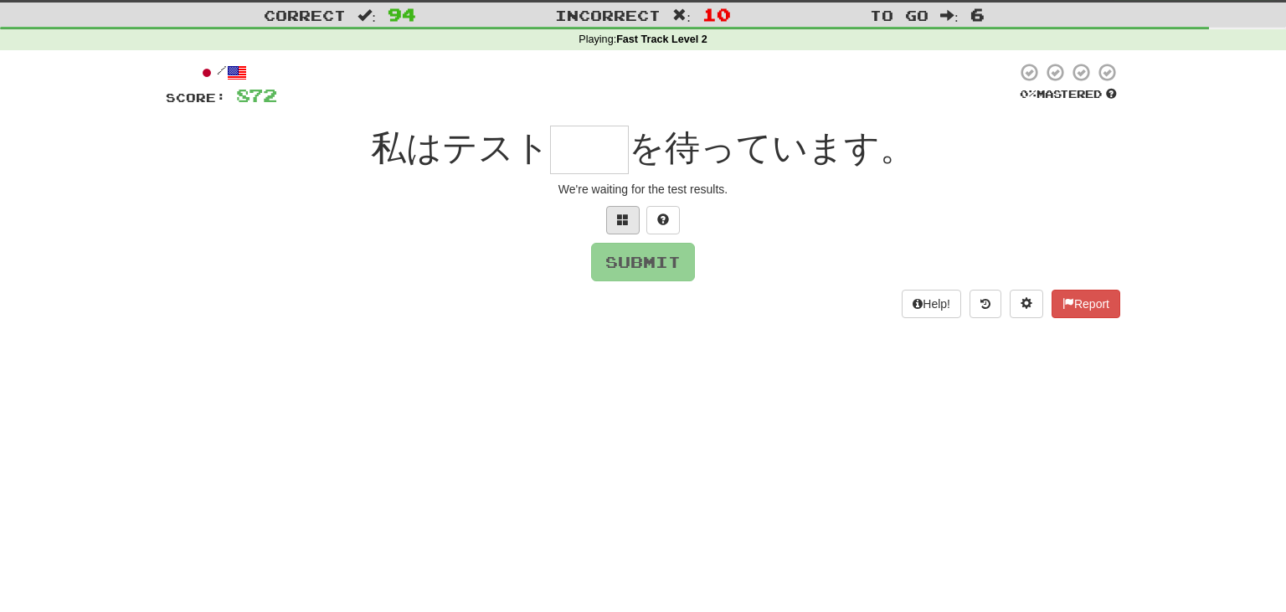
scroll to position [44, 0]
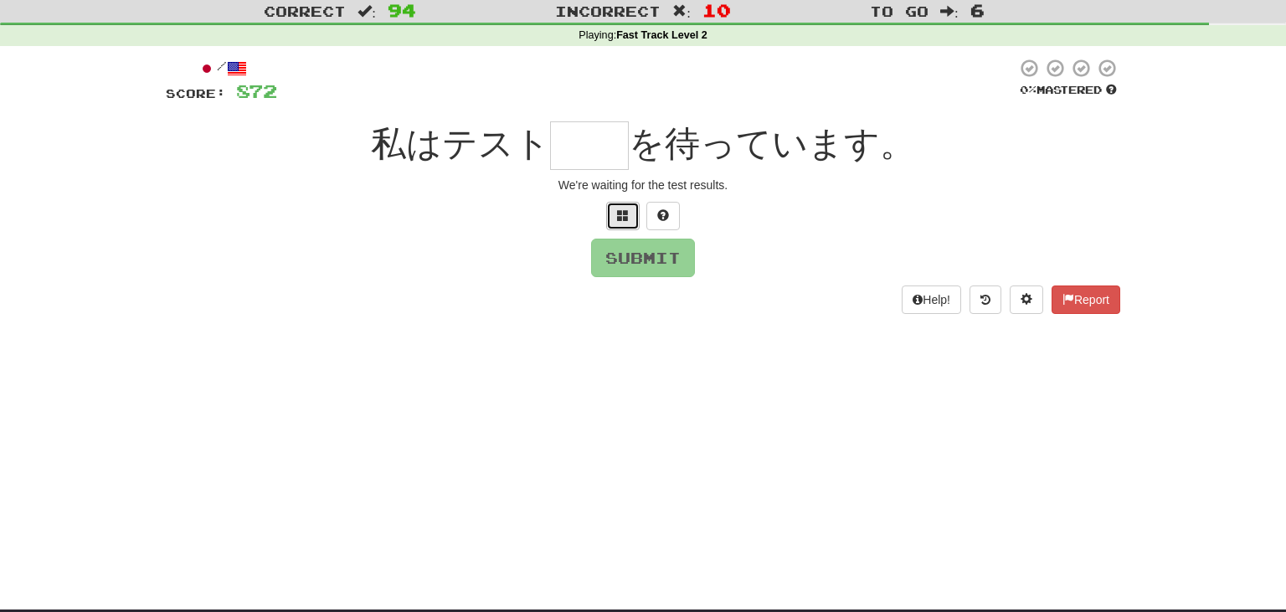
click at [621, 228] on button at bounding box center [622, 216] width 33 height 28
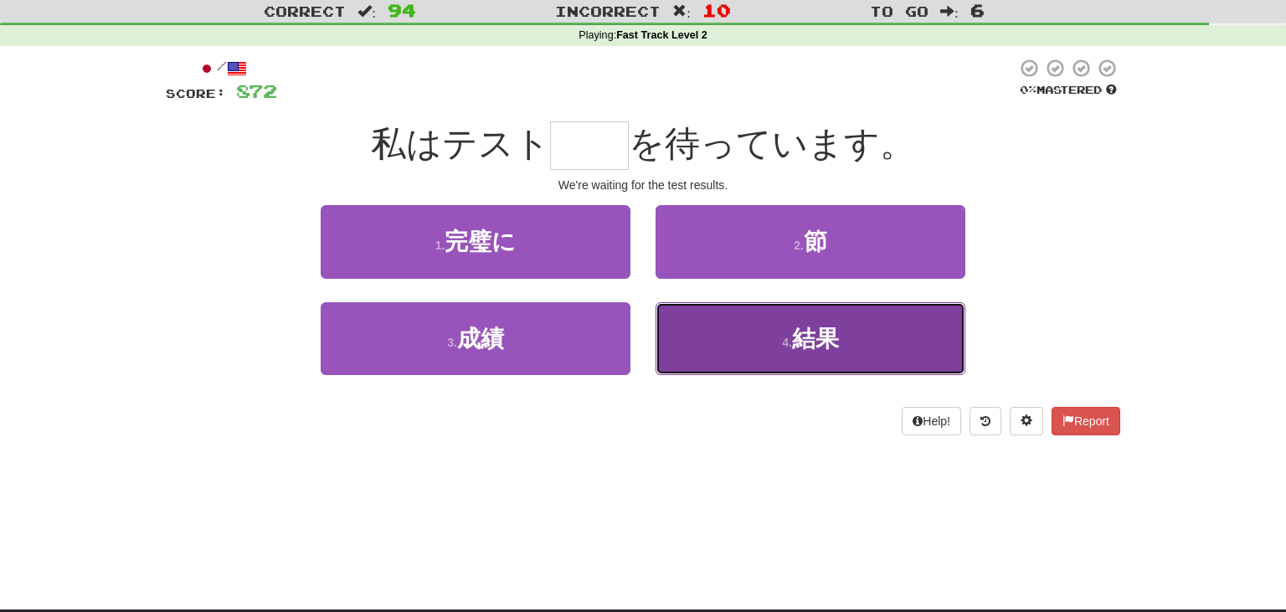
click at [728, 363] on button "4 . 結果" at bounding box center [811, 338] width 310 height 73
type input "**"
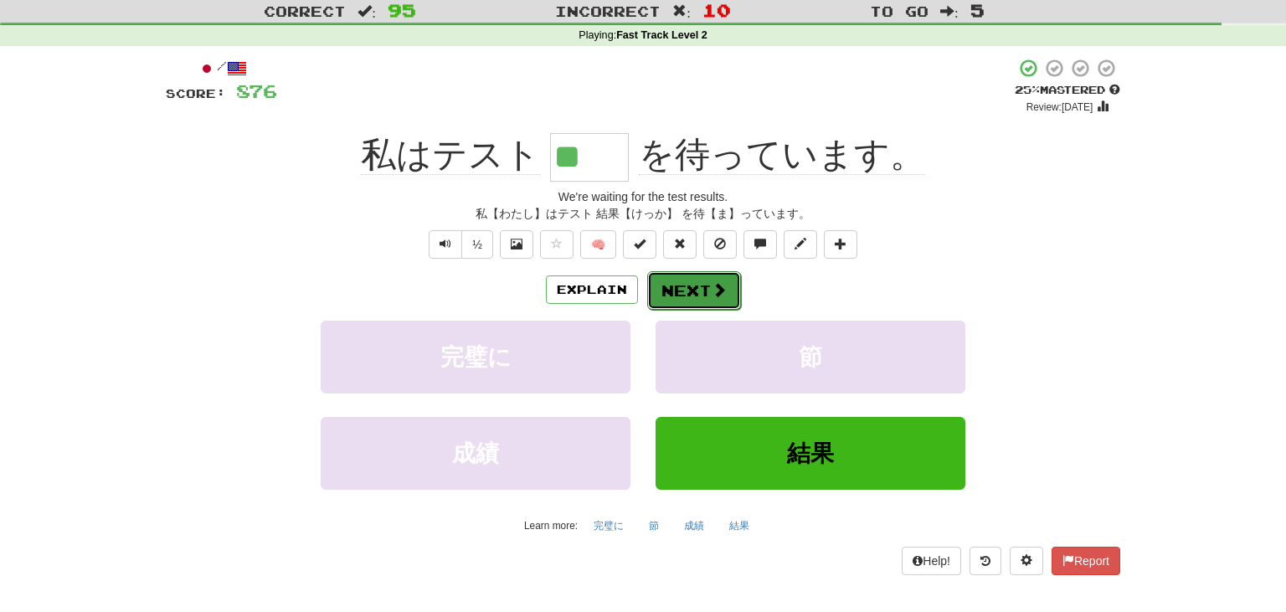
click at [724, 287] on span at bounding box center [719, 289] width 15 height 15
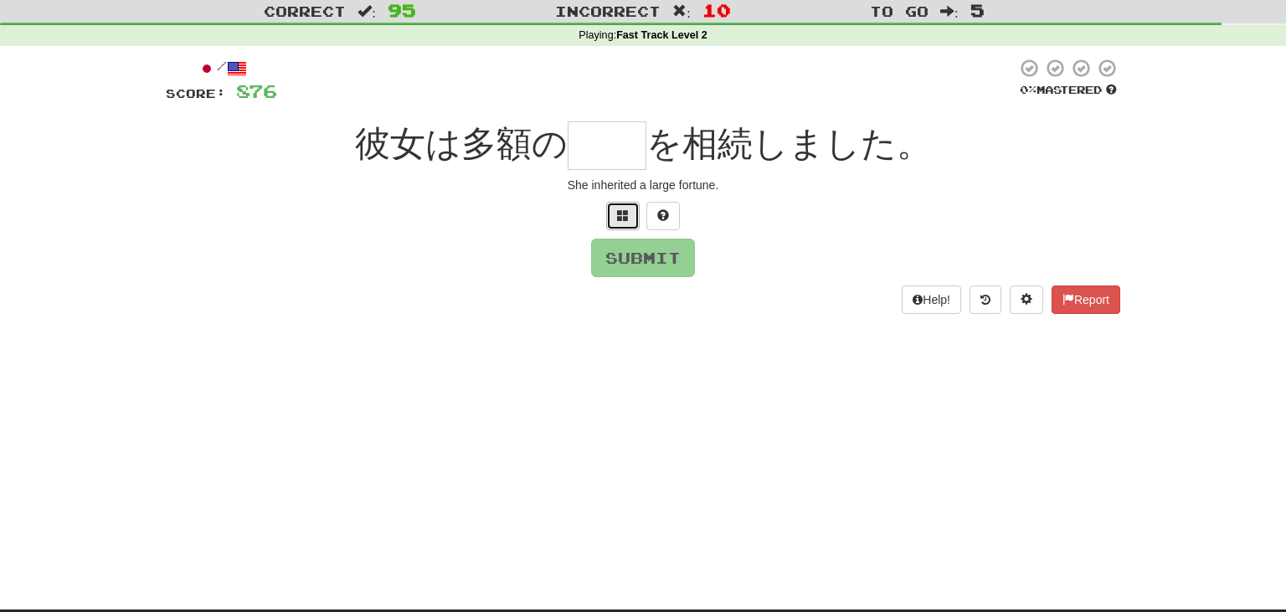
click at [620, 215] on span at bounding box center [623, 215] width 12 height 12
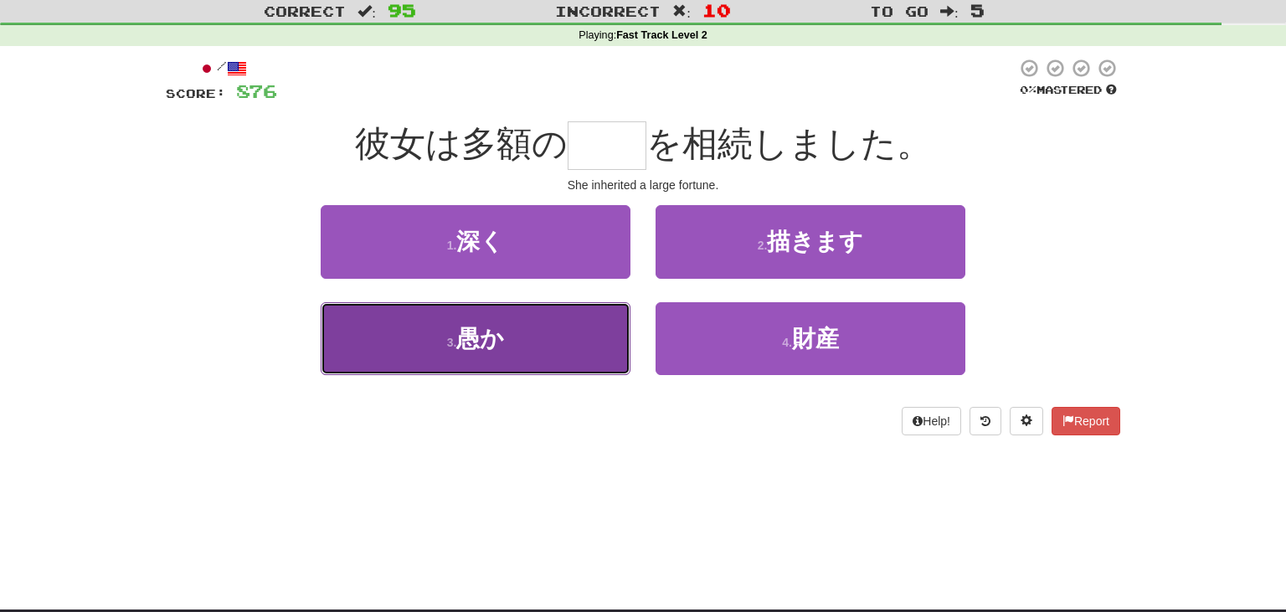
click at [575, 354] on button "3 . 愚か" at bounding box center [476, 338] width 310 height 73
type input "**"
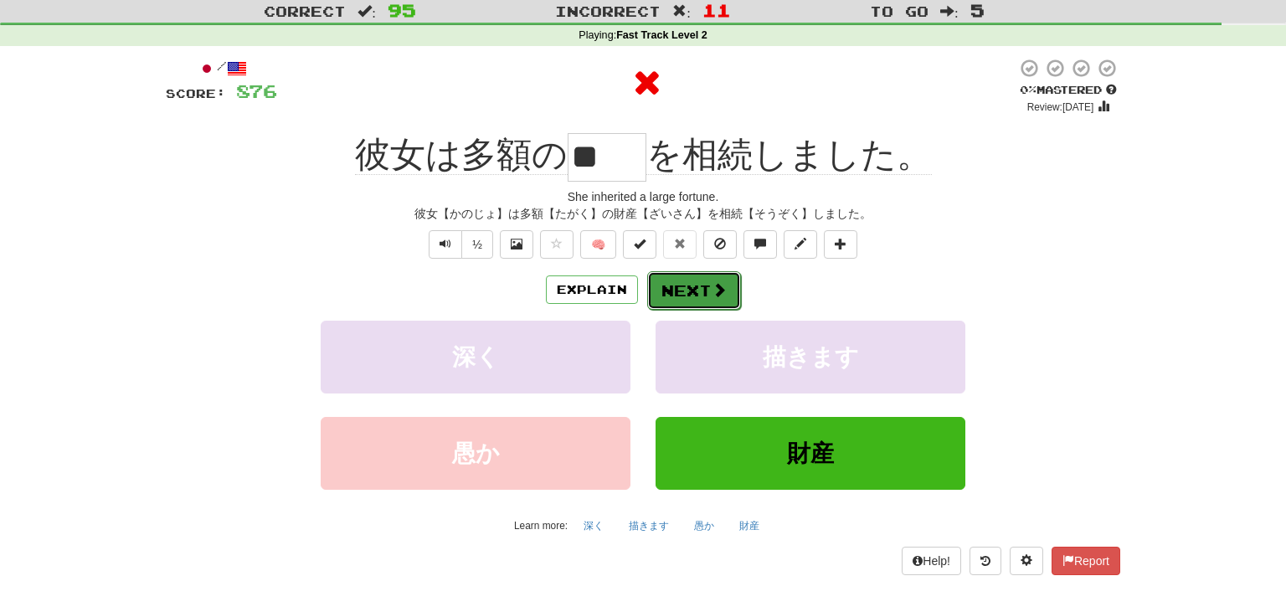
click at [713, 282] on span at bounding box center [719, 289] width 15 height 15
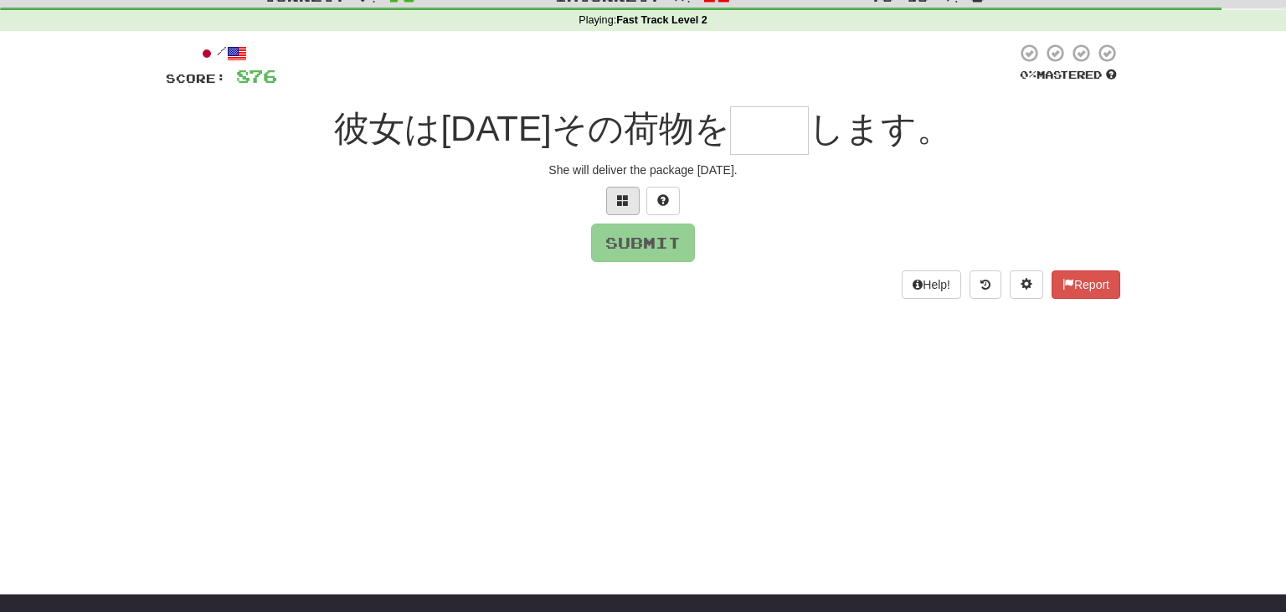
scroll to position [52, 0]
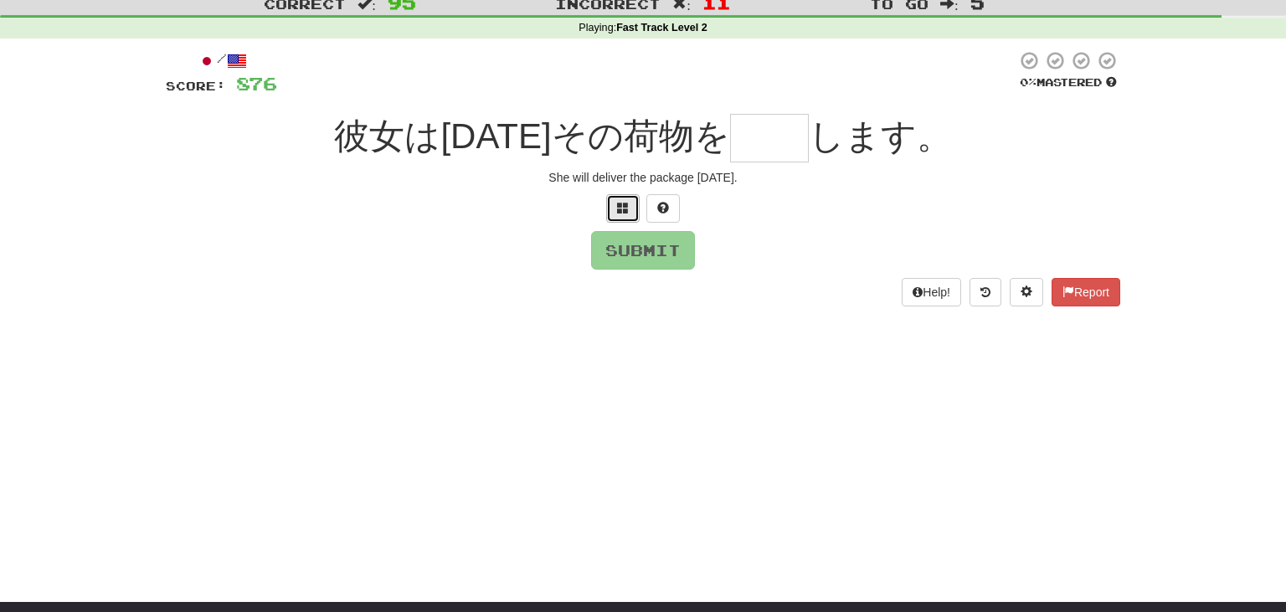
click at [625, 213] on span at bounding box center [623, 208] width 12 height 12
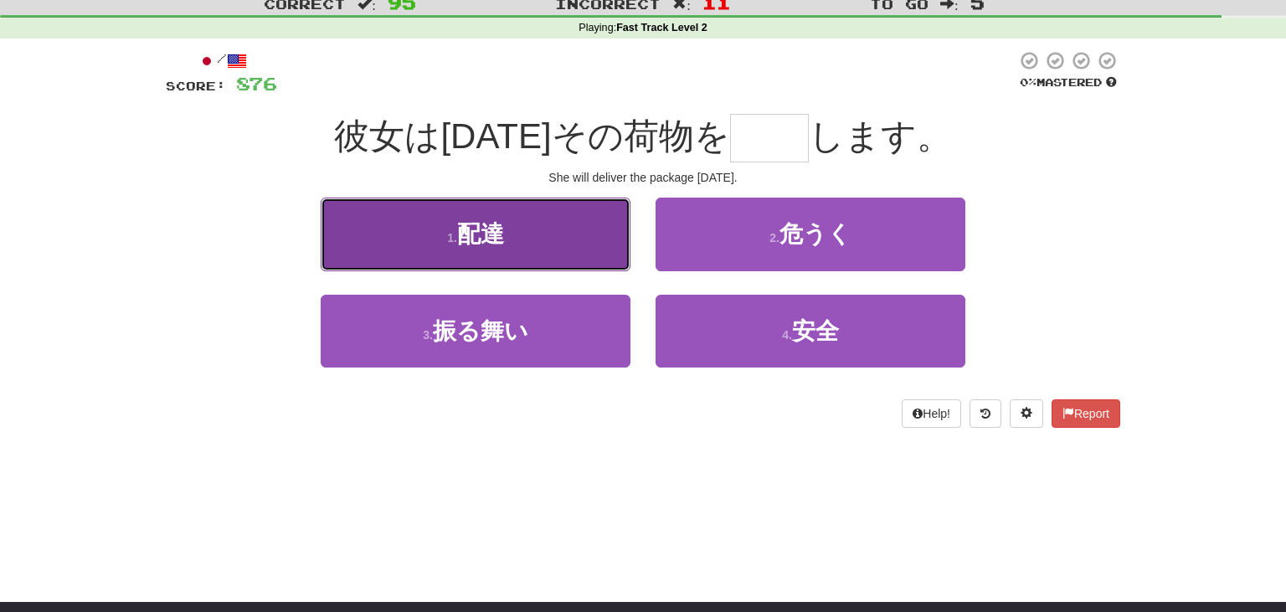
click at [567, 232] on button "1 . 配達" at bounding box center [476, 234] width 310 height 73
type input "**"
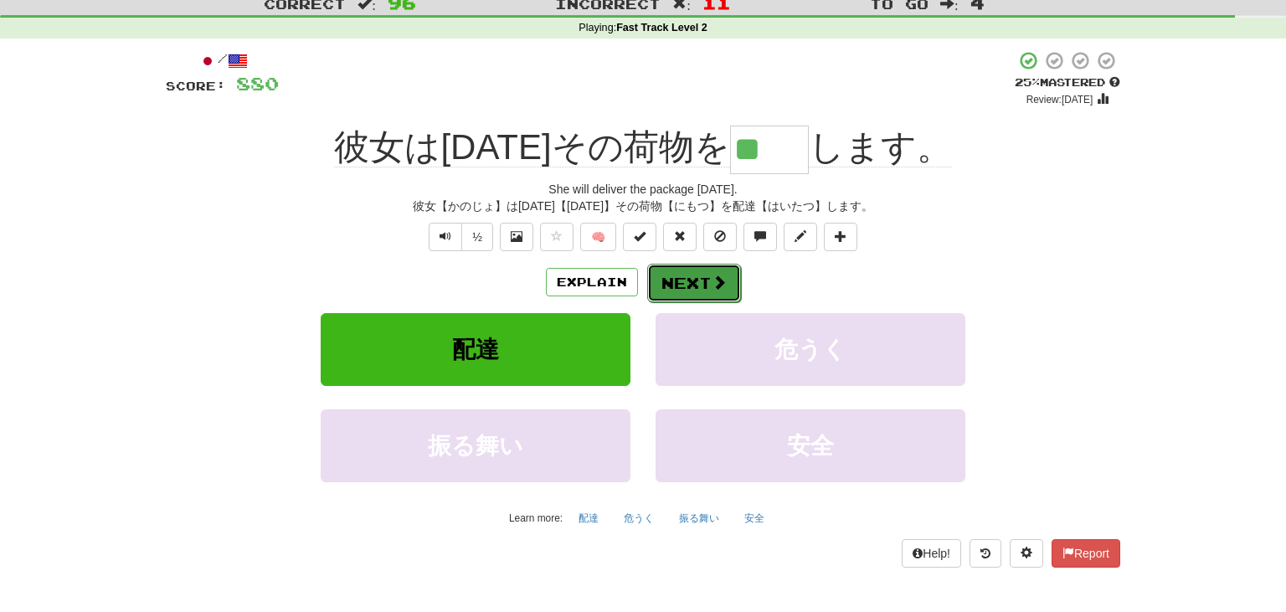
click at [703, 279] on button "Next" at bounding box center [694, 283] width 94 height 39
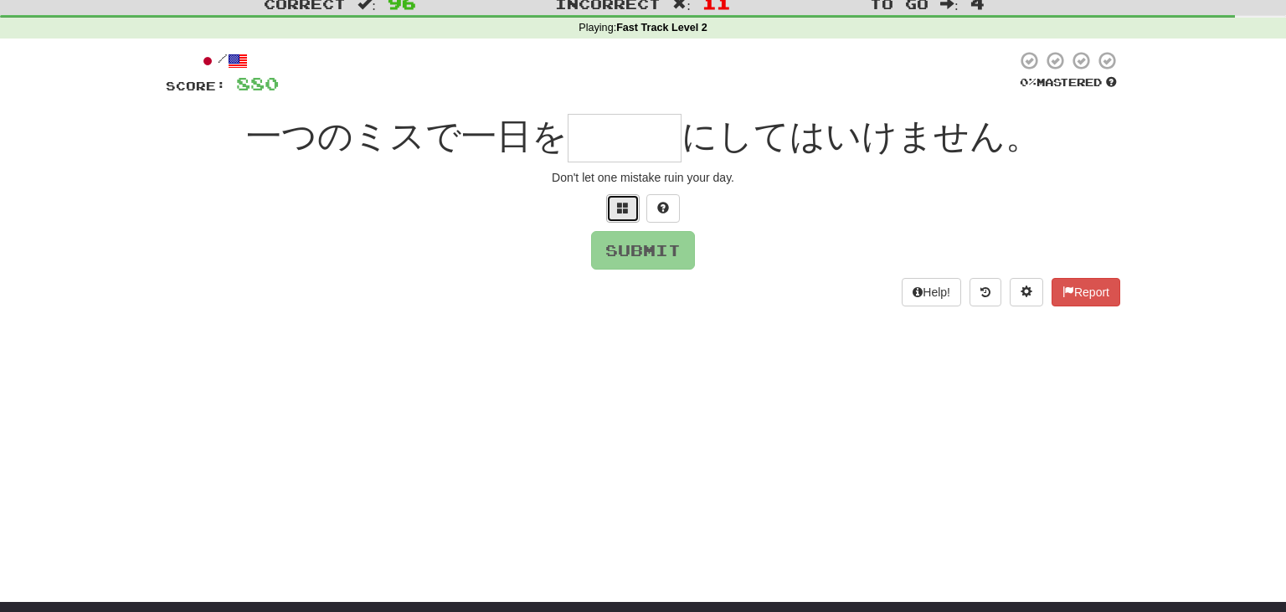
click at [613, 222] on button at bounding box center [622, 208] width 33 height 28
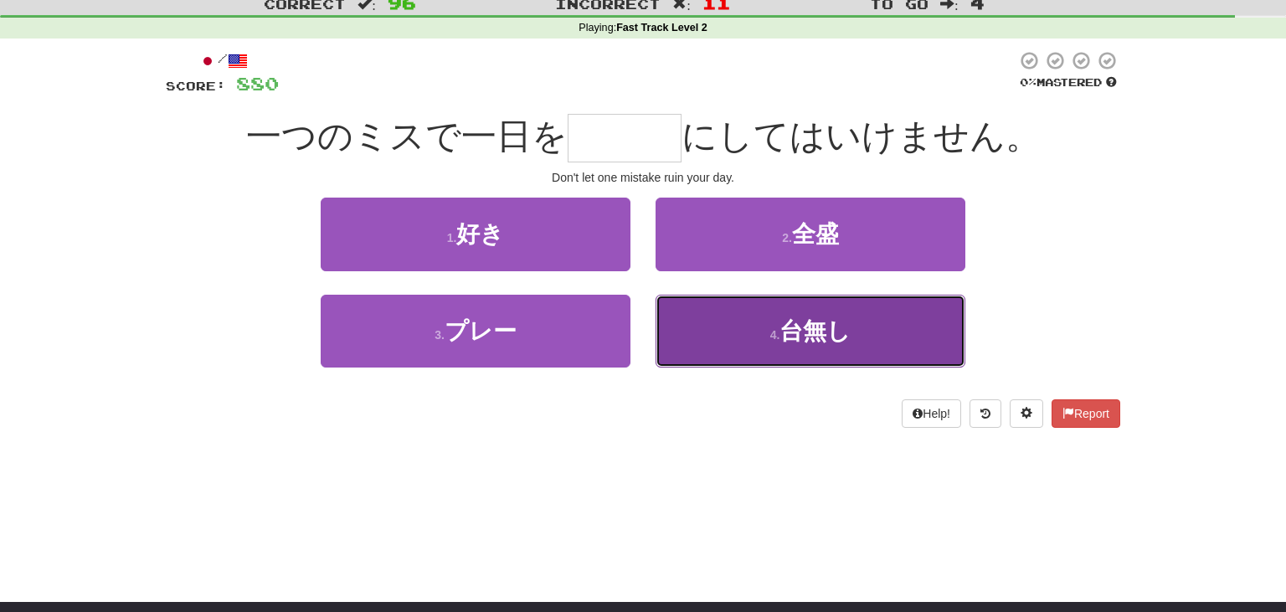
click at [830, 319] on span "台無し" at bounding box center [815, 331] width 71 height 26
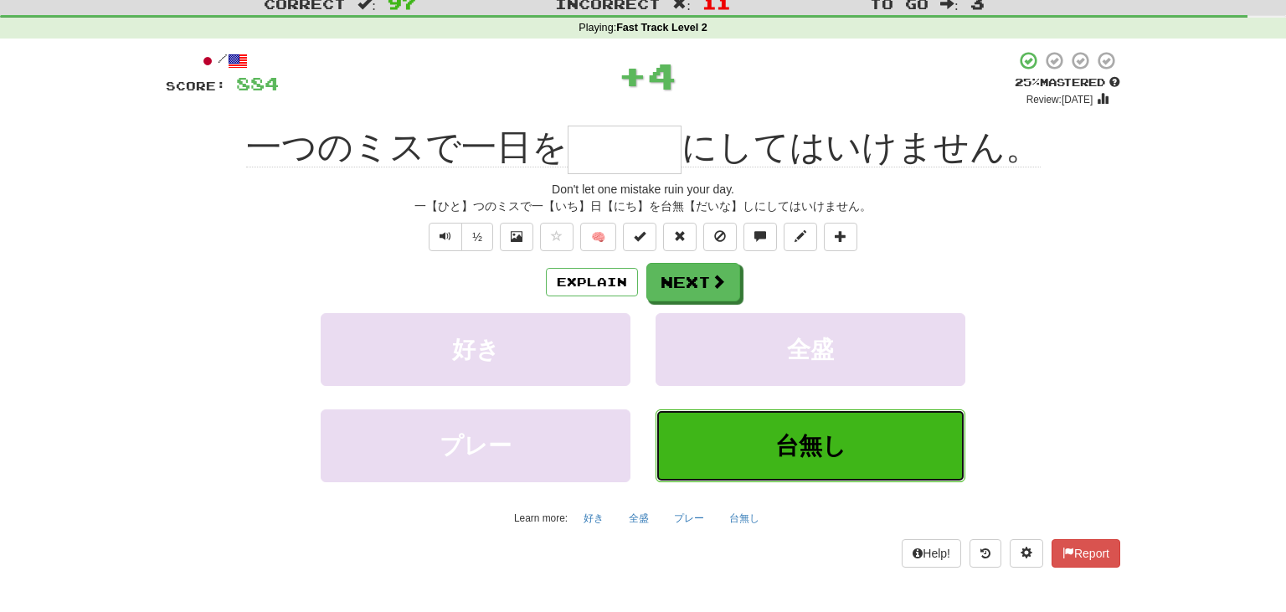
type input "***"
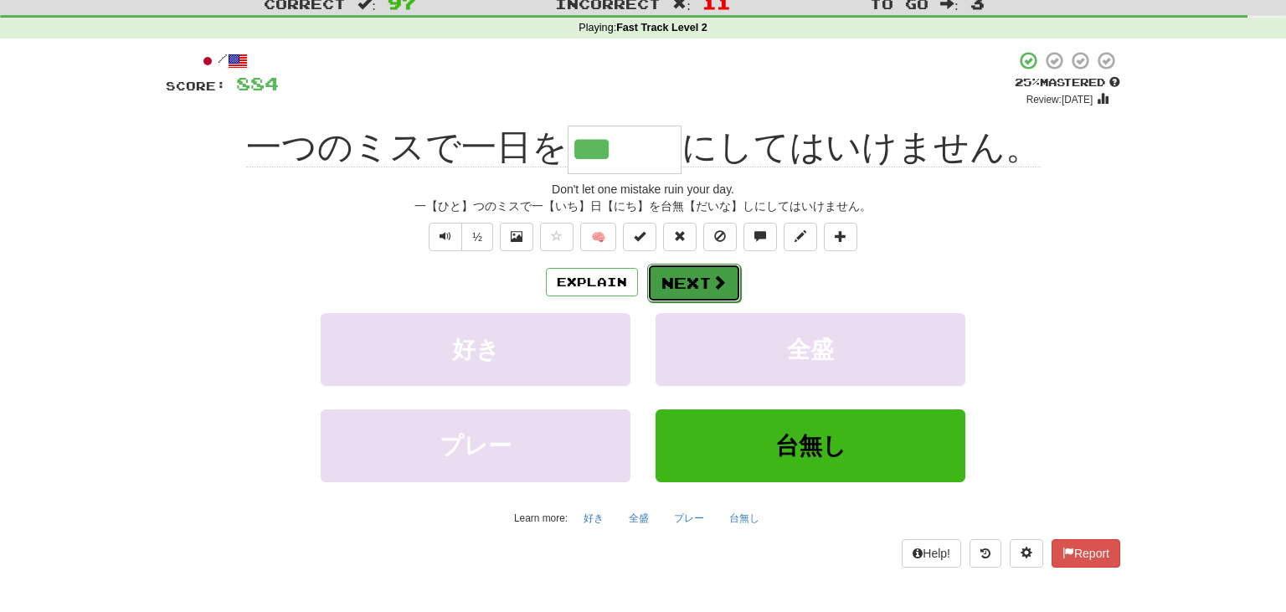
click at [692, 294] on button "Next" at bounding box center [694, 283] width 94 height 39
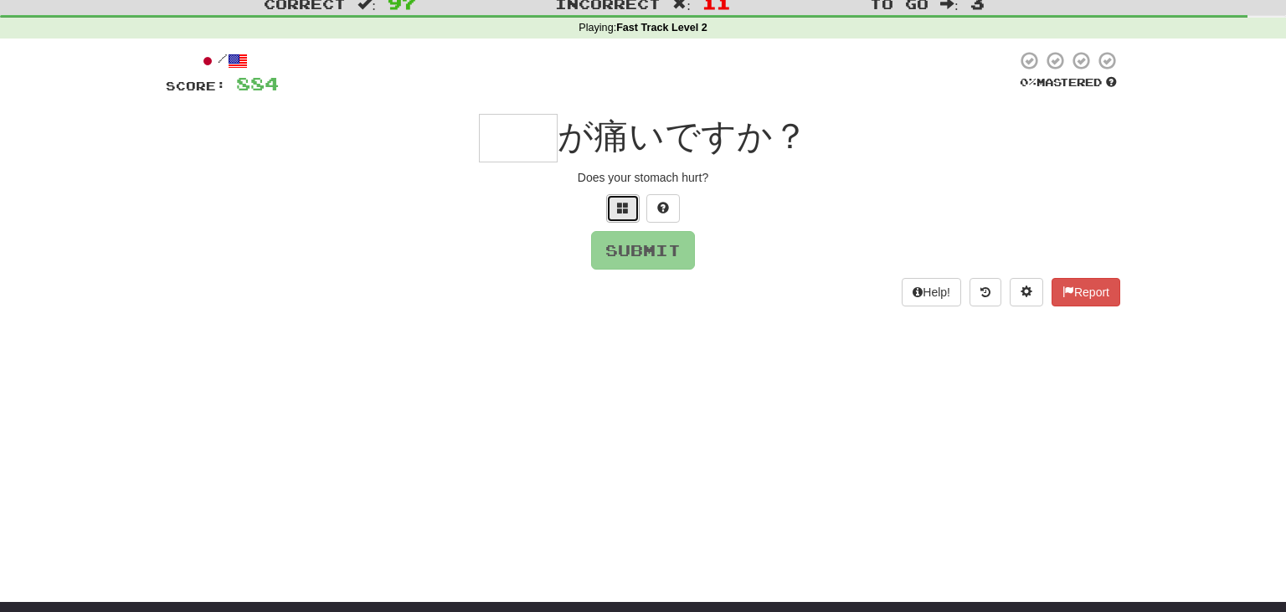
click at [620, 204] on span at bounding box center [623, 208] width 12 height 12
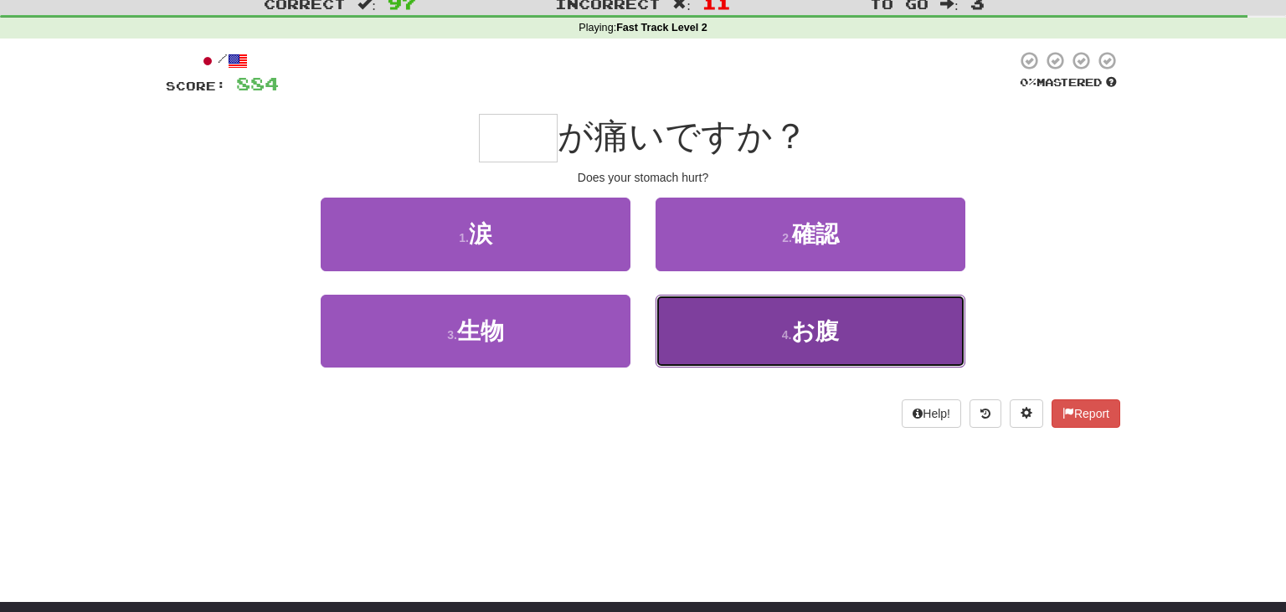
click at [915, 336] on button "4 . お腹" at bounding box center [811, 331] width 310 height 73
type input "**"
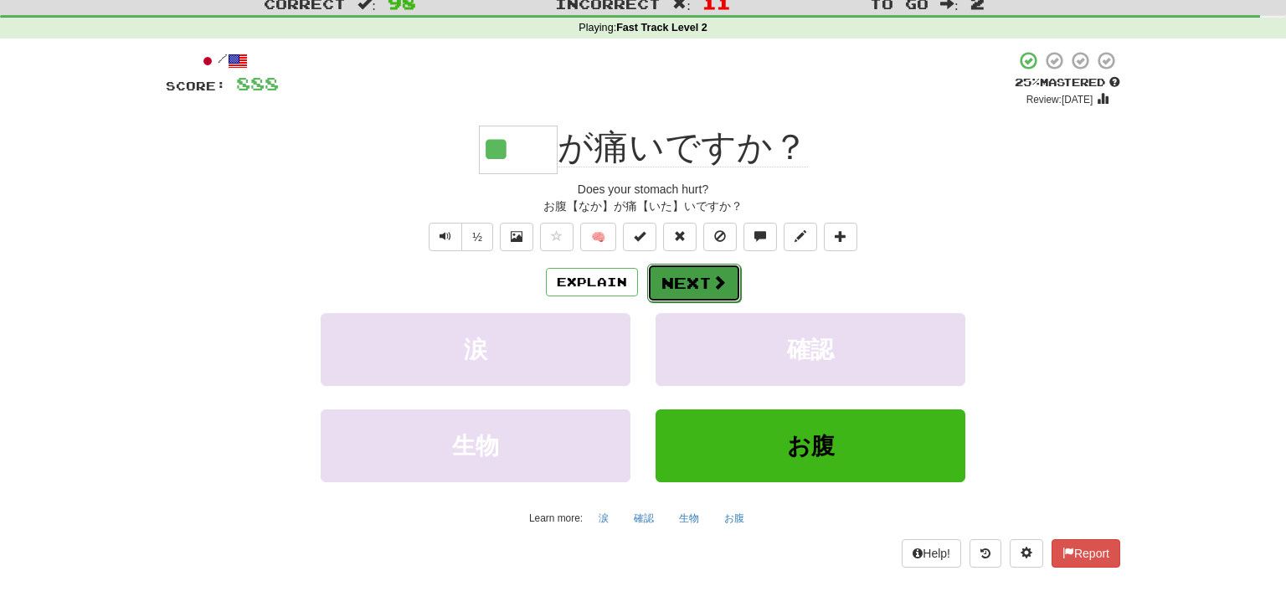
click at [683, 282] on button "Next" at bounding box center [694, 283] width 94 height 39
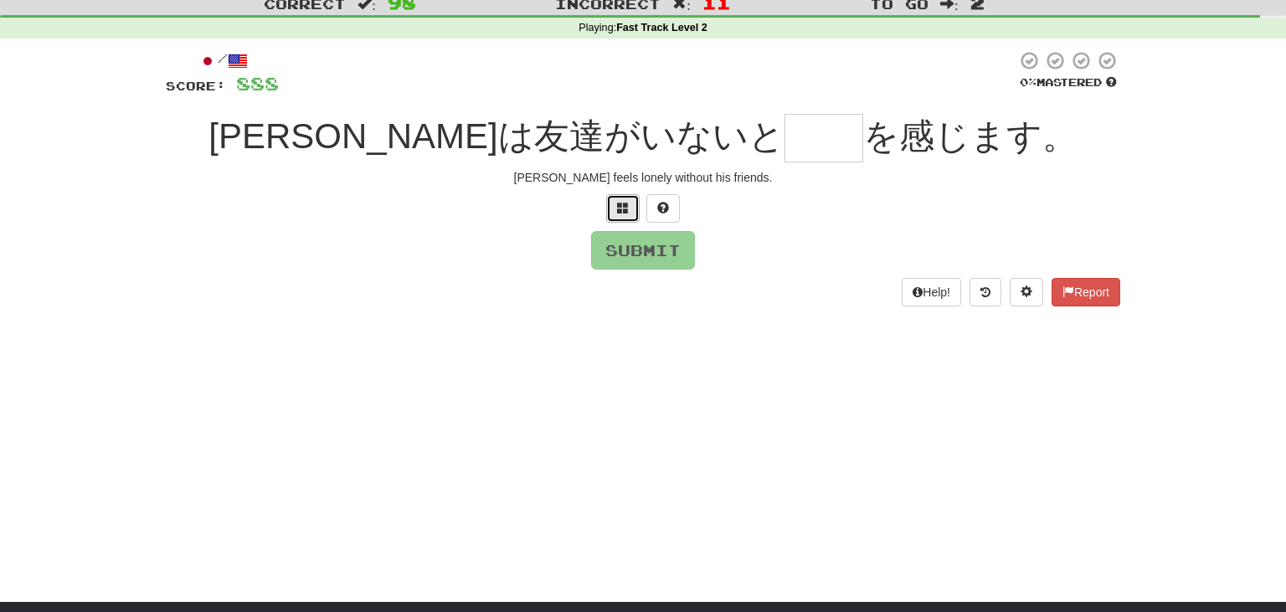
click at [618, 210] on span at bounding box center [623, 208] width 12 height 12
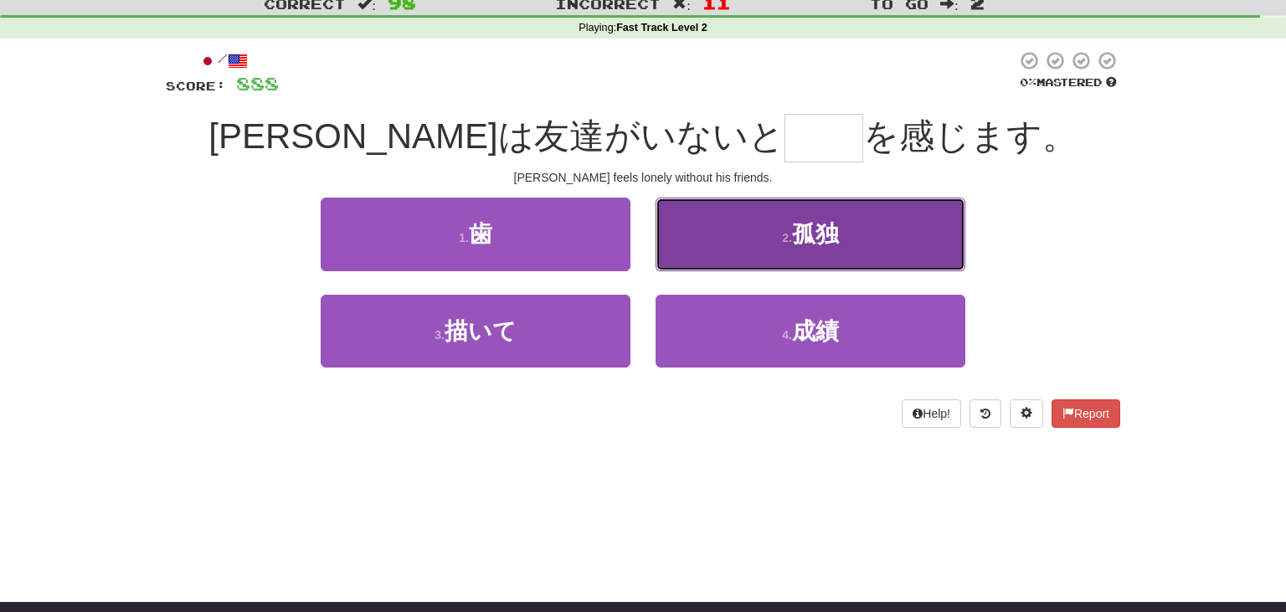
click at [788, 229] on button "2 . 孤独" at bounding box center [811, 234] width 310 height 73
type input "**"
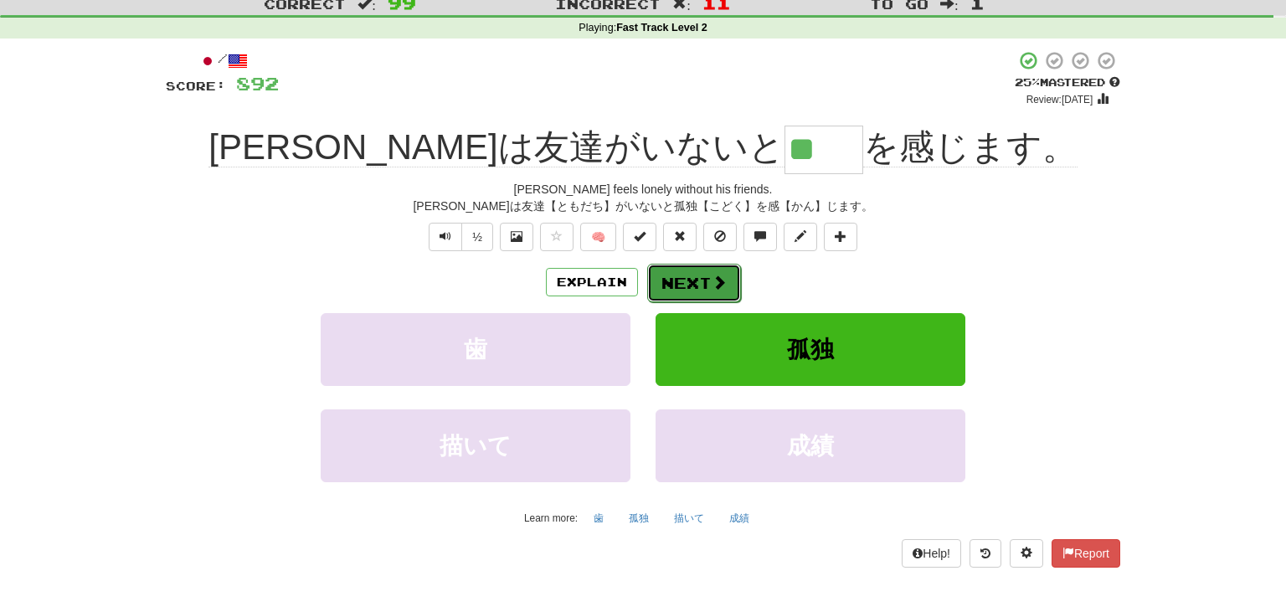
click at [714, 286] on span at bounding box center [719, 282] width 15 height 15
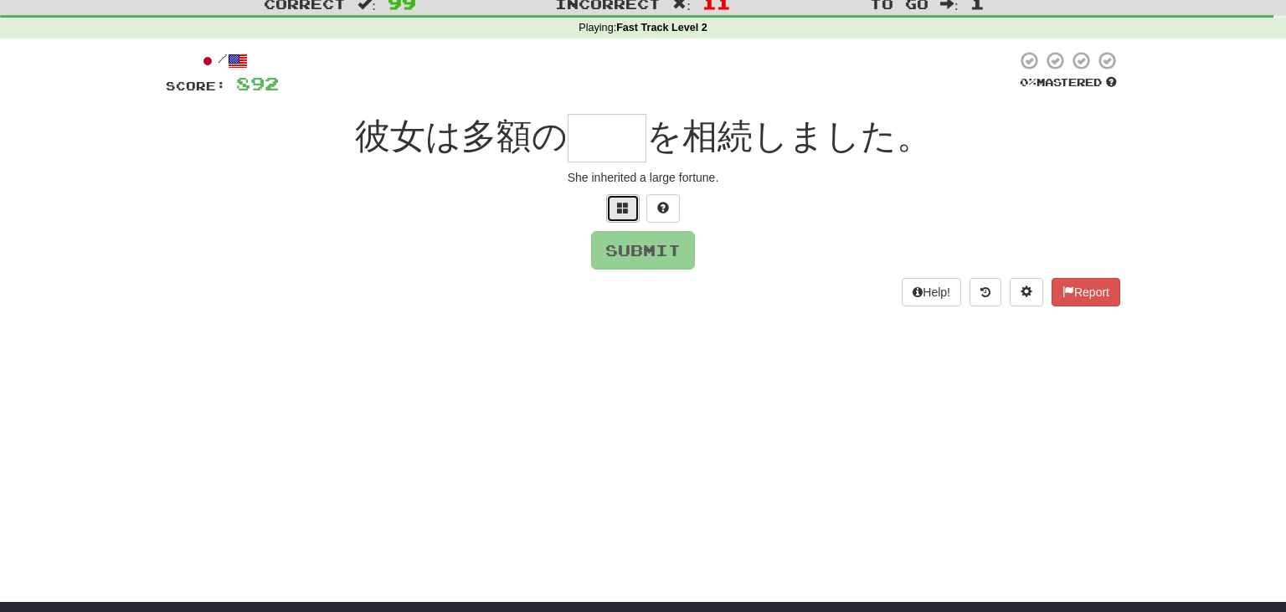
click at [617, 208] on button at bounding box center [622, 208] width 33 height 28
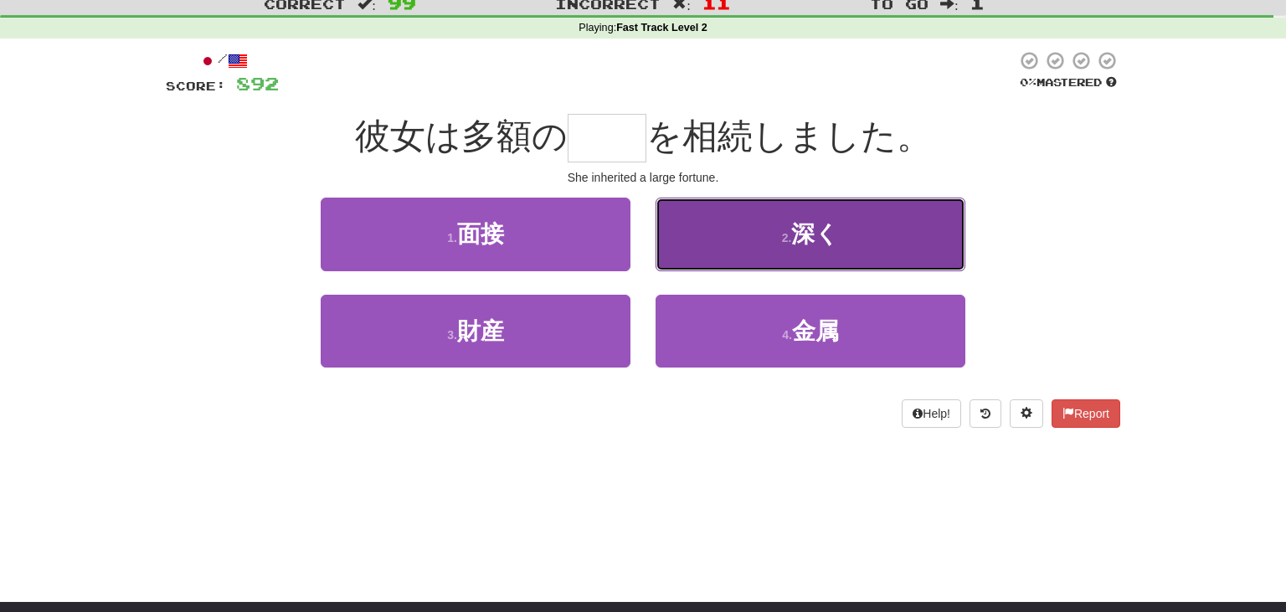
click at [884, 232] on button "2 . 深く" at bounding box center [811, 234] width 310 height 73
type input "**"
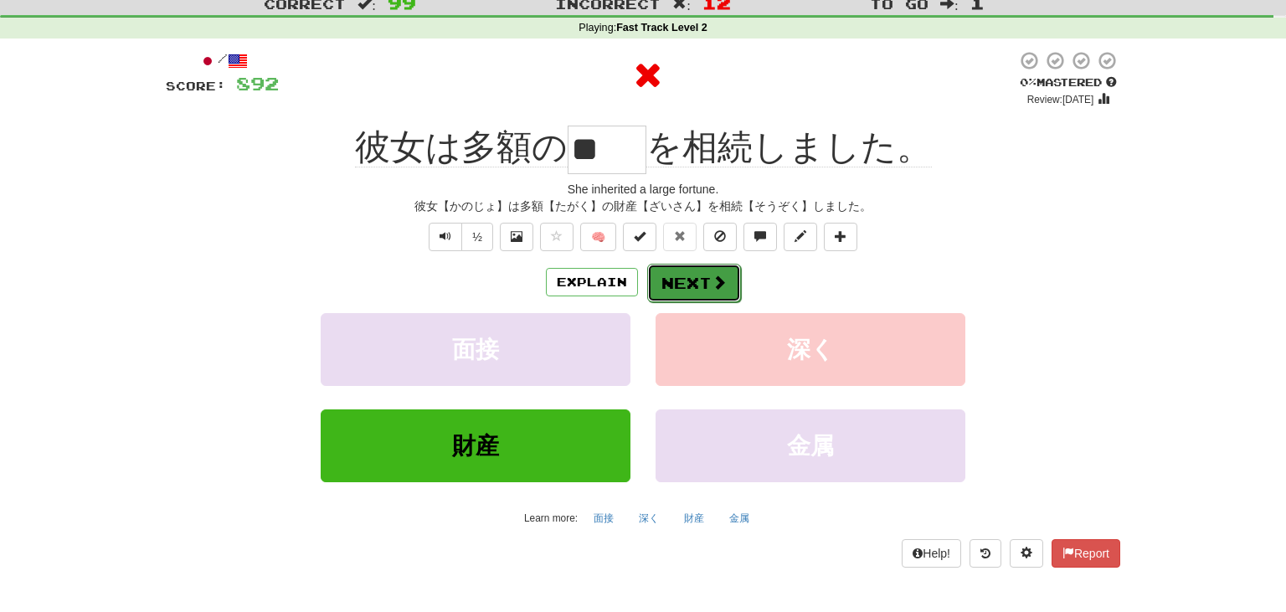
click at [681, 283] on button "Next" at bounding box center [694, 283] width 94 height 39
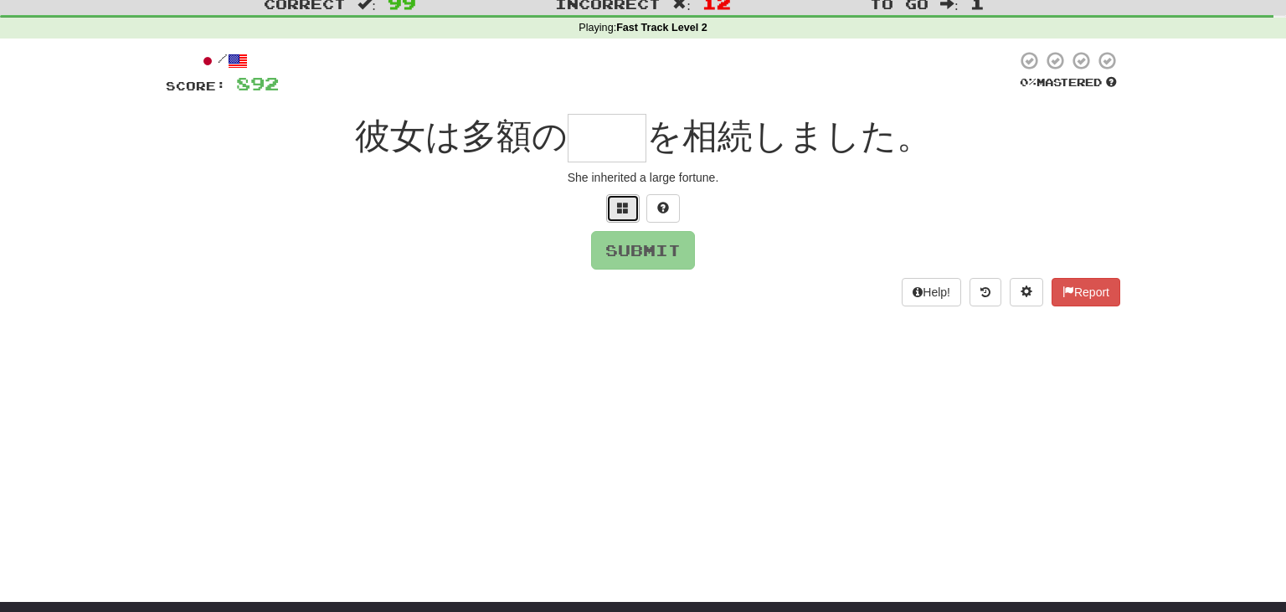
click at [616, 199] on button at bounding box center [622, 208] width 33 height 28
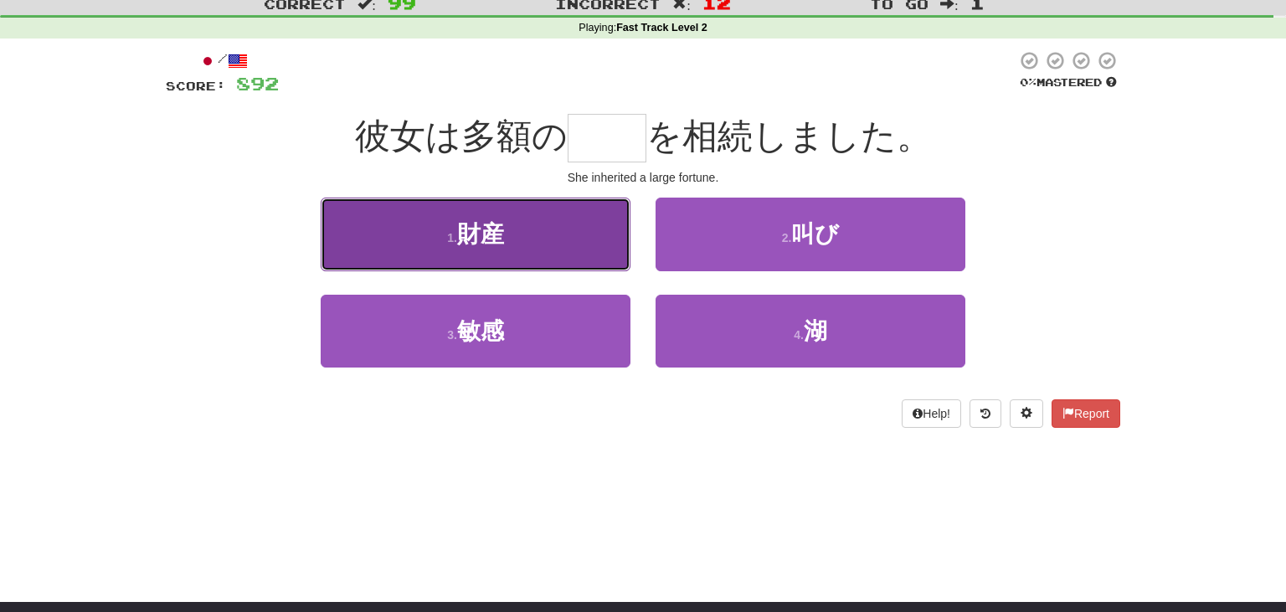
click at [503, 232] on span "財産" at bounding box center [480, 234] width 47 height 26
type input "**"
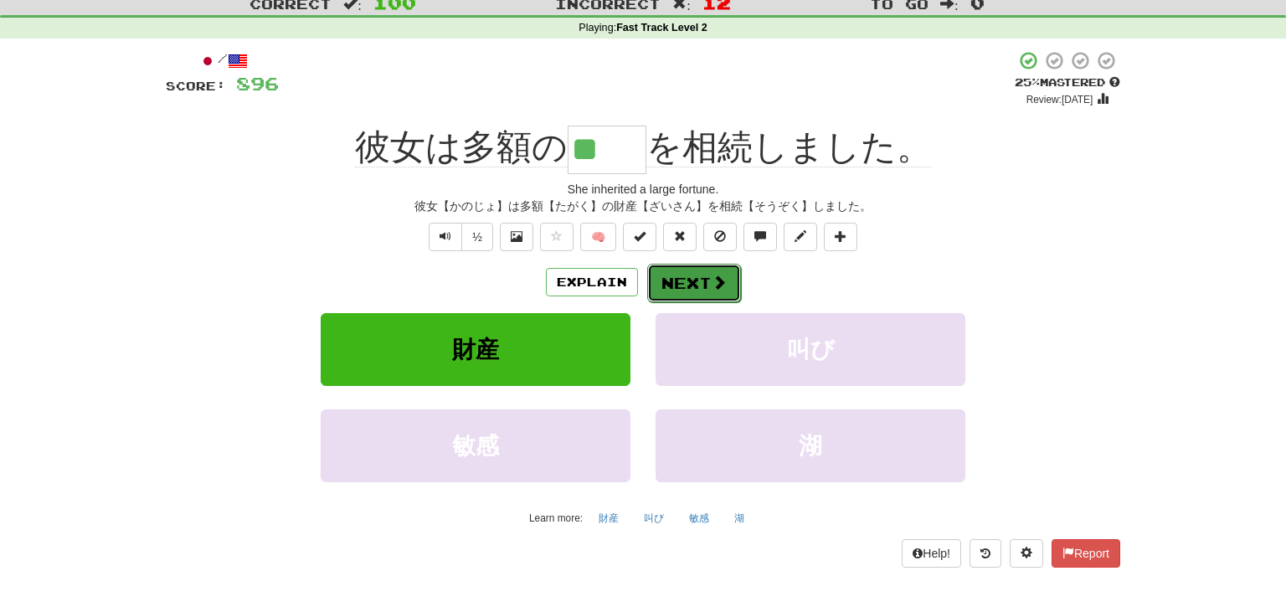
click at [719, 284] on span at bounding box center [719, 282] width 15 height 15
